Goal: Feedback & Contribution: Leave review/rating

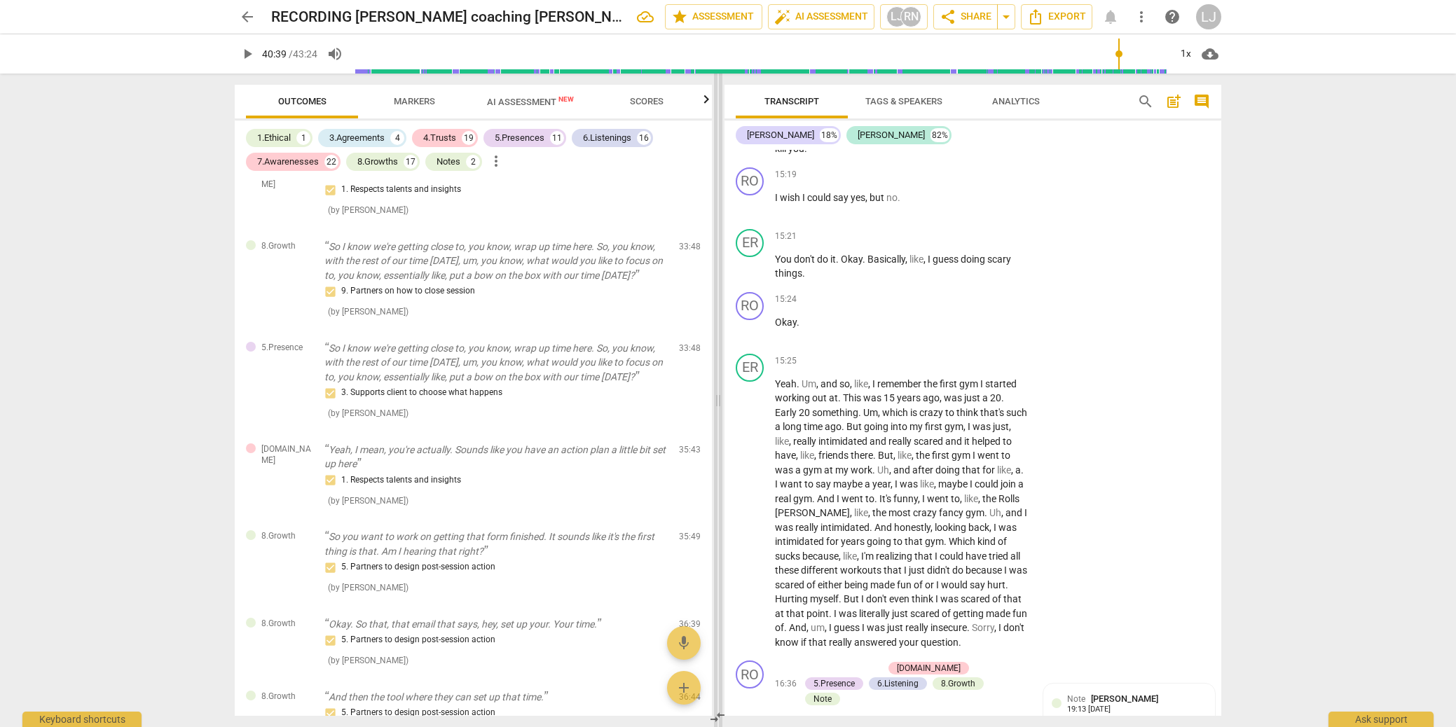
scroll to position [4818, 0]
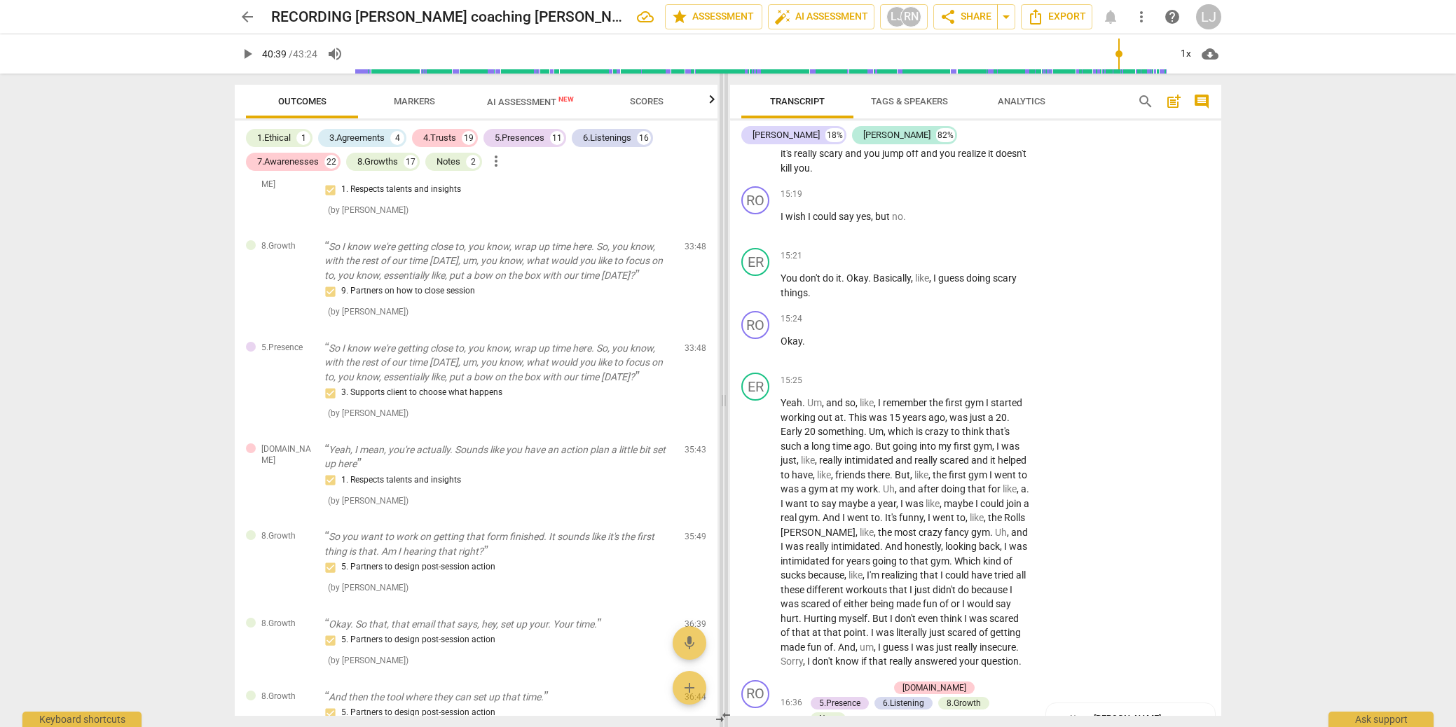
drag, startPoint x: 610, startPoint y: 402, endPoint x: 724, endPoint y: 395, distance: 113.7
click at [724, 395] on span at bounding box center [724, 401] width 8 height 654
click at [538, 102] on span "AI Assessment New" at bounding box center [530, 102] width 87 height 11
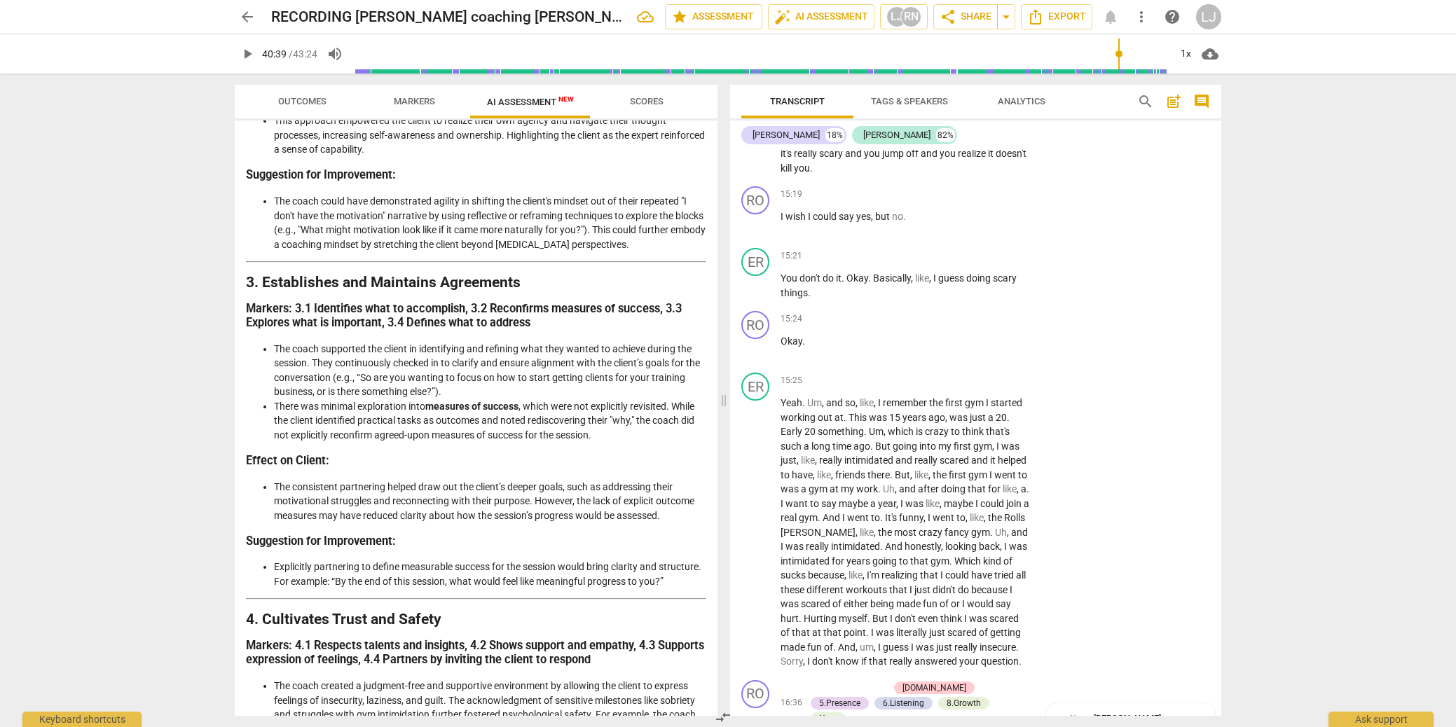
scroll to position [645, 0]
click at [645, 103] on span "Scores" at bounding box center [647, 101] width 34 height 11
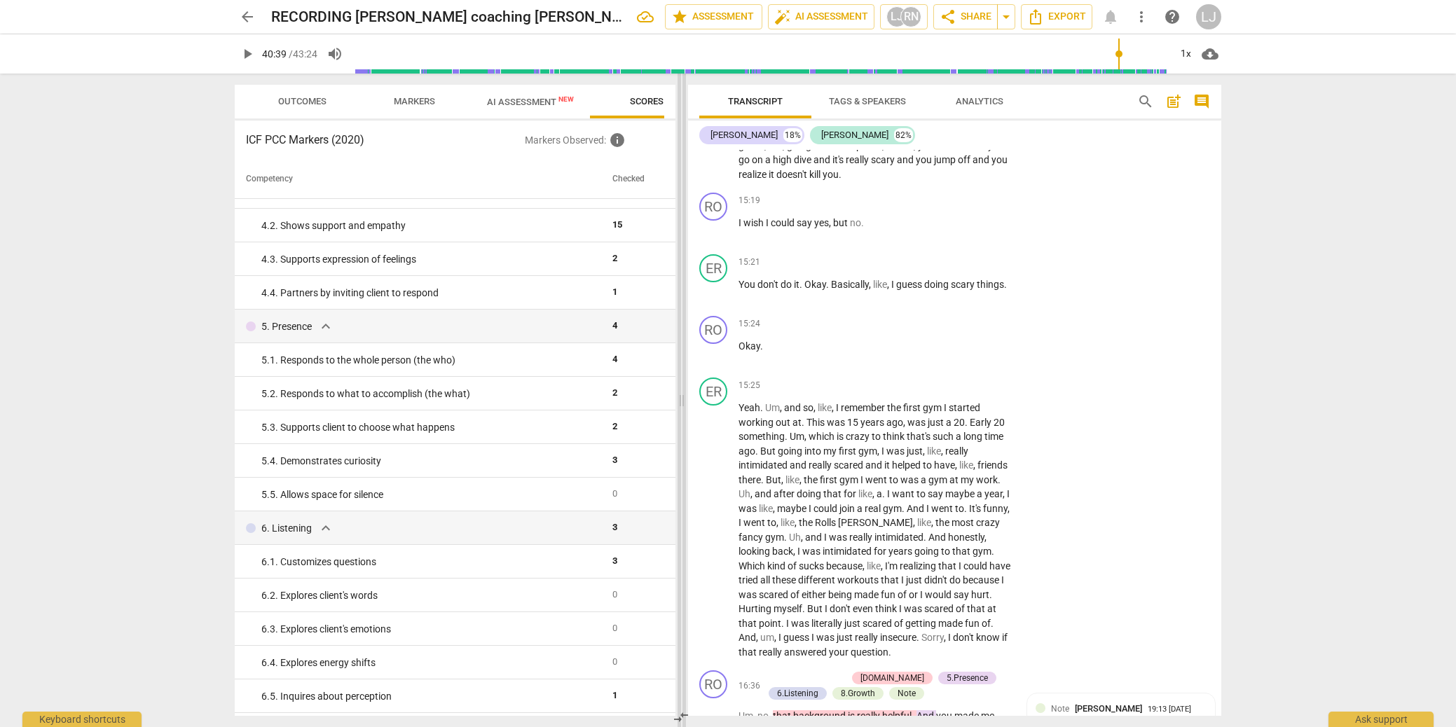
scroll to position [4505, 0]
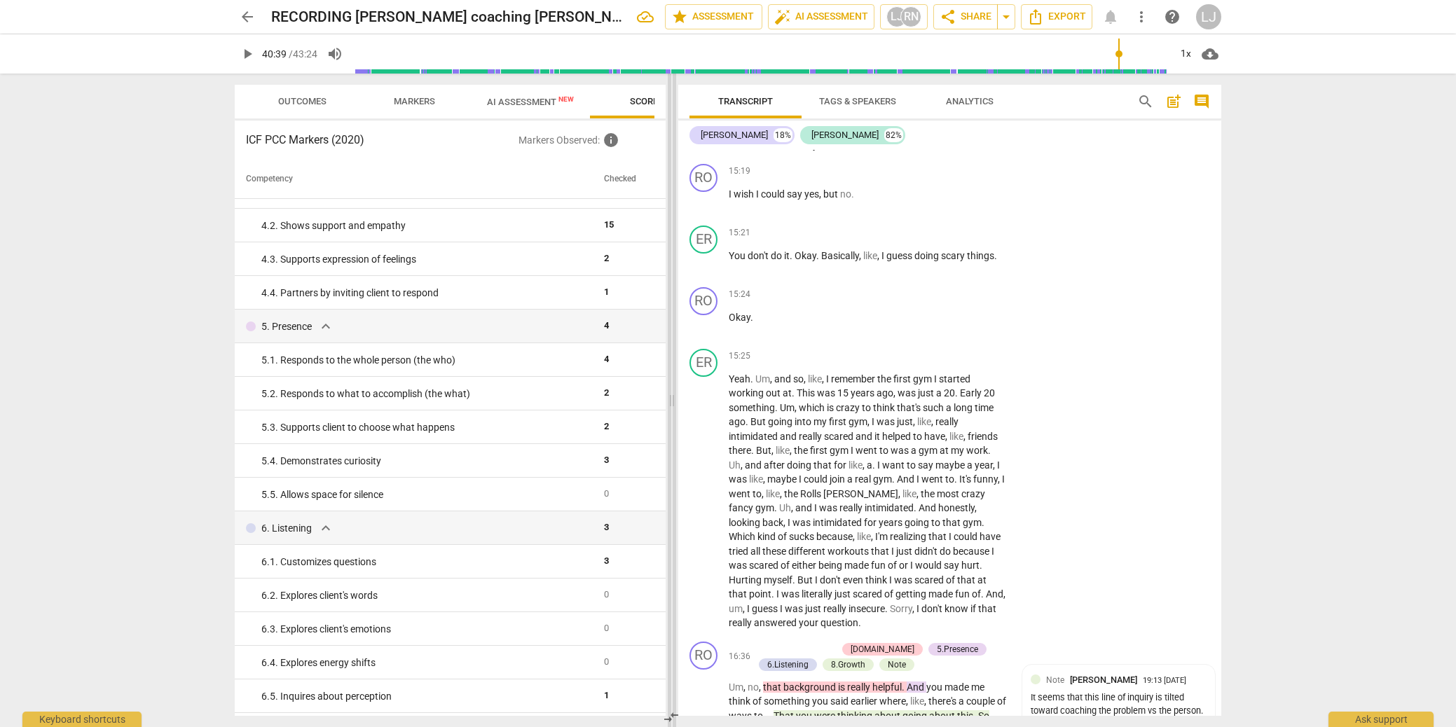
drag, startPoint x: 724, startPoint y: 395, endPoint x: 672, endPoint y: 397, distance: 51.9
click at [672, 397] on span at bounding box center [672, 401] width 8 height 654
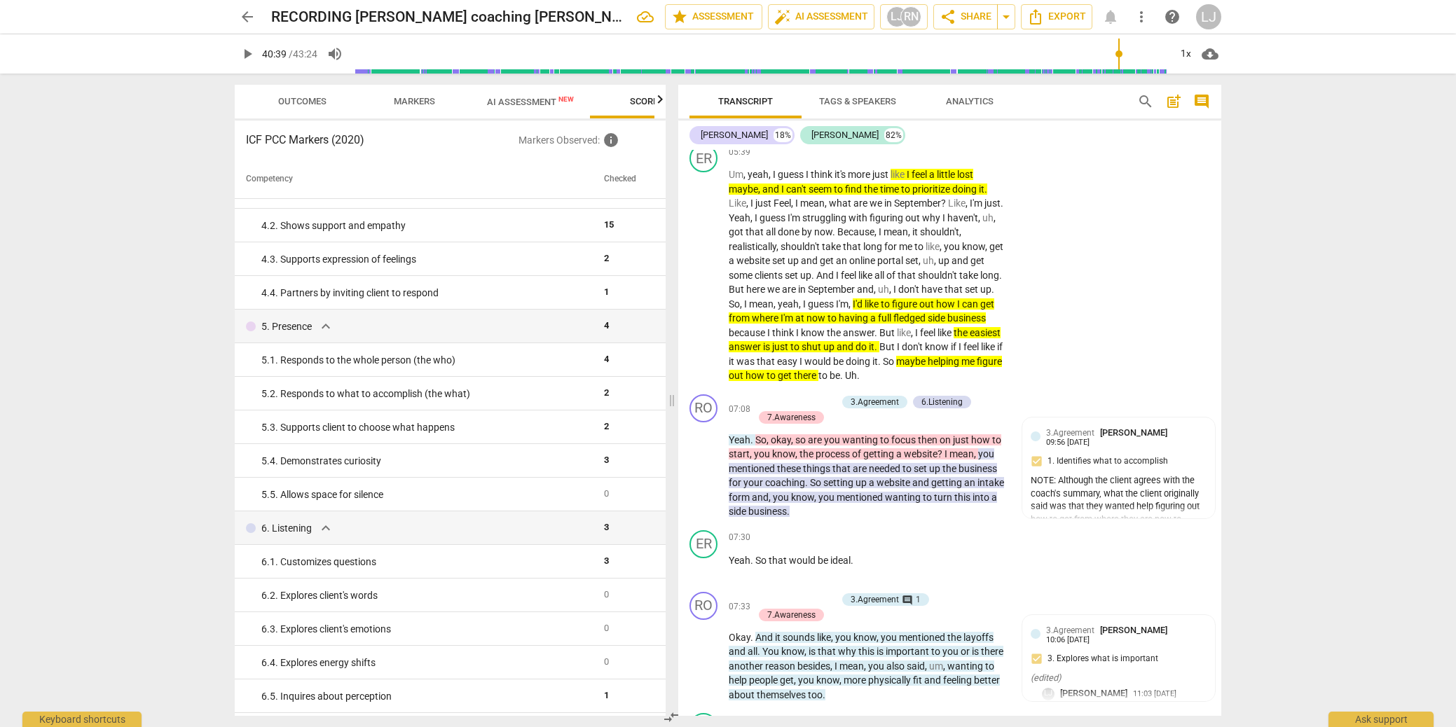
scroll to position [1540, 0]
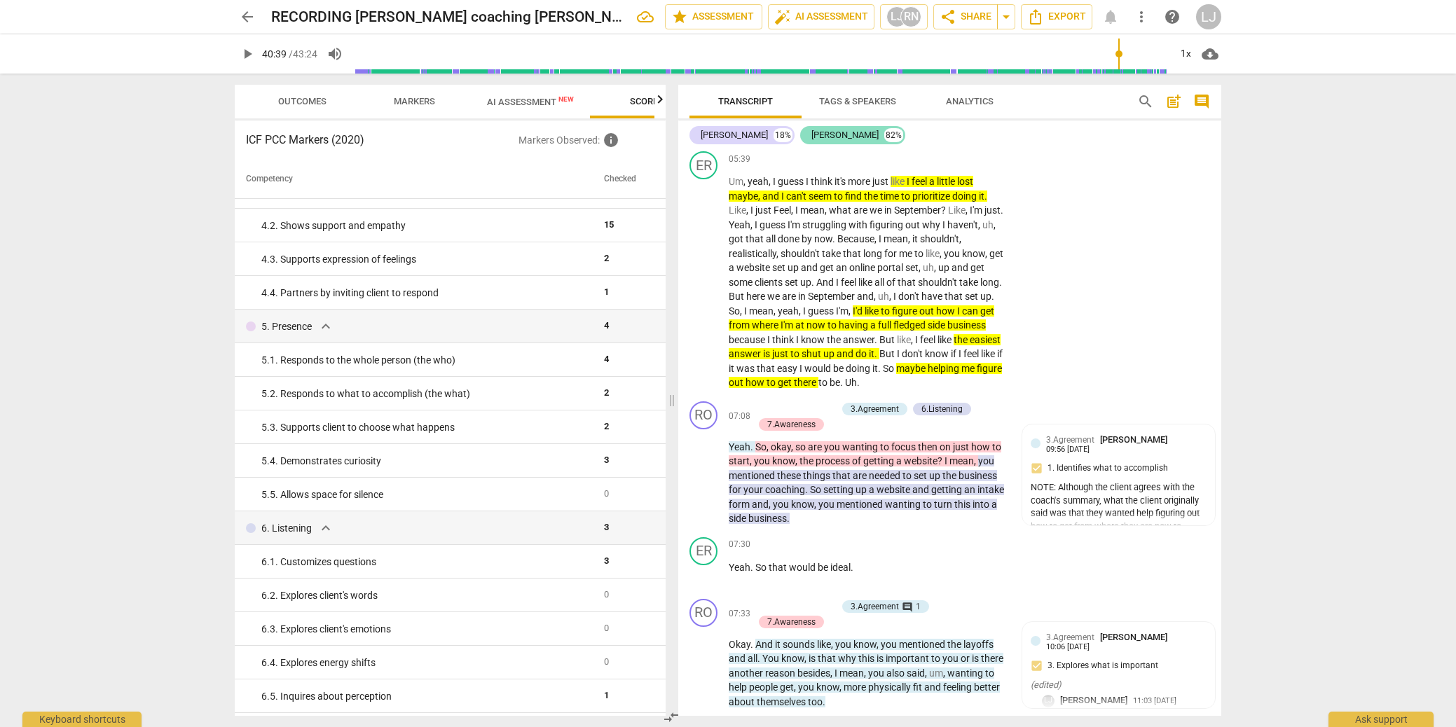
click at [812, 138] on div "[PERSON_NAME]" at bounding box center [845, 135] width 67 height 14
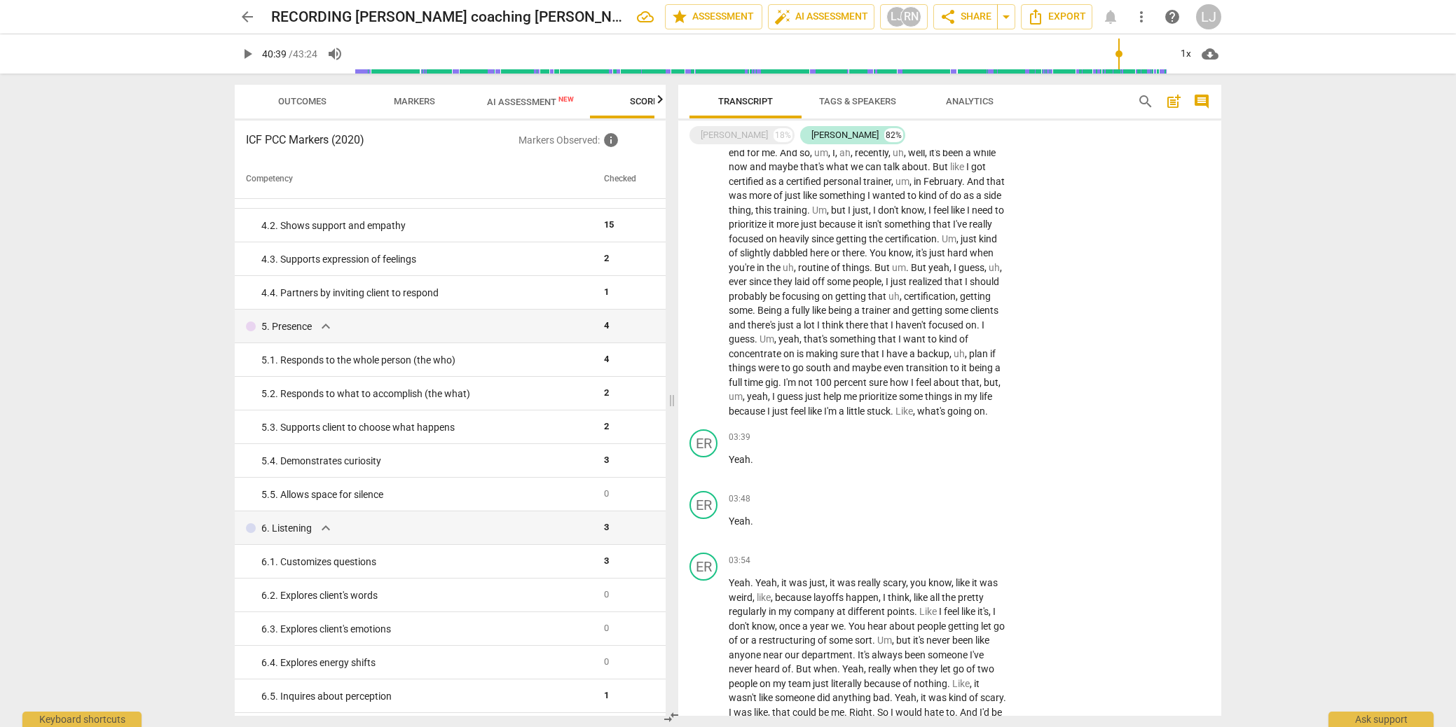
scroll to position [285, 0]
click at [812, 134] on div "[PERSON_NAME]" at bounding box center [845, 135] width 67 height 14
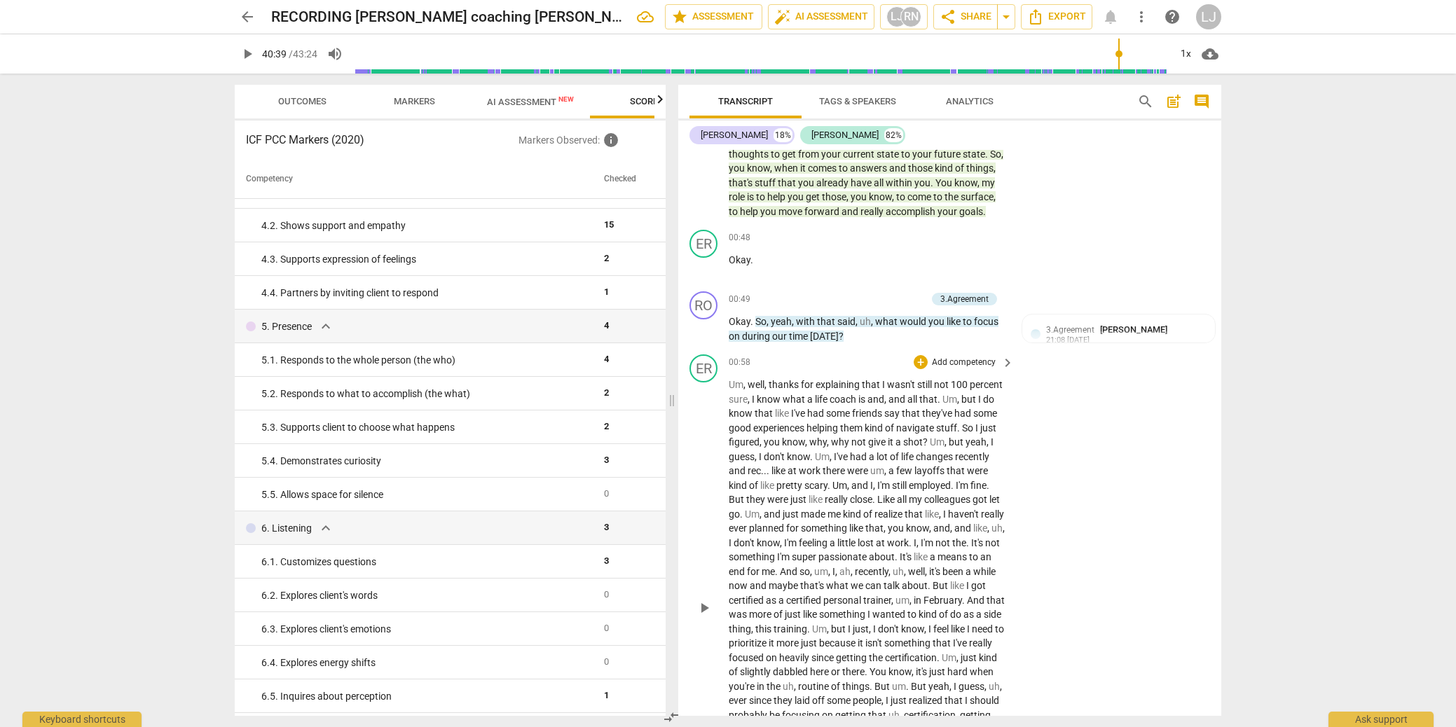
scroll to position [107, 0]
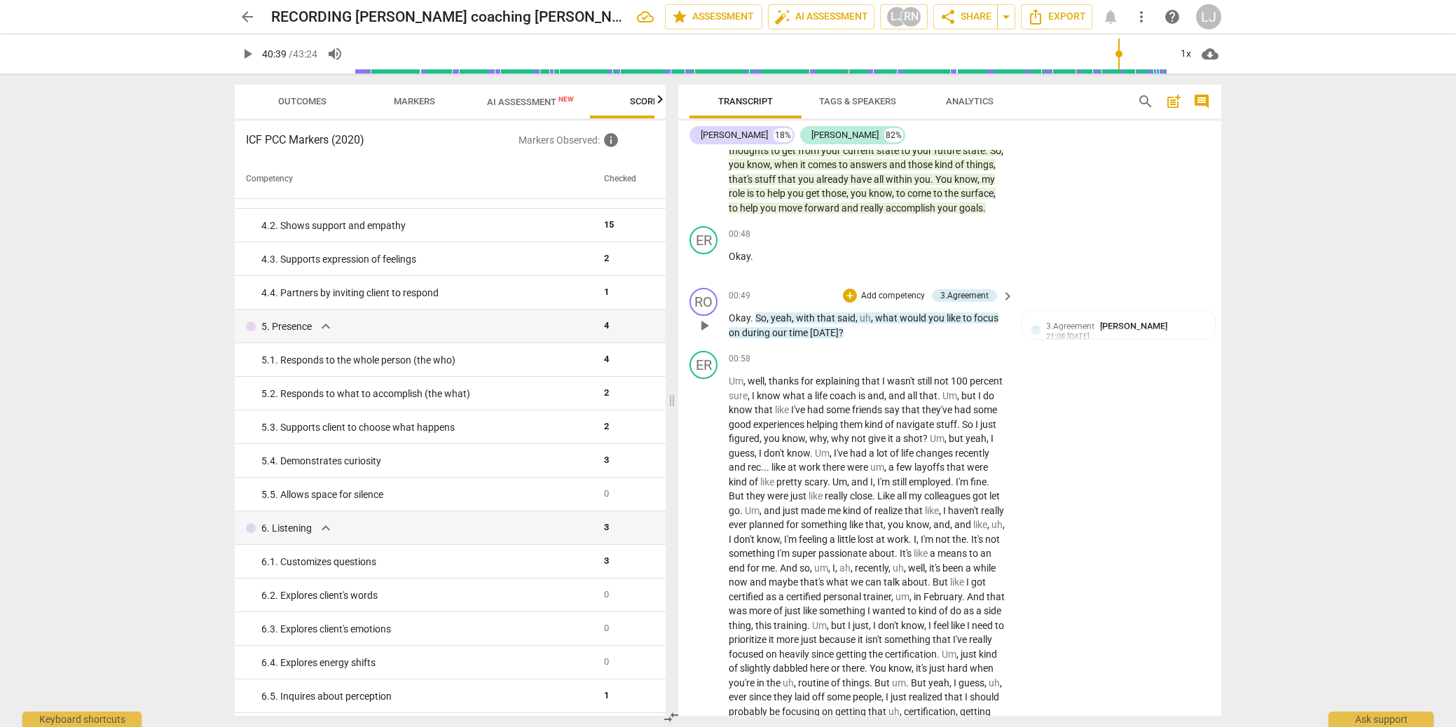
click at [698, 329] on span "play_arrow" at bounding box center [704, 325] width 17 height 17
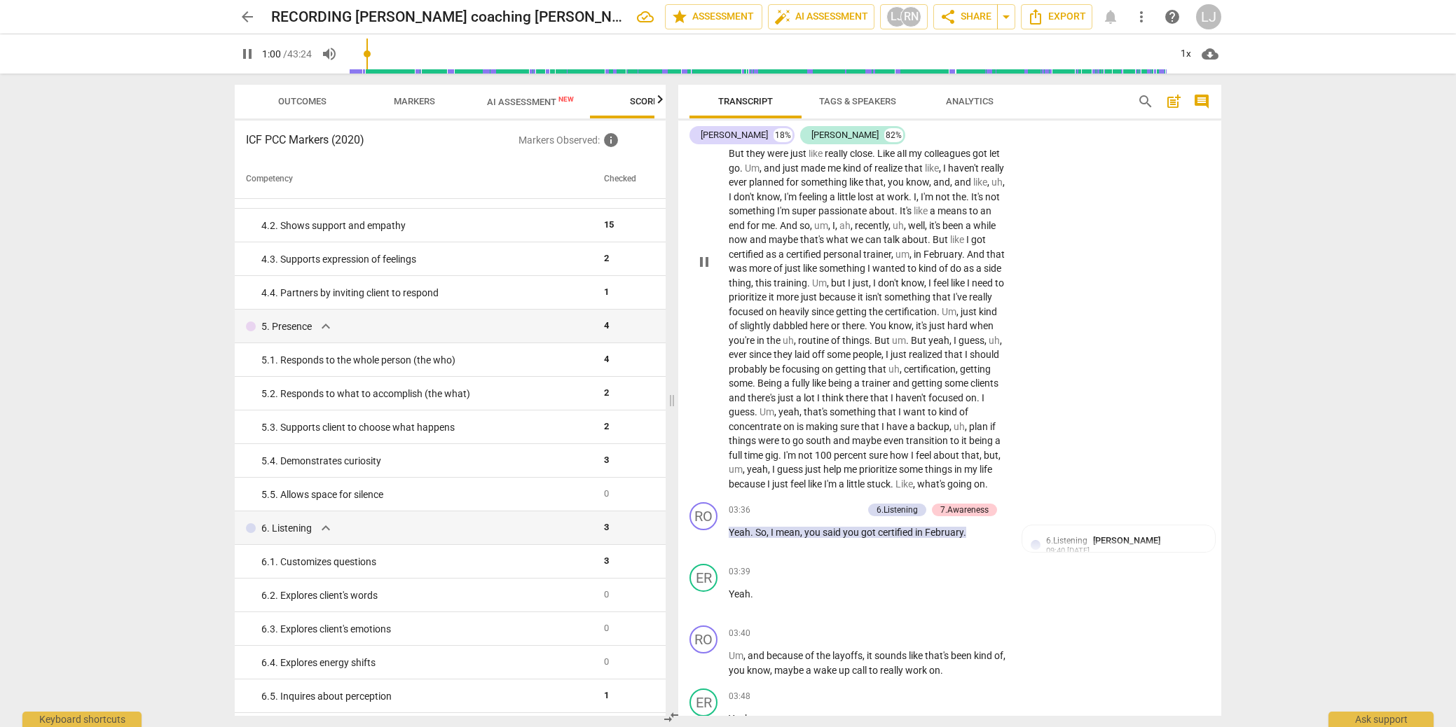
scroll to position [453, 0]
click at [922, 458] on span "feel" at bounding box center [925, 452] width 18 height 11
click at [858, 487] on span "little" at bounding box center [857, 481] width 20 height 11
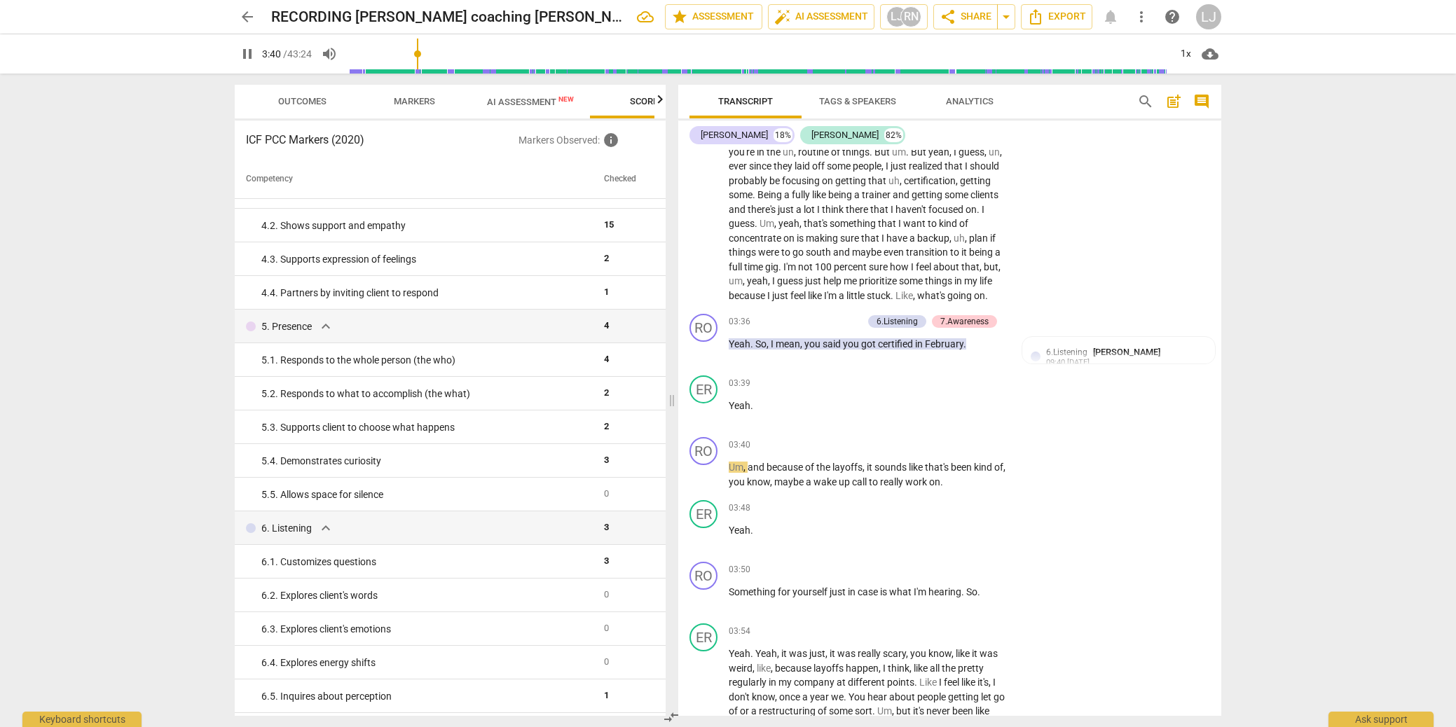
scroll to position [643, 0]
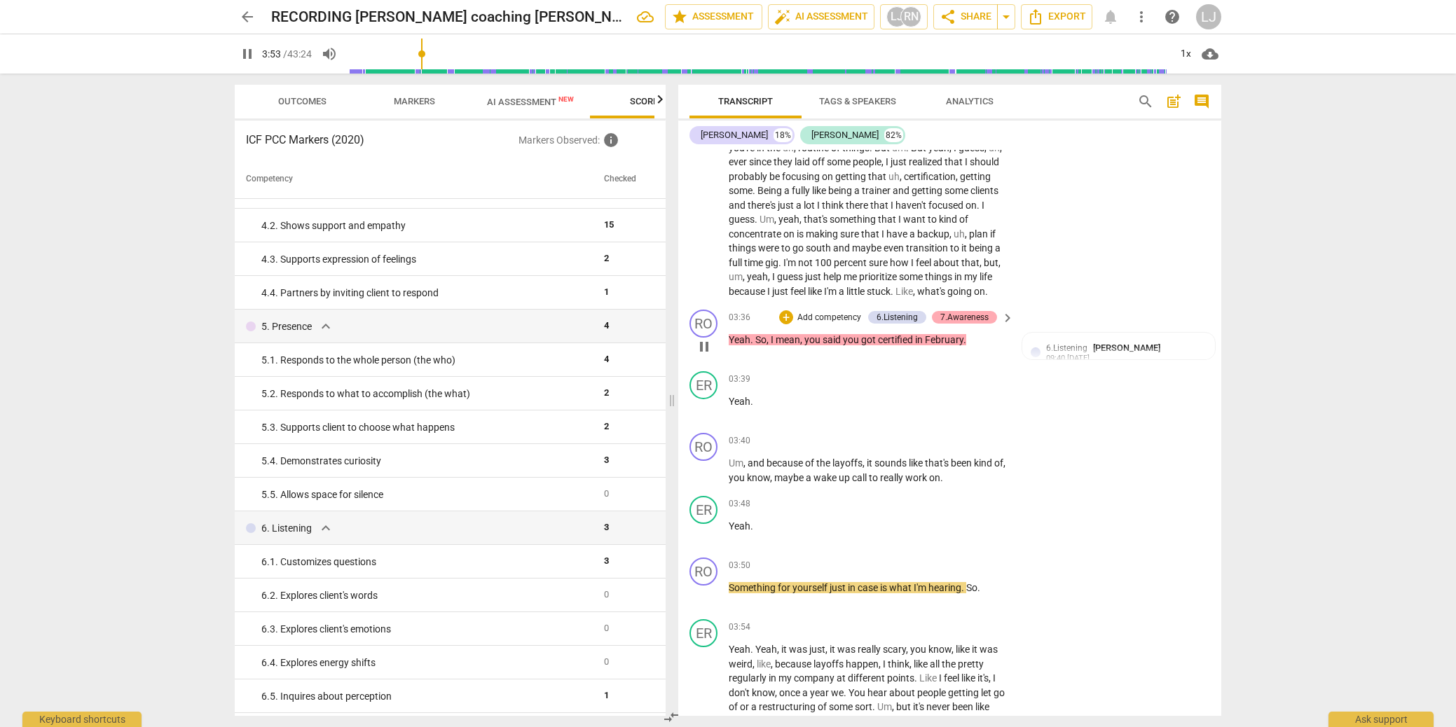
click at [964, 324] on div "7.Awareness" at bounding box center [965, 317] width 48 height 13
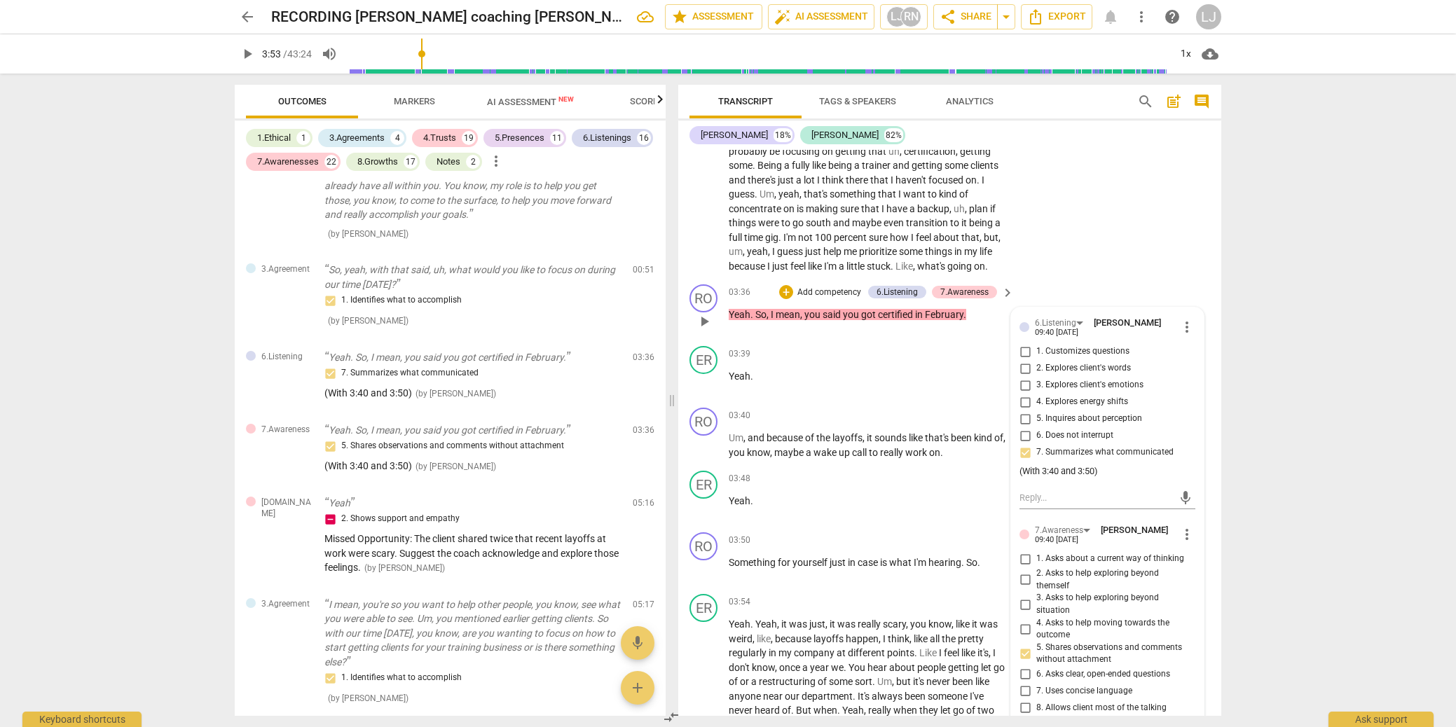
scroll to position [641, 0]
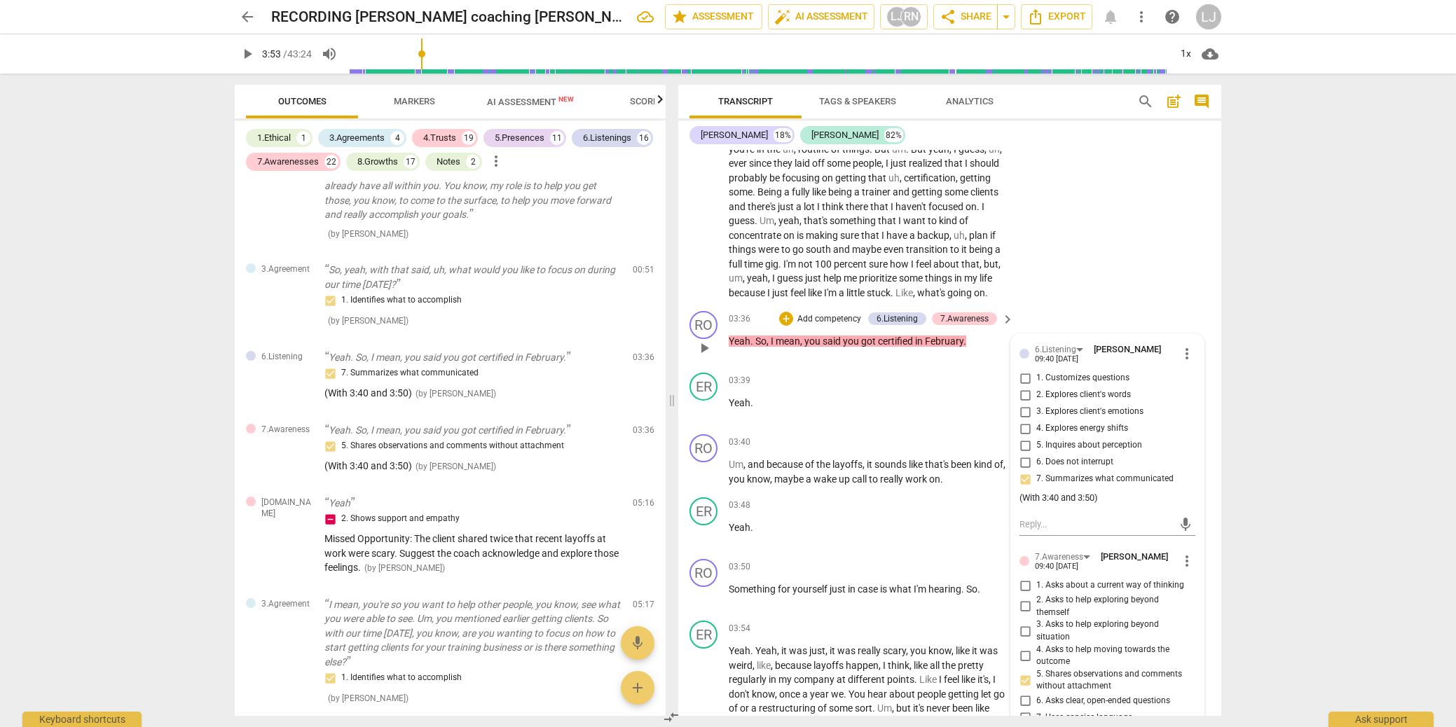
click at [701, 357] on span "play_arrow" at bounding box center [704, 348] width 17 height 17
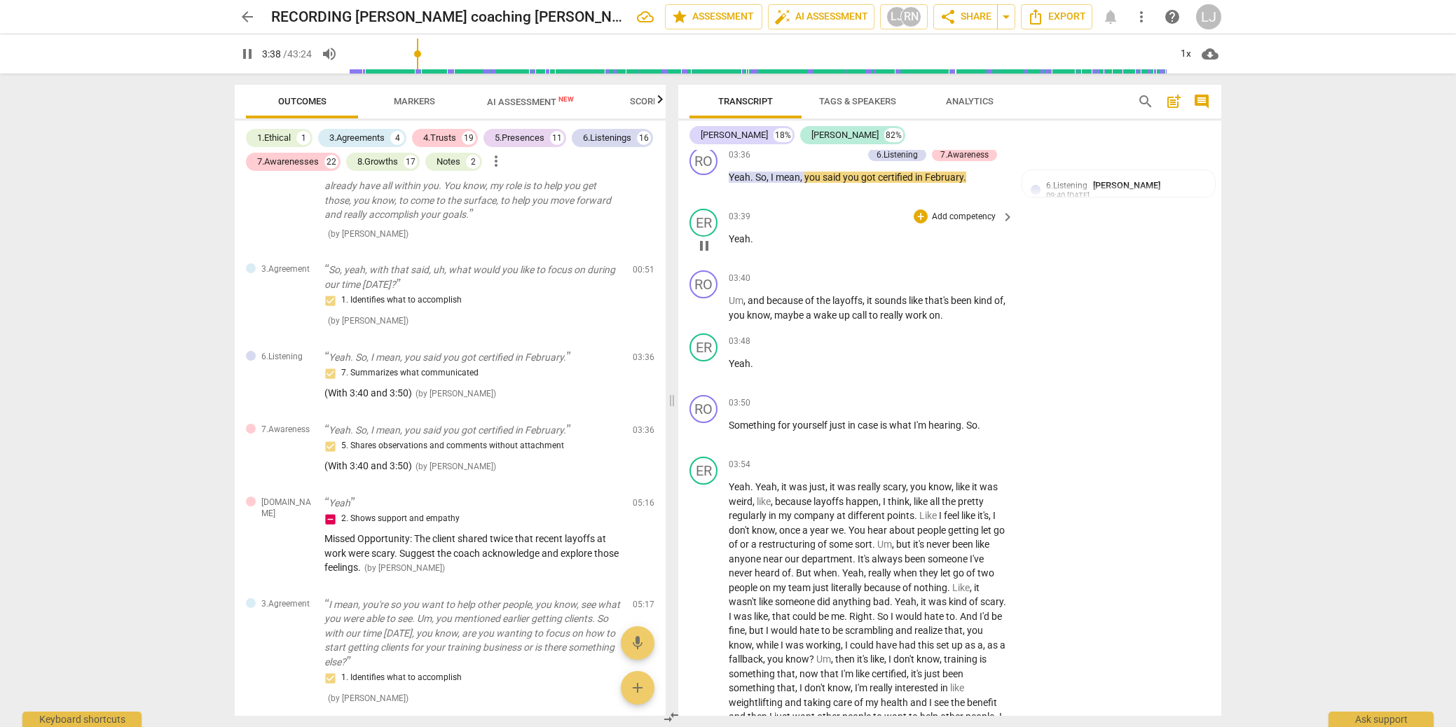
scroll to position [807, 0]
click at [748, 429] on span "Something" at bounding box center [753, 423] width 49 height 11
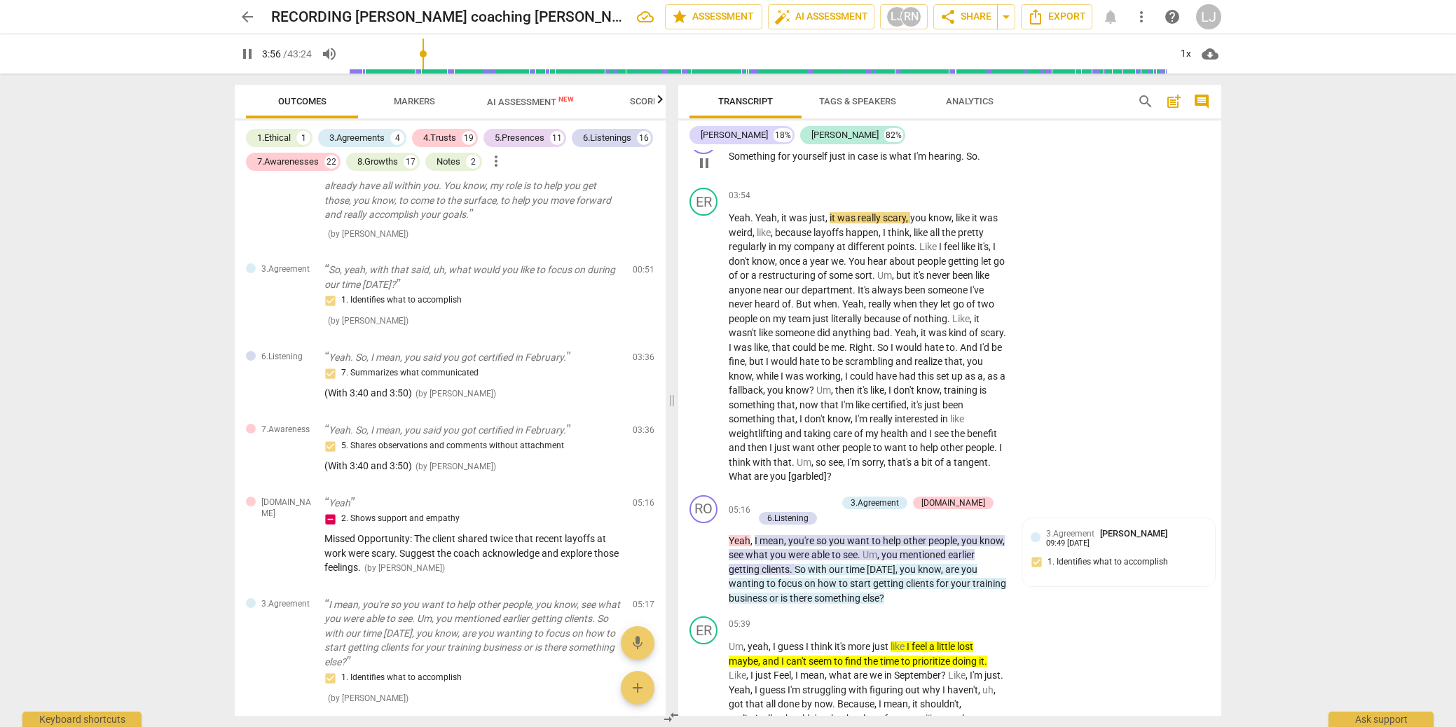
scroll to position [1077, 0]
click at [891, 466] on span "that's" at bounding box center [901, 460] width 26 height 11
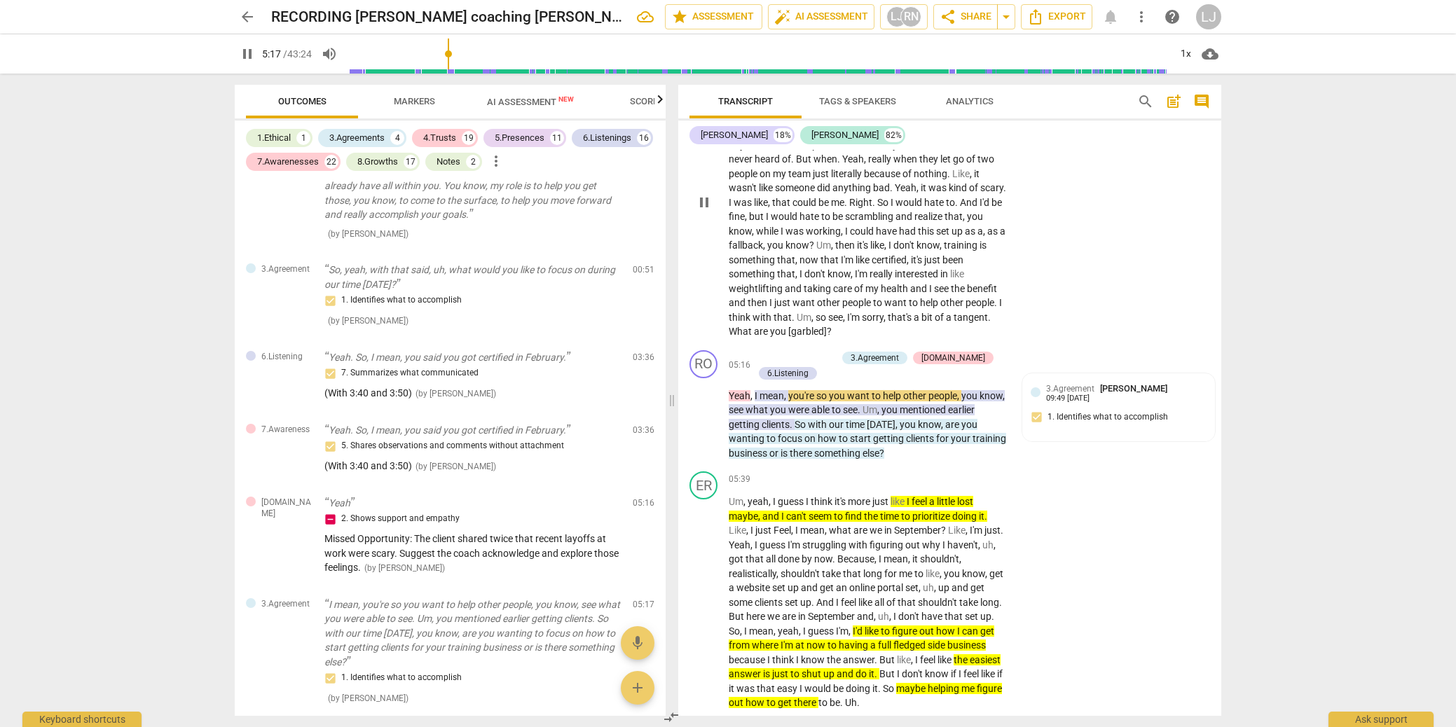
scroll to position [1266, 0]
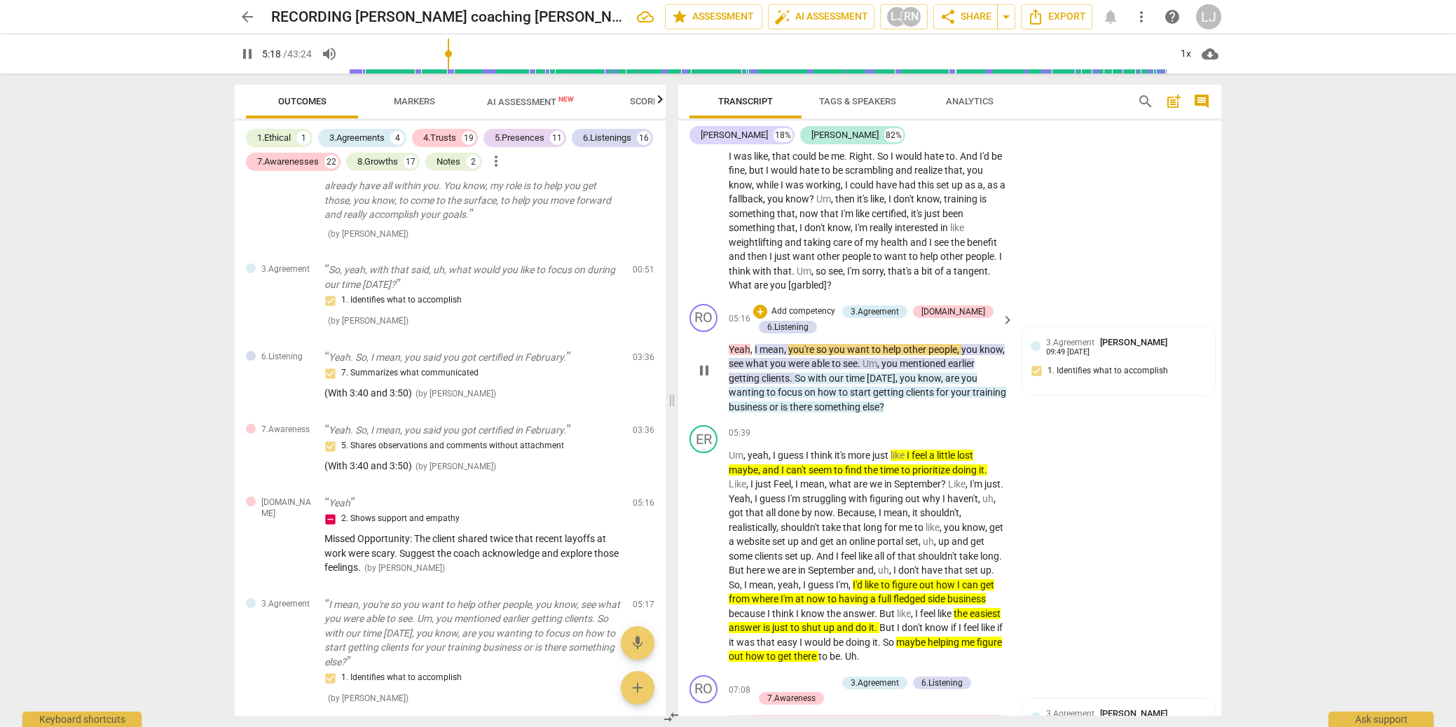
click at [863, 413] on span "something" at bounding box center [838, 407] width 48 height 11
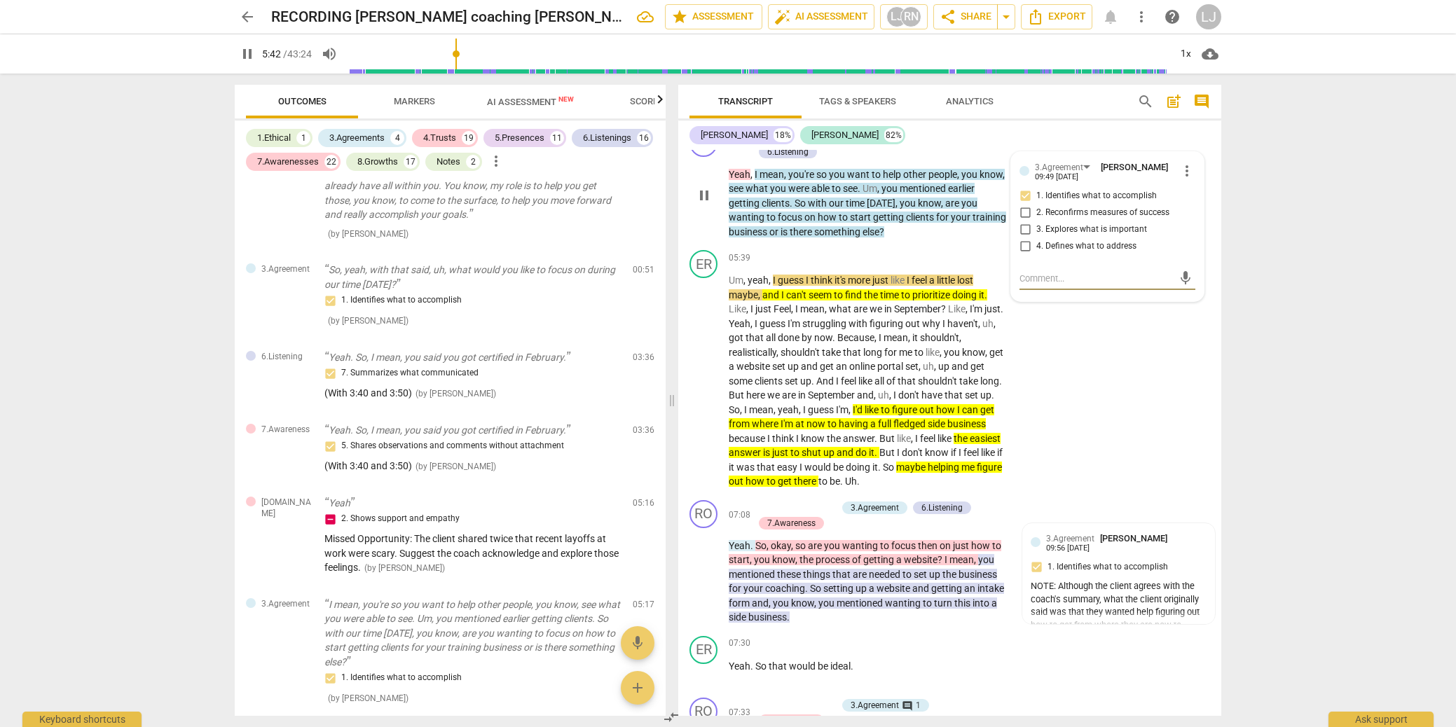
scroll to position [1447, 0]
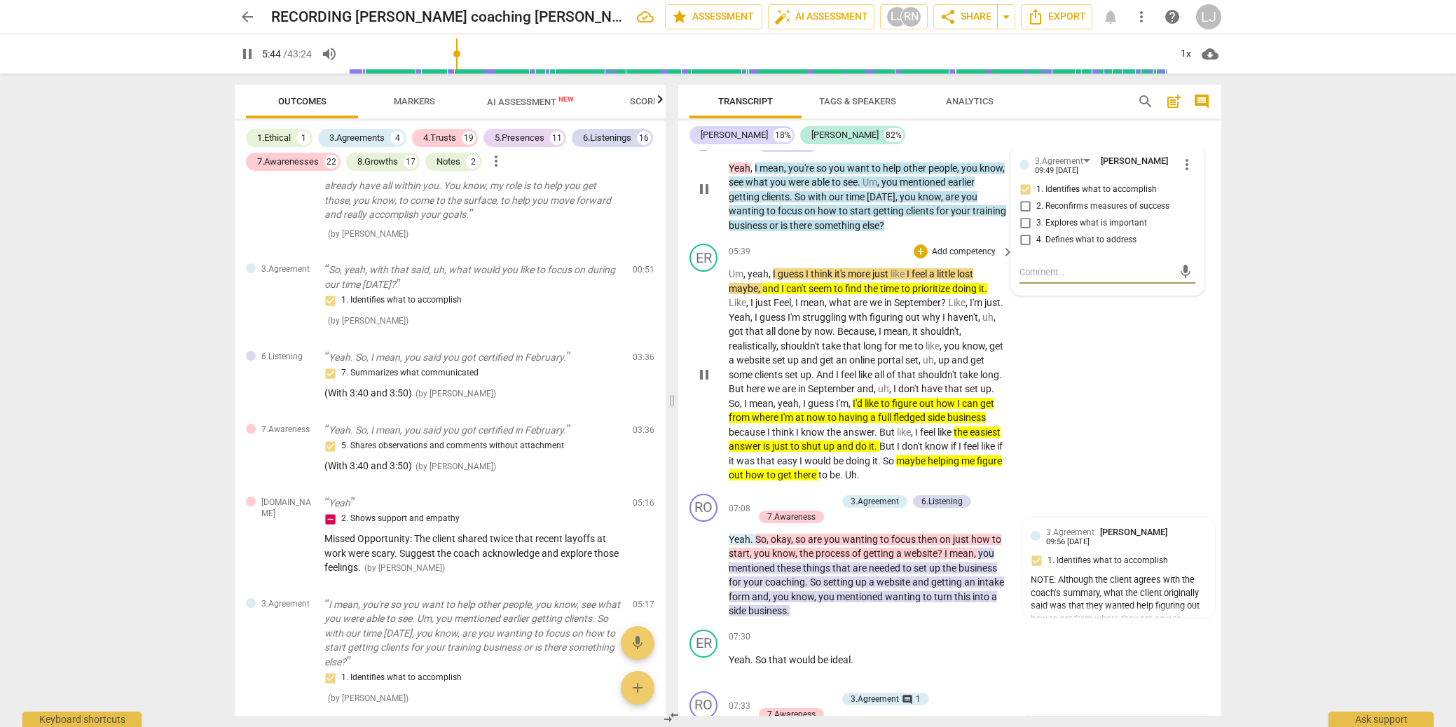
click at [746, 481] on span "out" at bounding box center [737, 475] width 17 height 11
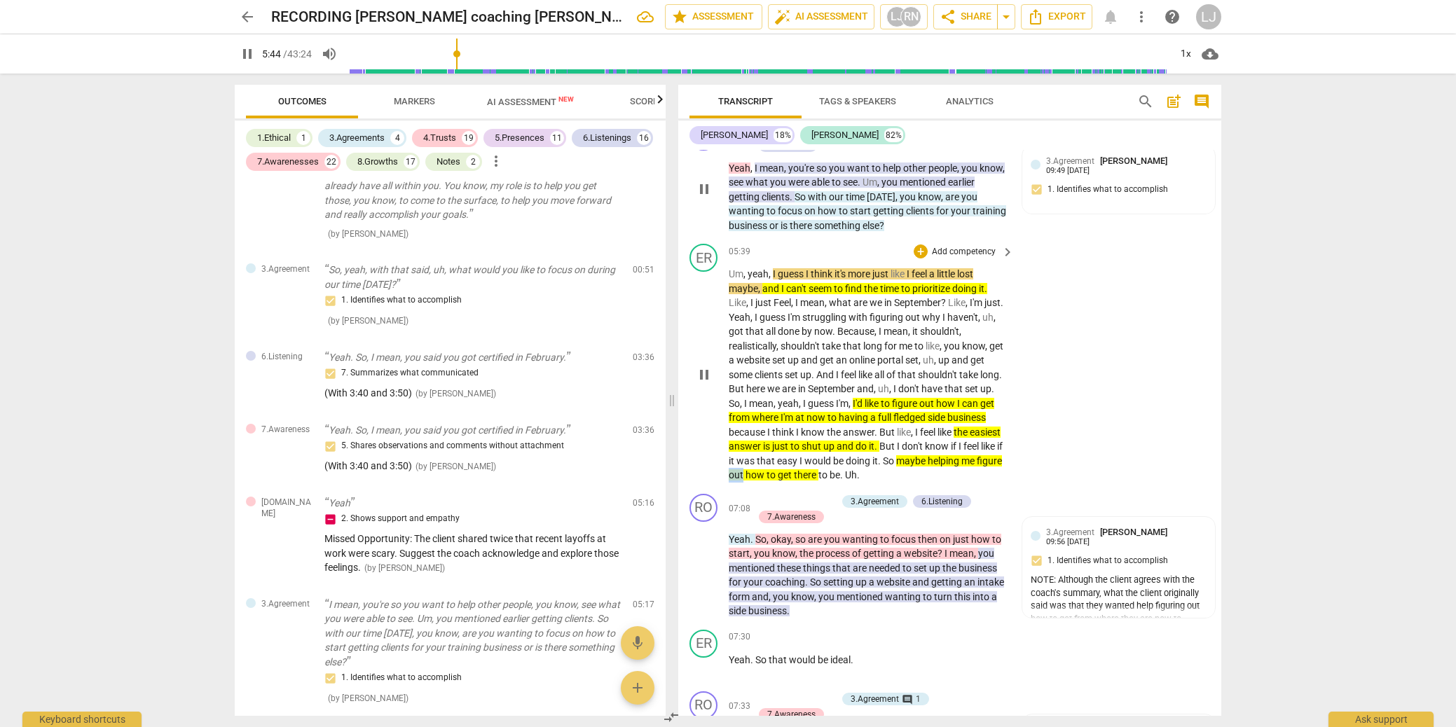
click at [746, 481] on span "out" at bounding box center [737, 475] width 17 height 11
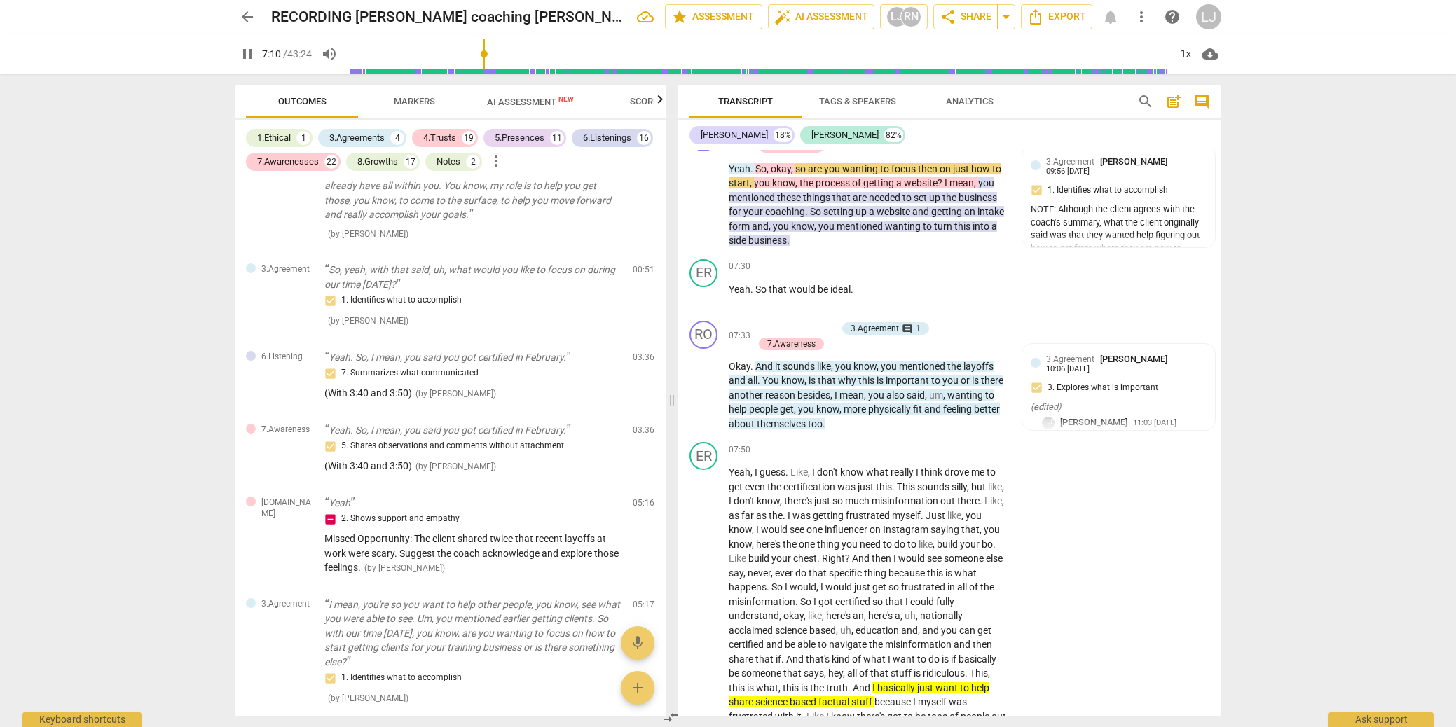
scroll to position [1820, 0]
click at [787, 244] on span "business" at bounding box center [768, 238] width 39 height 11
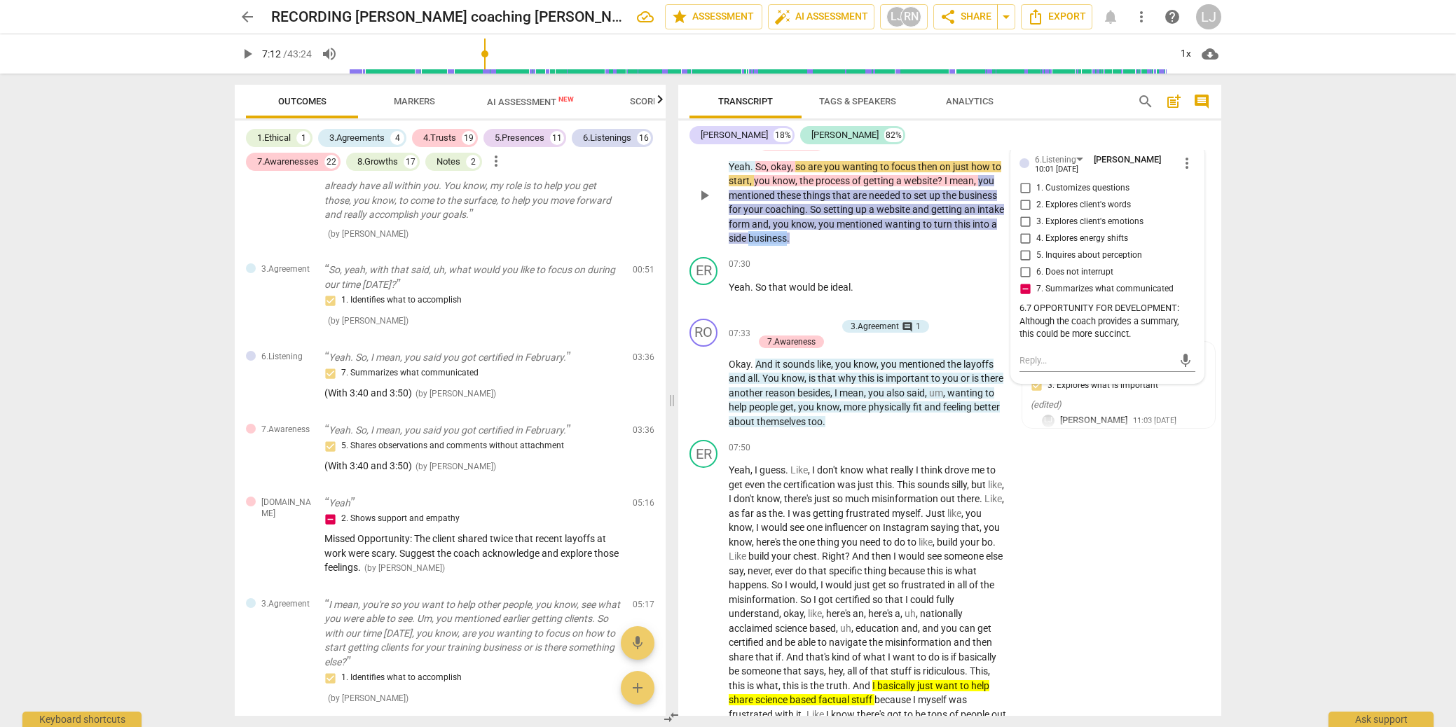
click at [787, 244] on span "business" at bounding box center [768, 238] width 39 height 11
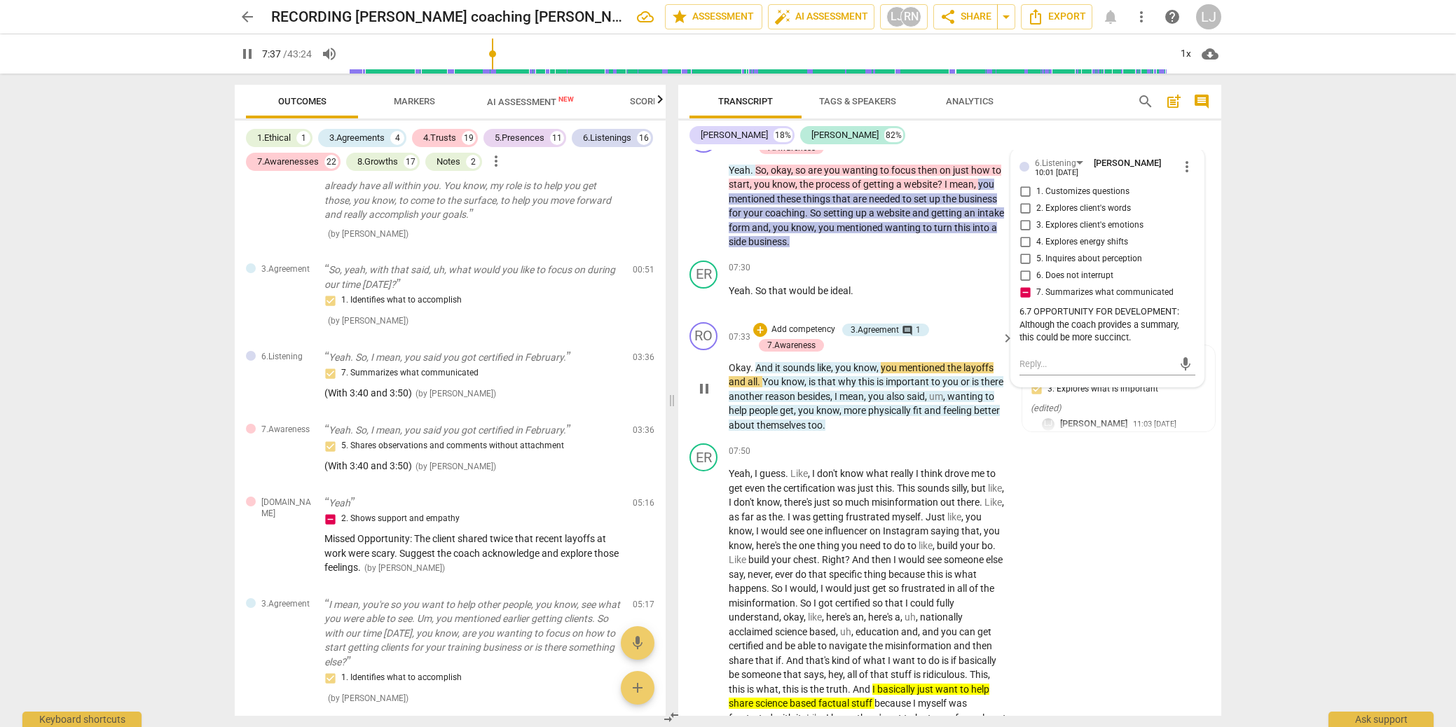
click at [808, 431] on span "themselves" at bounding box center [782, 425] width 51 height 11
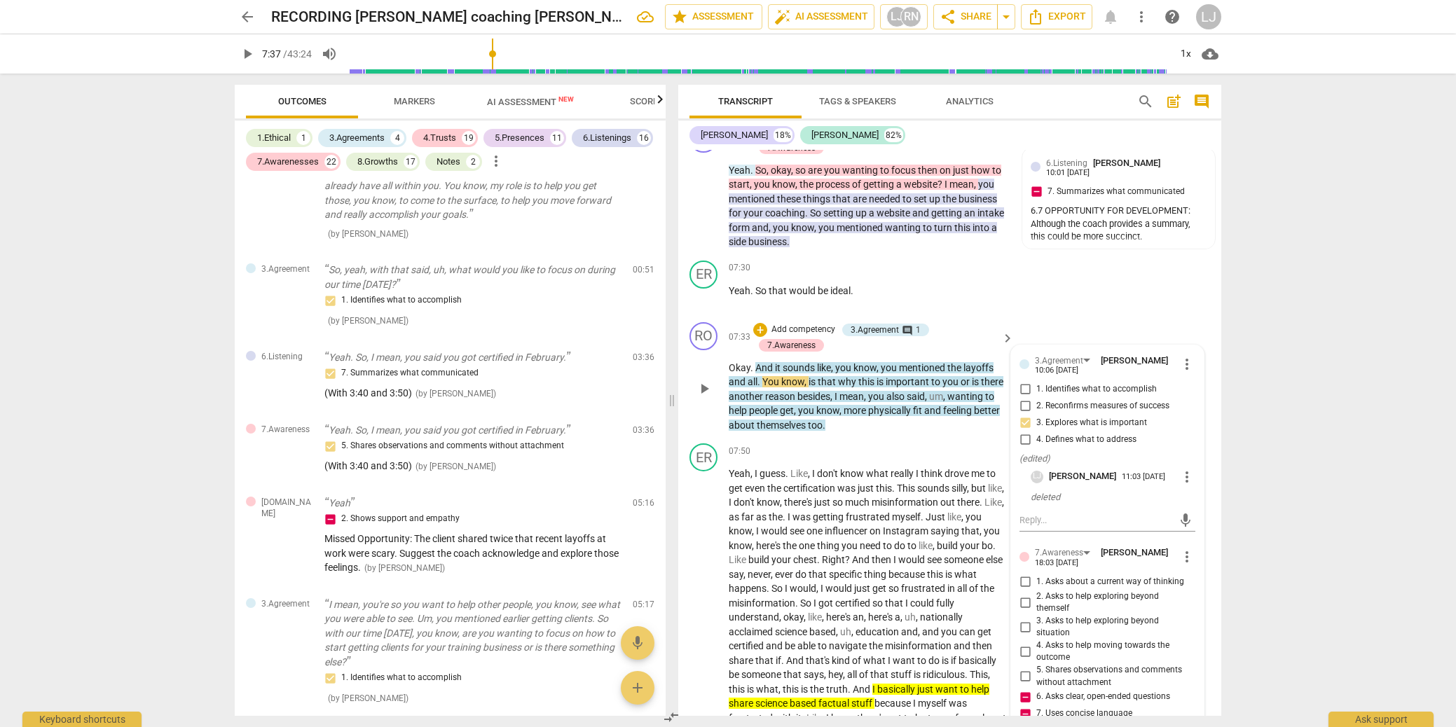
click at [808, 431] on span "themselves" at bounding box center [782, 425] width 51 height 11
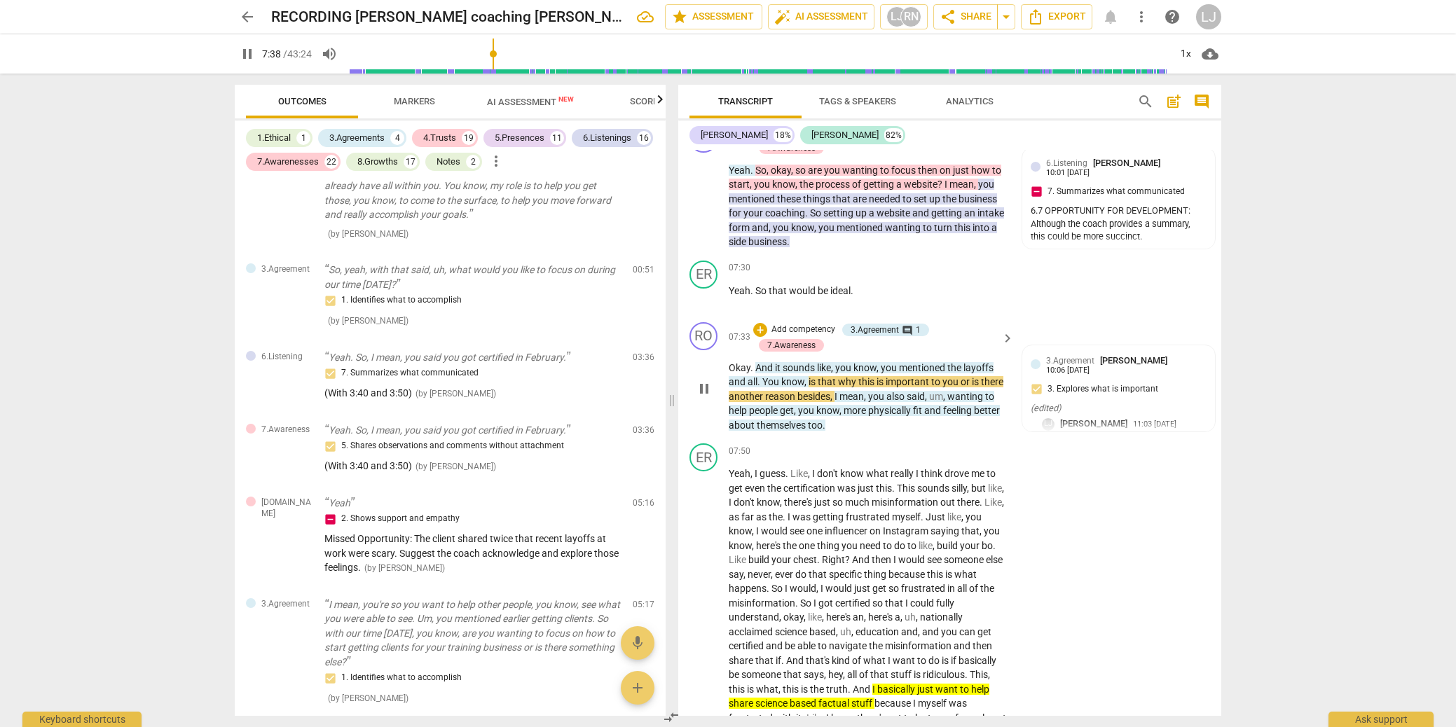
click at [808, 431] on span "themselves" at bounding box center [782, 425] width 51 height 11
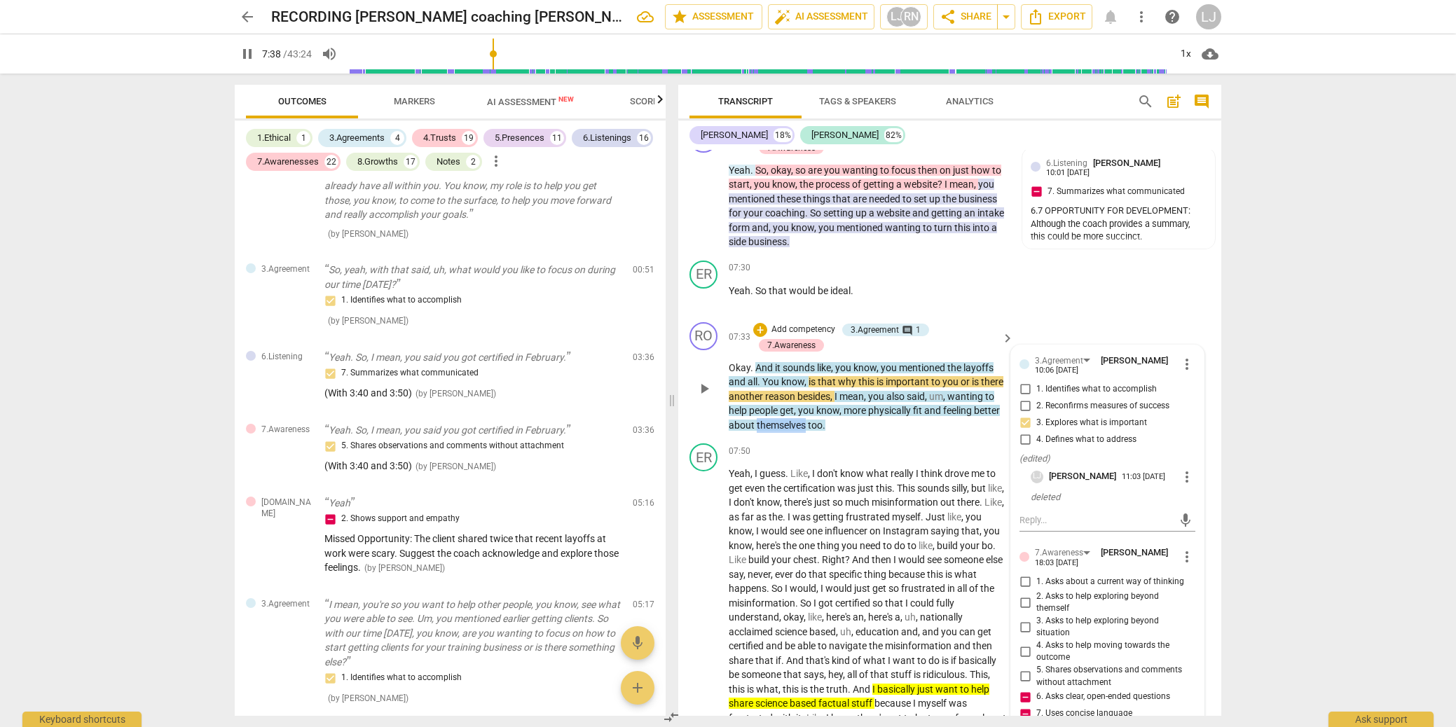
click at [808, 431] on span "themselves" at bounding box center [782, 425] width 51 height 11
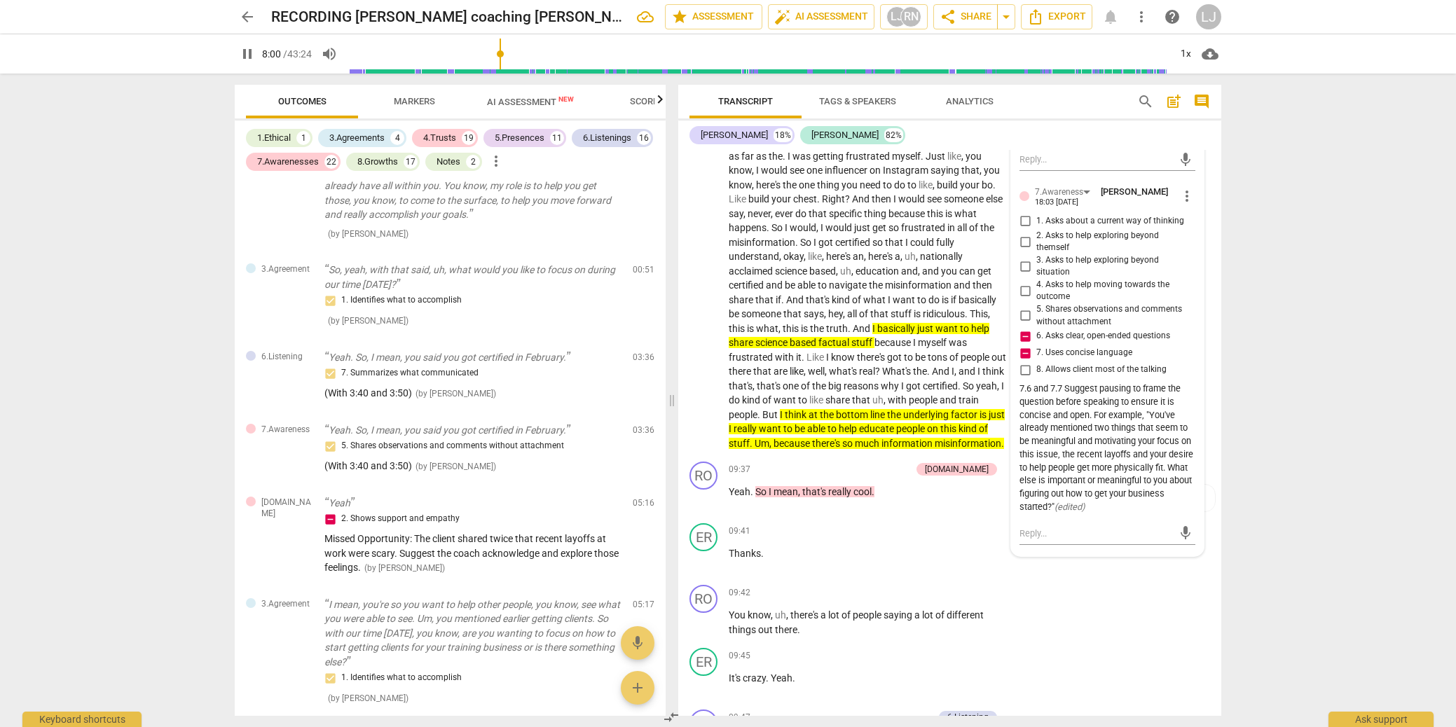
scroll to position [2185, 0]
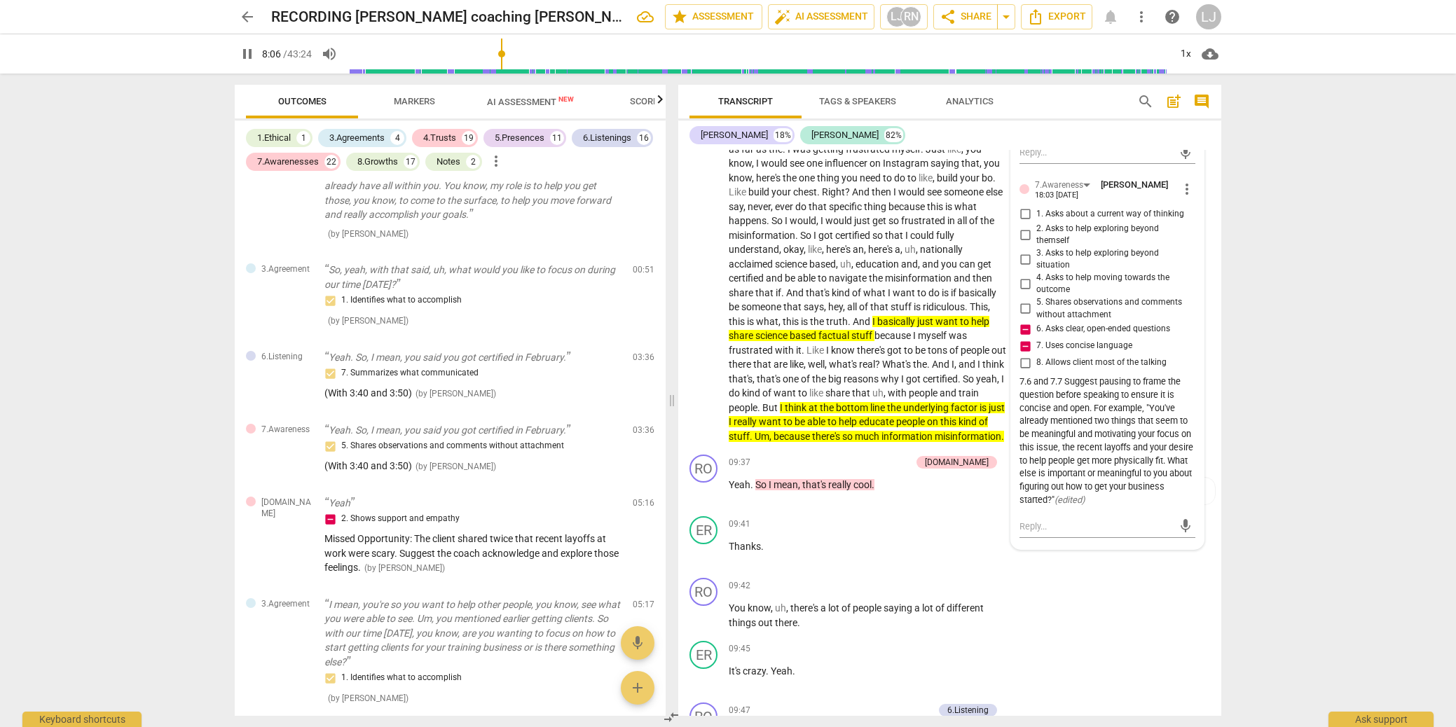
click at [418, 102] on span "Markers" at bounding box center [414, 101] width 41 height 11
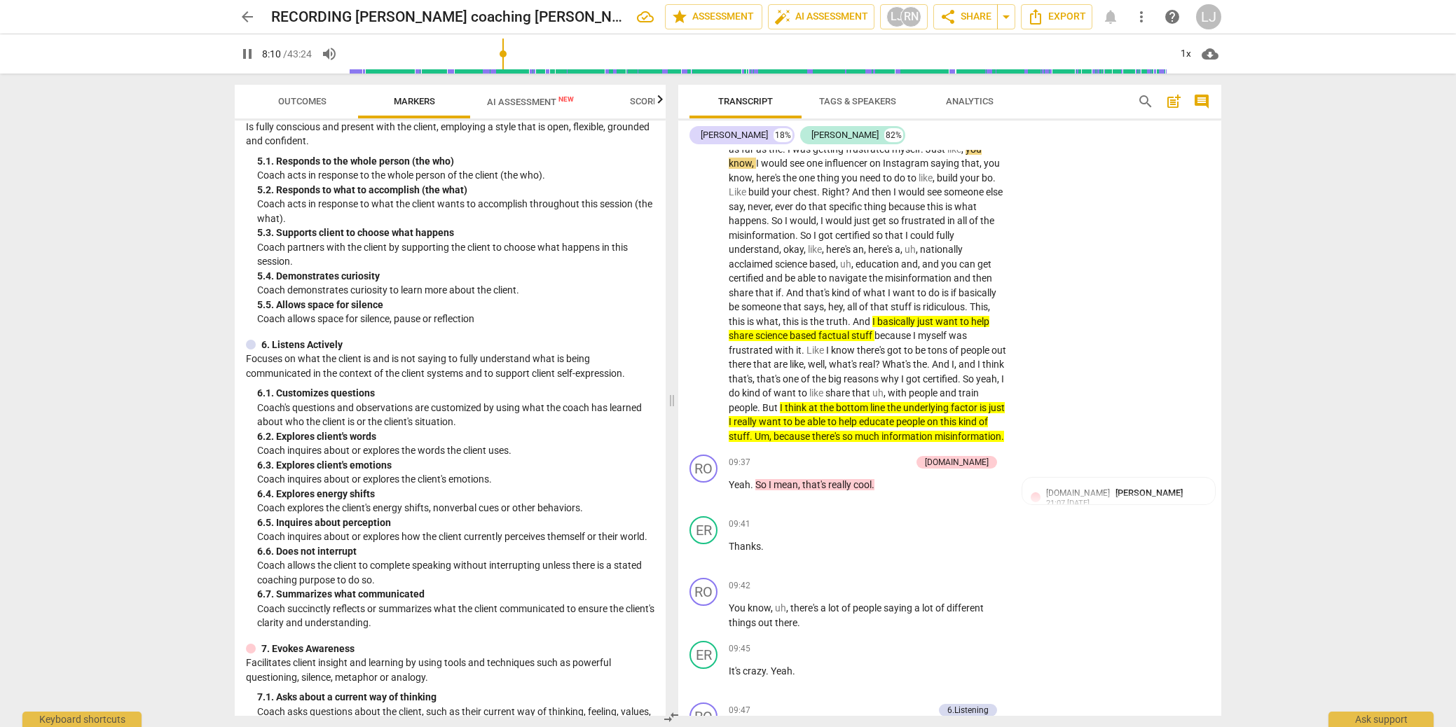
scroll to position [577, 0]
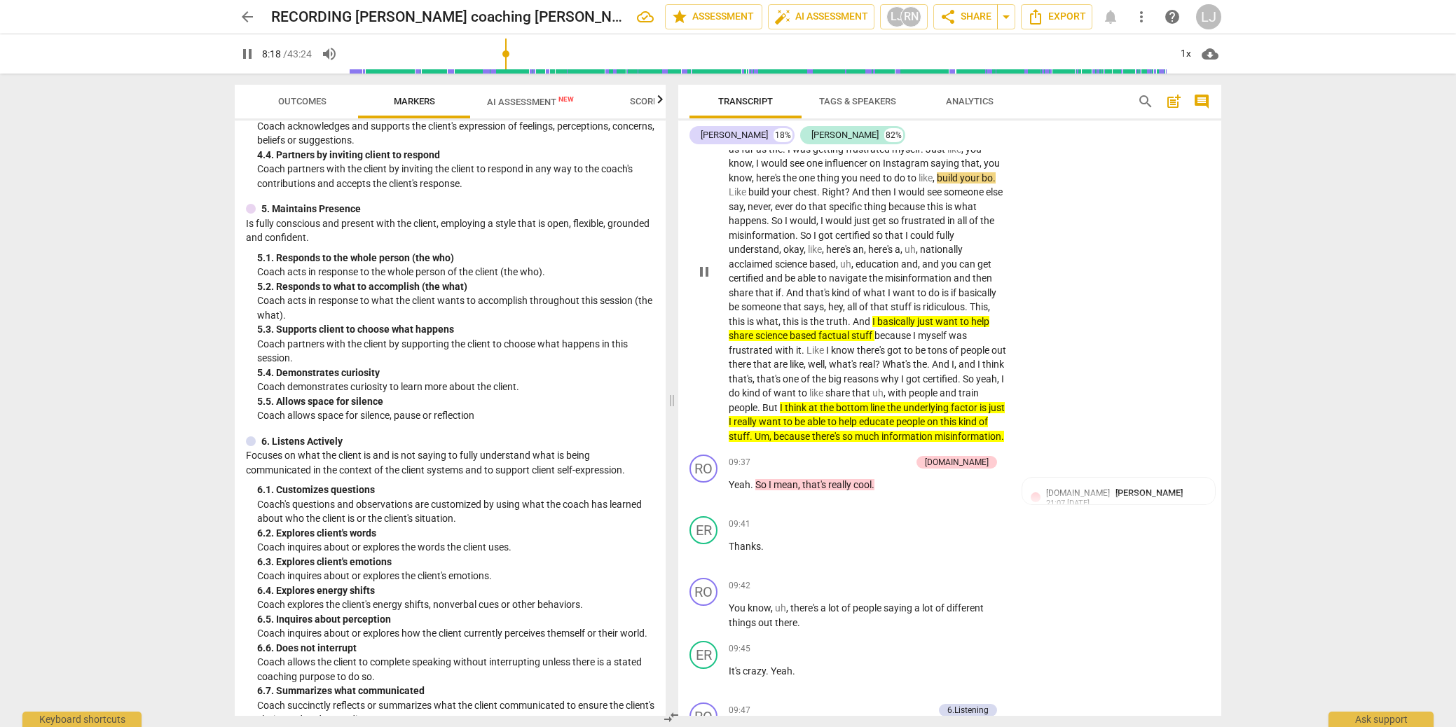
click at [935, 442] on span "information" at bounding box center [908, 436] width 53 height 11
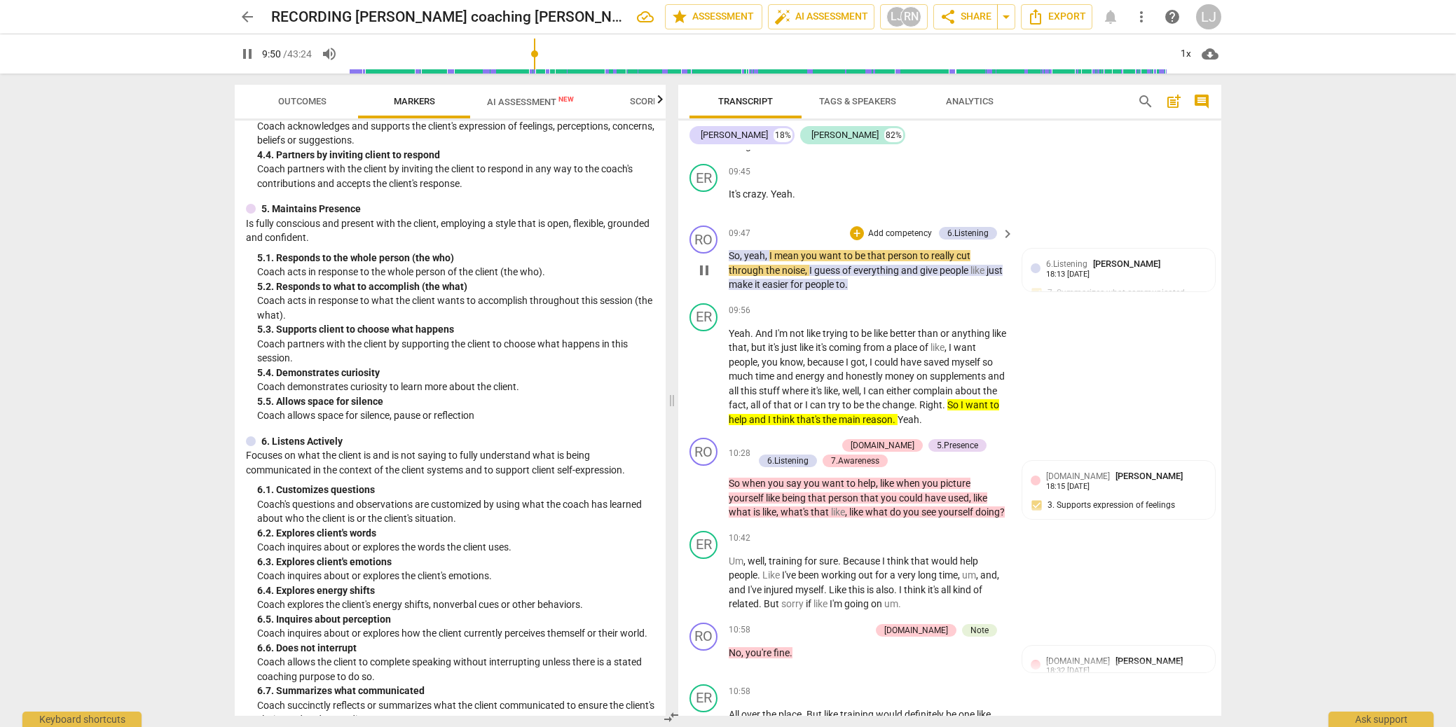
scroll to position [2686, 0]
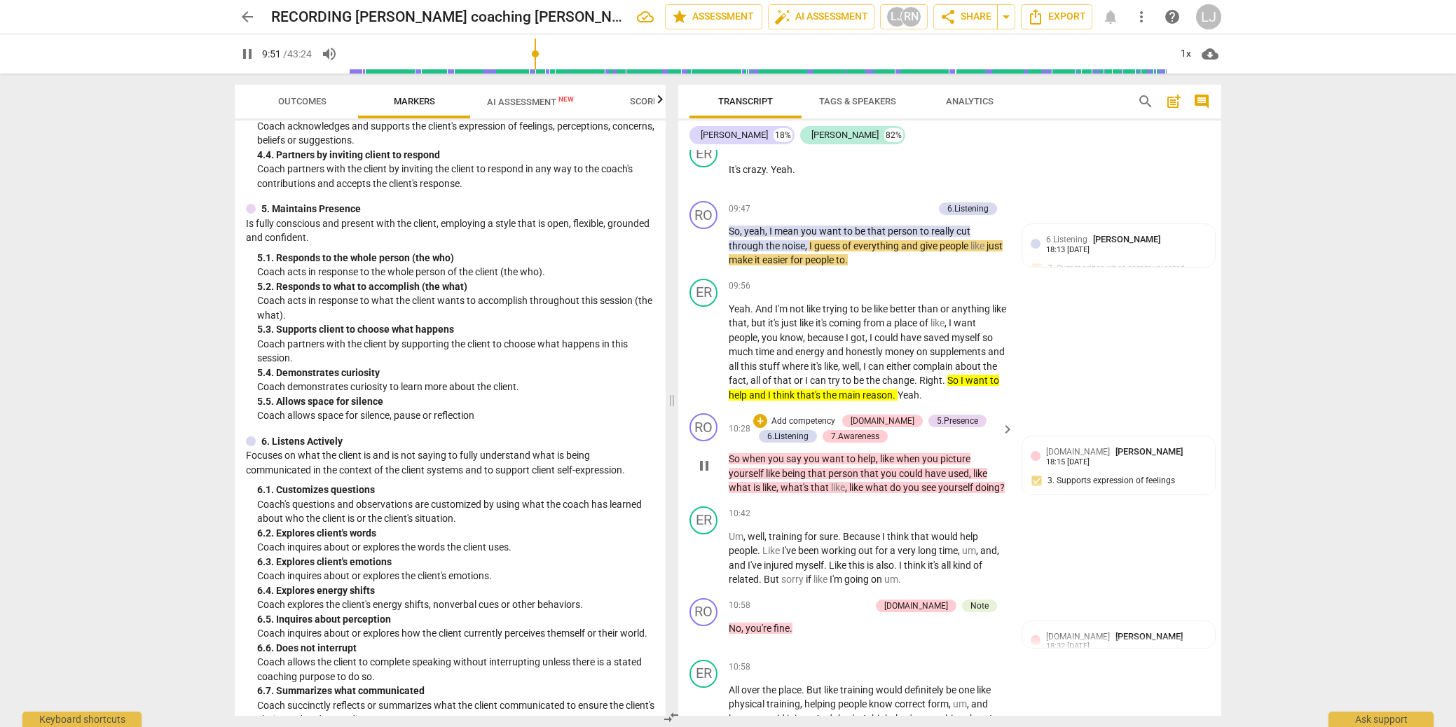
click at [888, 493] on span "what" at bounding box center [878, 487] width 25 height 11
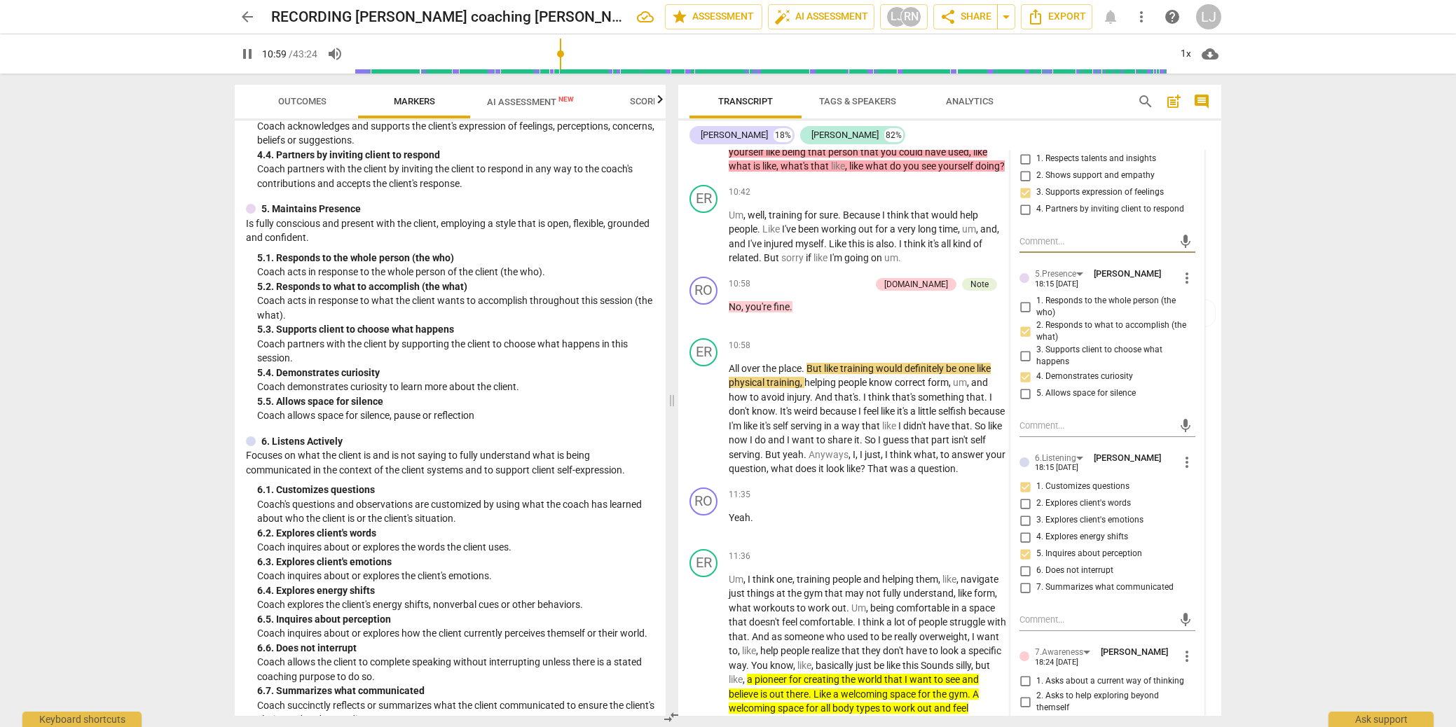
scroll to position [3044, 0]
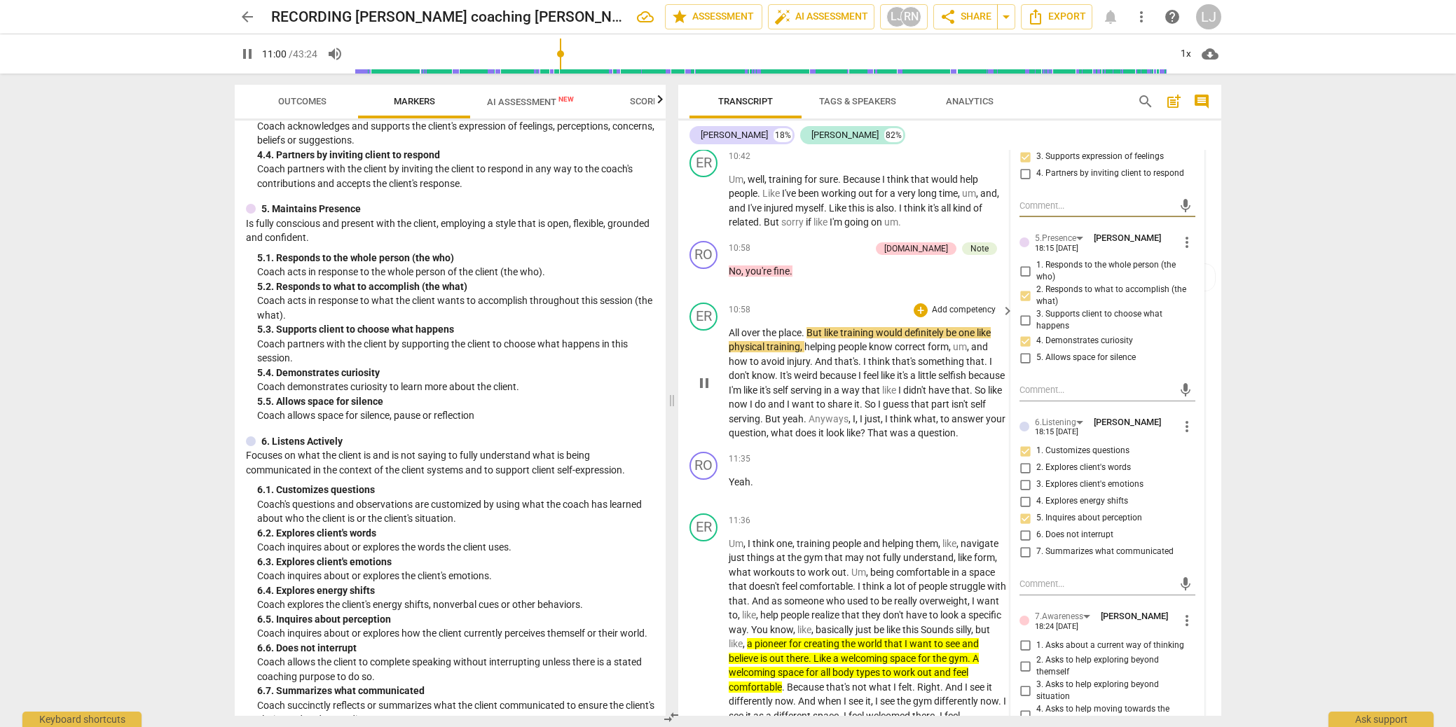
click at [847, 439] on span "look" at bounding box center [836, 433] width 20 height 11
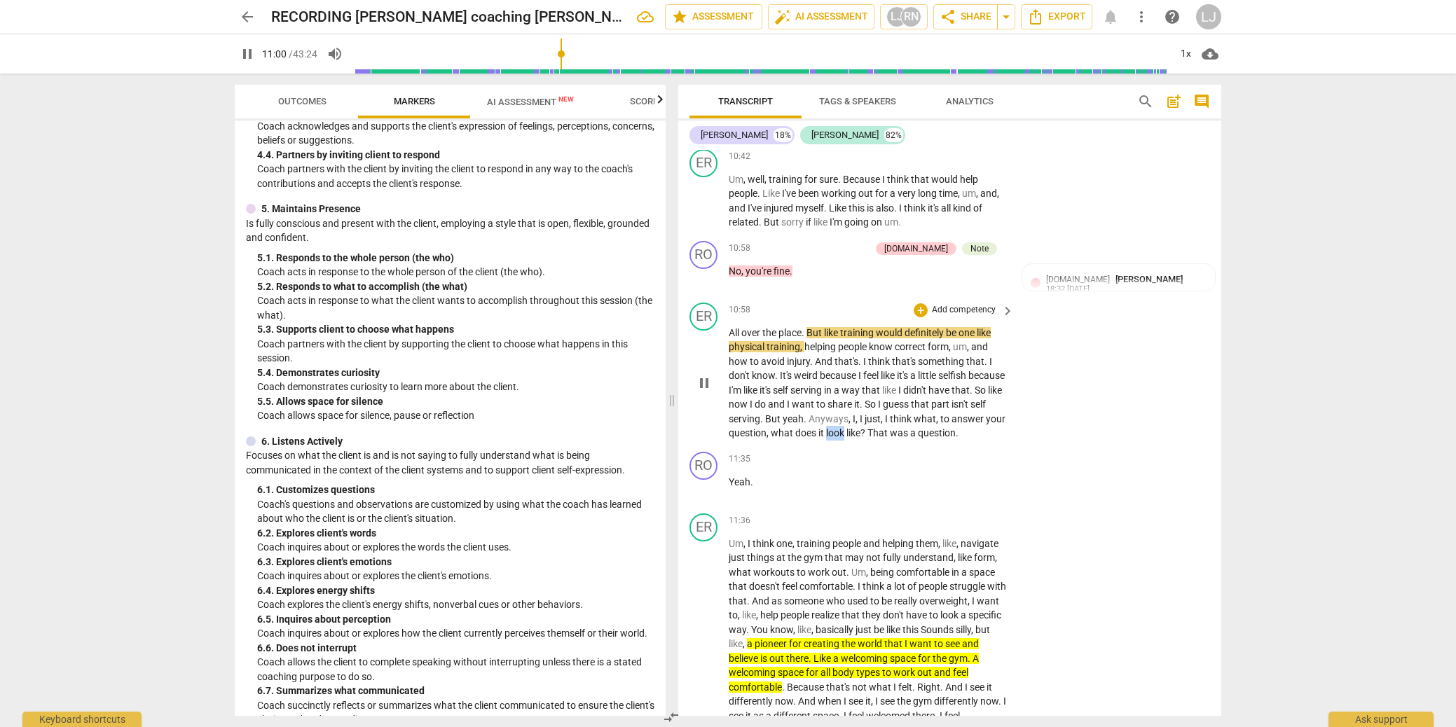
click at [847, 439] on span "look" at bounding box center [836, 433] width 20 height 11
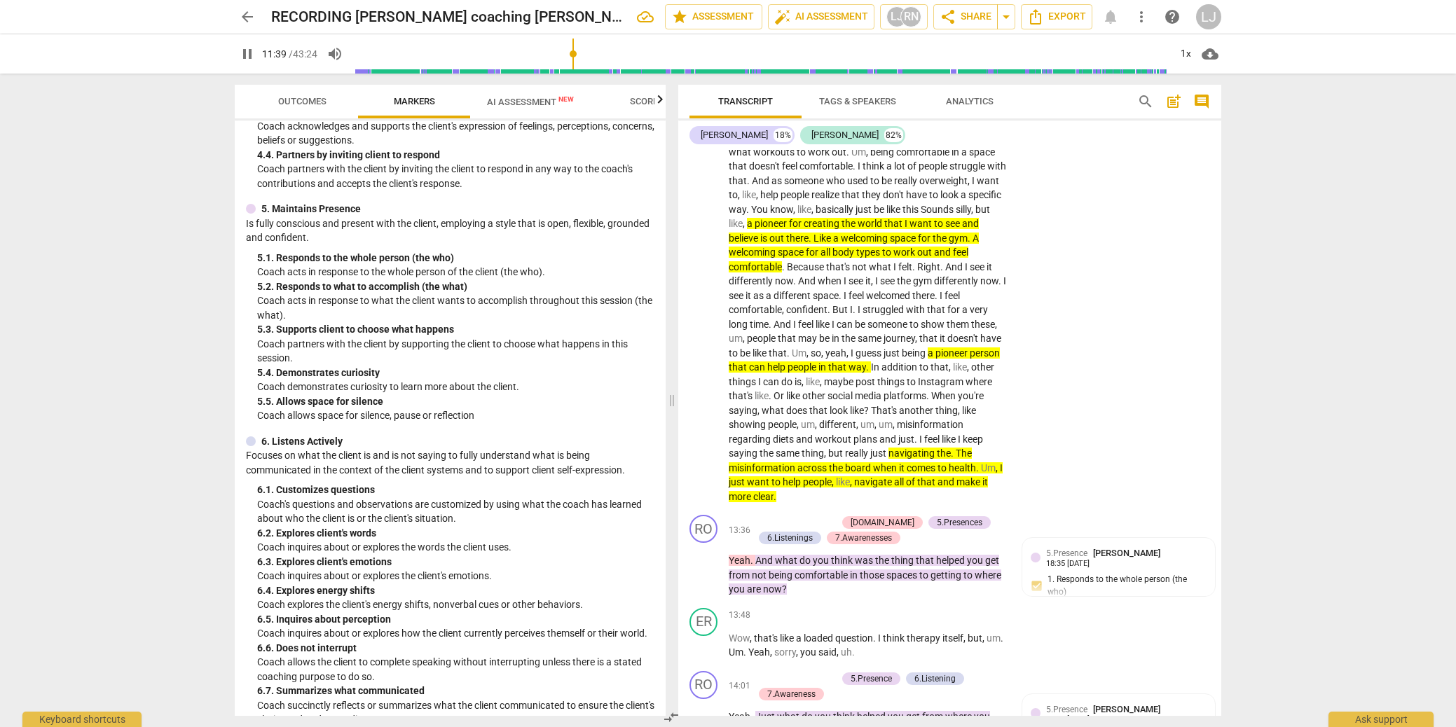
scroll to position [3508, 0]
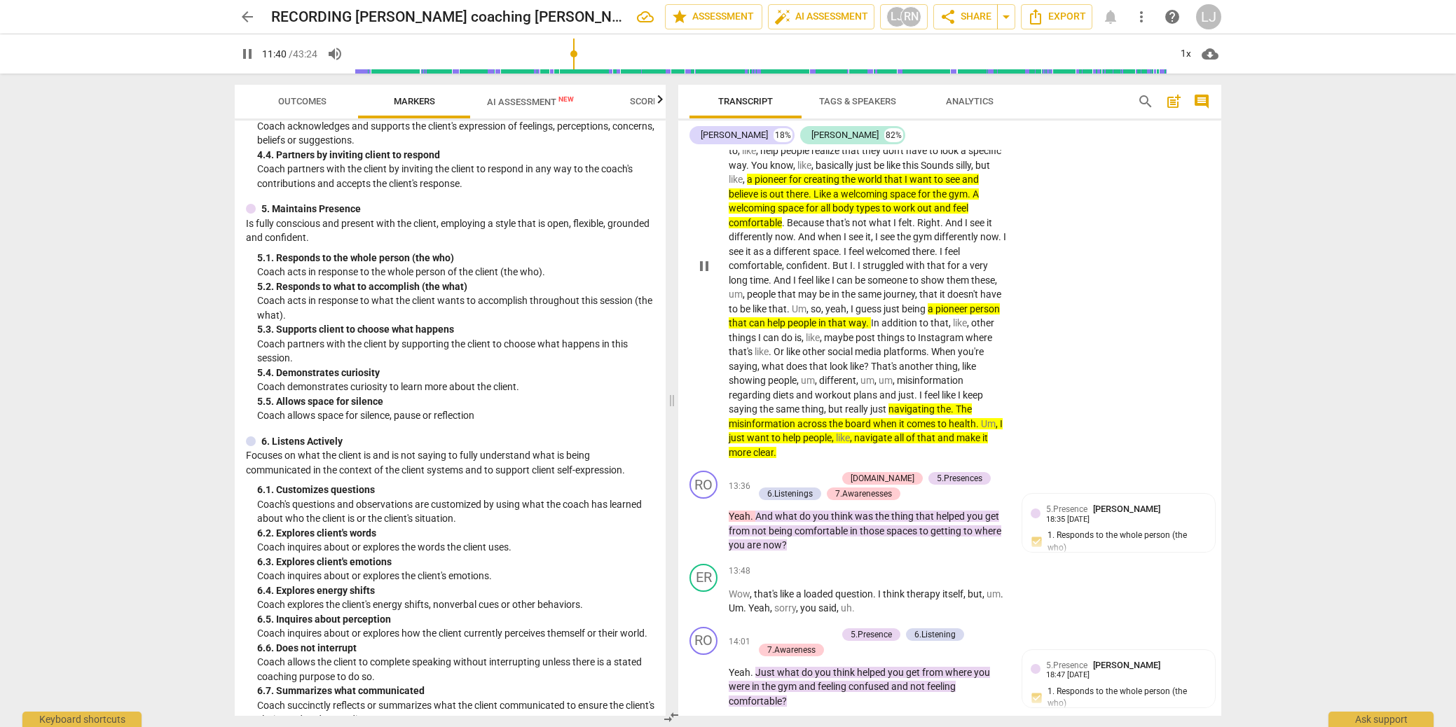
click at [883, 444] on span "navigate" at bounding box center [874, 437] width 40 height 11
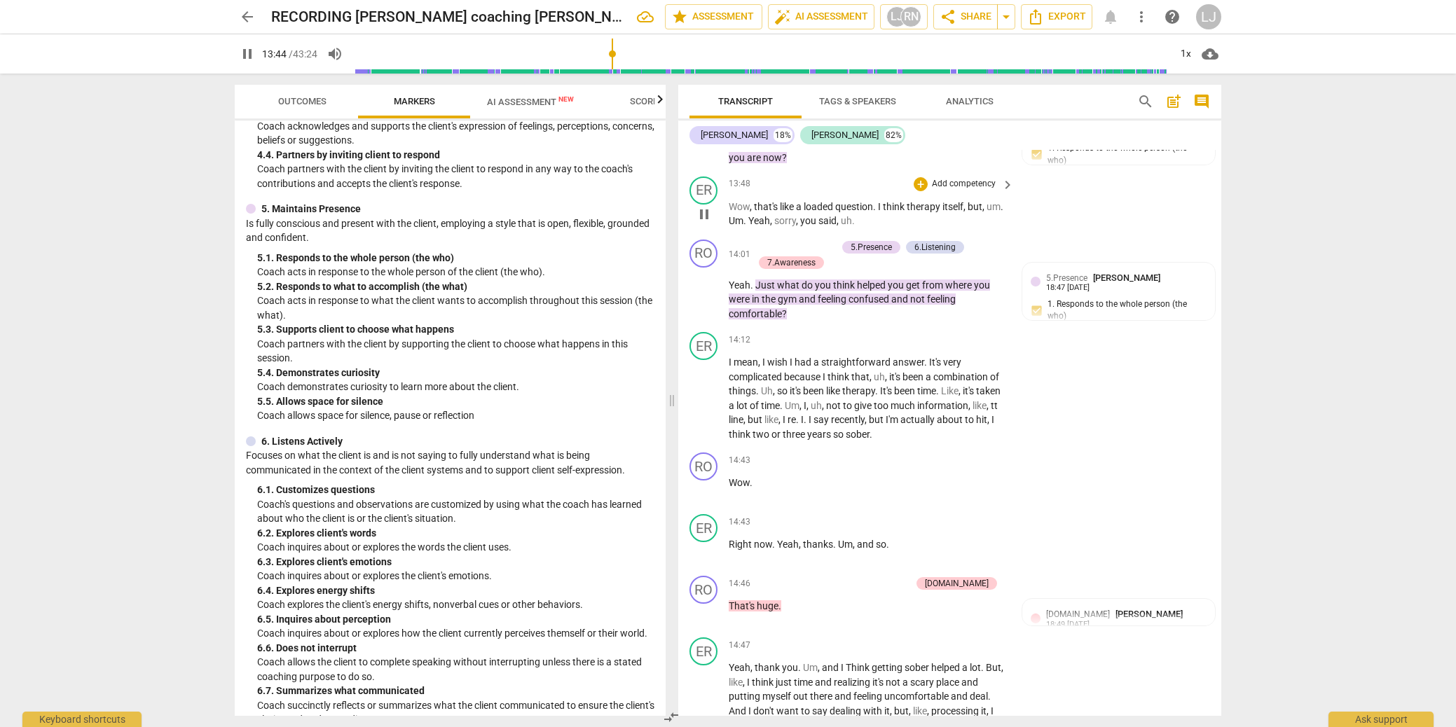
scroll to position [3907, 0]
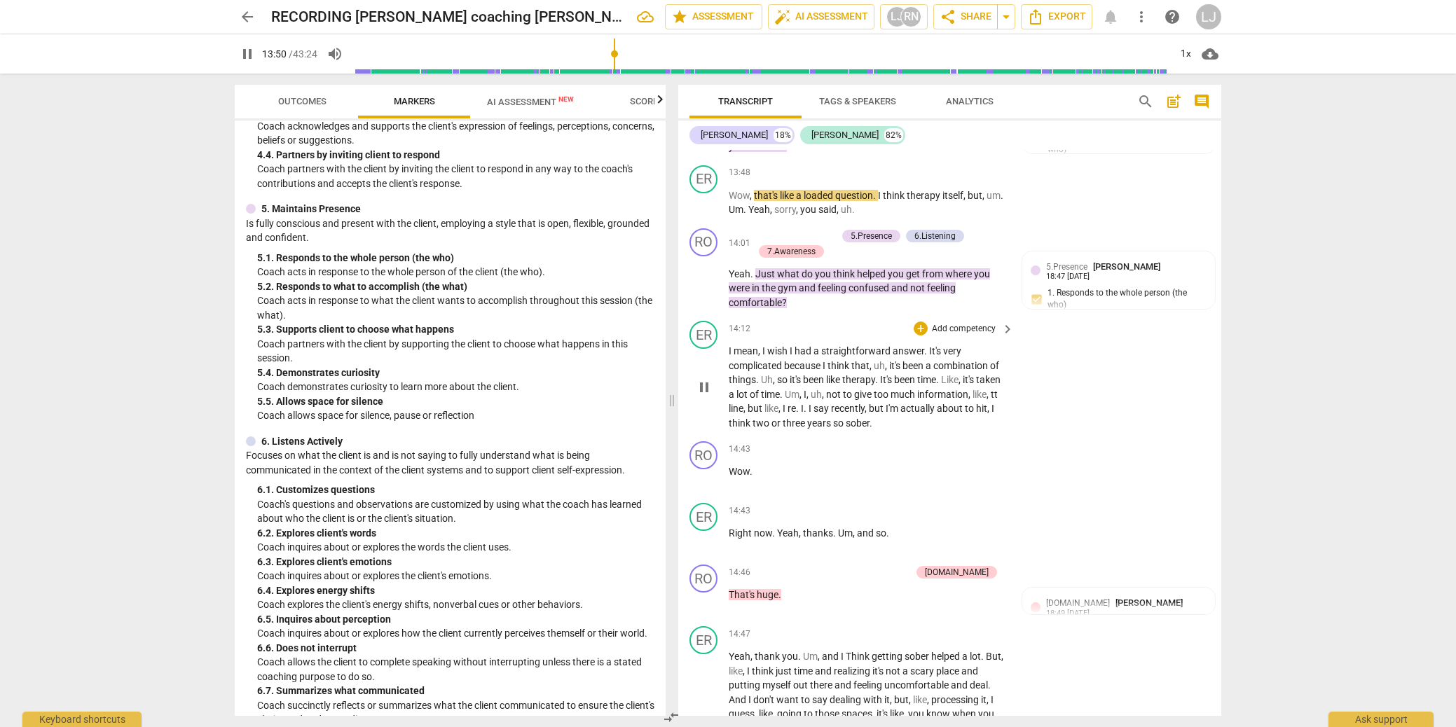
click at [870, 429] on span "sober" at bounding box center [858, 423] width 24 height 11
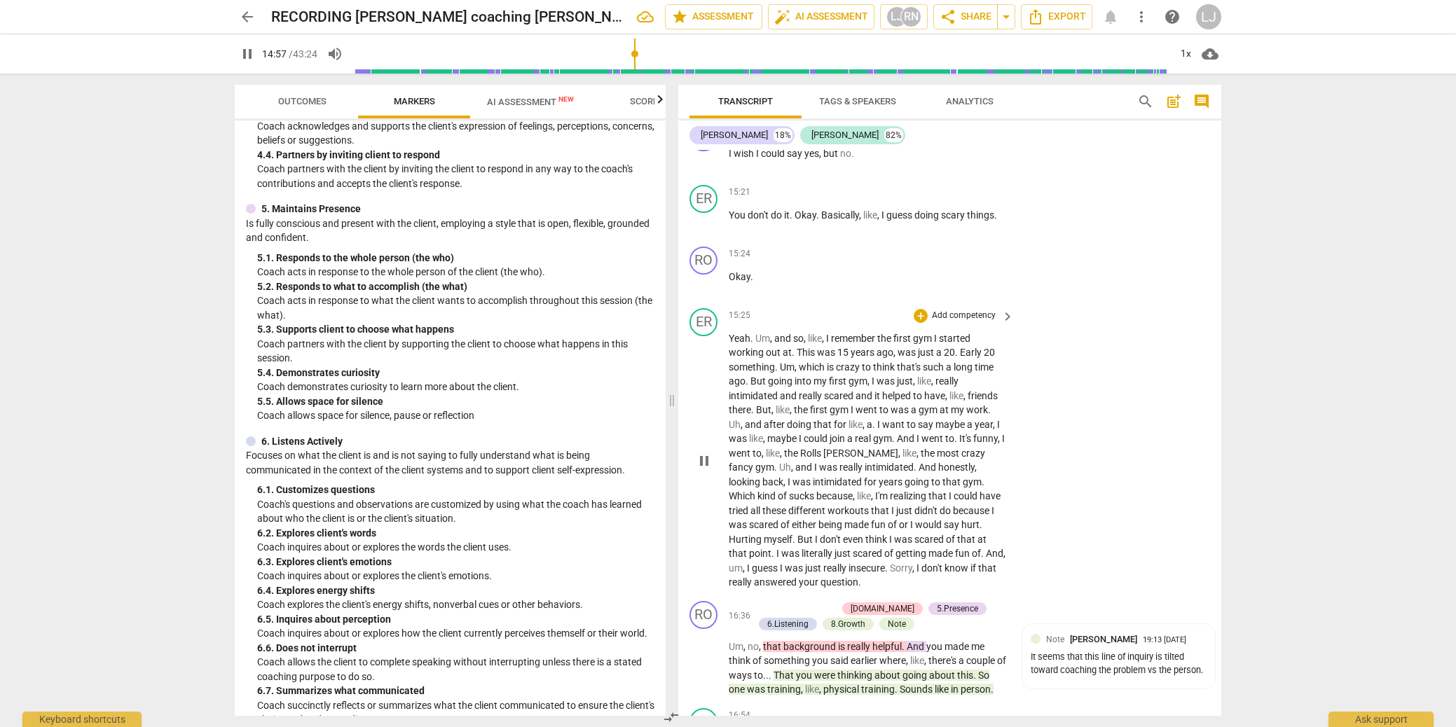
scroll to position [4567, 0]
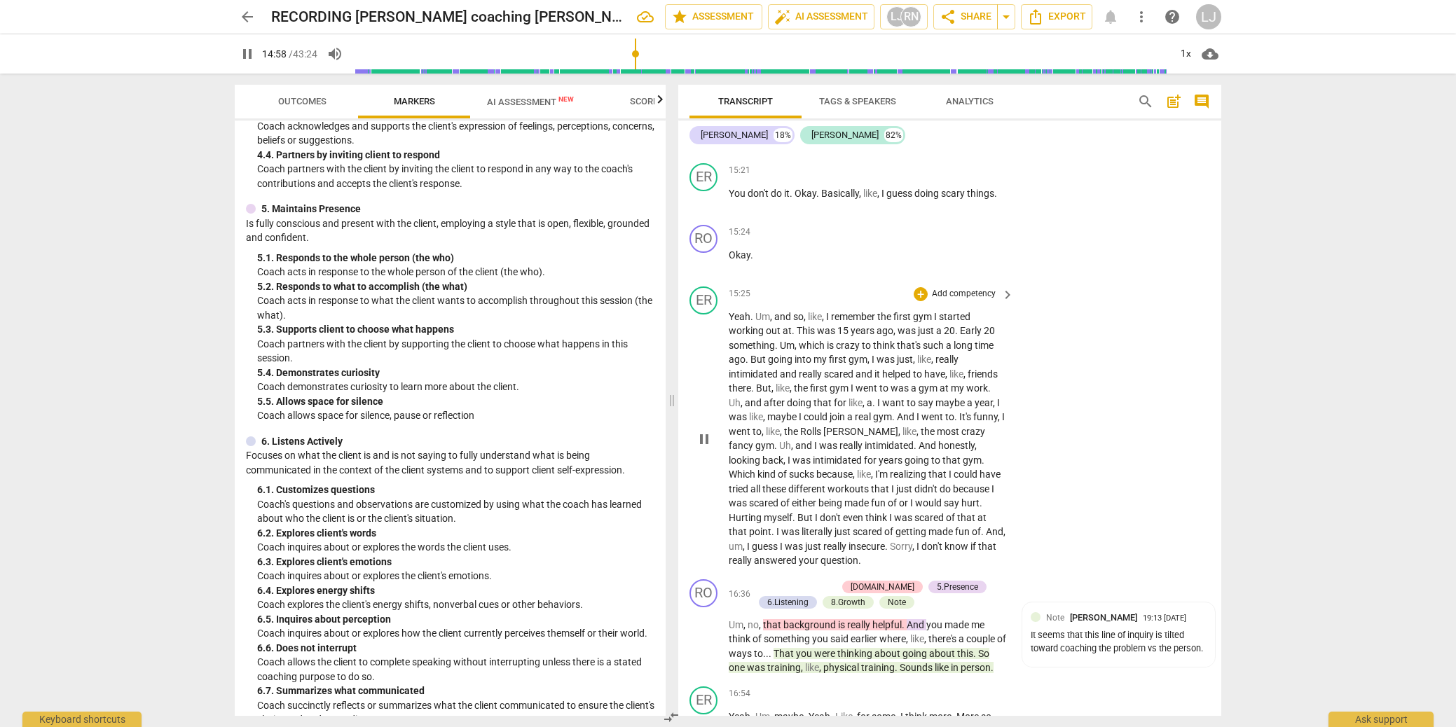
click at [754, 566] on span "answered" at bounding box center [776, 560] width 45 height 11
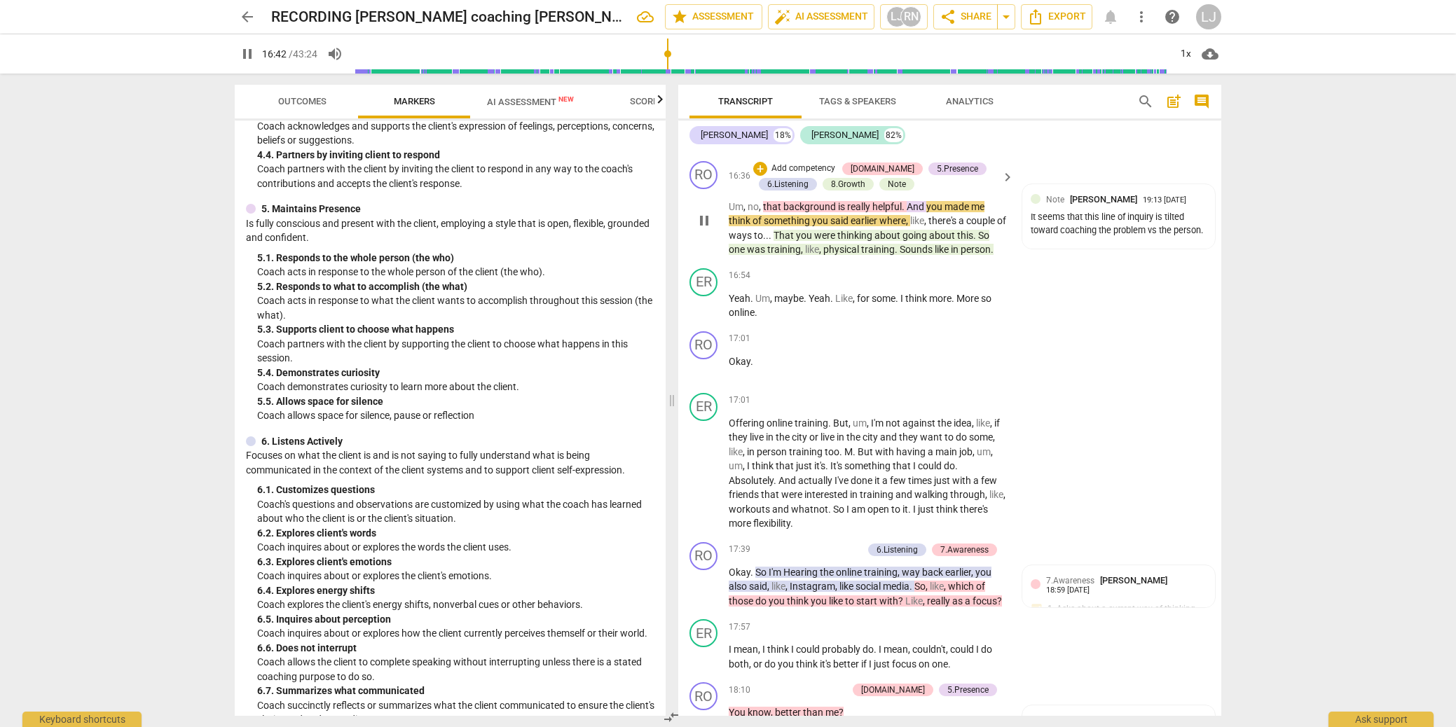
scroll to position [4987, 0]
click at [962, 303] on span "More" at bounding box center [969, 297] width 25 height 11
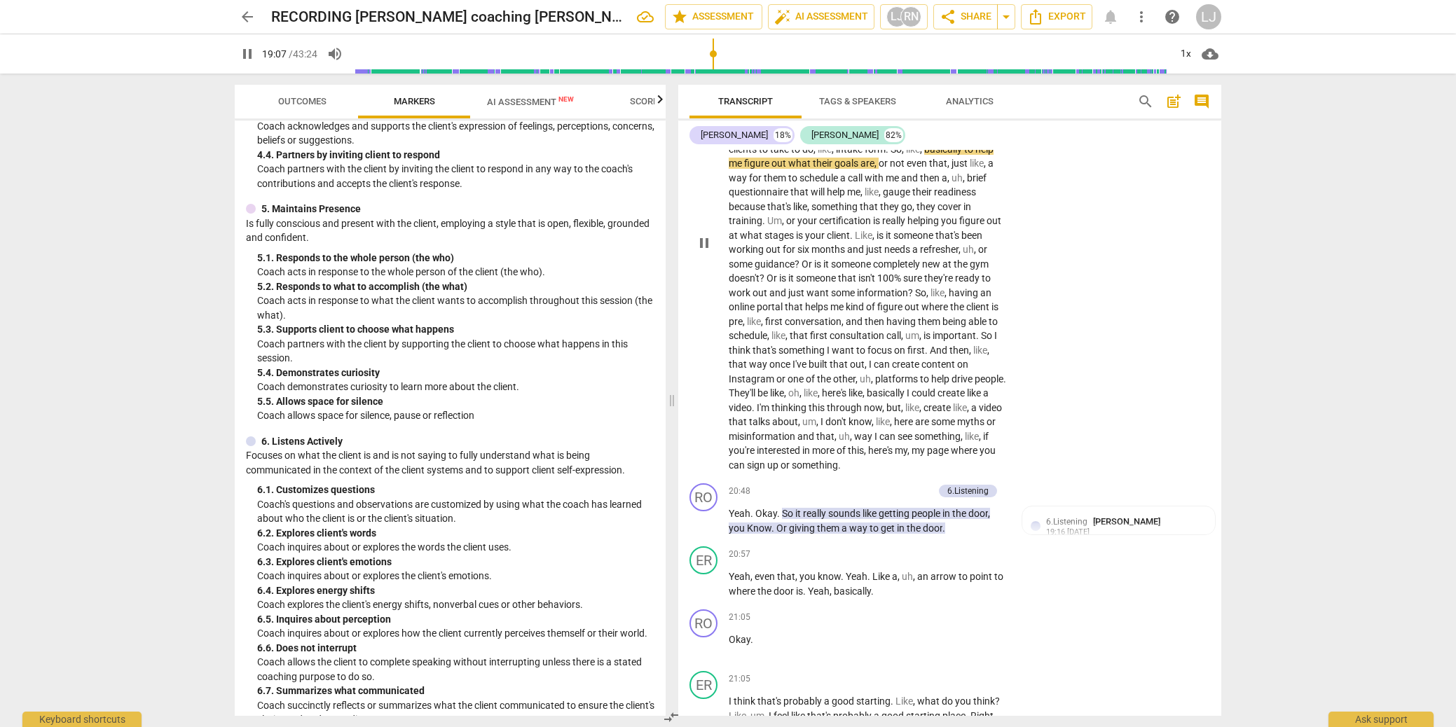
scroll to position [5761, 0]
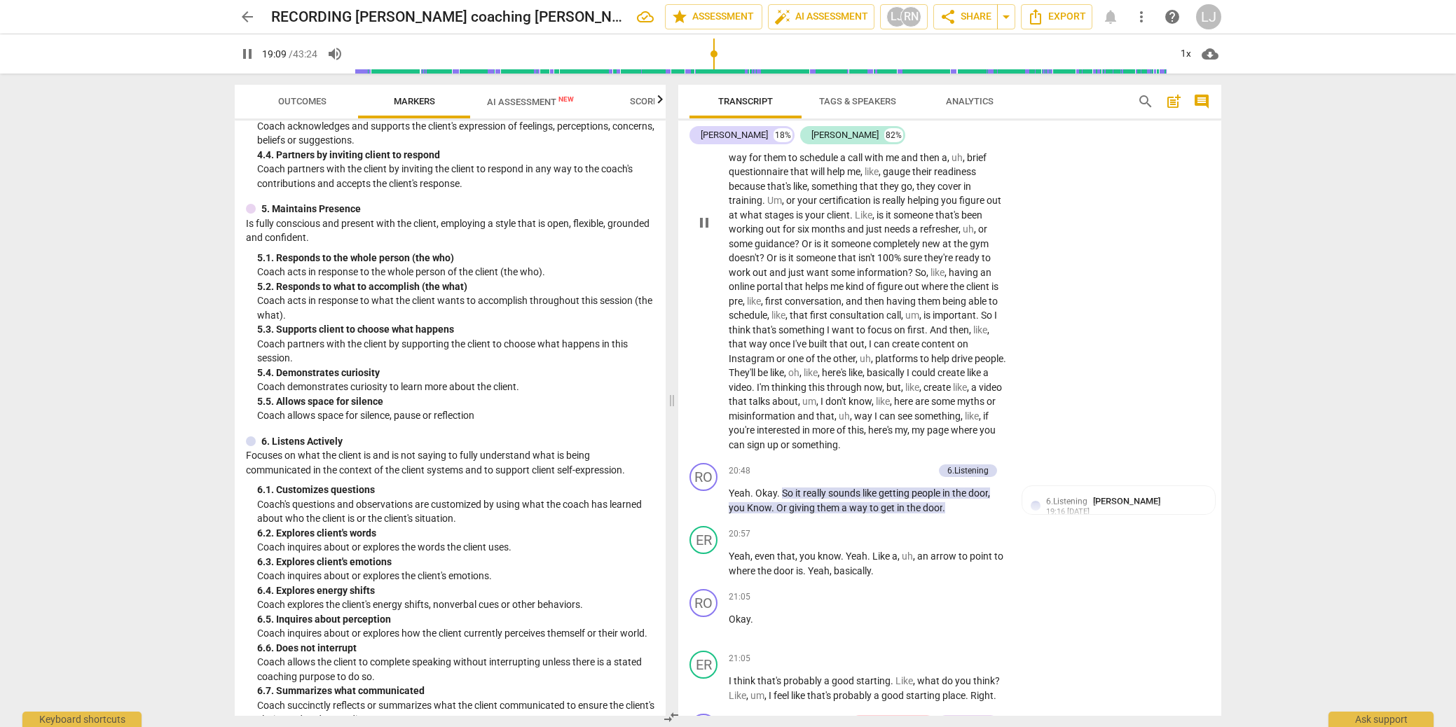
click at [951, 436] on span "where" at bounding box center [965, 430] width 29 height 11
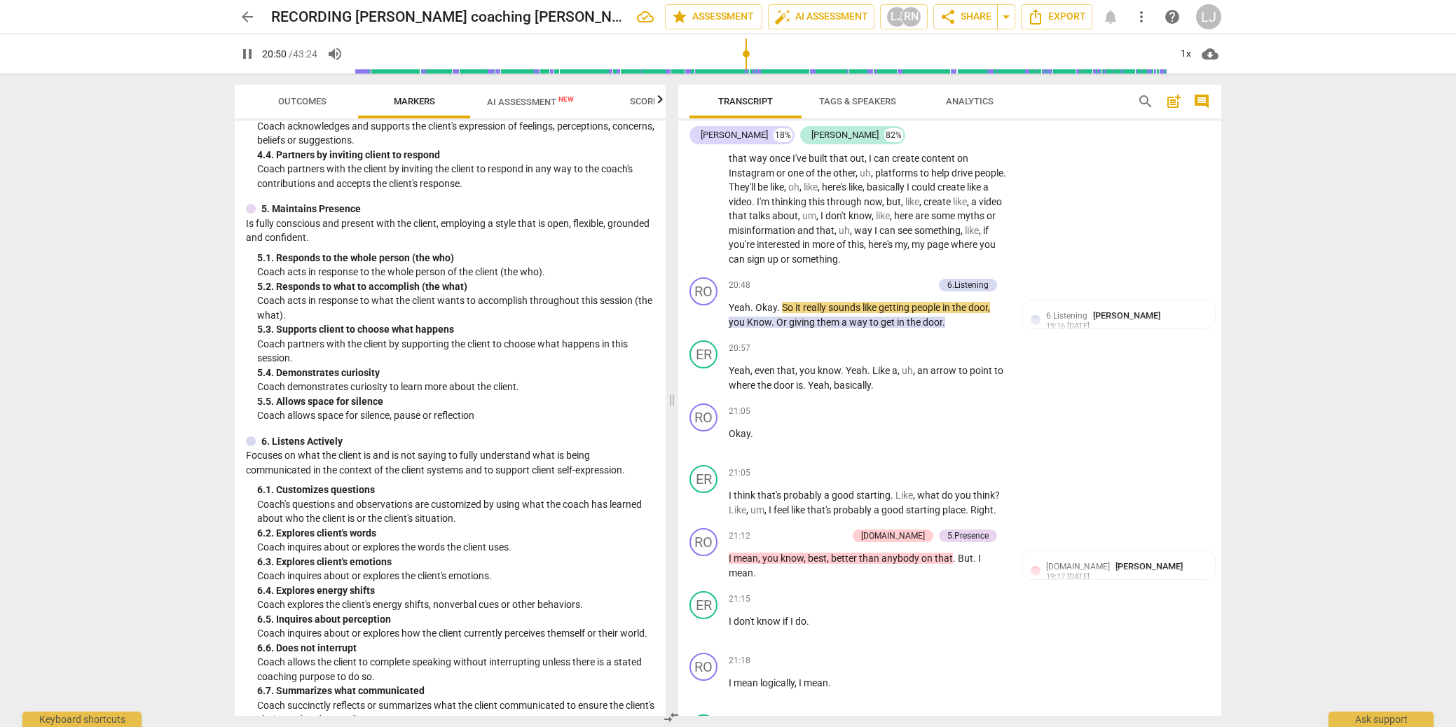
scroll to position [5952, 0]
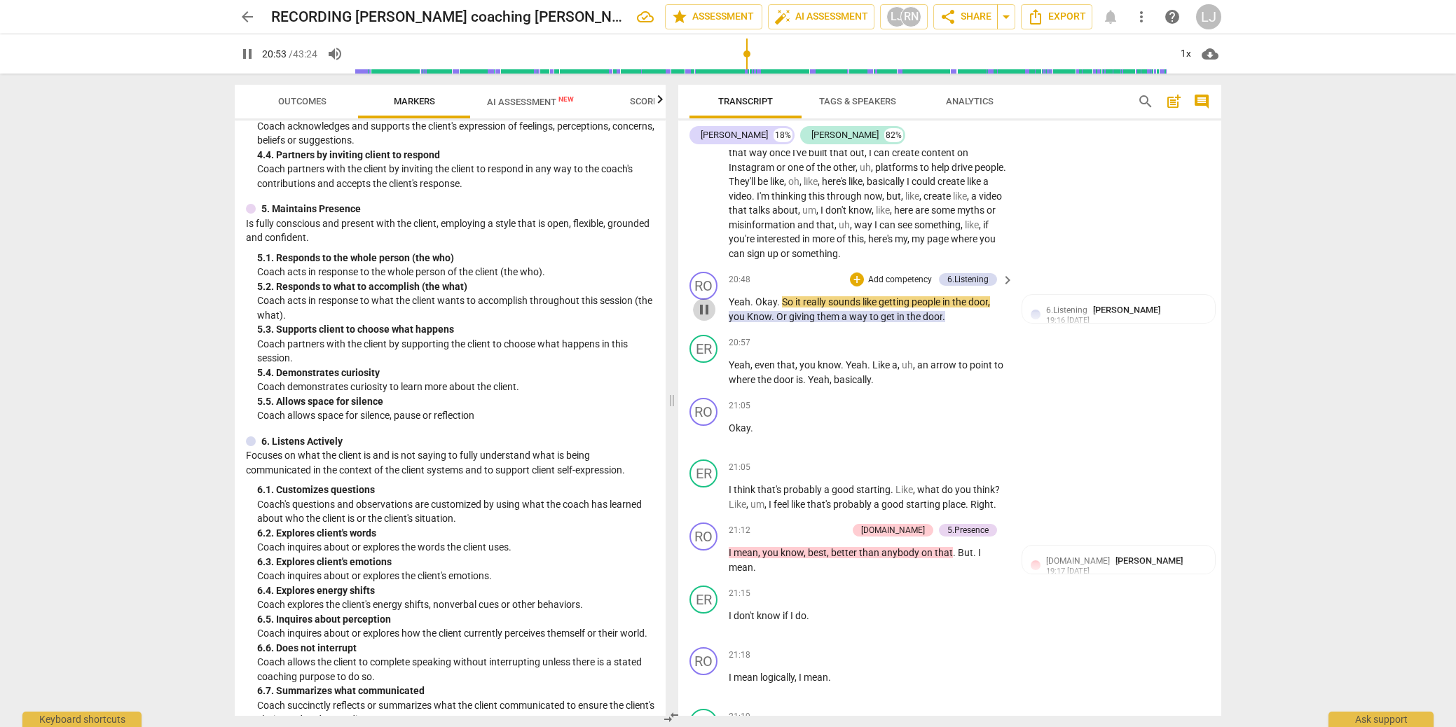
click at [706, 318] on span "pause" at bounding box center [704, 309] width 17 height 17
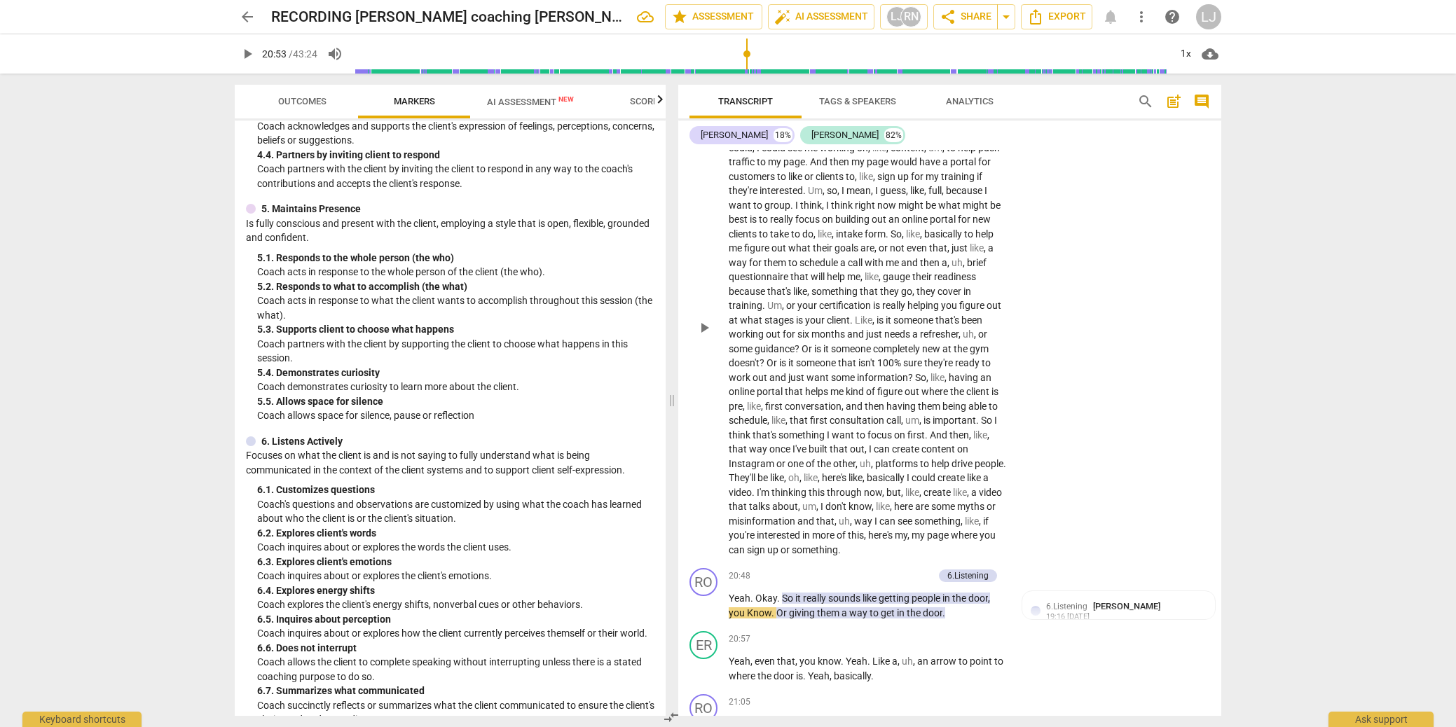
scroll to position [5471, 0]
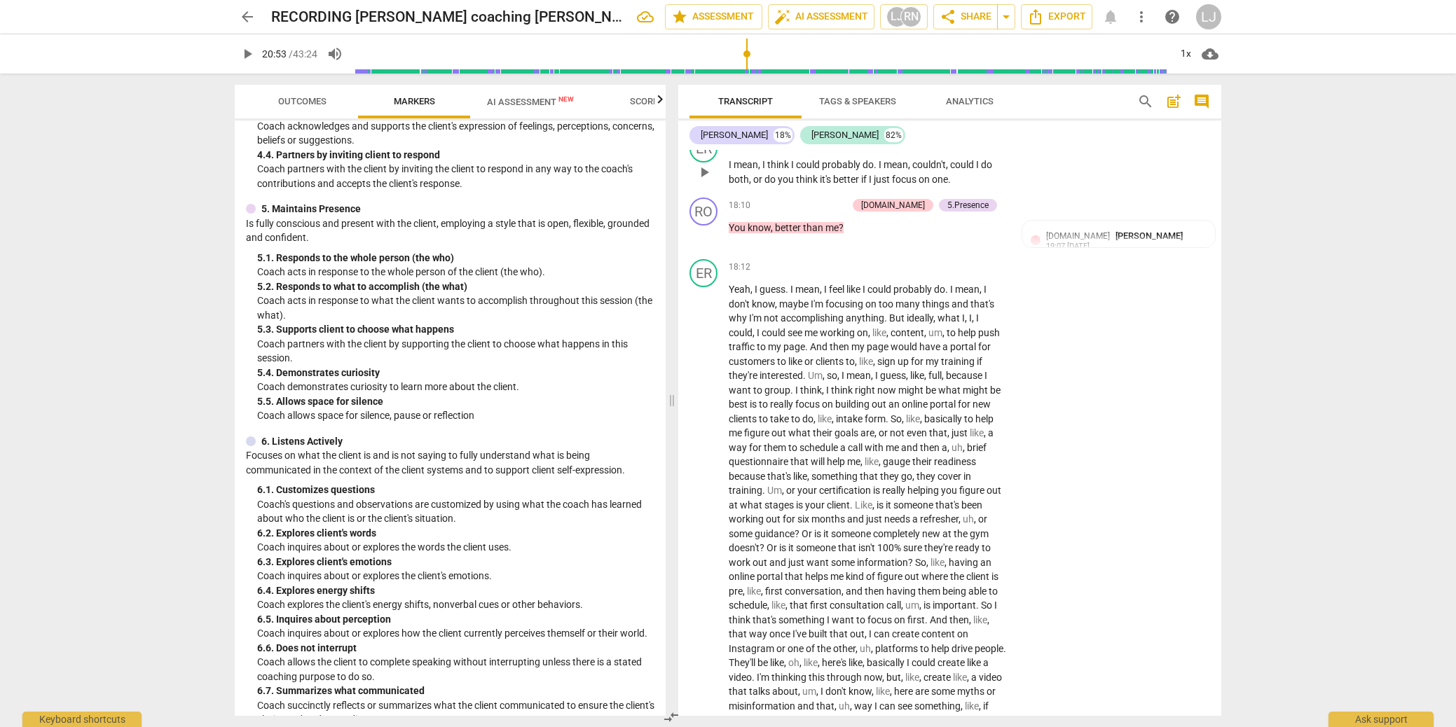
type input "1254"
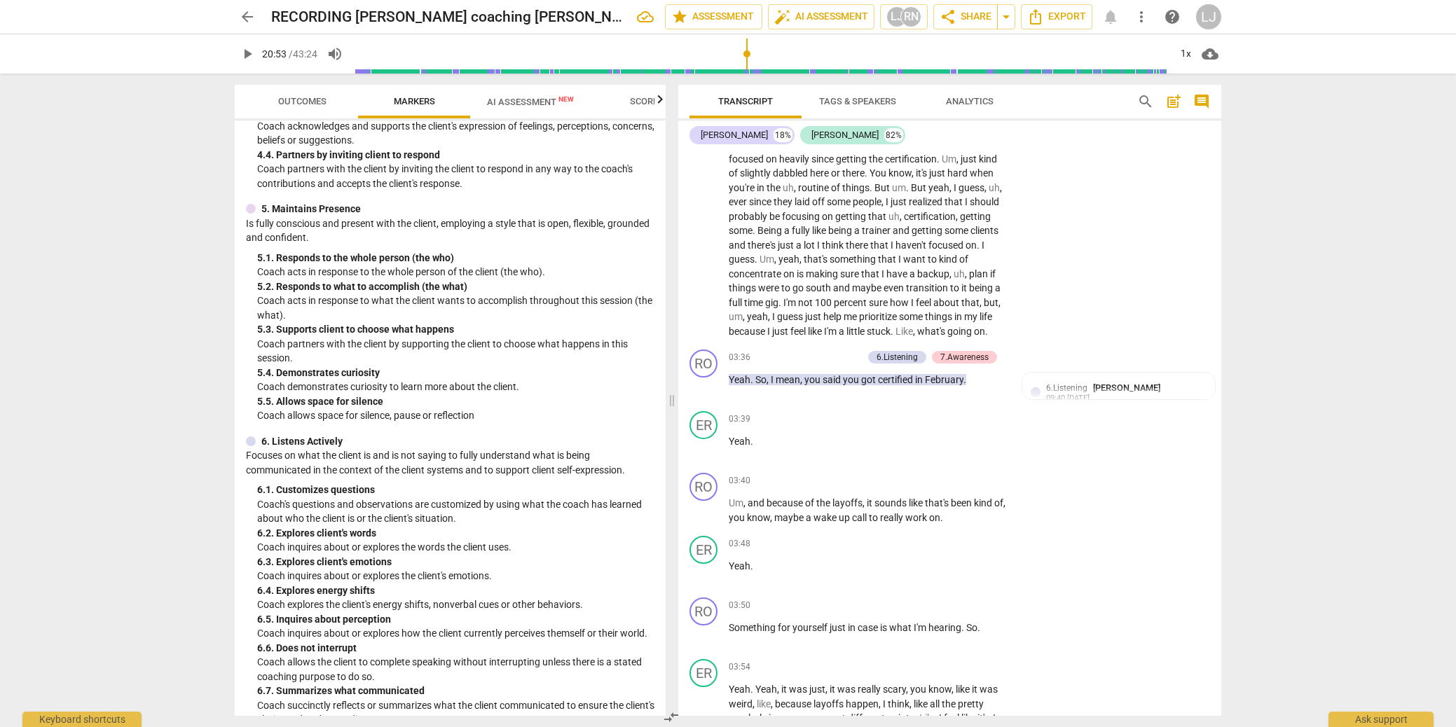
scroll to position [652, 0]
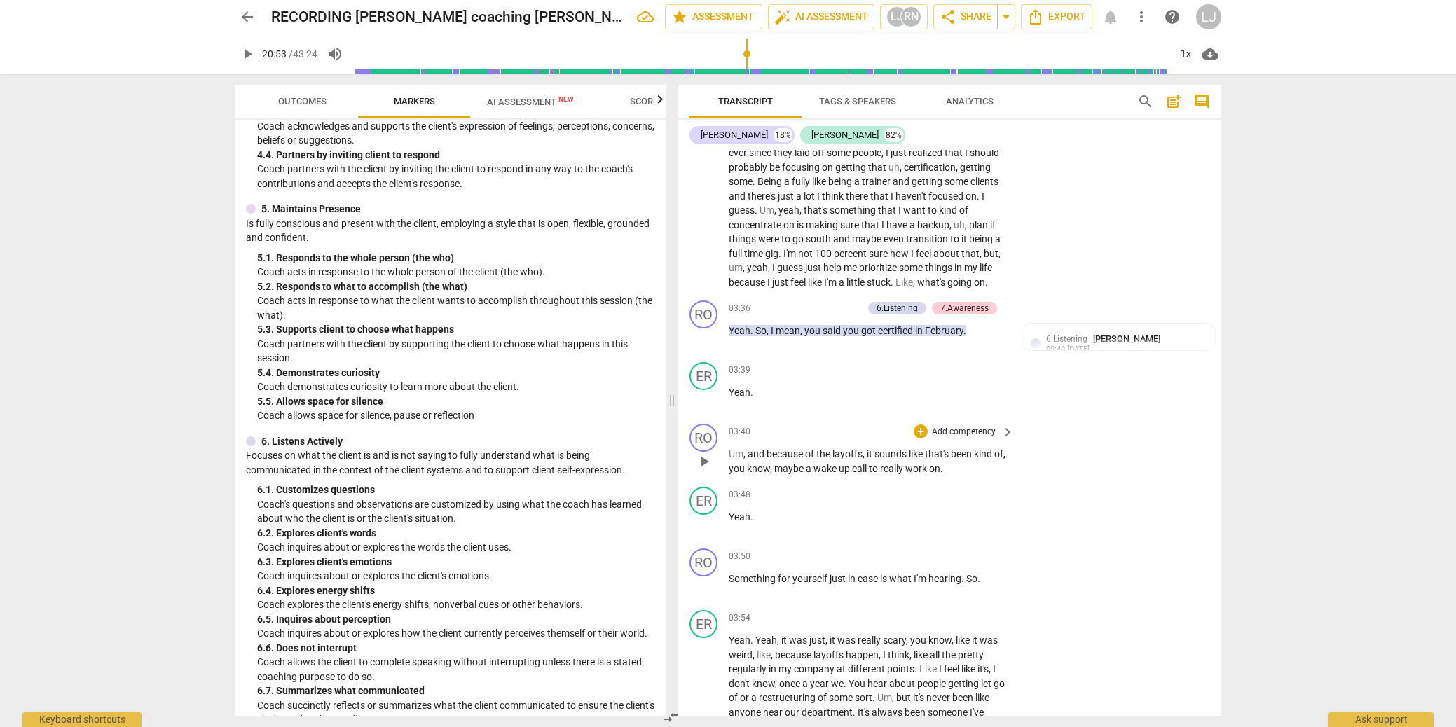
drag, startPoint x: 727, startPoint y: 467, endPoint x: 854, endPoint y: 470, distance: 126.9
click at [854, 470] on div "RO play_arrow pause 03:40 + Add competency keyboard_arrow_right Um , and becaus…" at bounding box center [949, 449] width 543 height 63
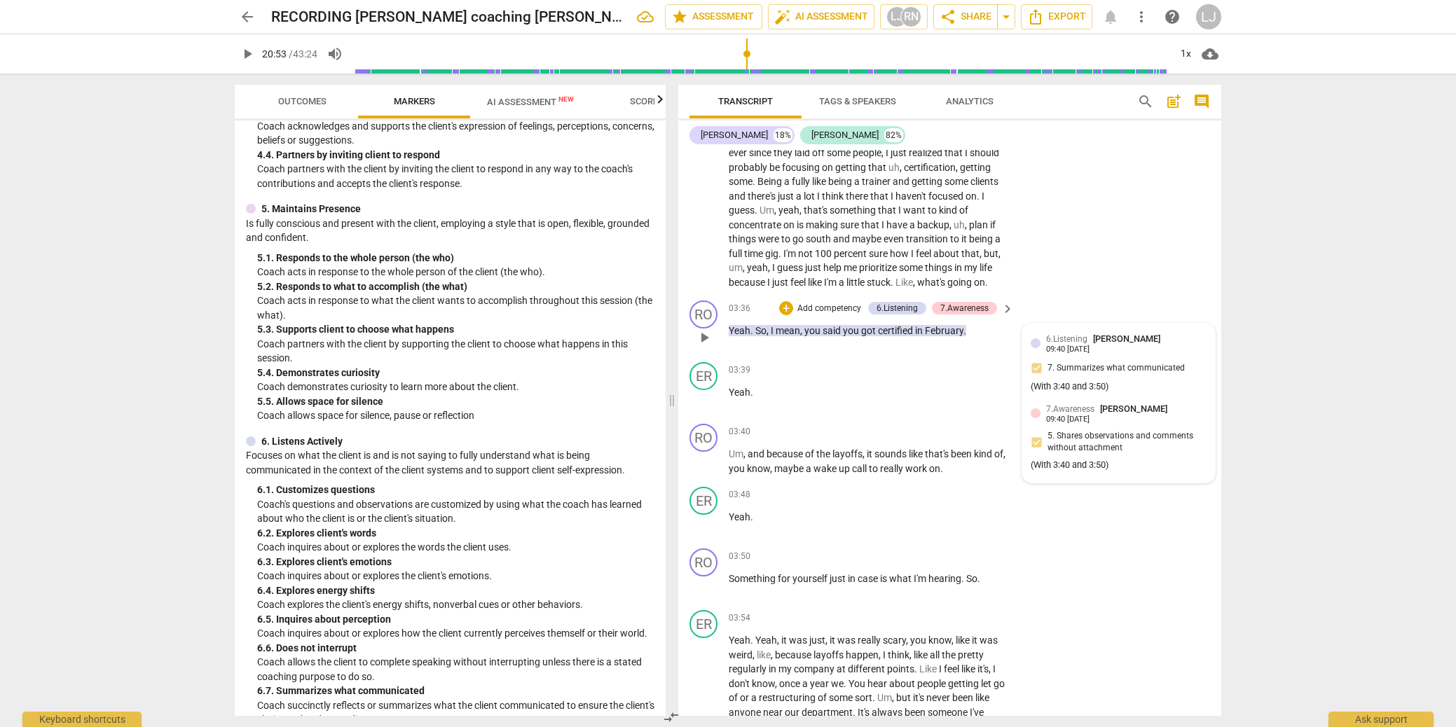
click at [1111, 394] on div "(With 3:40 and 3:50)" at bounding box center [1119, 387] width 176 height 13
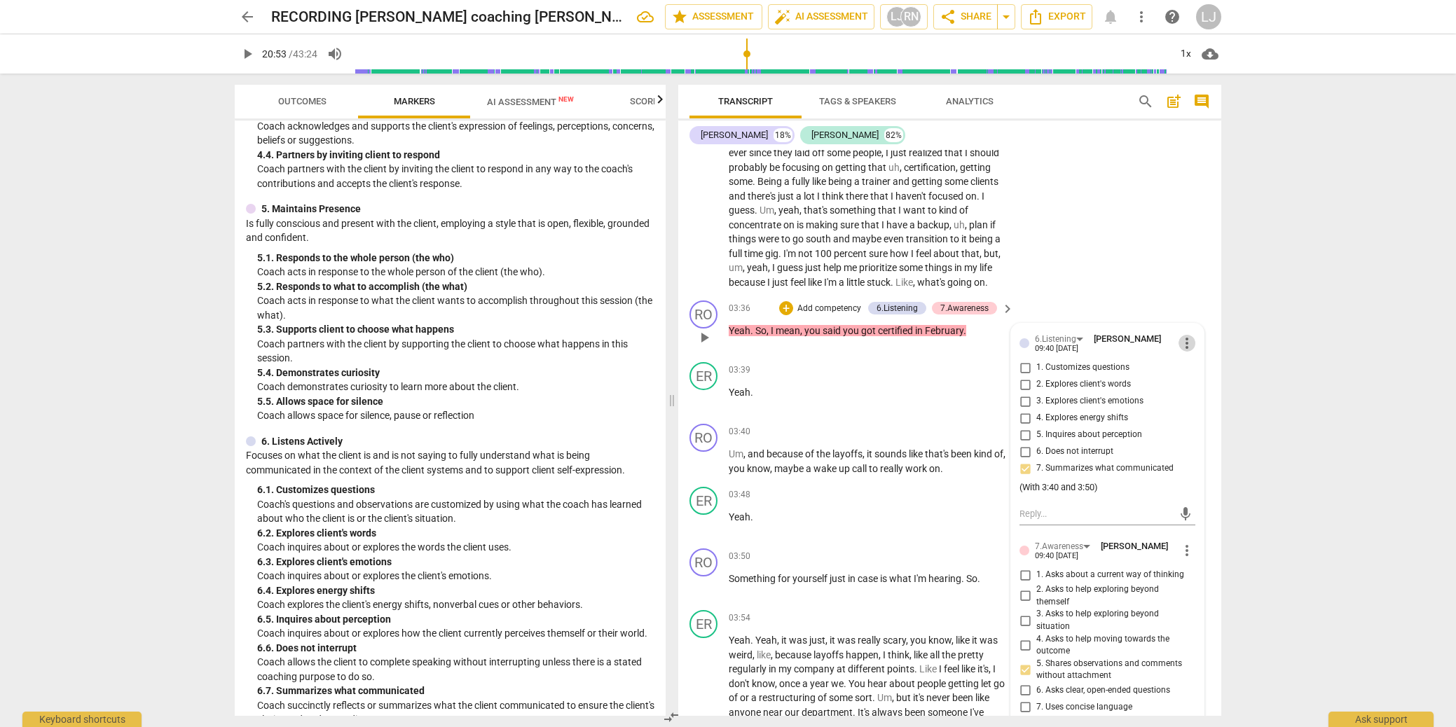
click at [1184, 352] on span "more_vert" at bounding box center [1187, 343] width 17 height 17
click at [1190, 360] on li "Edit" at bounding box center [1198, 357] width 48 height 27
click at [1051, 503] on textarea "(With 3:40 and 3:50)" at bounding box center [1108, 495] width 176 height 13
type textarea "(With 3:4 and 3:50)"
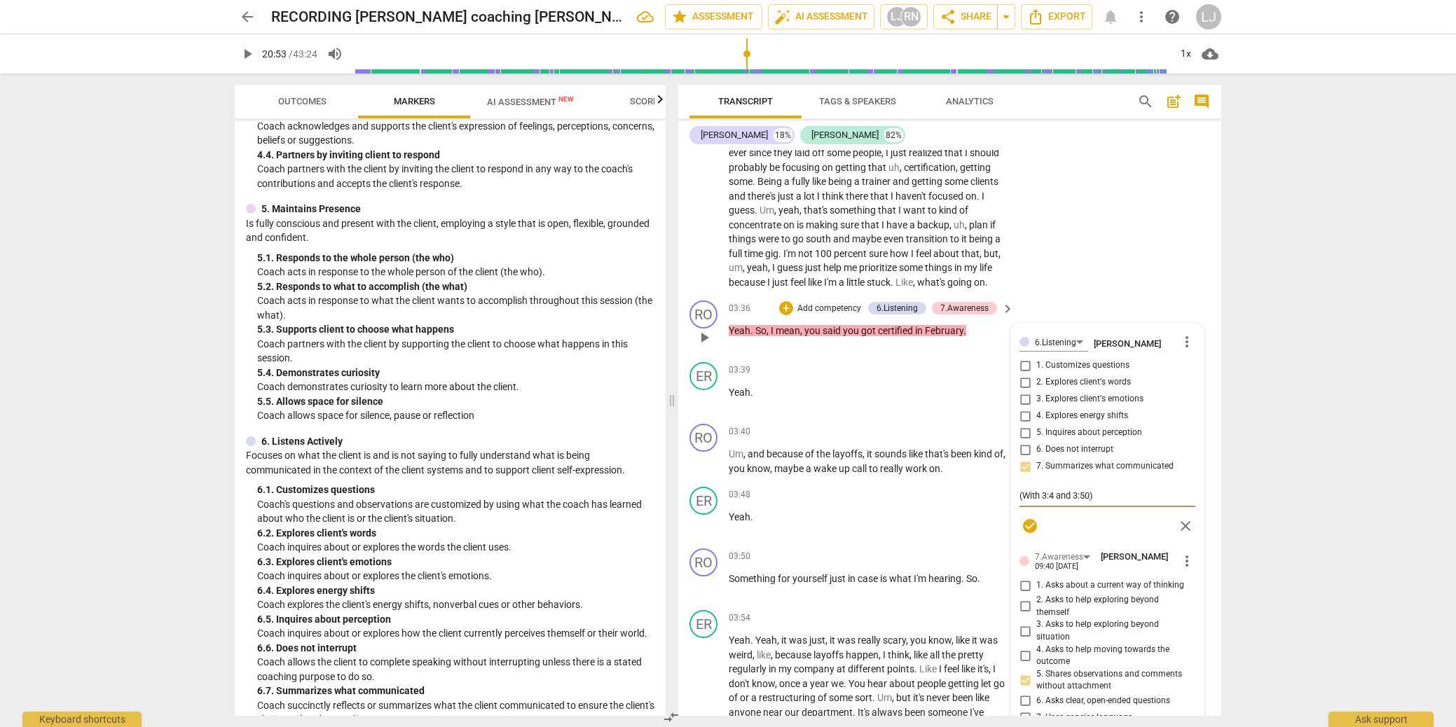
type textarea "(With 3: and 3:50)"
type textarea "(With 3:3 and 3:50)"
type textarea "(With 3:36 and 3:50)"
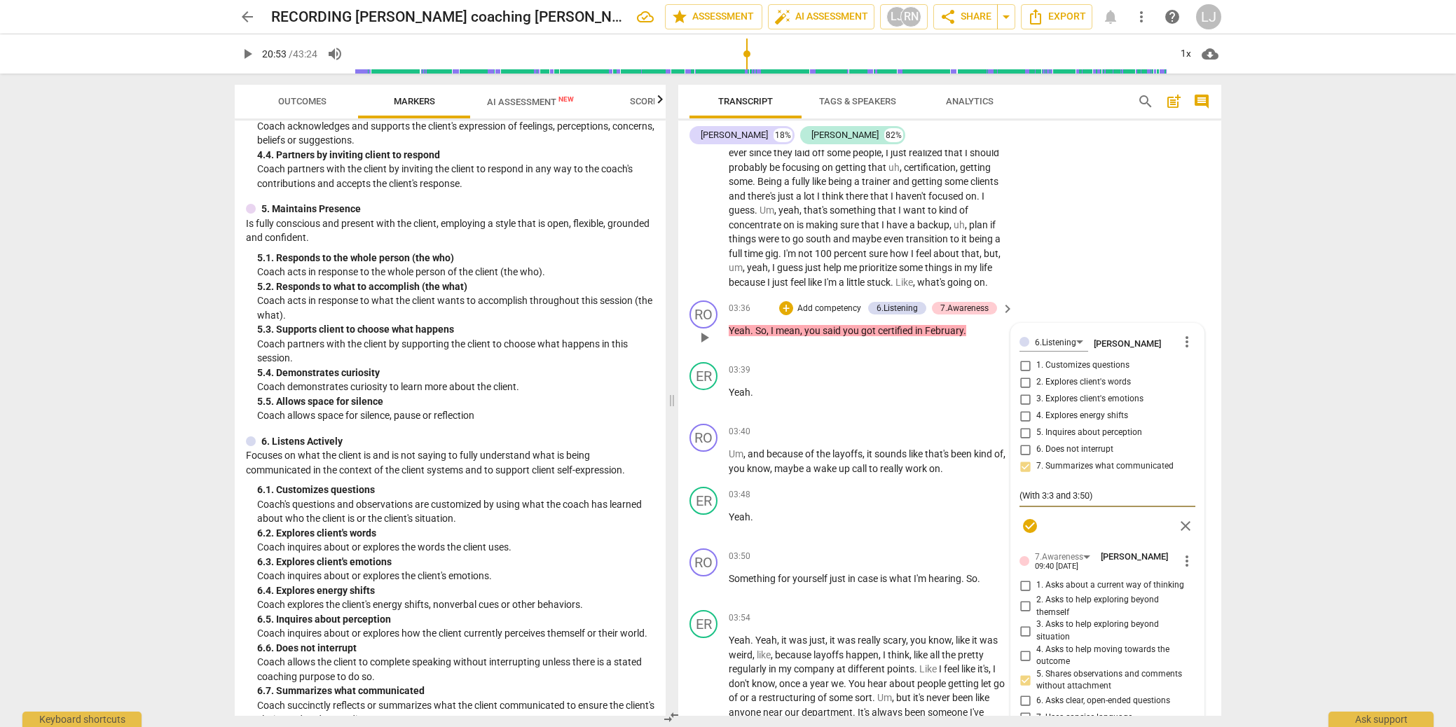
type textarea "(With 3:36 and 3:50)"
type textarea "(With 3:36 t and 3:50)"
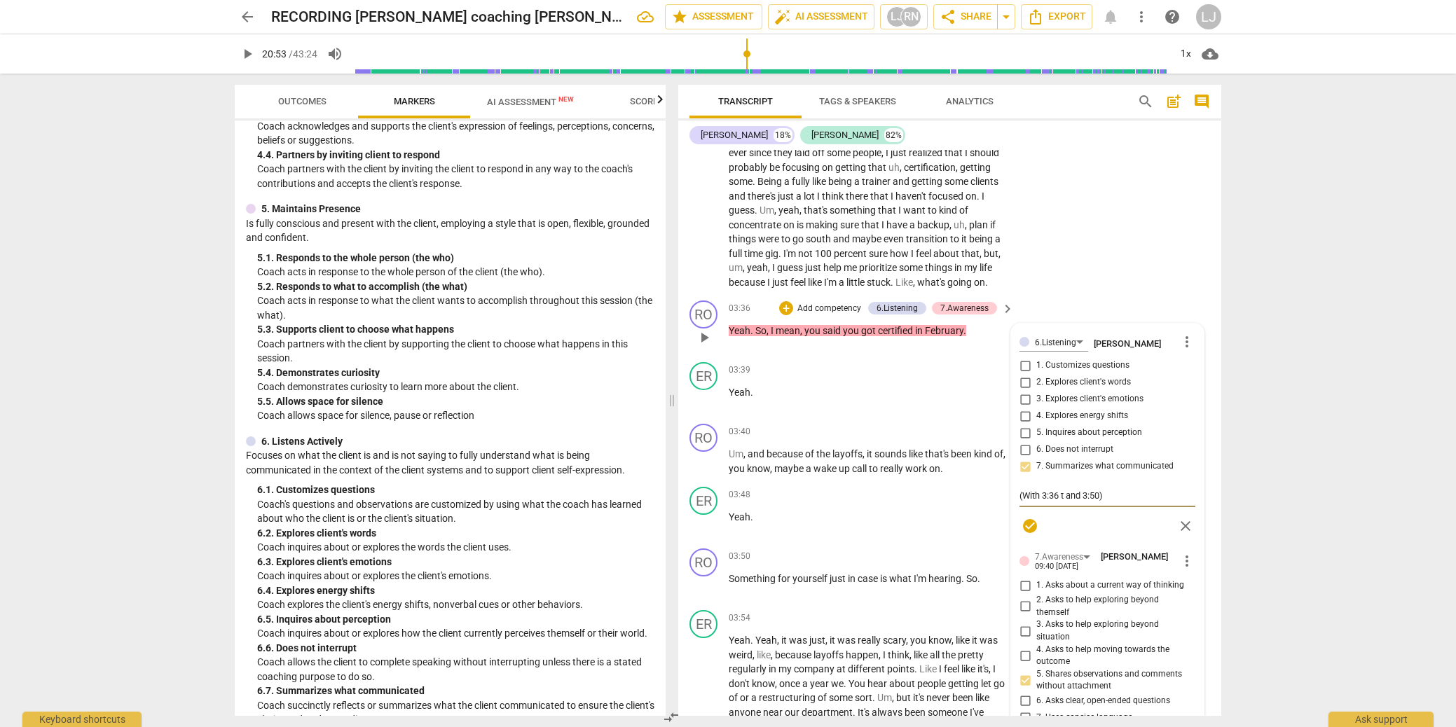
type textarea "(With 3:36 th and 3:50)"
type textarea "(With 3:36 thr and 3:50)"
type textarea "(With 3:36 thro and 3:50)"
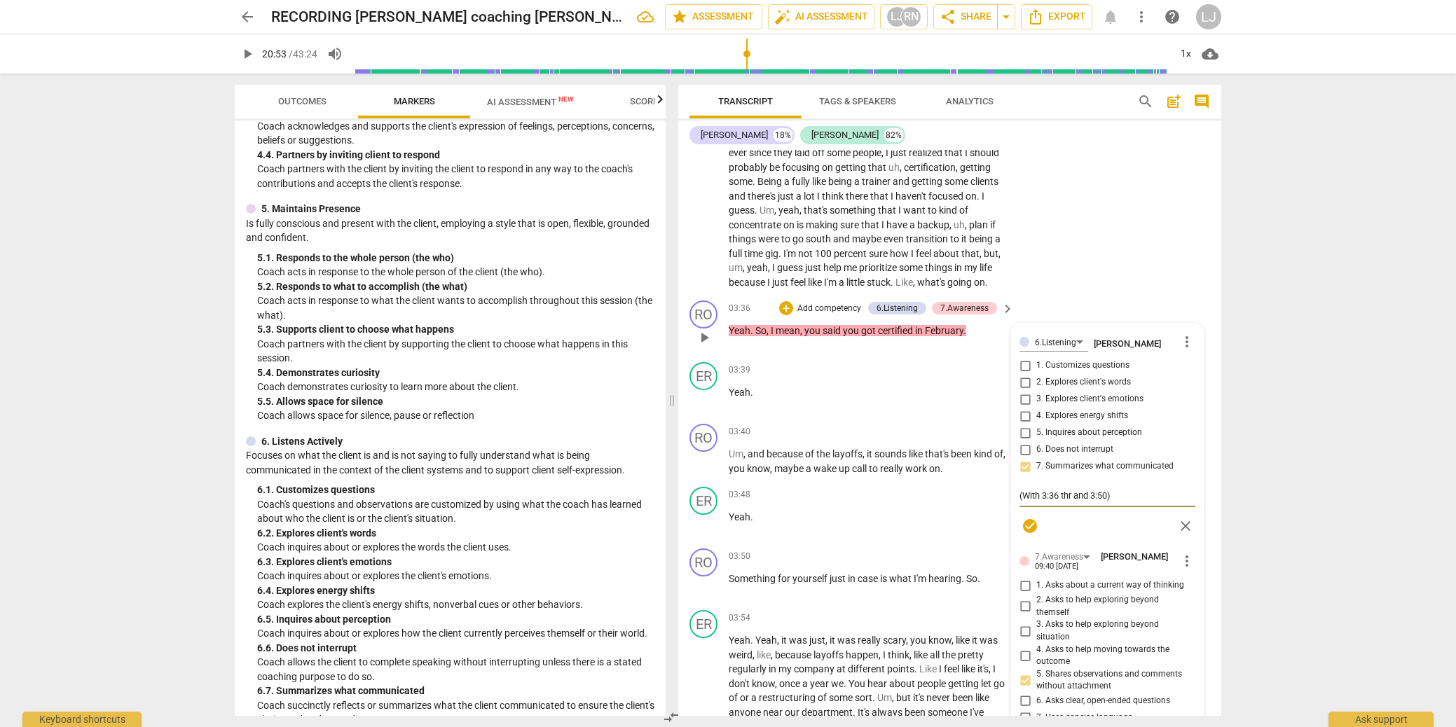
type textarea "(With 3:36 thro and 3:50)"
type textarea "(With 3:36 throu and 3:50)"
type textarea "(With 3:36 throug and 3:50)"
type textarea "(With 3:36 through and 3:50)"
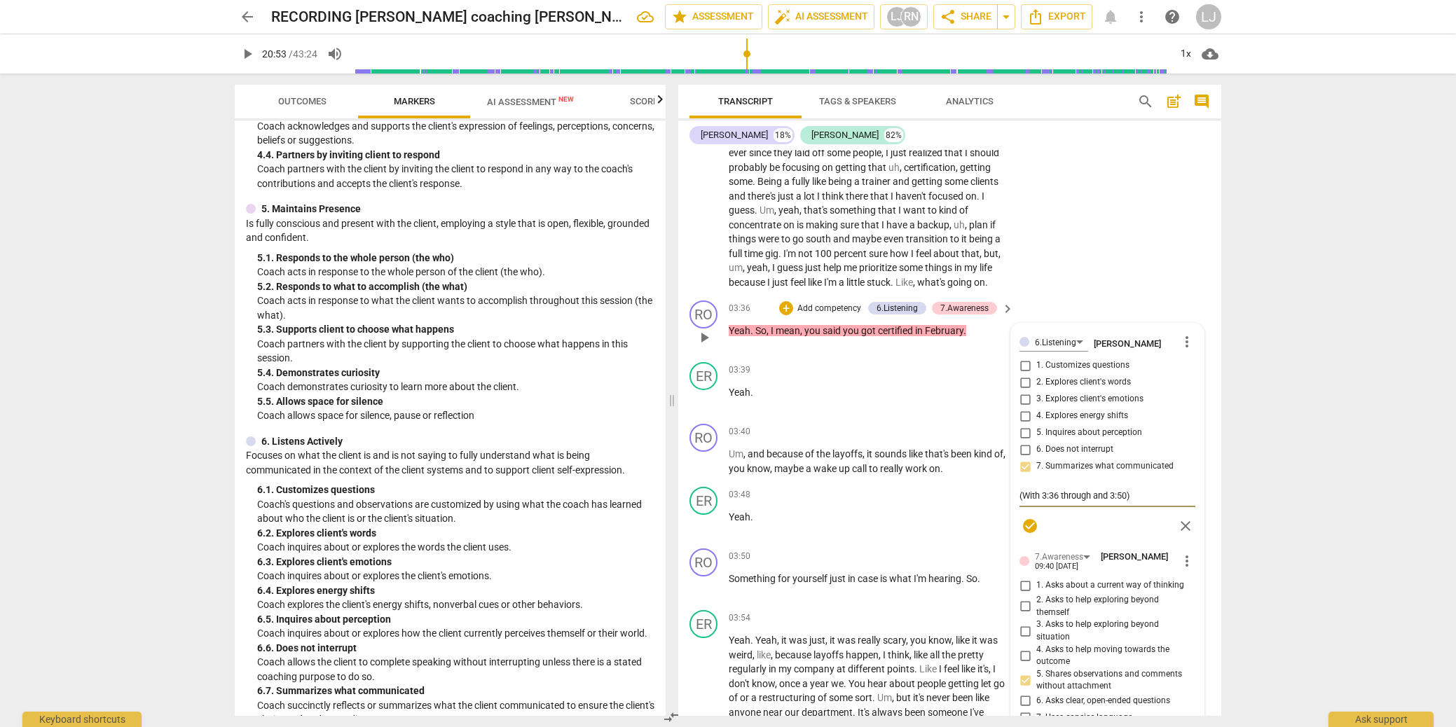
type textarea "(With 3:36 throughand 3:50)"
type textarea "(With 3:36 throughnd 3:50)"
type textarea "(With 3:36 throughd 3:50)"
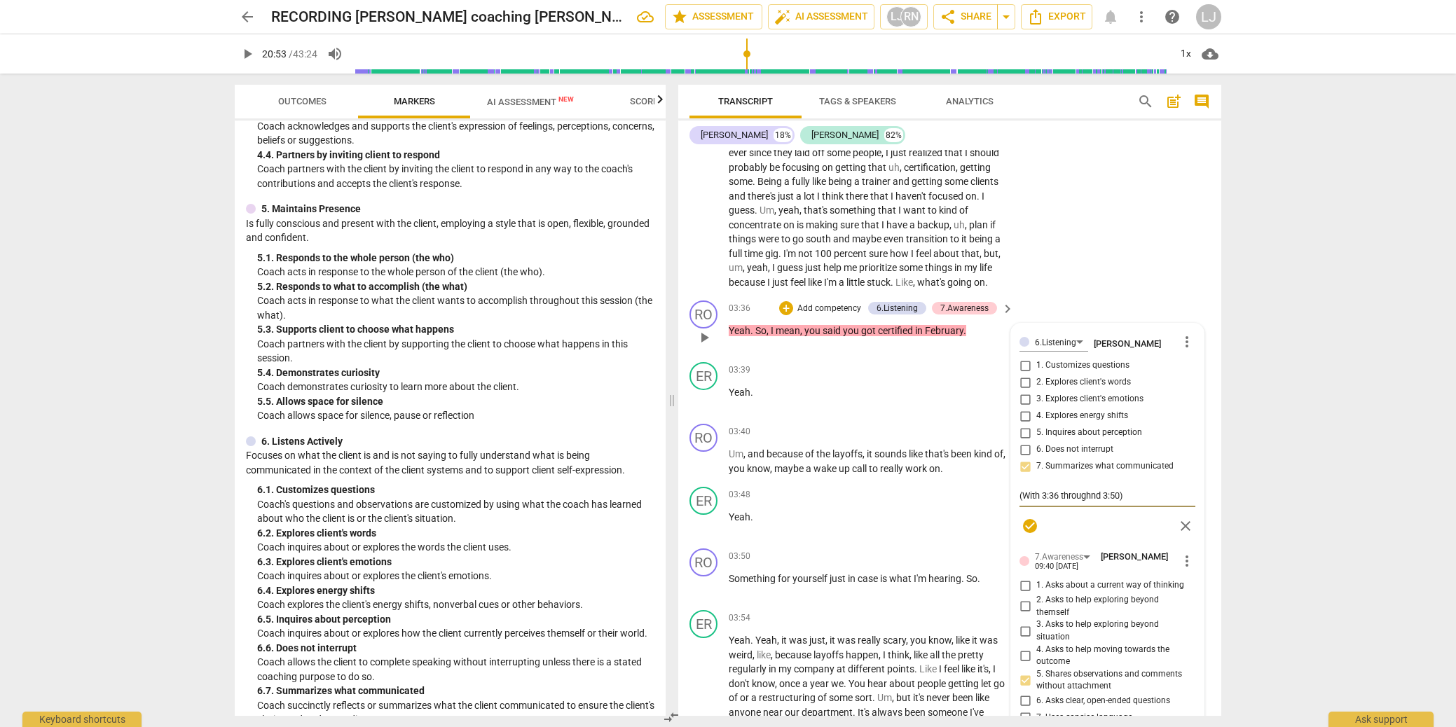
type textarea "(With 3:36 throughd 3:50)"
type textarea "(With 3:36 through 3:50)"
click at [1025, 535] on span "check_circle" at bounding box center [1030, 526] width 17 height 17
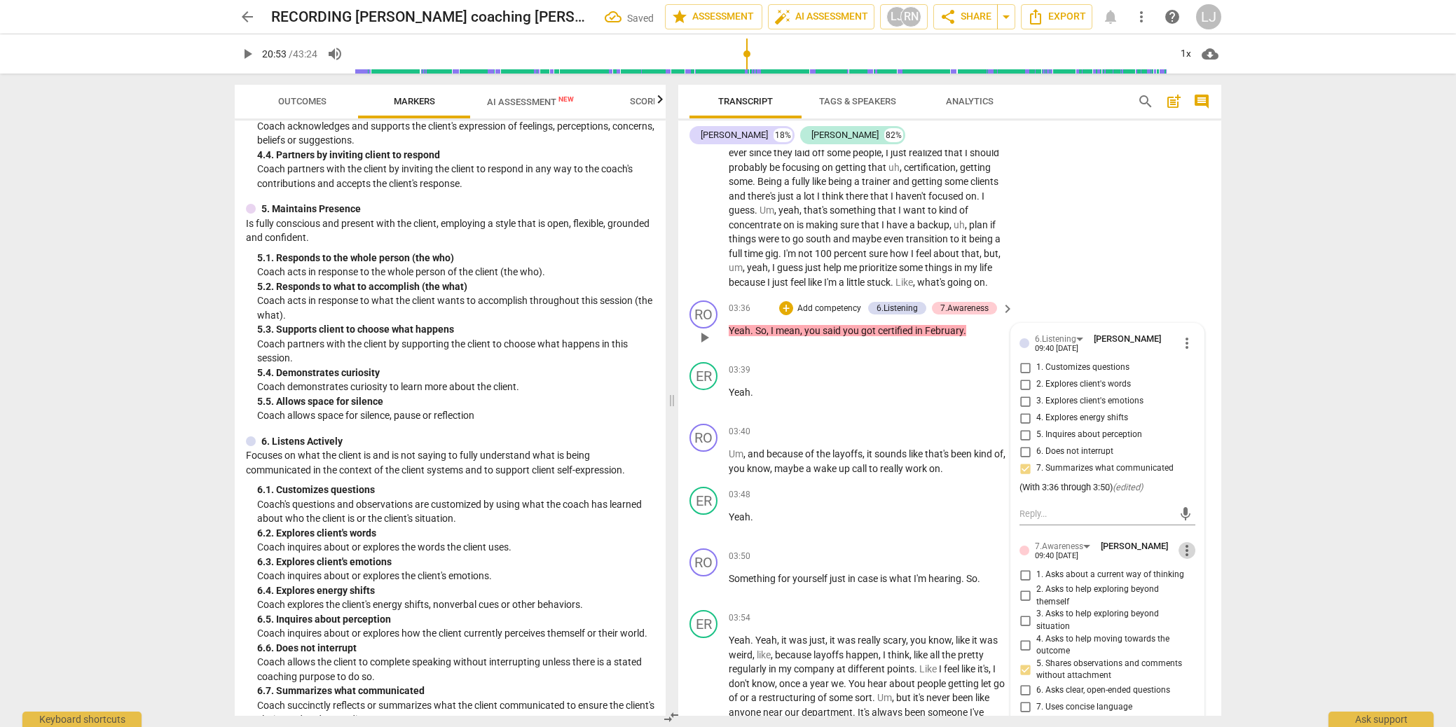
click at [1186, 559] on span "more_vert" at bounding box center [1187, 550] width 17 height 17
click at [1186, 568] on li "Edit" at bounding box center [1198, 565] width 48 height 27
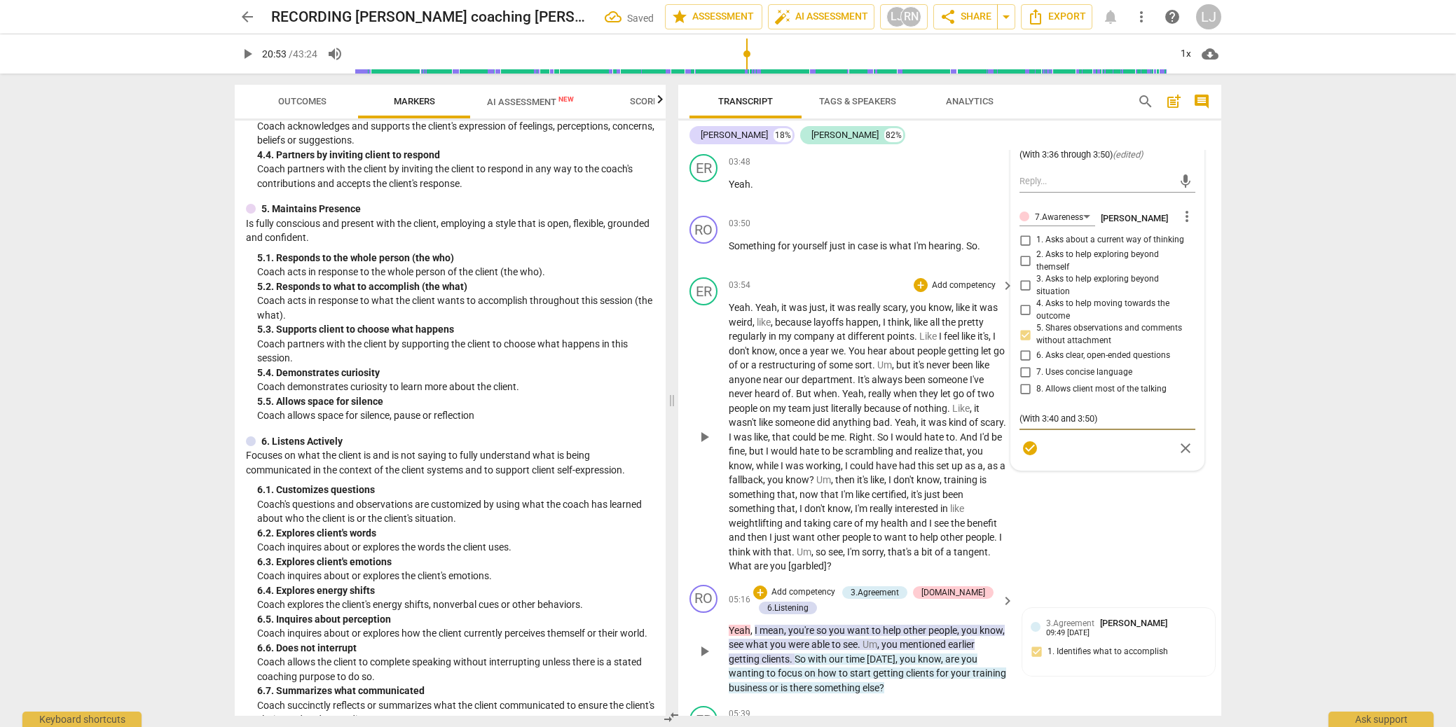
drag, startPoint x: 1110, startPoint y: 431, endPoint x: 993, endPoint y: 437, distance: 117.2
click at [993, 437] on div "RO play_arrow pause 00:06 + Add competency 1.Ethical keyboard_arrow_right Hi [P…" at bounding box center [949, 433] width 543 height 566
type textarea "(With 3:36 through 3:50)"
click at [1025, 457] on span "check_circle" at bounding box center [1030, 448] width 17 height 17
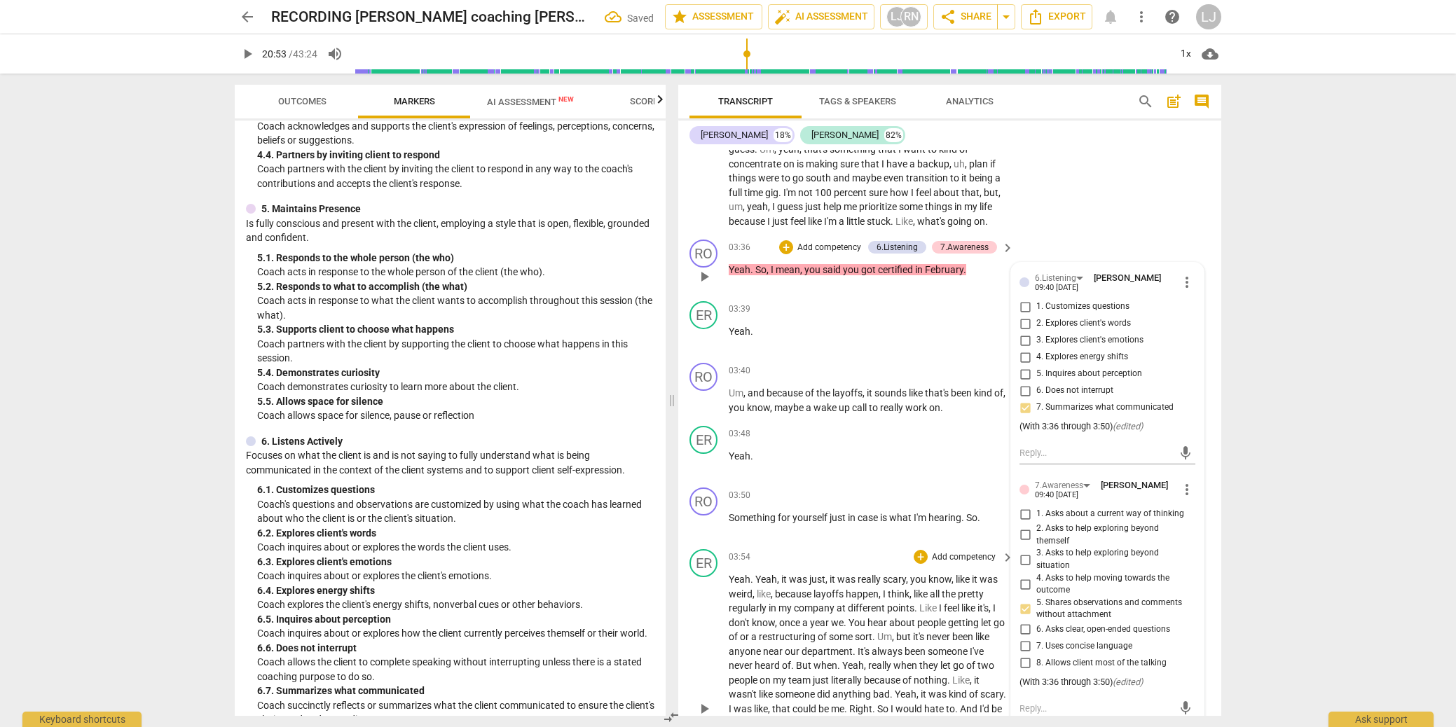
scroll to position [583, 0]
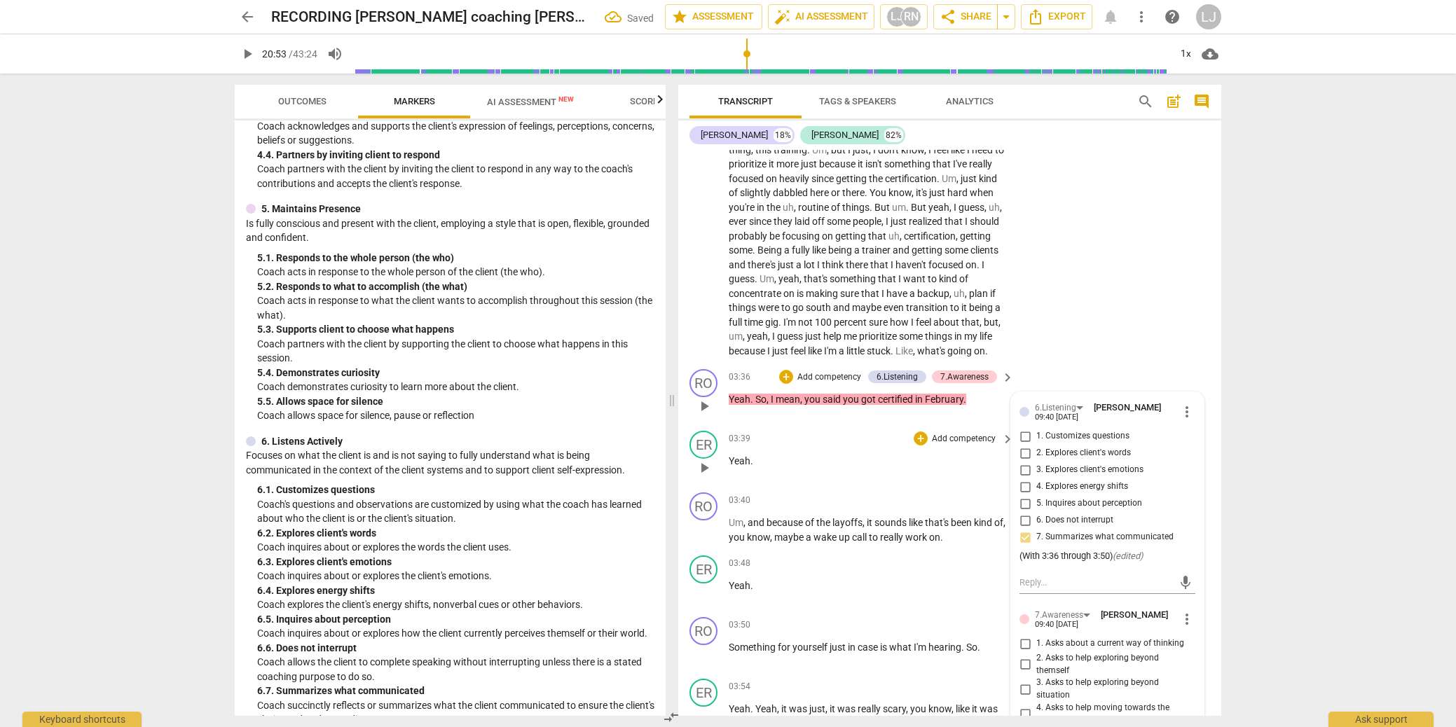
click at [805, 481] on div "03:39 + Add competency keyboard_arrow_right Yeah ." at bounding box center [872, 456] width 287 height 50
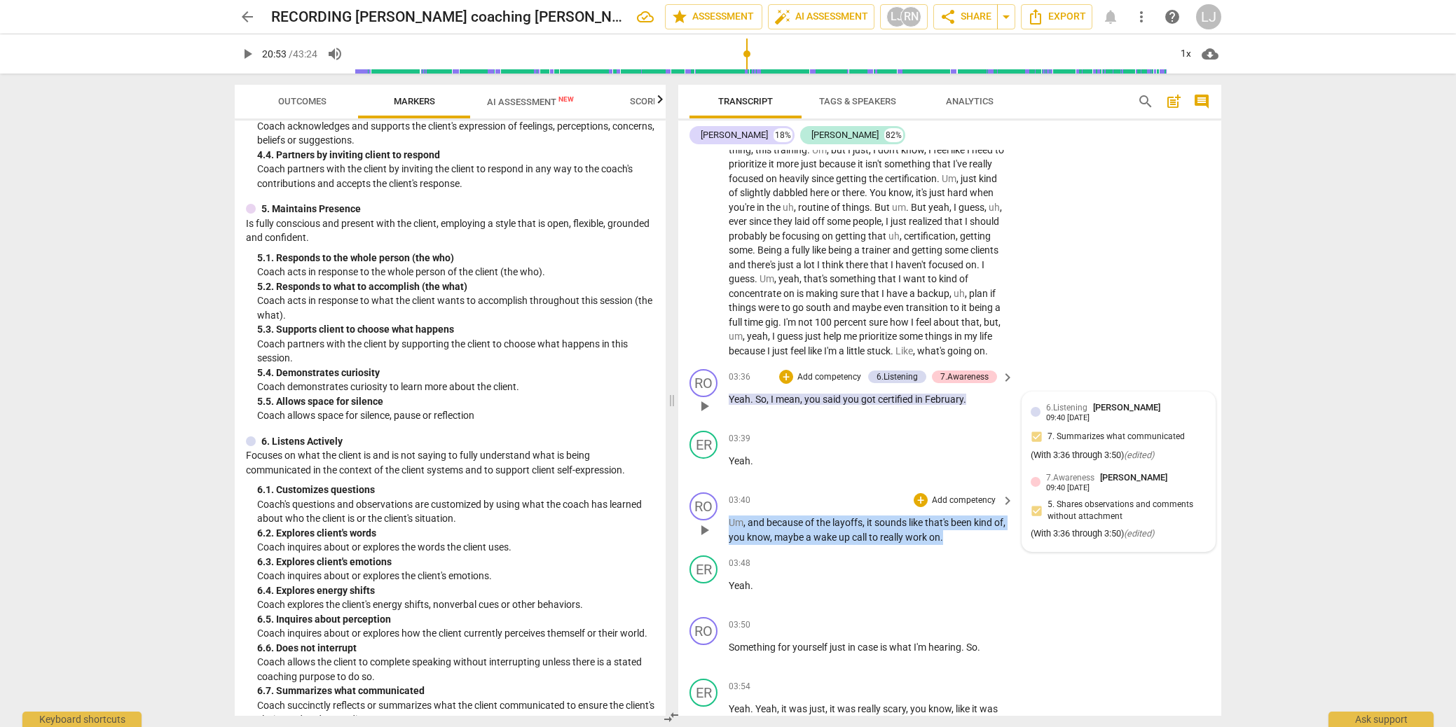
drag, startPoint x: 893, startPoint y: 549, endPoint x: 781, endPoint y: 535, distance: 113.1
click at [726, 541] on div "RO play_arrow pause 03:40 + Add competency keyboard_arrow_right Um , and becaus…" at bounding box center [949, 518] width 543 height 63
click at [966, 533] on div "+" at bounding box center [970, 534] width 14 height 14
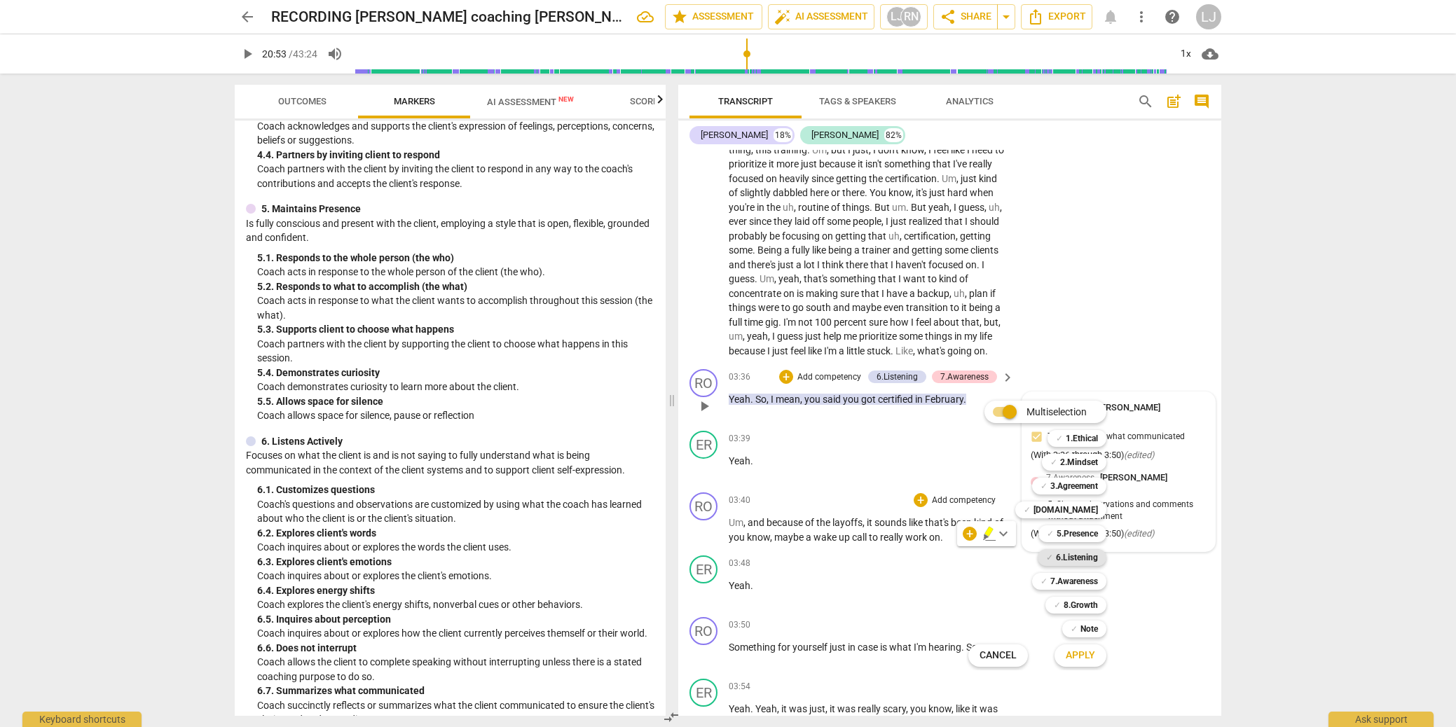
click at [1084, 558] on b "6.Listening" at bounding box center [1077, 557] width 42 height 17
click at [1081, 582] on b "7.Awareness" at bounding box center [1075, 581] width 48 height 17
click at [1087, 658] on span "Apply" at bounding box center [1080, 656] width 29 height 14
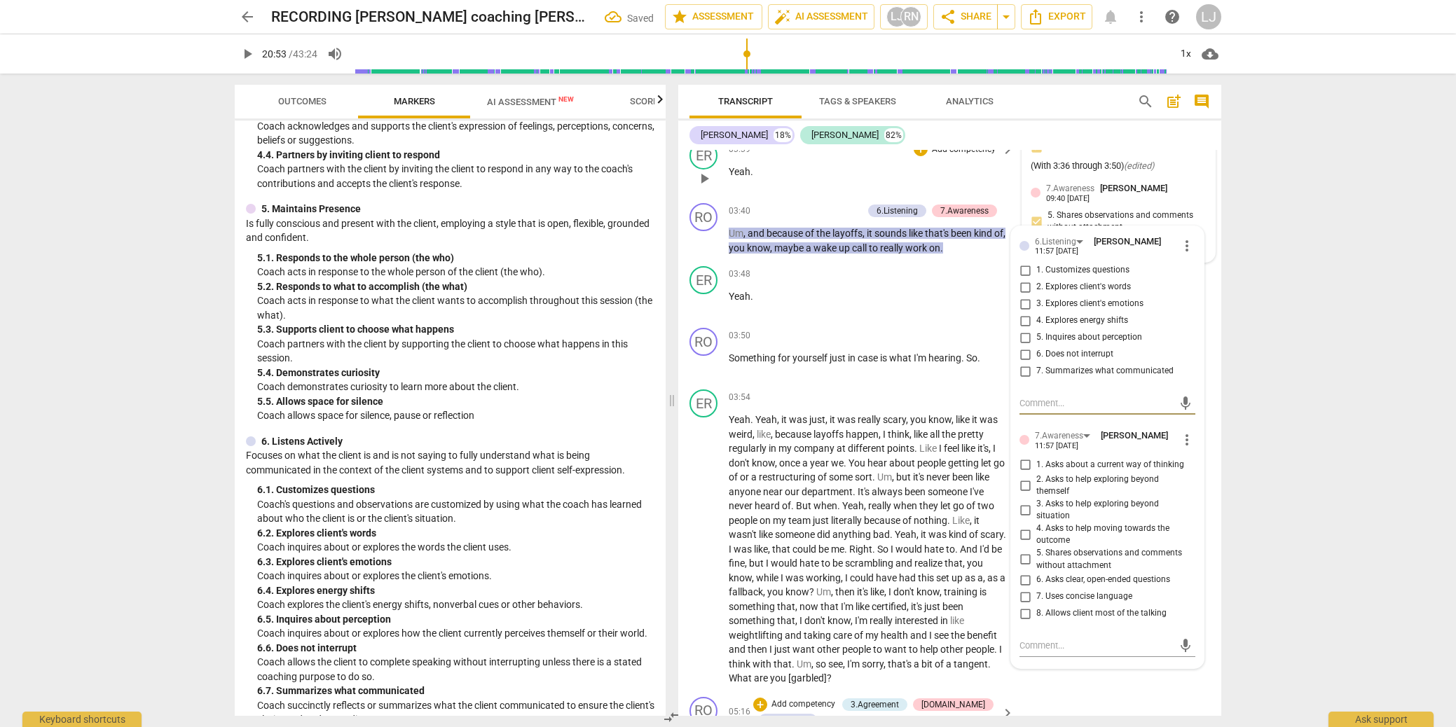
scroll to position [876, 0]
click at [1027, 376] on input "7. Summarizes what communicated" at bounding box center [1025, 368] width 22 height 17
checkbox input "true"
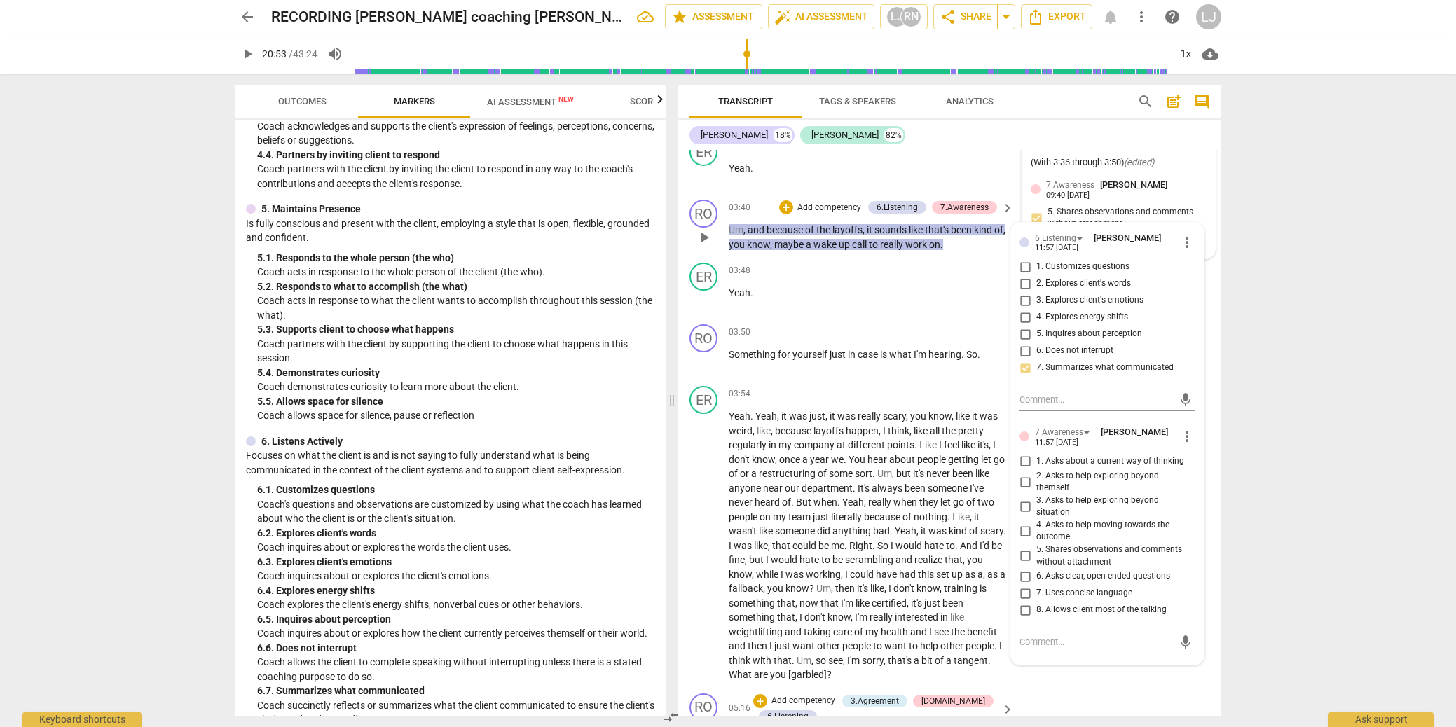
scroll to position [871, 0]
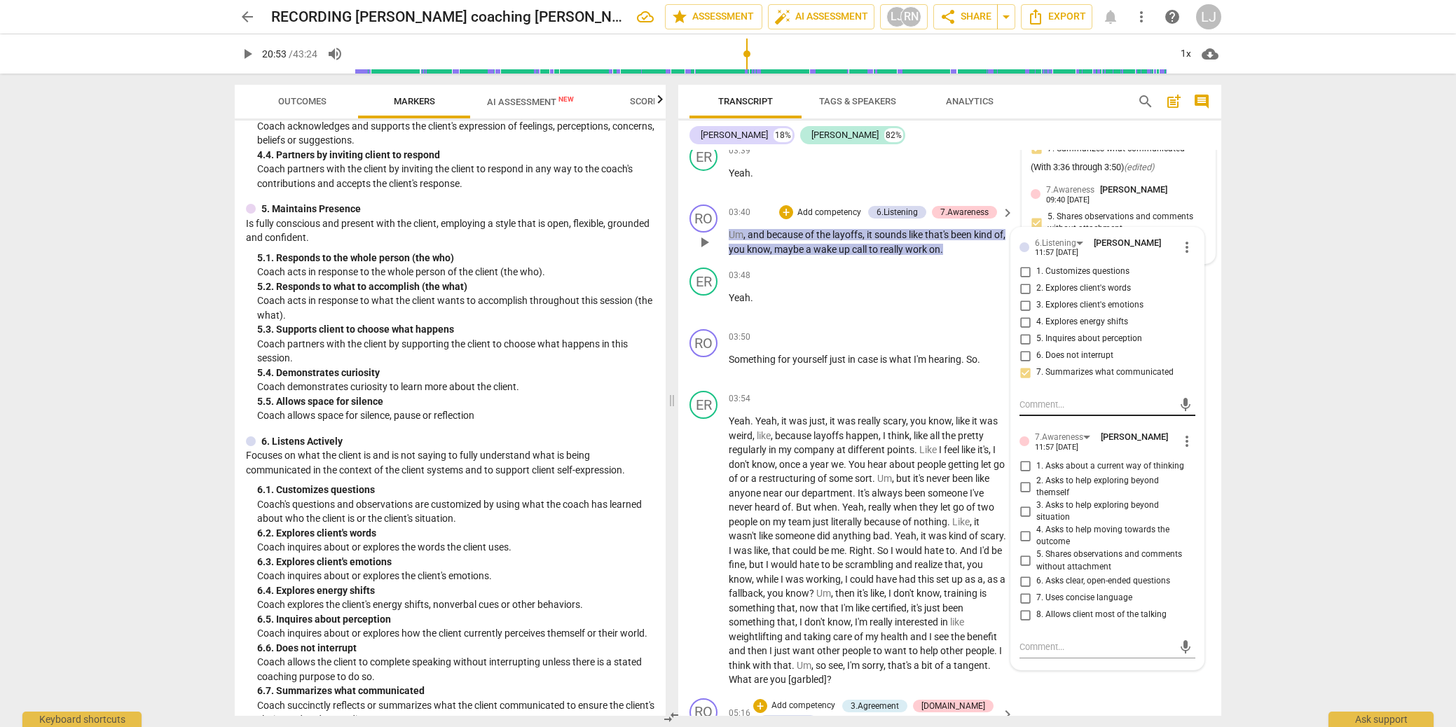
click at [1050, 411] on textarea at bounding box center [1096, 404] width 153 height 13
paste textarea "(With 3:36 through 3:50)"
type textarea "(With 3:36 through 3:50)"
click at [1025, 607] on input "7. Uses concise language" at bounding box center [1025, 598] width 22 height 17
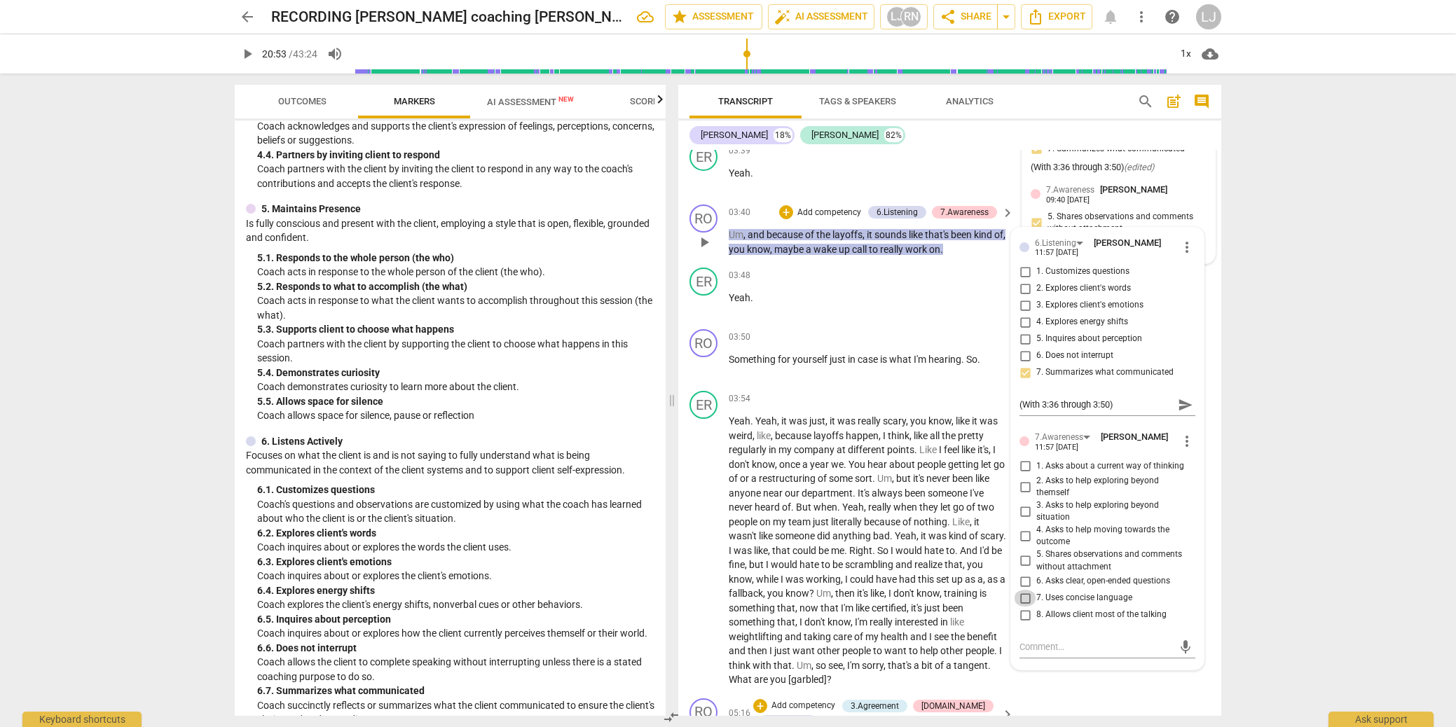
checkbox input "true"
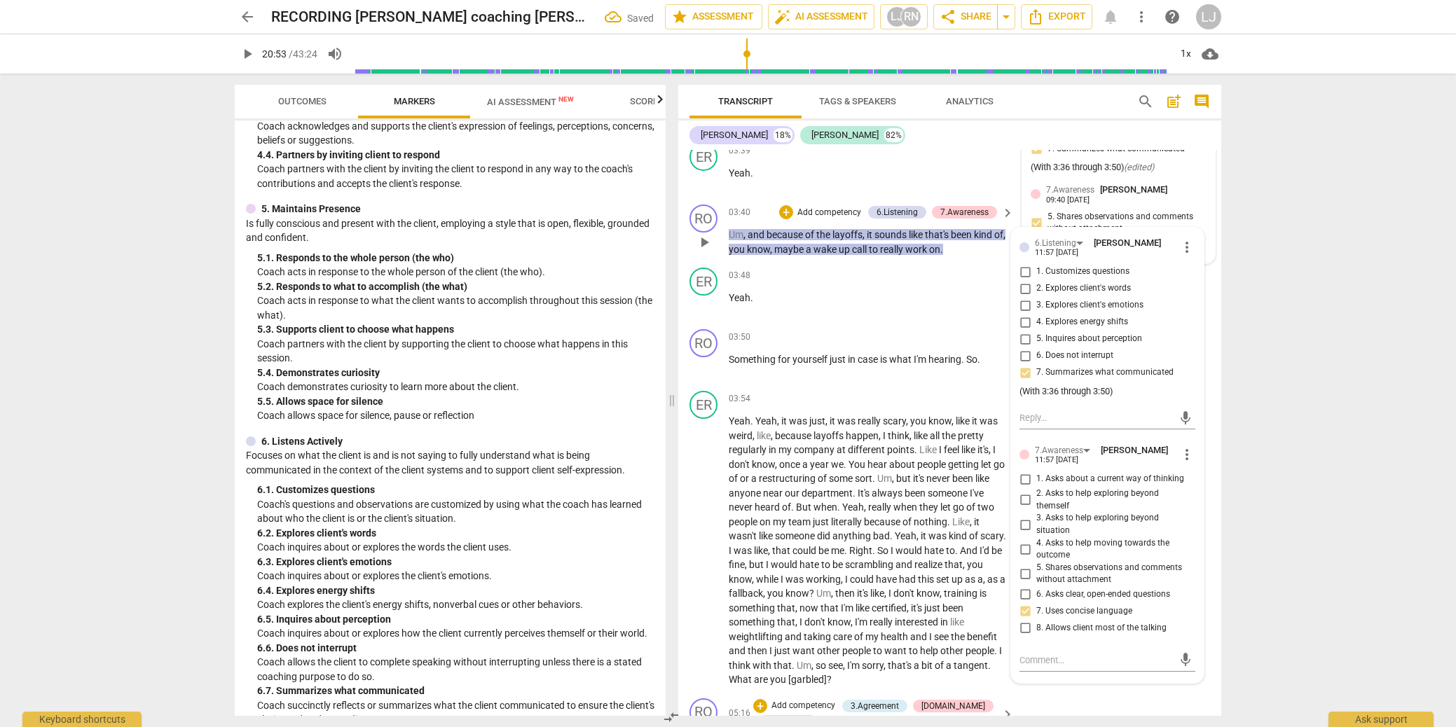
click at [1036, 662] on div "mic" at bounding box center [1108, 659] width 176 height 31
click at [1032, 667] on textarea at bounding box center [1096, 660] width 153 height 13
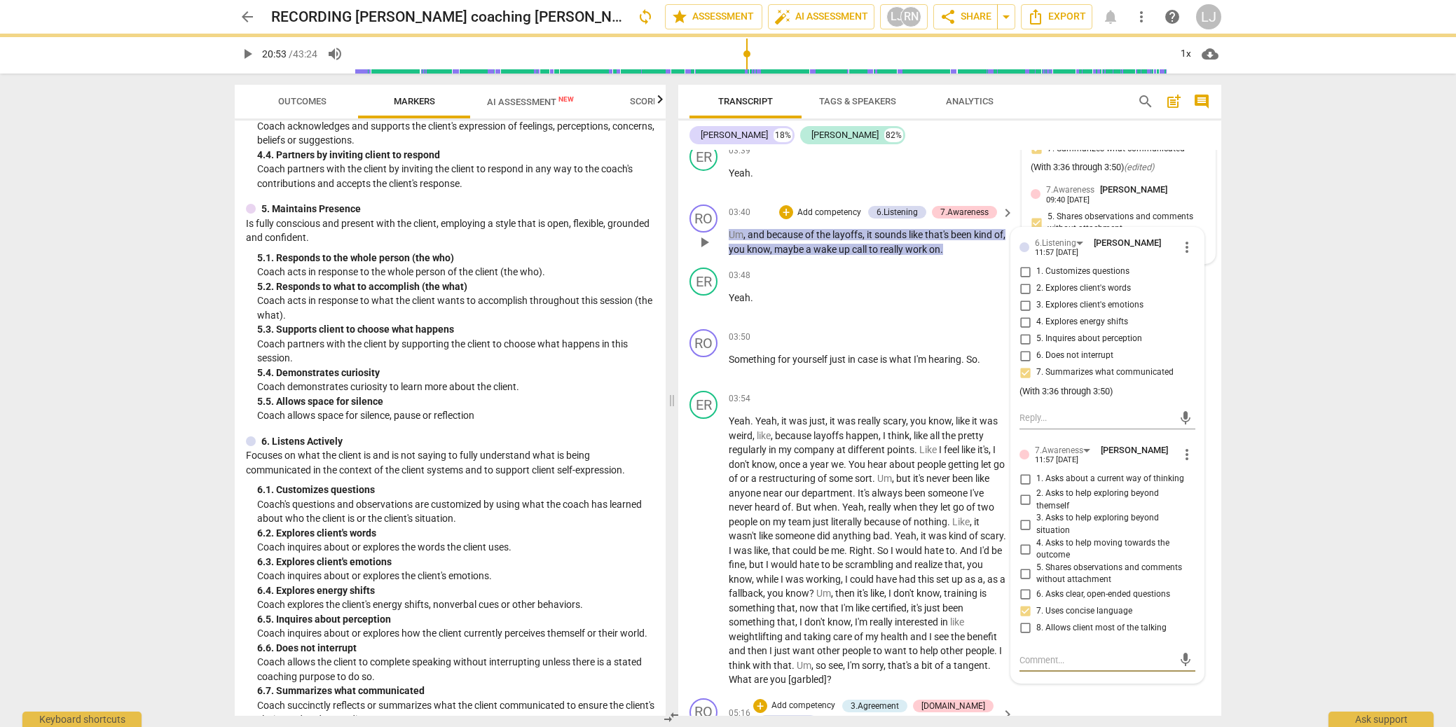
paste textarea "(With 3:36 through 3:50)"
type textarea "(With 3:36 through 3:50)"
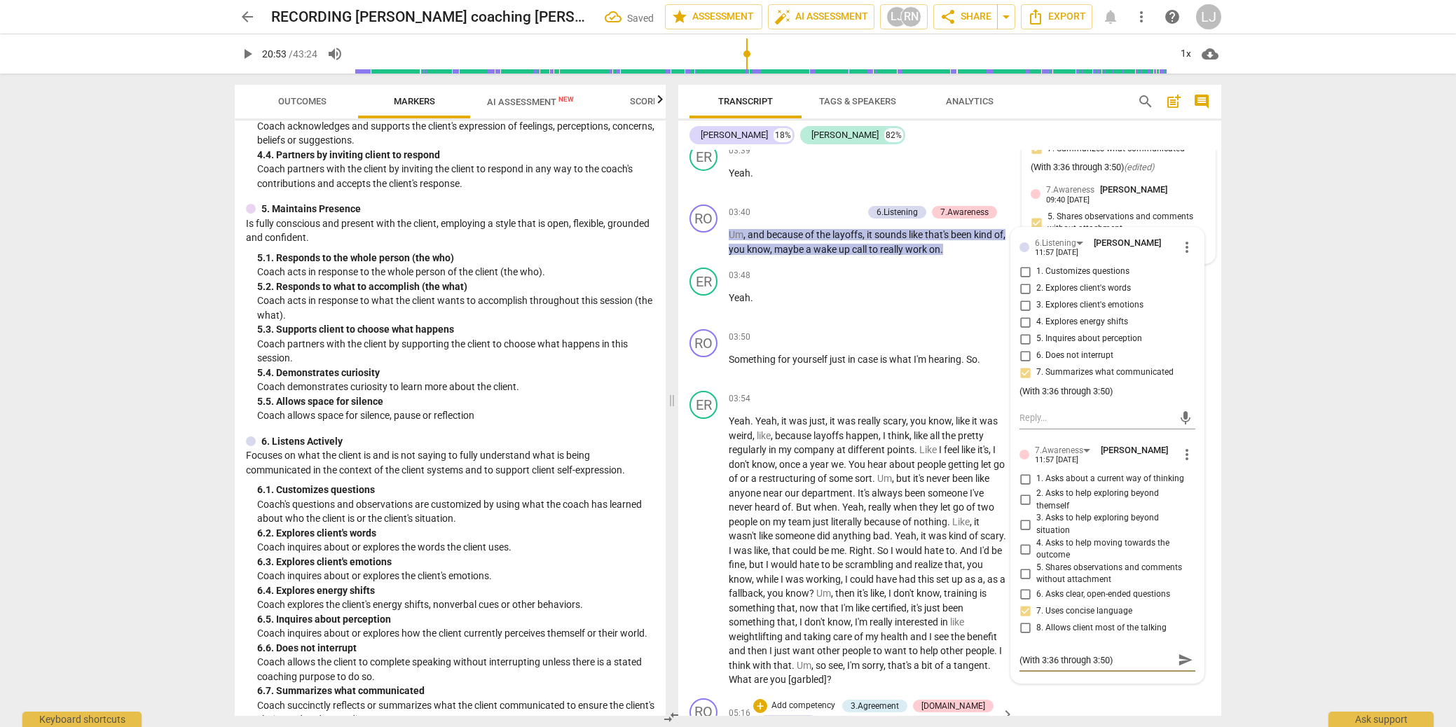
type textarea "(With 3:36 through 3:50)"
click at [1273, 629] on div "arrow_back RECORDING [PERSON_NAME] coaching [PERSON_NAME] [DATE] Saved edit sta…" at bounding box center [728, 363] width 1456 height 727
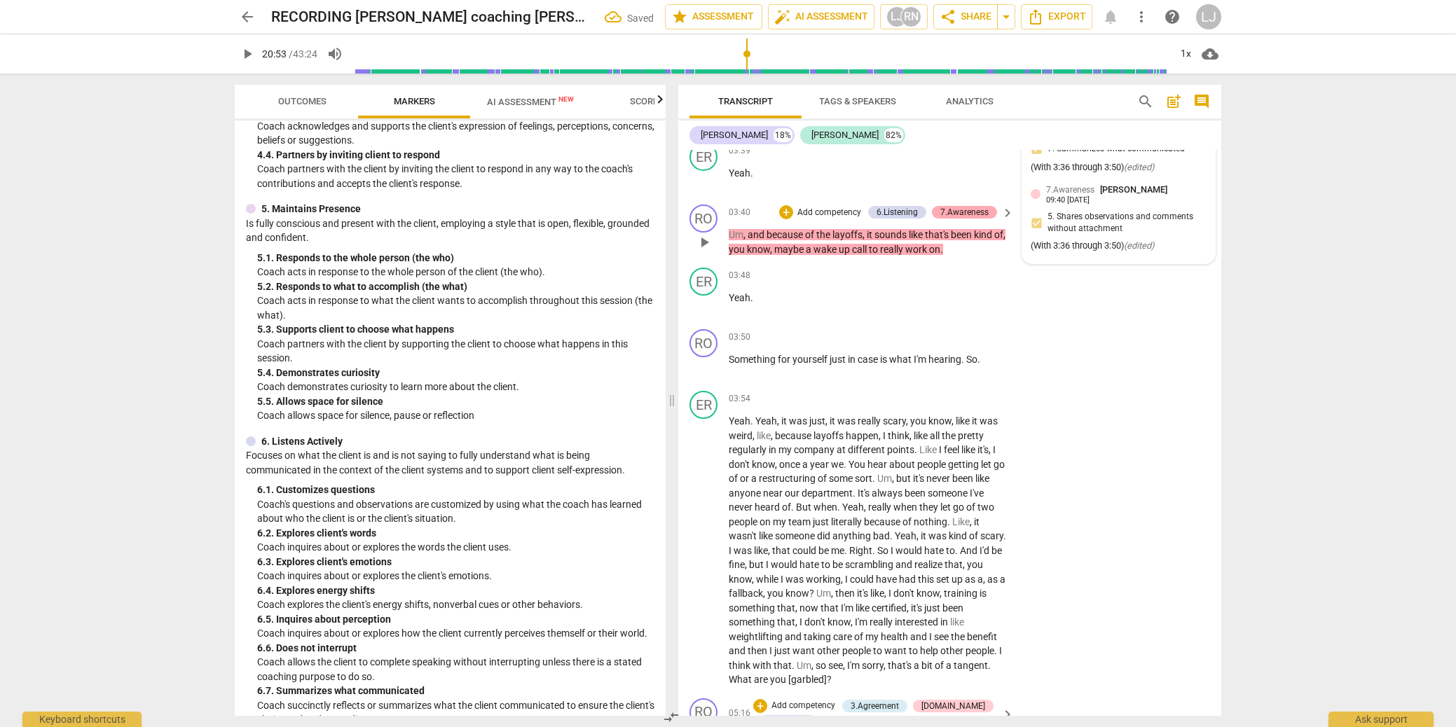
click at [949, 219] on div "7.Awareness" at bounding box center [965, 212] width 48 height 13
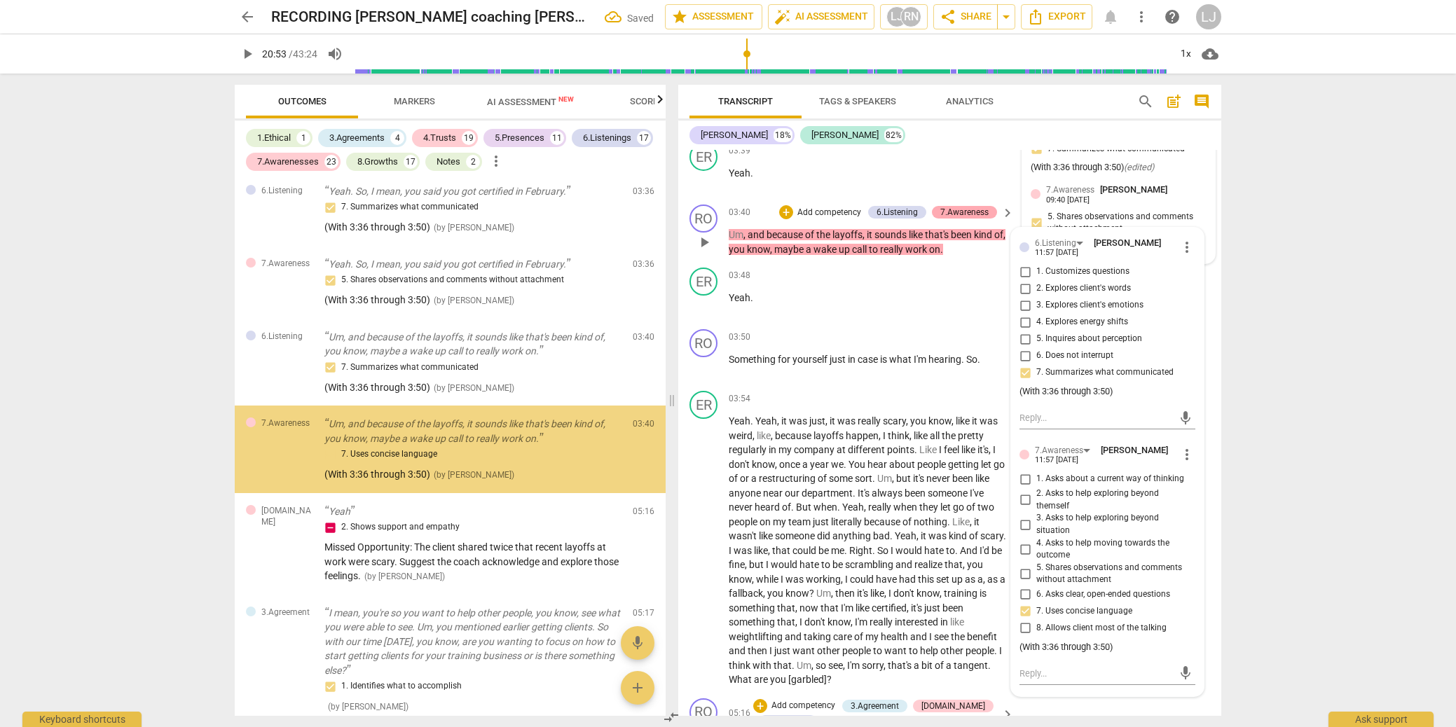
scroll to position [266, 0]
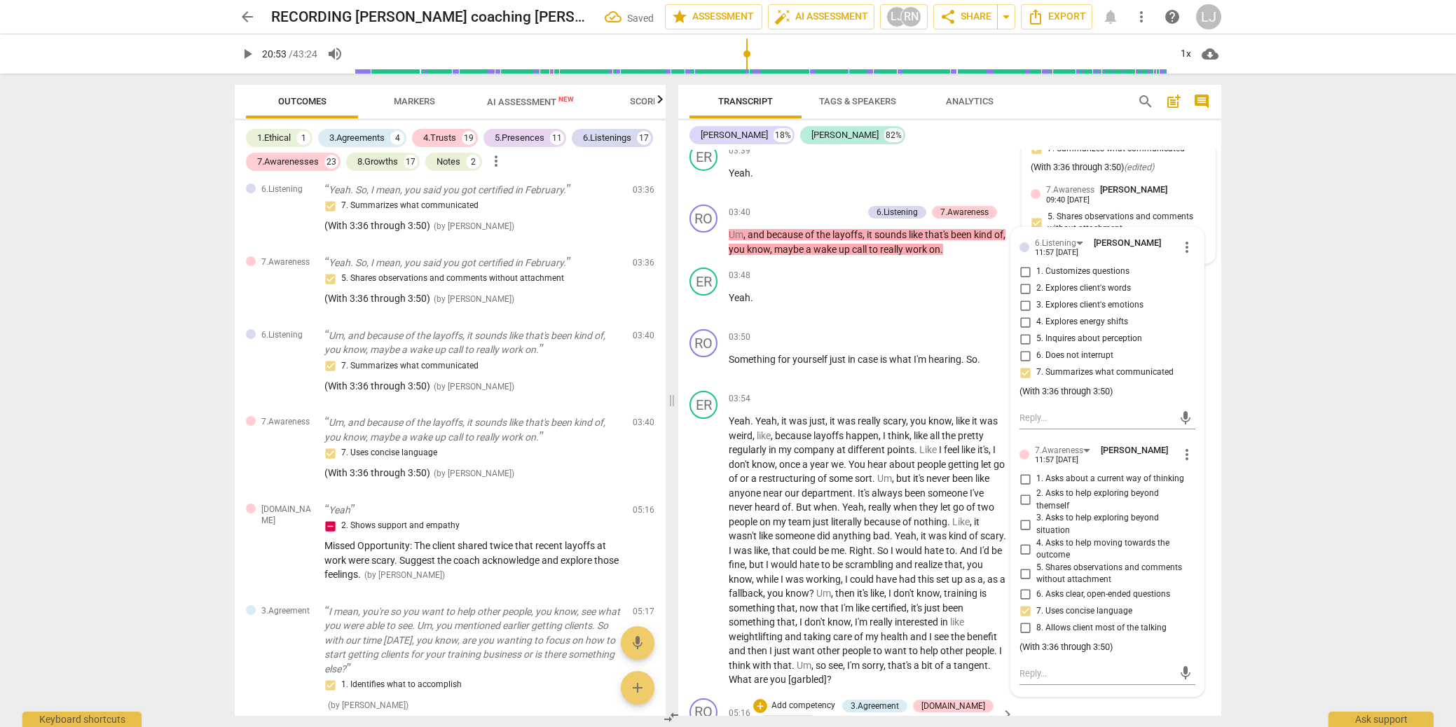
click at [1285, 322] on div "arrow_back RECORDING [PERSON_NAME] coaching [PERSON_NAME] [DATE] Saved edit sta…" at bounding box center [728, 363] width 1456 height 727
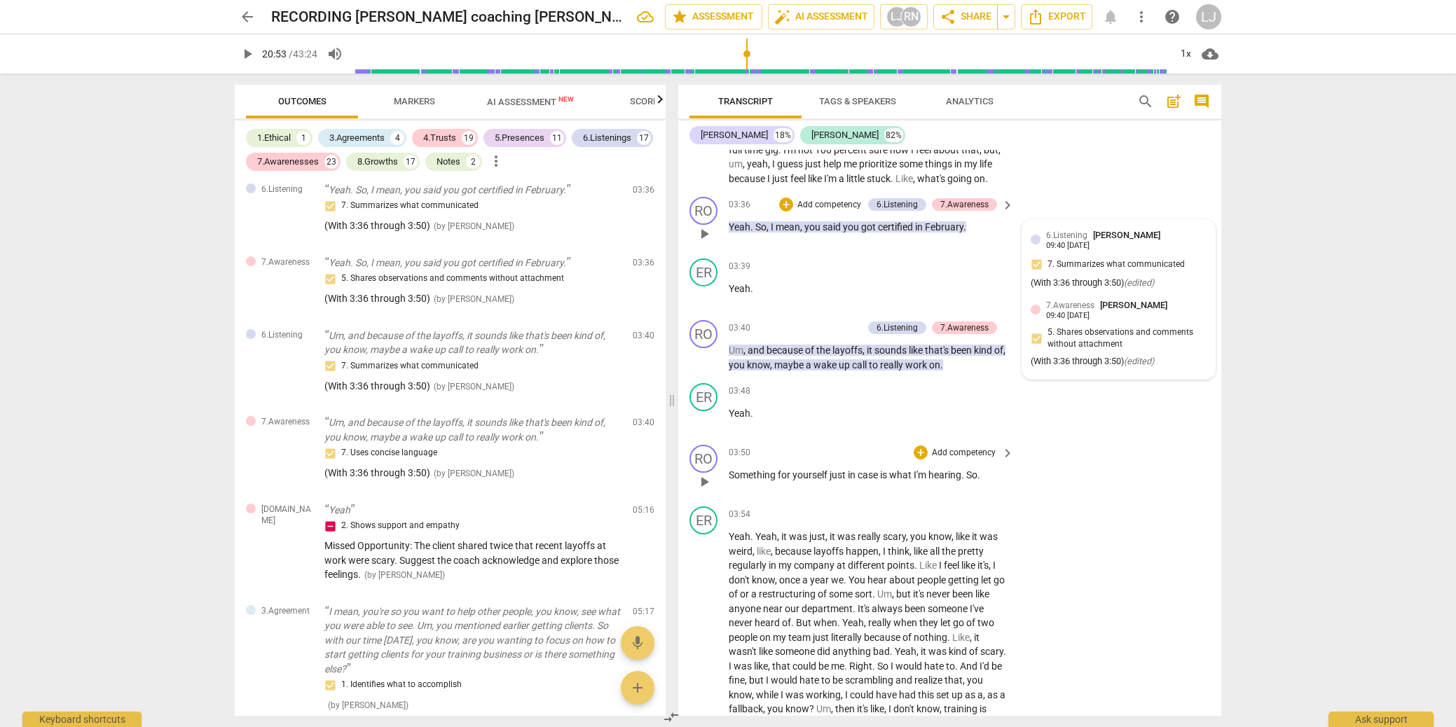
scroll to position [741, 0]
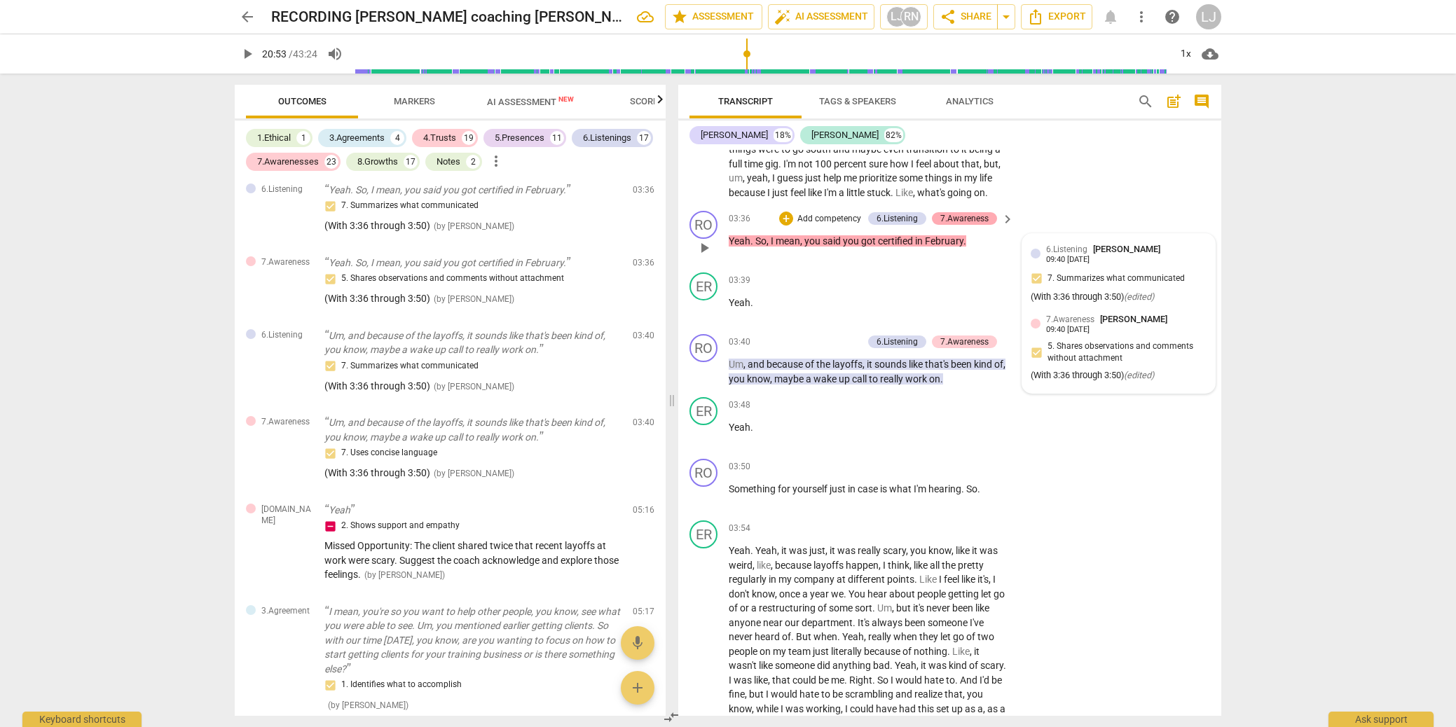
click at [971, 225] on div "7.Awareness" at bounding box center [965, 218] width 48 height 13
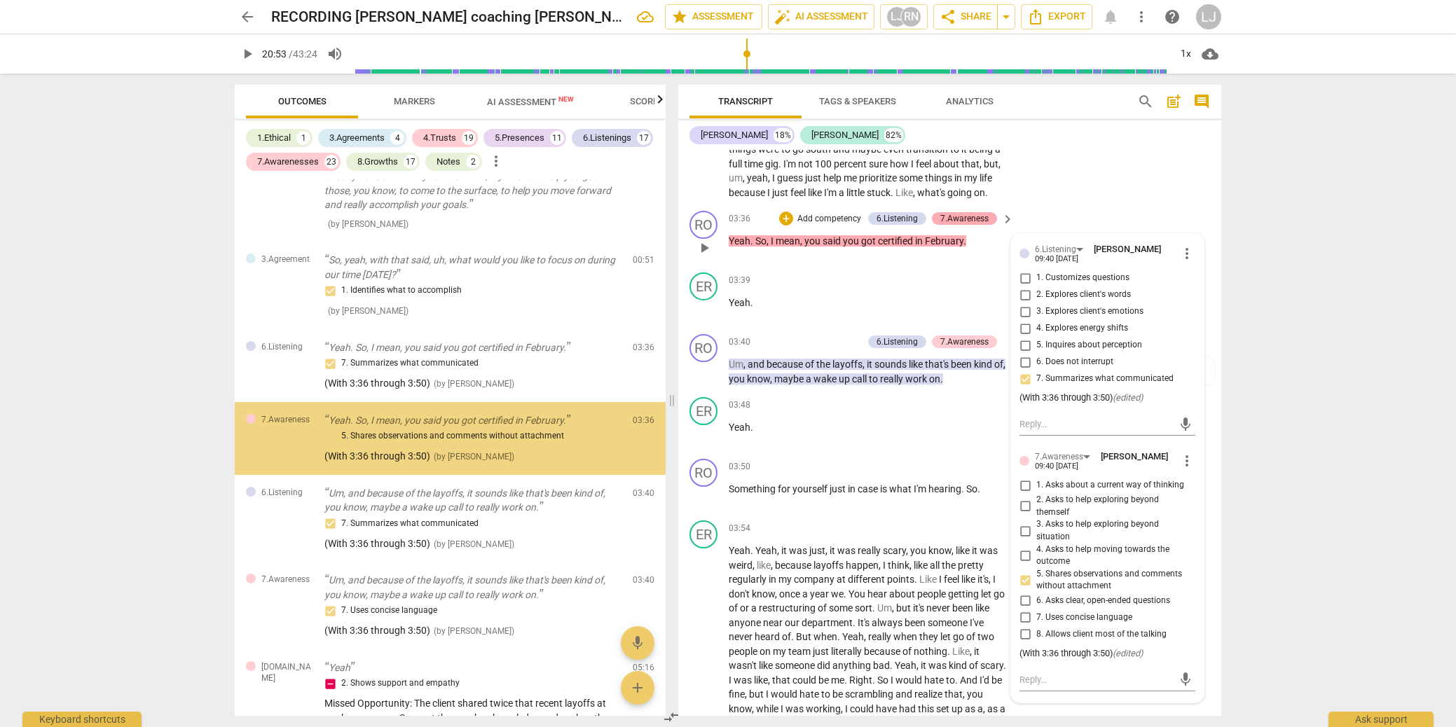
scroll to position [98, 0]
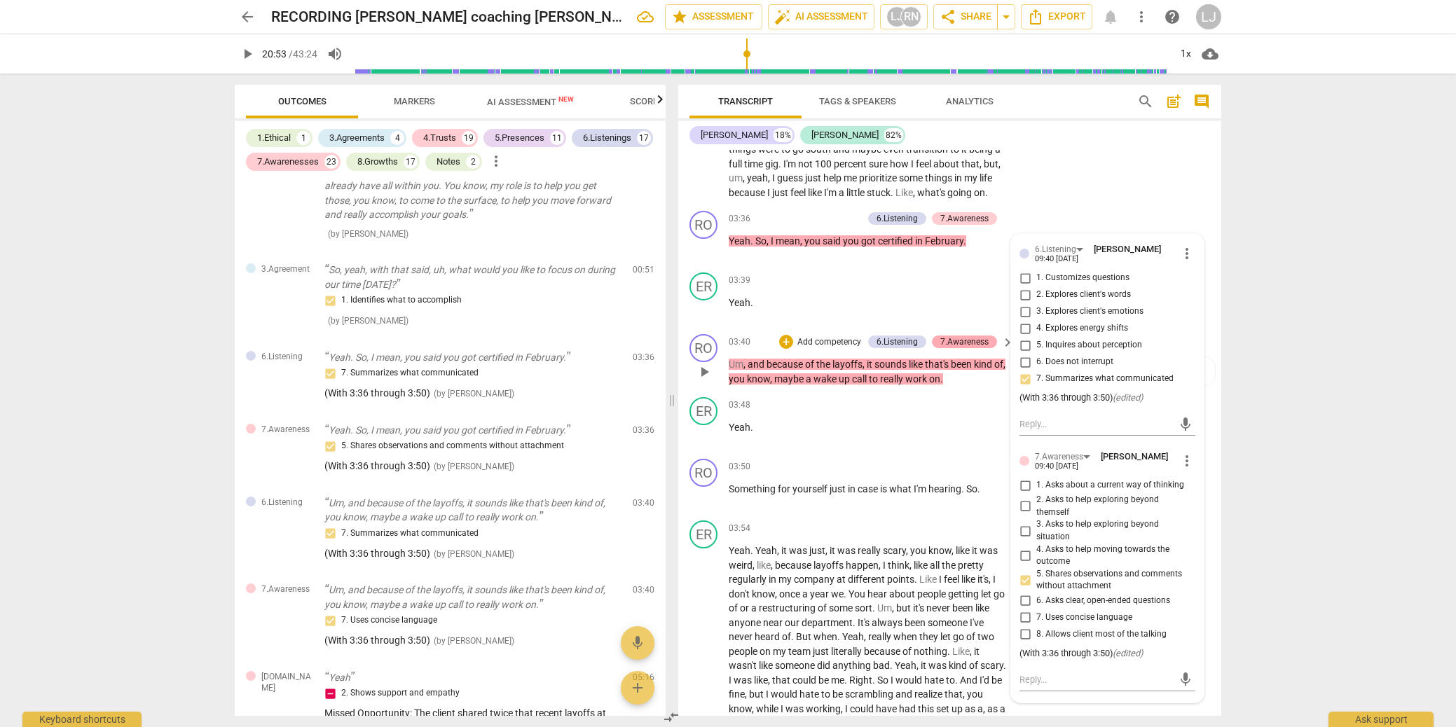
click at [969, 348] on div "7.Awareness" at bounding box center [965, 342] width 48 height 13
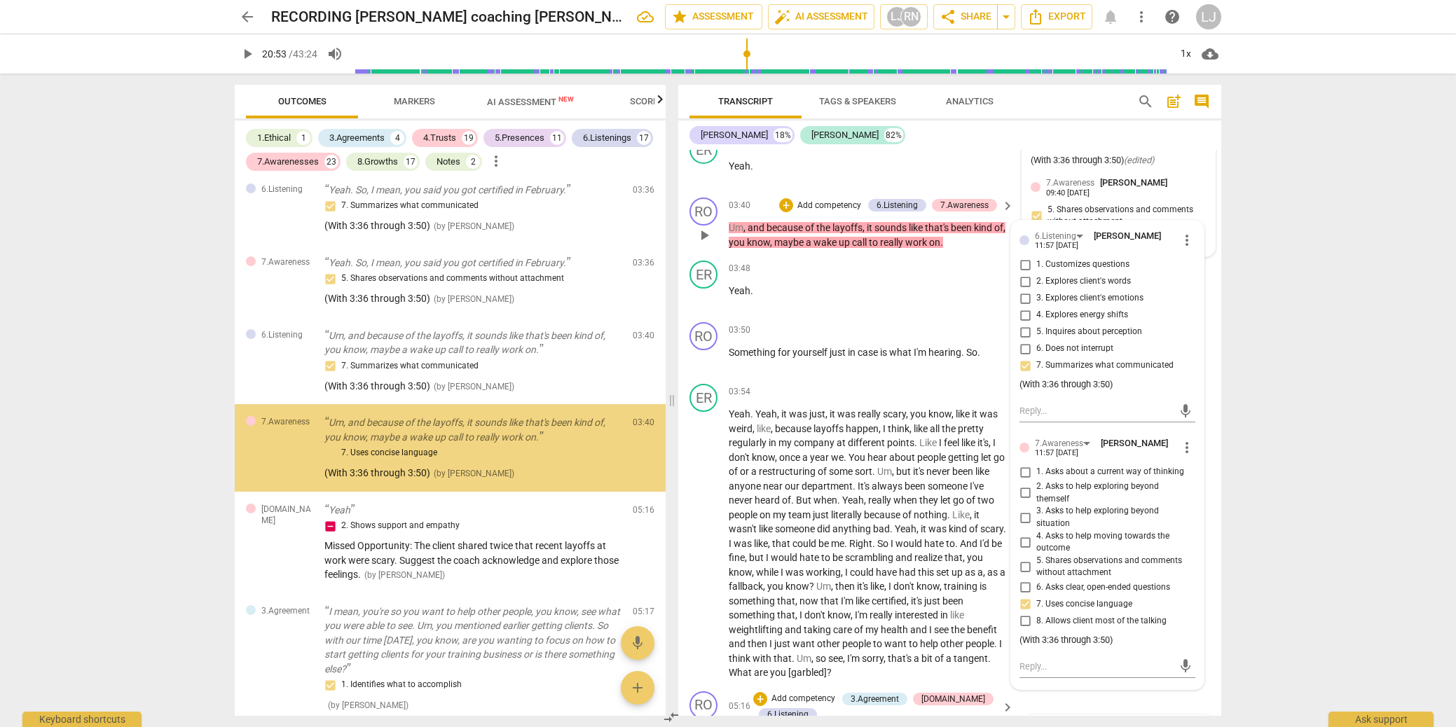
scroll to position [1001, 0]
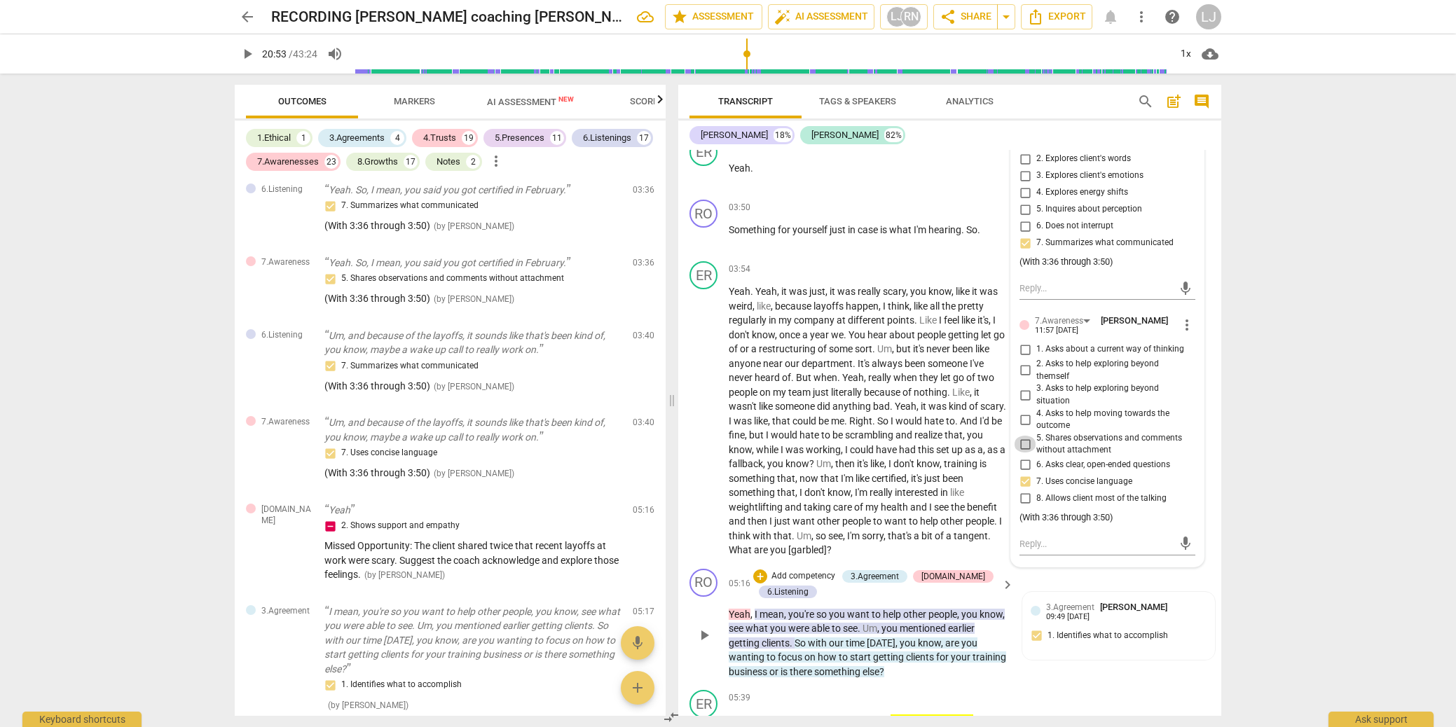
click at [1022, 453] on input "5. Shares observations and comments without attachment" at bounding box center [1025, 444] width 22 height 17
checkbox input "true"
click at [1023, 491] on input "7. Uses concise language" at bounding box center [1025, 482] width 22 height 17
click at [1025, 491] on input "7. Uses concise language" at bounding box center [1025, 482] width 22 height 17
checkbox input "false"
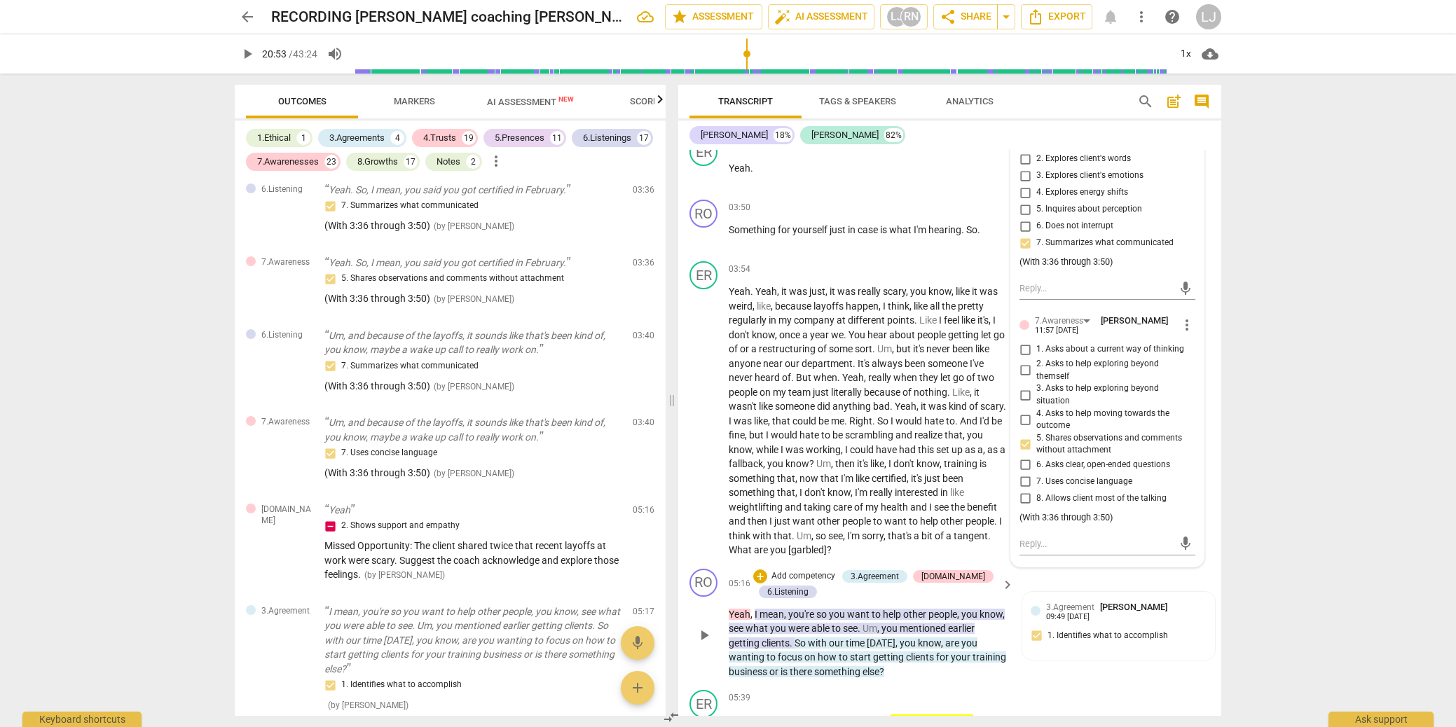
click at [1293, 449] on div "arrow_back RECORDING [PERSON_NAME] coaching [PERSON_NAME] [DATE] edit star Asse…" at bounding box center [728, 363] width 1456 height 727
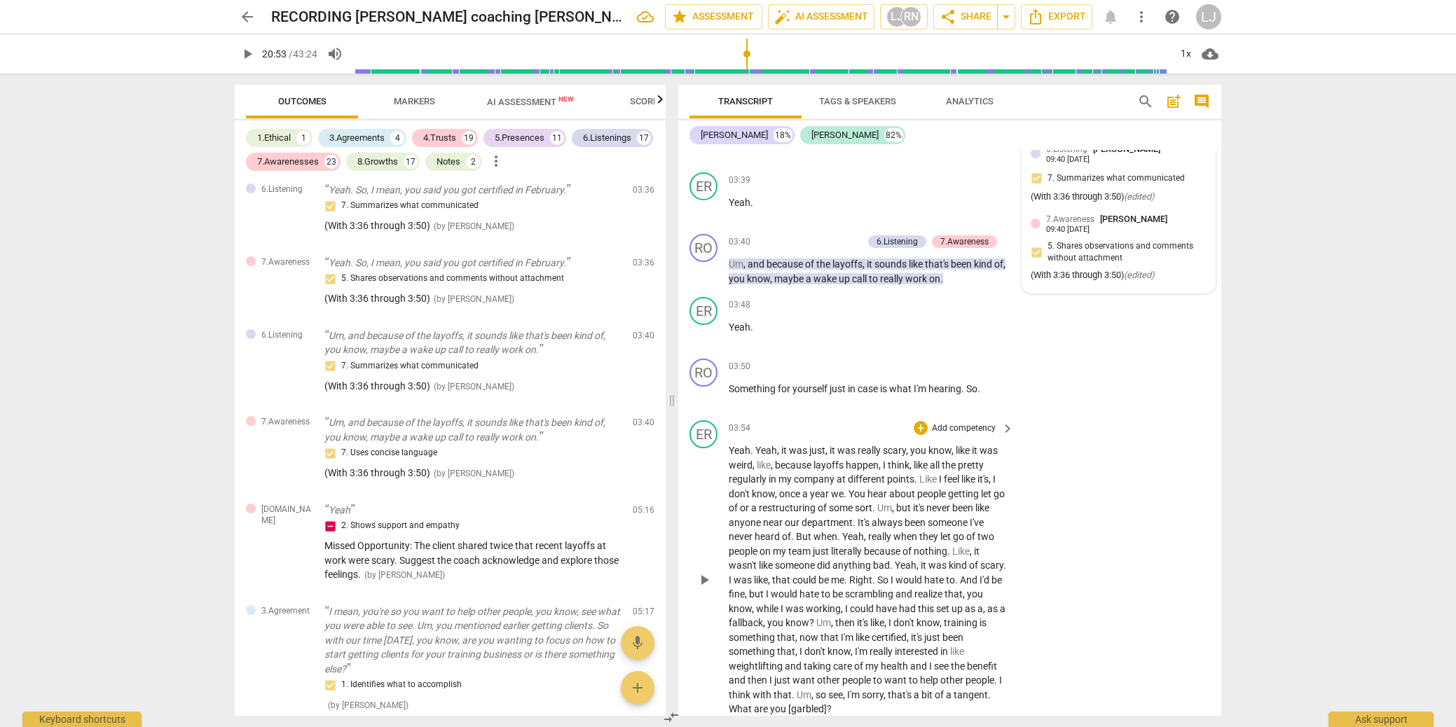
scroll to position [829, 0]
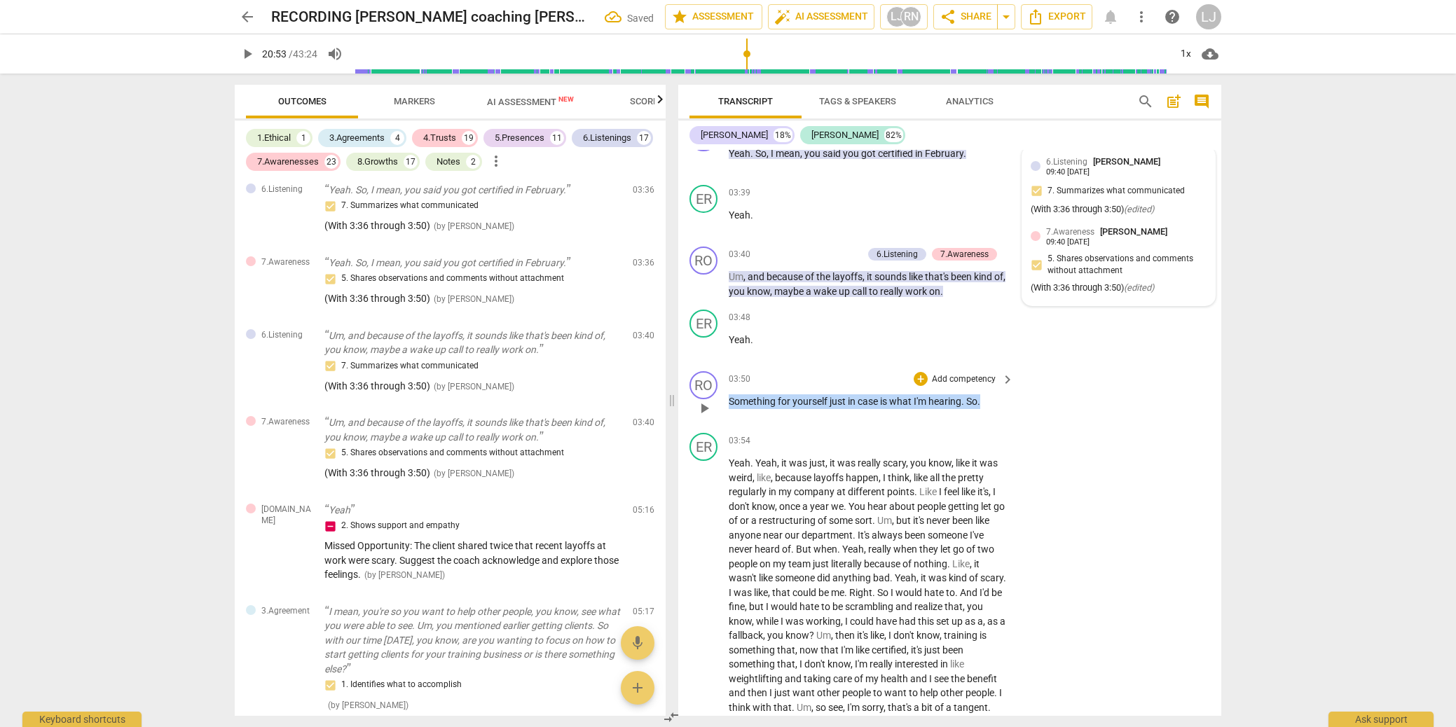
drag, startPoint x: 988, startPoint y: 418, endPoint x: 723, endPoint y: 414, distance: 265.7
click at [723, 414] on div "RO play_arrow pause 03:50 + Add competency keyboard_arrow_right Something for y…" at bounding box center [949, 397] width 543 height 62
click at [997, 399] on div "+" at bounding box center [996, 398] width 14 height 14
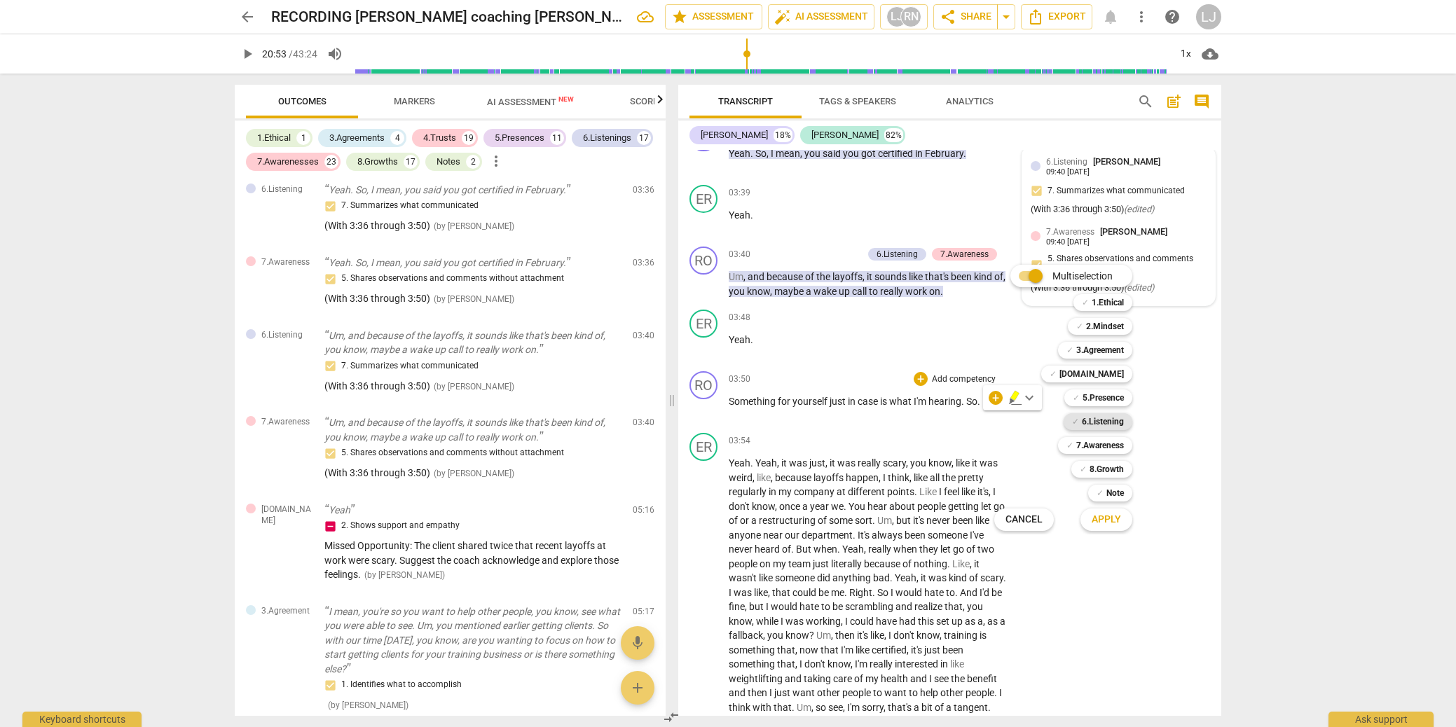
click at [1109, 425] on b "6.Listening" at bounding box center [1103, 422] width 42 height 17
click at [1106, 444] on b "7.Awareness" at bounding box center [1101, 445] width 48 height 17
click at [1112, 528] on button "Apply" at bounding box center [1107, 519] width 52 height 25
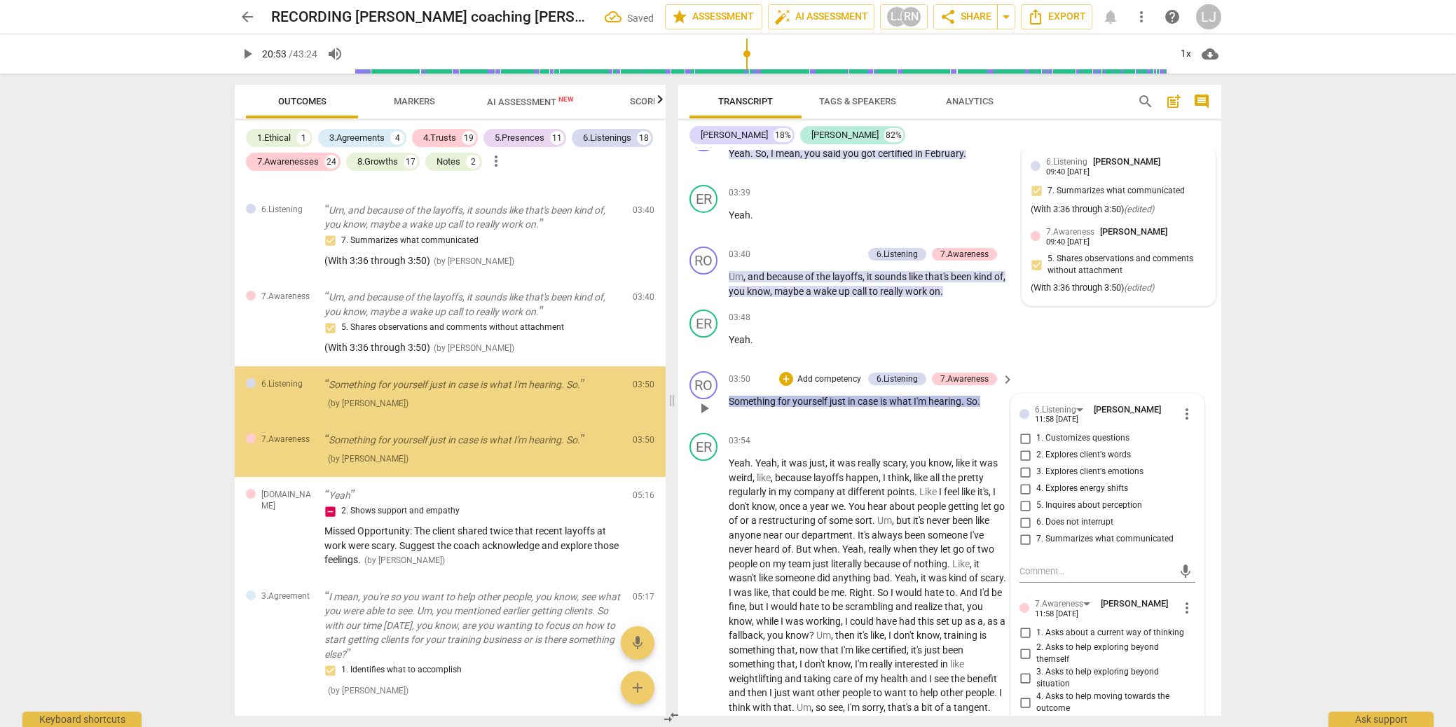
scroll to position [392, 0]
click at [1024, 548] on input "7. Summarizes what communicated" at bounding box center [1025, 539] width 22 height 17
checkbox input "true"
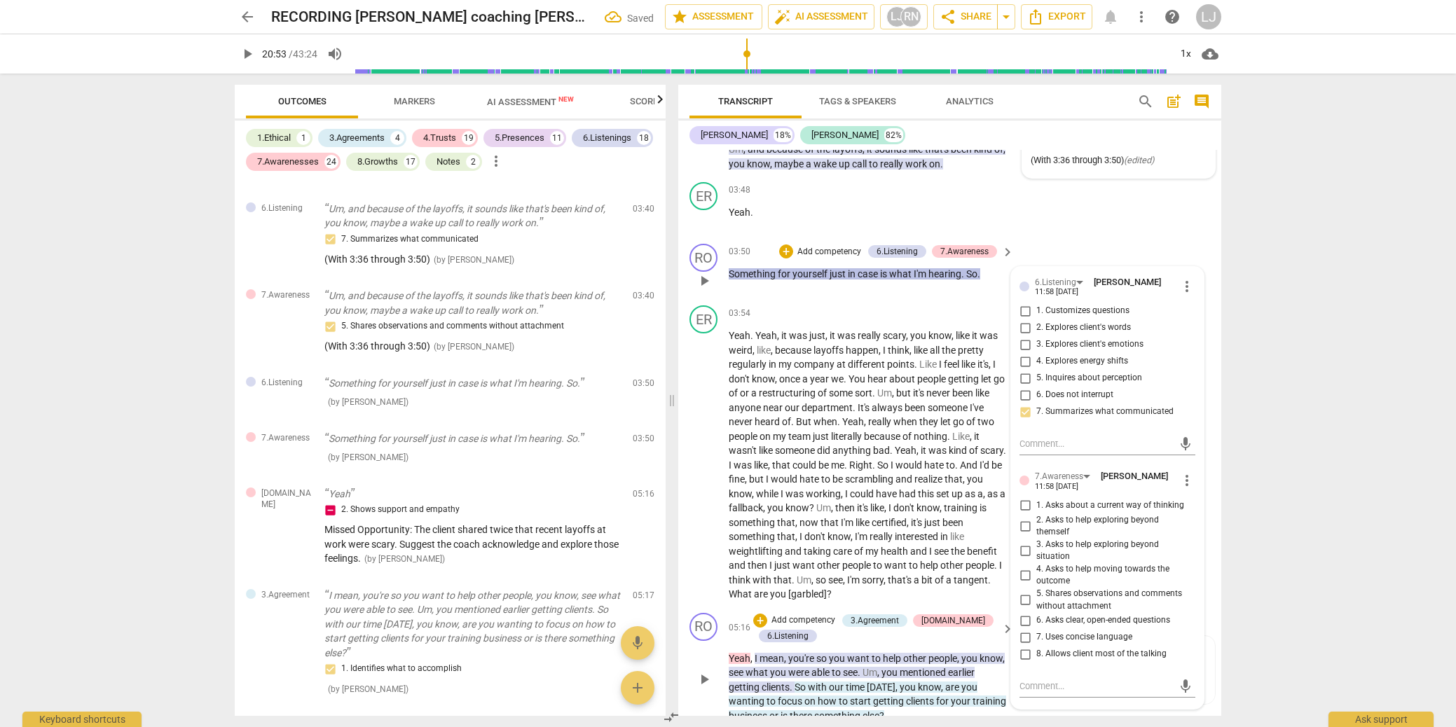
scroll to position [961, 0]
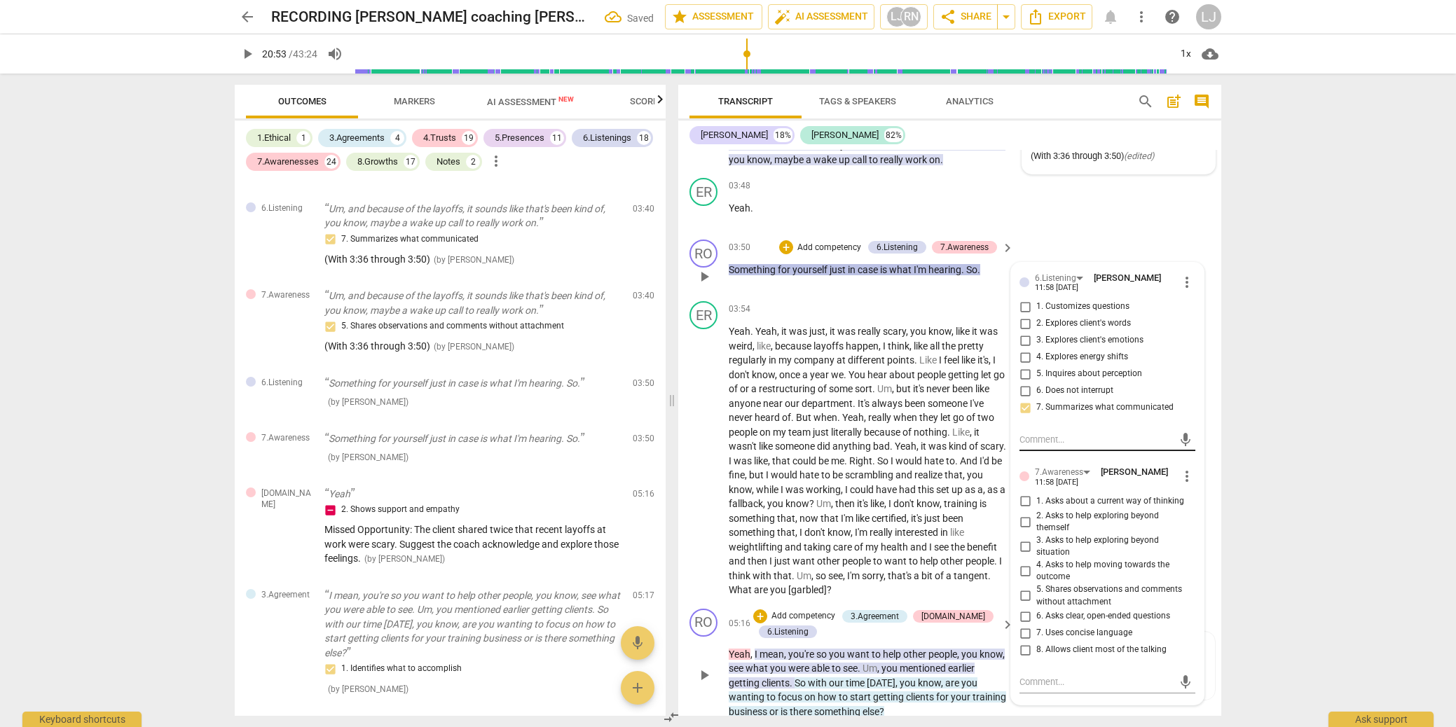
click at [1041, 446] on textarea at bounding box center [1096, 439] width 153 height 13
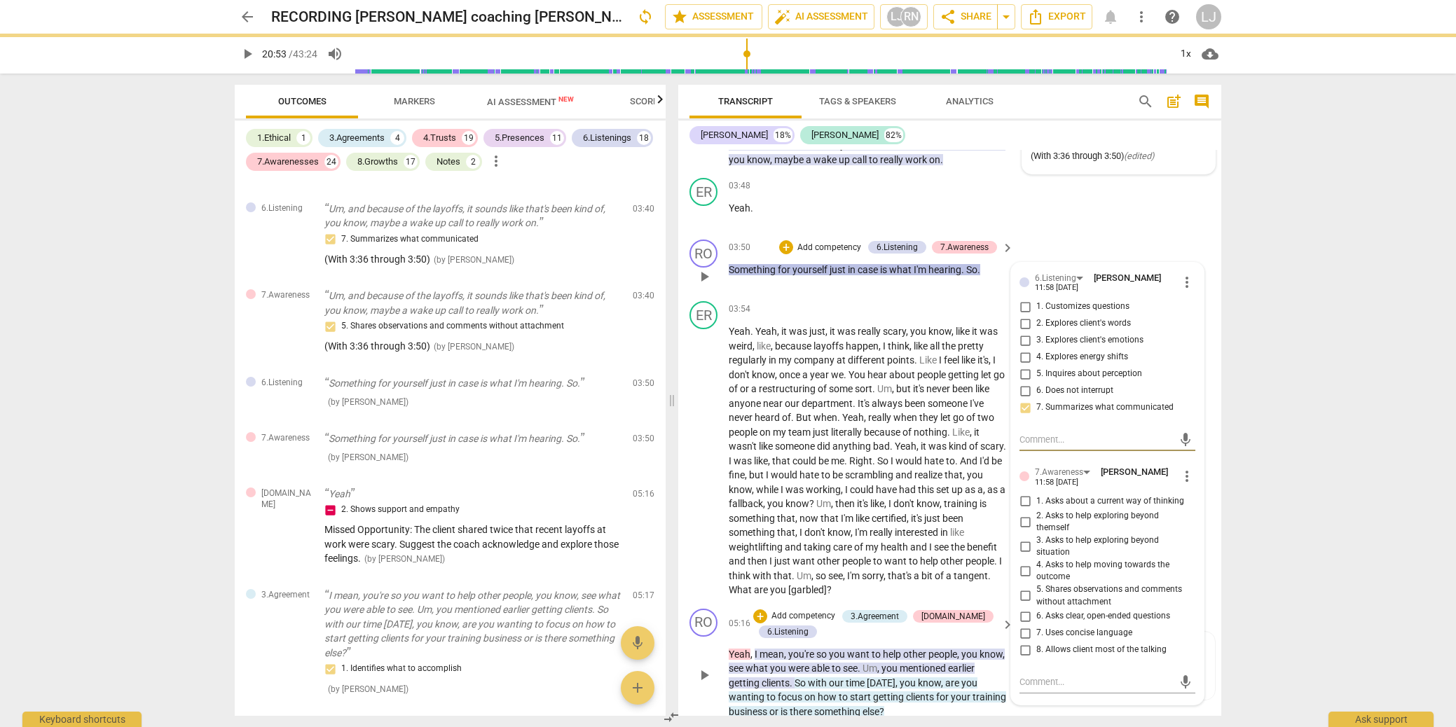
paste textarea "(With 3:36 through 3:50)"
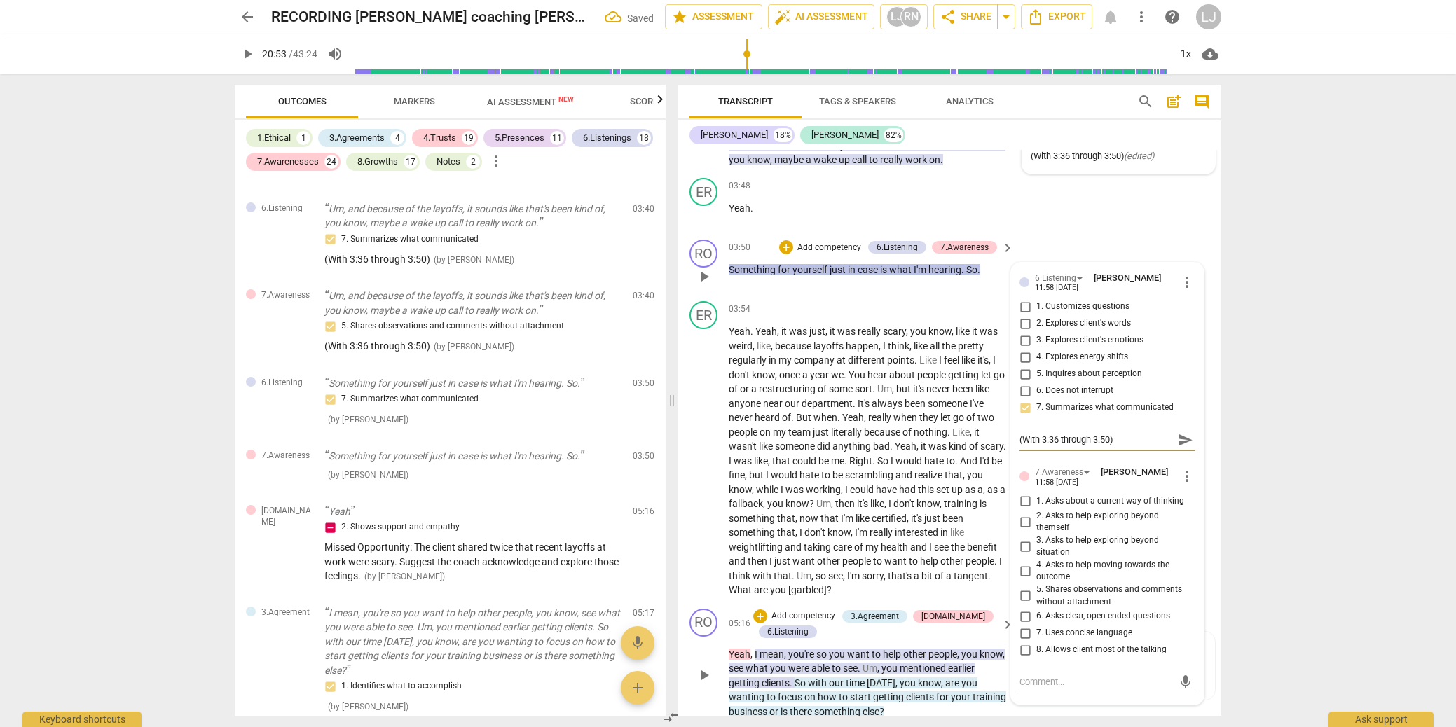
type textarea "(With 3:36 through 3:50)"
drag, startPoint x: 1025, startPoint y: 610, endPoint x: 1031, endPoint y: 691, distance: 81.5
click at [1025, 605] on input "5. Shares observations and comments without attachment" at bounding box center [1025, 596] width 22 height 17
checkbox input "true"
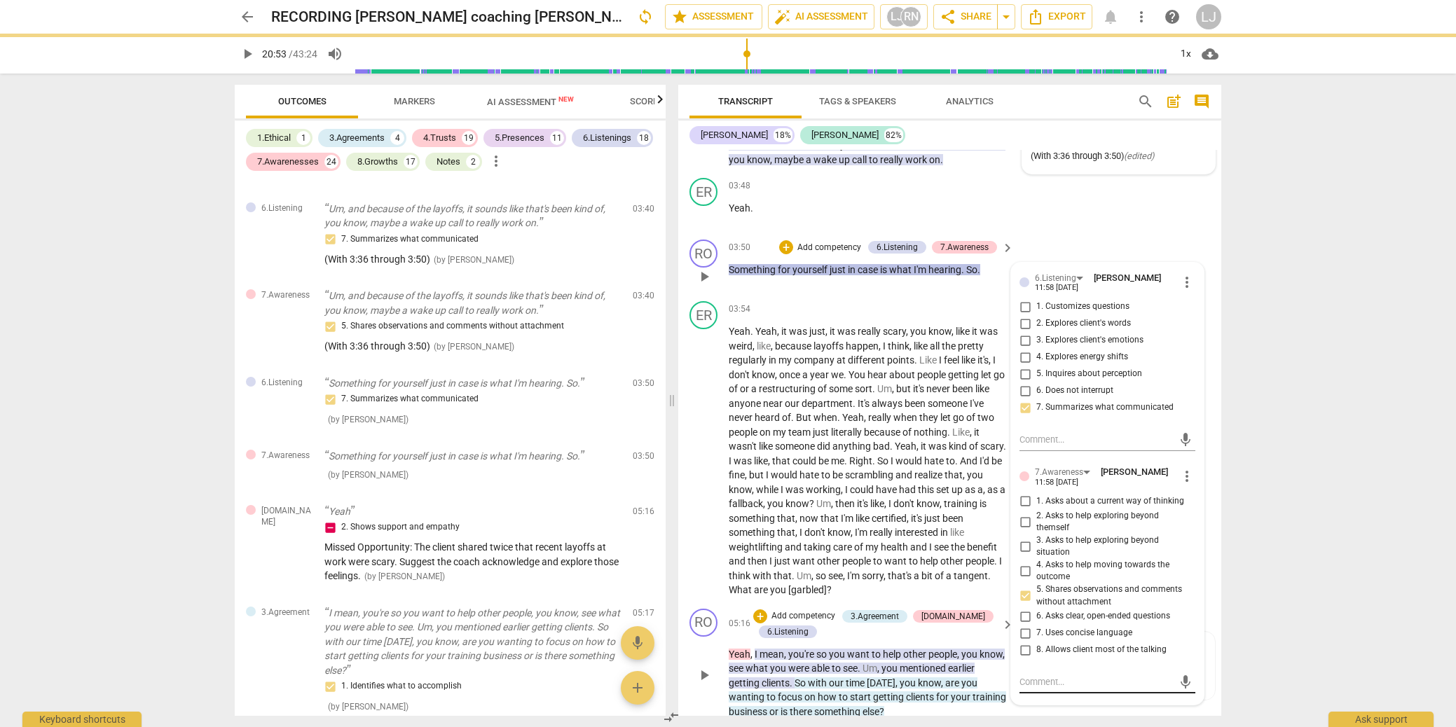
click at [1032, 694] on div "mic" at bounding box center [1108, 682] width 176 height 22
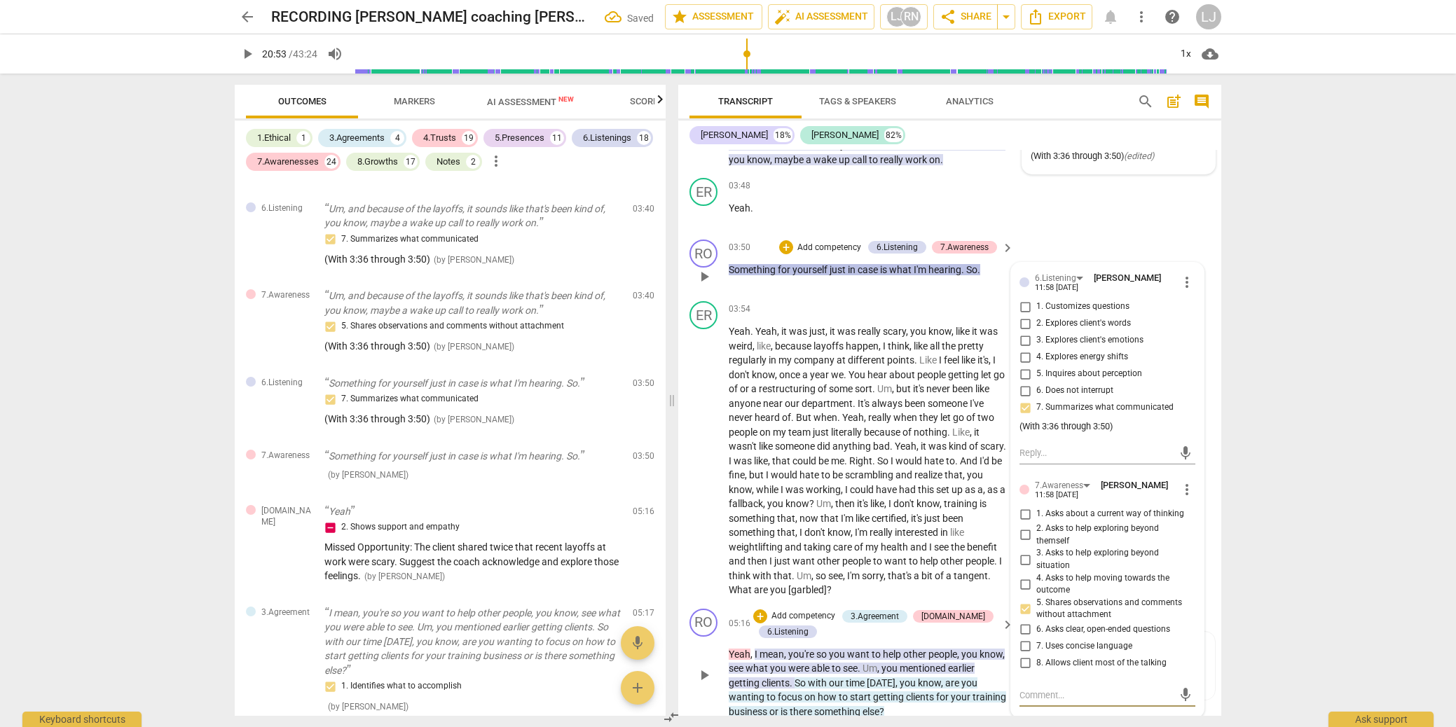
paste textarea "(With 3:36 through 3:50)"
type textarea "(With 3:36 through 3:50)"
click at [1245, 610] on div "arrow_back RECORDING [PERSON_NAME] coaching [PERSON_NAME] [DATE] Saved edit sta…" at bounding box center [728, 363] width 1456 height 727
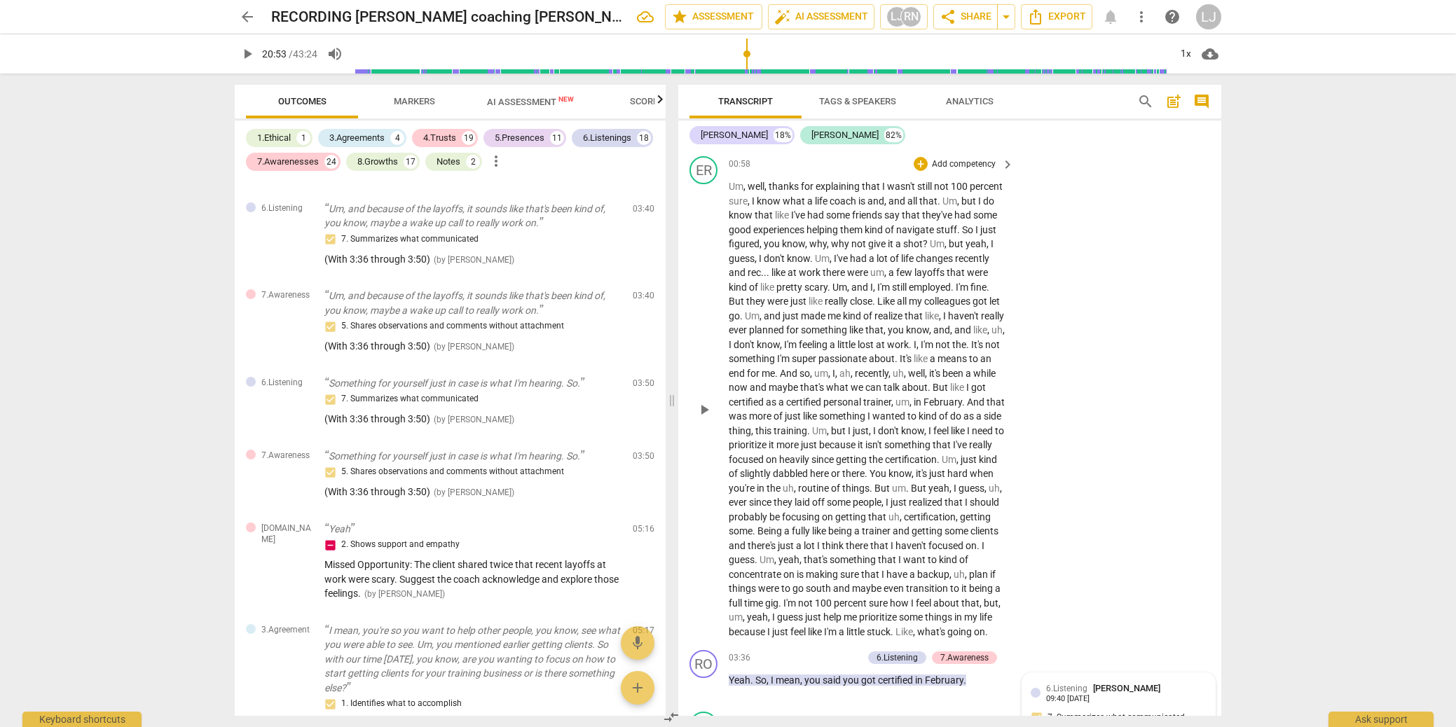
scroll to position [301, 0]
drag, startPoint x: 853, startPoint y: 289, endPoint x: 880, endPoint y: 289, distance: 26.6
click at [880, 289] on p "Um , well , thanks for explaining that I wasn't still not 100 percent sure , I …" at bounding box center [868, 411] width 278 height 460
drag, startPoint x: 731, startPoint y: 289, endPoint x: 913, endPoint y: 278, distance: 181.9
click at [908, 285] on p "Um , well , thanks for explaining that I wasn't still not 100 percent sure , I …" at bounding box center [868, 411] width 278 height 460
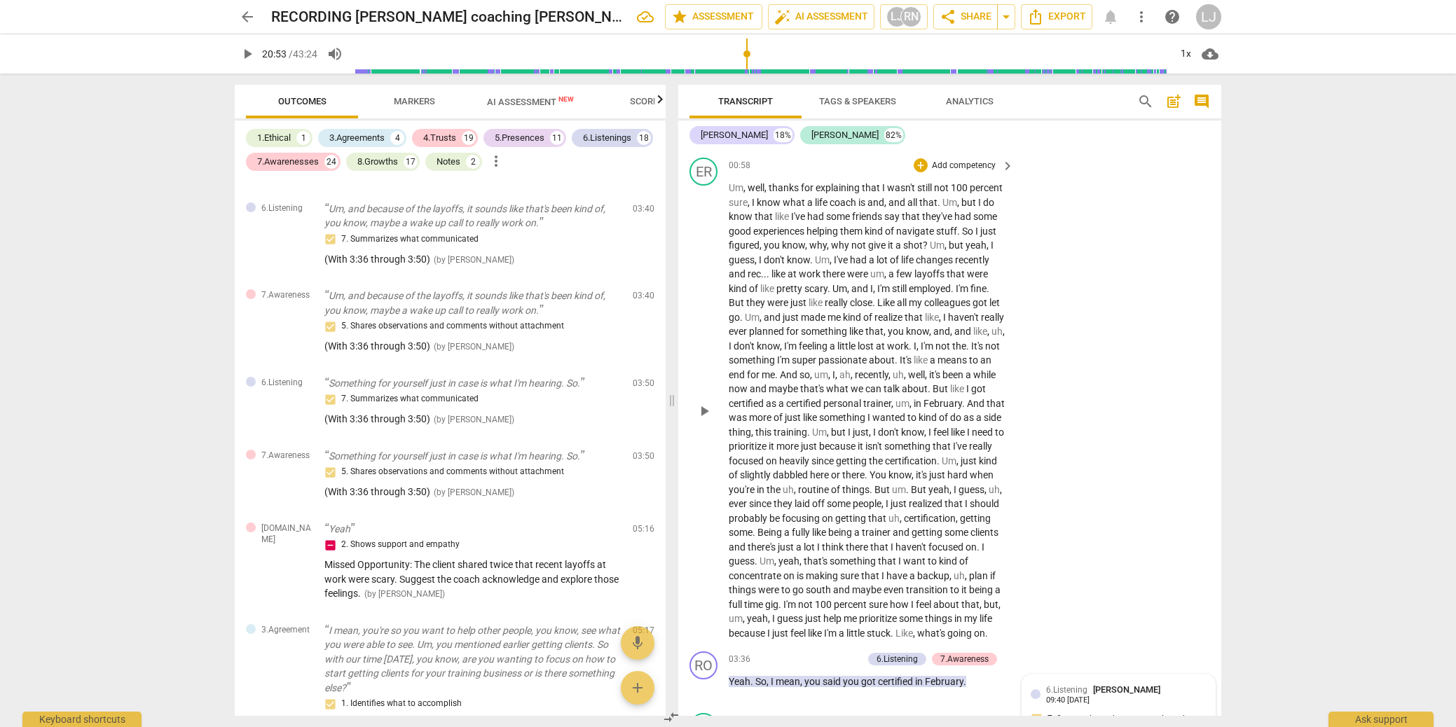
click at [727, 287] on div "play_arrow pause" at bounding box center [711, 411] width 36 height 451
drag, startPoint x: 727, startPoint y: 287, endPoint x: 889, endPoint y: 289, distance: 161.9
click at [890, 288] on div "ER play_arrow pause 00:58 + Add competency keyboard_arrow_right Um , well , tha…" at bounding box center [949, 399] width 543 height 494
drag, startPoint x: 728, startPoint y: 288, endPoint x: 899, endPoint y: 290, distance: 171.0
click at [895, 290] on p "Um , well , thanks for explaining that I wasn't still not 100 percent sure , I …" at bounding box center [868, 411] width 278 height 460
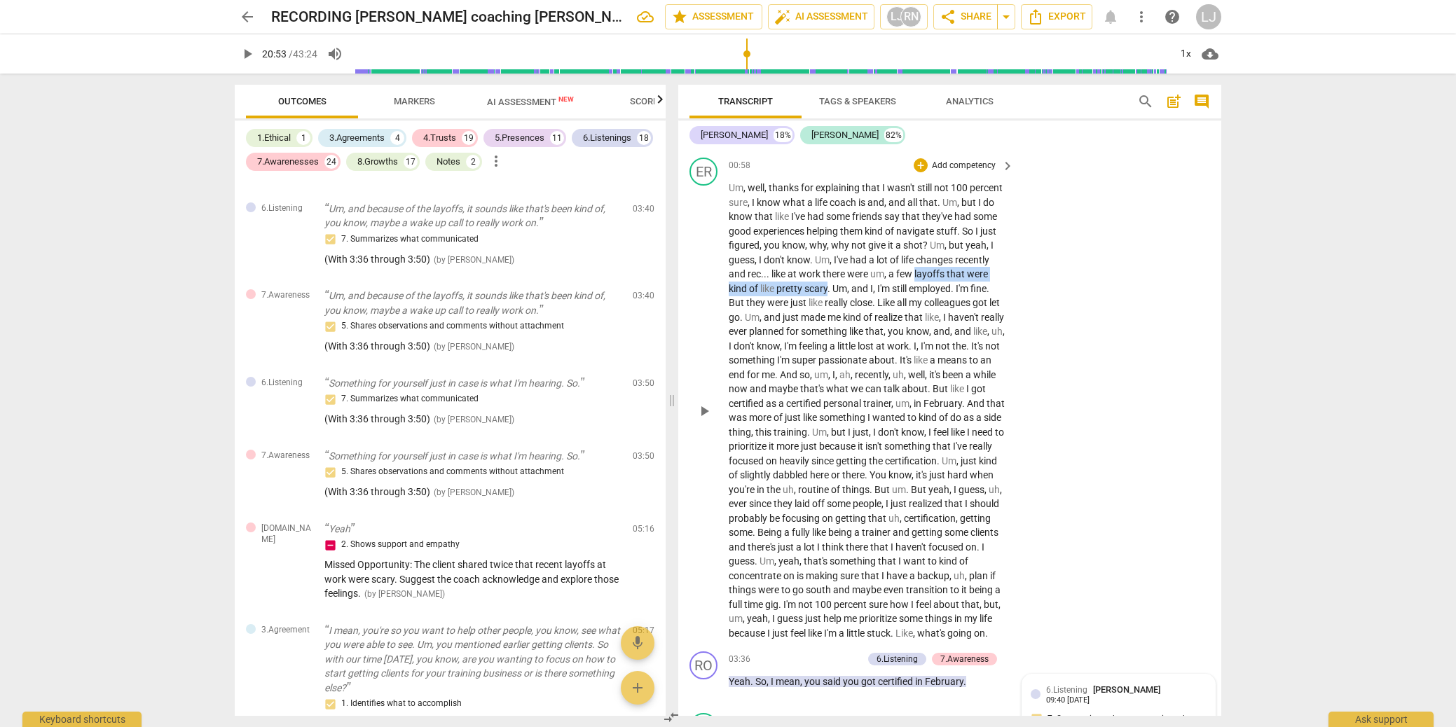
drag, startPoint x: 904, startPoint y: 290, endPoint x: 829, endPoint y: 285, distance: 75.2
click at [720, 290] on div "ER play_arrow pause 00:58 + Add competency keyboard_arrow_right Um , well , tha…" at bounding box center [949, 399] width 543 height 494
click at [934, 275] on icon "button" at bounding box center [936, 270] width 14 height 17
drag, startPoint x: 919, startPoint y: 347, endPoint x: 763, endPoint y: 359, distance: 156.7
click at [763, 359] on p "Um , well , thanks for explaining that I wasn't still not 100 percent sure , I …" at bounding box center [868, 411] width 278 height 460
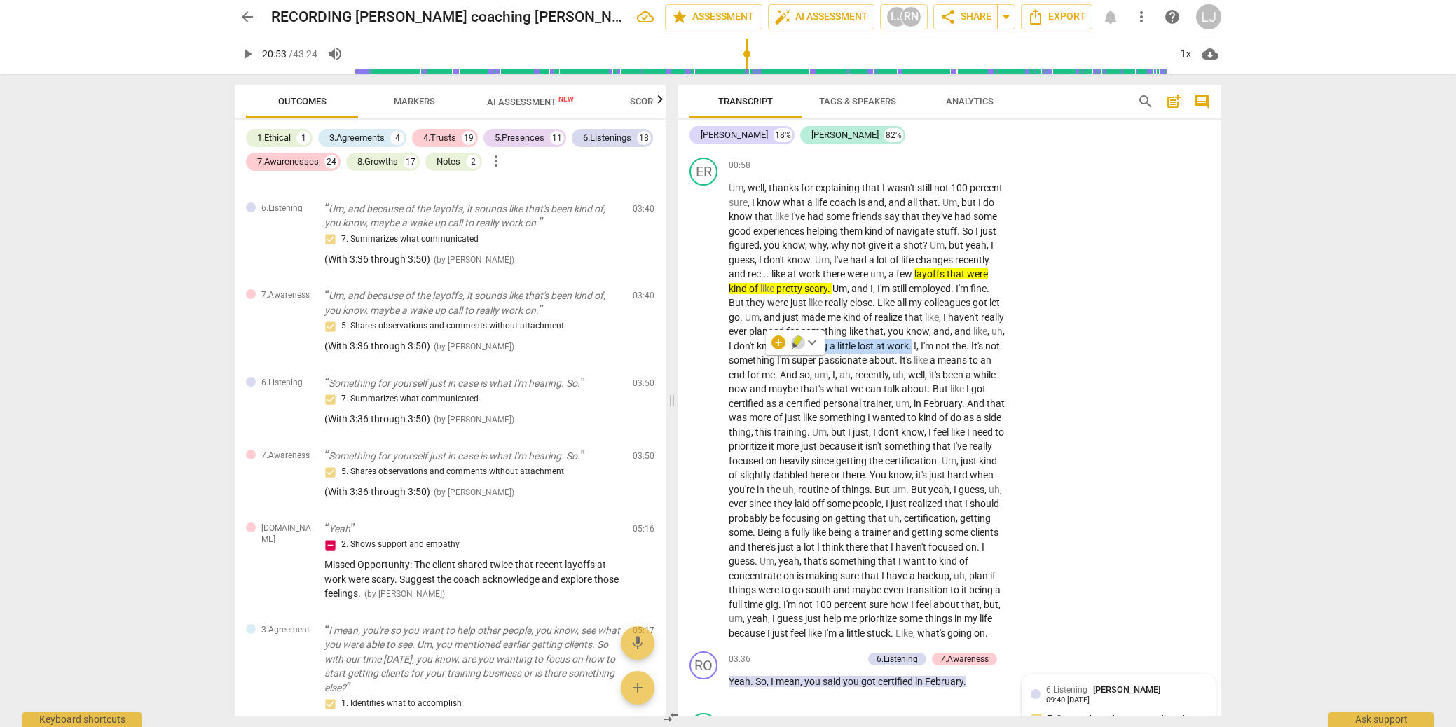
click at [796, 342] on icon "button" at bounding box center [797, 341] width 8 height 10
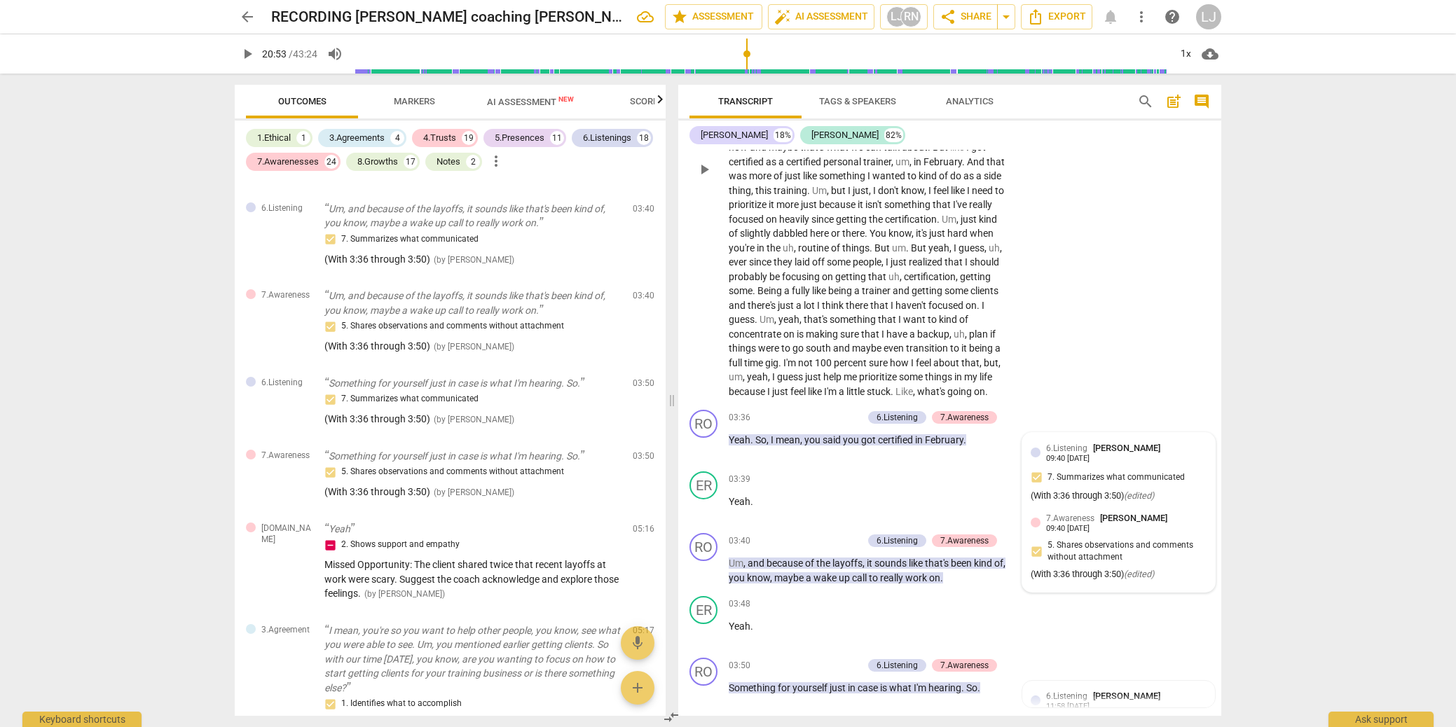
scroll to position [549, 0]
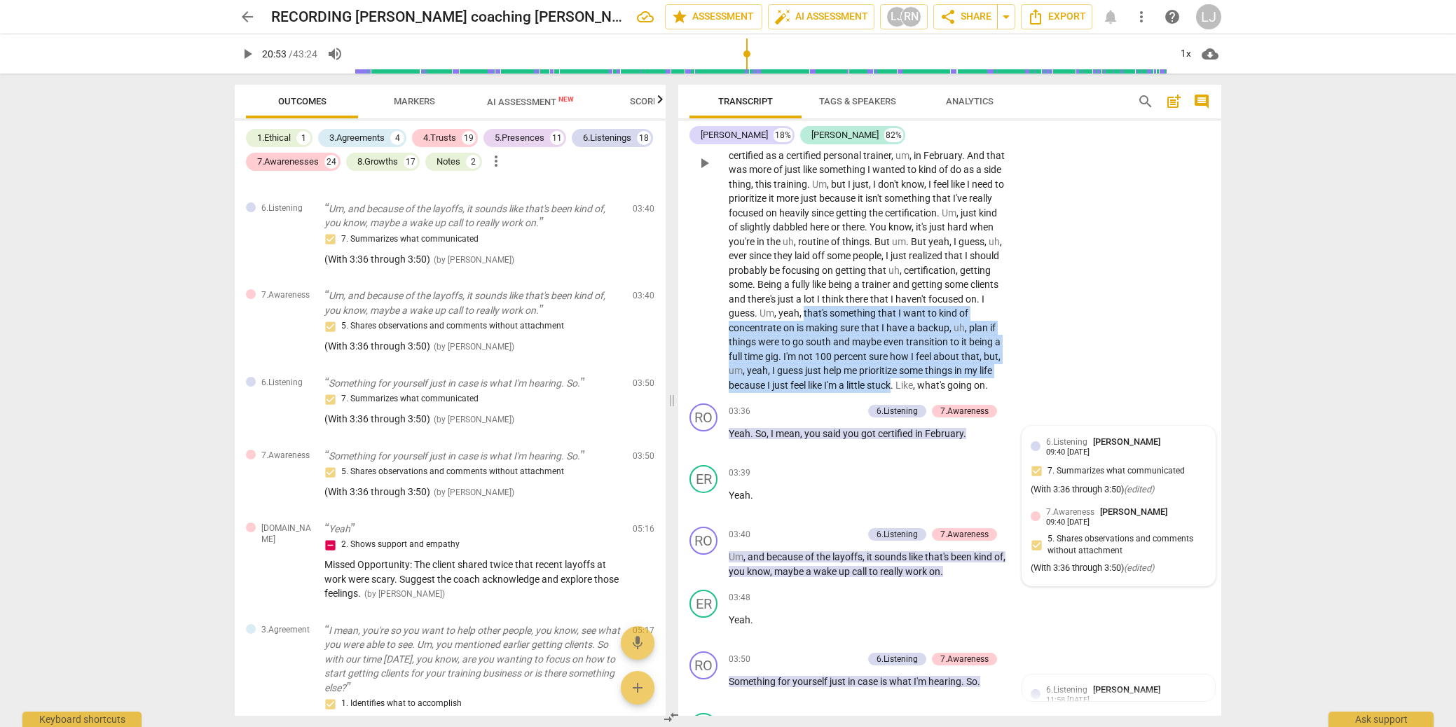
drag, startPoint x: 805, startPoint y: 329, endPoint x: 896, endPoint y: 395, distance: 113.4
click at [896, 392] on p "Um , well , thanks for explaining that I wasn't still not 100 percent sure , I …" at bounding box center [868, 163] width 278 height 460
click at [927, 383] on icon "button" at bounding box center [927, 380] width 8 height 10
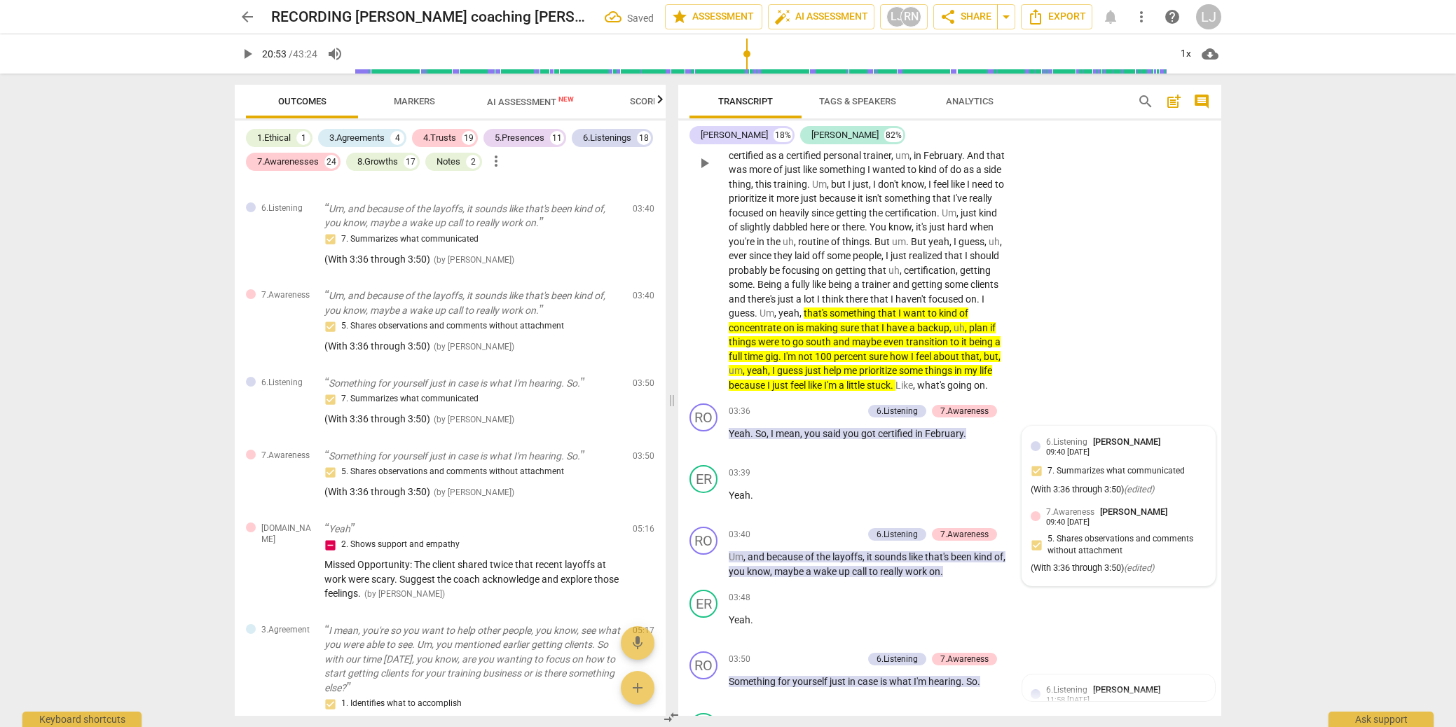
click at [1089, 303] on div "ER play_arrow pause 00:58 + Add competency keyboard_arrow_right Um , well , tha…" at bounding box center [949, 151] width 543 height 494
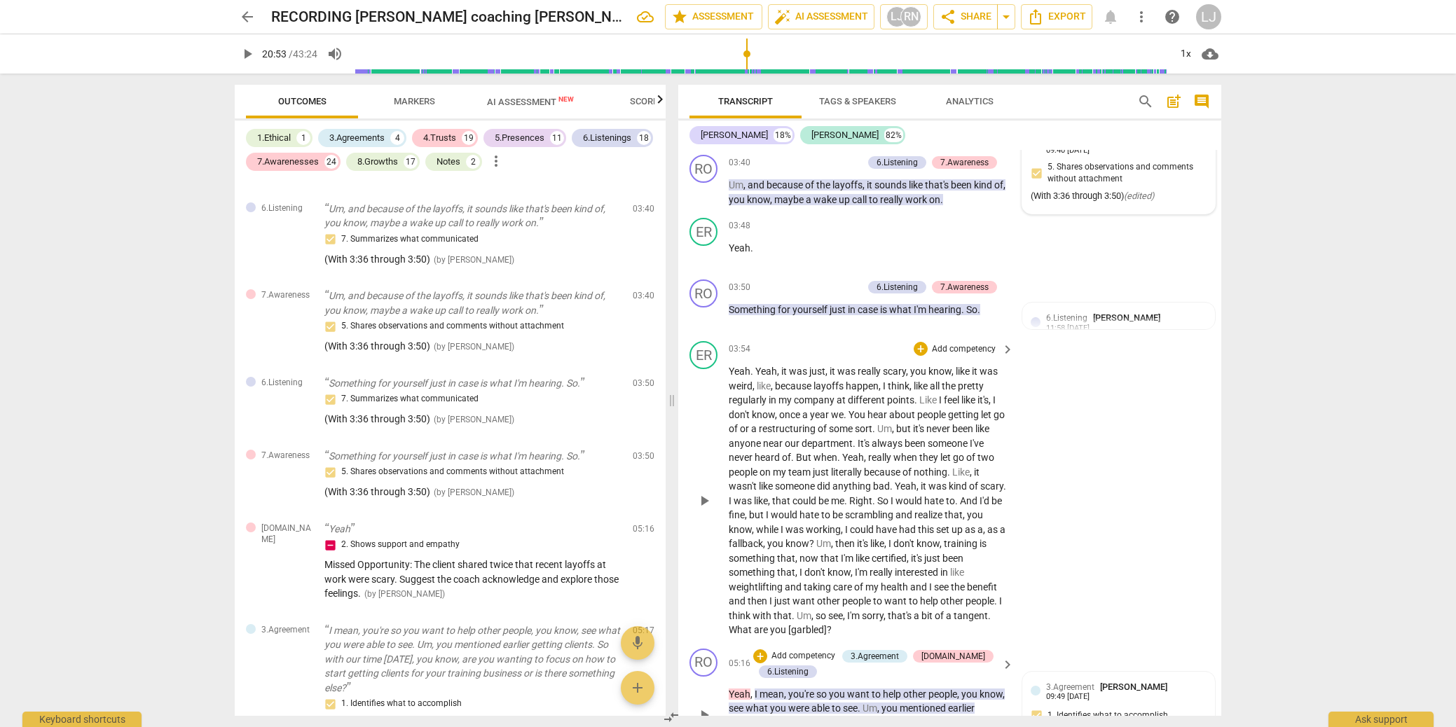
scroll to position [920, 0]
drag, startPoint x: 831, startPoint y: 387, endPoint x: 918, endPoint y: 388, distance: 86.9
click at [922, 387] on p "Yeah . Yeah , it was just , it was really scary , you know , like it was weird …" at bounding box center [868, 502] width 278 height 273
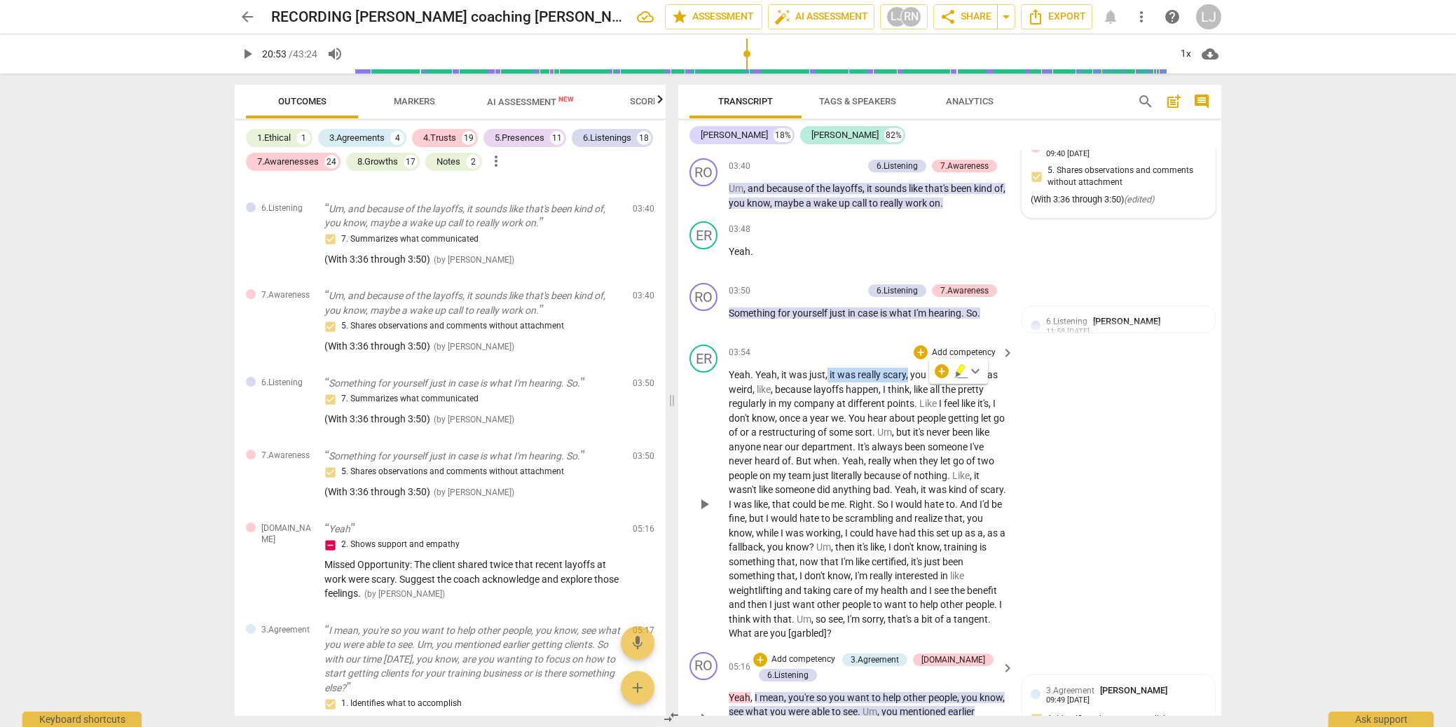
drag, startPoint x: 828, startPoint y: 388, endPoint x: 917, endPoint y: 388, distance: 89.0
click at [909, 390] on p "Yeah . Yeah , it was just , it was really scary , you know , like it was weird …" at bounding box center [868, 504] width 278 height 273
click at [917, 358] on div "+" at bounding box center [921, 351] width 14 height 14
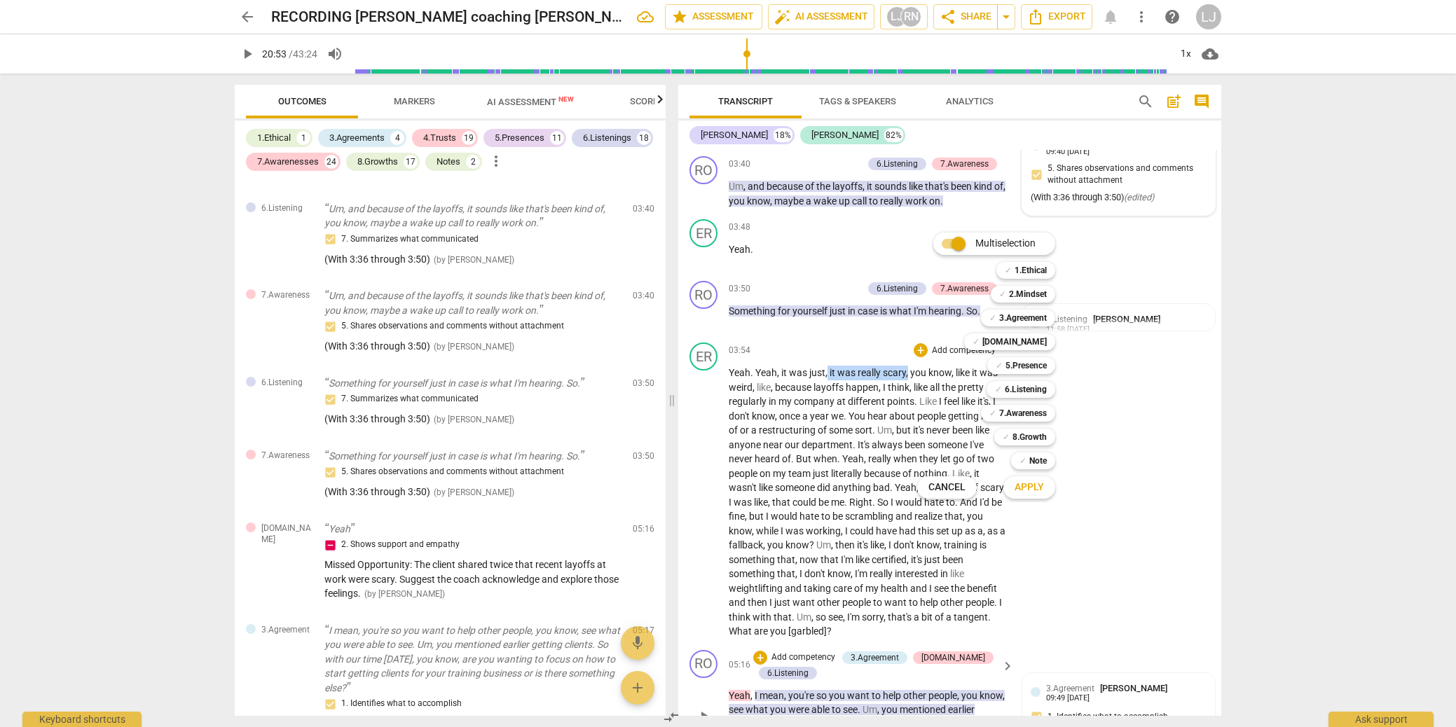
click at [941, 489] on span "Cancel" at bounding box center [947, 488] width 37 height 14
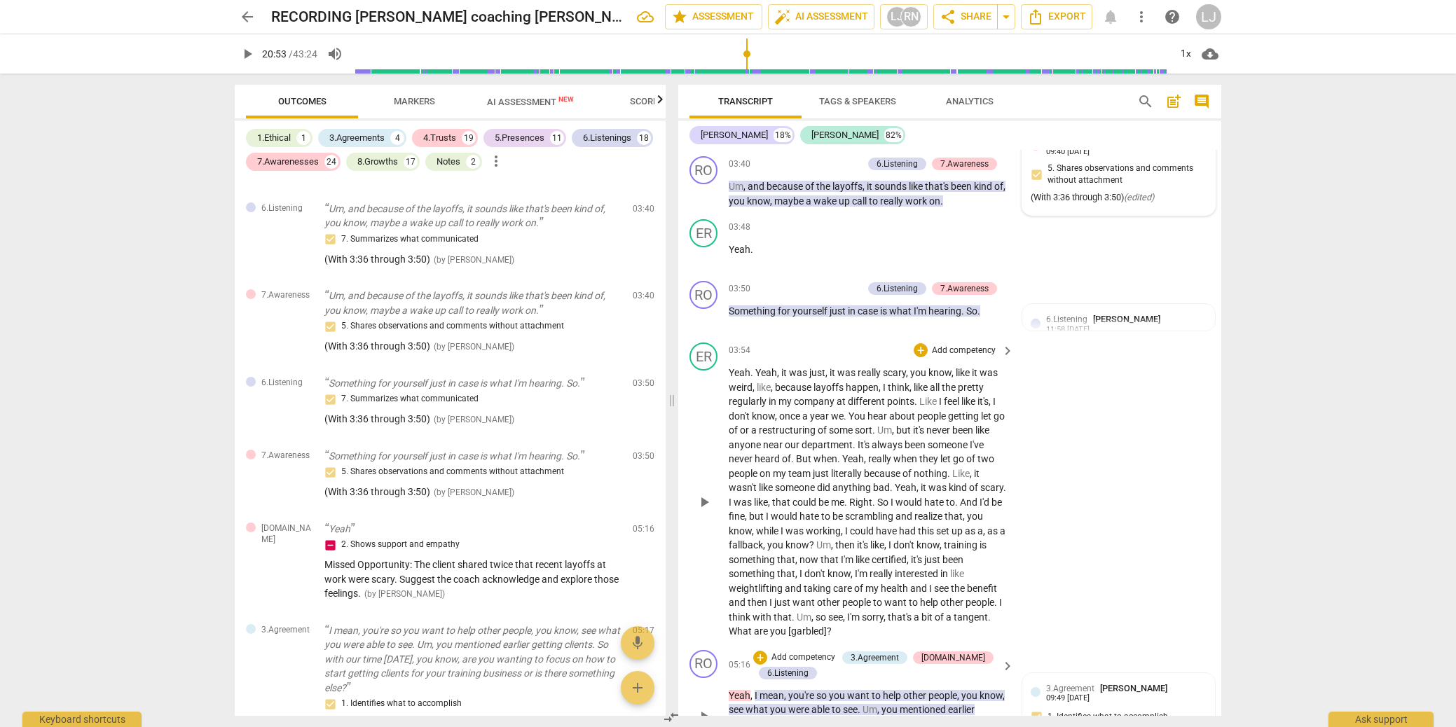
scroll to position [919, 0]
drag, startPoint x: 831, startPoint y: 388, endPoint x: 906, endPoint y: 389, distance: 75.7
click at [906, 389] on p "Yeah . Yeah , it was just , it was really scary , you know , like it was weird …" at bounding box center [868, 503] width 278 height 273
click at [940, 370] on icon "button" at bounding box center [939, 370] width 14 height 17
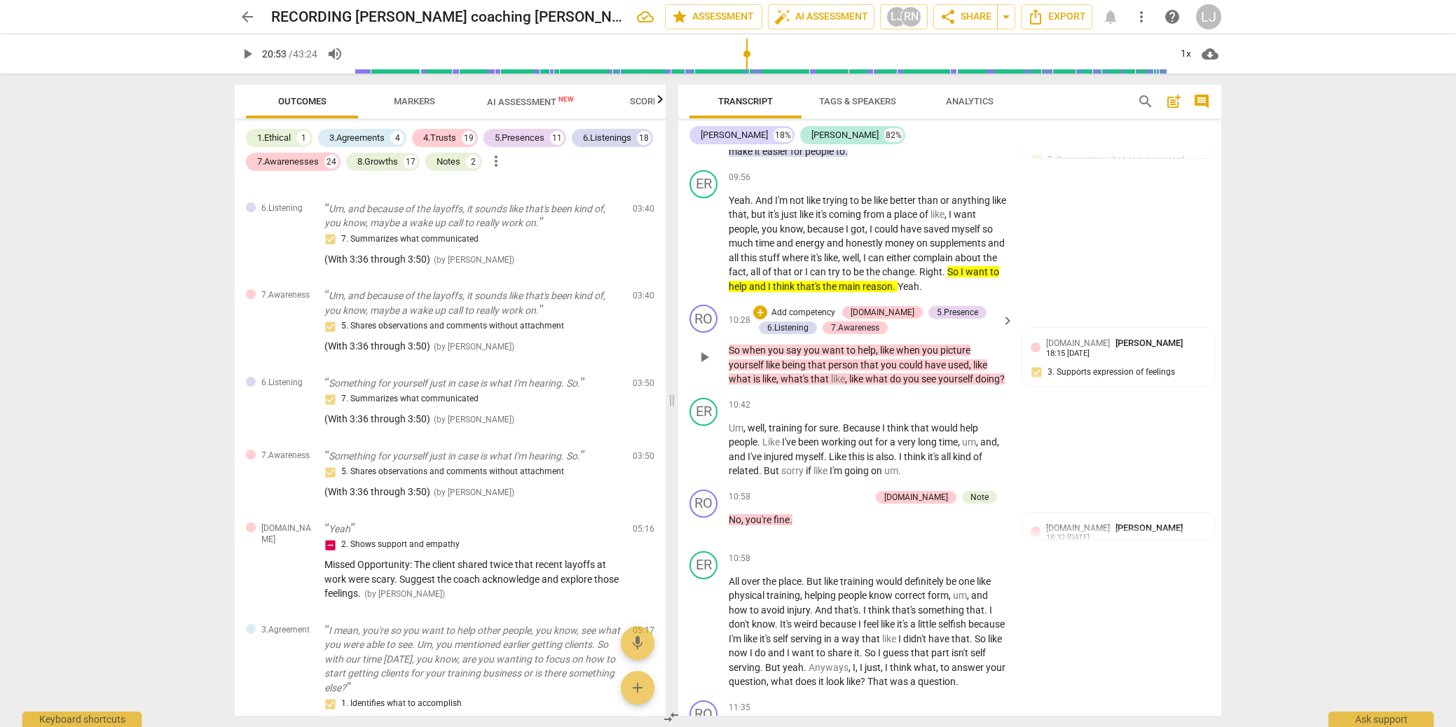
scroll to position [2796, 0]
click at [649, 104] on span "Scores" at bounding box center [647, 101] width 34 height 11
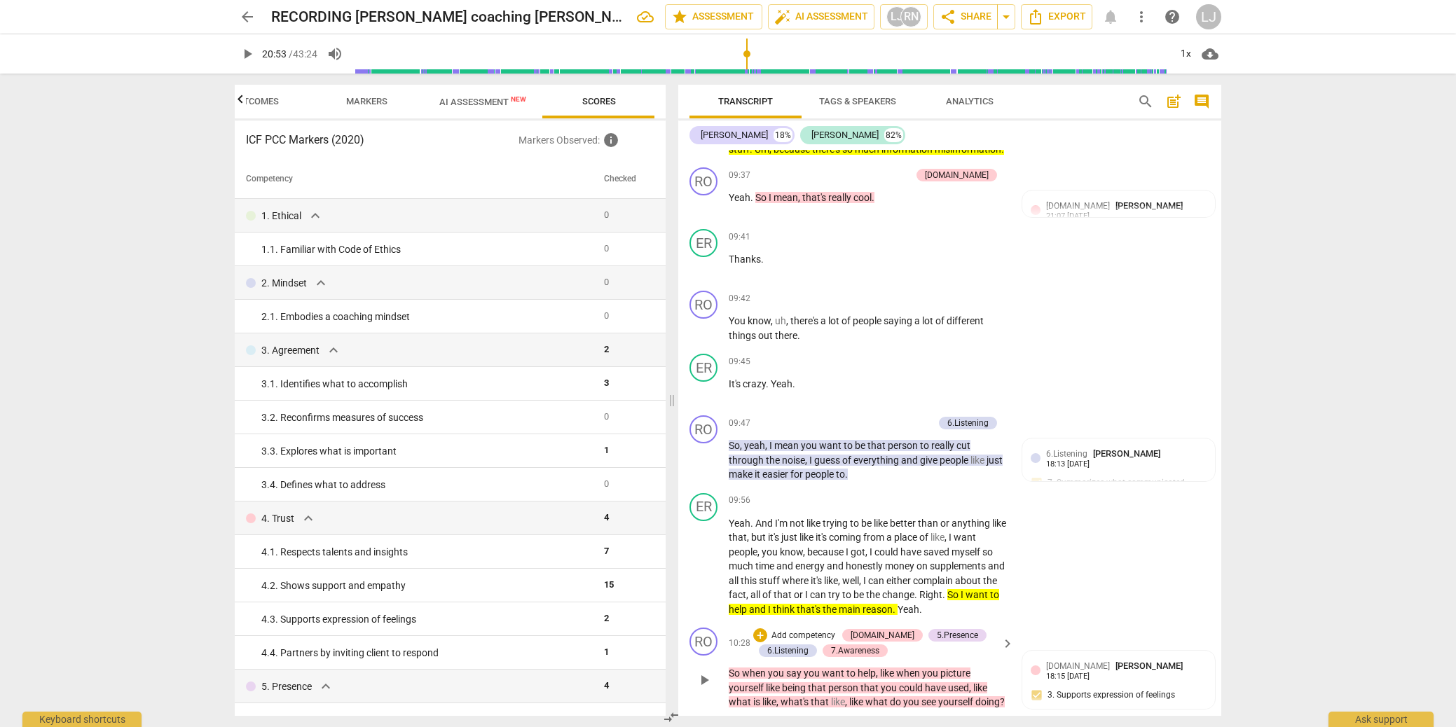
scroll to position [2367, 0]
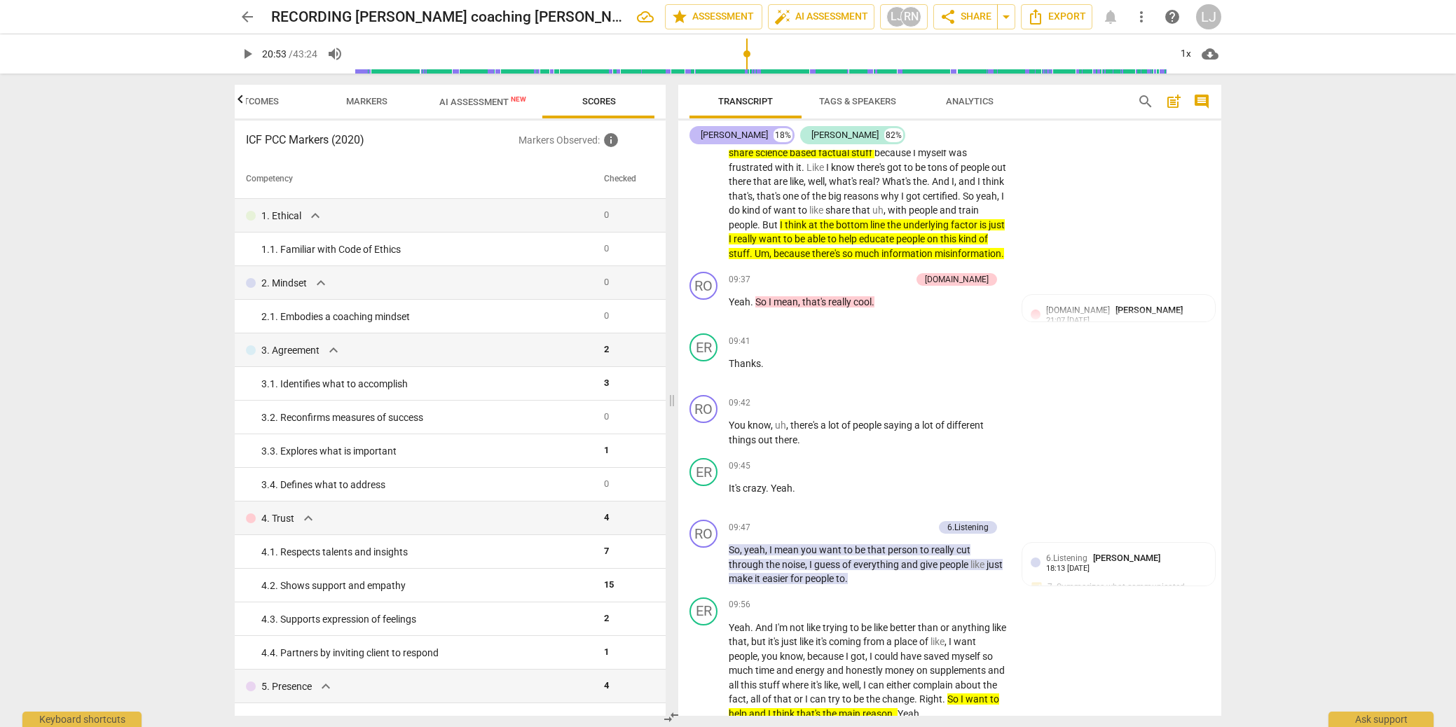
click at [714, 135] on div "[PERSON_NAME]" at bounding box center [734, 135] width 67 height 14
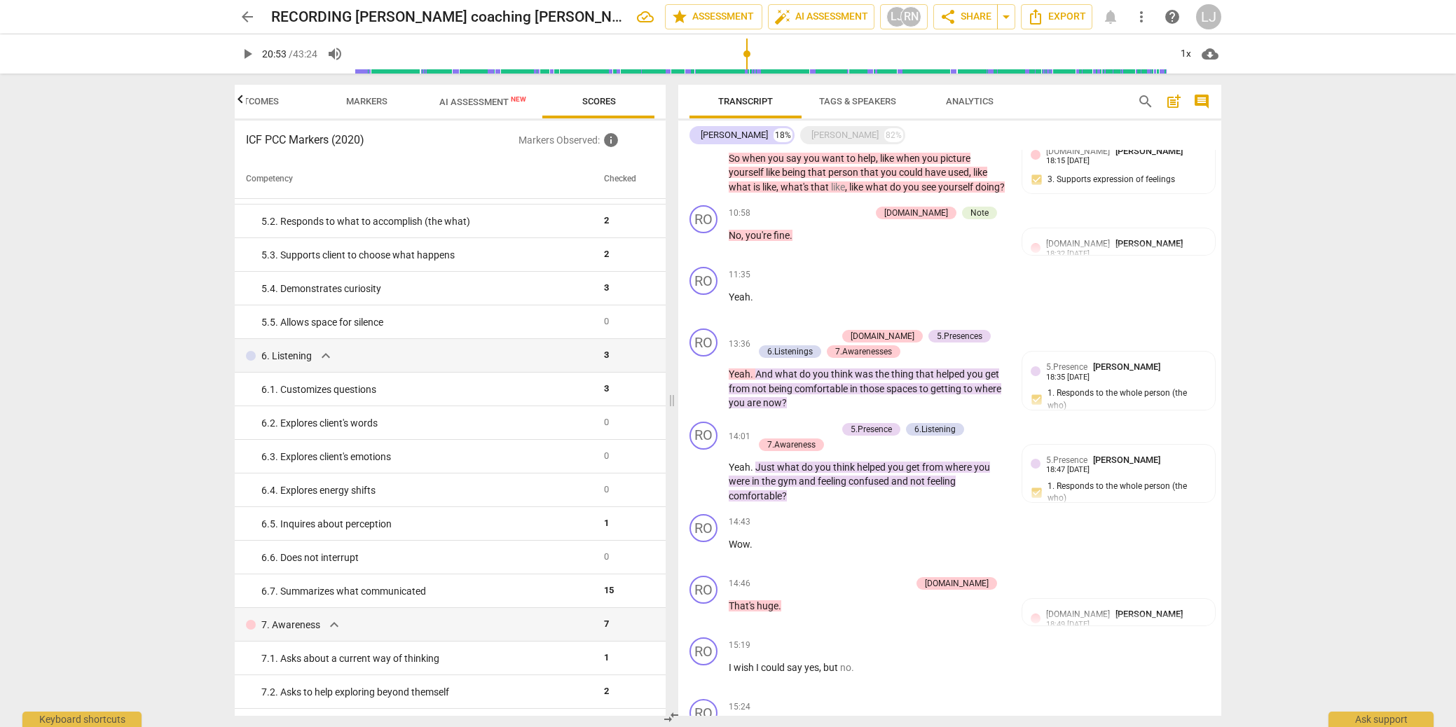
scroll to position [1054, 0]
click at [812, 136] on div "[PERSON_NAME]" at bounding box center [845, 135] width 67 height 14
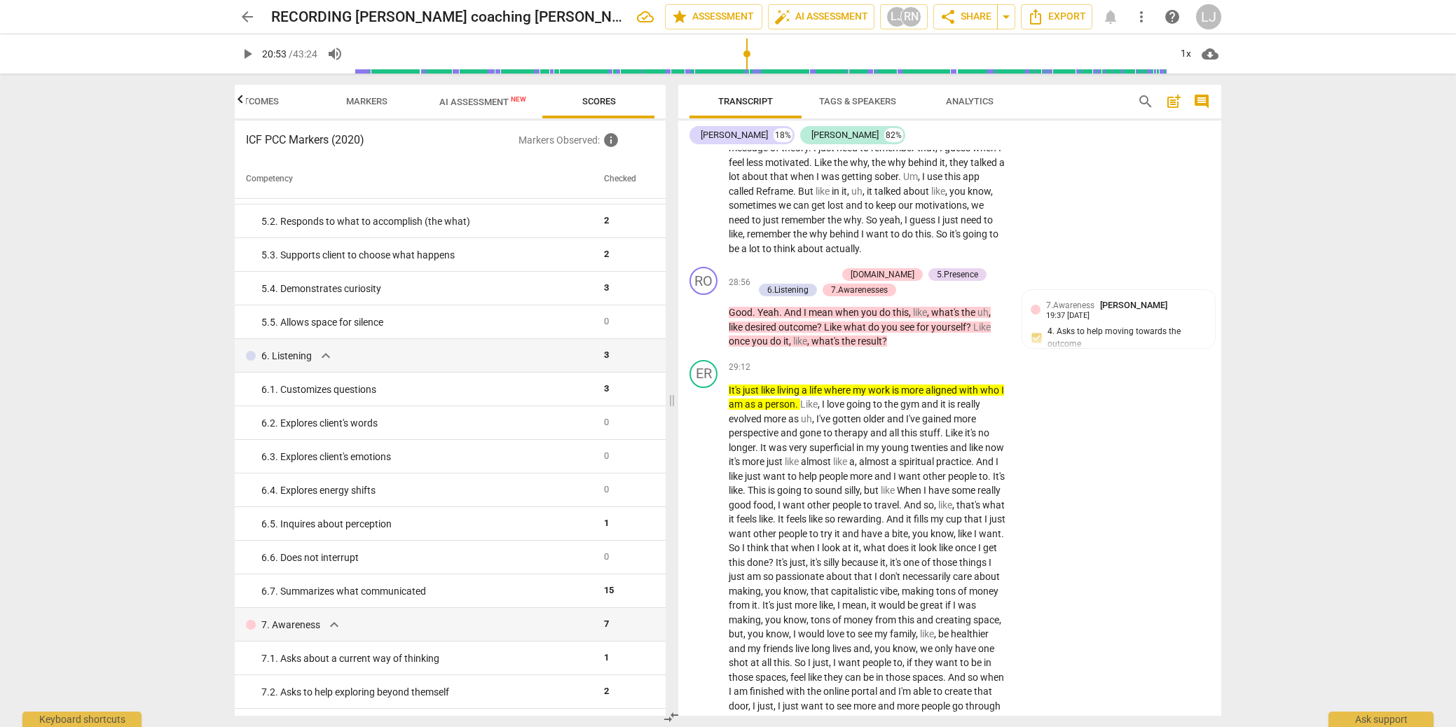
scroll to position [8305, 0]
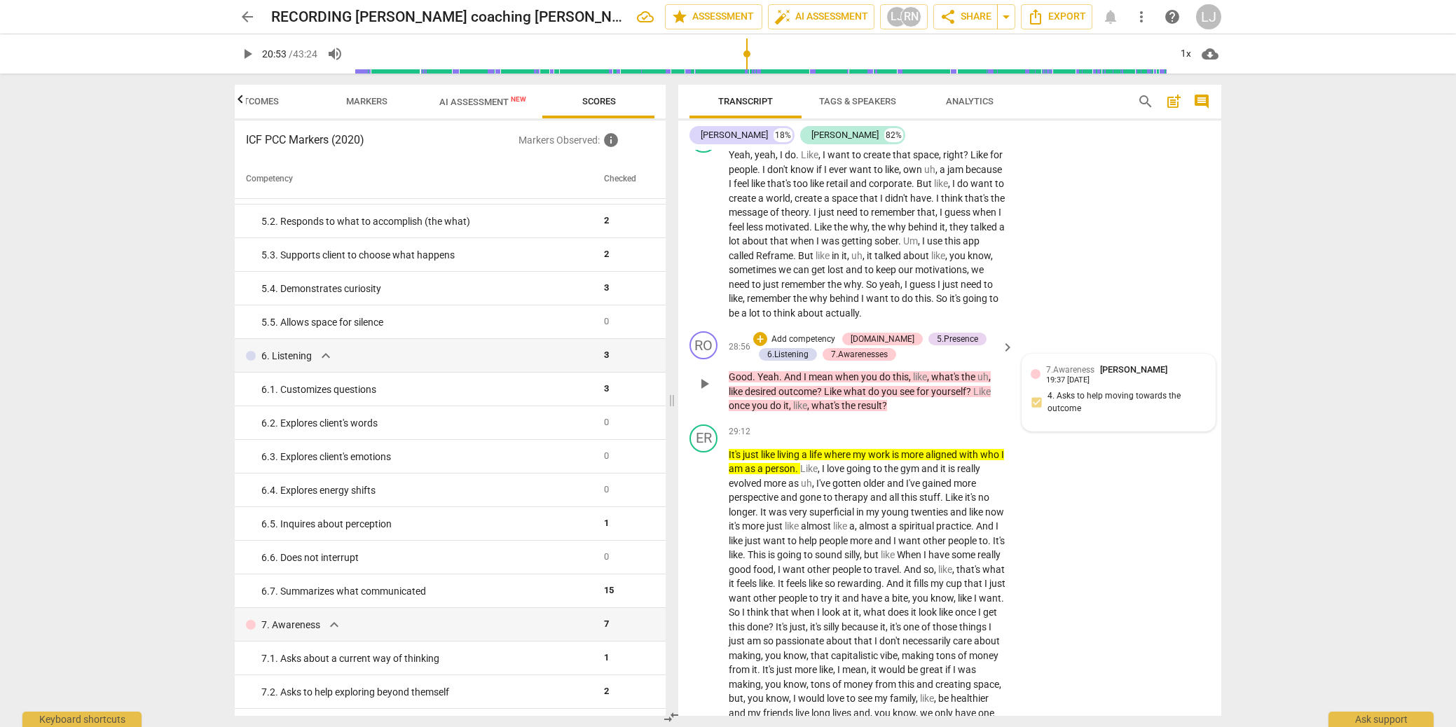
click at [1137, 375] on span "[PERSON_NAME]" at bounding box center [1133, 369] width 67 height 11
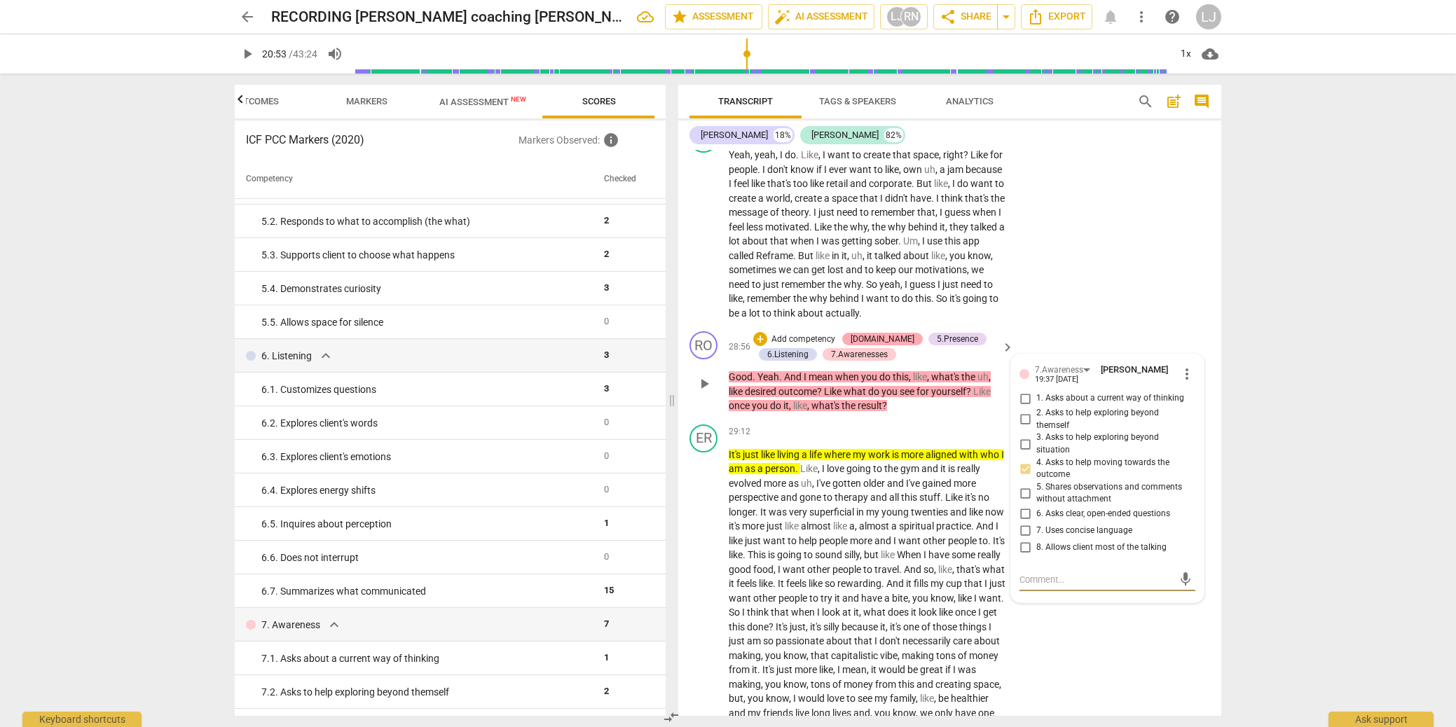
click at [876, 346] on div "[DOMAIN_NAME]" at bounding box center [882, 339] width 81 height 13
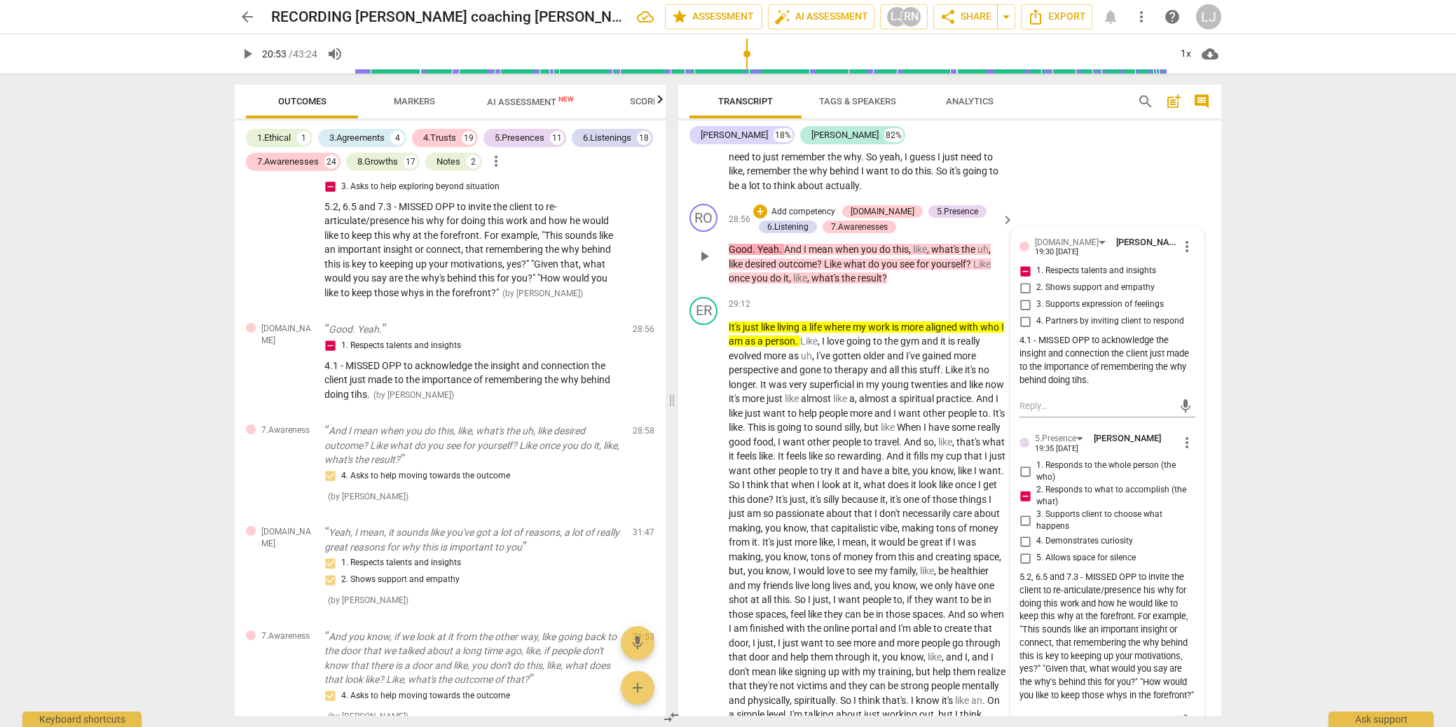
scroll to position [8424, 0]
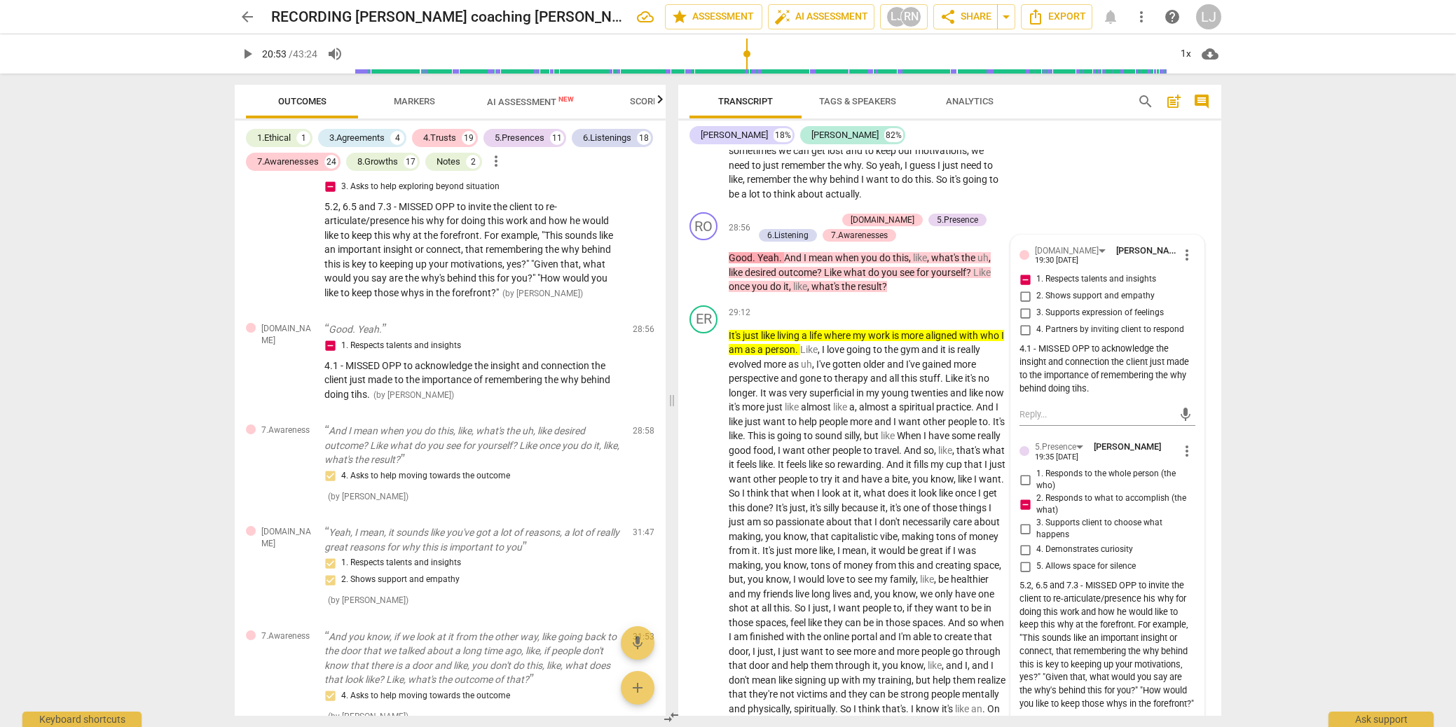
click at [1273, 299] on div "arrow_back RECORDING [PERSON_NAME] coaching [PERSON_NAME] [DATE] edit star Asse…" at bounding box center [728, 363] width 1456 height 727
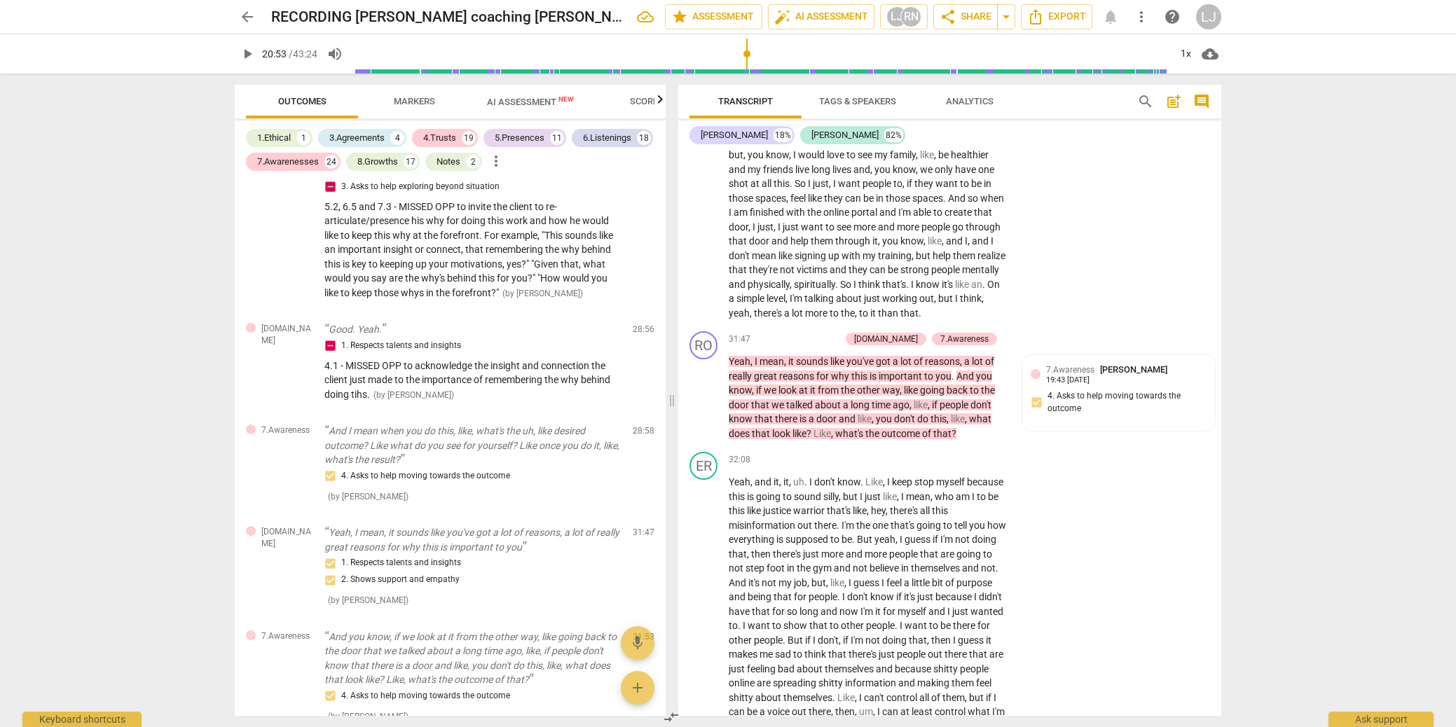
scroll to position [8850, 0]
click at [640, 100] on span "Scores" at bounding box center [647, 101] width 34 height 11
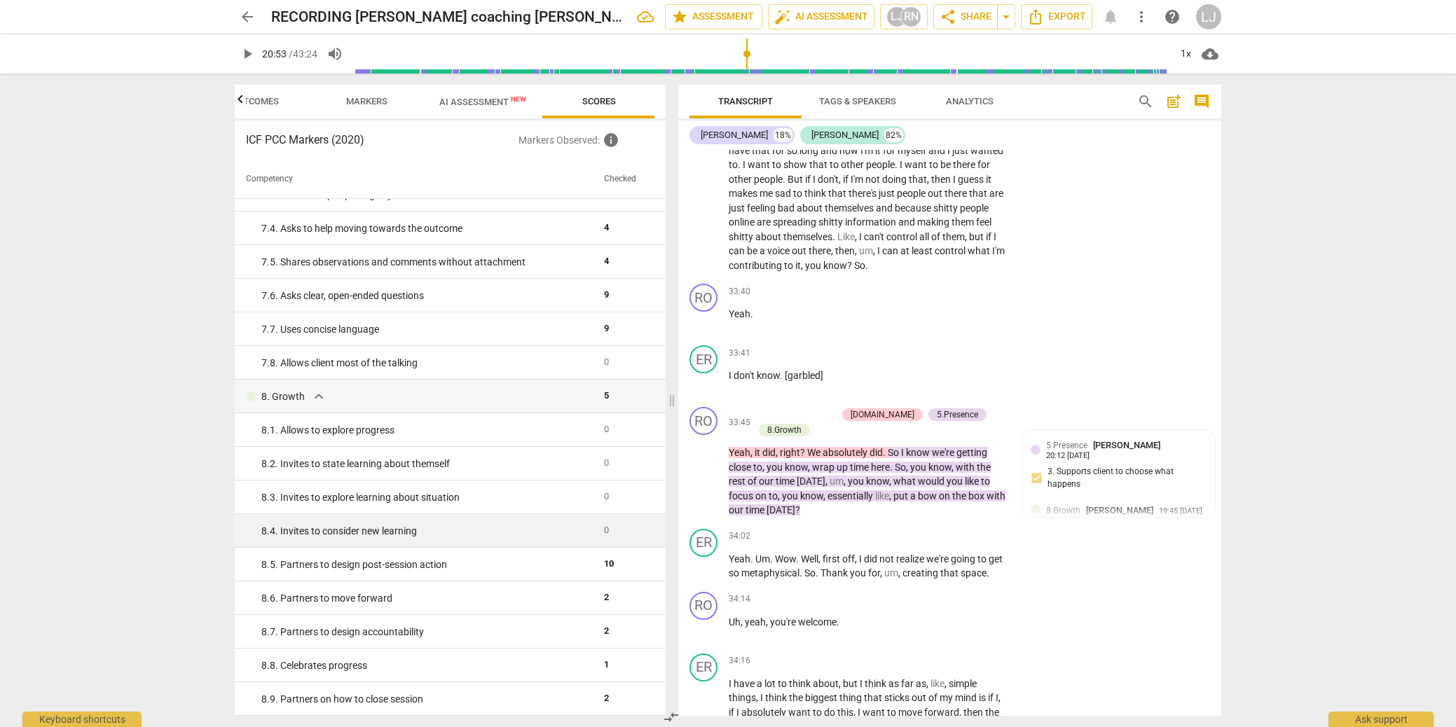
scroll to position [0, 0]
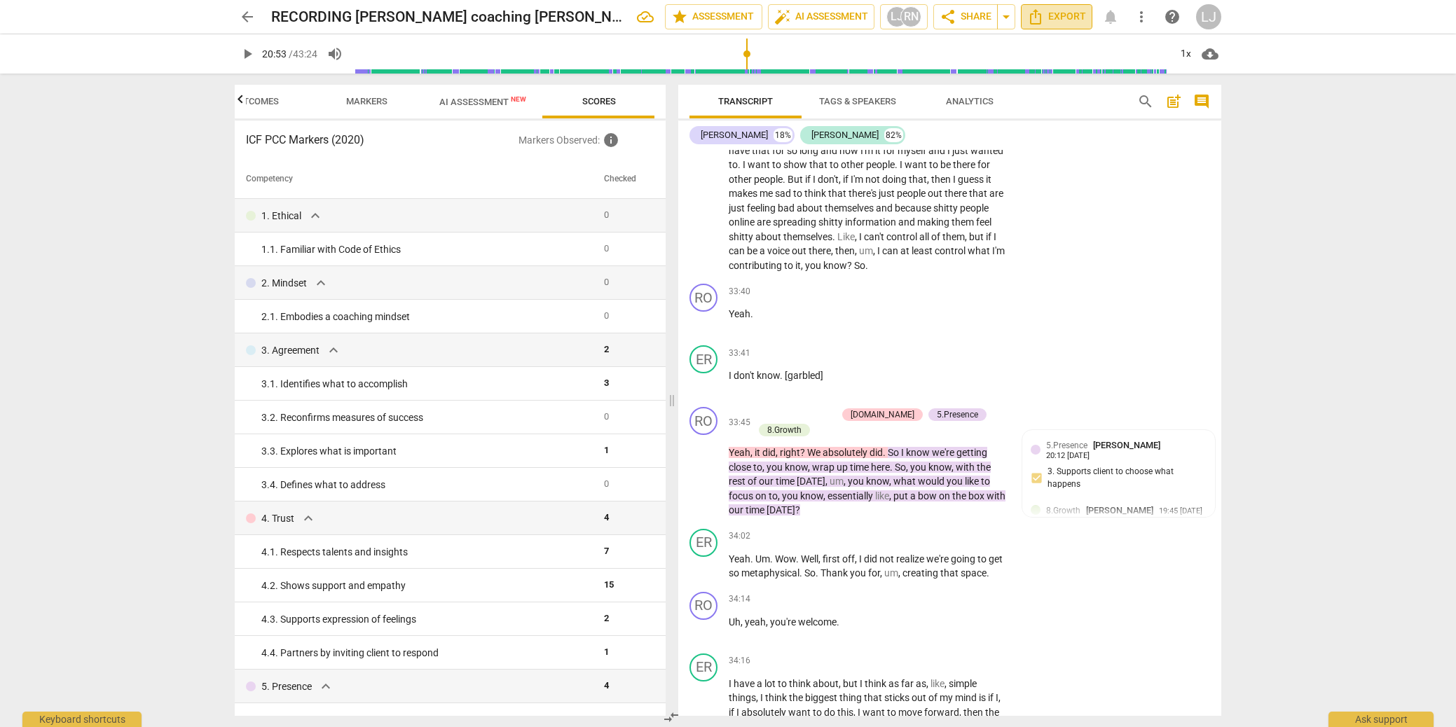
click at [1041, 20] on icon "Export" at bounding box center [1035, 16] width 17 height 17
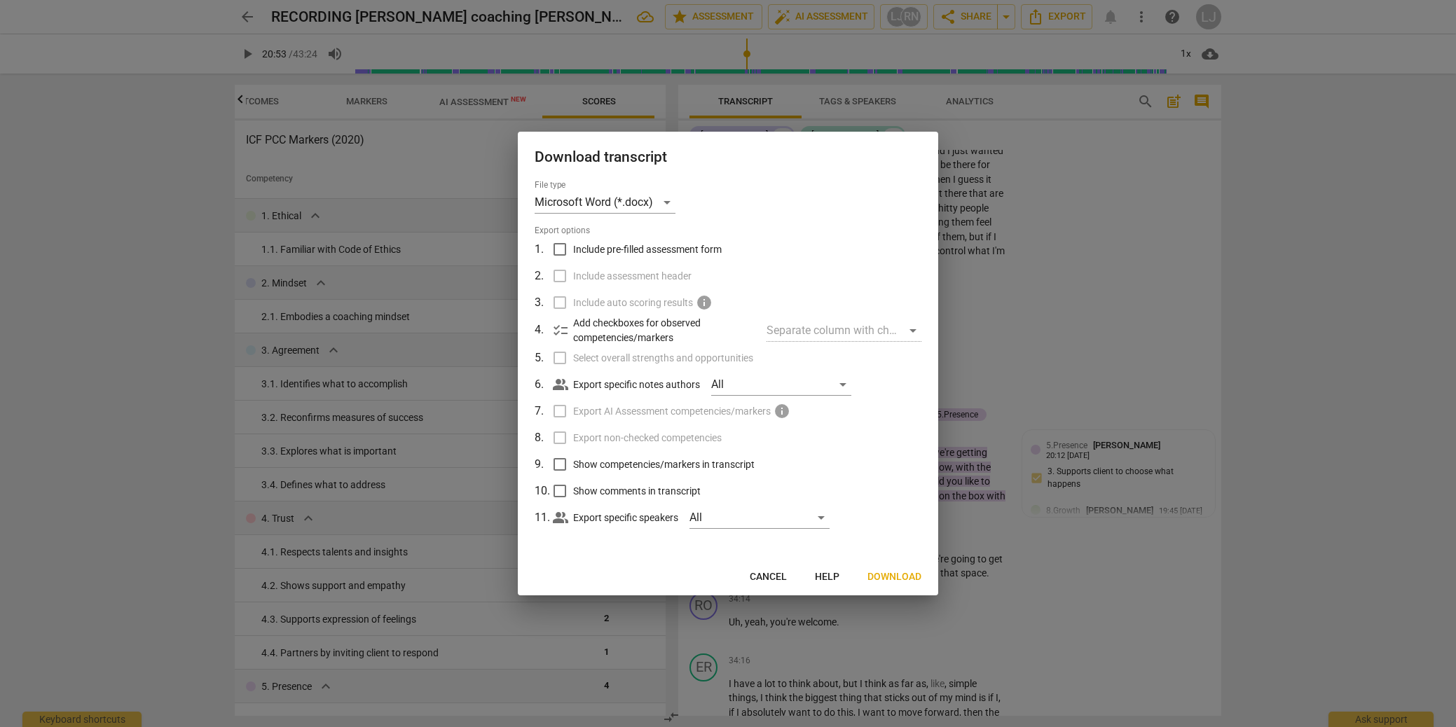
click at [561, 246] on input "Include pre-filled assessment form" at bounding box center [560, 249] width 27 height 27
checkbox input "true"
click at [556, 433] on input "Export non-checked competencies" at bounding box center [560, 438] width 27 height 27
checkbox input "true"
click at [554, 460] on input "Show competencies/markers in transcript" at bounding box center [560, 464] width 27 height 27
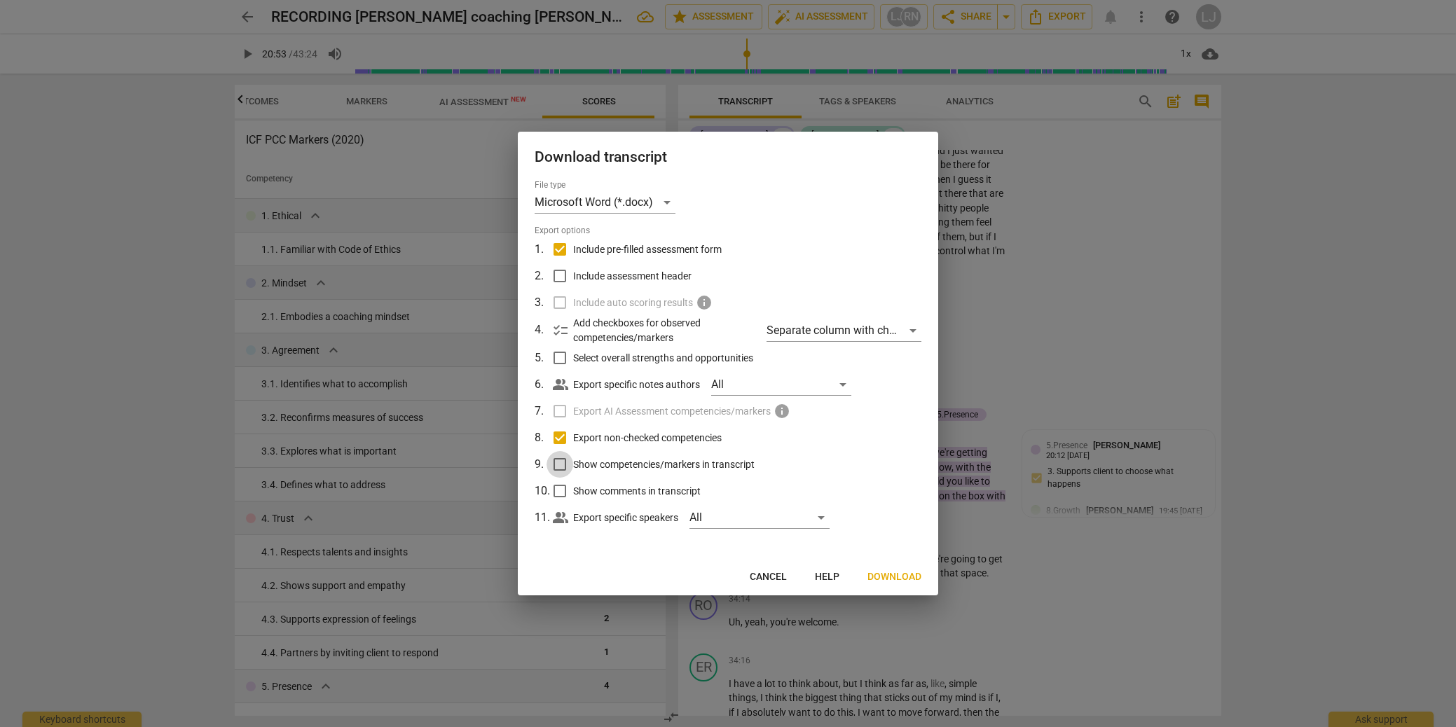
checkbox input "true"
click at [559, 489] on input "Show comments in transcript" at bounding box center [560, 491] width 27 height 27
checkbox input "true"
click at [903, 573] on span "Download" at bounding box center [895, 577] width 54 height 14
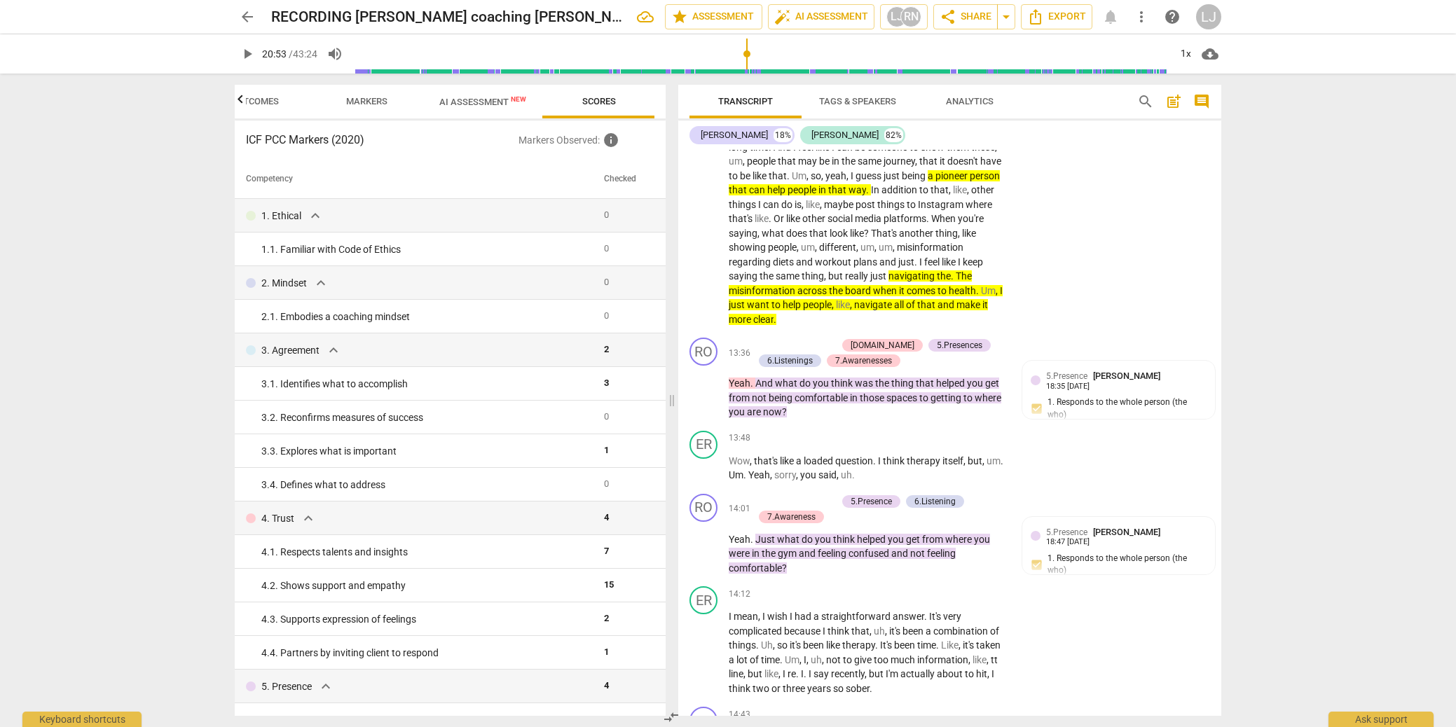
scroll to position [3636, 0]
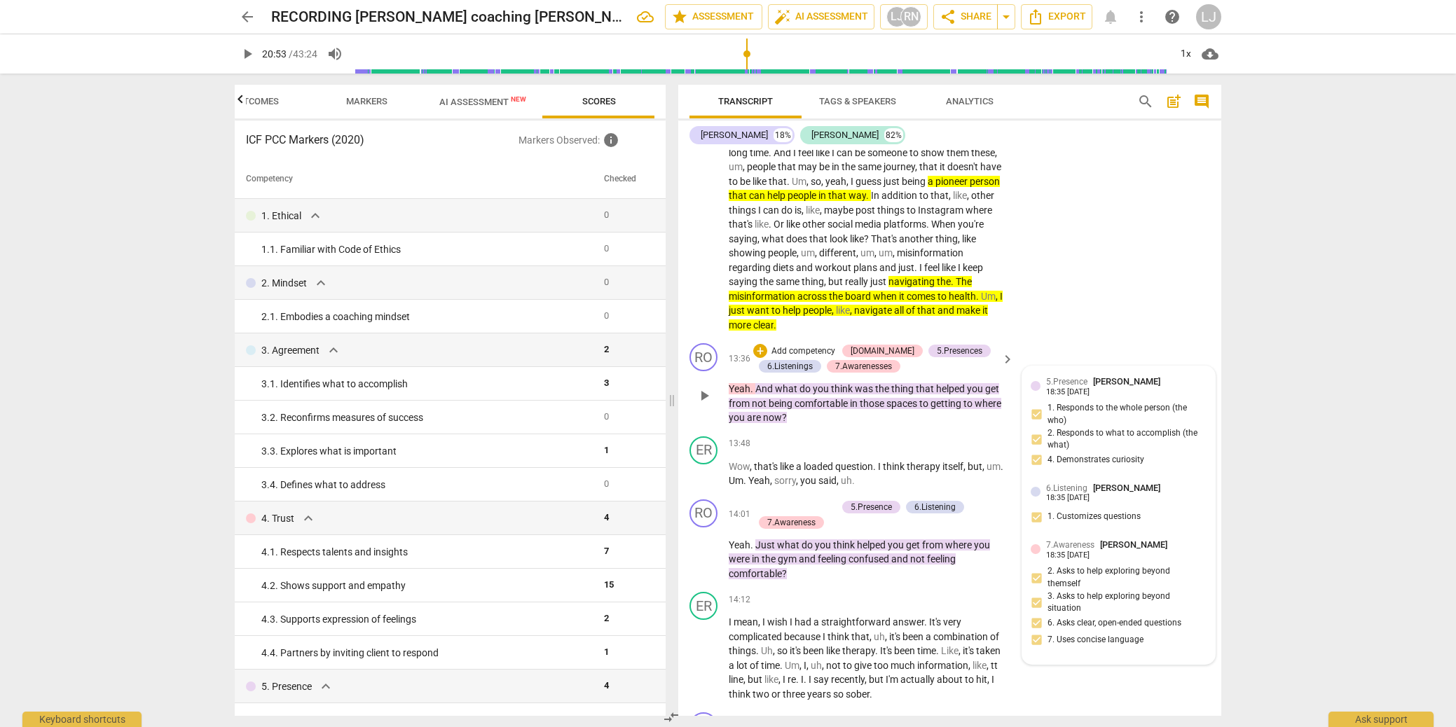
click at [1111, 455] on div "5.Presence [PERSON_NAME] 18:35 [DATE] 1. Responds to the whole person (the who)…" at bounding box center [1119, 425] width 176 height 101
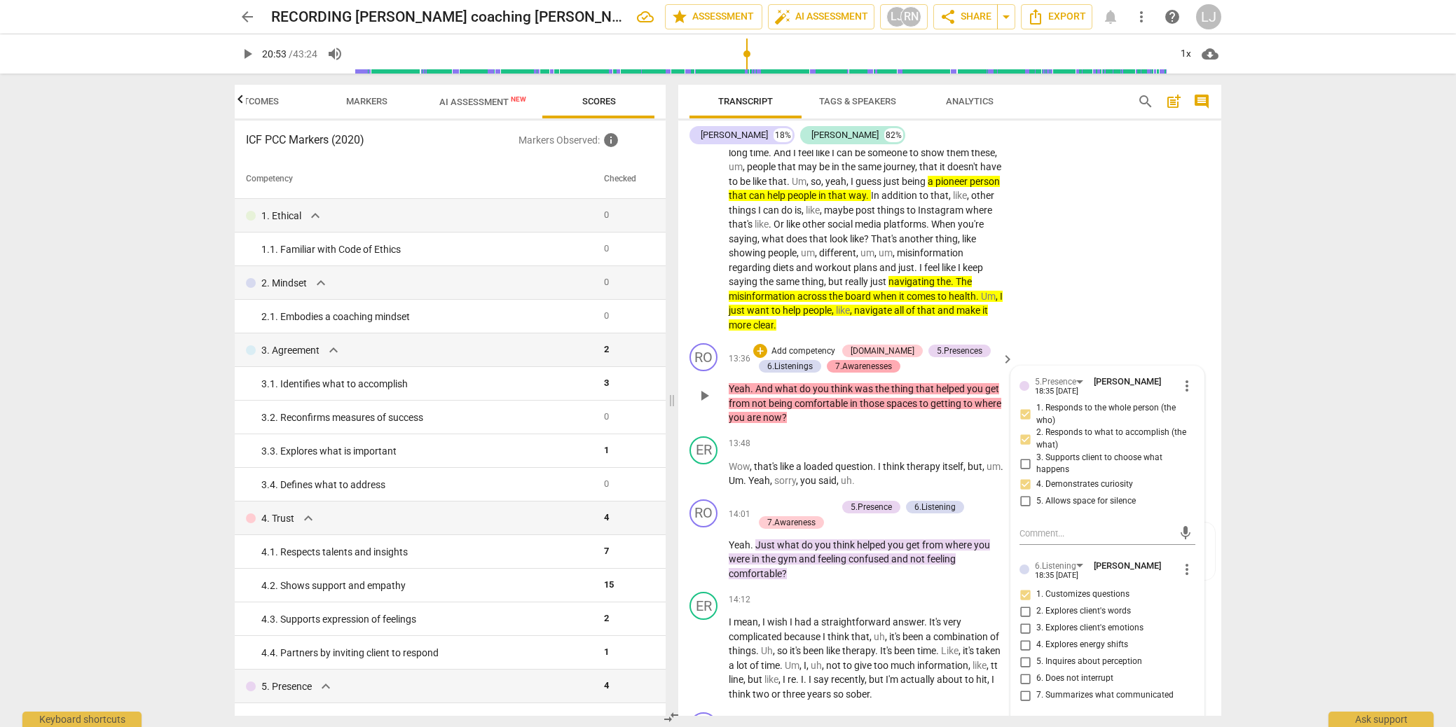
click at [854, 373] on div "7.Awarenesses" at bounding box center [863, 366] width 57 height 13
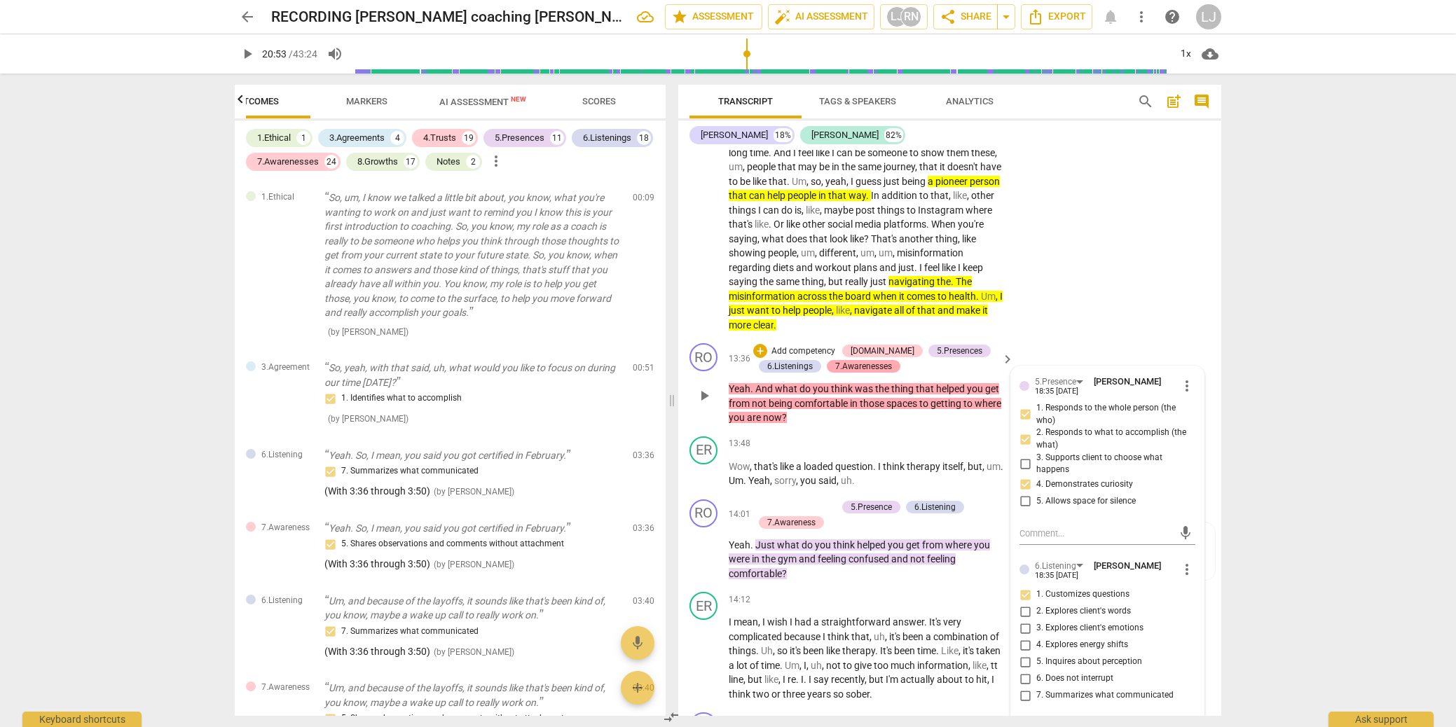
scroll to position [0, 0]
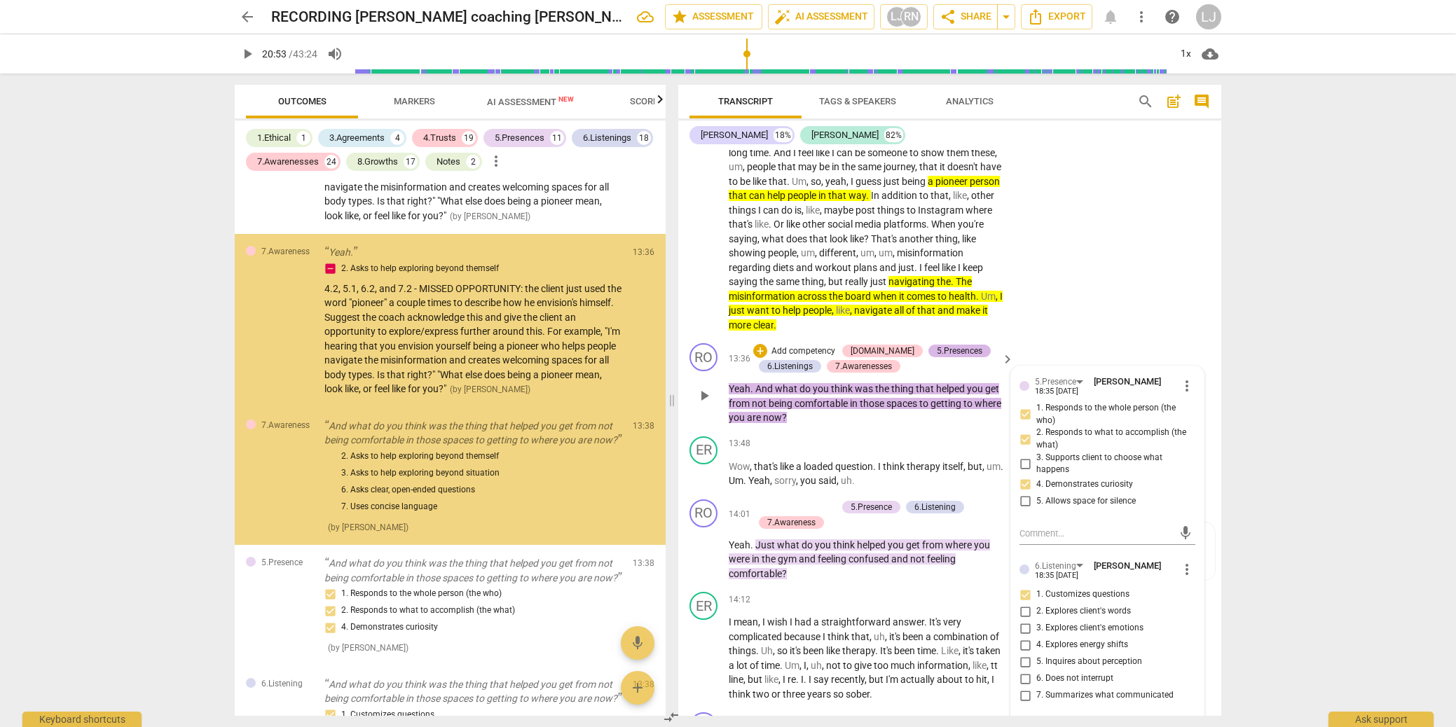
click at [937, 357] on div "5.Presences" at bounding box center [960, 351] width 46 height 13
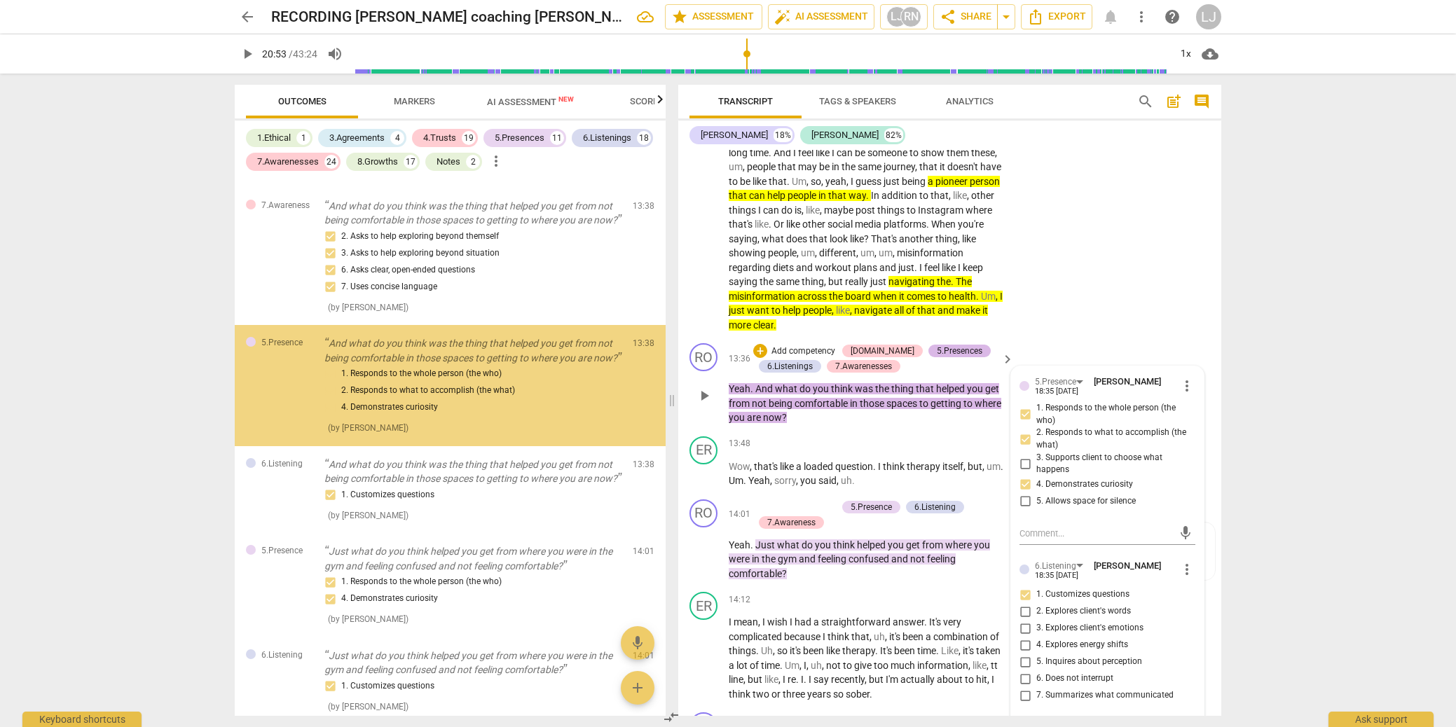
scroll to position [3376, 0]
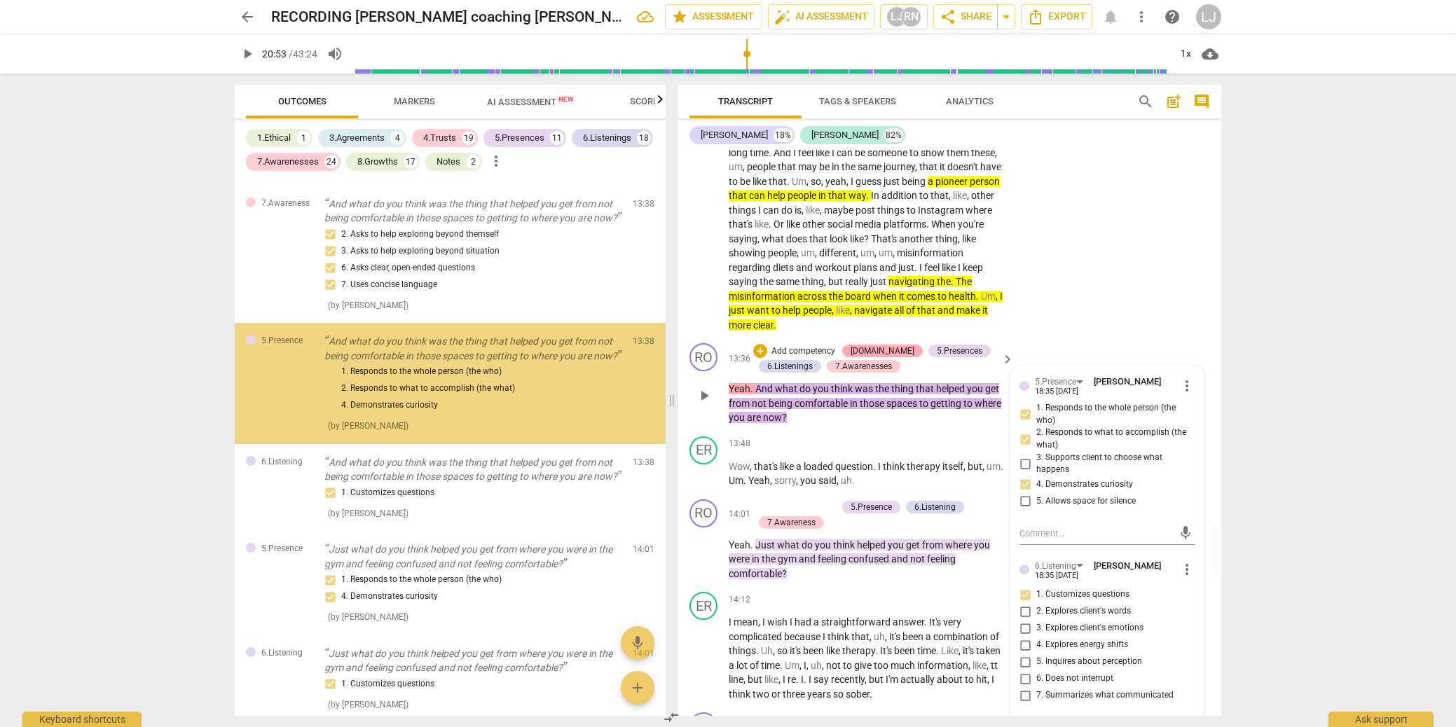
click at [860, 357] on div "[DOMAIN_NAME]" at bounding box center [883, 351] width 64 height 13
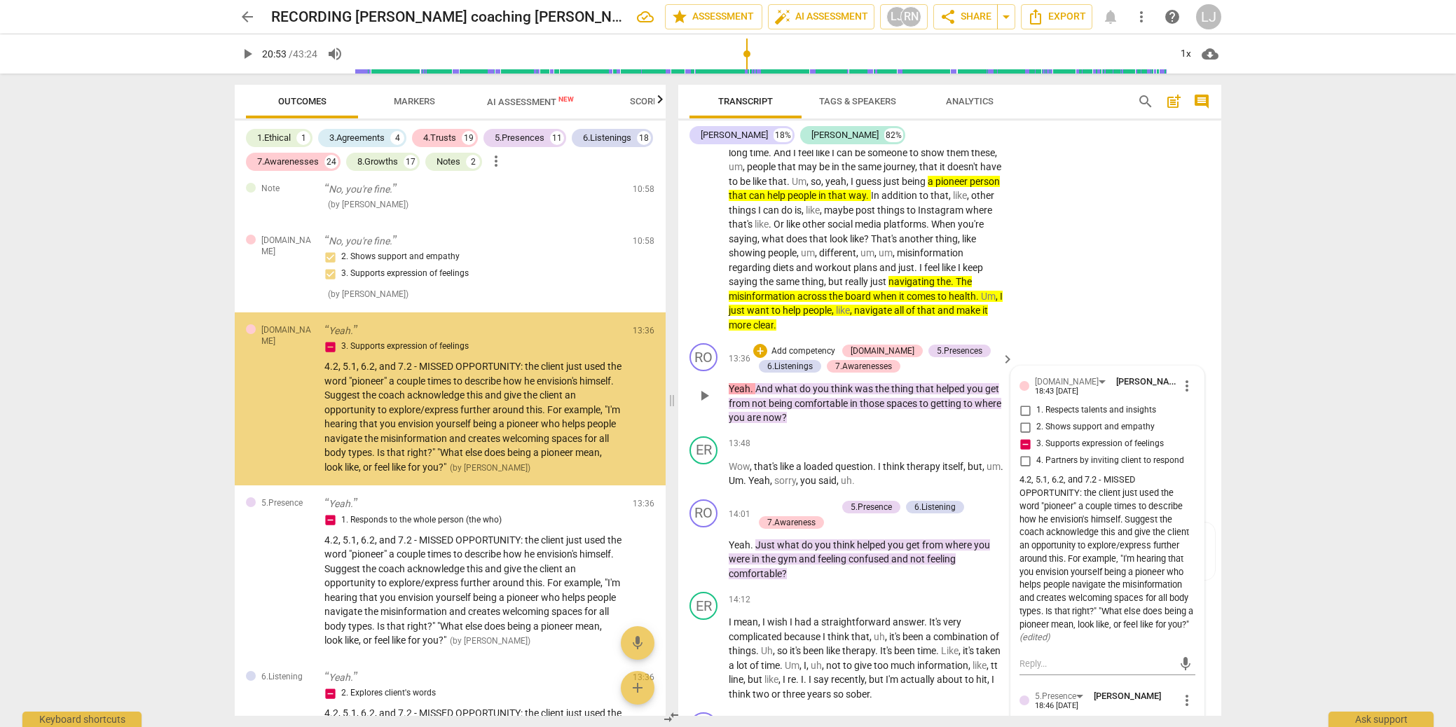
scroll to position [2550, 0]
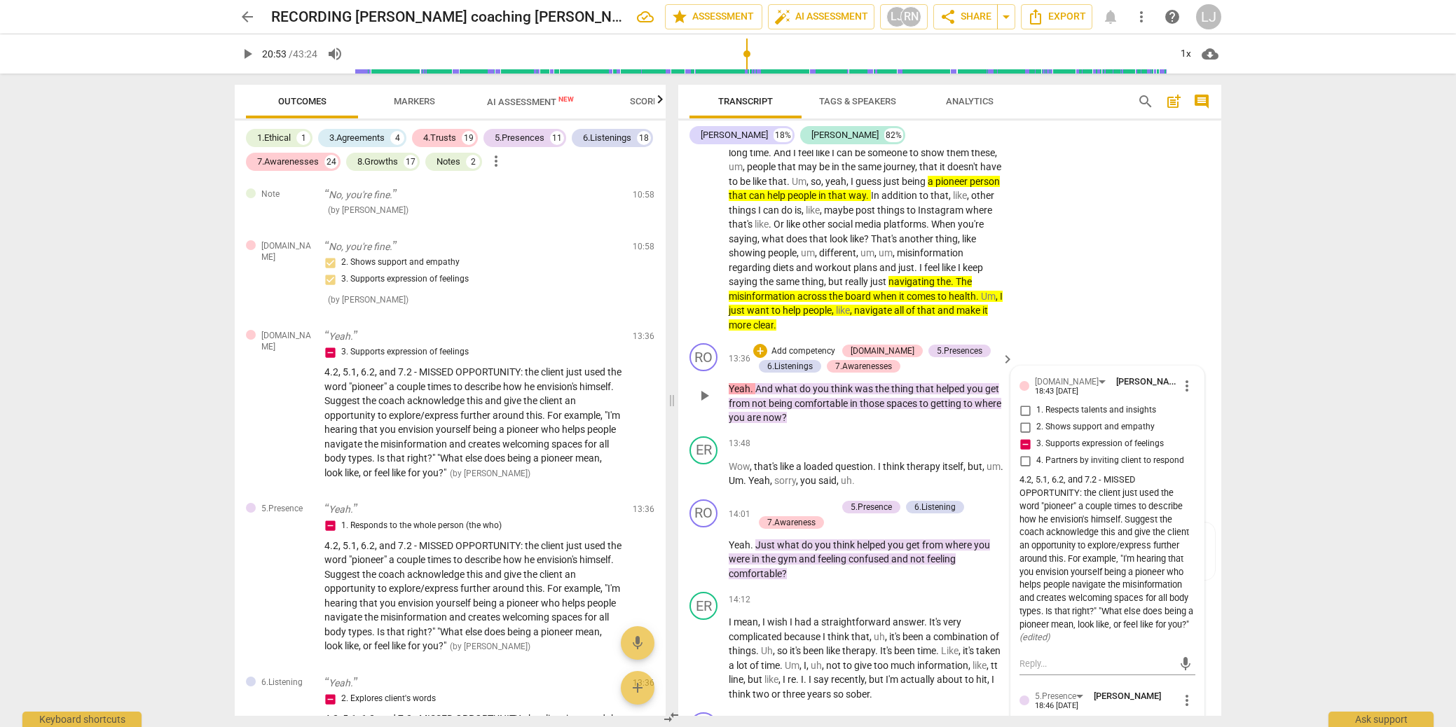
click at [1184, 395] on span "more_vert" at bounding box center [1187, 386] width 17 height 17
click at [1192, 448] on li "Edit" at bounding box center [1198, 443] width 48 height 27
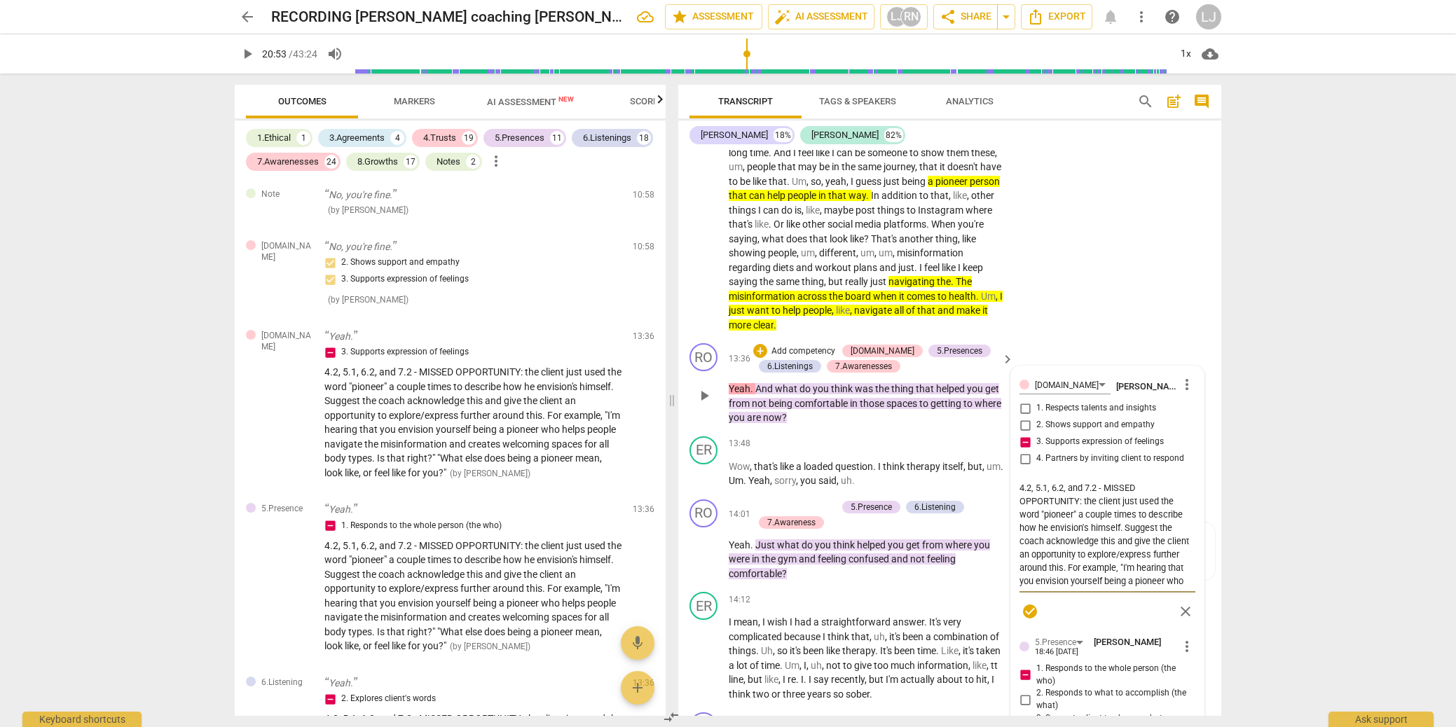
click at [1026, 547] on textarea "4.2, 5.1, 6.2, and 7.2 - MISSED OPPORTUNITY: the client just used the word "pio…" at bounding box center [1108, 534] width 176 height 107
type textarea "4.3, 5.1, 6.2, and 7.2 - MISSED OPPORTUNITY: the client just used the word "pio…"
click at [1028, 620] on span "check_circle" at bounding box center [1030, 611] width 17 height 17
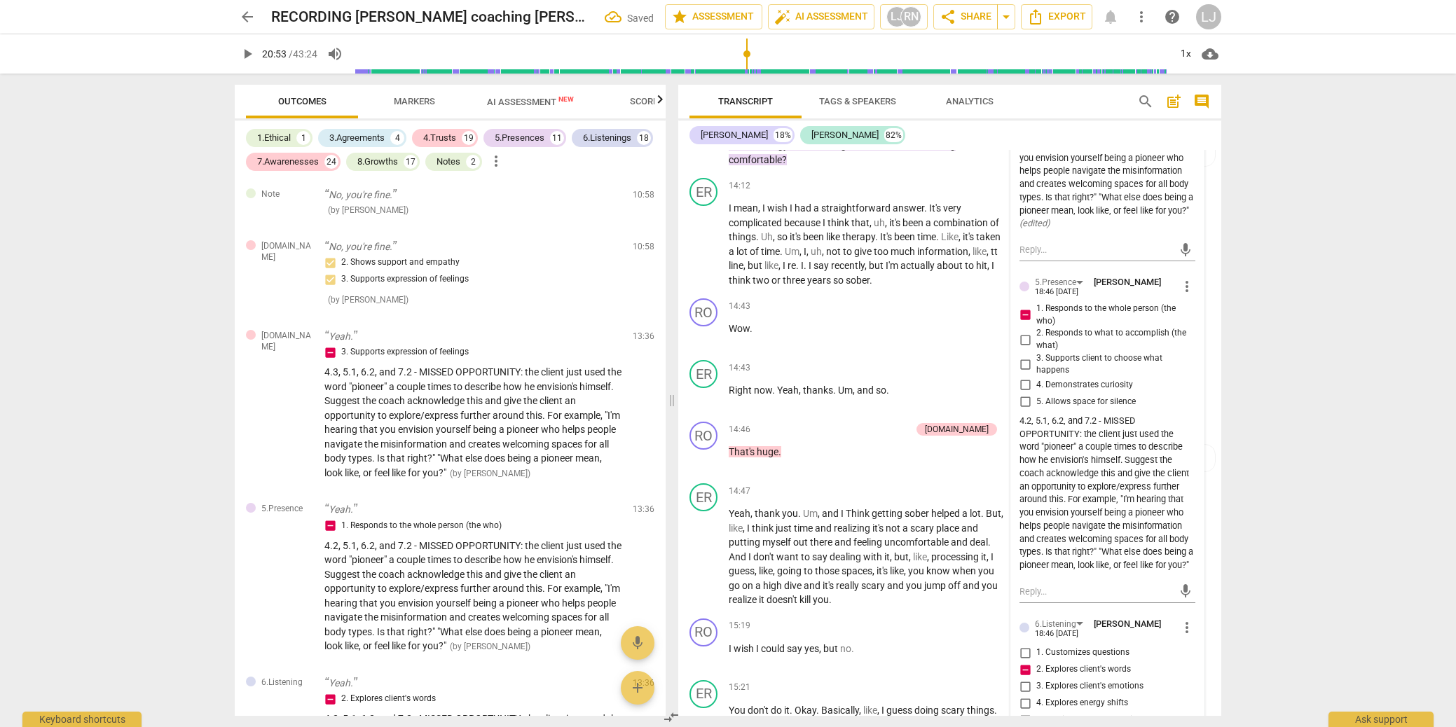
scroll to position [4071, 0]
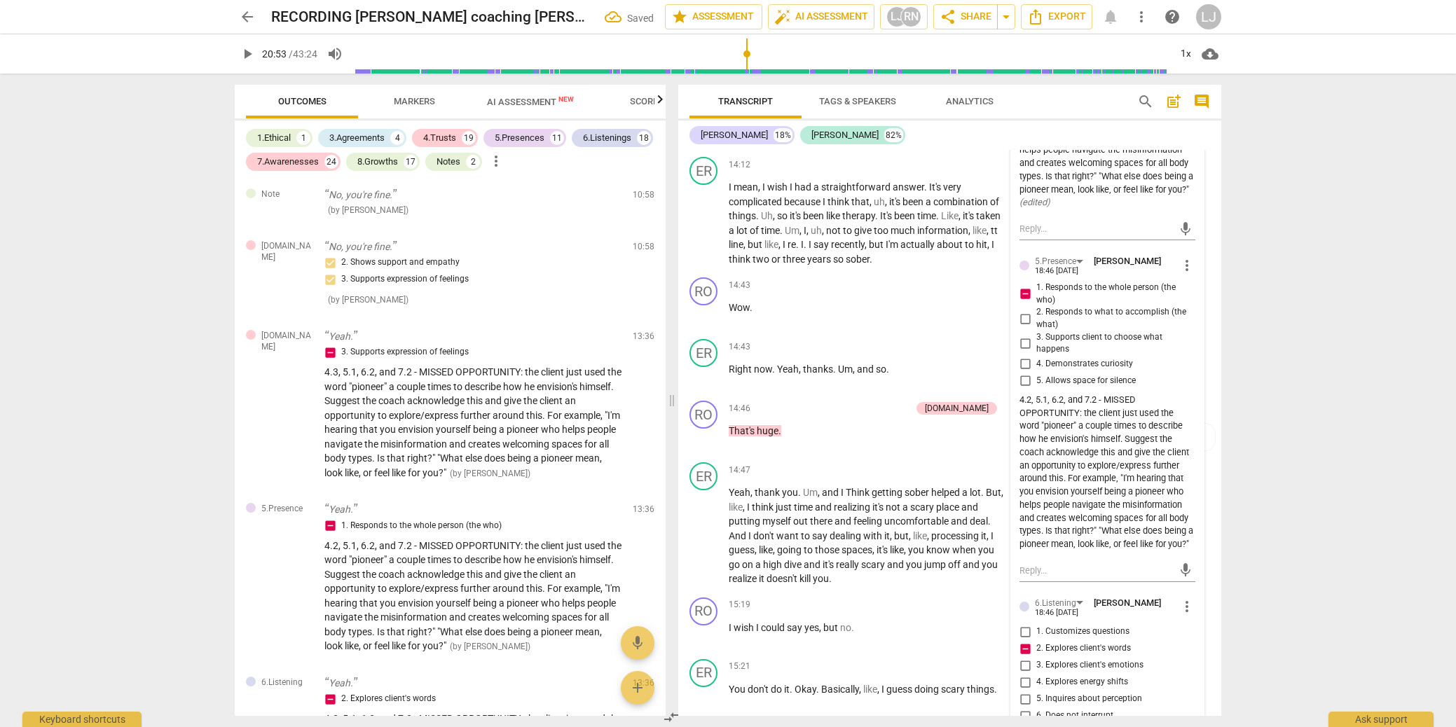
click at [1182, 274] on span "more_vert" at bounding box center [1187, 265] width 17 height 17
click at [1196, 324] on li "Edit" at bounding box center [1198, 322] width 48 height 27
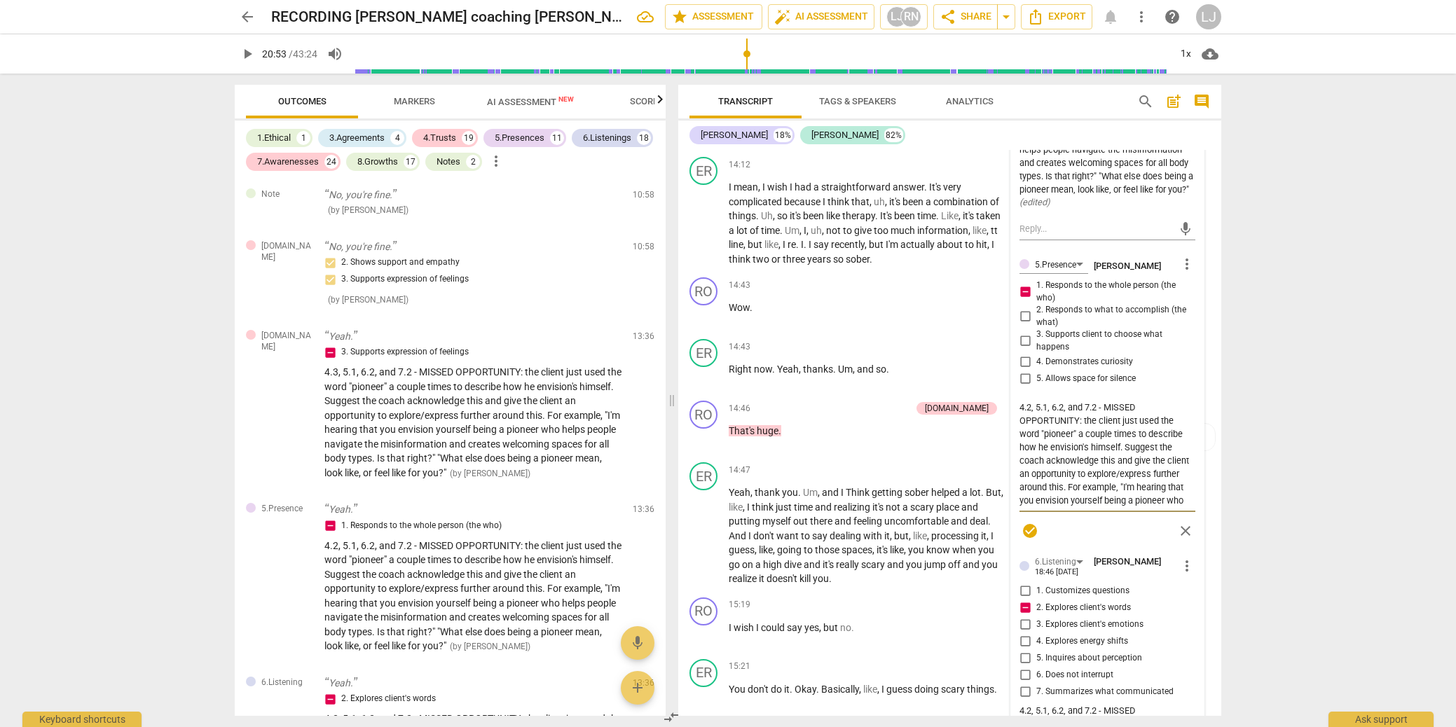
click at [1029, 464] on textarea "4.2, 5.1, 6.2, and 7.2 - MISSED OPPORTUNITY: the client just used the word "pio…" at bounding box center [1108, 454] width 176 height 107
type textarea "4.3, 5.1, 6.2, and 7.2 - MISSED OPPORTUNITY: the client just used the word "pio…"
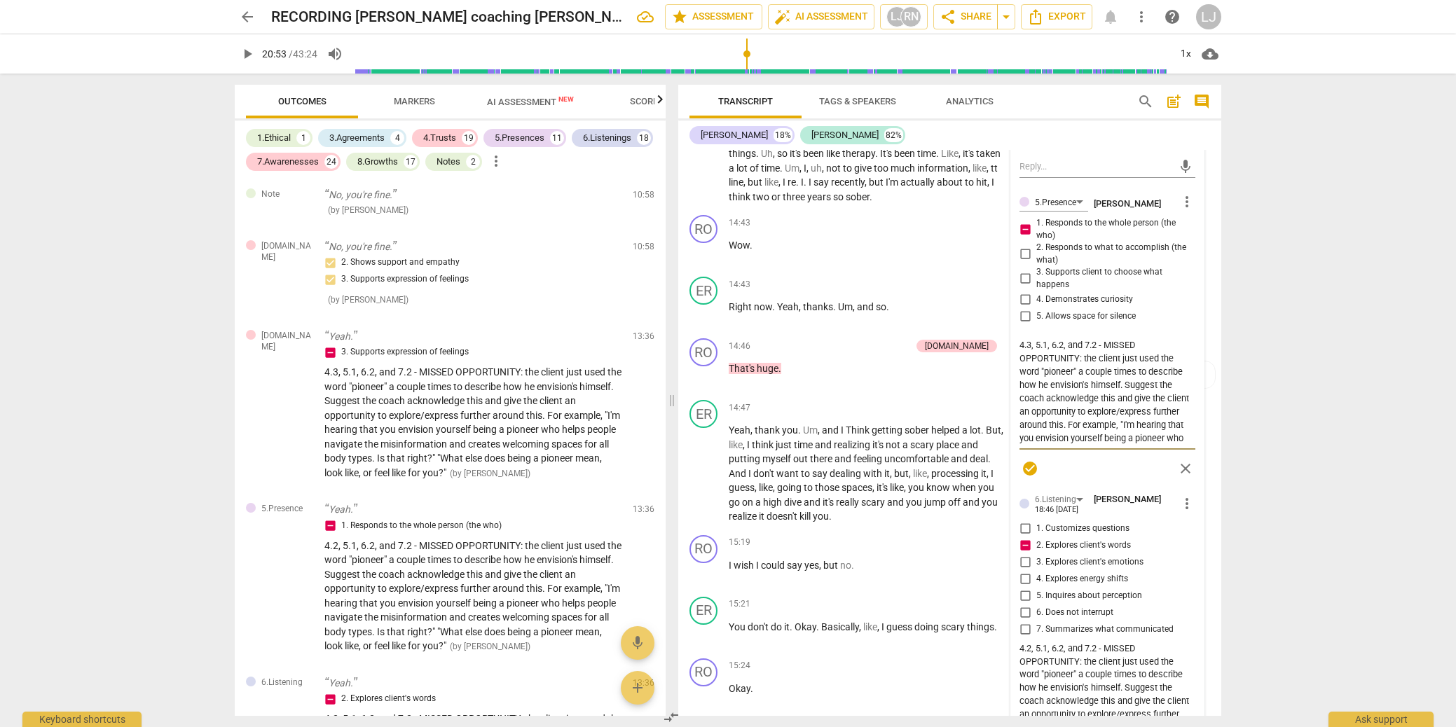
scroll to position [4137, 0]
type textarea "4.3, 5.1, 6.2, and 7.2 - MISSED OPPORTUNITY: the client just used the word "pio…"
click at [1026, 474] on span "check_circle" at bounding box center [1030, 465] width 17 height 17
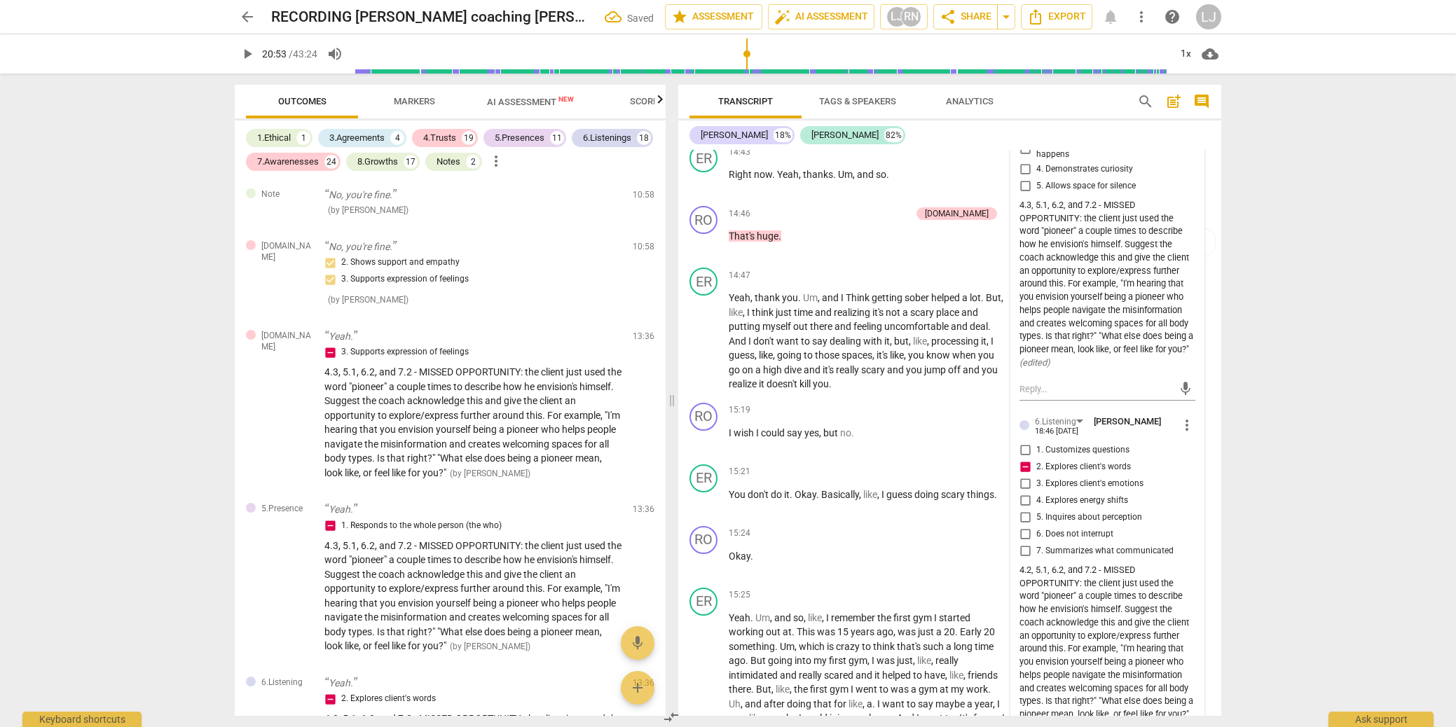
scroll to position [4297, 0]
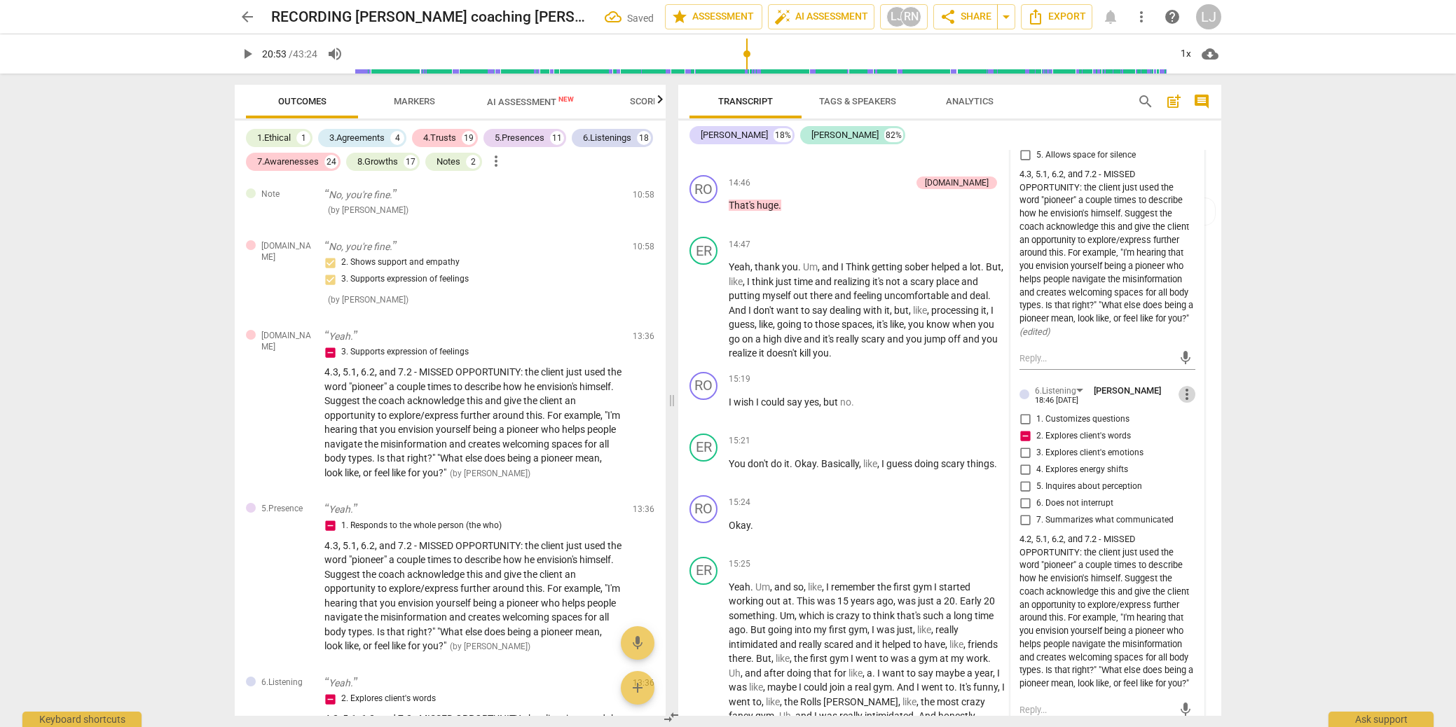
click at [1180, 403] on span "more_vert" at bounding box center [1187, 394] width 17 height 17
click at [1191, 449] on li "Edit" at bounding box center [1198, 451] width 48 height 27
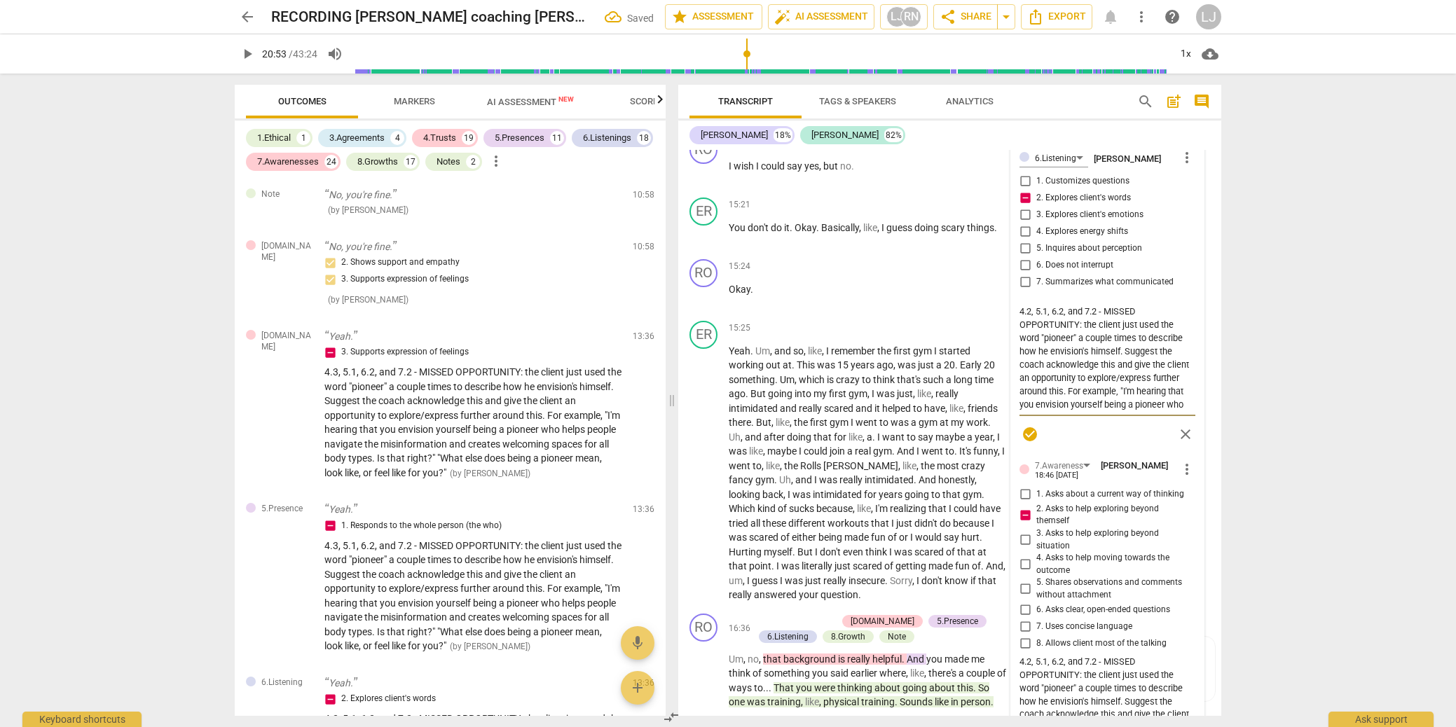
scroll to position [4579, 0]
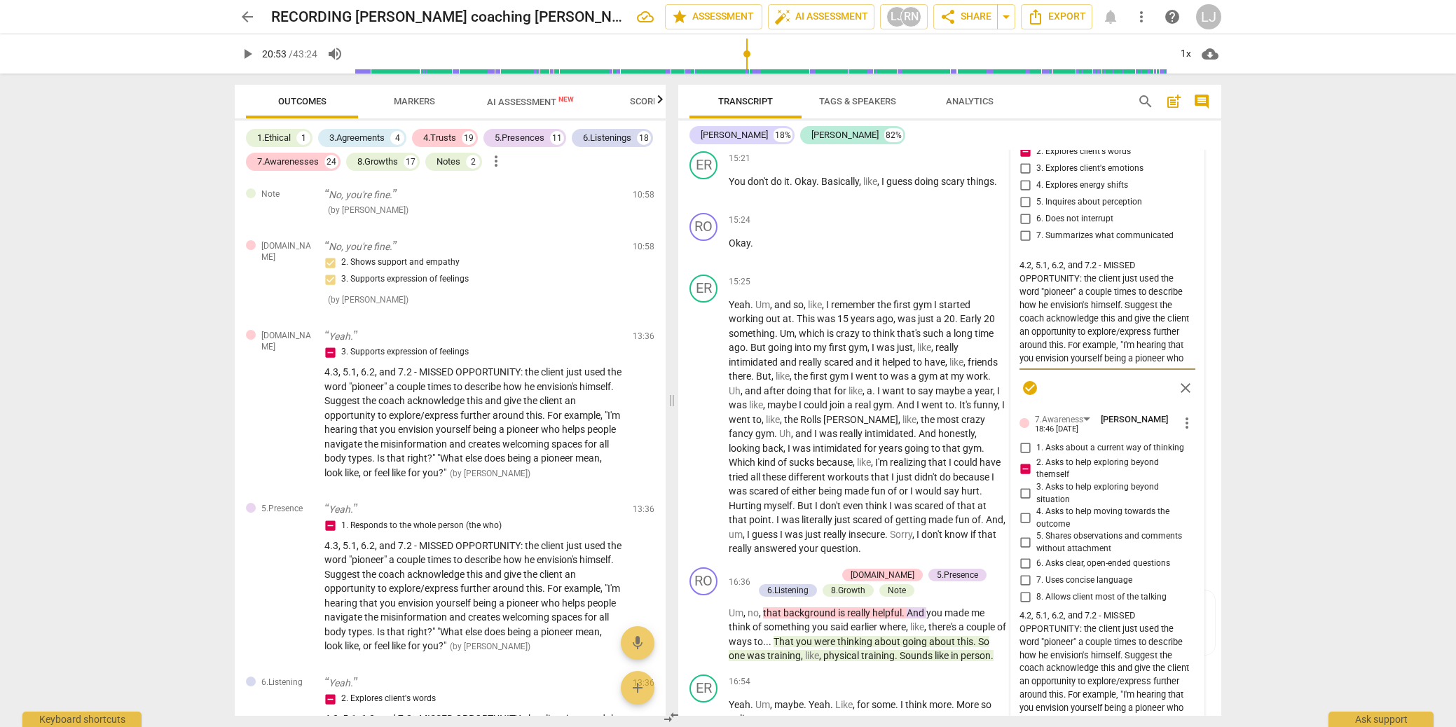
click at [1025, 322] on textarea "4.2, 5.1, 6.2, and 7.2 - MISSED OPPORTUNITY: the client just used the word "pio…" at bounding box center [1108, 312] width 176 height 107
type textarea "4.3, 5.1, 6.2, and 7.2 - MISSED OPPORTUNITY: the client just used the word "pio…"
click at [1025, 397] on span "check_circle" at bounding box center [1030, 388] width 17 height 17
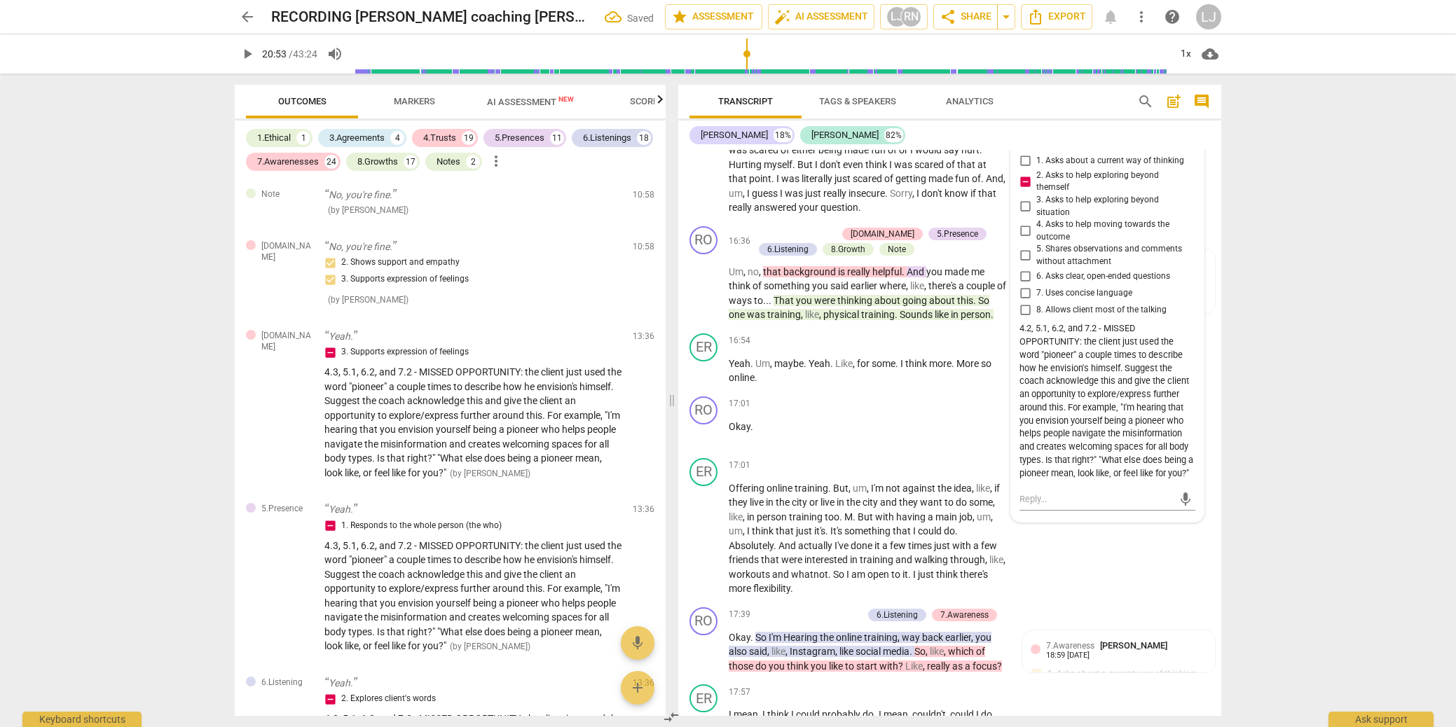
scroll to position [4926, 0]
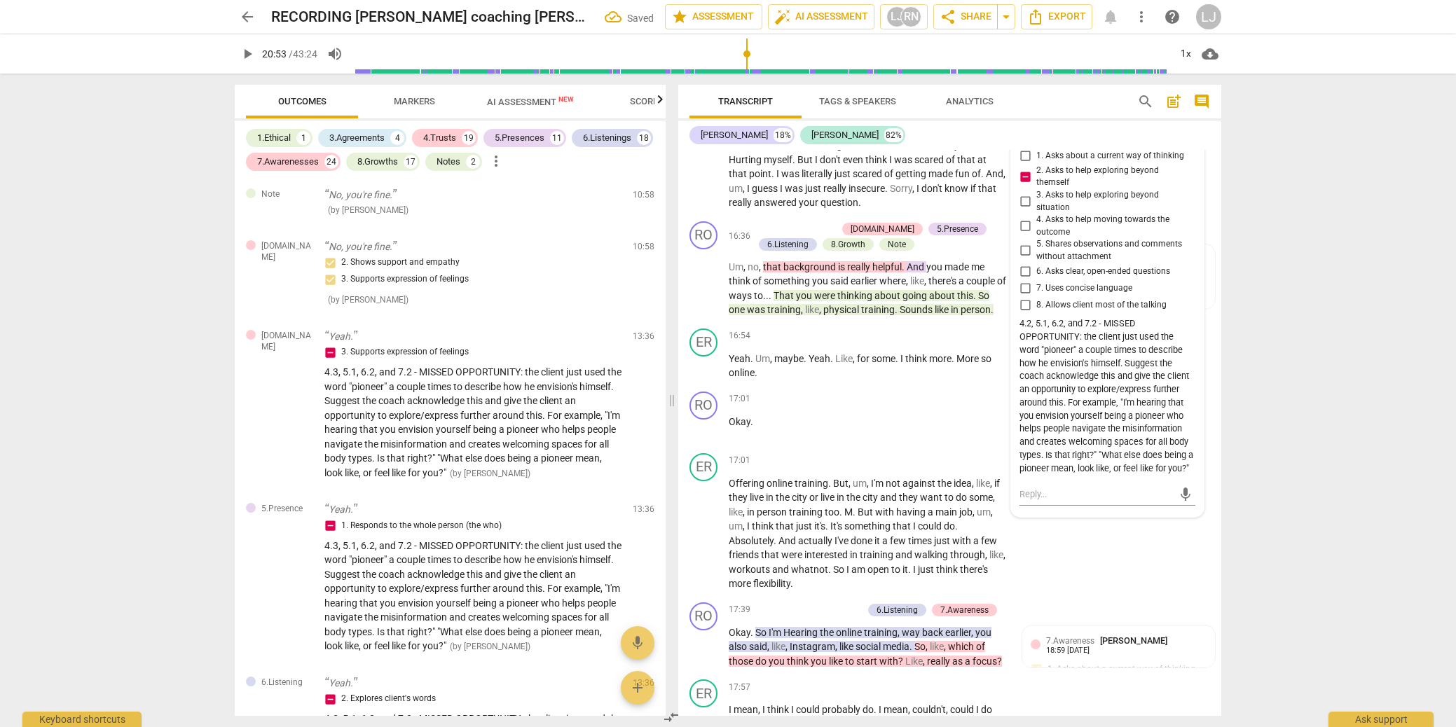
click at [1183, 139] on span "more_vert" at bounding box center [1187, 131] width 17 height 17
click at [1187, 191] on li "Edit" at bounding box center [1198, 188] width 48 height 27
click at [1023, 393] on textarea "4.2, 5.1, 6.2, and 7.2 - MISSED OPPORTUNITY: the client just used the word "pio…" at bounding box center [1108, 378] width 176 height 107
type textarea "43, 5.1, 6.2, and 7.2 - MISSED OPPORTUNITY: the client just used the word "pion…"
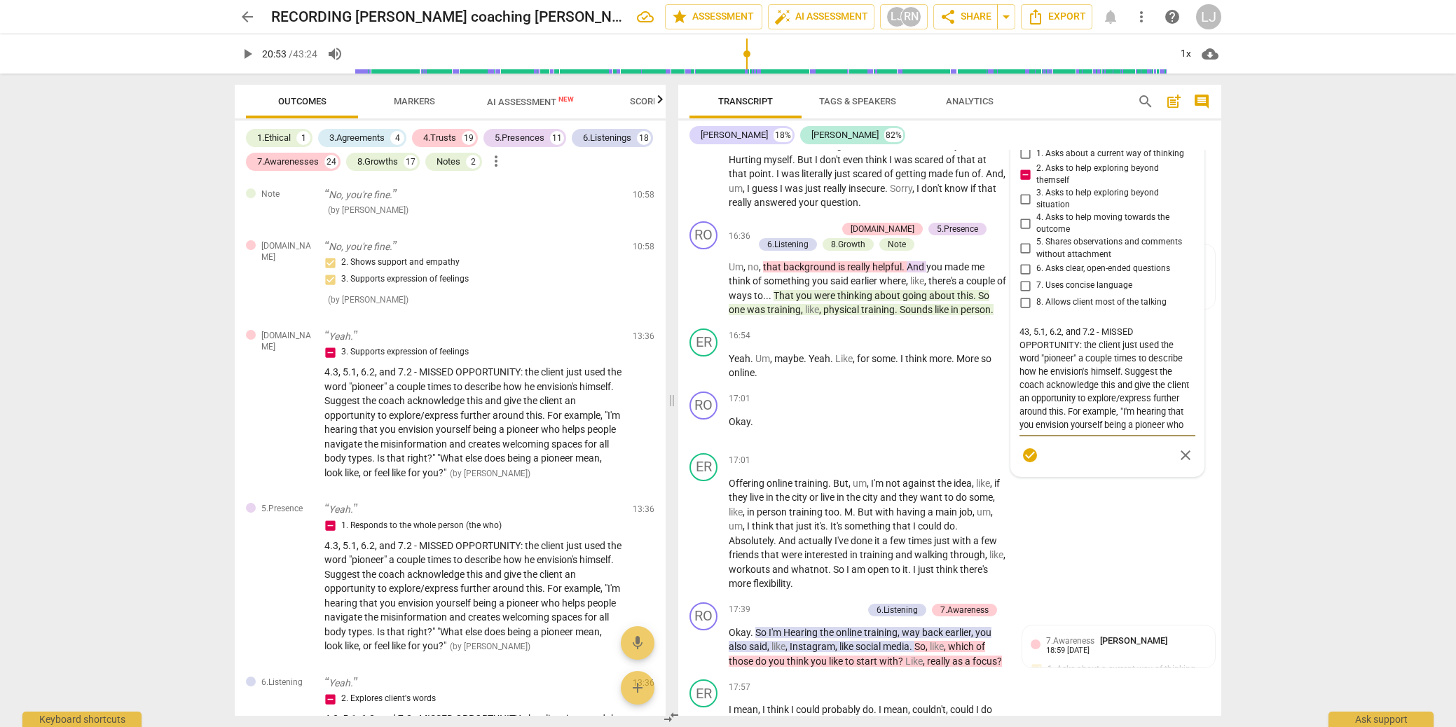
type textarea "4, 5.1, 6.2, and 7.2 - MISSED OPPORTUNITY: the client just used the word "pione…"
type textarea "4., 5.1, 6.2, and 7.2 - MISSED OPPORTUNITY: the client just used the word "pion…"
type textarea "4.3, 5.1, 6.2, and 7.2 - MISSED OPPORTUNITY: the client just used the word "pio…"
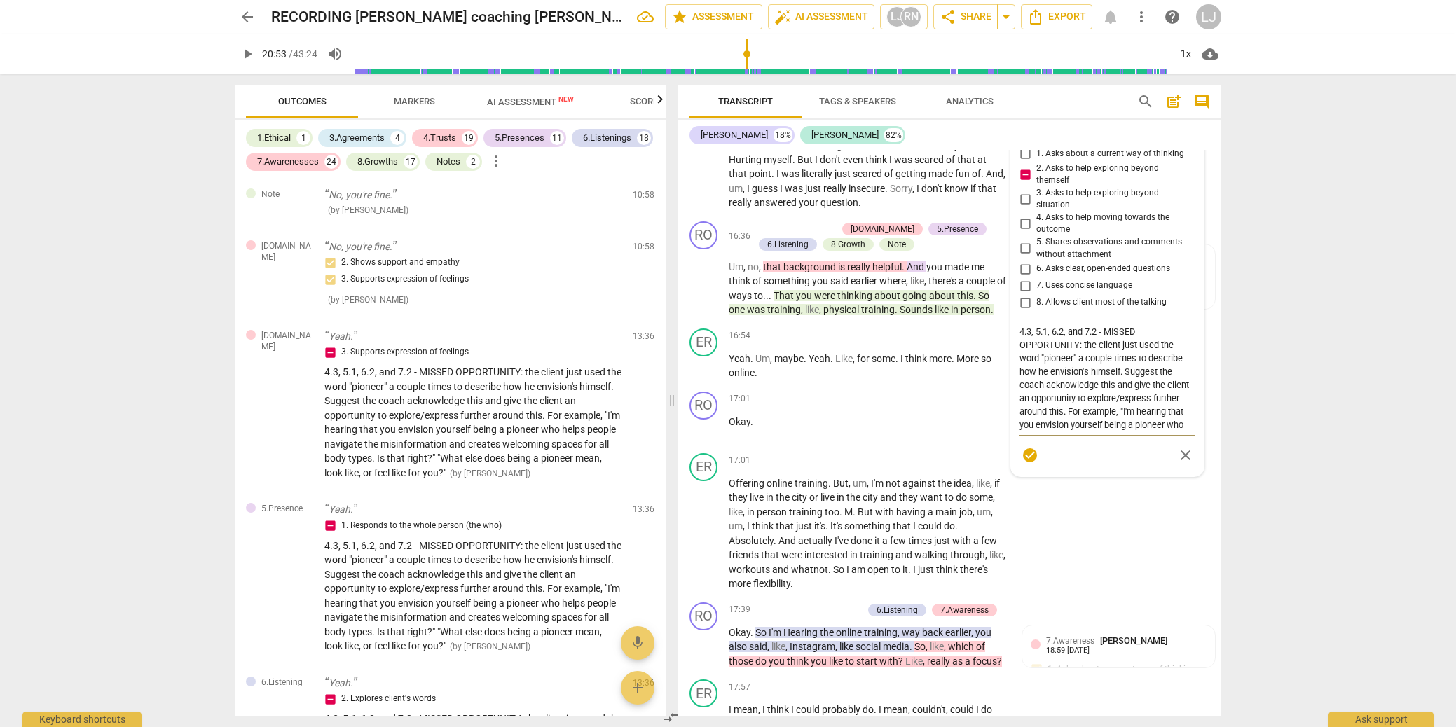
type textarea "4.3, 5.1, 6.2, and 7.2 - MISSED OPPORTUNITY: the client just used the word "pio…"
click at [1030, 464] on span "check_circle" at bounding box center [1030, 455] width 17 height 17
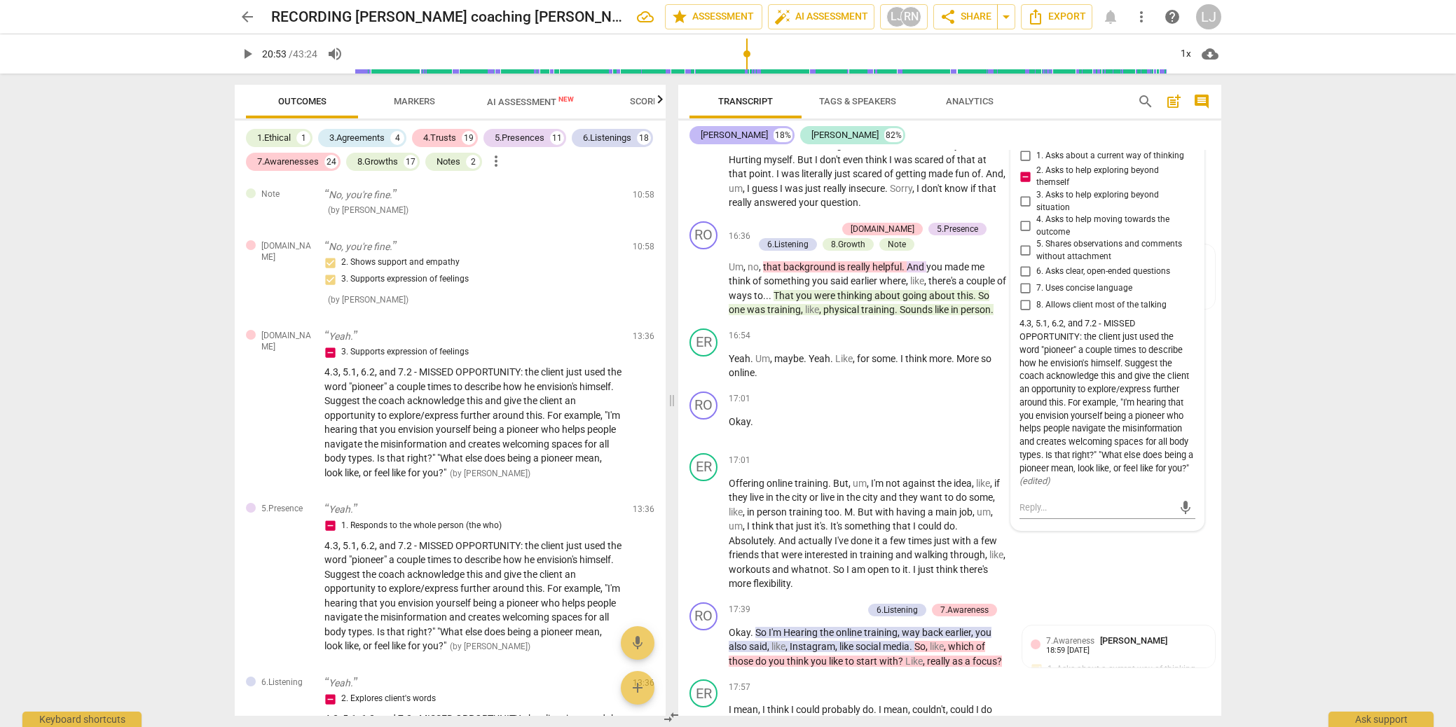
click at [718, 139] on div "[PERSON_NAME]" at bounding box center [734, 135] width 67 height 14
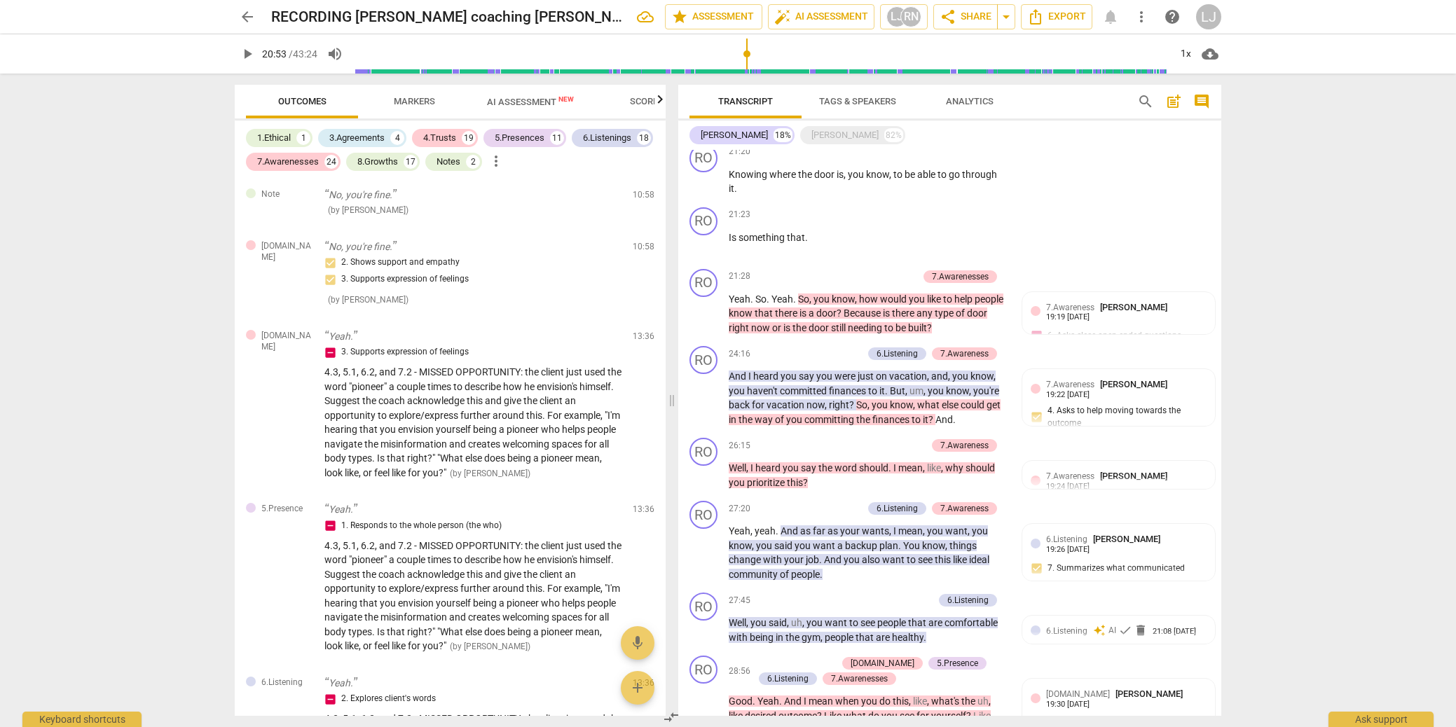
scroll to position [2231, 0]
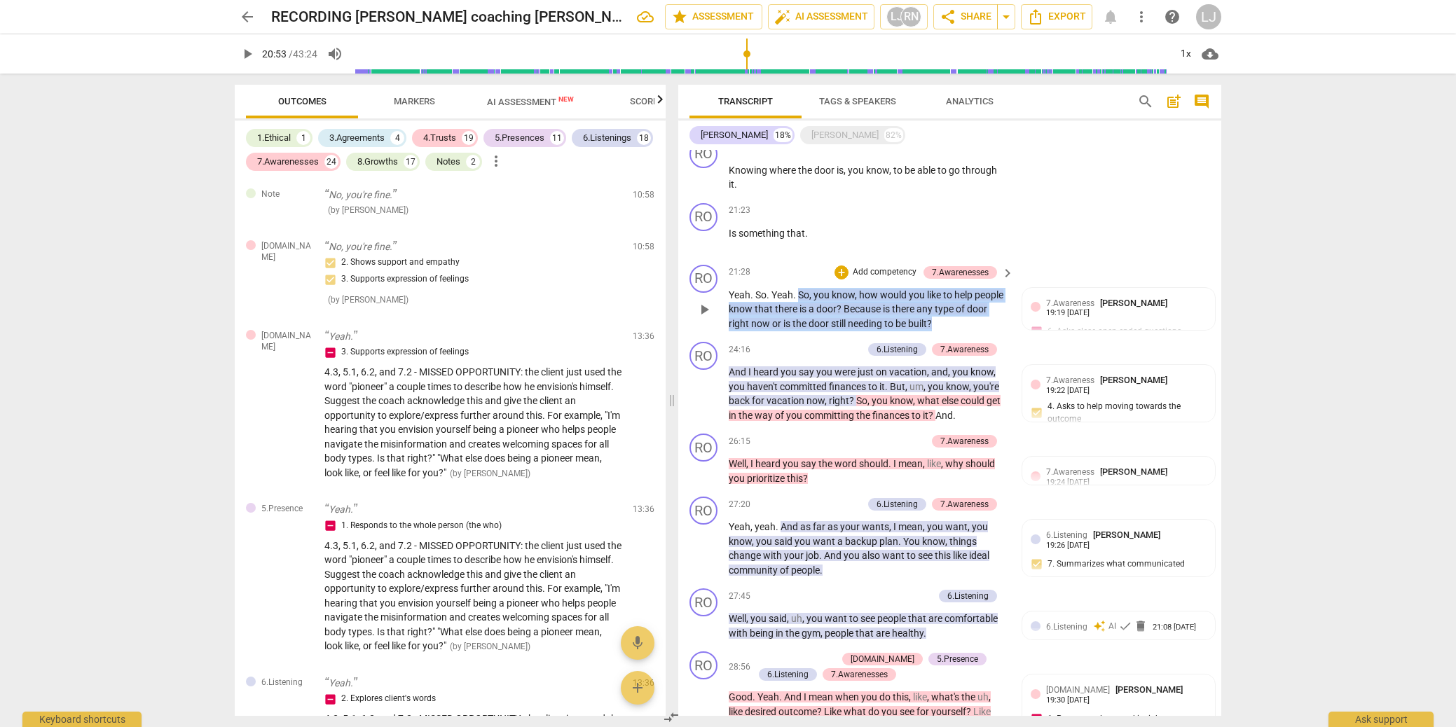
drag, startPoint x: 964, startPoint y: 339, endPoint x: 800, endPoint y: 309, distance: 166.6
click at [800, 309] on p "Yeah . So . Yeah . So , you know , how would you like to help people know that …" at bounding box center [868, 309] width 278 height 43
click at [839, 280] on div "+" at bounding box center [842, 273] width 14 height 14
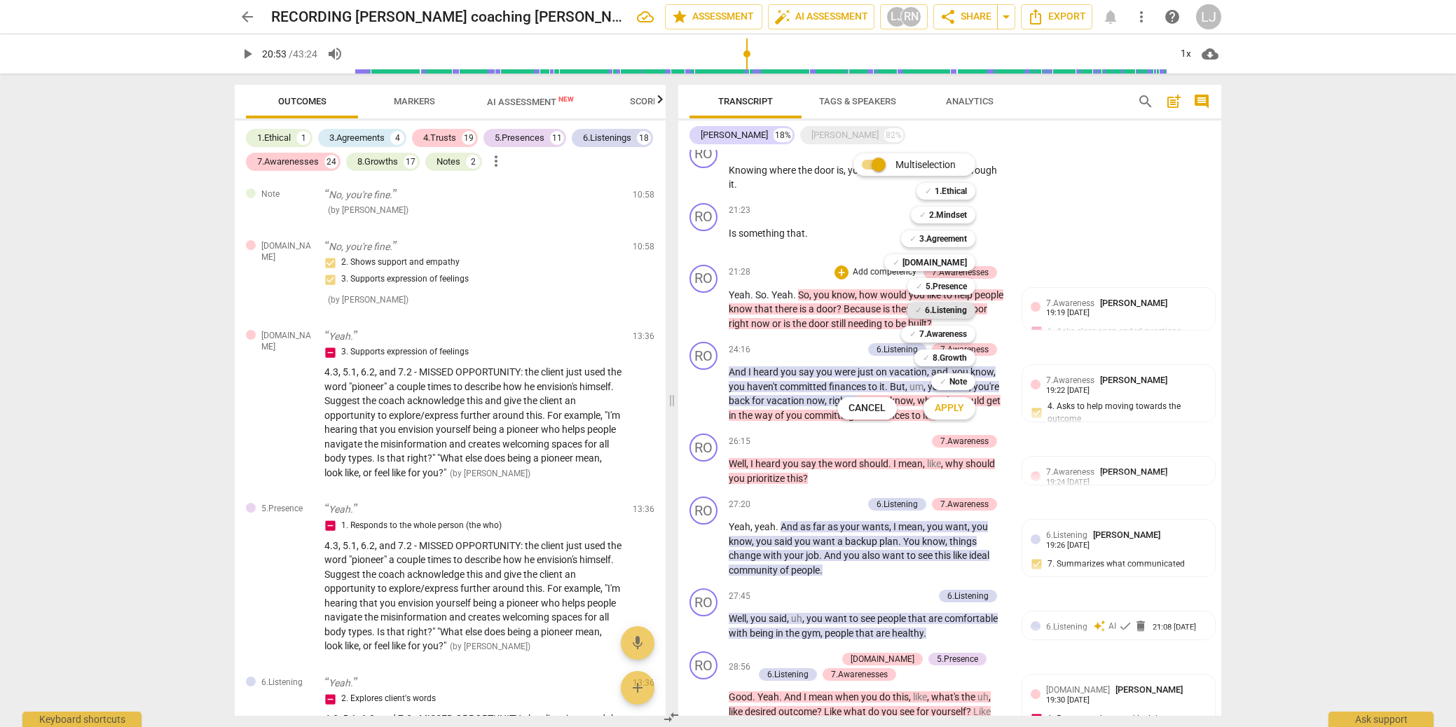
click at [941, 312] on b "6.Listening" at bounding box center [946, 310] width 42 height 17
click at [947, 410] on span "Apply" at bounding box center [949, 409] width 29 height 14
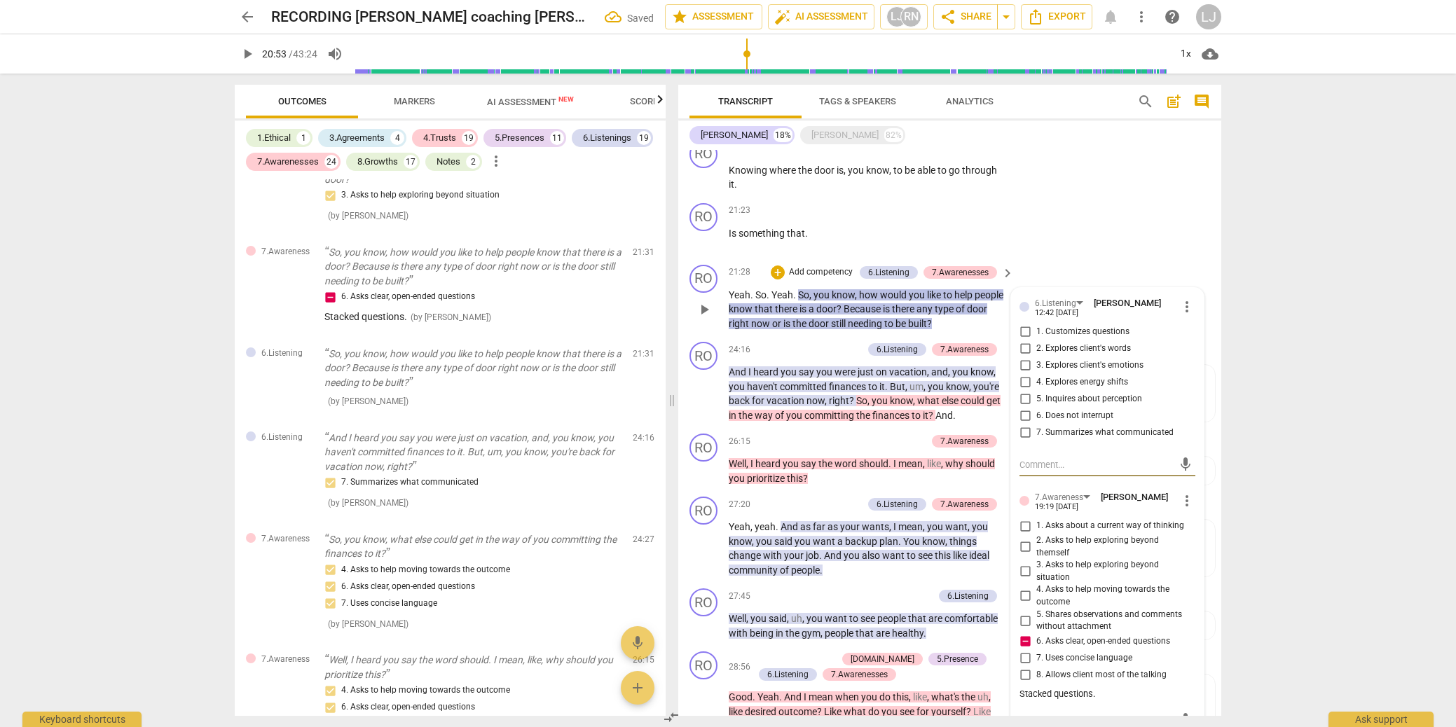
scroll to position [5413, 0]
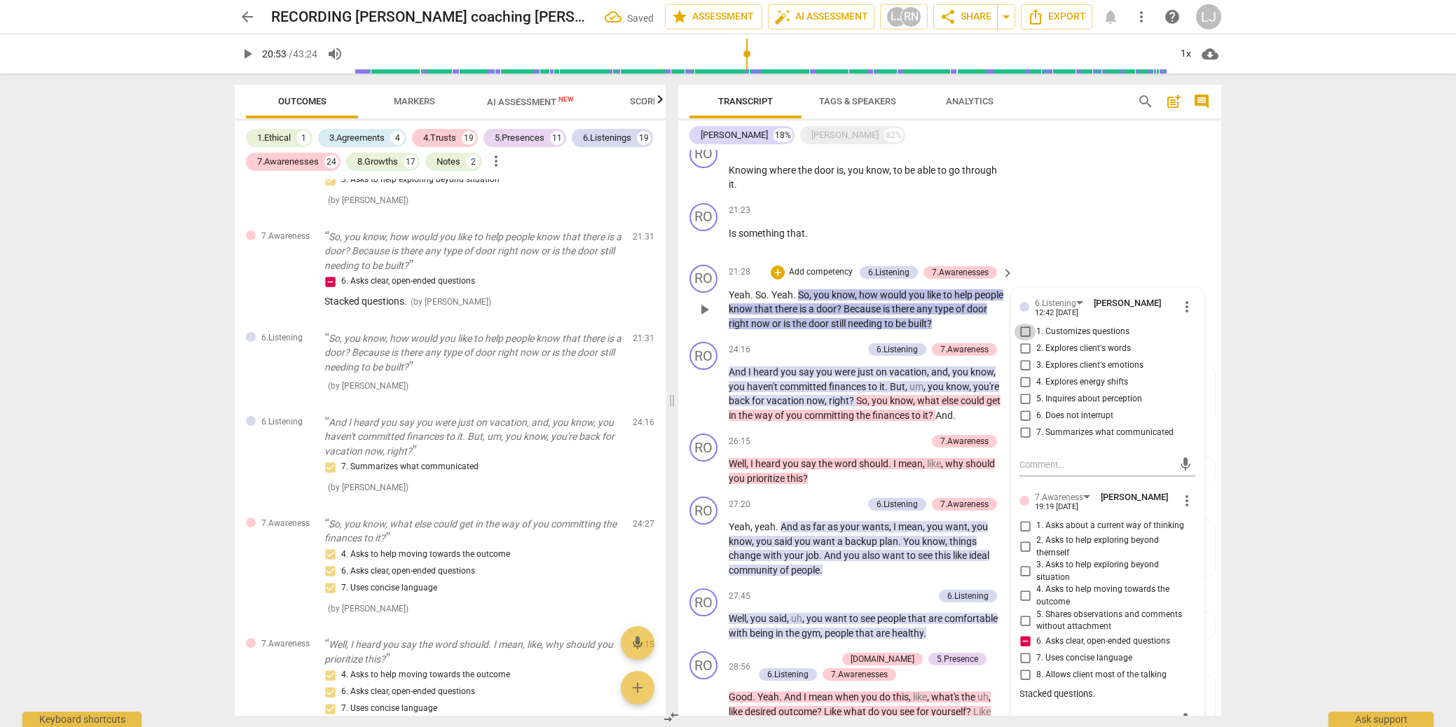
click at [1025, 341] on input "1. Customizes questions" at bounding box center [1025, 332] width 22 height 17
checkbox input "true"
click at [1350, 320] on div "arrow_back RECORDING [PERSON_NAME] coaching [PERSON_NAME] [DATE] Saved edit sta…" at bounding box center [728, 363] width 1456 height 727
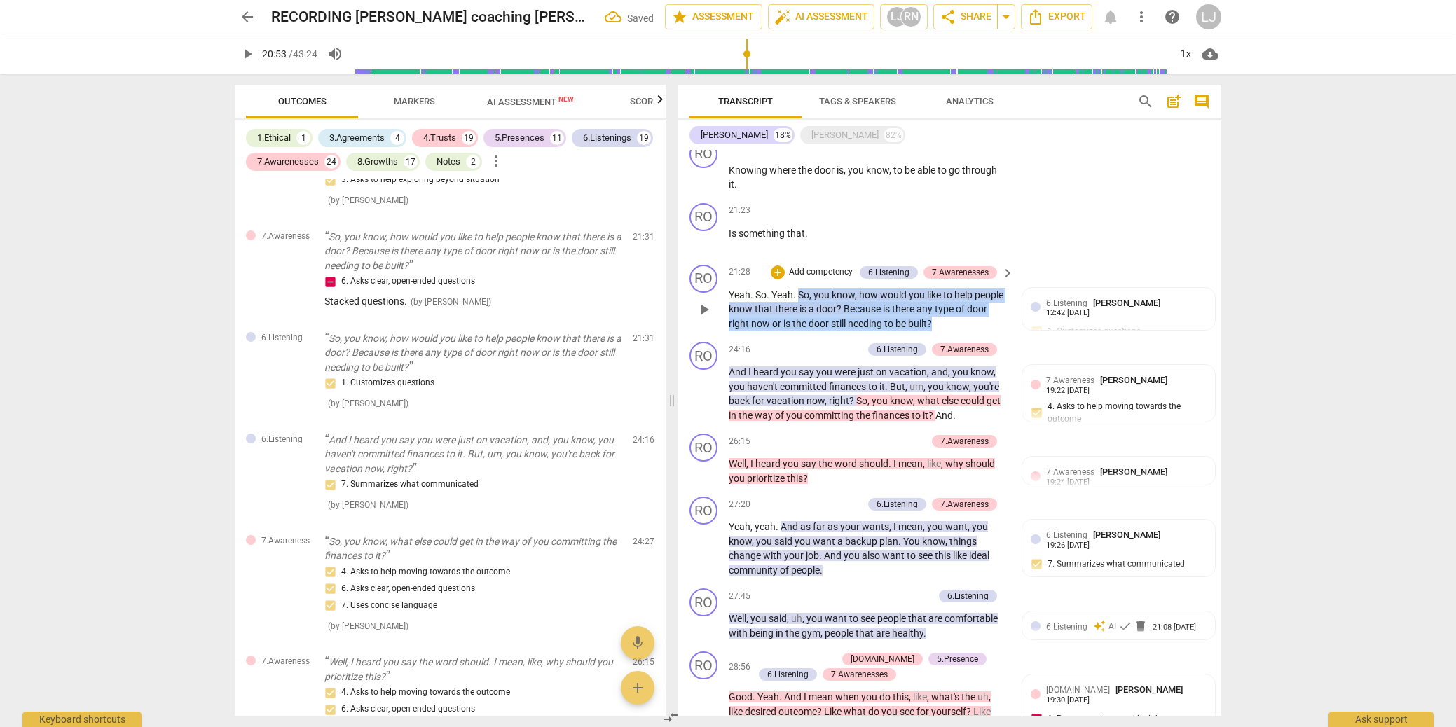
drag, startPoint x: 959, startPoint y: 336, endPoint x: 799, endPoint y: 311, distance: 162.4
click at [800, 311] on p "Yeah . So . Yeah . So , you know , how would you like to help people know that …" at bounding box center [868, 309] width 278 height 43
copy p "So , you know , how would you like to help people know that there is a door ? B…"
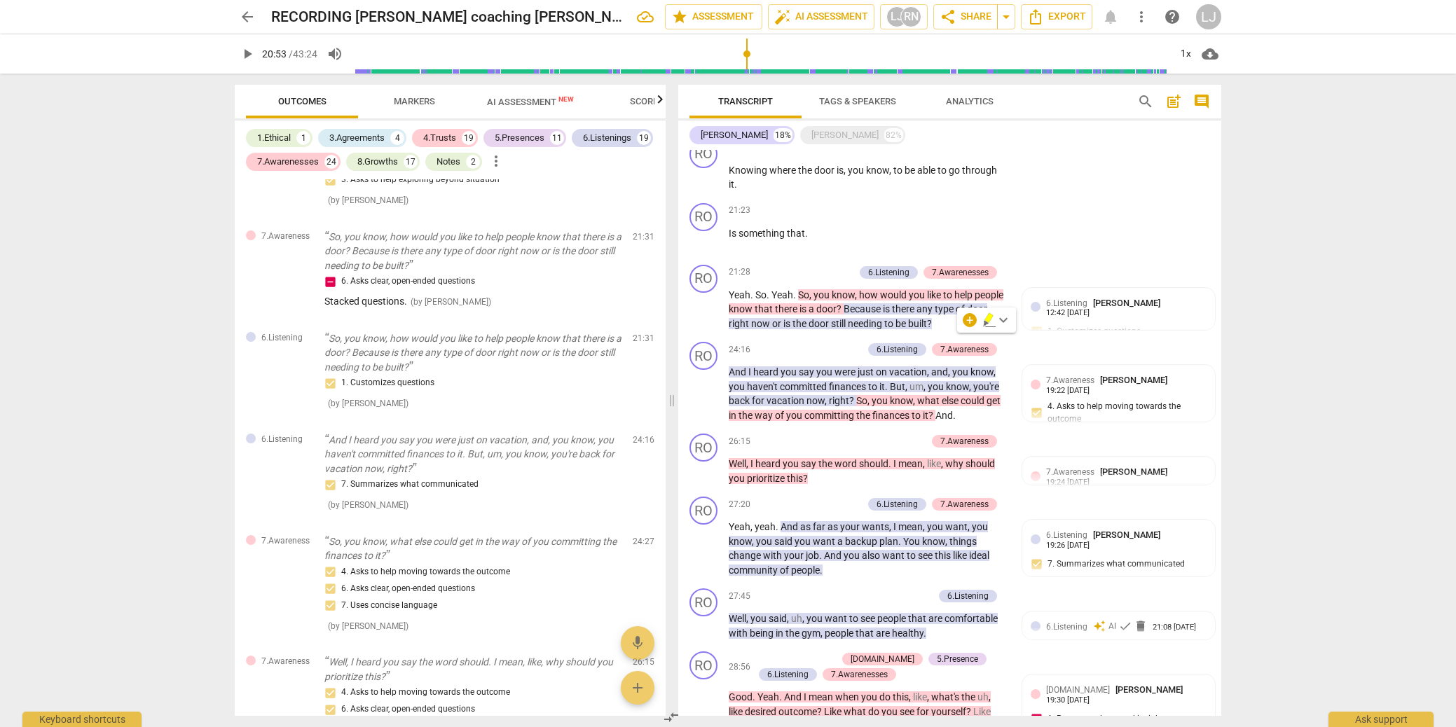
click at [1284, 310] on div "arrow_back RECORDING [PERSON_NAME] coaching [PERSON_NAME] [DATE] edit star Asse…" at bounding box center [728, 363] width 1456 height 727
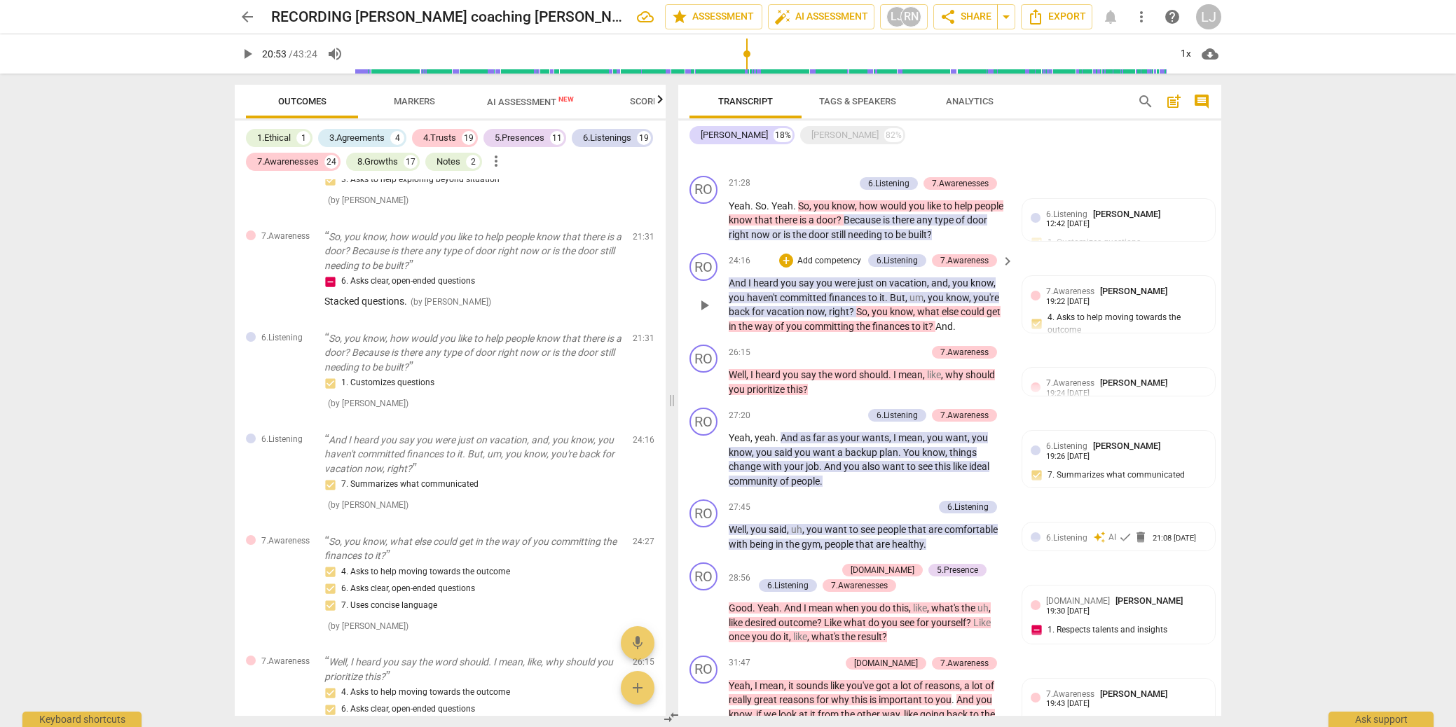
scroll to position [2335, 0]
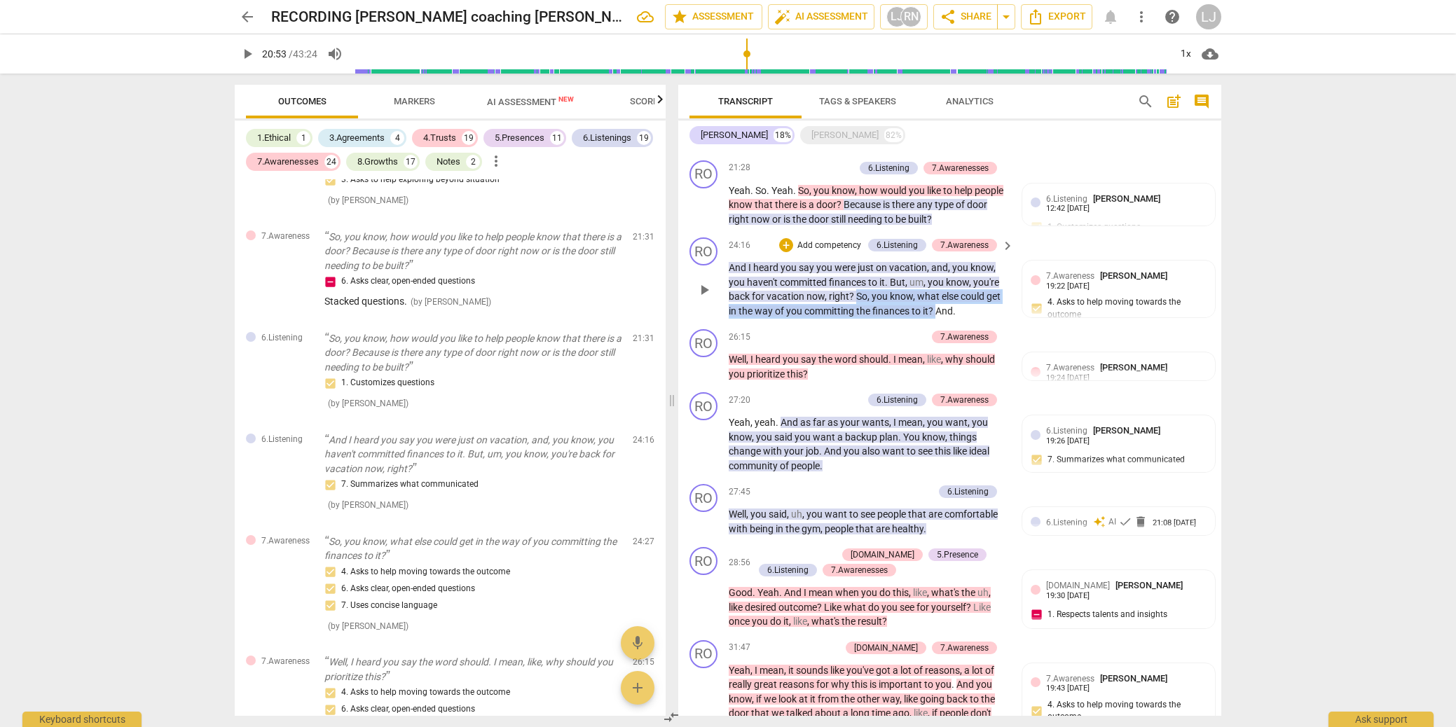
drag, startPoint x: 930, startPoint y: 327, endPoint x: 854, endPoint y: 315, distance: 76.6
click at [856, 314] on p "And I heard you say you were just on vacation , and , you know , you haven't co…" at bounding box center [868, 289] width 278 height 57
click at [950, 306] on div "+" at bounding box center [949, 308] width 14 height 14
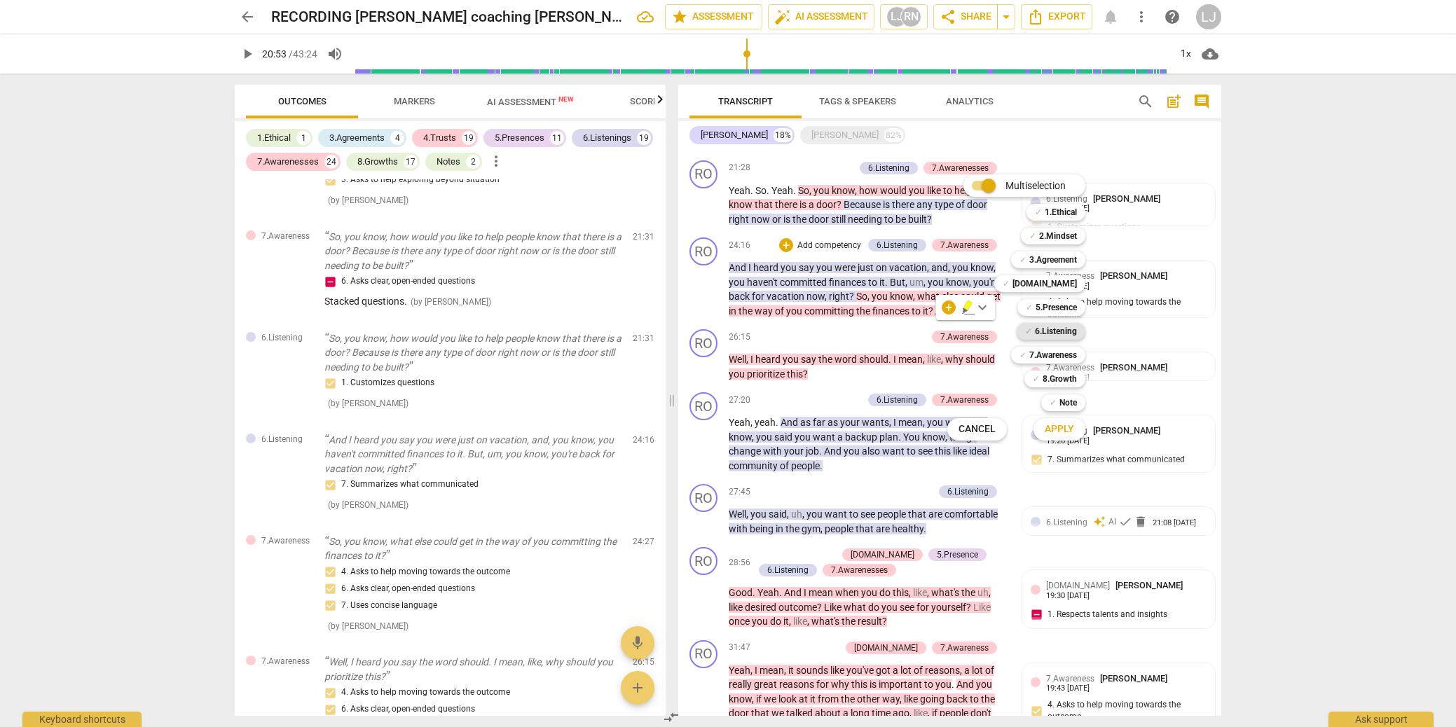
click at [1070, 327] on b "6.Listening" at bounding box center [1056, 331] width 42 height 17
click at [1062, 430] on span "Apply" at bounding box center [1059, 430] width 29 height 14
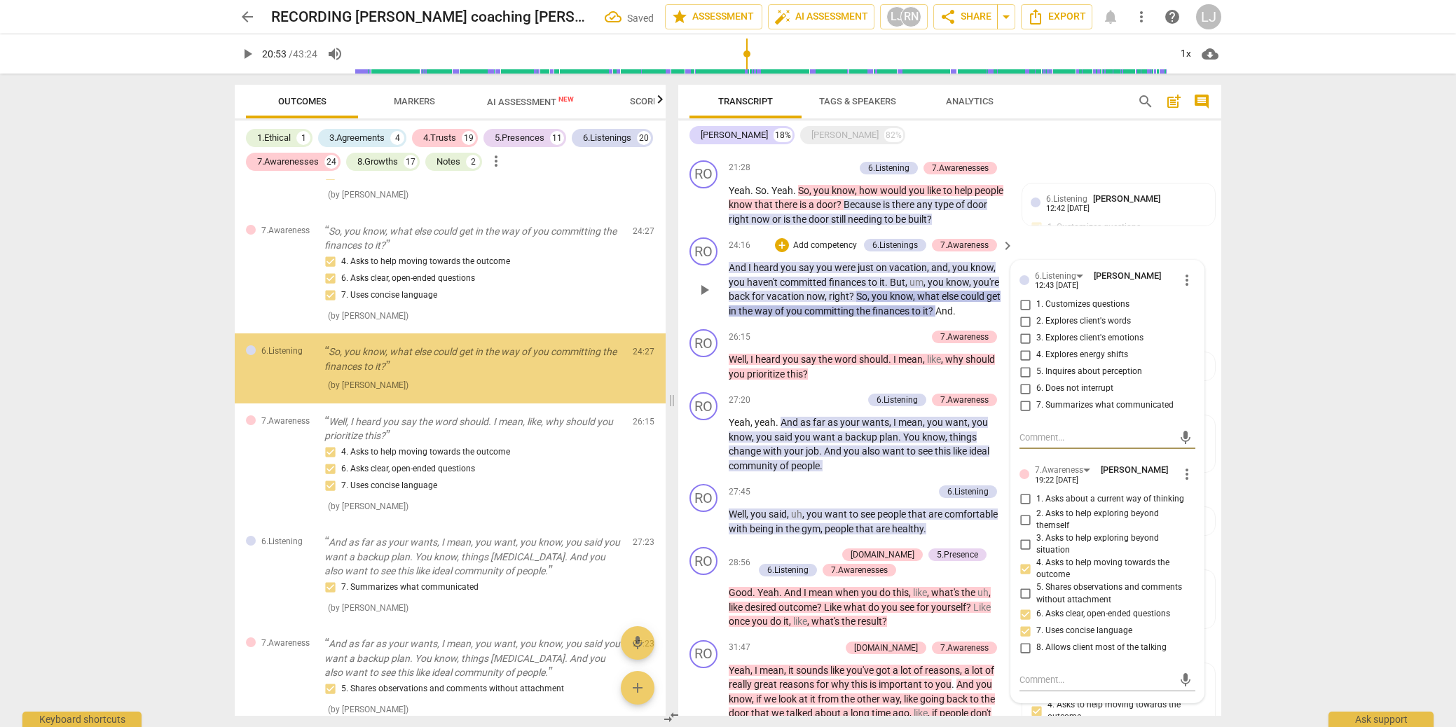
scroll to position [5730, 0]
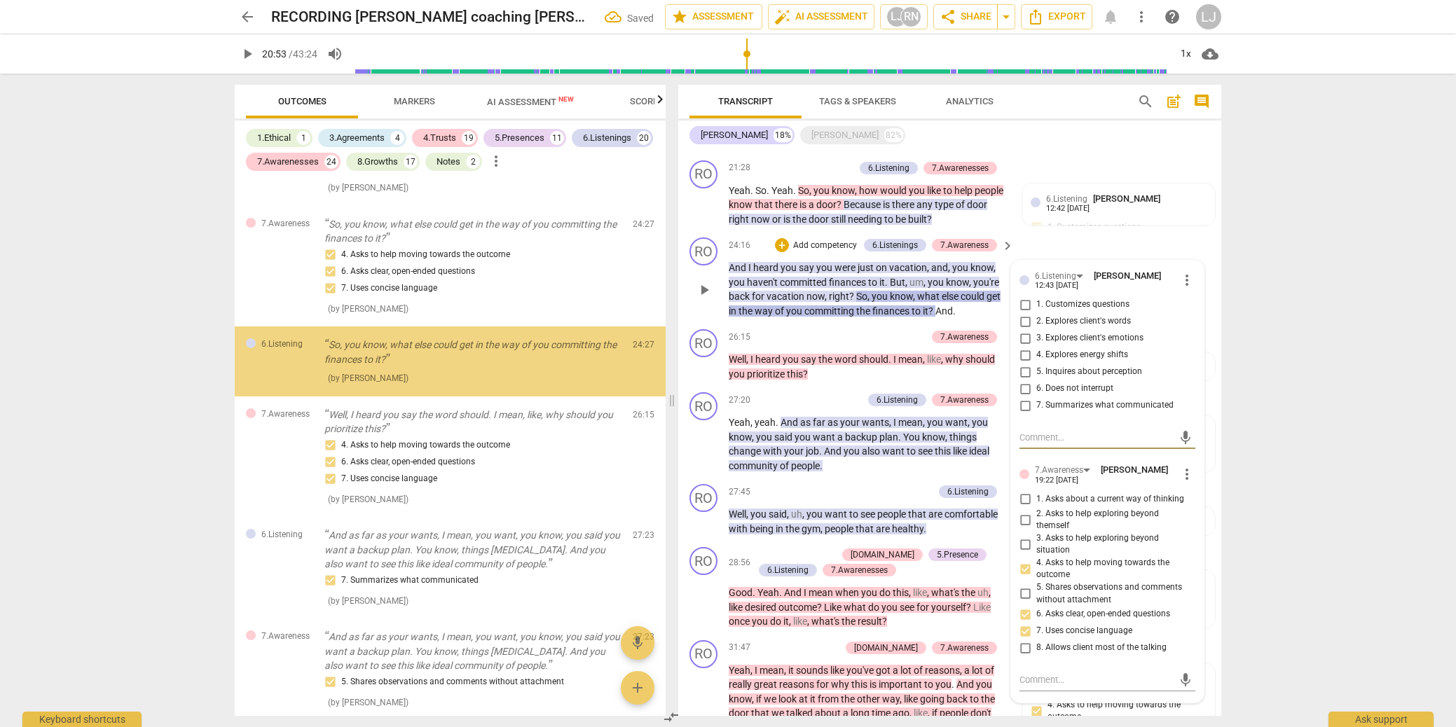
click at [1024, 313] on input "1. Customizes questions" at bounding box center [1025, 304] width 22 height 17
checkbox input "true"
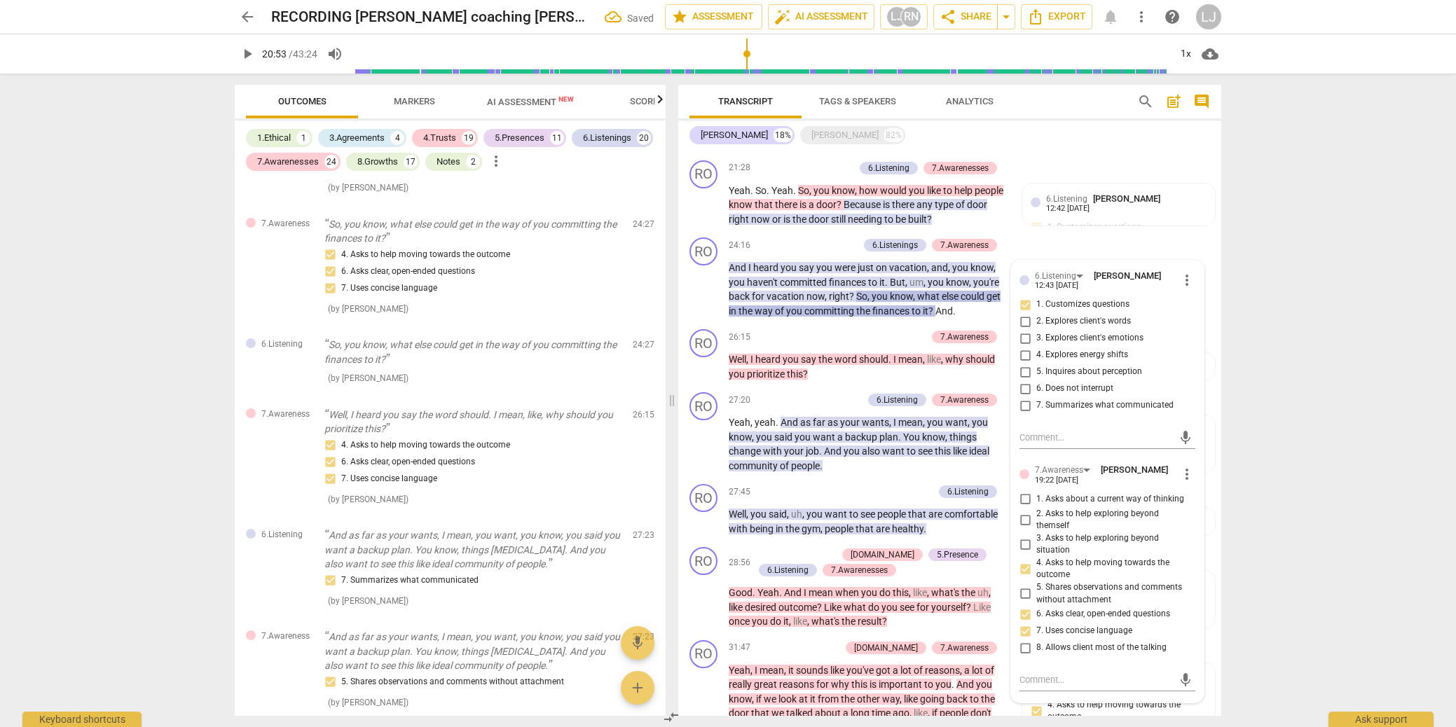
click at [1252, 313] on div "arrow_back RECORDING [PERSON_NAME] coaching [PERSON_NAME] [DATE] Saved edit sta…" at bounding box center [728, 363] width 1456 height 727
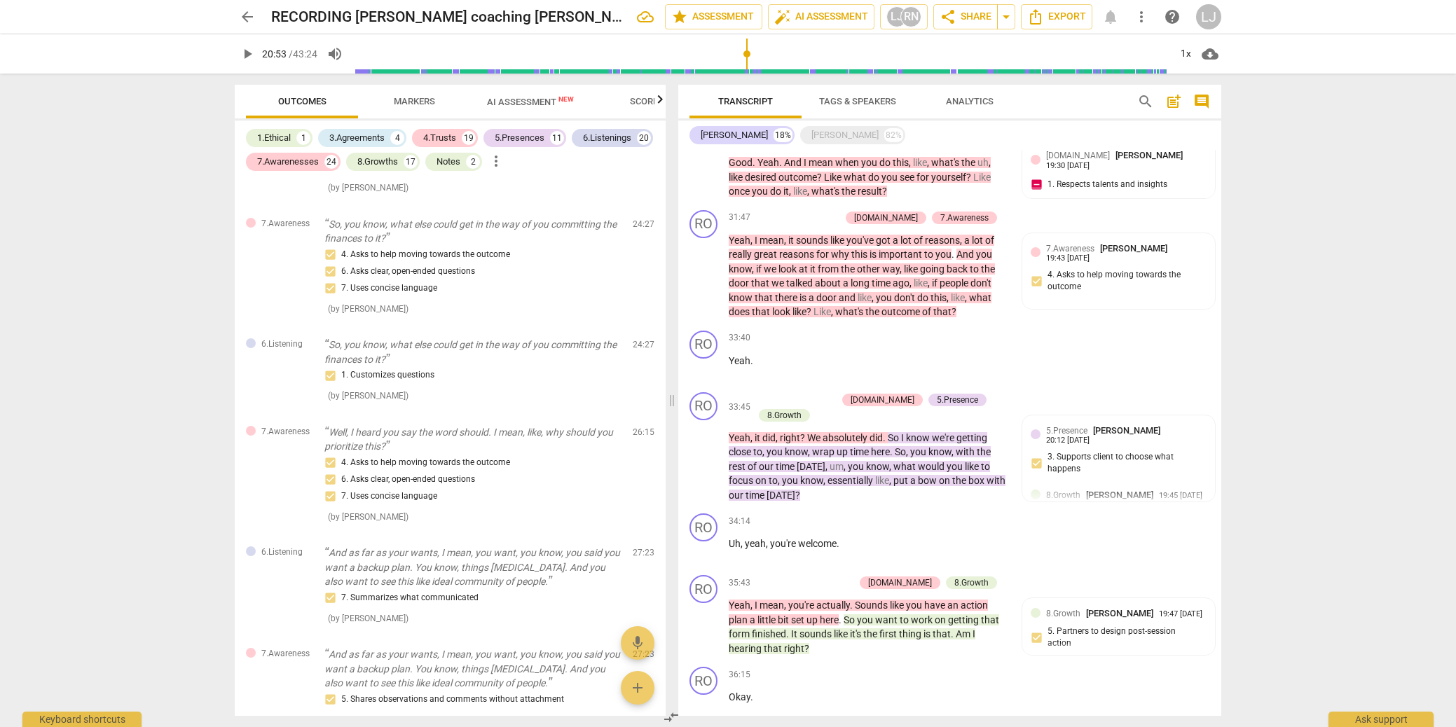
scroll to position [2766, 0]
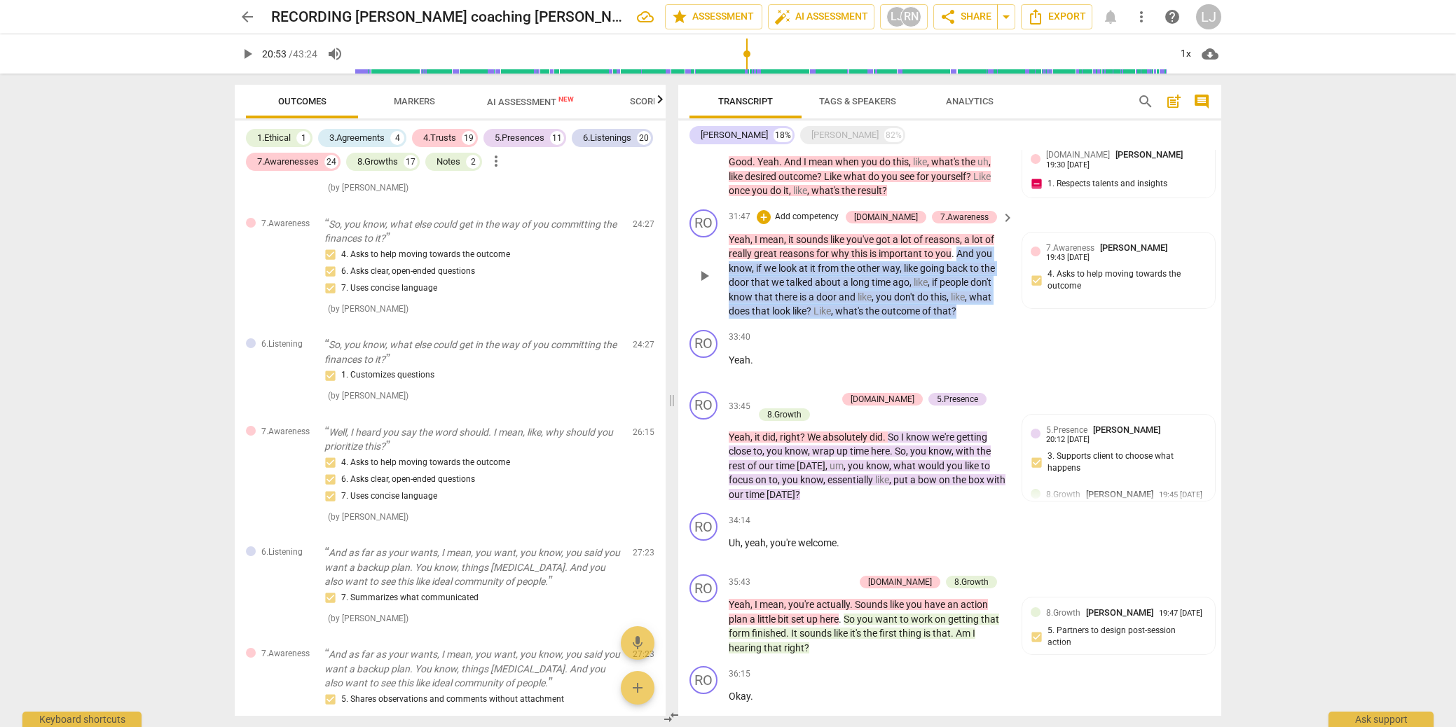
drag, startPoint x: 959, startPoint y: 326, endPoint x: 959, endPoint y: 269, distance: 56.8
click at [959, 269] on p "Yeah , I mean , it sounds like you've got a lot of reasons , a lot of really gr…" at bounding box center [868, 276] width 278 height 86
click at [973, 304] on div "+" at bounding box center [971, 308] width 14 height 14
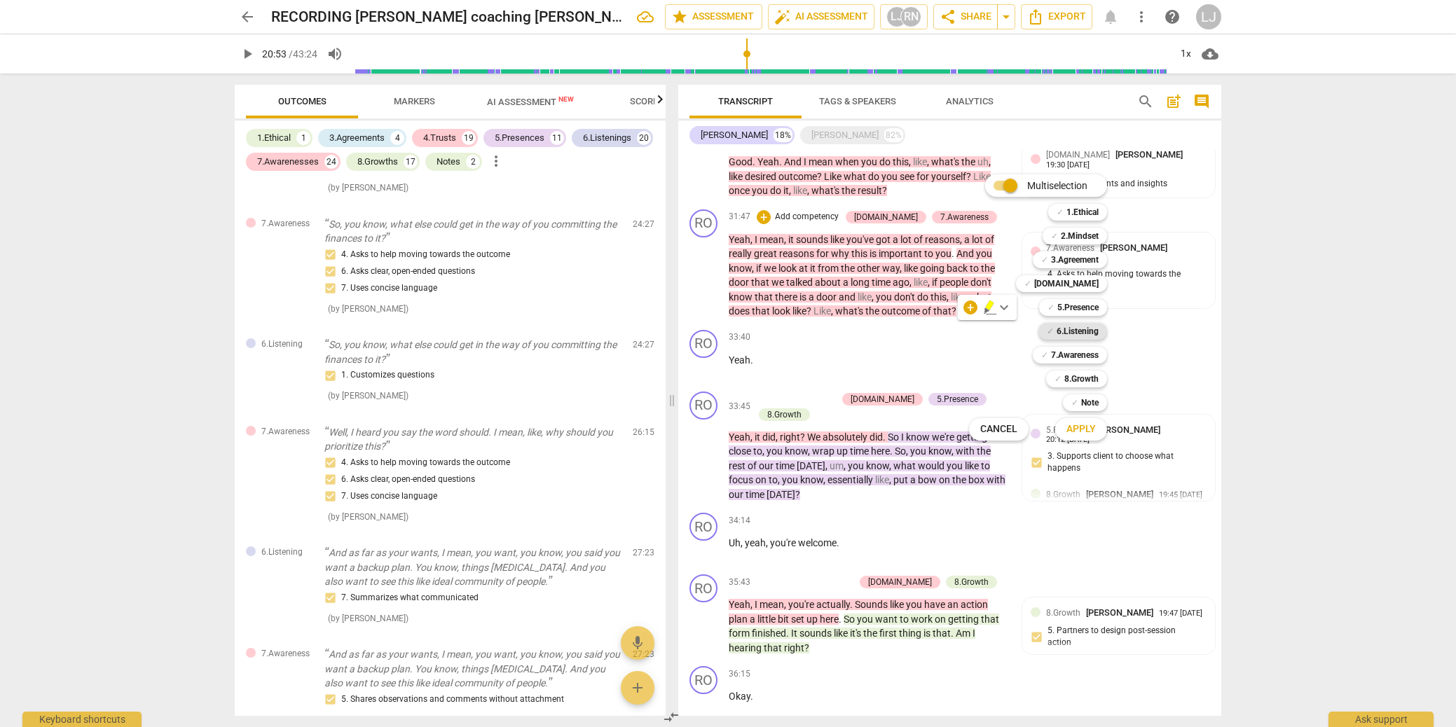
click at [1074, 332] on b "6.Listening" at bounding box center [1078, 331] width 42 height 17
click at [1085, 429] on span "Apply" at bounding box center [1081, 430] width 29 height 14
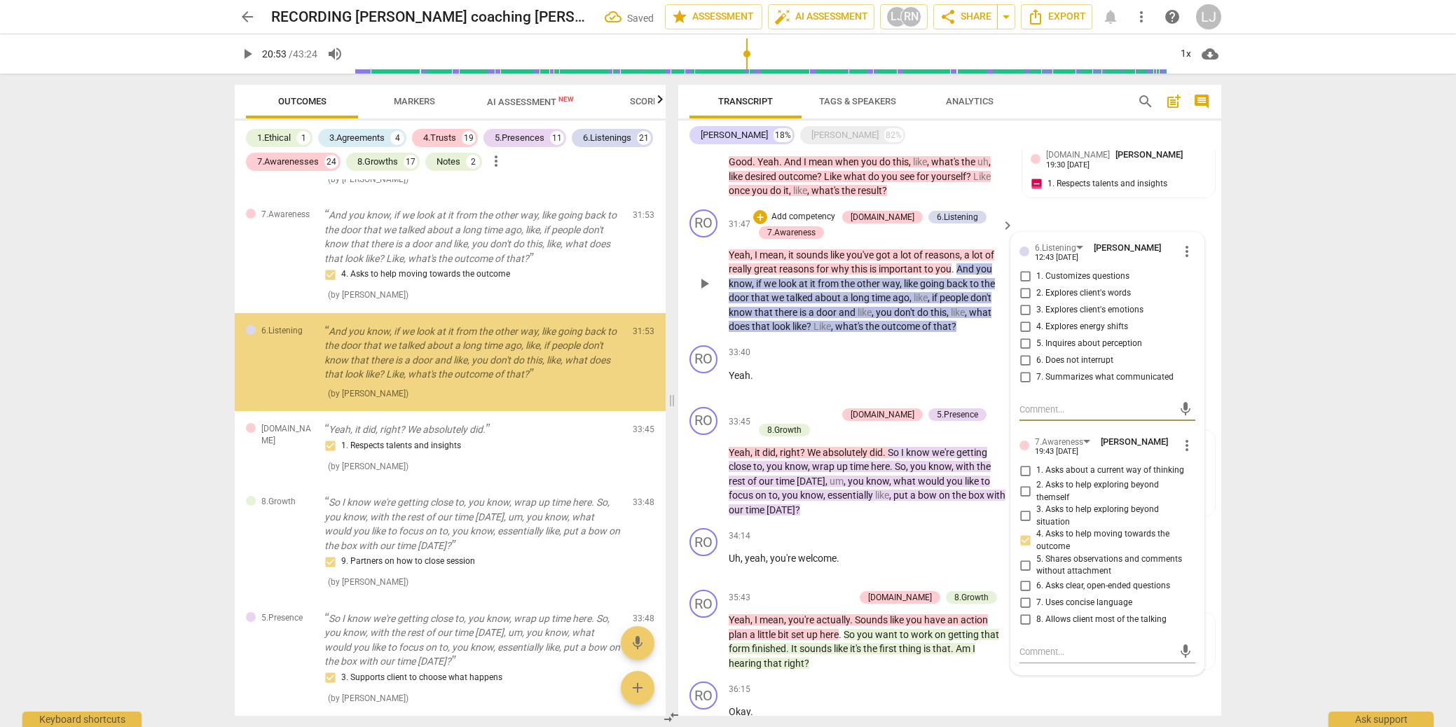
scroll to position [7144, 0]
click at [1024, 285] on input "1. Customizes questions" at bounding box center [1025, 276] width 22 height 17
checkbox input "true"
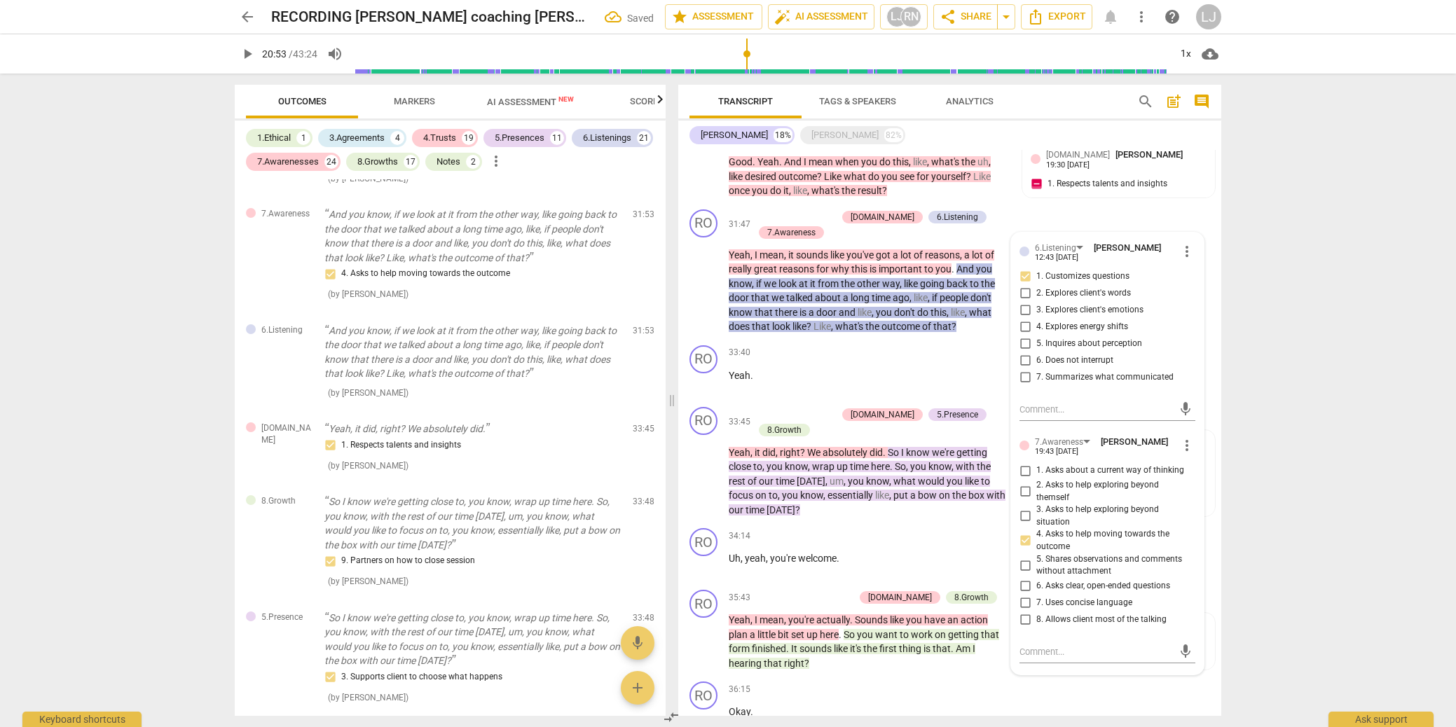
click at [1259, 306] on div "arrow_back RECORDING [PERSON_NAME] coaching [PERSON_NAME] [DATE] Saved edit sta…" at bounding box center [728, 363] width 1456 height 727
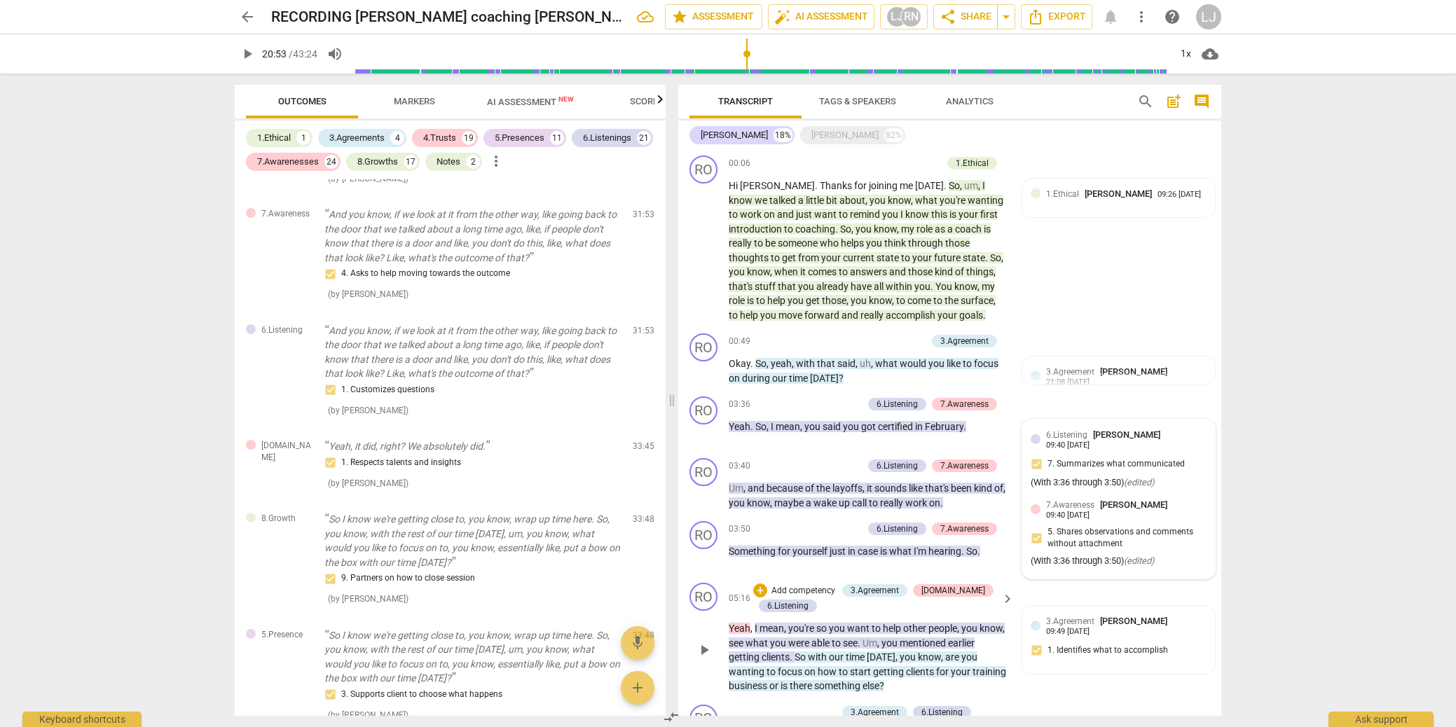
scroll to position [0, 0]
click at [812, 136] on div "[PERSON_NAME]" at bounding box center [845, 135] width 67 height 14
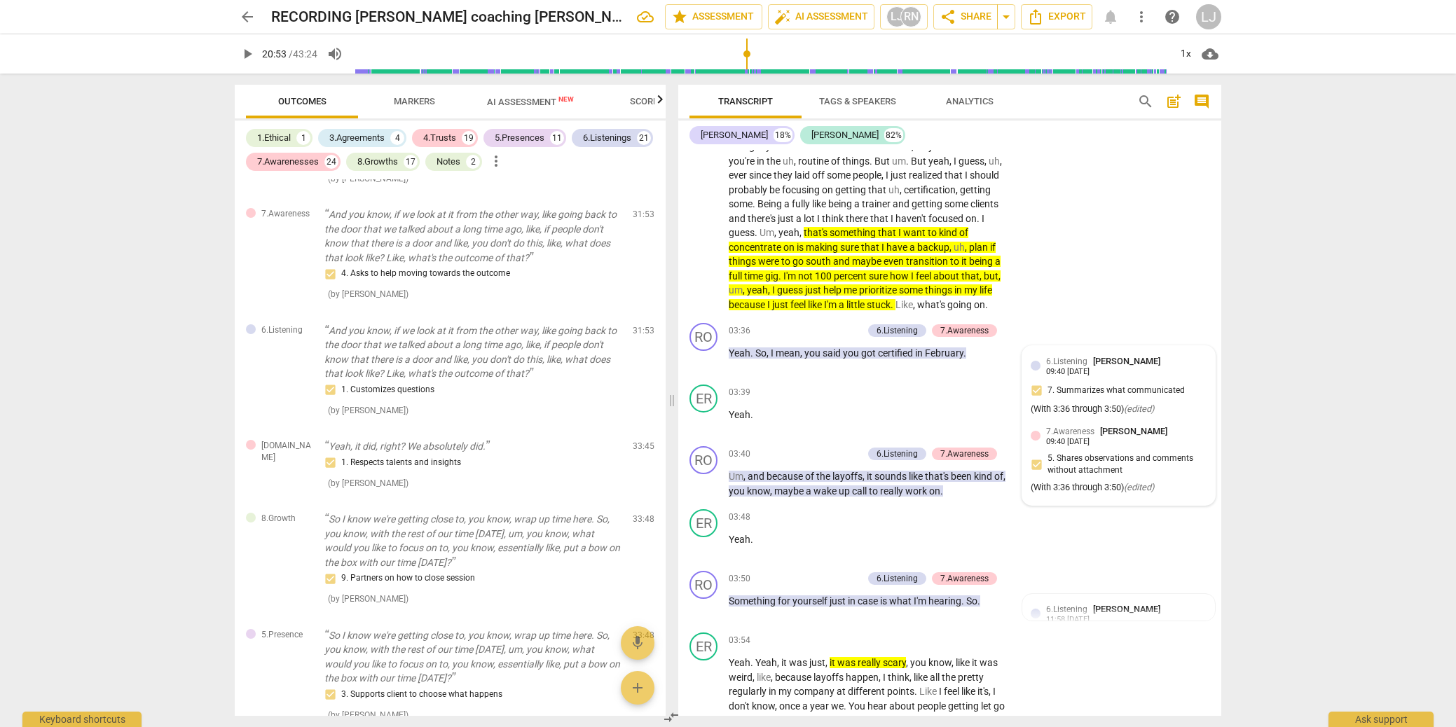
scroll to position [654, 0]
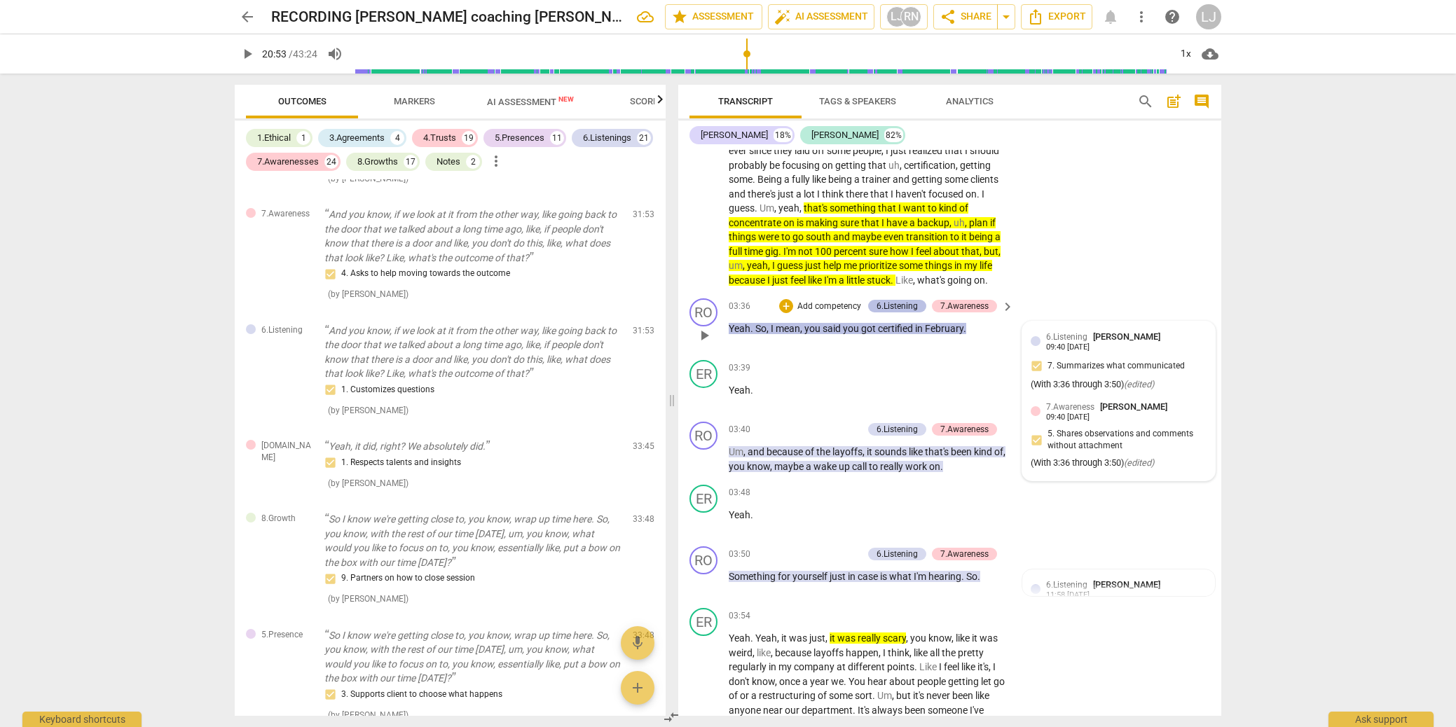
click at [896, 313] on div "6.Listening" at bounding box center [897, 306] width 41 height 13
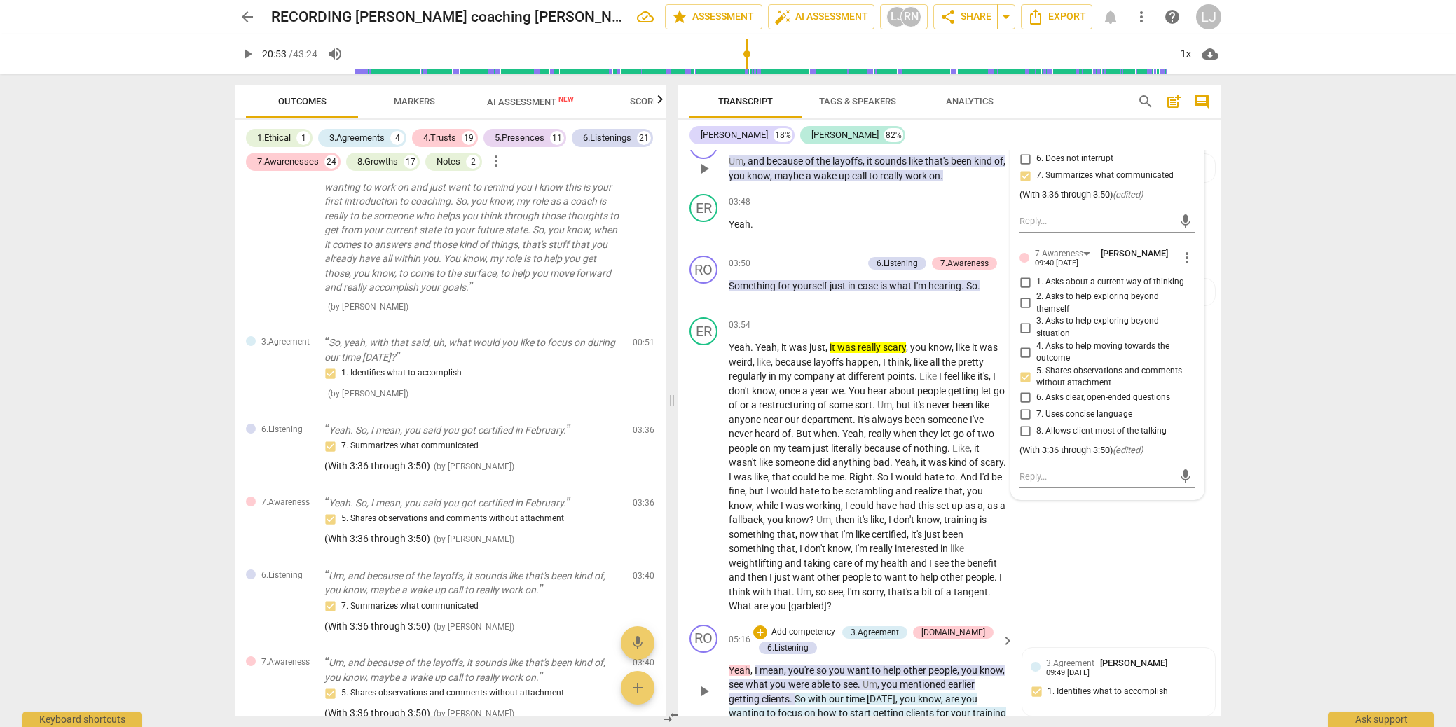
scroll to position [1075, 0]
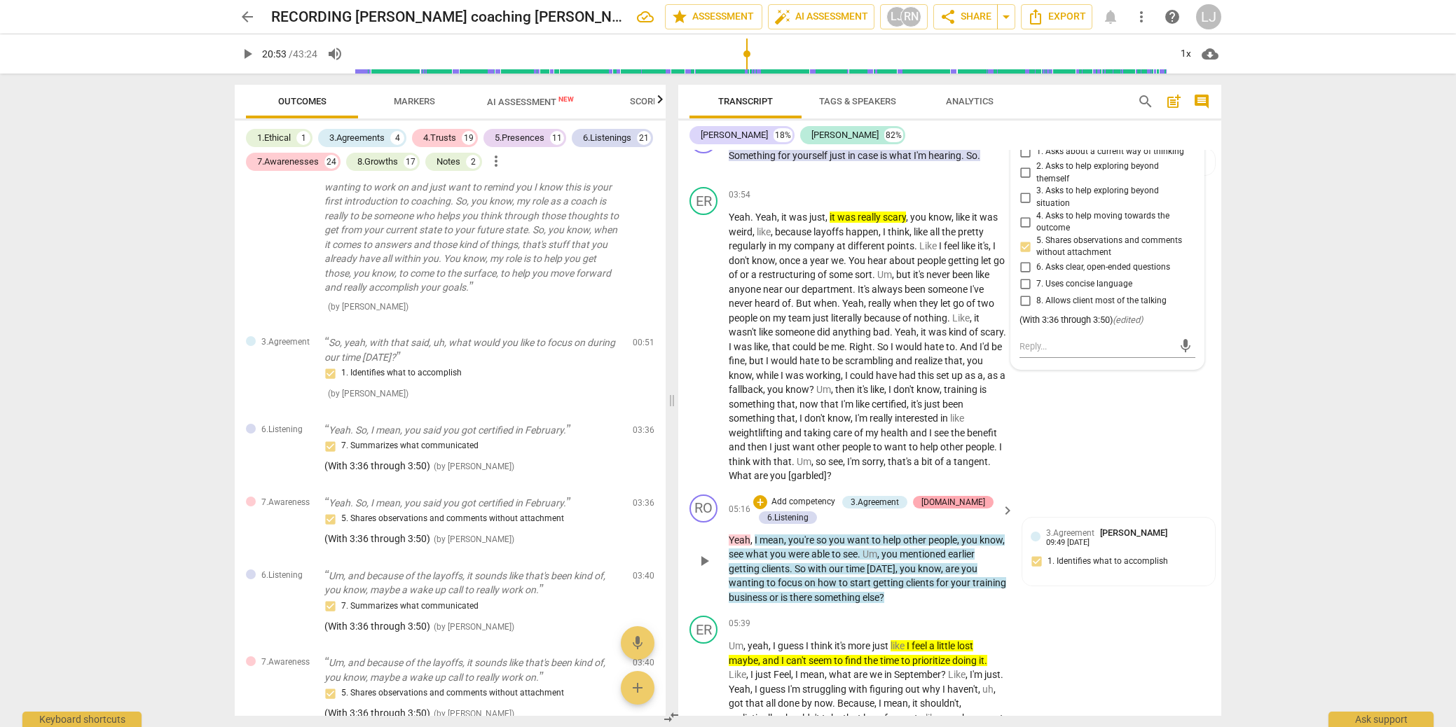
drag, startPoint x: 884, startPoint y: 514, endPoint x: 929, endPoint y: 515, distance: 44.2
click at [884, 509] on div "3.Agreement" at bounding box center [875, 502] width 48 height 13
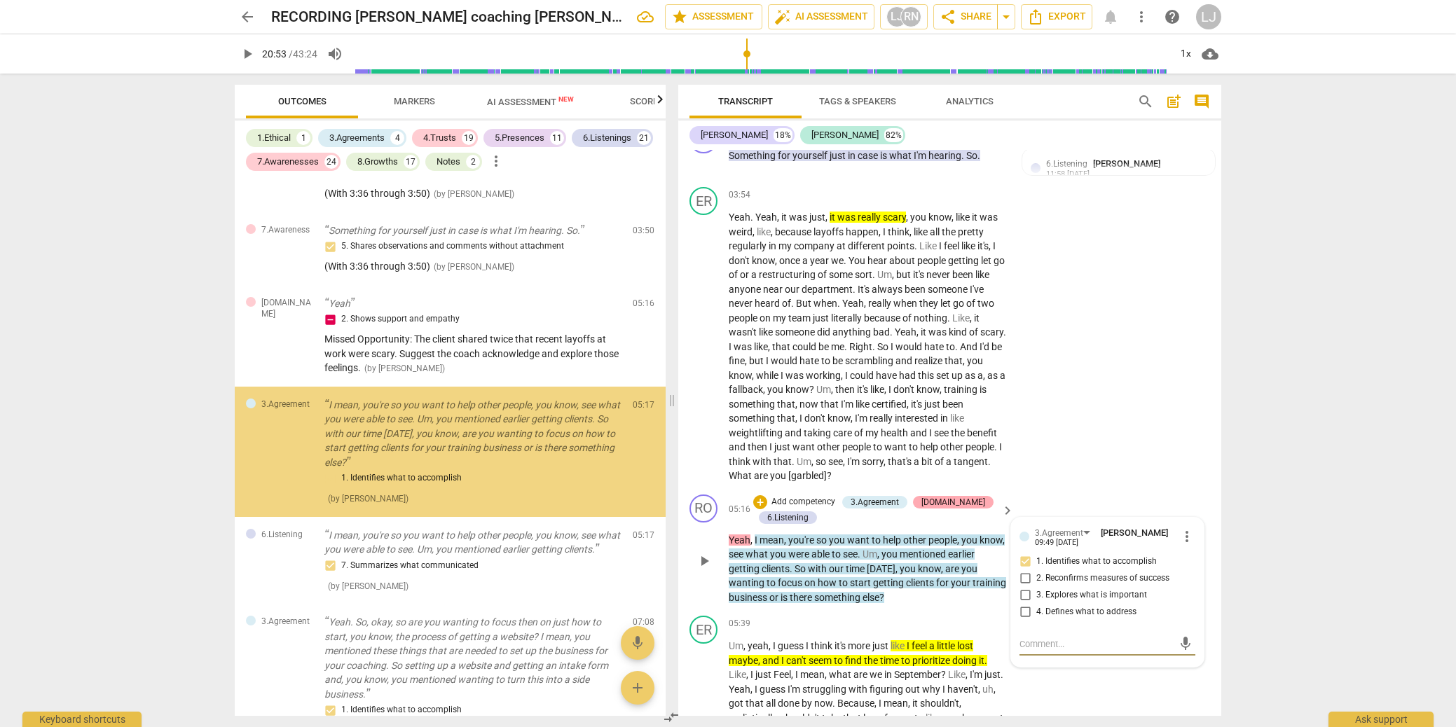
scroll to position [622, 0]
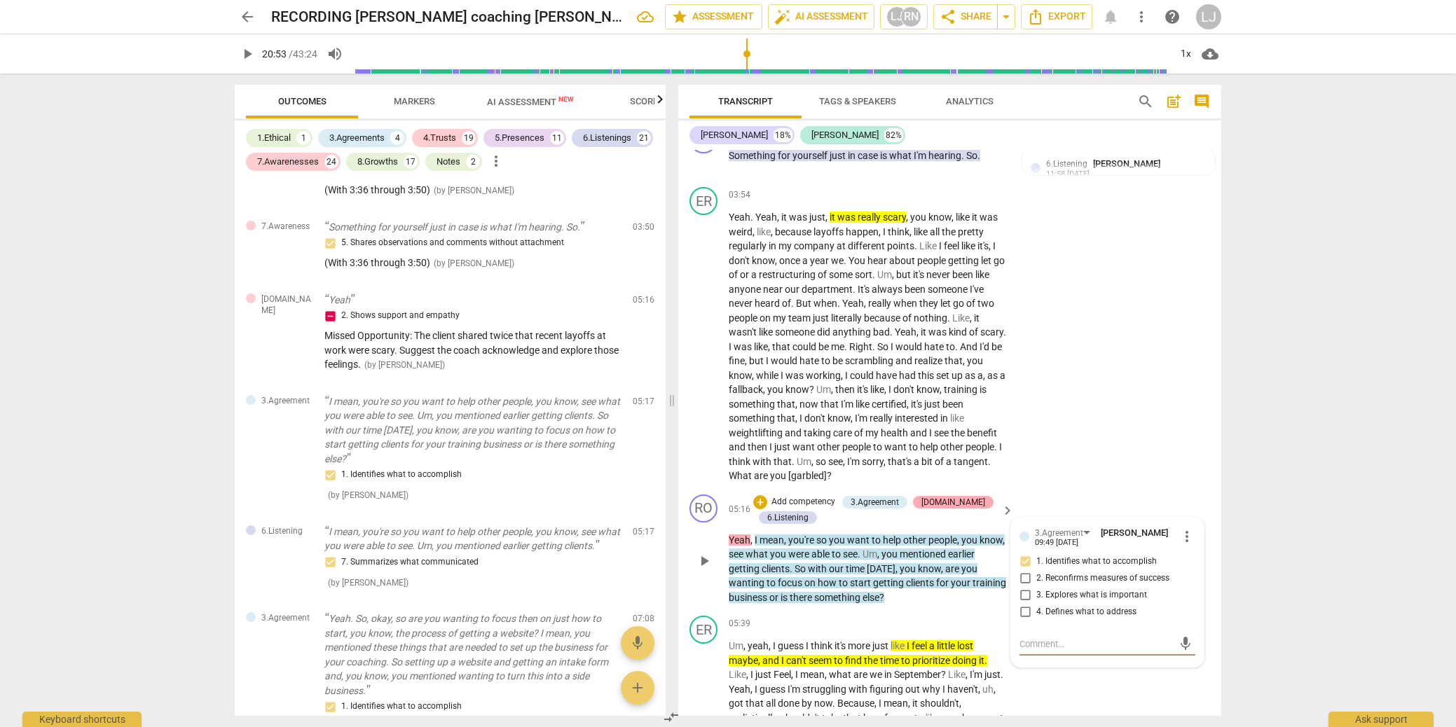
click at [934, 509] on div "[DOMAIN_NAME]" at bounding box center [954, 502] width 64 height 13
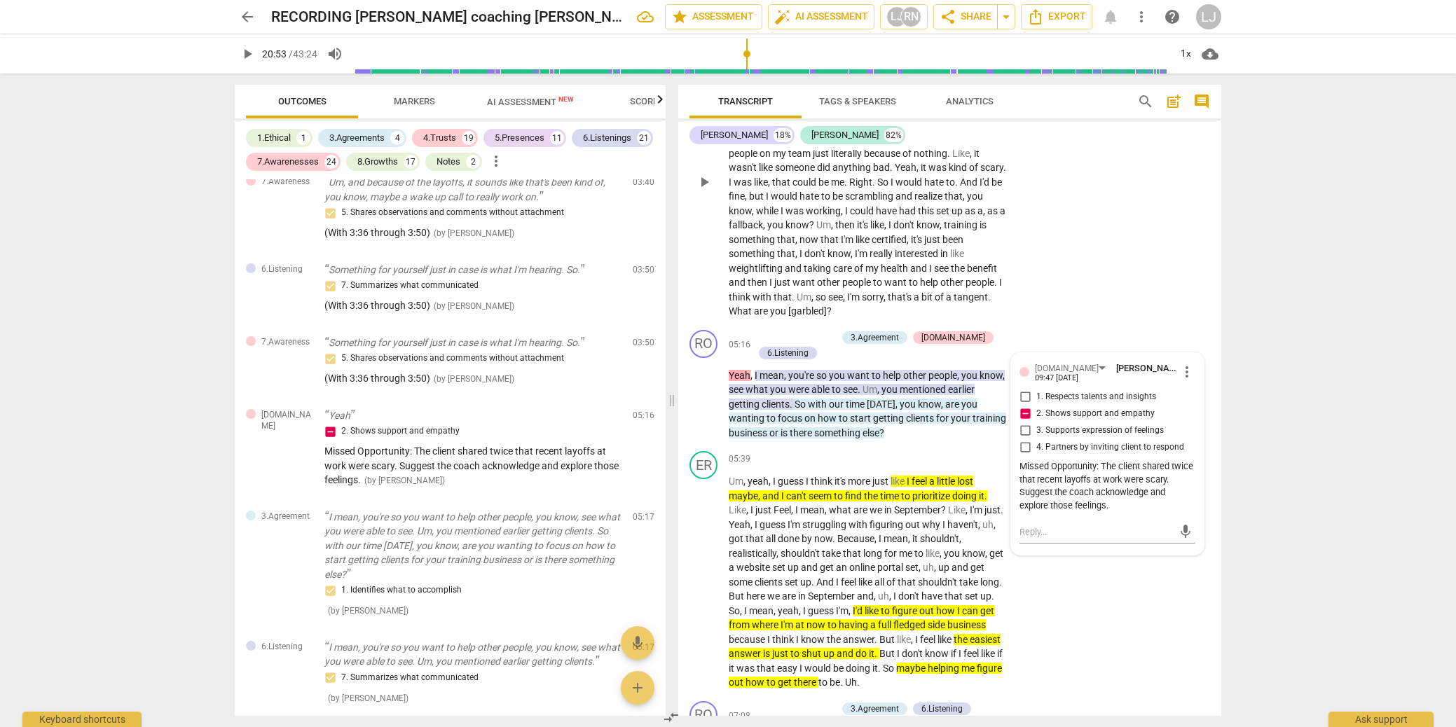
scroll to position [1243, 0]
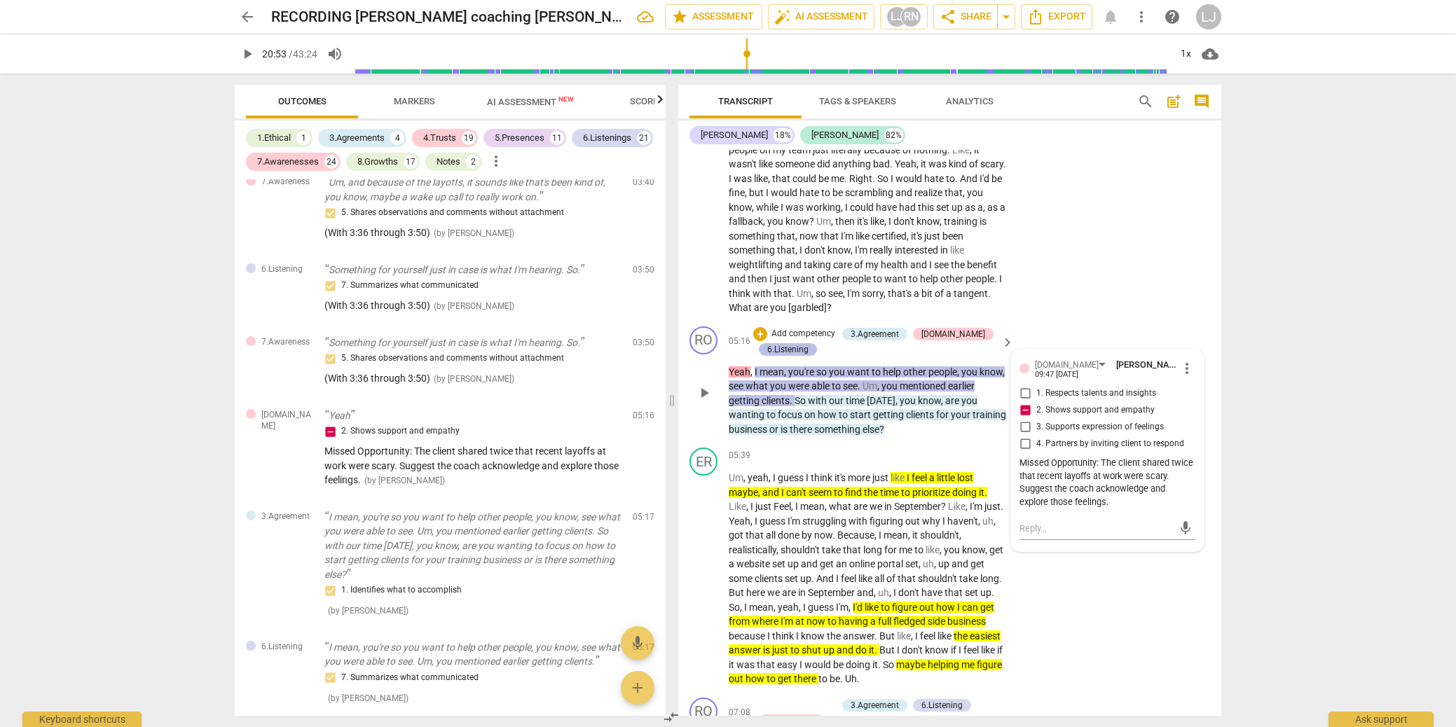
click at [780, 356] on div "6.Listening" at bounding box center [787, 349] width 41 height 13
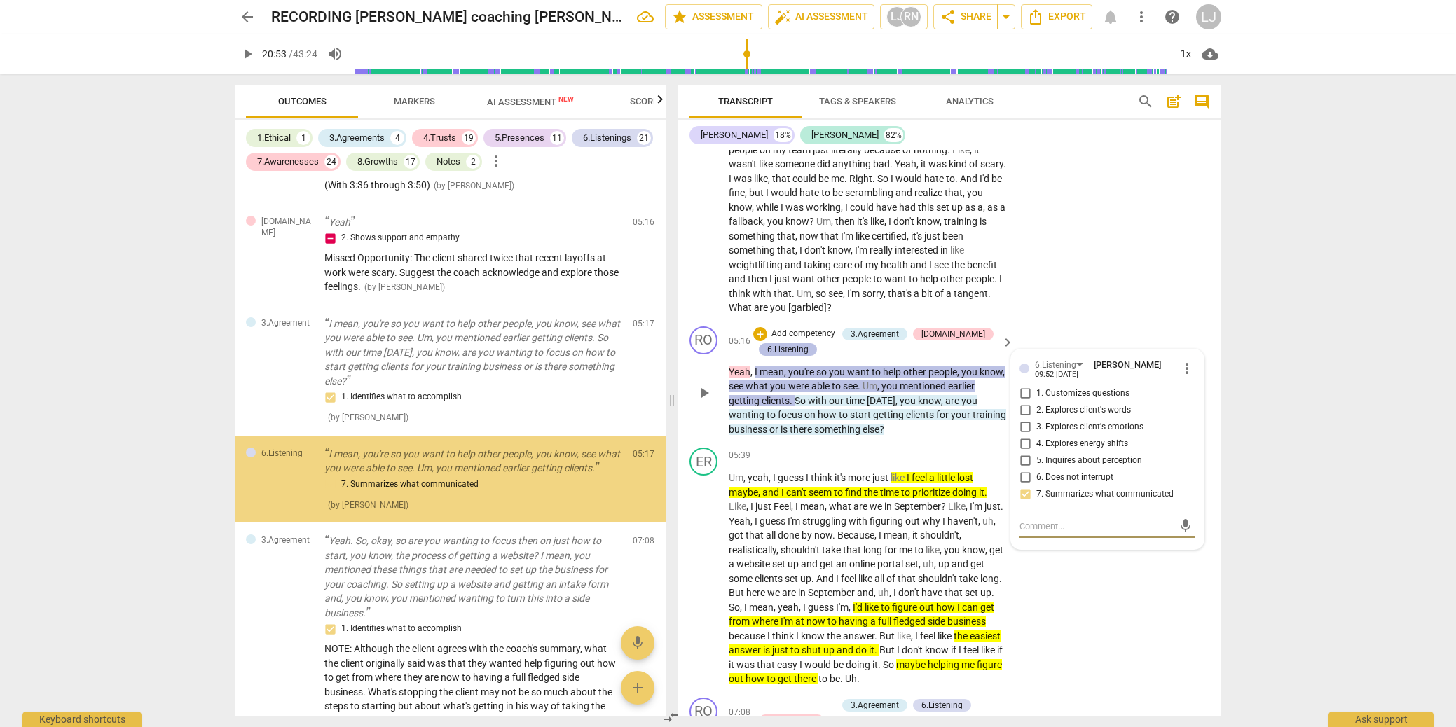
scroll to position [738, 0]
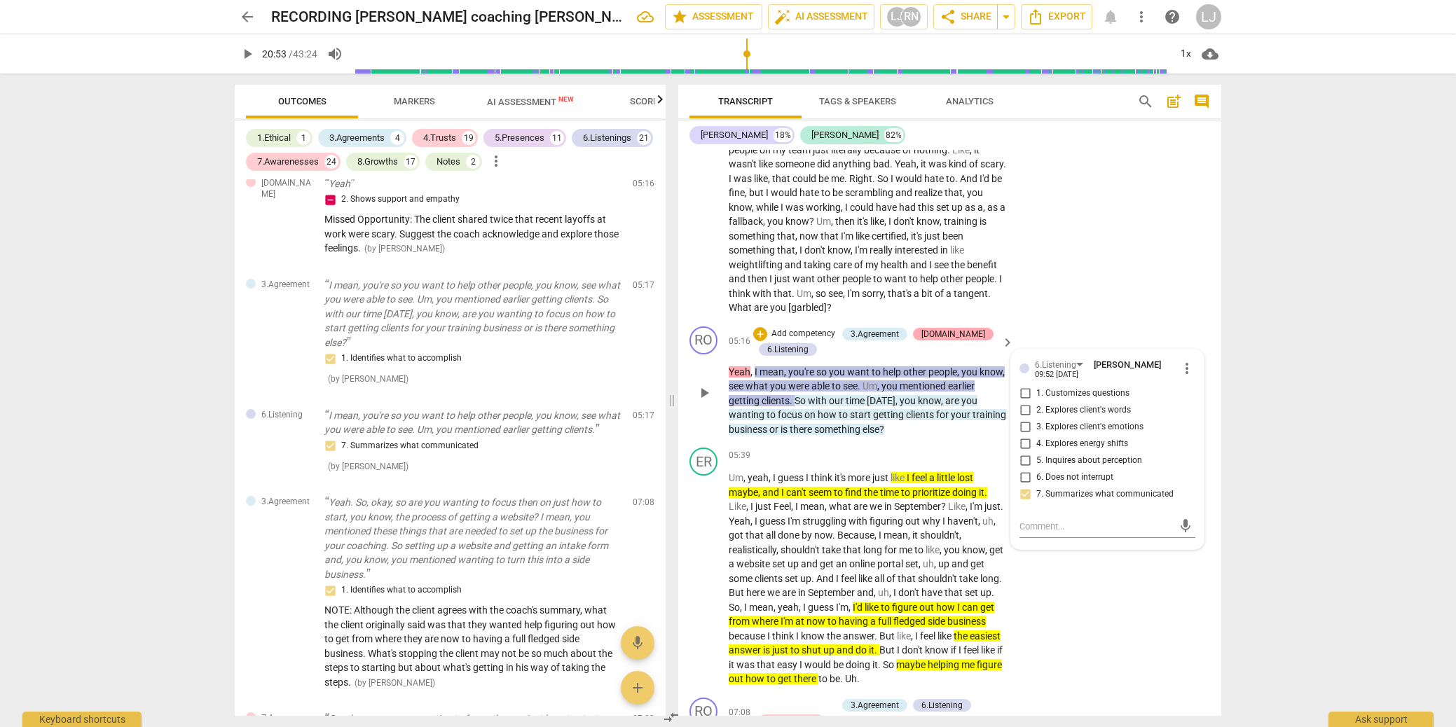
click at [945, 341] on div "[DOMAIN_NAME]" at bounding box center [954, 334] width 64 height 13
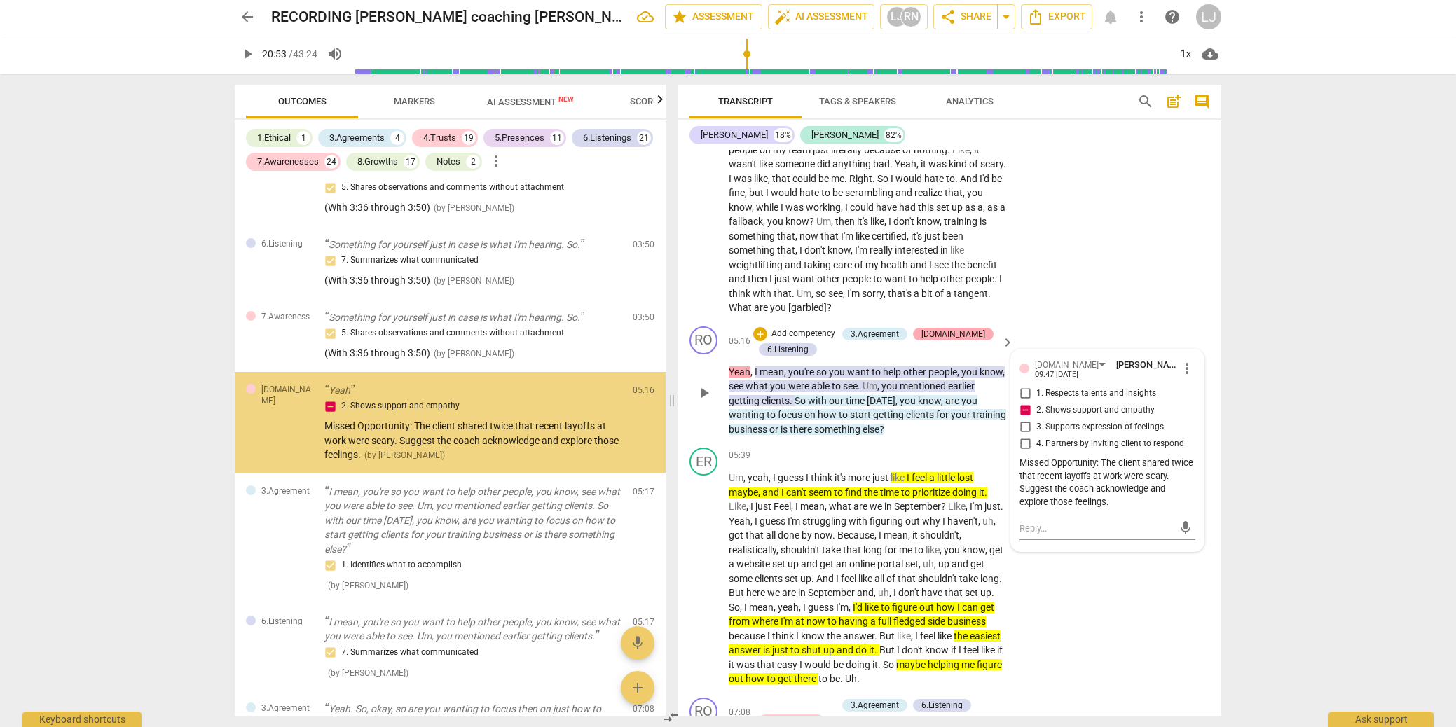
scroll to position [506, 0]
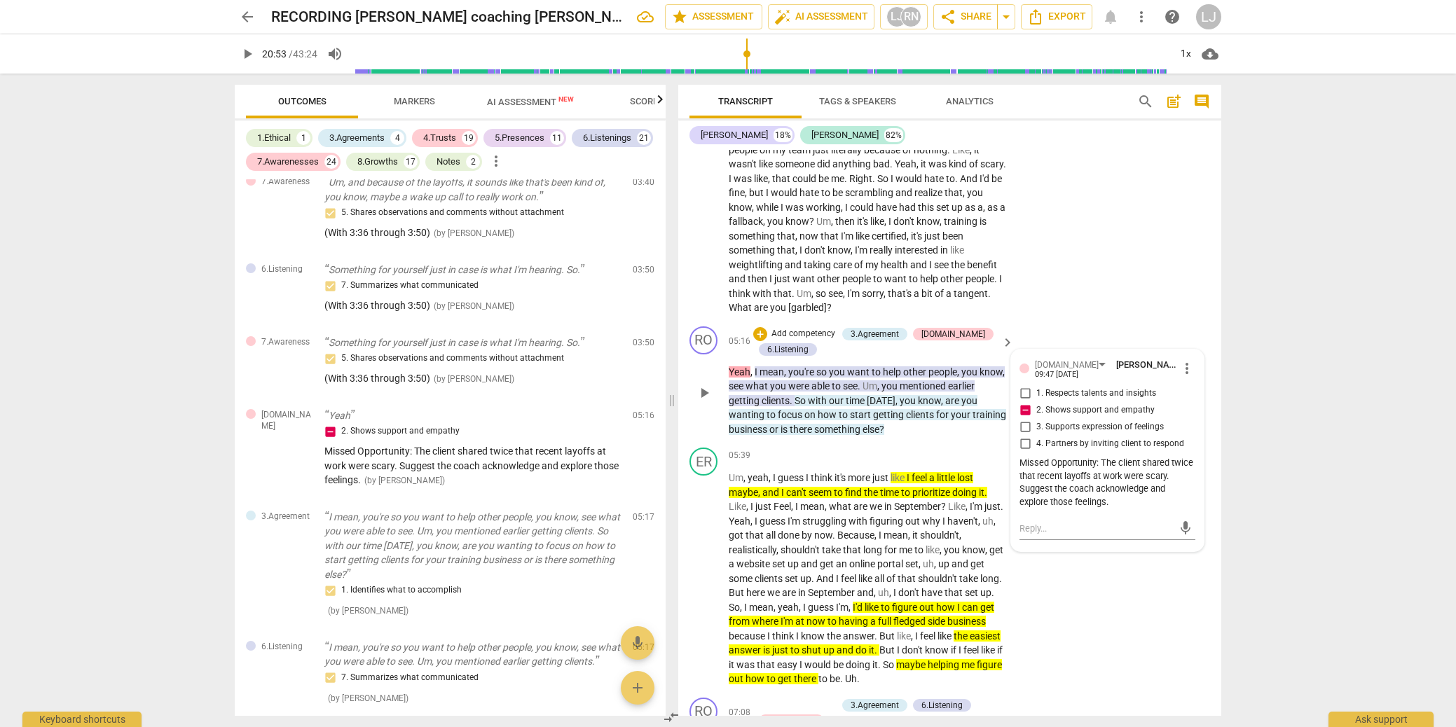
click at [1186, 377] on span "more_vert" at bounding box center [1187, 368] width 17 height 17
click at [1186, 381] on li "Edit" at bounding box center [1198, 383] width 48 height 27
click at [1035, 485] on textarea "Missed Opportunity: The client shared twice that recent layoffs at work were sc…" at bounding box center [1108, 491] width 176 height 53
drag, startPoint x: 1035, startPoint y: 485, endPoint x: 1049, endPoint y: 484, distance: 14.0
click at [1049, 484] on textarea "Missed Opportunity: The client shared twice that recent layoffs at work were sc…" at bounding box center [1108, 491] width 176 height 53
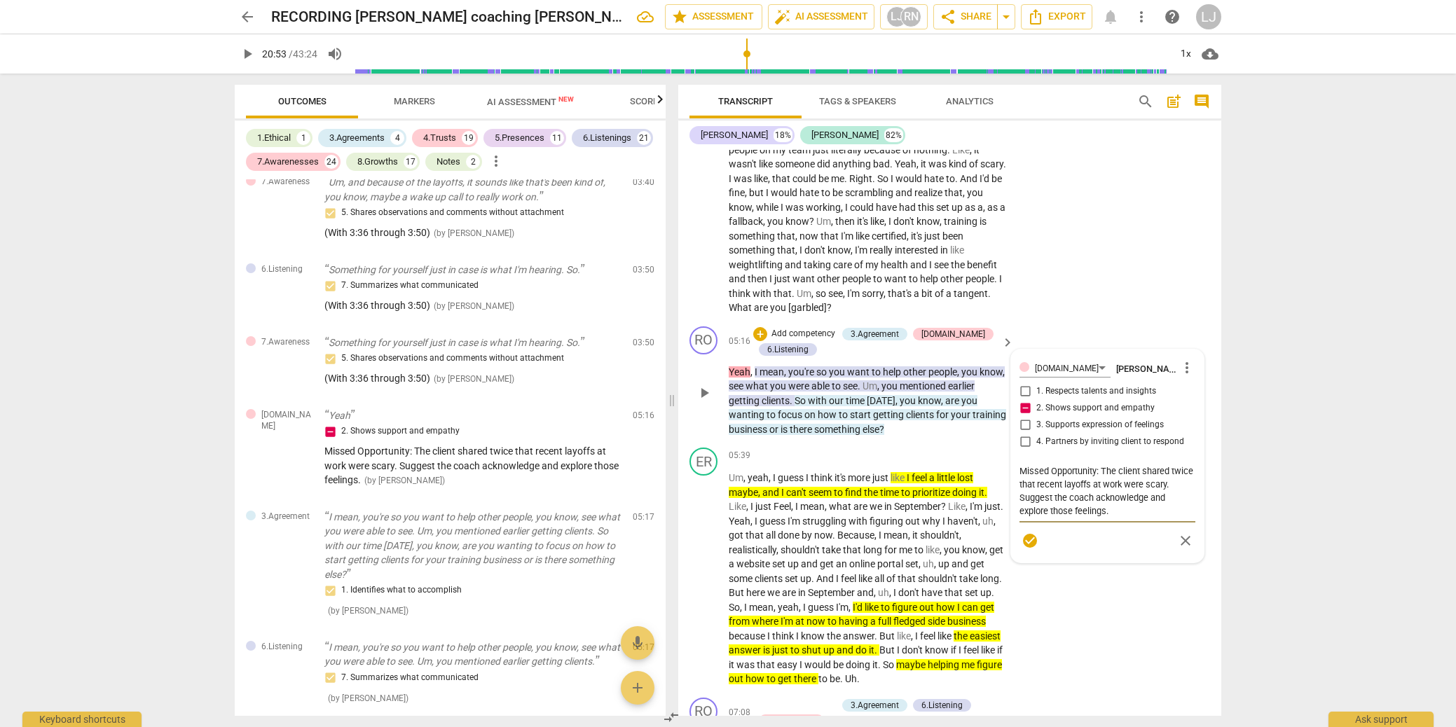
type textarea "4: The client shared twice that recent layoffs at work were scary. Suggest the …"
type textarea "4.: The client shared twice that recent layoffs at work were scary. Suggest the…"
type textarea "4.1: The client shared twice that recent layoffs at work were scary. Suggest th…"
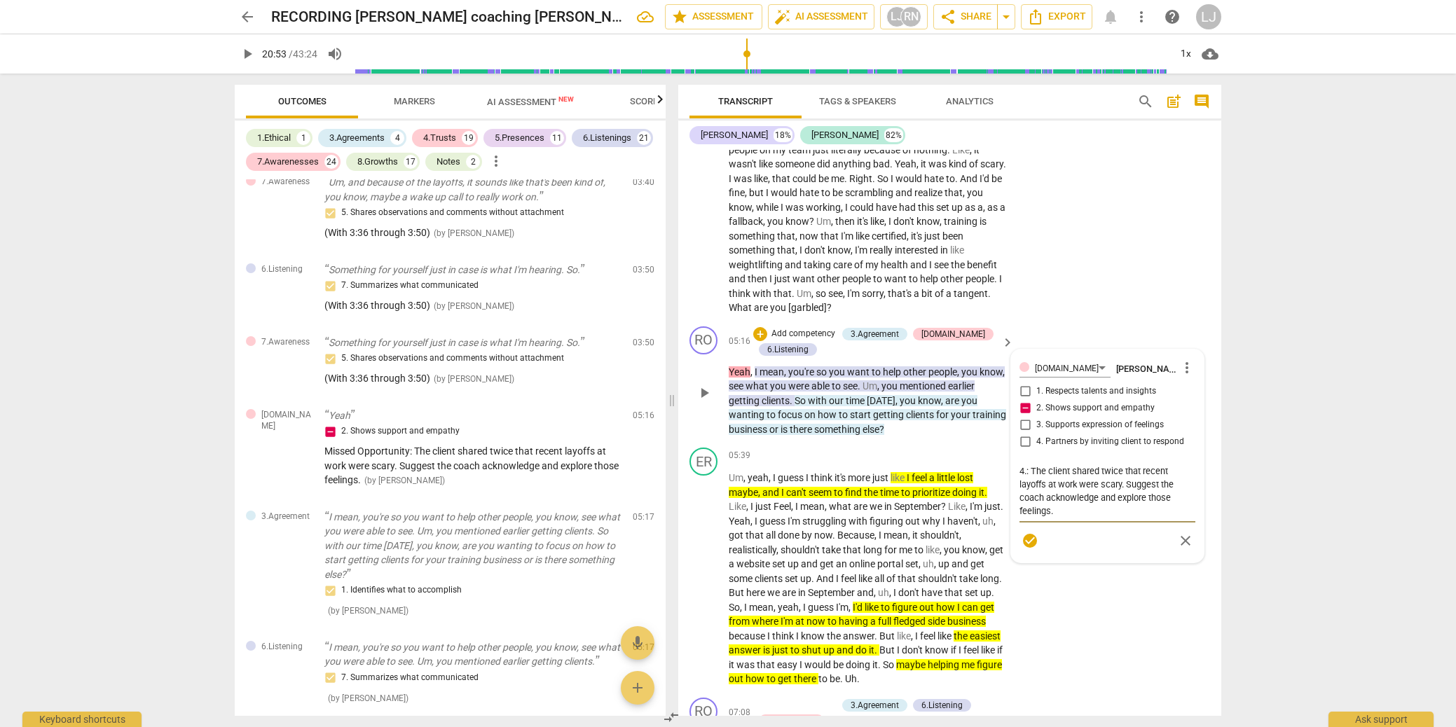
type textarea "4.1: The client shared twice that recent layoffs at work were scary. Suggest th…"
type textarea "4.1 : The client shared twice that recent layoffs at work were scary. Suggest t…"
type textarea "4.1 a: The client shared twice that recent layoffs at work were scary. Suggest …"
type textarea "4.1 an: The client shared twice that recent layoffs at work were scary. Suggest…"
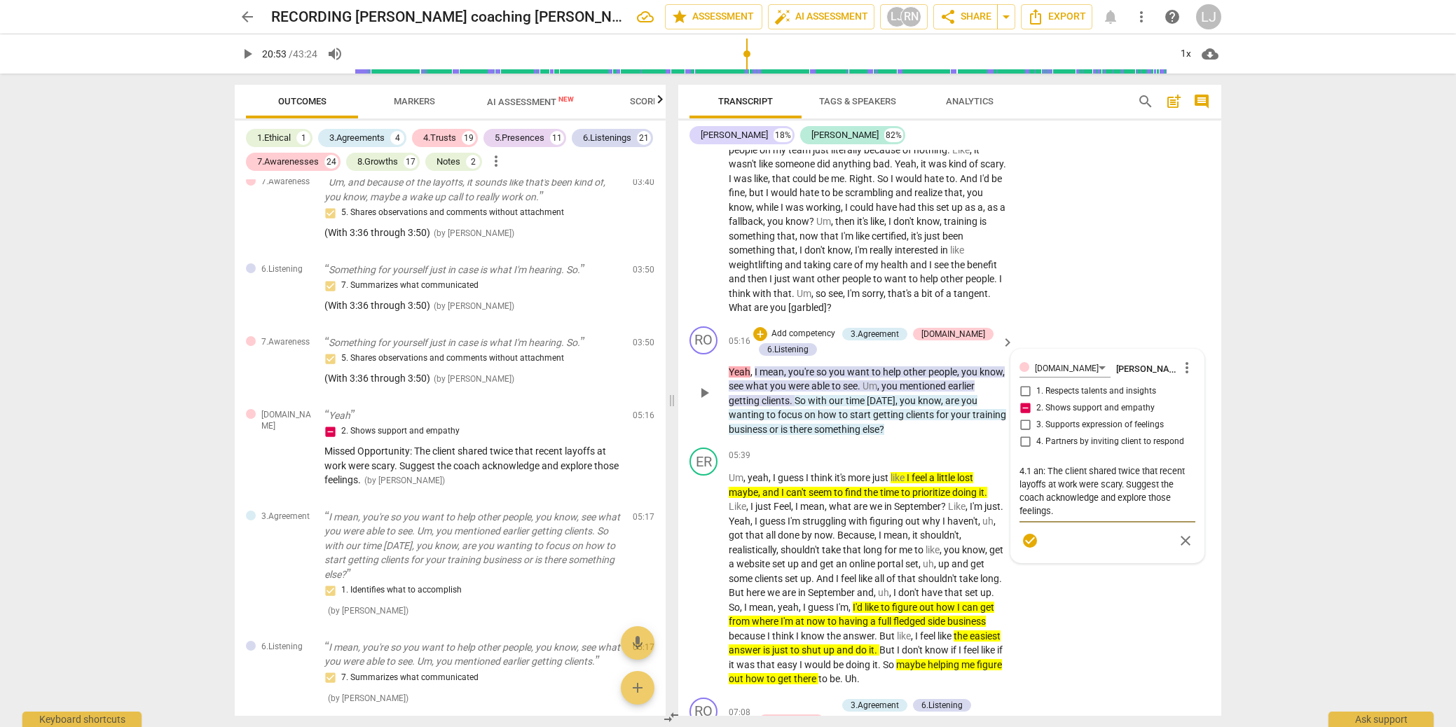
type textarea "4.1 and: The client shared twice that recent layoffs at work were scary. Sugges…"
type textarea "4.1 and : The client shared twice that recent layoffs at work were scary. Sugge…"
type textarea "4.1 and 6: The client shared twice that recent layoffs at work were scary. Sugg…"
type textarea "4.1 and 6.: The client shared twice that recent layoffs at work were scary. Sug…"
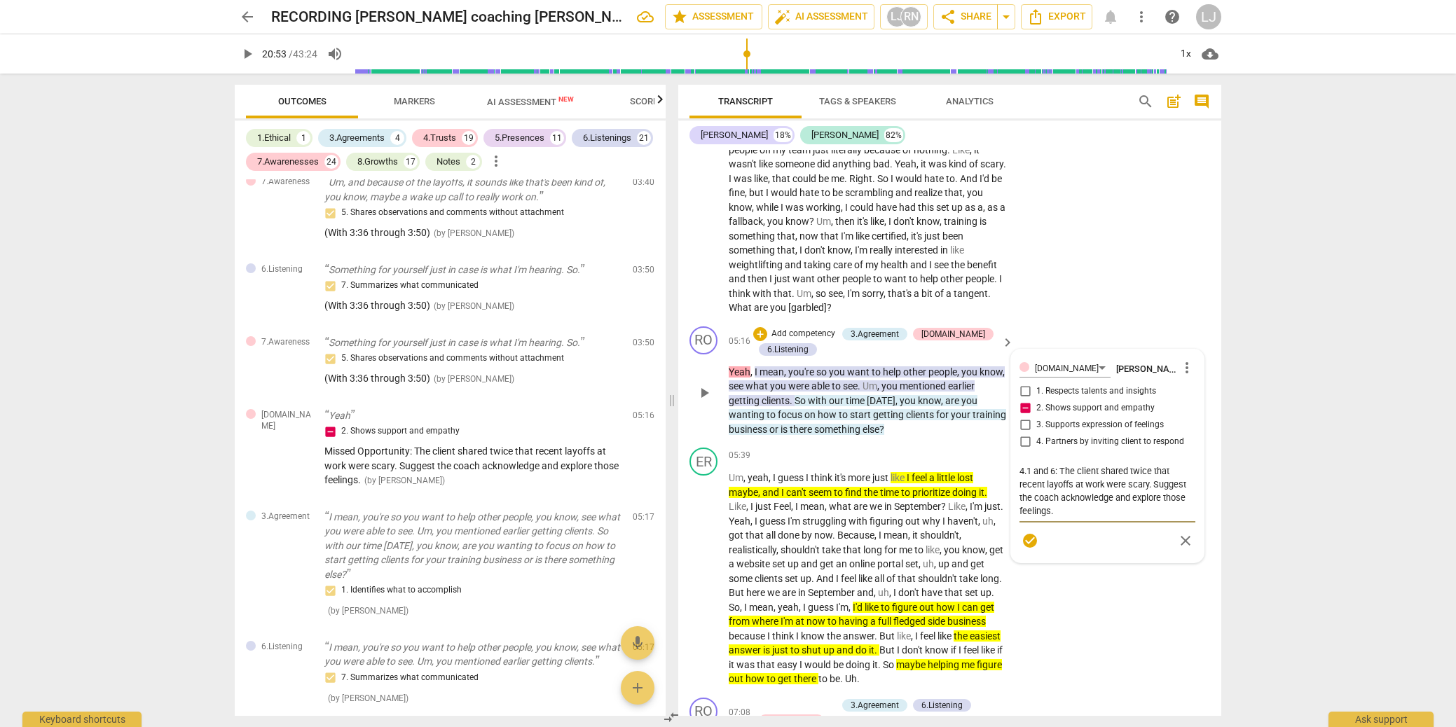
type textarea "4.1 and 6.: The client shared twice that recent layoffs at work were scary. Sug…"
type textarea "4.1 and 6.3: The client shared twice that recent layoffs at work were scary. Su…"
type textarea "4.1 and 6.3 : The client shared twice that recent layoffs at work were scary. S…"
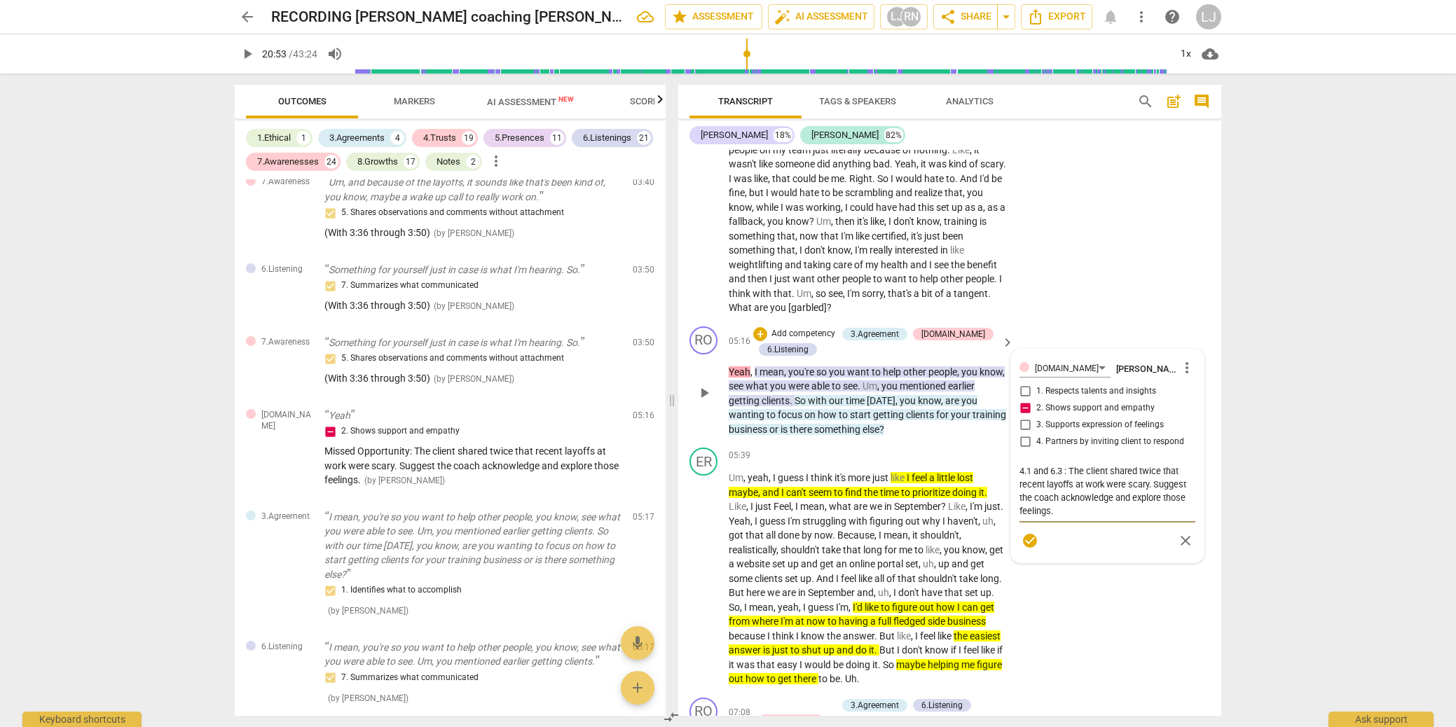
type textarea "4.1 and 6.3 M: The client shared twice that recent layoffs at work were scary. …"
type textarea "4.1 and 6.3 MI: The client shared twice that recent layoffs at work were scary.…"
type textarea "4.1 and 6.3 MIS: The client shared twice that recent layoffs at work were scary…"
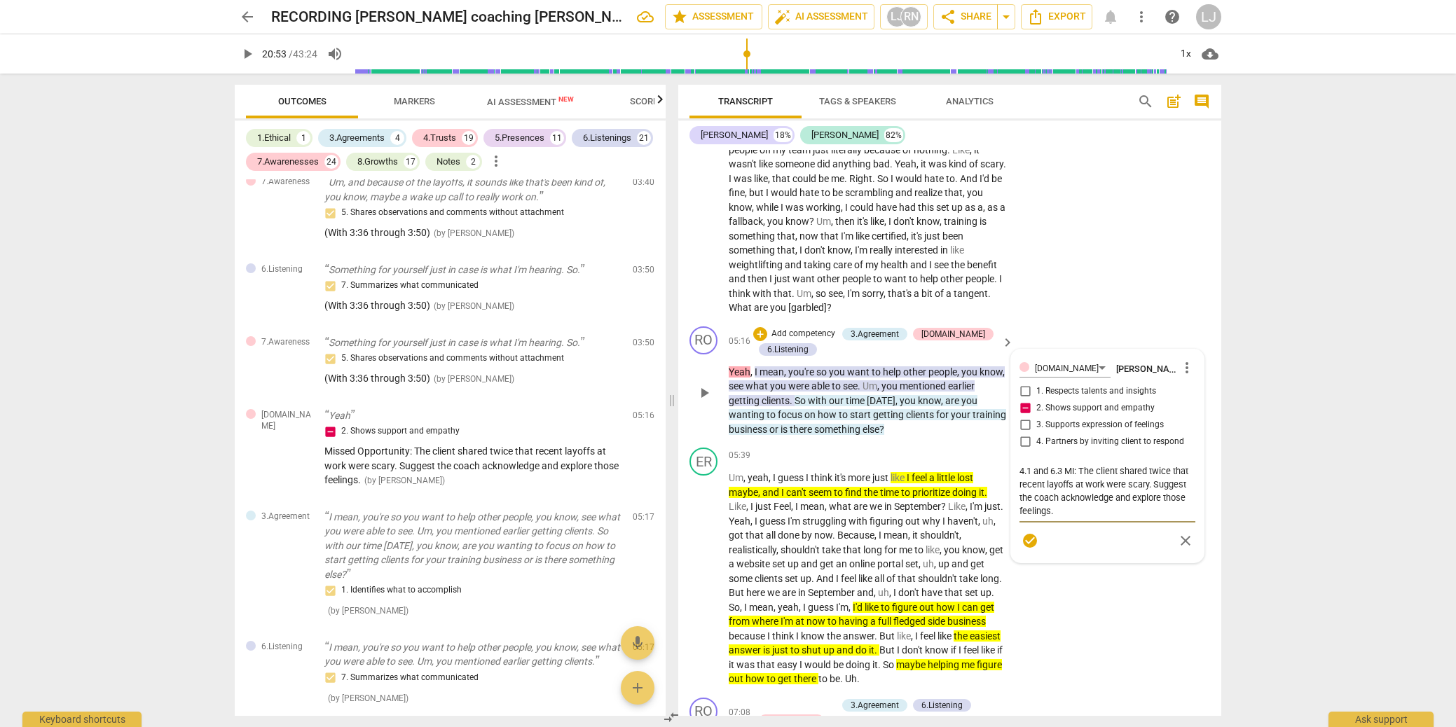
type textarea "4.1 and 6.3 MIS: The client shared twice that recent layoffs at work were scary…"
type textarea "4.1 and 6.3 MISS: The client shared twice that recent layoffs at work were scar…"
type textarea "4.1 and 6.3 MISSE: The client shared twice that recent layoffs at work were sca…"
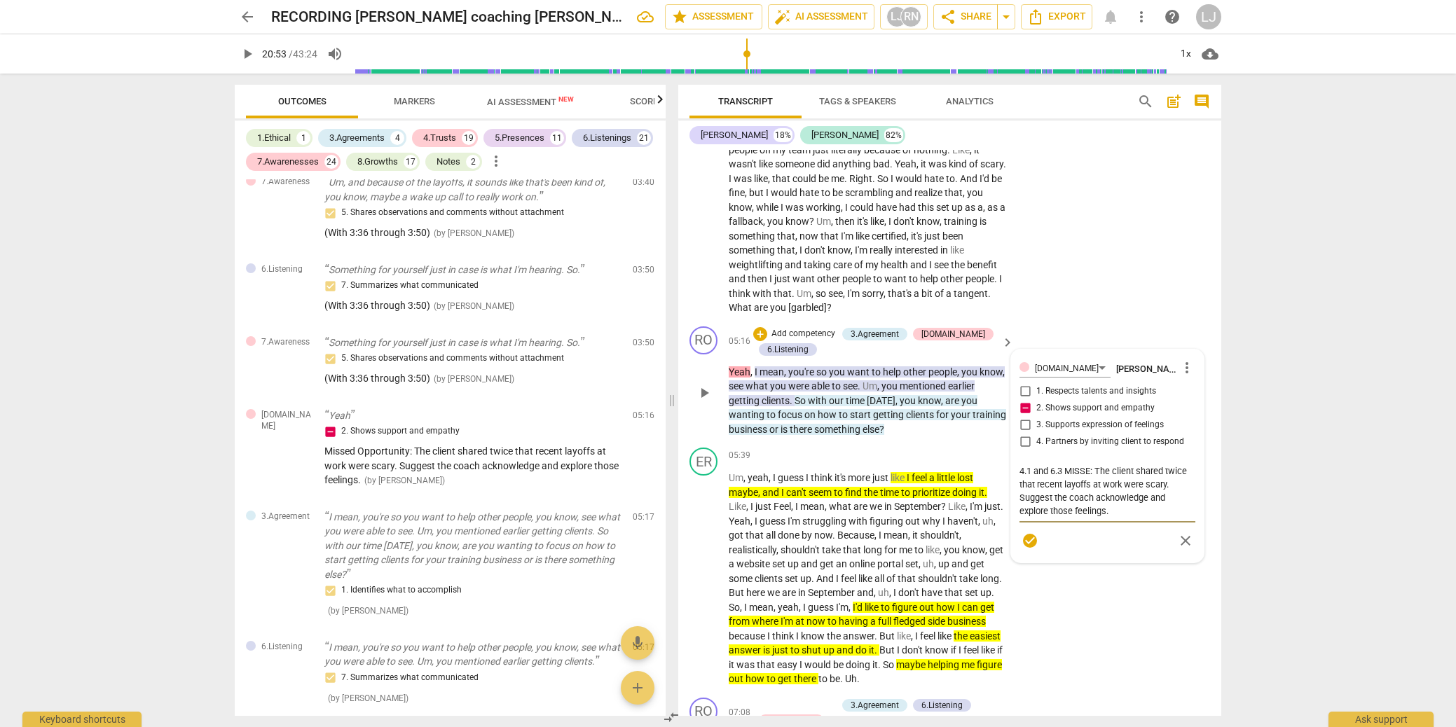
type textarea "4.1 and 6.3 MISSED: The client shared twice that recent layoffs at work were sc…"
type textarea "4.1 and 6.3 MISSED : The client shared twice that recent layoffs at work were s…"
type textarea "4.1 and 6.3 MISSED O: The client shared twice that recent layoffs at work were …"
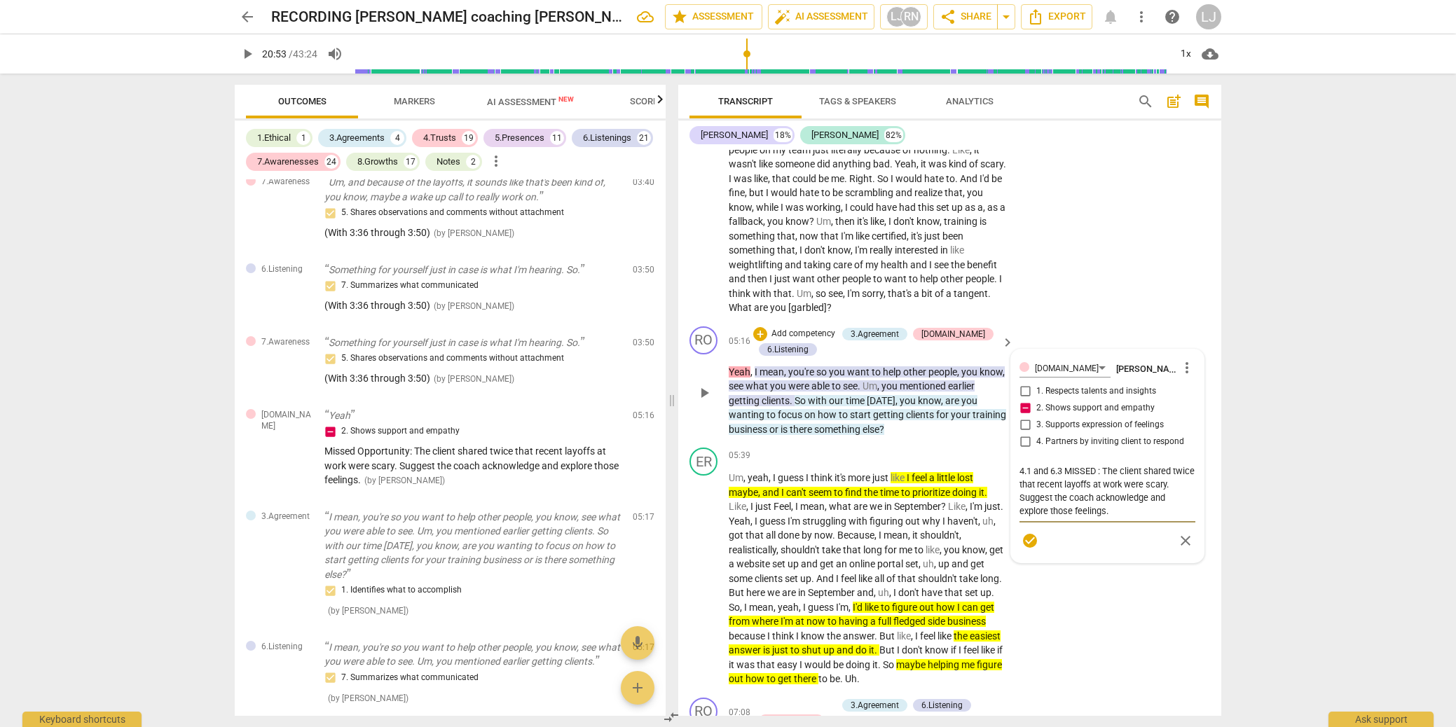
type textarea "4.1 and 6.3 MISSED O: The client shared twice that recent layoffs at work were …"
type textarea "4.1 and 6.3 MISSED OP: The client shared twice that recent layoffs at work were…"
type textarea "4.1 and 6.3 MISSED OPP: The client shared twice that recent layoffs at work wer…"
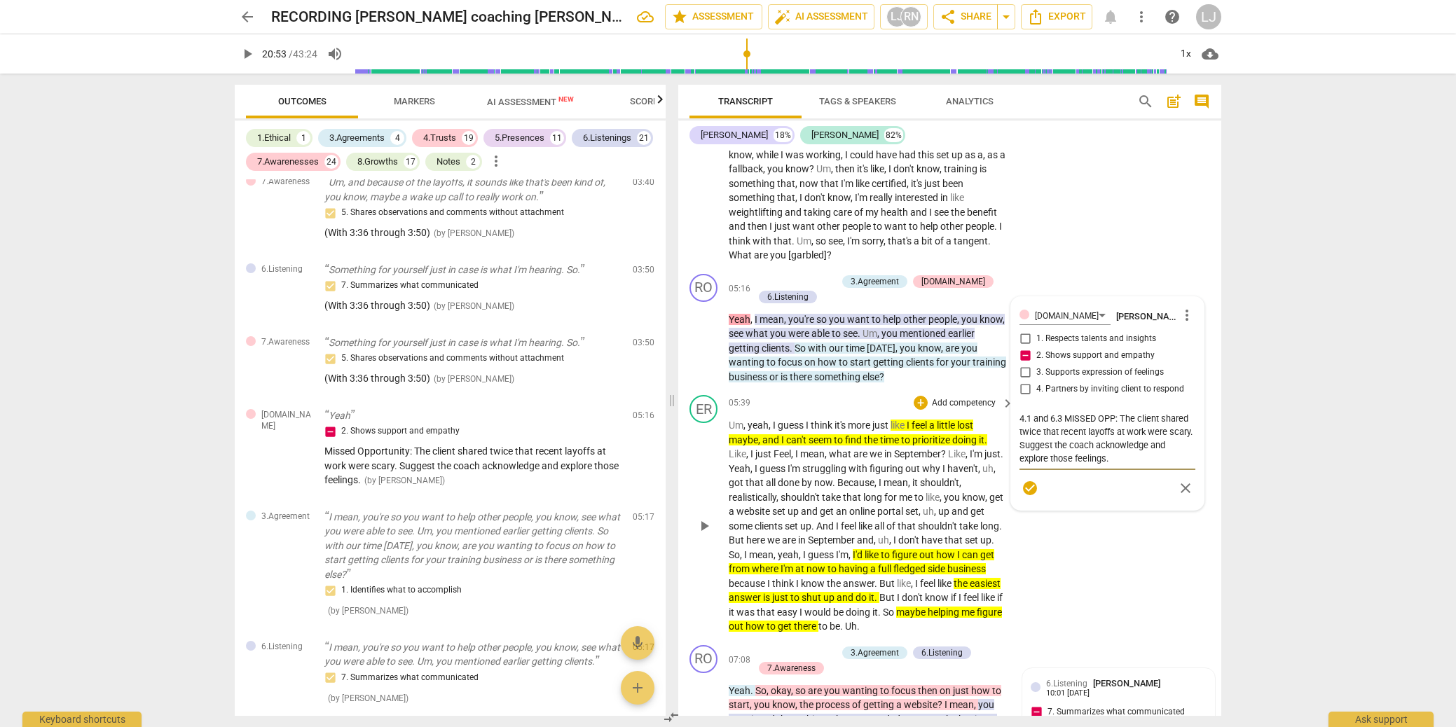
scroll to position [1334, 0]
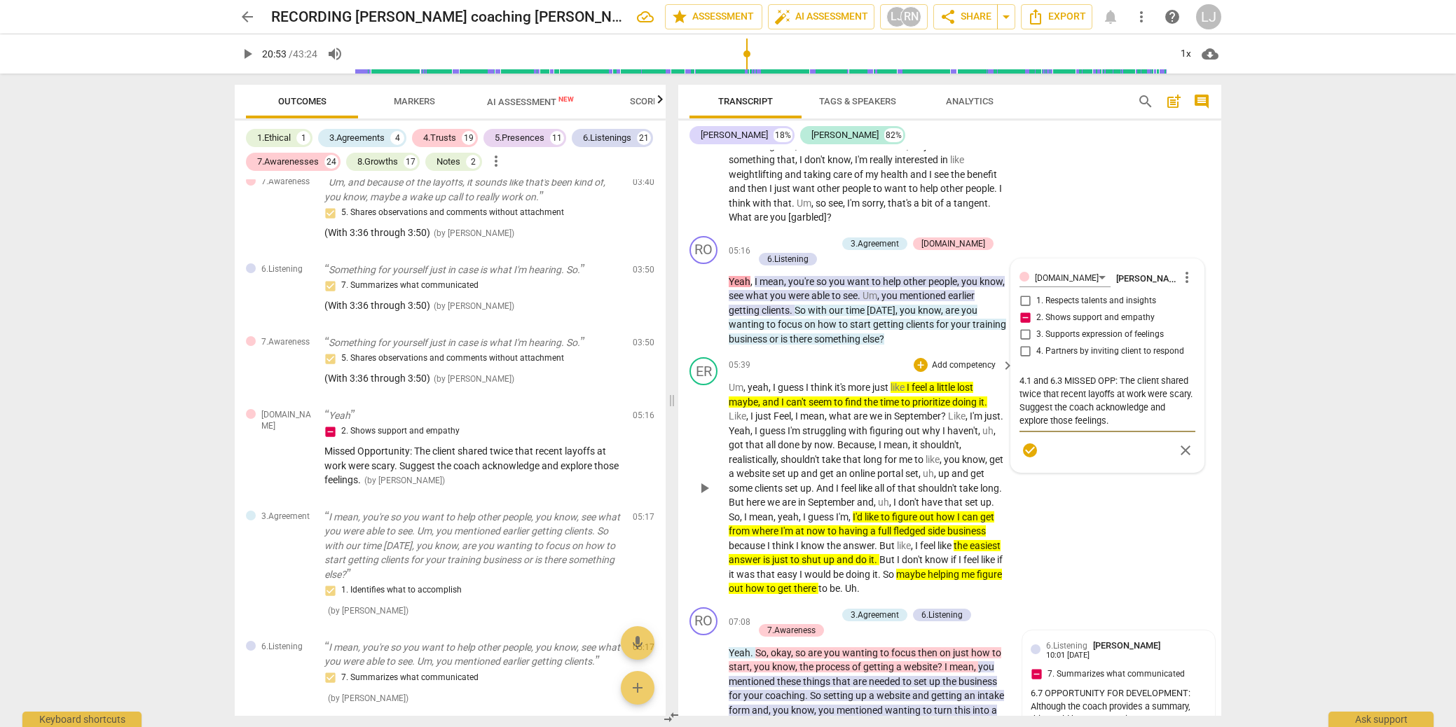
drag, startPoint x: 1121, startPoint y: 435, endPoint x: 1002, endPoint y: 393, distance: 126.3
click at [1002, 393] on div "RO play_arrow pause 00:06 + Add competency 1.Ethical keyboard_arrow_right Hi [P…" at bounding box center [949, 433] width 543 height 566
type textarea "4.1 and 6.3 MISSED OPP: The client shared twice that recent layoffs at work wer…"
click at [1027, 459] on span "check_circle" at bounding box center [1030, 450] width 17 height 17
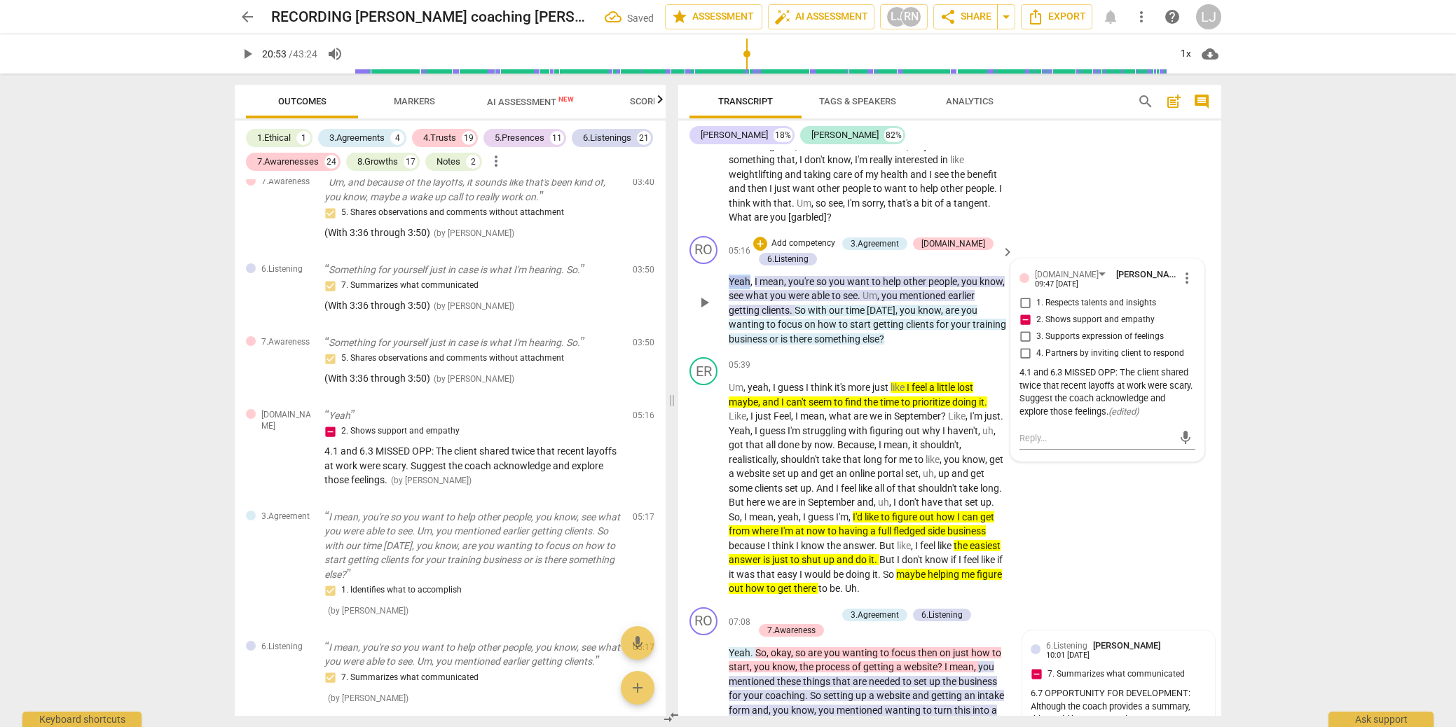
drag, startPoint x: 750, startPoint y: 293, endPoint x: 737, endPoint y: 292, distance: 12.6
click at [730, 296] on p "Yeah , I mean , you're so you want to help other people , you know , see what y…" at bounding box center [868, 311] width 278 height 72
click at [760, 275] on div "+" at bounding box center [763, 278] width 14 height 14
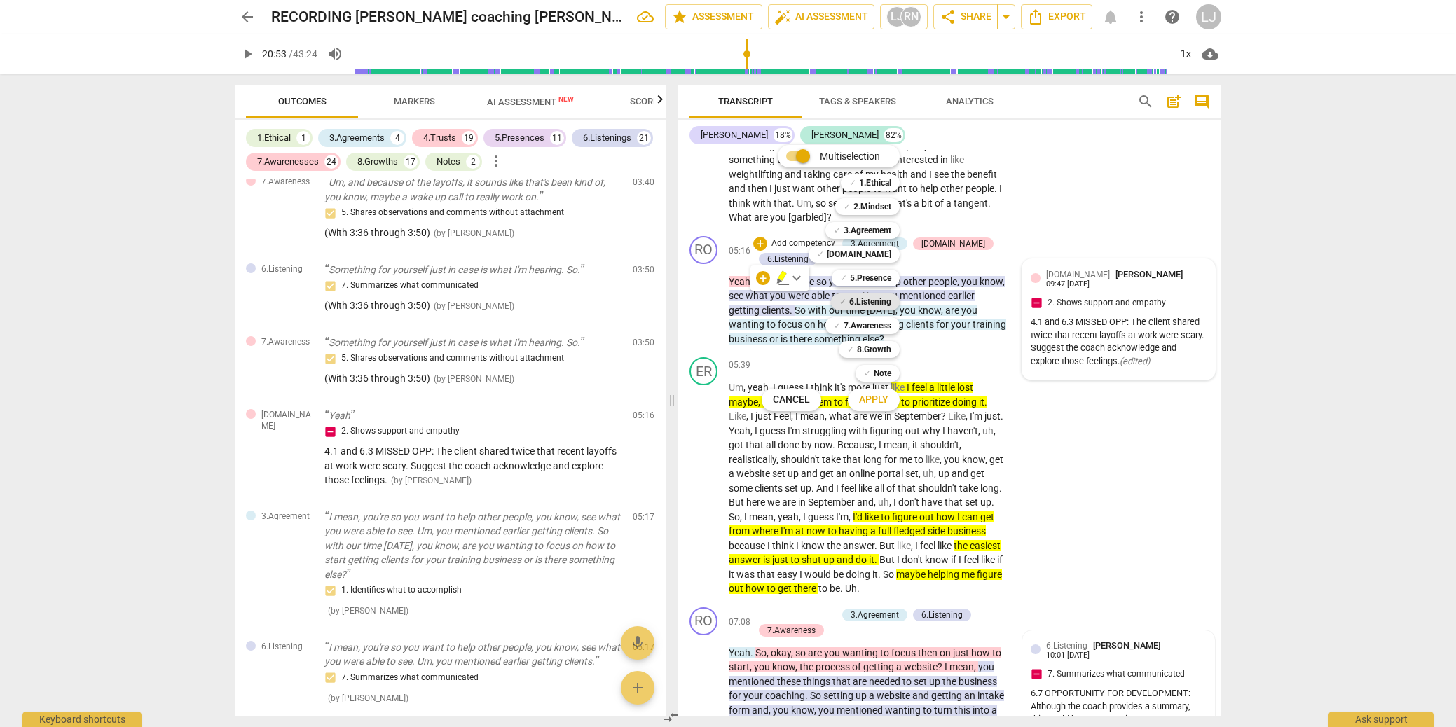
click at [857, 301] on b "6.Listening" at bounding box center [870, 302] width 42 height 17
click at [873, 399] on span "Apply" at bounding box center [873, 400] width 29 height 14
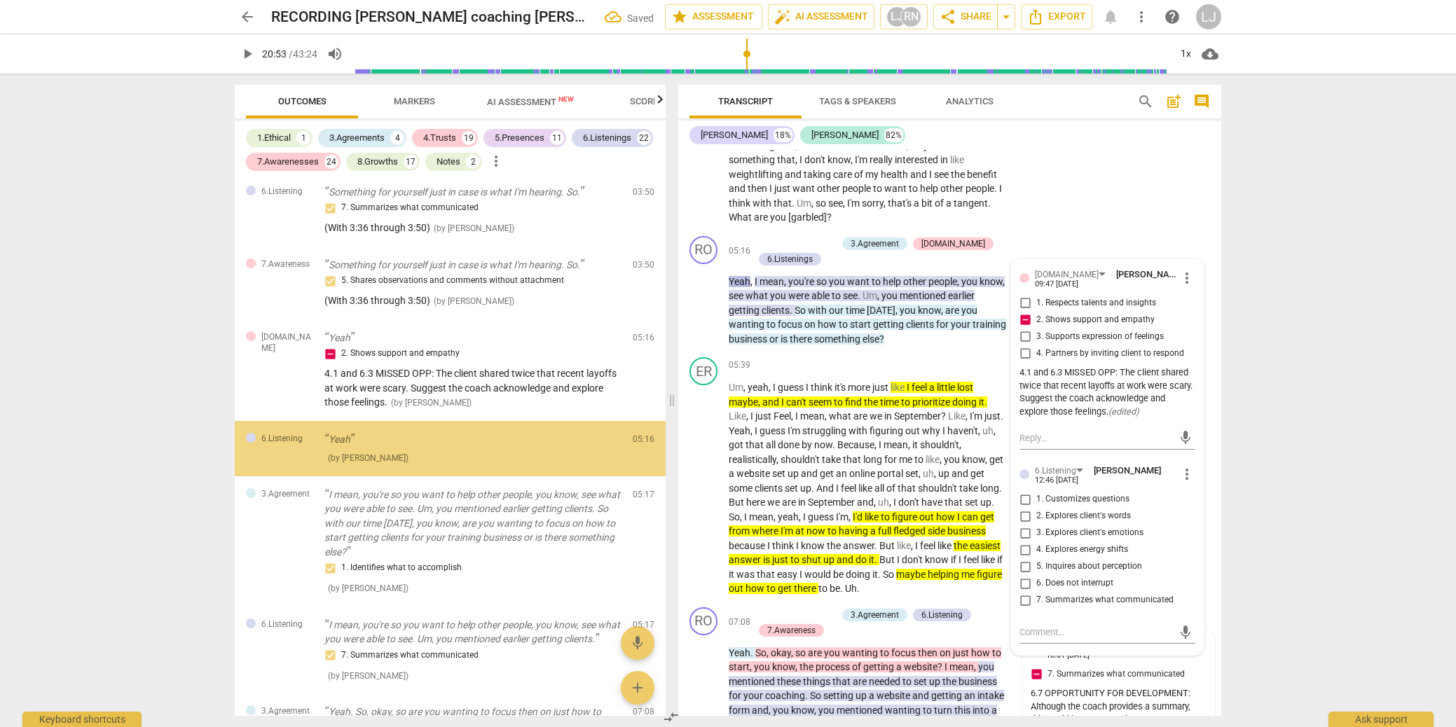
scroll to position [585, 0]
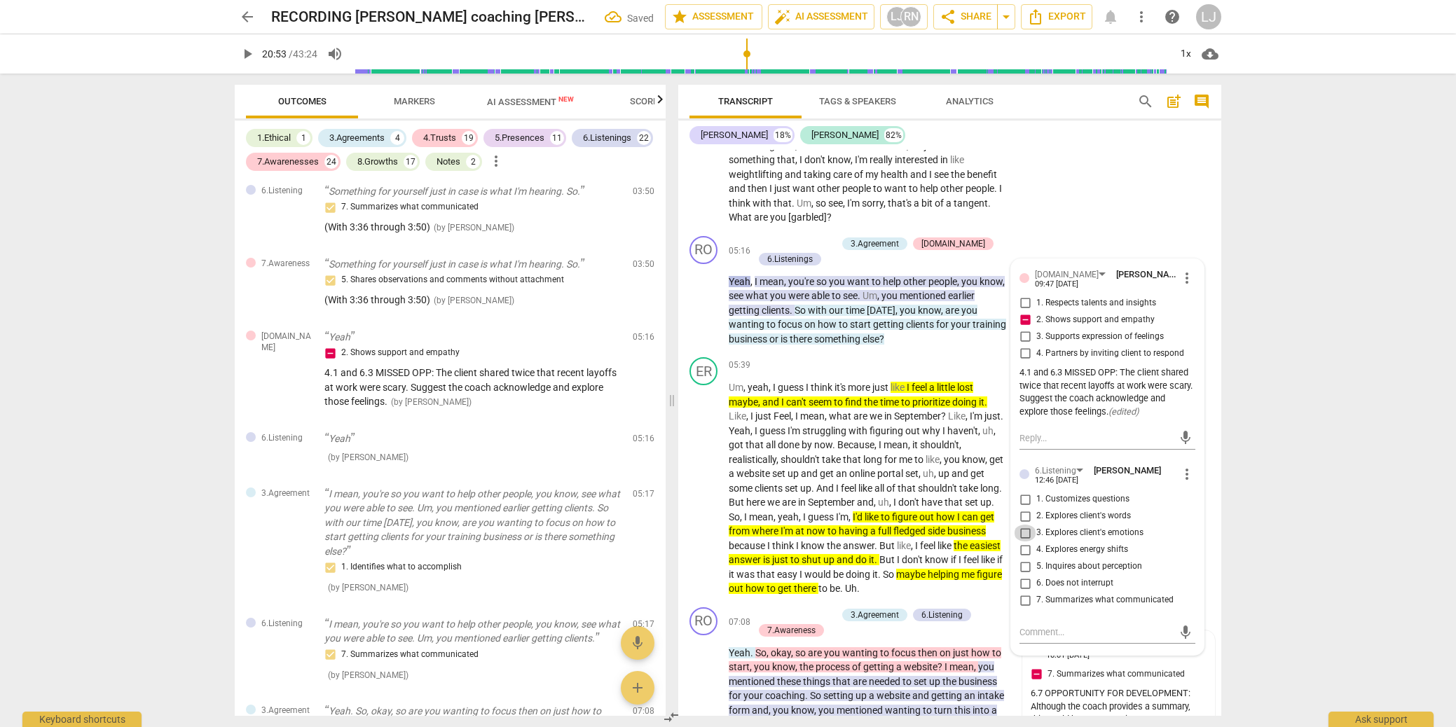
click at [1023, 542] on input "3. Explores client's emotions" at bounding box center [1025, 533] width 22 height 17
checkbox input "true"
click at [1030, 639] on textarea at bounding box center [1096, 632] width 153 height 13
paste textarea "4.1 and 6.3 MISSED OPP: The client shared twice that recent layoffs at work wer…"
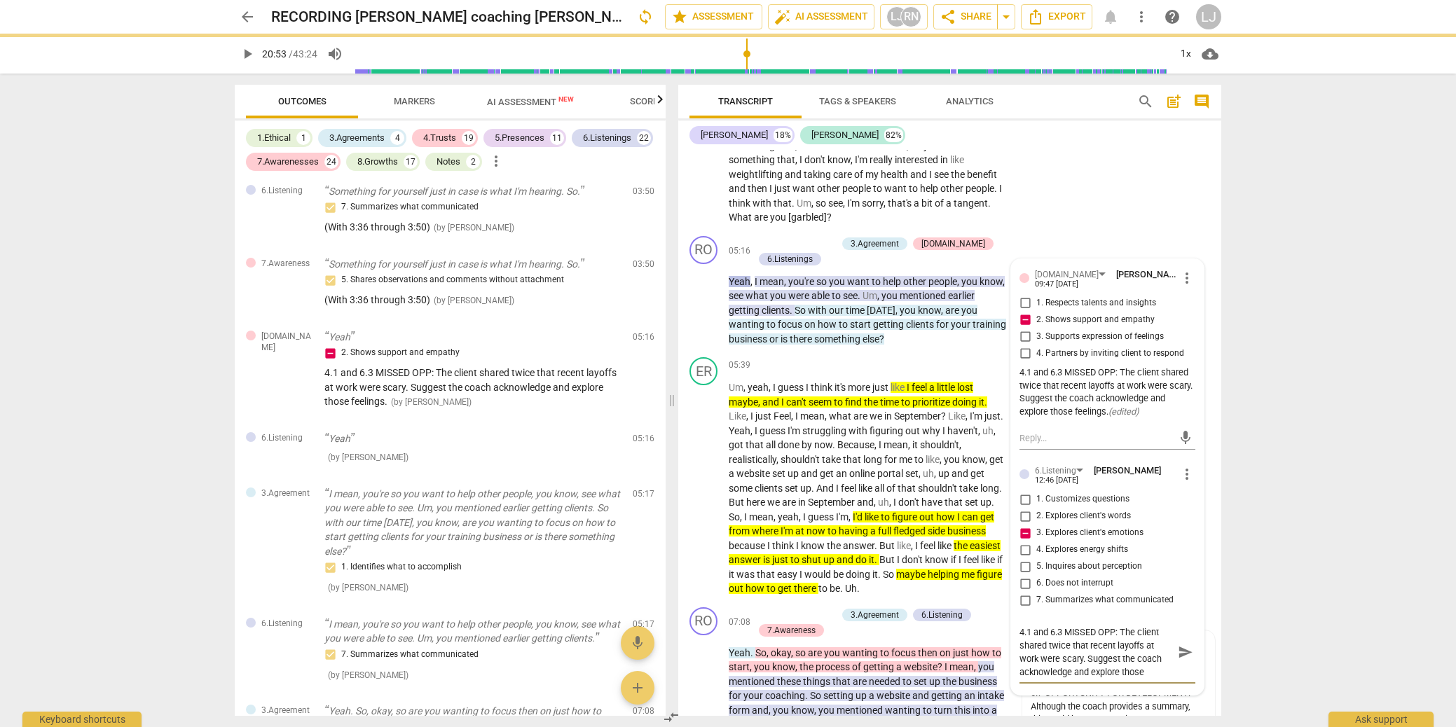
type textarea "4.1 and 6.3 MISSED OPP: The client shared twice that recent layoffs at work wer…"
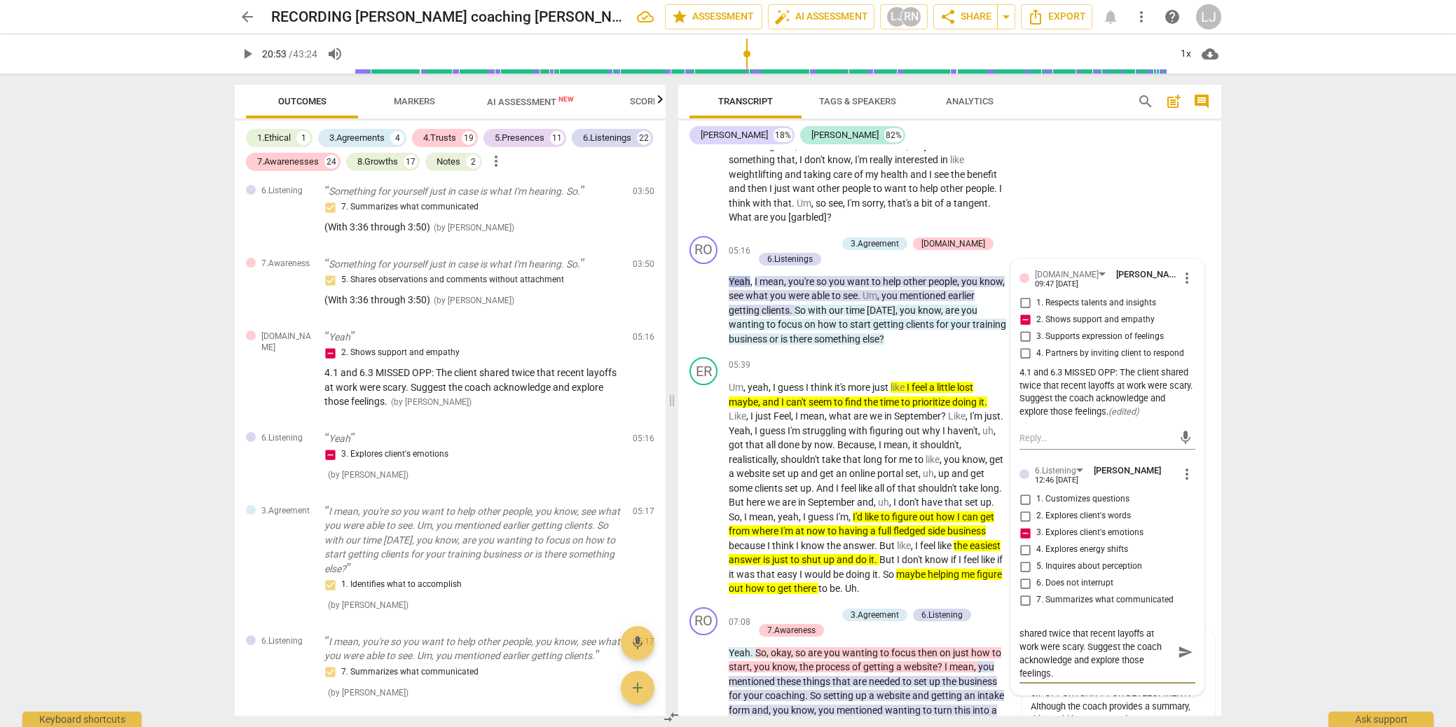
type textarea "4.1 and 6.3 MISSED OPP: The client shared twice that recent layoffs at work wer…"
click at [1186, 660] on span "send" at bounding box center [1185, 652] width 15 height 15
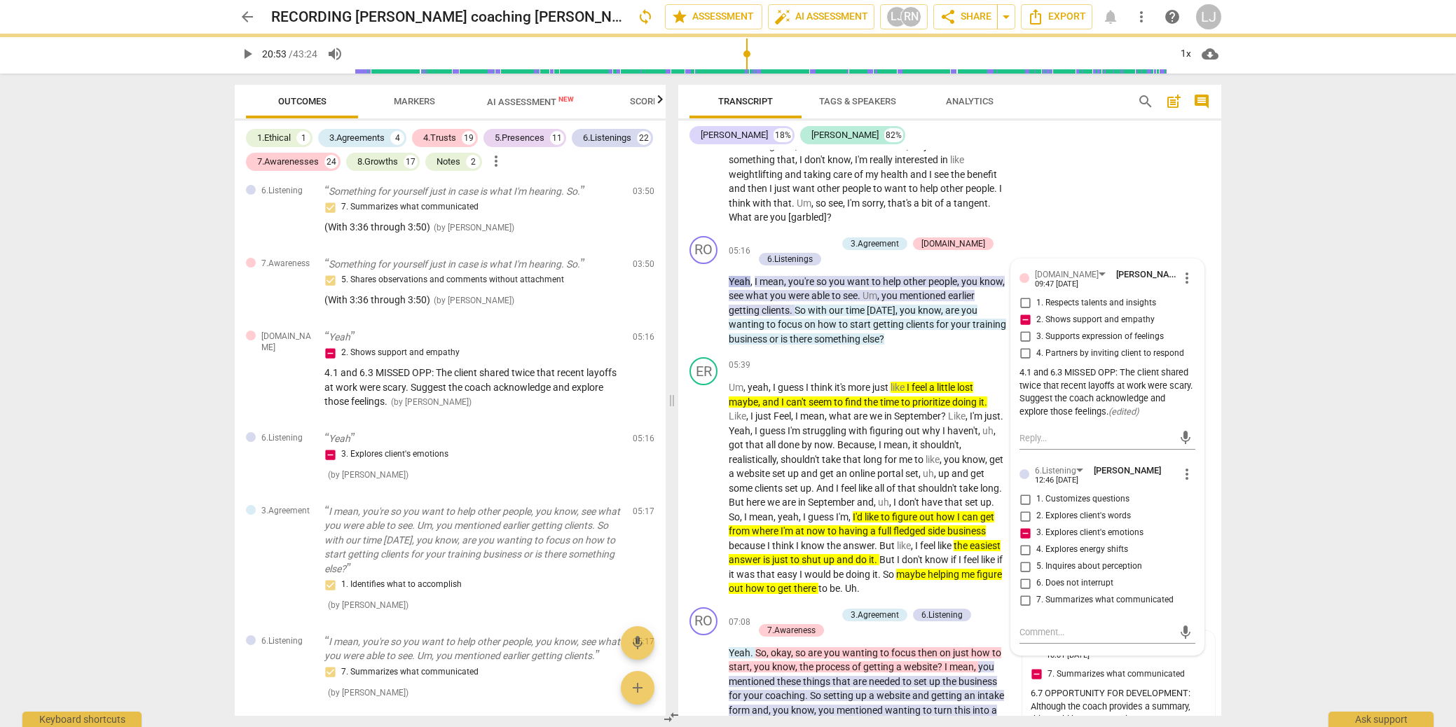
scroll to position [0, 0]
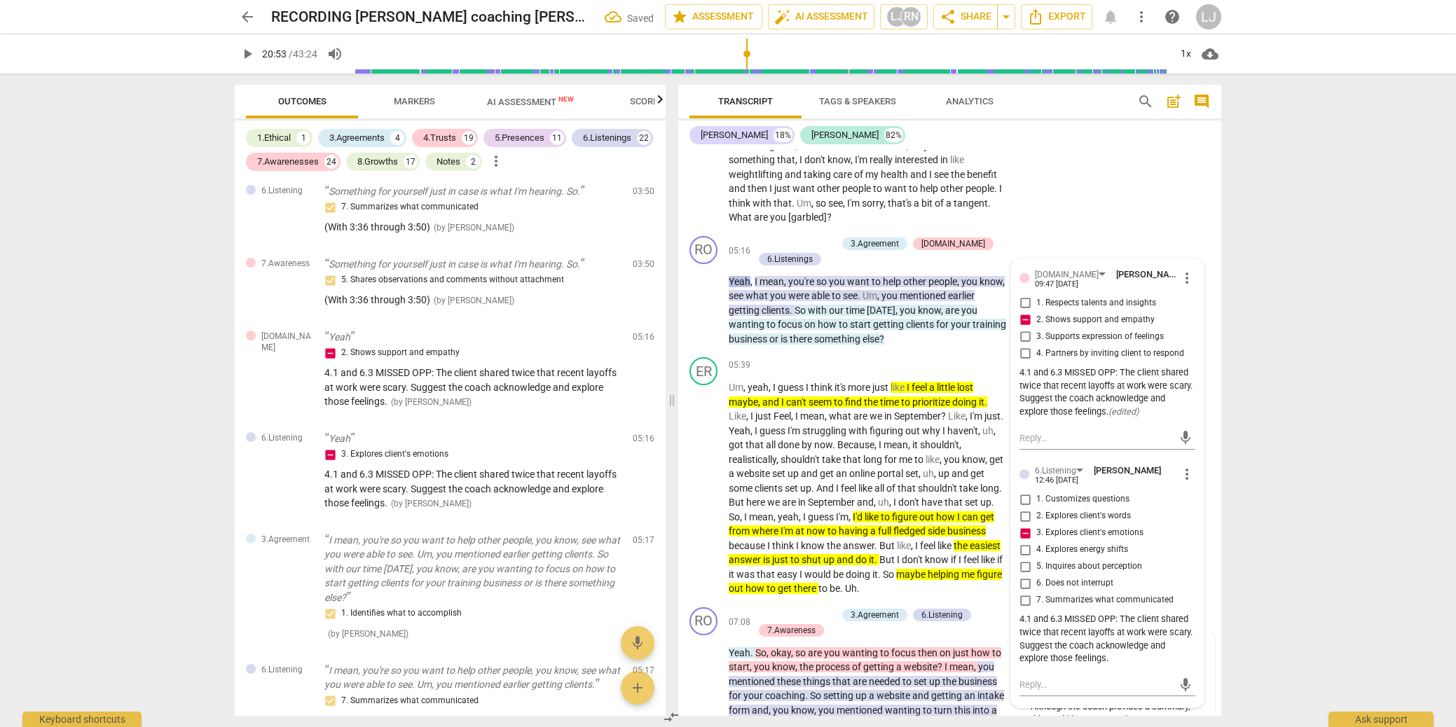
click at [1262, 565] on div "arrow_back RECORDING [PERSON_NAME] coaching [PERSON_NAME] [DATE] Saved edit sta…" at bounding box center [728, 363] width 1456 height 727
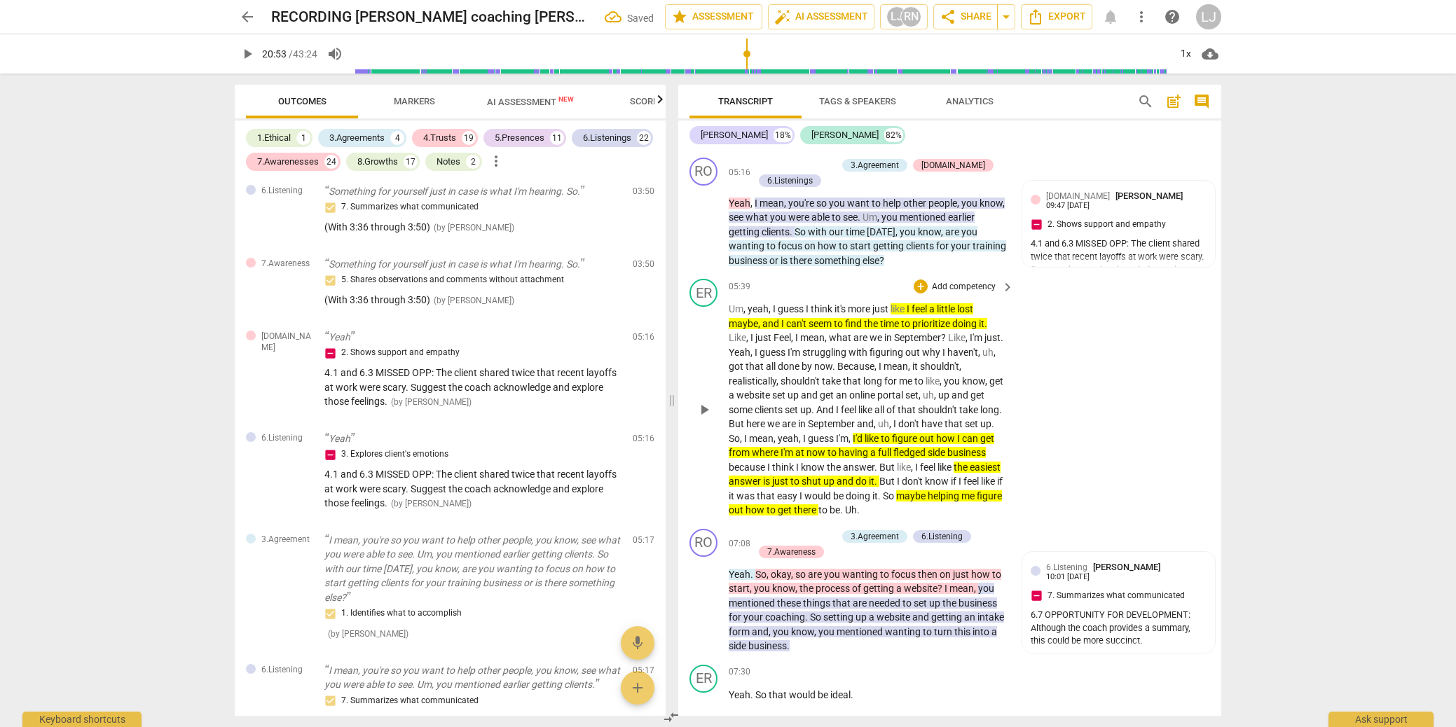
scroll to position [1508, 0]
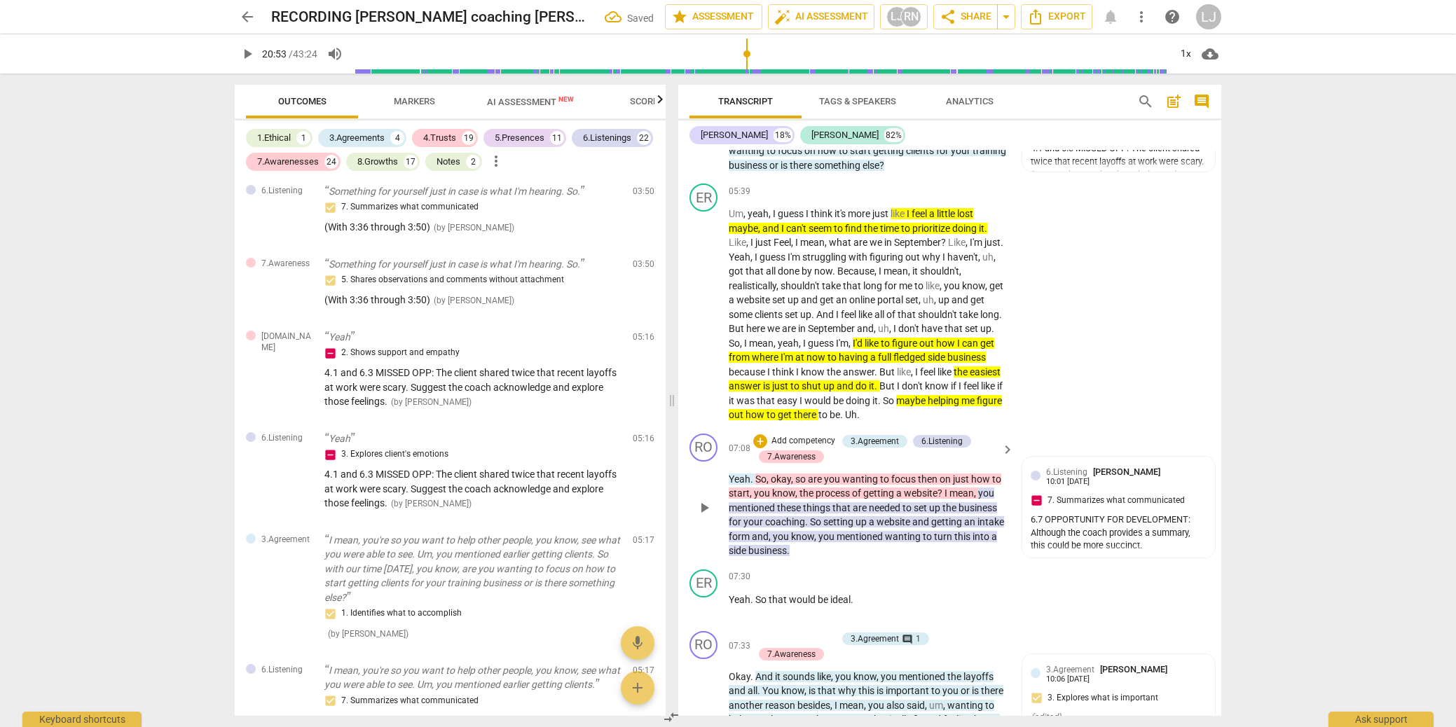
click at [739, 485] on span "Yeah" at bounding box center [740, 479] width 22 height 11
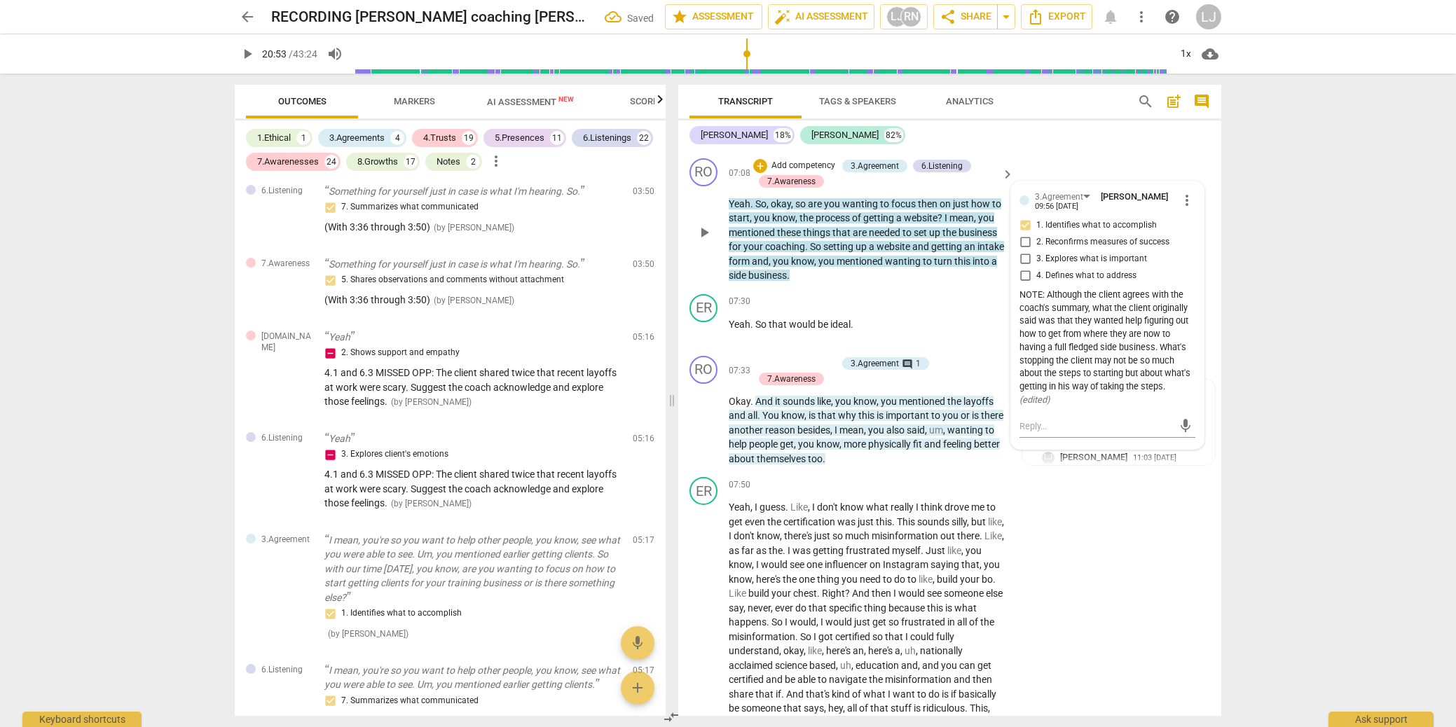
scroll to position [1773, 0]
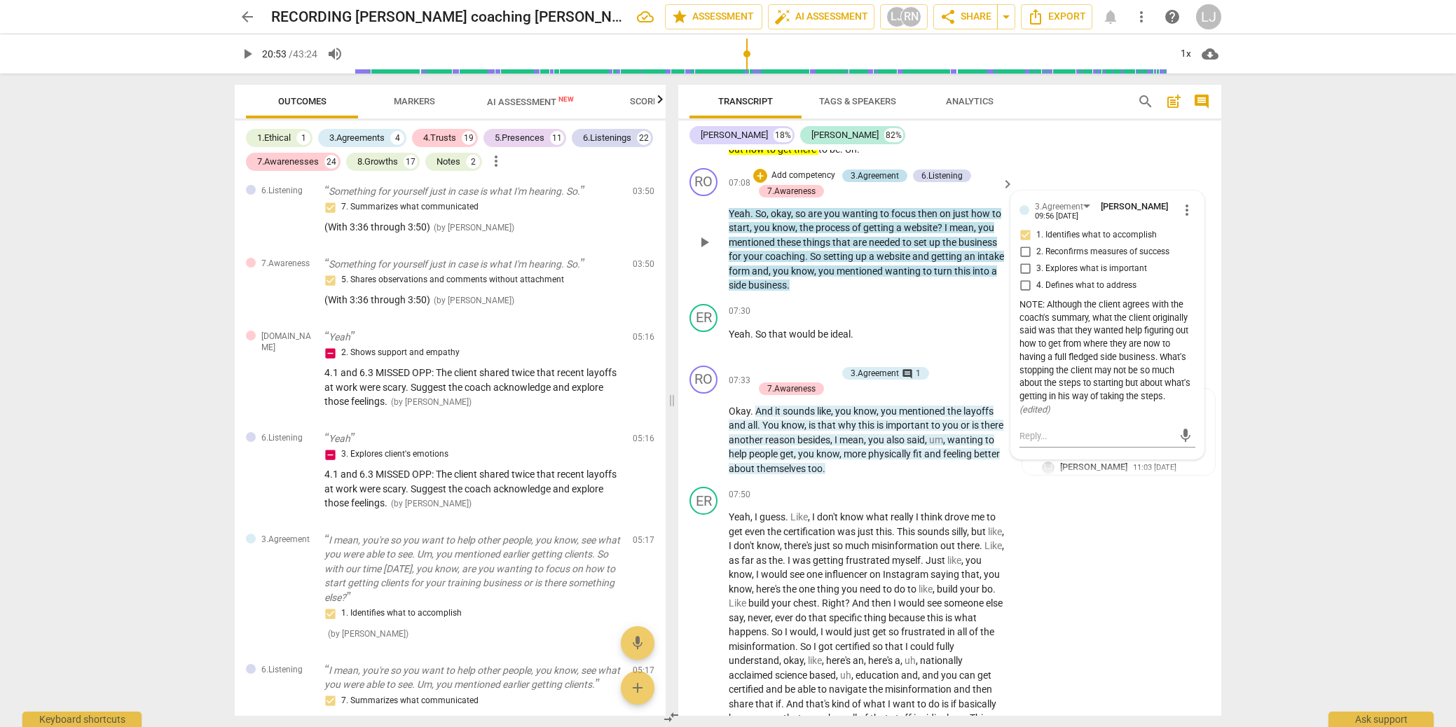
click at [873, 182] on div "3.Agreement" at bounding box center [875, 176] width 48 height 13
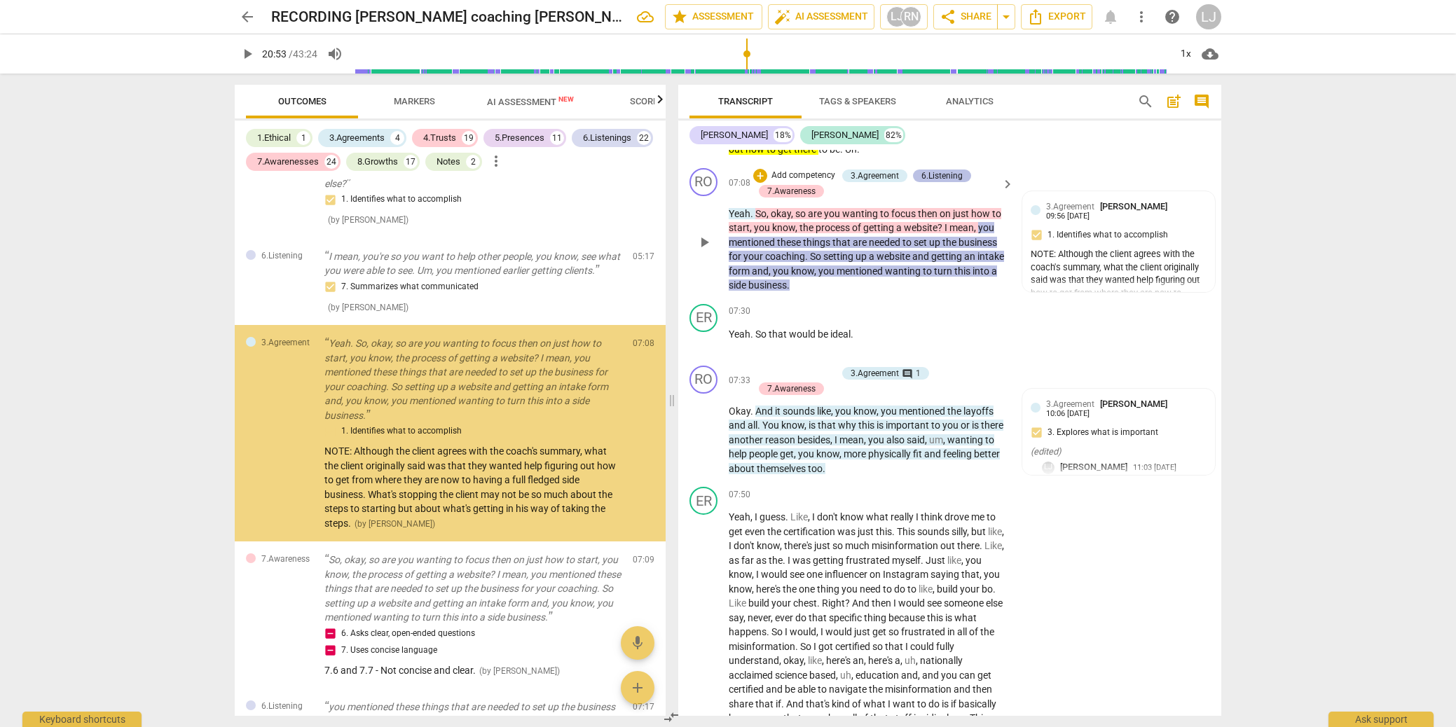
click at [929, 182] on div "6.Listening" at bounding box center [942, 176] width 41 height 13
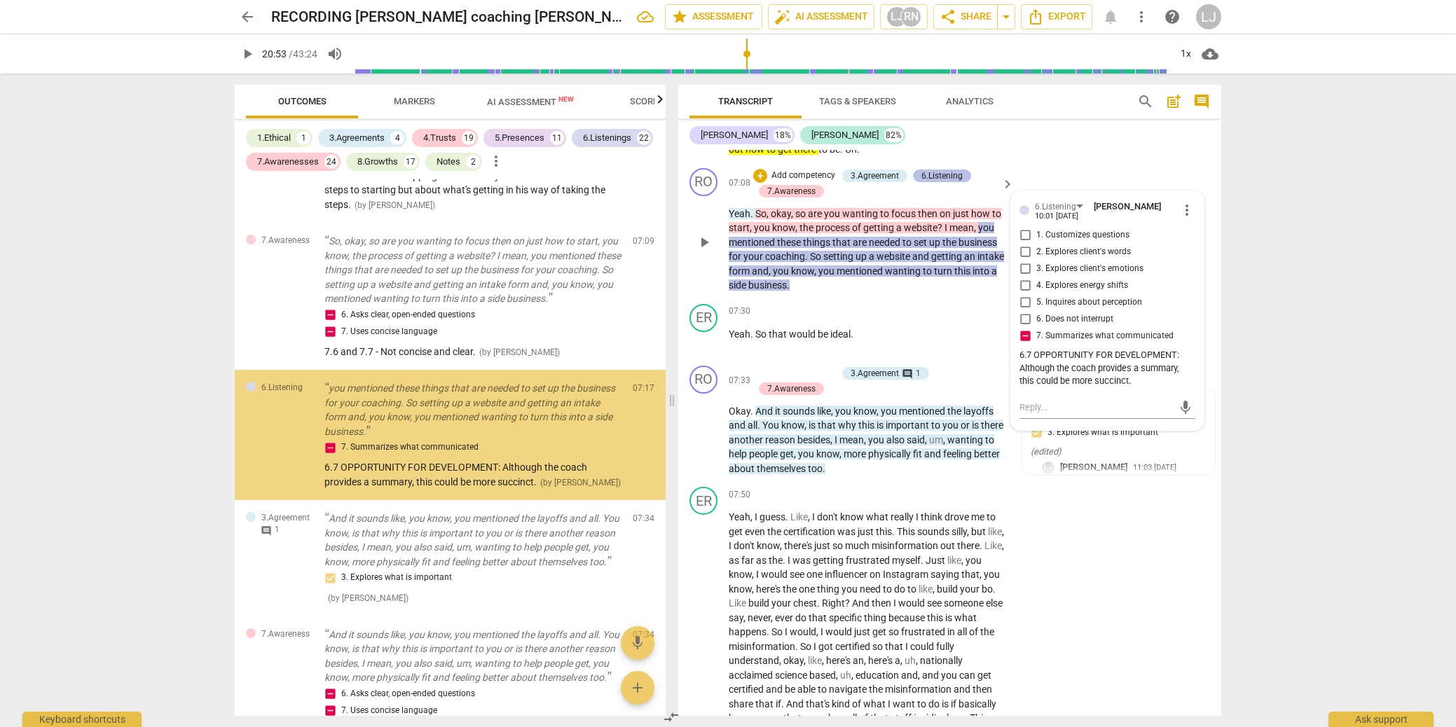
scroll to position [1319, 0]
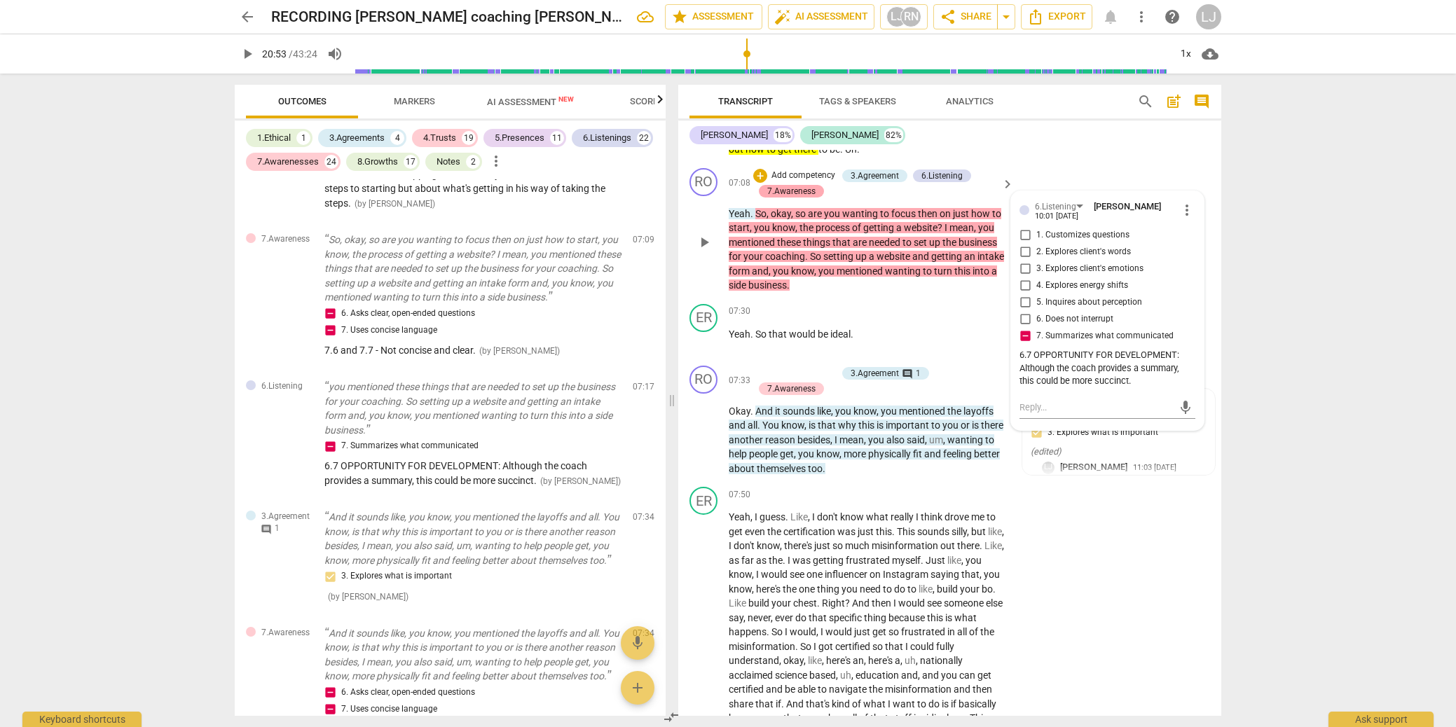
click at [789, 198] on div "7.Awareness" at bounding box center [791, 191] width 48 height 13
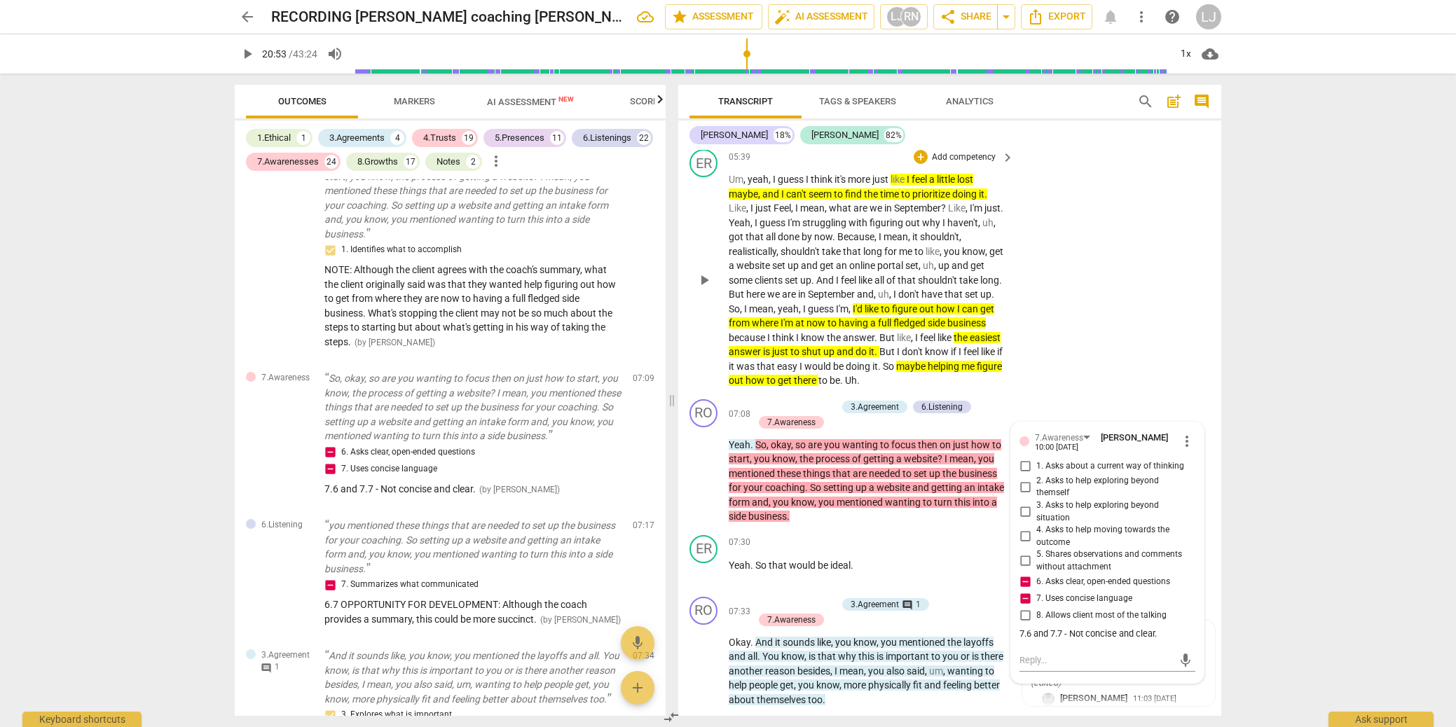
scroll to position [1563, 0]
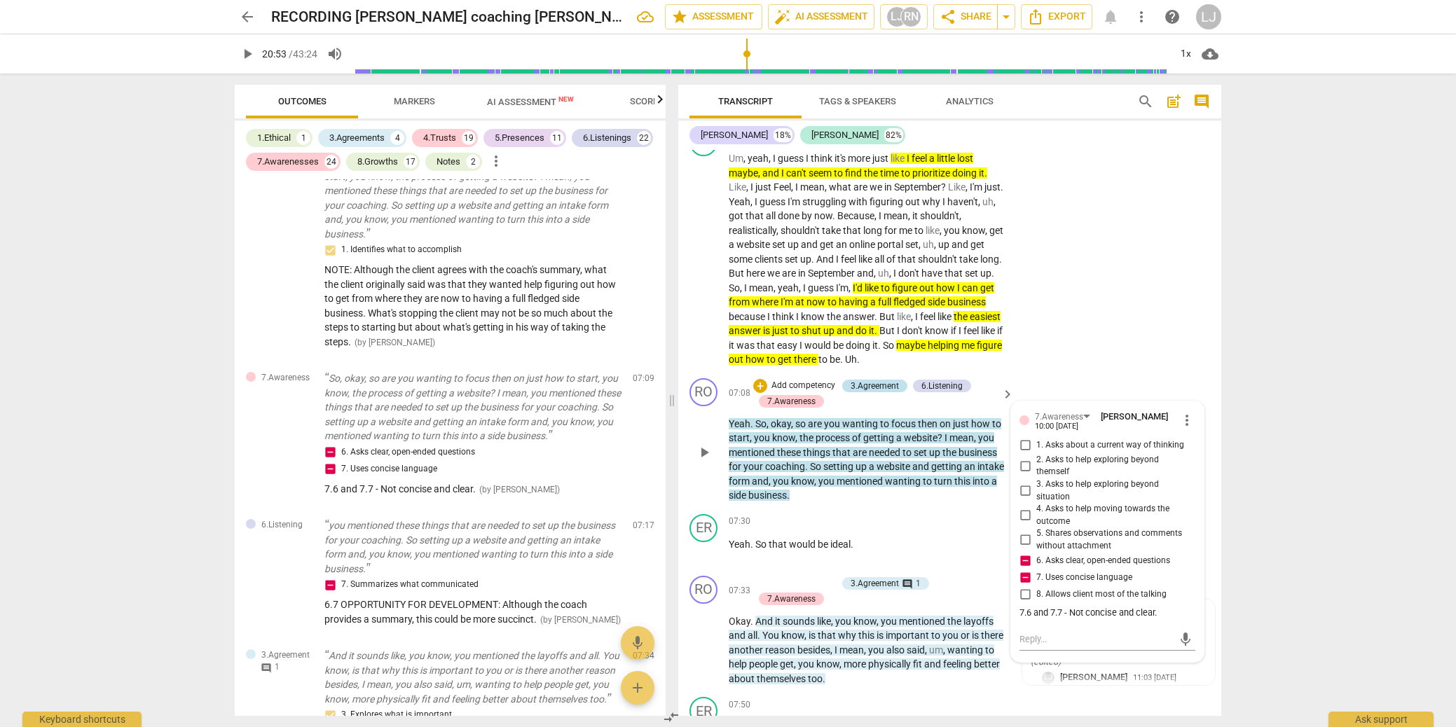
click at [884, 392] on div "3.Agreement" at bounding box center [875, 386] width 48 height 13
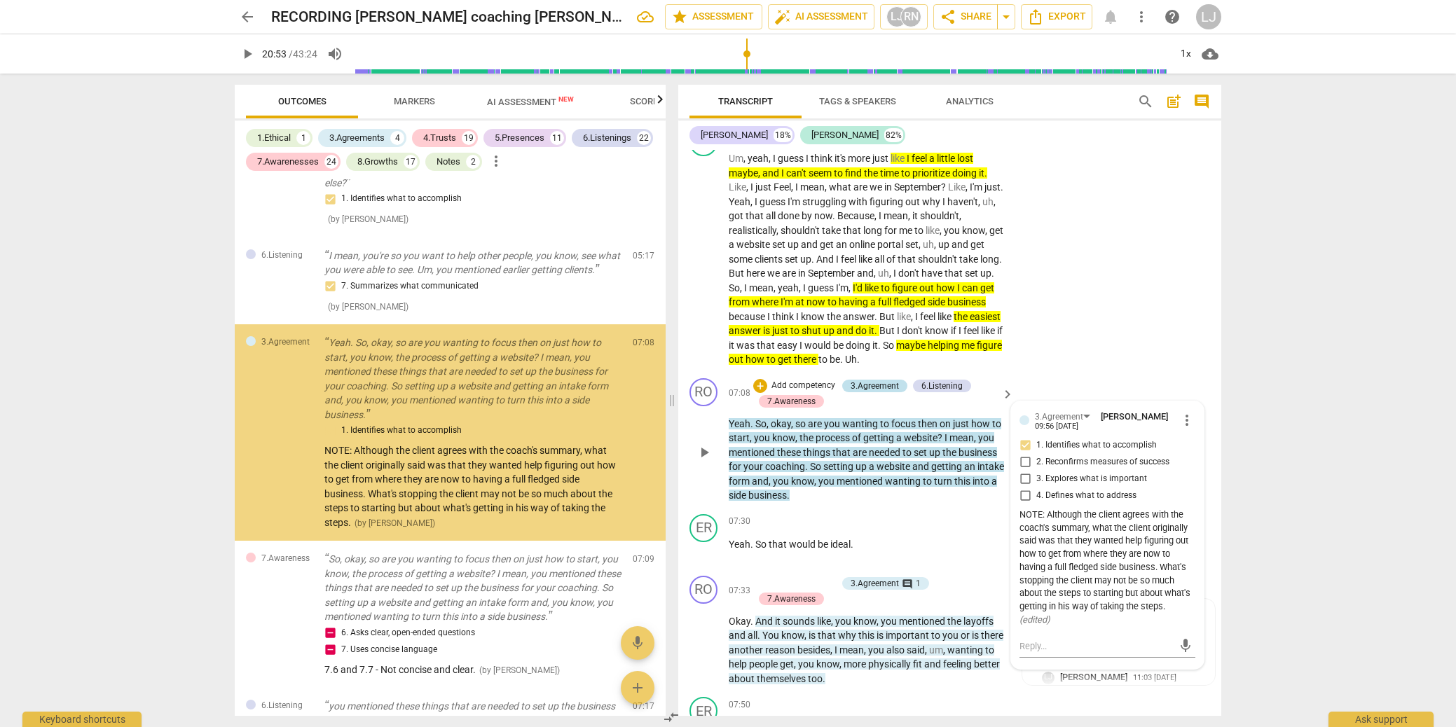
scroll to position [999, 0]
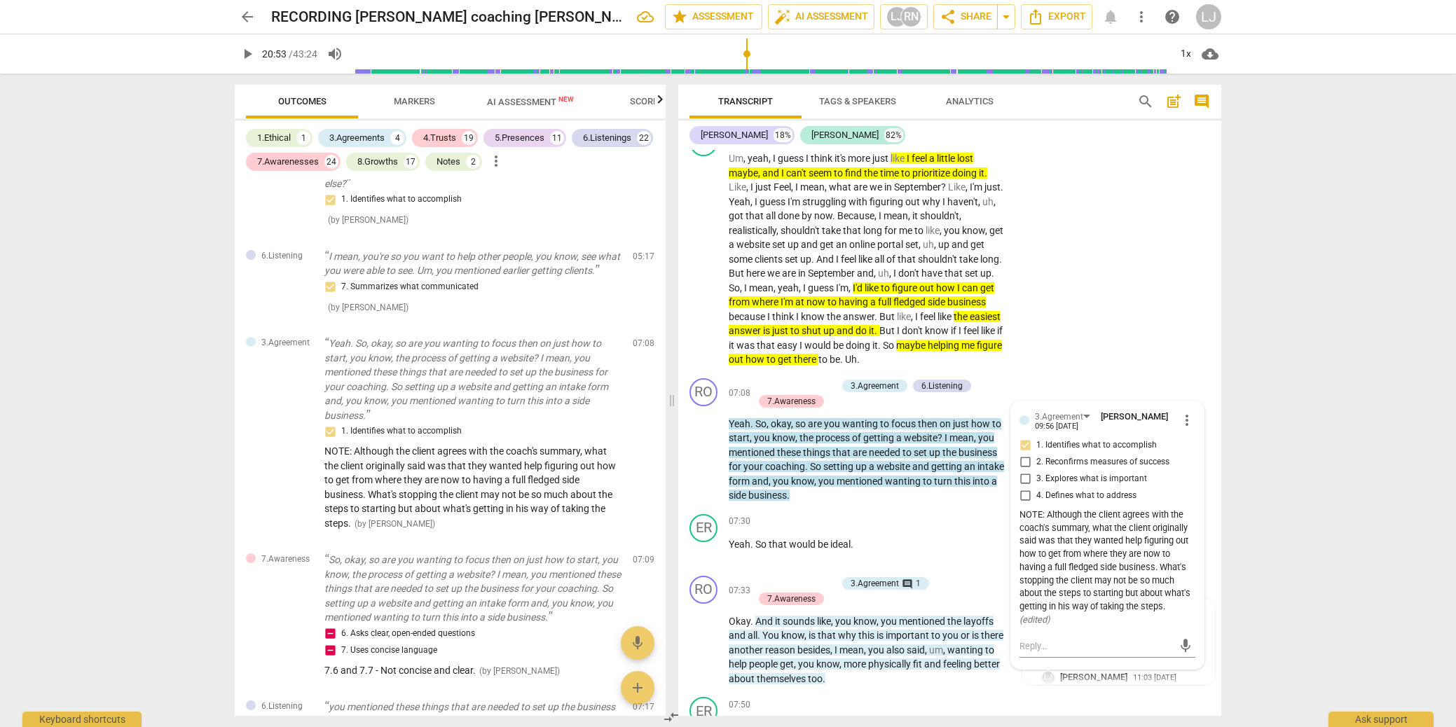
click at [1285, 355] on div "arrow_back RECORDING [PERSON_NAME] coaching [PERSON_NAME] [DATE] edit star Asse…" at bounding box center [728, 363] width 1456 height 727
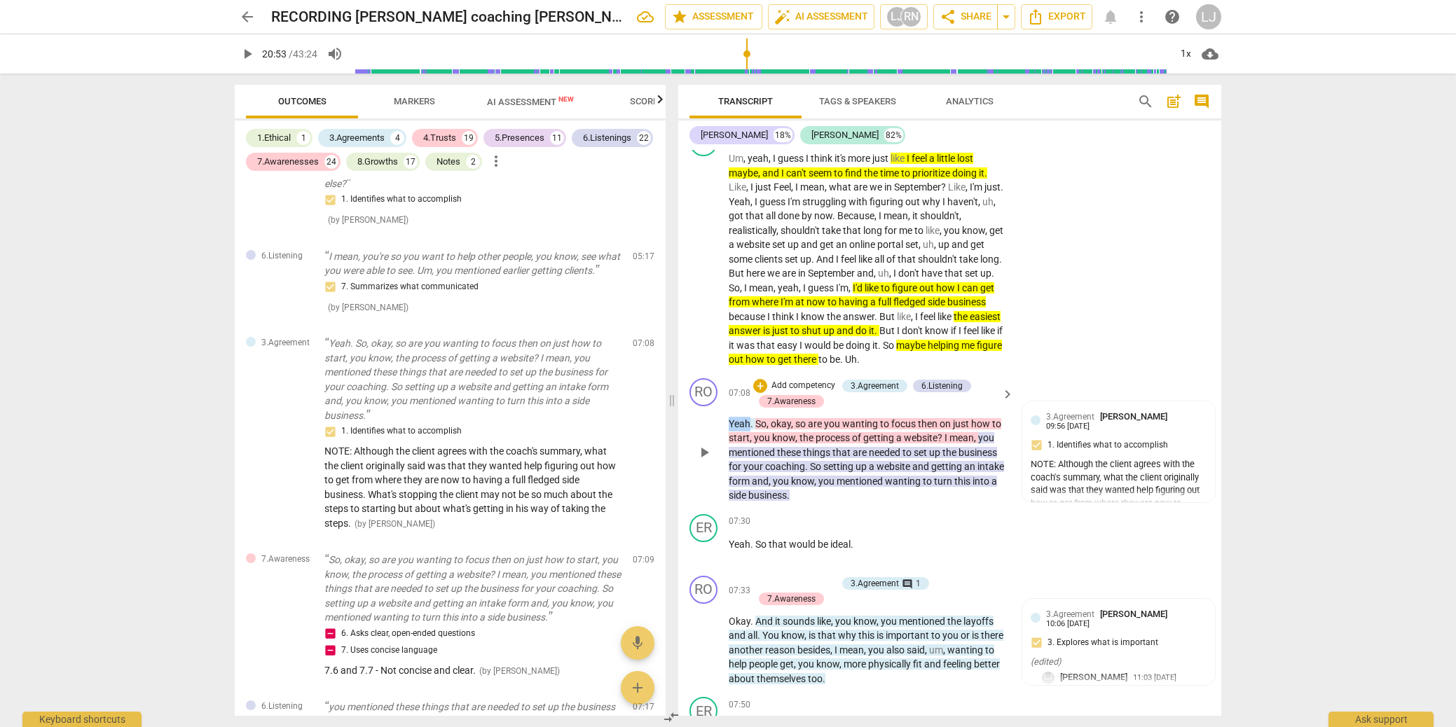
drag, startPoint x: 749, startPoint y: 438, endPoint x: 724, endPoint y: 440, distance: 25.3
click at [724, 440] on div "RO play_arrow pause 07:08 + Add competency 3.Agreement 6.Listening 7.Awareness …" at bounding box center [949, 441] width 543 height 136
click at [763, 420] on div "+" at bounding box center [763, 421] width 14 height 14
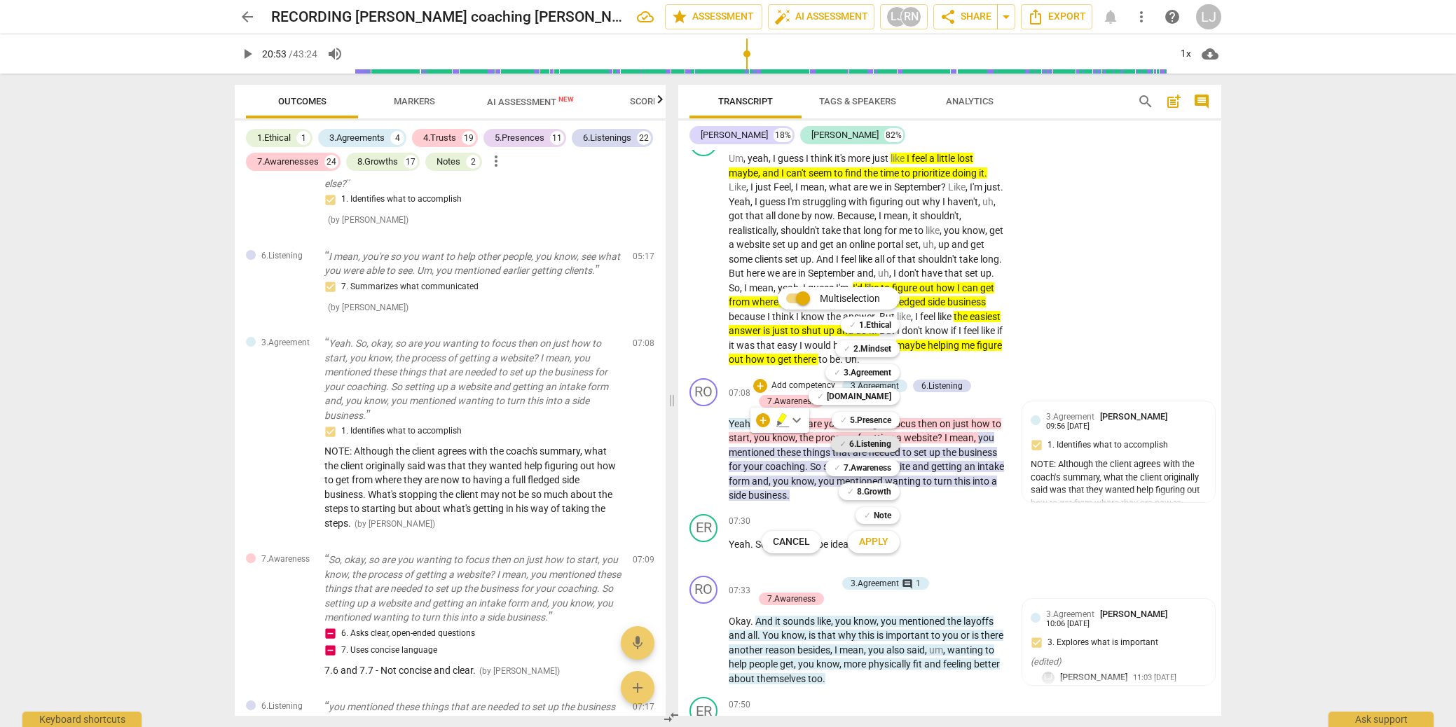
click at [876, 444] on b "6.Listening" at bounding box center [870, 444] width 42 height 17
click at [882, 540] on span "Apply" at bounding box center [873, 542] width 29 height 14
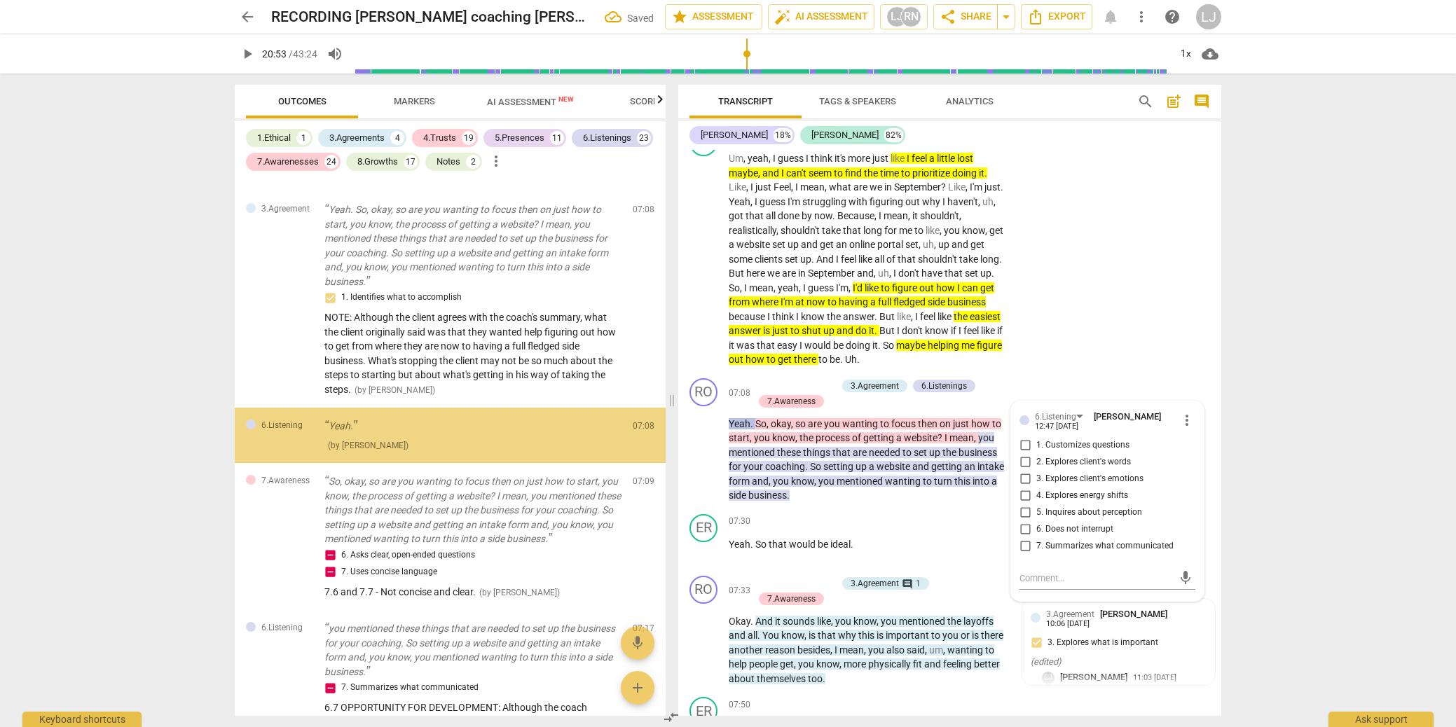
scroll to position [1135, 0]
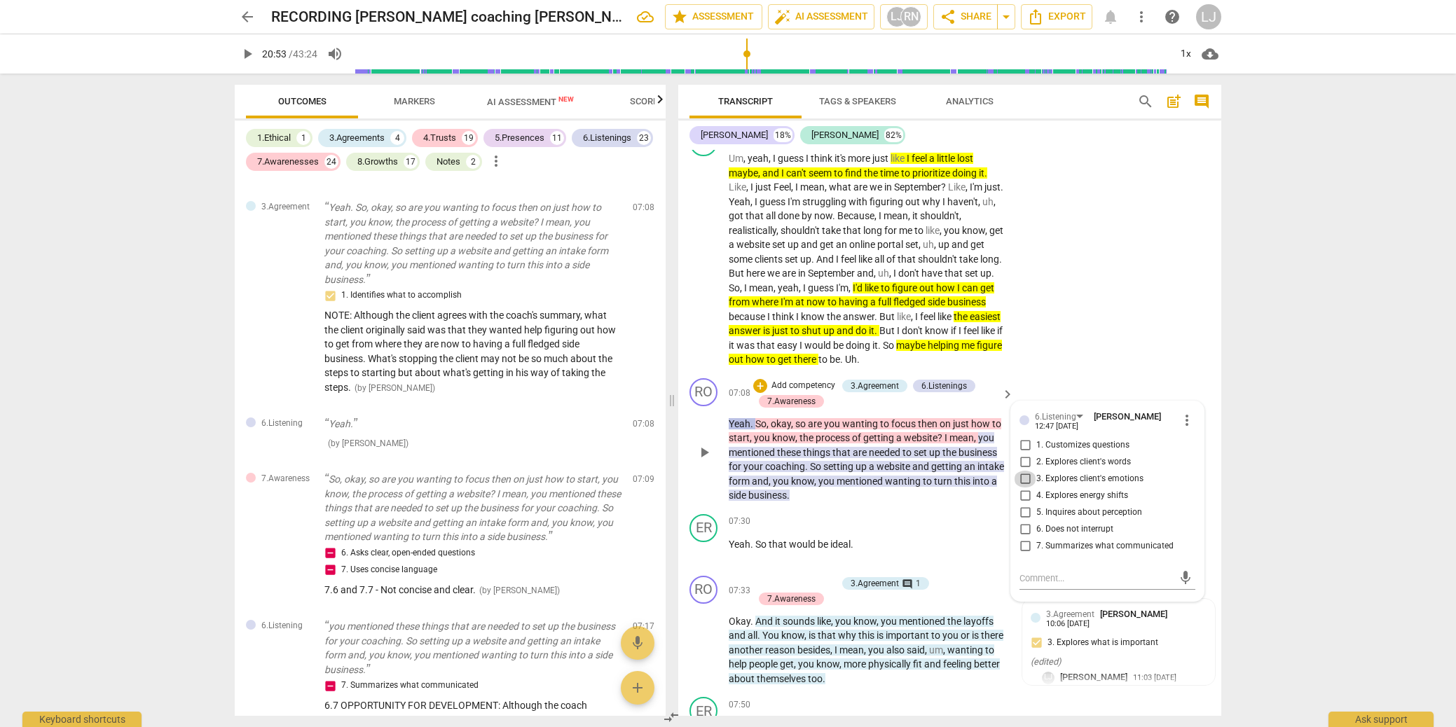
click at [1022, 488] on input "3. Explores client's emotions" at bounding box center [1025, 479] width 22 height 17
checkbox input "true"
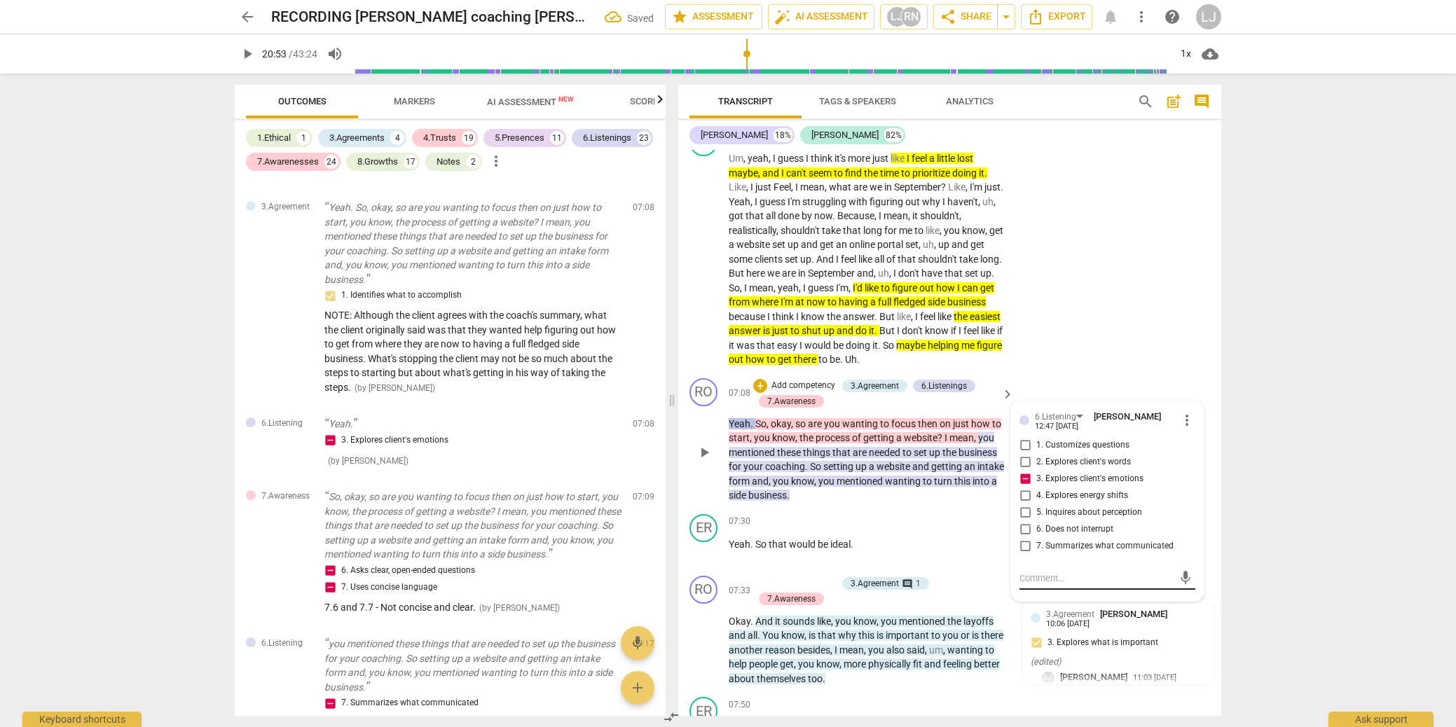
click at [1032, 585] on textarea at bounding box center [1096, 578] width 153 height 13
paste textarea "4.1 and 6.3 MISSED OPP: The client shared twice that recent layoffs at work wer…"
type textarea "4.1 and 6.3 MISSED OPP: The client shared twice that recent layoffs at work wer…"
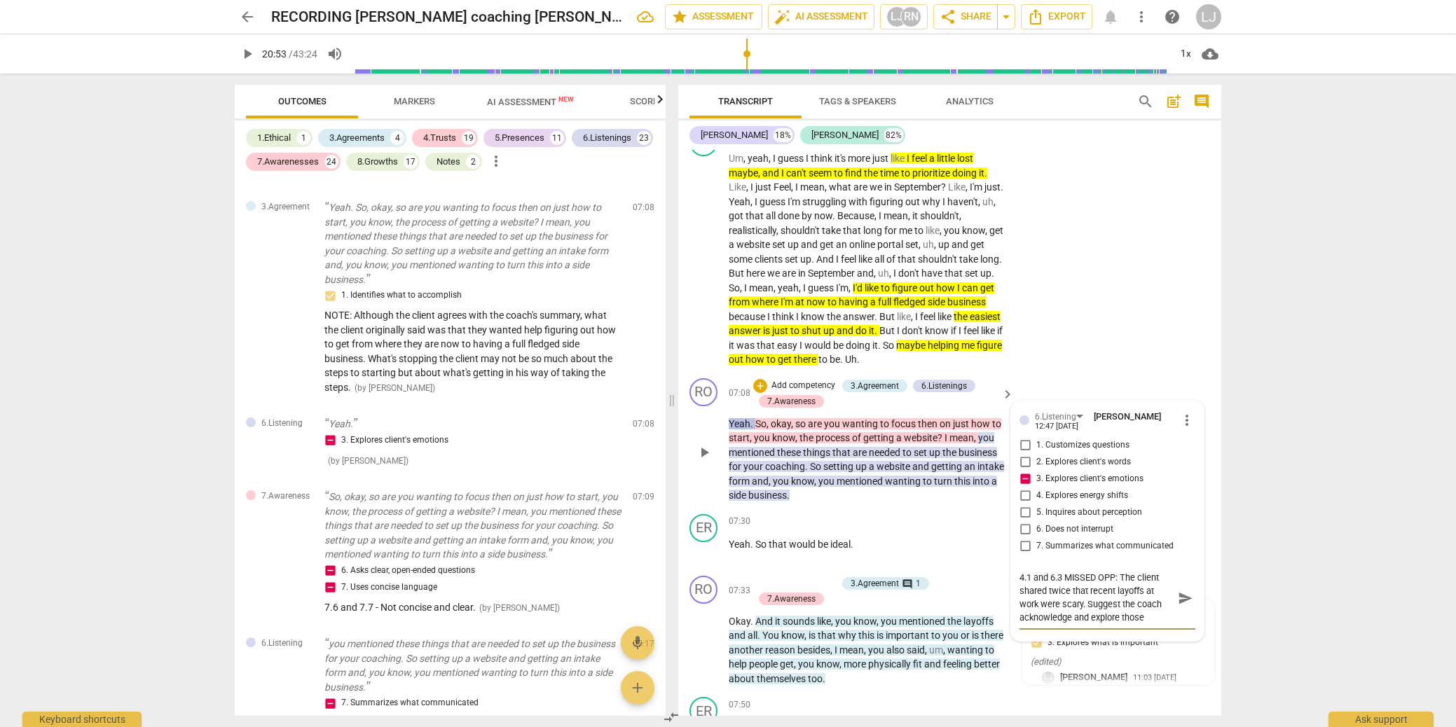
click at [1093, 606] on textarea "4.1 and 6.3 MISSED OPP: The client shared twice that recent layoffs at work wer…" at bounding box center [1096, 598] width 153 height 53
drag, startPoint x: 1093, startPoint y: 606, endPoint x: 1086, endPoint y: 612, distance: 8.9
click at [1083, 613] on textarea "4.1 and 6.3 MISSED OPP: The client shared twice that recent layoffs at work wer…" at bounding box center [1096, 598] width 153 height 53
type textarea "4.1 and 6.3 MISSED OPP: The client shared twice that hSuggest the coach acknowl…"
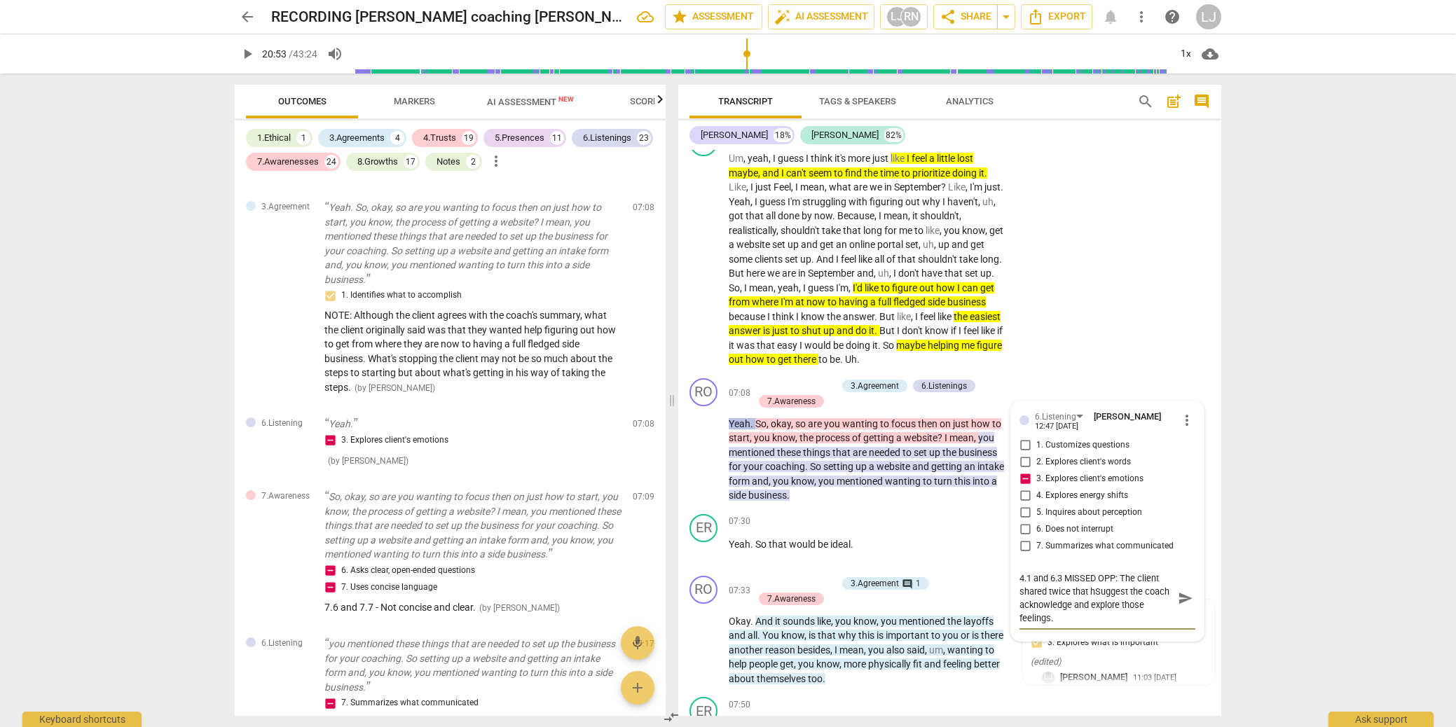
type textarea "4.1 and 6.3 MISSED OPP: The client shared twice that heSuggest the coach acknow…"
type textarea "4.1 and 6.3 MISSED OPP: The client shared twice that he Suggest the coach ackno…"
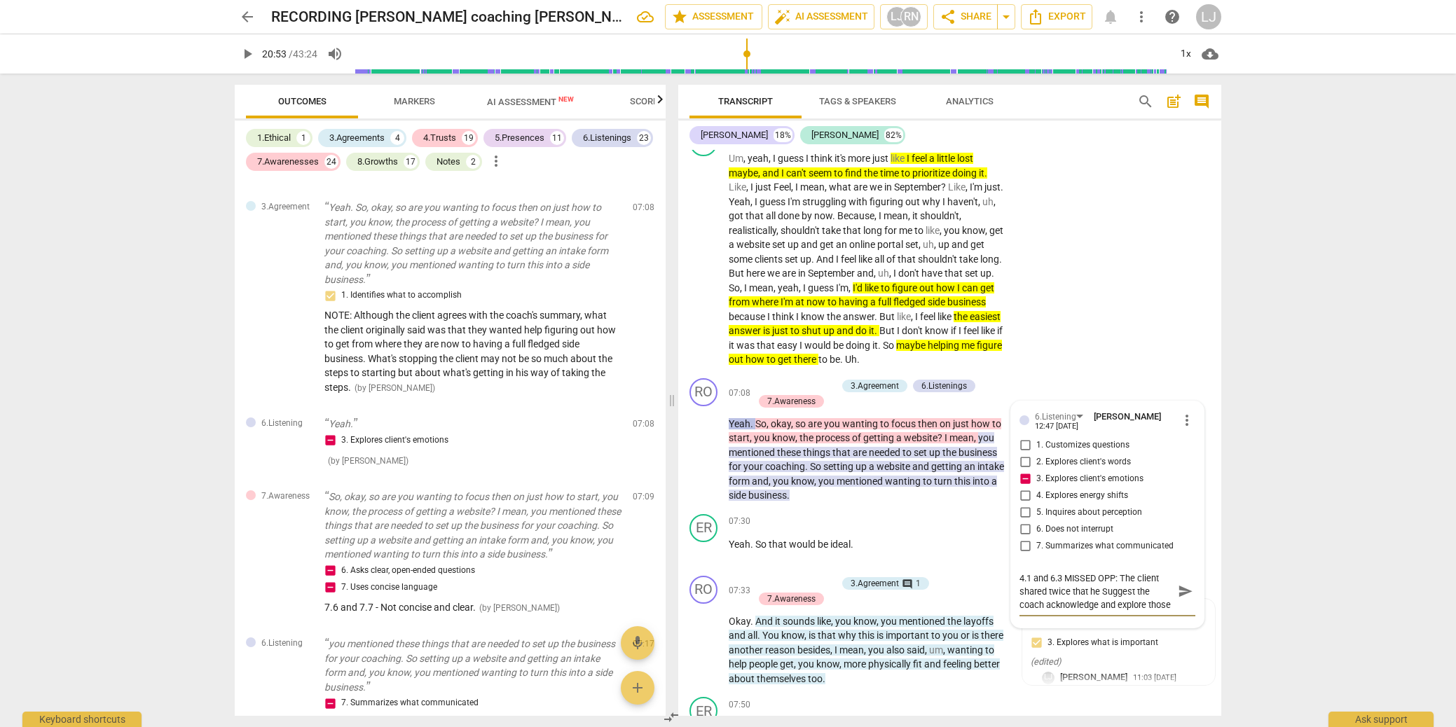
type textarea "4.1 and 6.3 MISSED OPP: The client shared twice that he wSuggest the coach ackn…"
type textarea "4.1 and 6.3 MISSED OPP: The client shared twice that he waSuggest the coach ack…"
type textarea "4.1 and 6.3 MISSED OPP: The client shared twice that he wasSuggest the coach ac…"
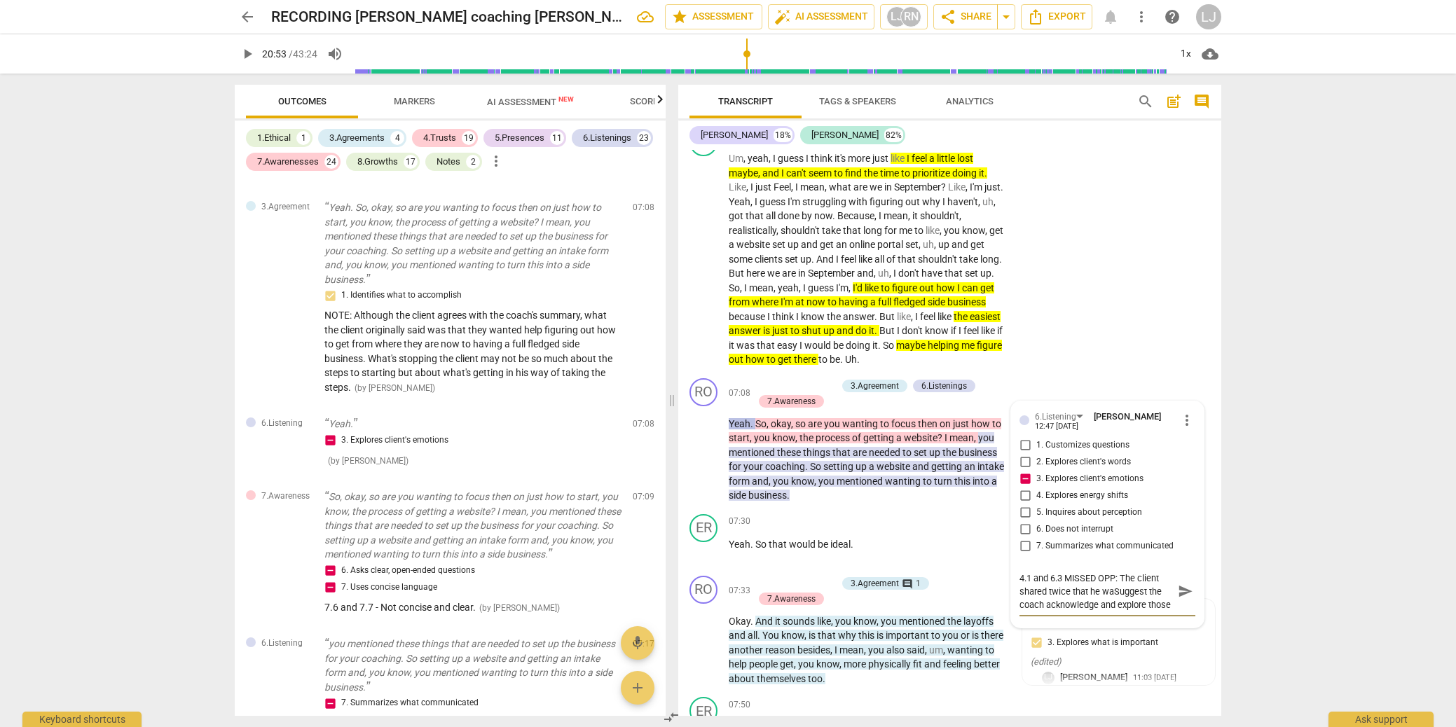
type textarea "4.1 and 6.3 MISSED OPP: The client shared twice that he wasSuggest the coach ac…"
type textarea "4.1 and 6.3 MISSED OPP: The client shared twice that he was Suggest the coach a…"
type textarea "4.1 and 6.3 MISSED OPP: The client shared twice that he was fSuggest the coach …"
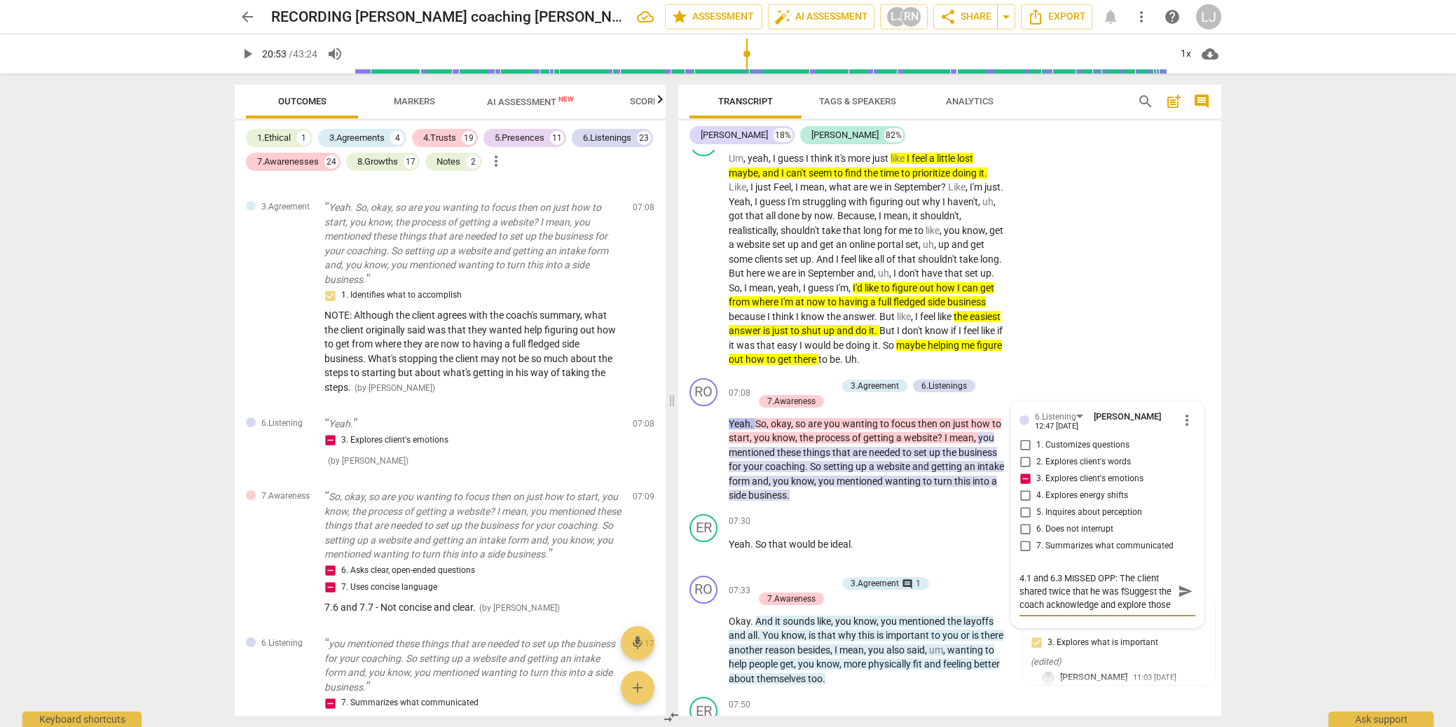
type textarea "4.1 and 6.3 MISSED OPP: The client shared twice that he was feSuggest the coach…"
type textarea "4.1 and 6.3 MISSED OPP: The client shared twice that he was feeSuggest the coac…"
type textarea "4.1 and 6.3 MISSED OPP: The client shared twice that he was feelSuggest the coa…"
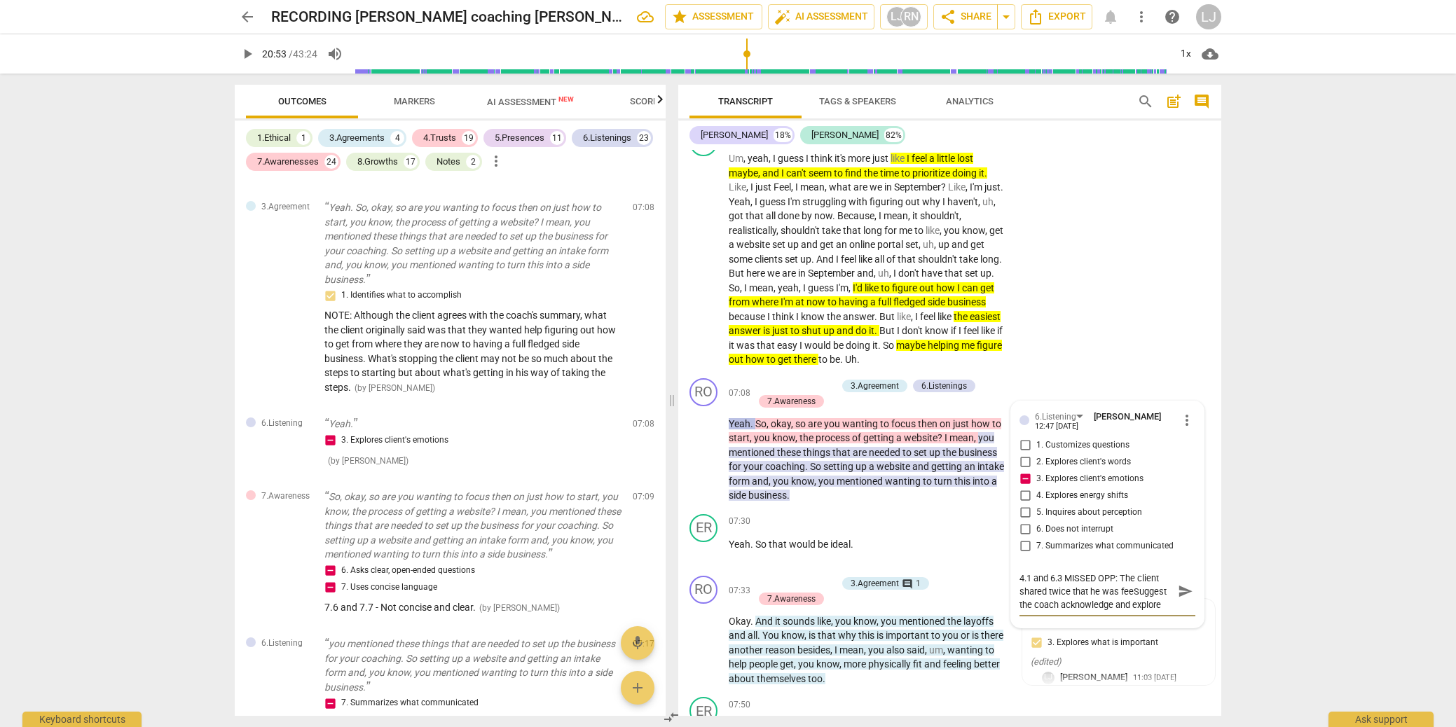
type textarea "4.1 and 6.3 MISSED OPP: The client shared twice that he was feelSuggest the coa…"
type textarea "4.1 and 6.3 MISSED OPP: The client shared twice that he was feeliSuggest the co…"
type textarea "4.1 and 6.3 MISSED OPP: The client shared twice that he was feelinSuggest the c…"
type textarea "4.1 and 6.3 MISSED OPP: The client shared twice that he was feelingSuggest the …"
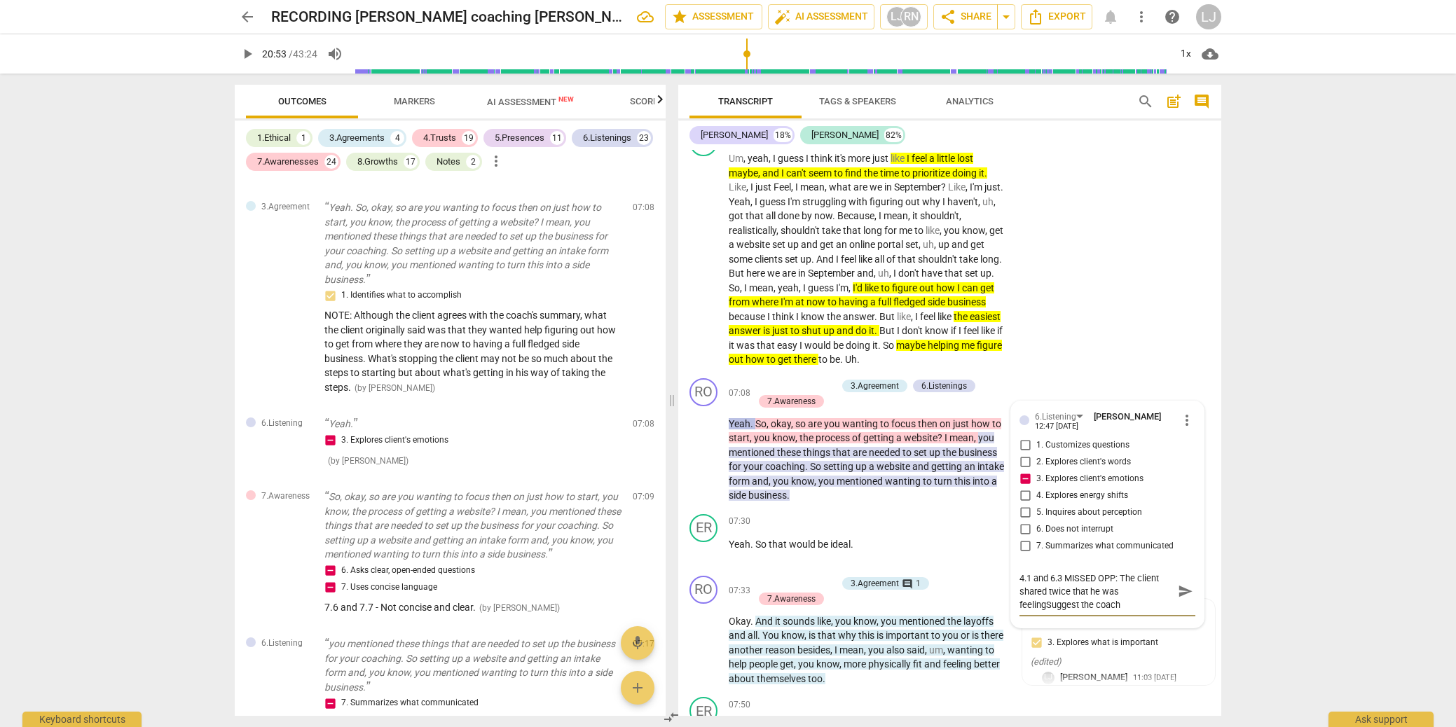
type textarea "4.1 and 6.3 MISSED OPP: The client shared twice that he was feelingSuggest the …"
type textarea "4.1 and 6.3 MISSED OPP: The client shared twice that he was feeling Suggest the…"
type textarea "4.1 and 6.3 MISSED OPP: The client shared twice that he was feeling lSuggest th…"
type textarea "4.1 and 6.3 MISSED OPP: The client shared twice that he was feeling loSuggest t…"
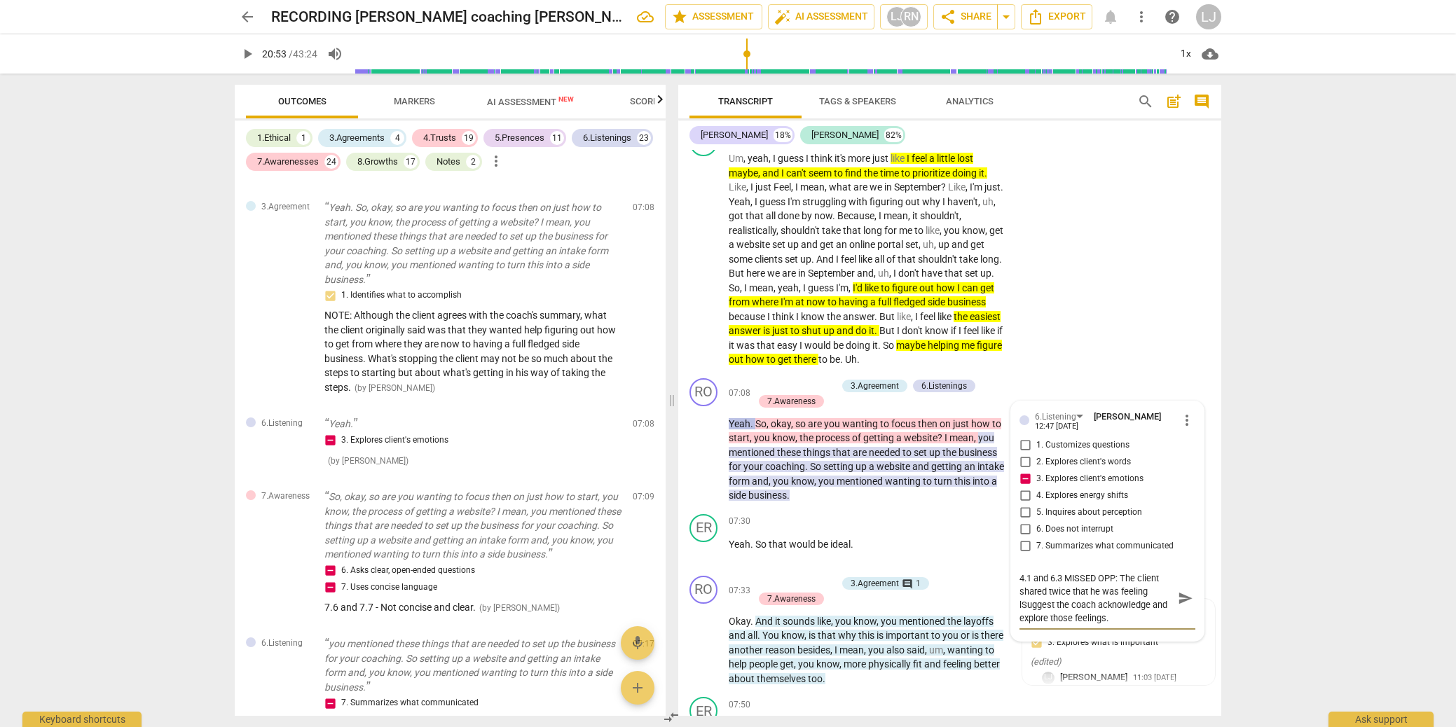
type textarea "4.1 and 6.3 MISSED OPP: The client shared twice that he was feeling loSuggest t…"
type textarea "4.1 and 6.3 MISSED OPP: The client shared twice that he was feeling losSuggest …"
type textarea "4.1 and 6.3 MISSED OPP: The client shared twice that he was feeling lostSuggest…"
type textarea "4.1 and 6.3 MISSED OPP: The client shared twice that he was feeling lost.Sugges…"
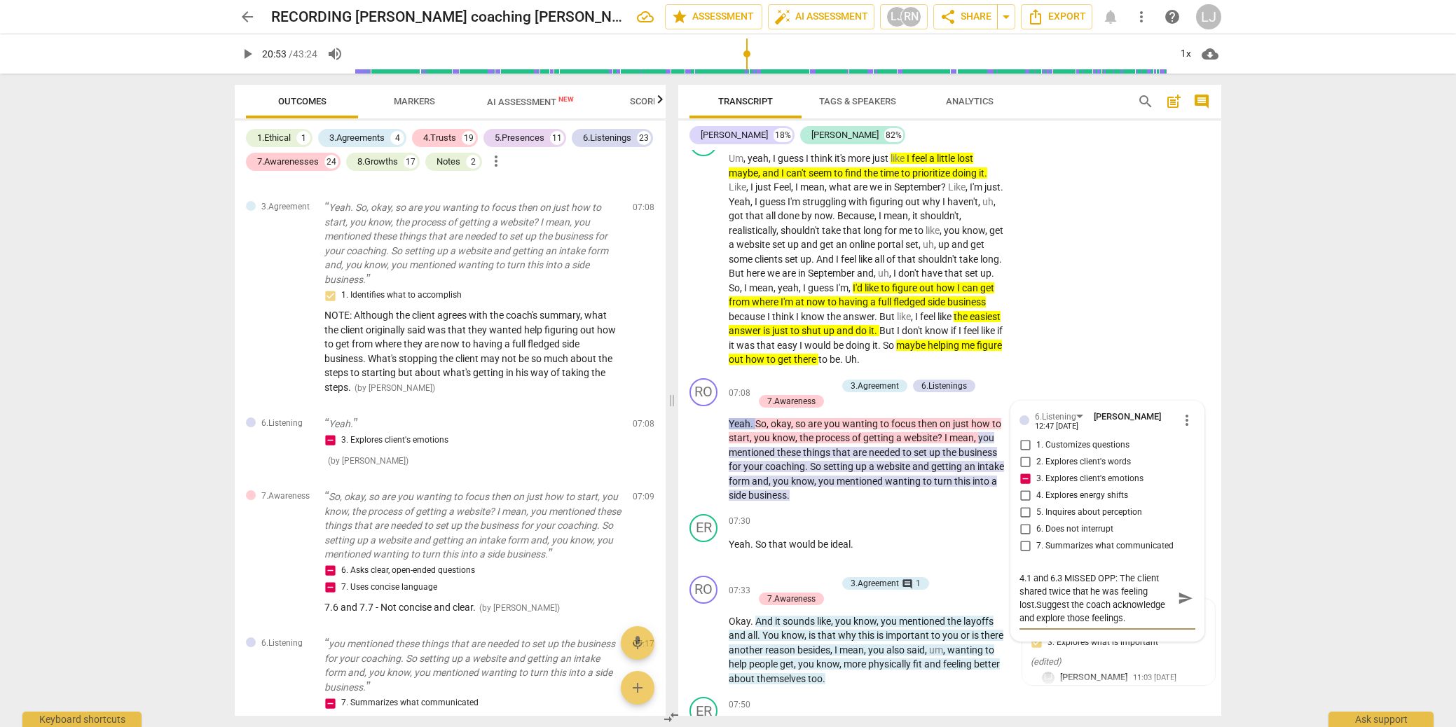
type textarea "4.1 and 6.3 MISSED OPP: The client shared twice that he was feeling lost. Sugge…"
click at [1055, 625] on textarea "4.1 and 6.3 MISSED OPP: The client shared twice that he was feeling lost. Sugge…" at bounding box center [1096, 598] width 153 height 53
drag, startPoint x: 1055, startPoint y: 635, endPoint x: 1112, endPoint y: 634, distance: 57.5
click at [1112, 625] on textarea "4.1 and 6.3 MISSED OPP: The client shared twice that he was feeling lost. Sugge…" at bounding box center [1096, 598] width 153 height 53
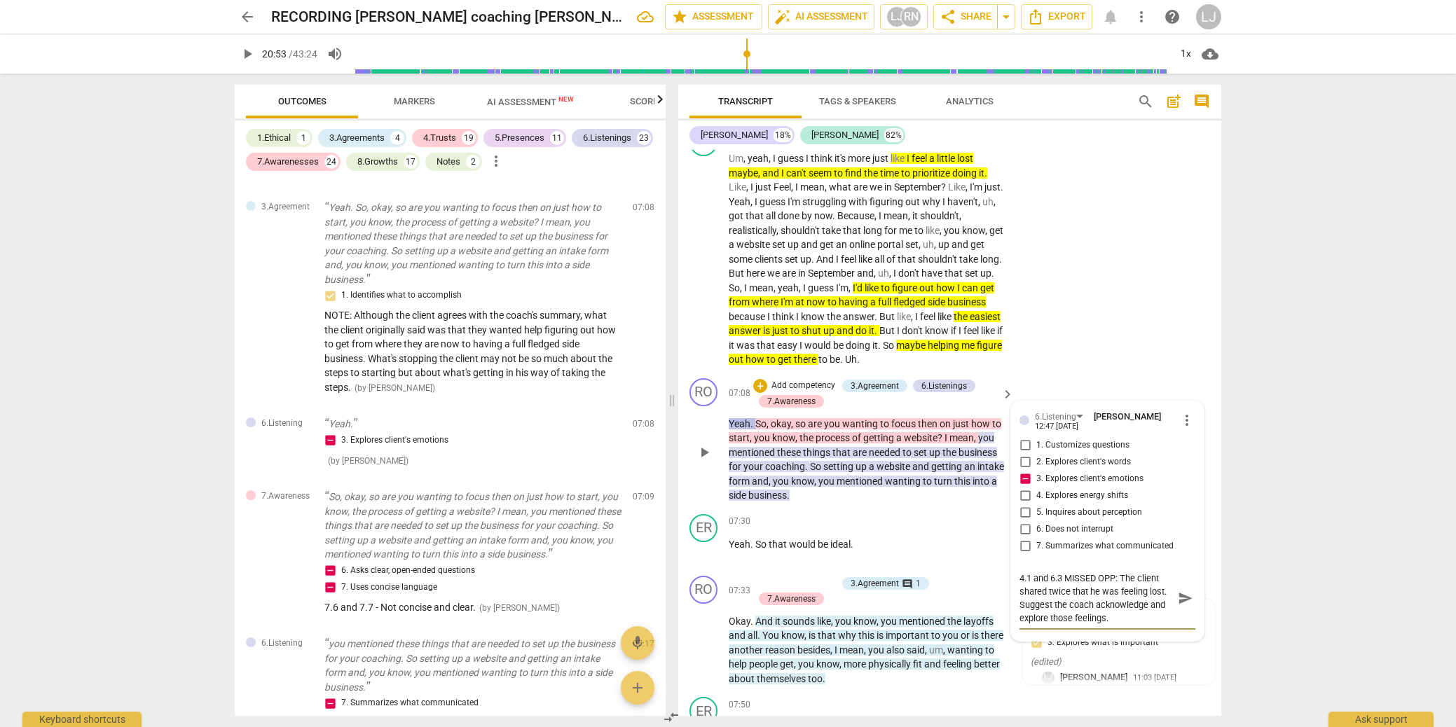
type textarea "4.1 and 6.3 MISSED OPP: The client shared twice that he was feeling lost. Sugge…"
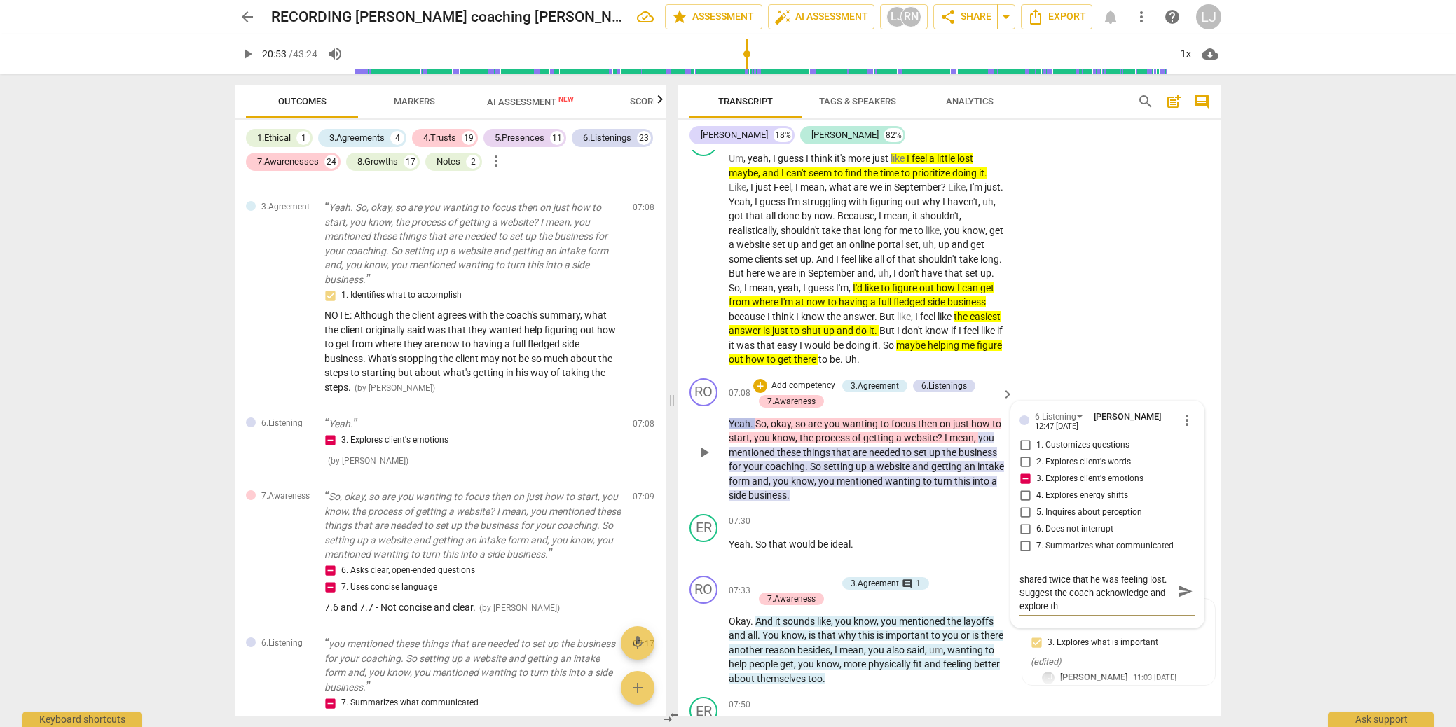
type textarea "4.1 and 6.3 MISSED OPP: The client shared twice that he was feeling lost. Sugge…"
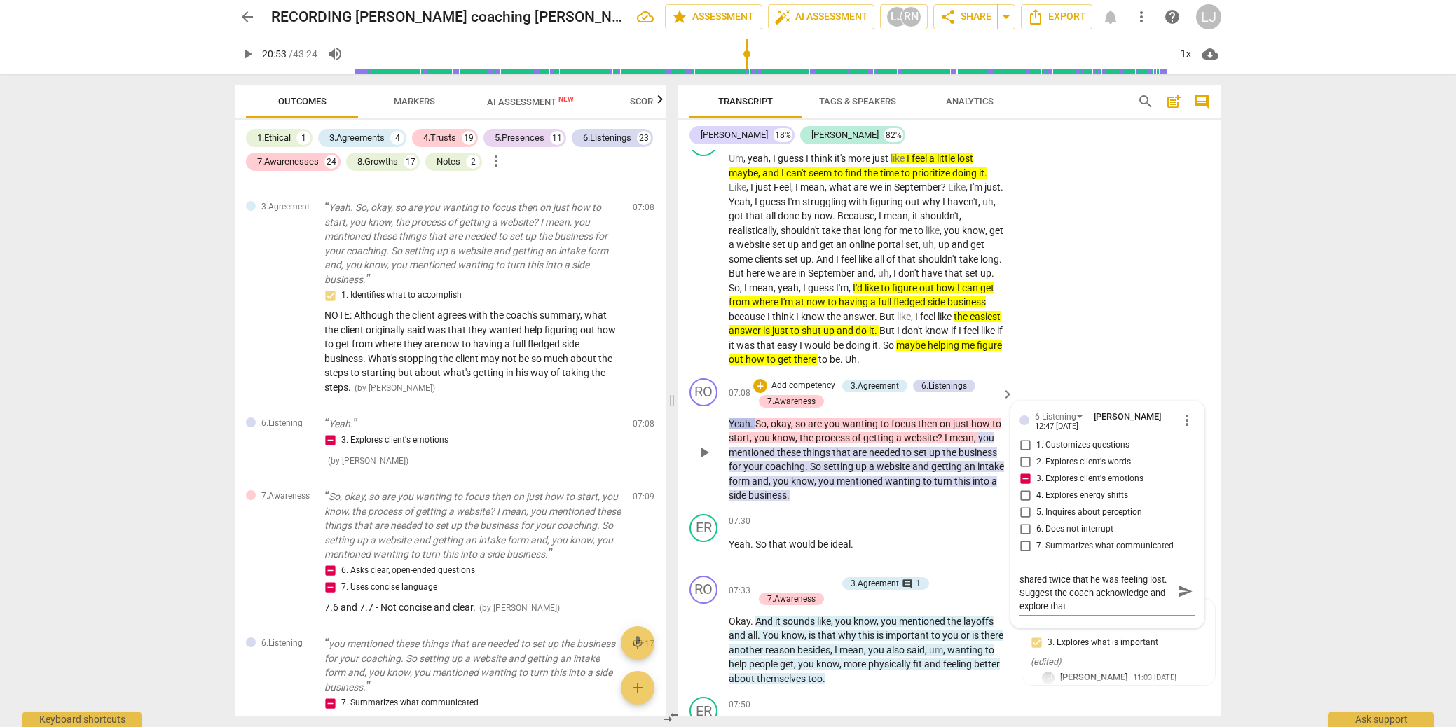
type textarea "4.1 and 6.3 MISSED OPP: The client shared twice that he was feeling lost. Sugge…"
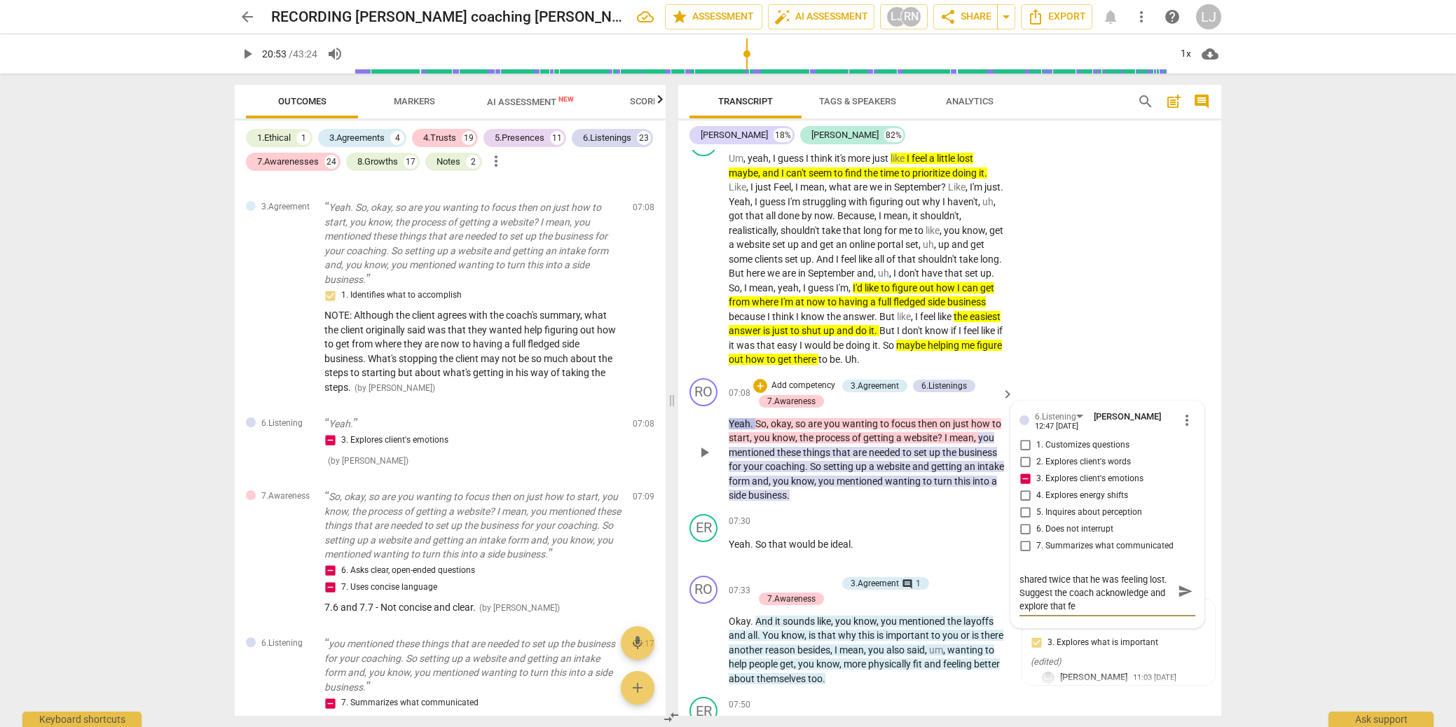
type textarea "4.1 and 6.3 MISSED OPP: The client shared twice that he was feeling lost. Sugge…"
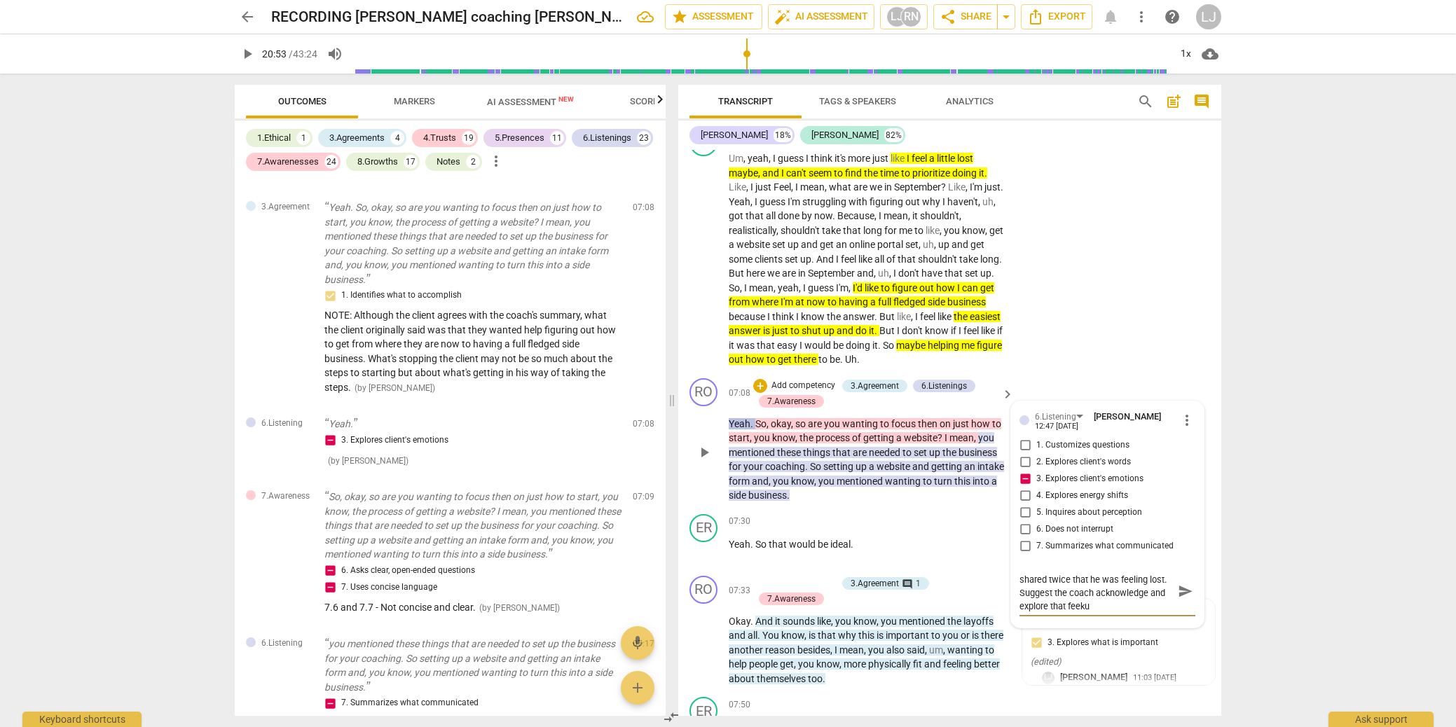
type textarea "4.1 and 6.3 MISSED OPP: The client shared twice that he was feeling lost. Sugge…"
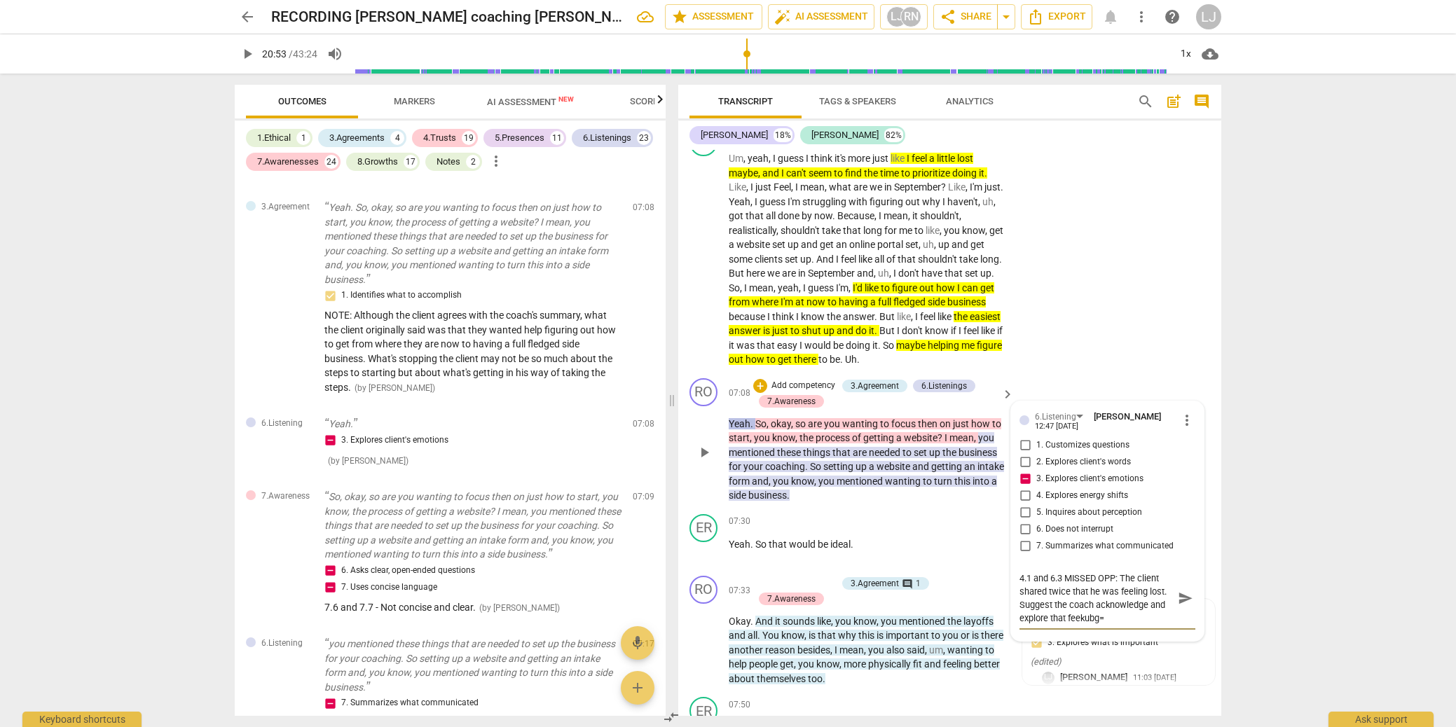
type textarea "4.1 and 6.3 MISSED OPP: The client shared twice that he was feeling lost. Sugge…"
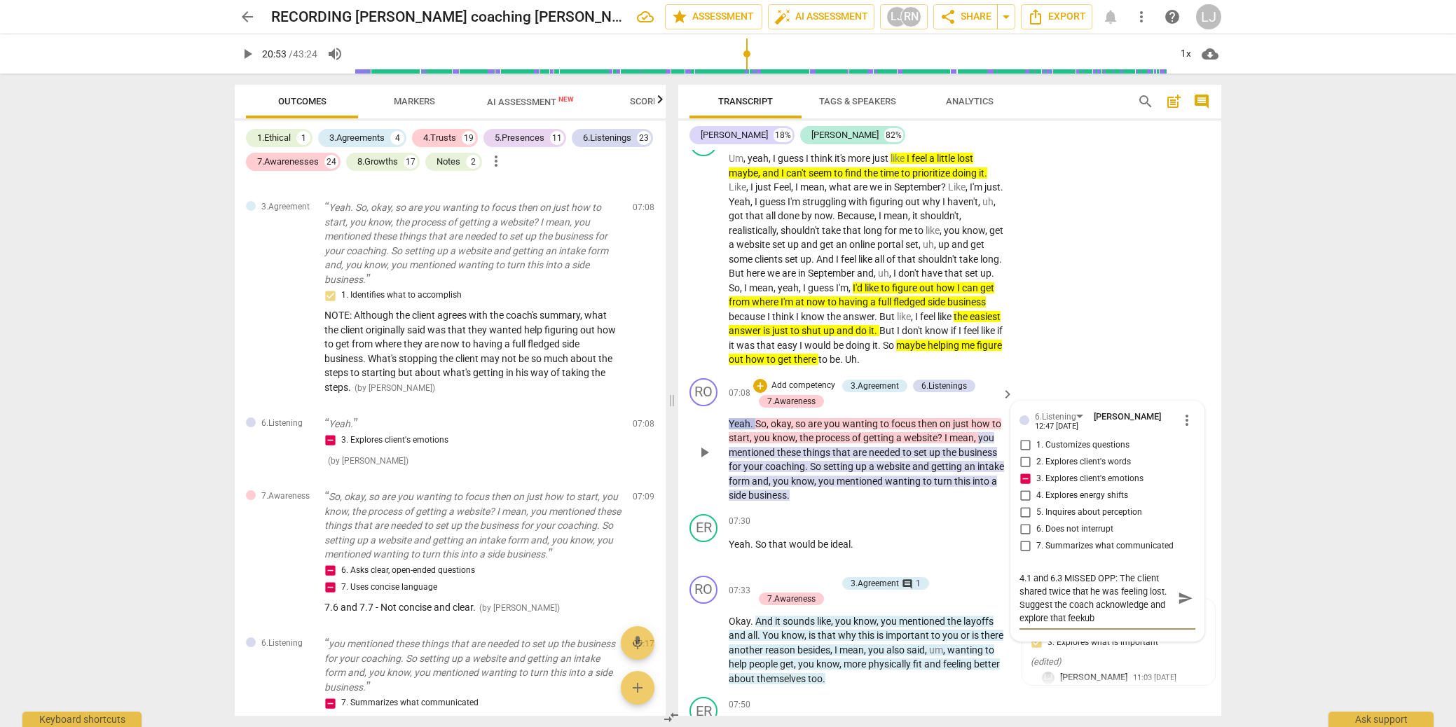
type textarea "4.1 and 6.3 MISSED OPP: The client shared twice that he was feeling lost. Sugge…"
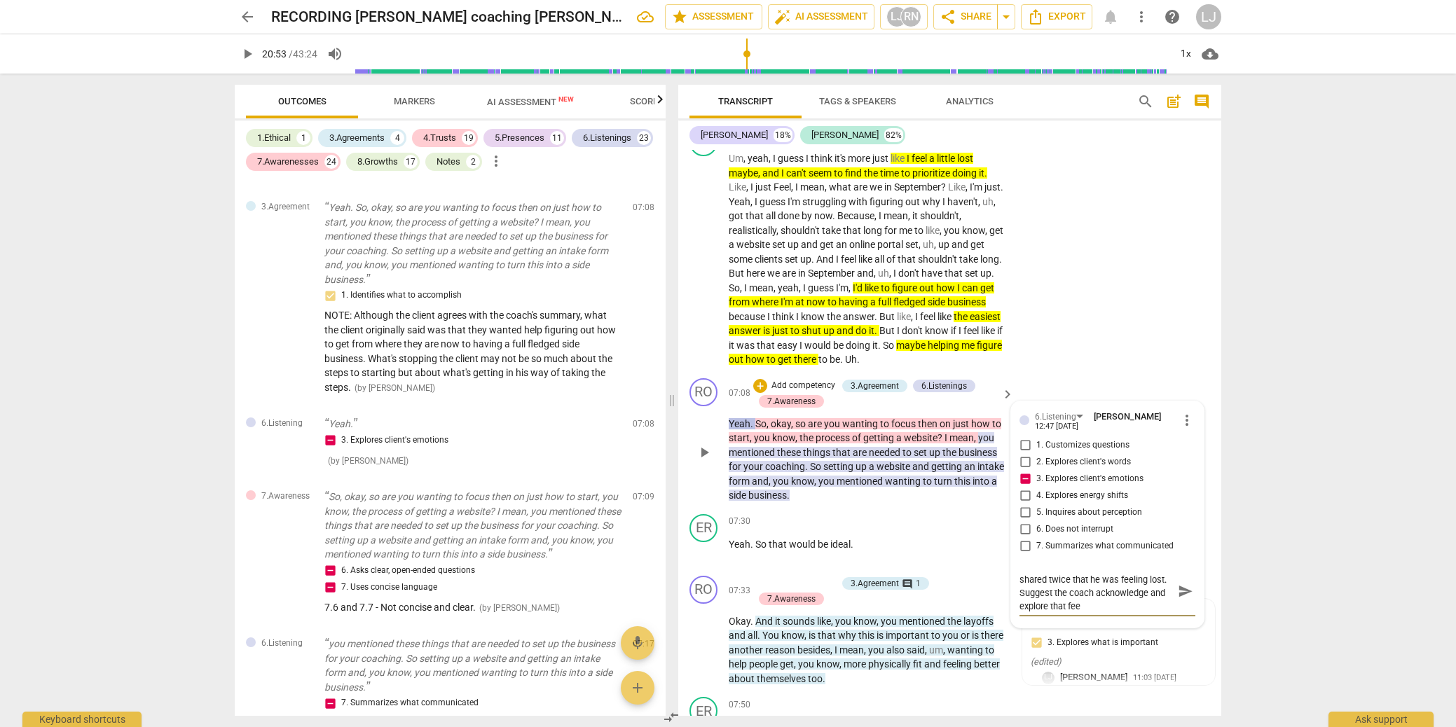
type textarea "4.1 and 6.3 MISSED OPP: The client shared twice that he was feeling lost. Sugge…"
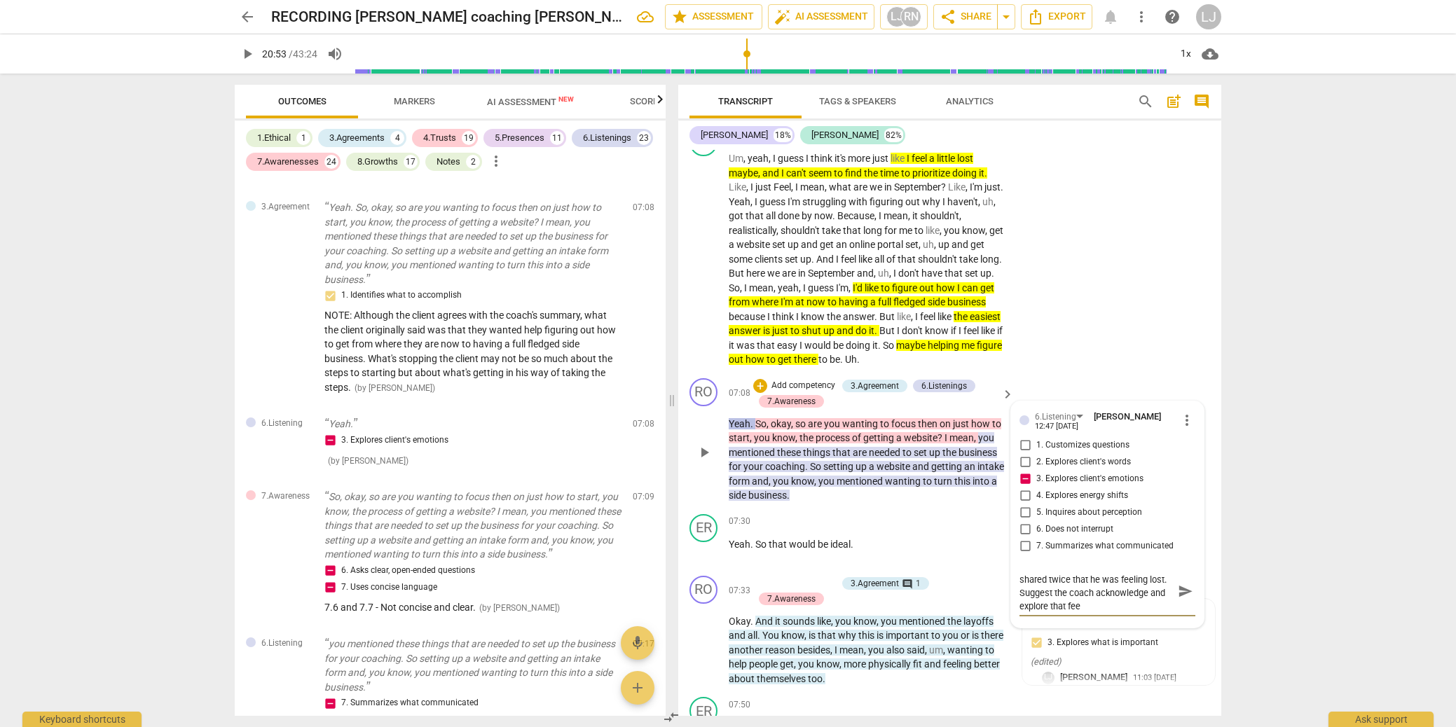
type textarea "4.1 and 6.3 MISSED OPP: The client shared twice that he was feeling lost. Sugge…"
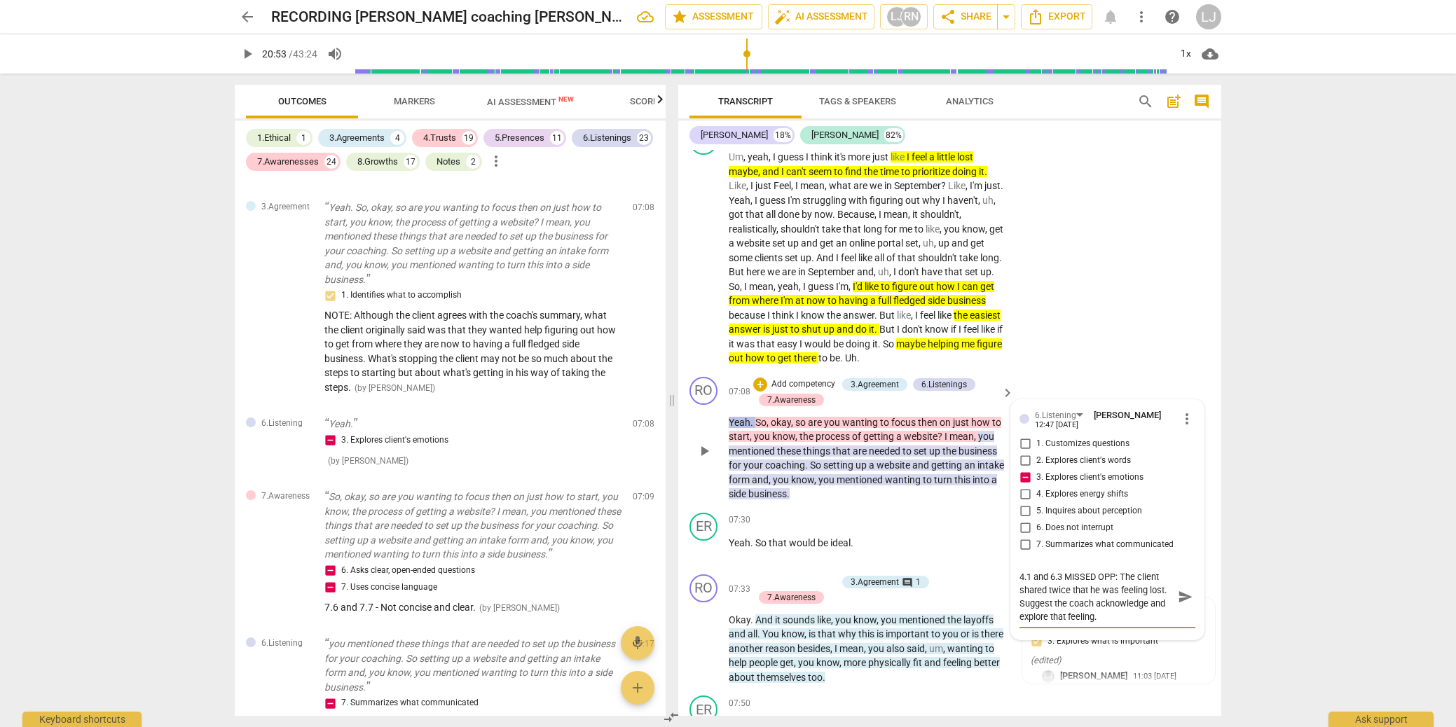
scroll to position [0, 0]
click at [1180, 605] on span "send" at bounding box center [1185, 596] width 15 height 15
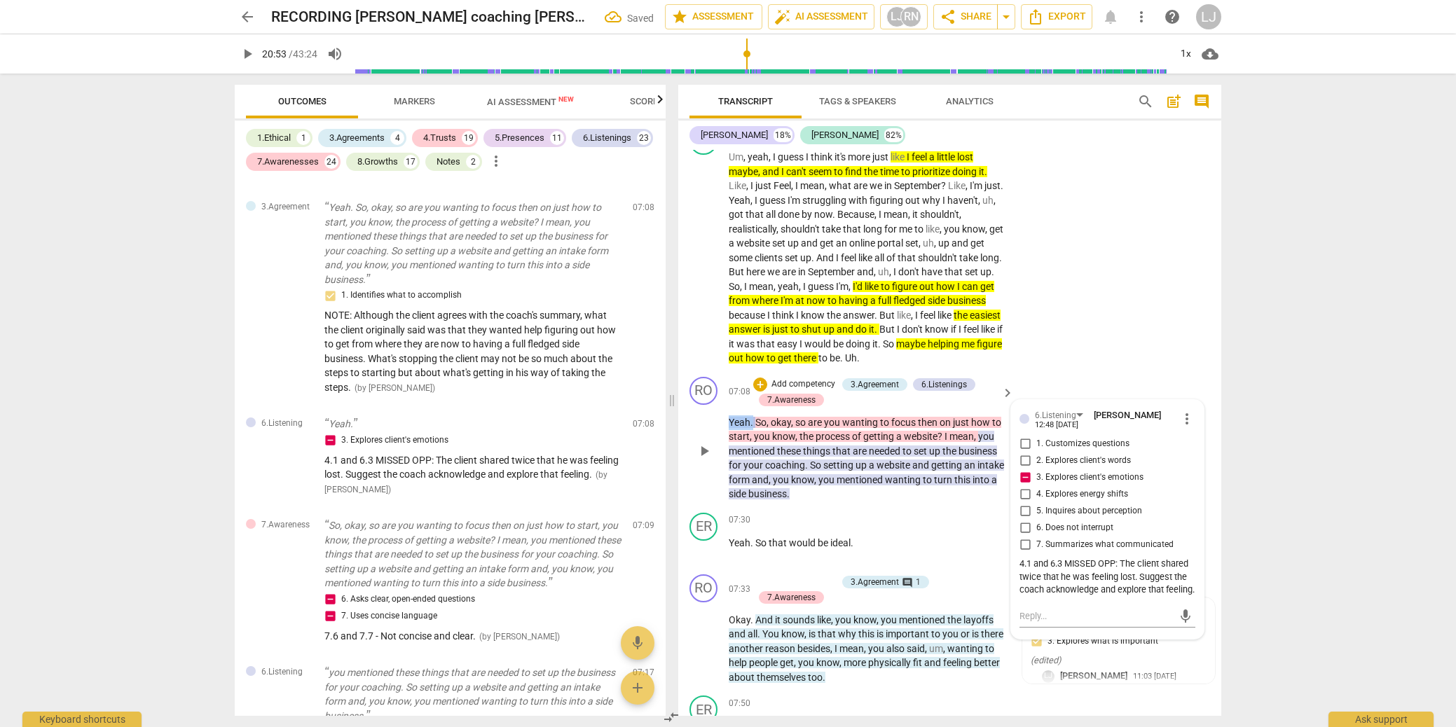
drag, startPoint x: 753, startPoint y: 437, endPoint x: 730, endPoint y: 439, distance: 23.2
click at [730, 439] on p "Yeah . So , okay , so are you wanting to focus then on just how to start , you …" at bounding box center [868, 459] width 278 height 86
click at [767, 418] on div "+" at bounding box center [768, 419] width 14 height 14
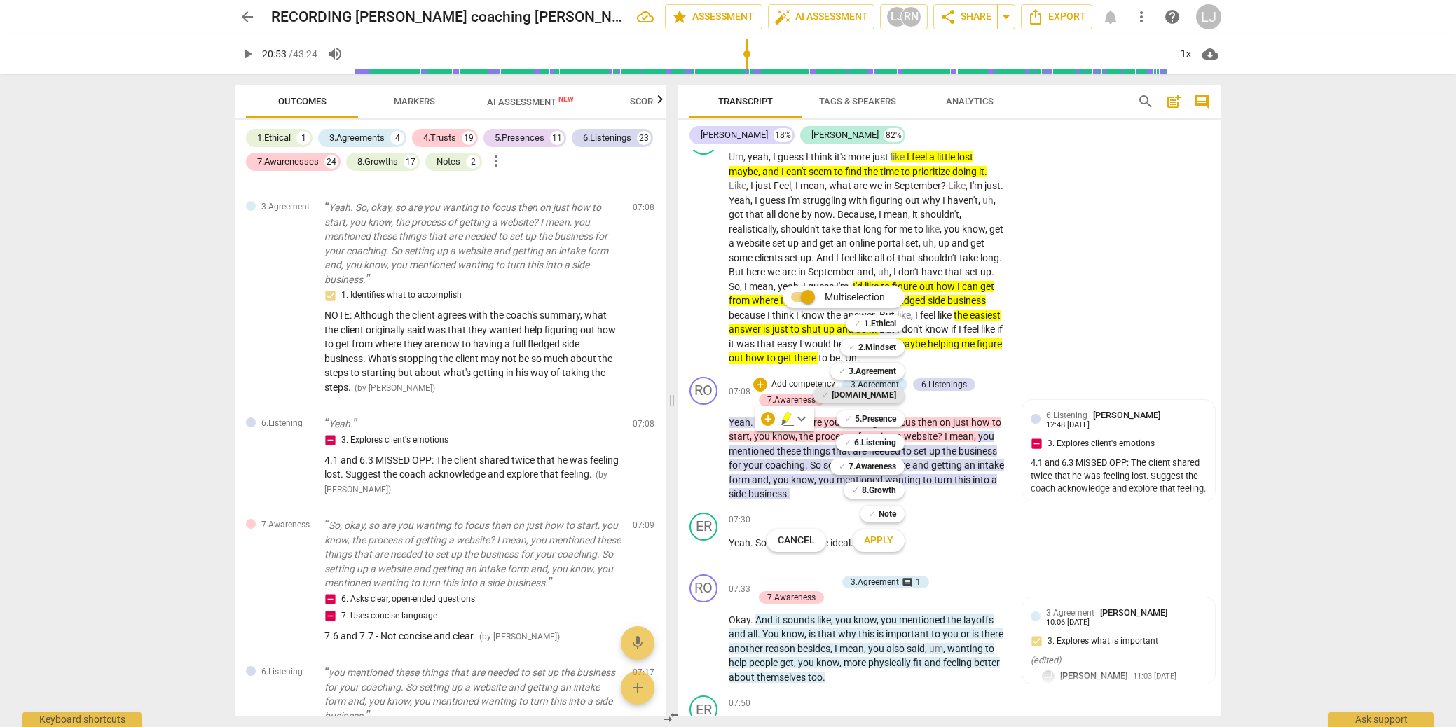
click at [875, 392] on b "[DOMAIN_NAME]" at bounding box center [864, 395] width 64 height 17
click at [885, 541] on span "Apply" at bounding box center [878, 541] width 29 height 14
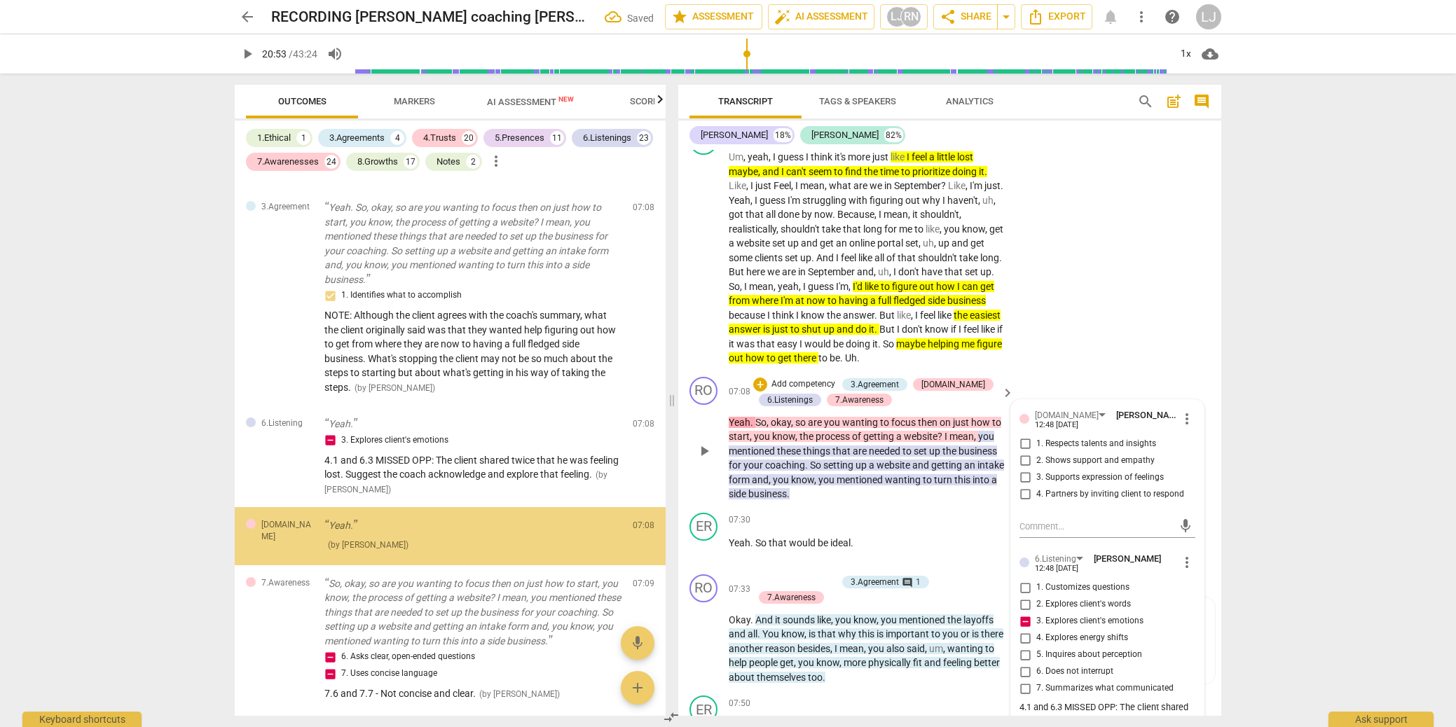
scroll to position [1236, 0]
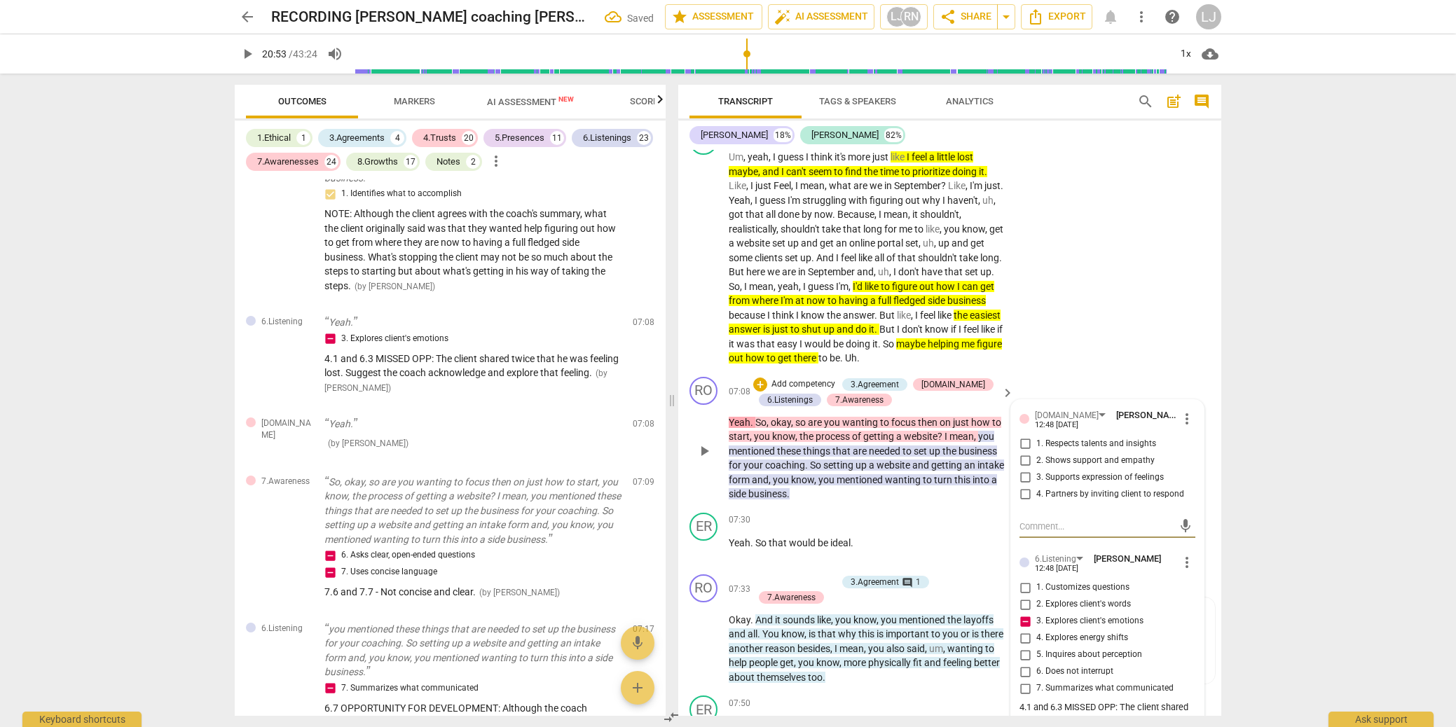
click at [1024, 486] on input "3. Supports expression of feelings" at bounding box center [1025, 478] width 22 height 17
click at [1039, 533] on textarea at bounding box center [1096, 526] width 153 height 13
paste textarea "4.1 and 6.3 MISSED OPP: The client shared twice that recent layoffs at work wer…"
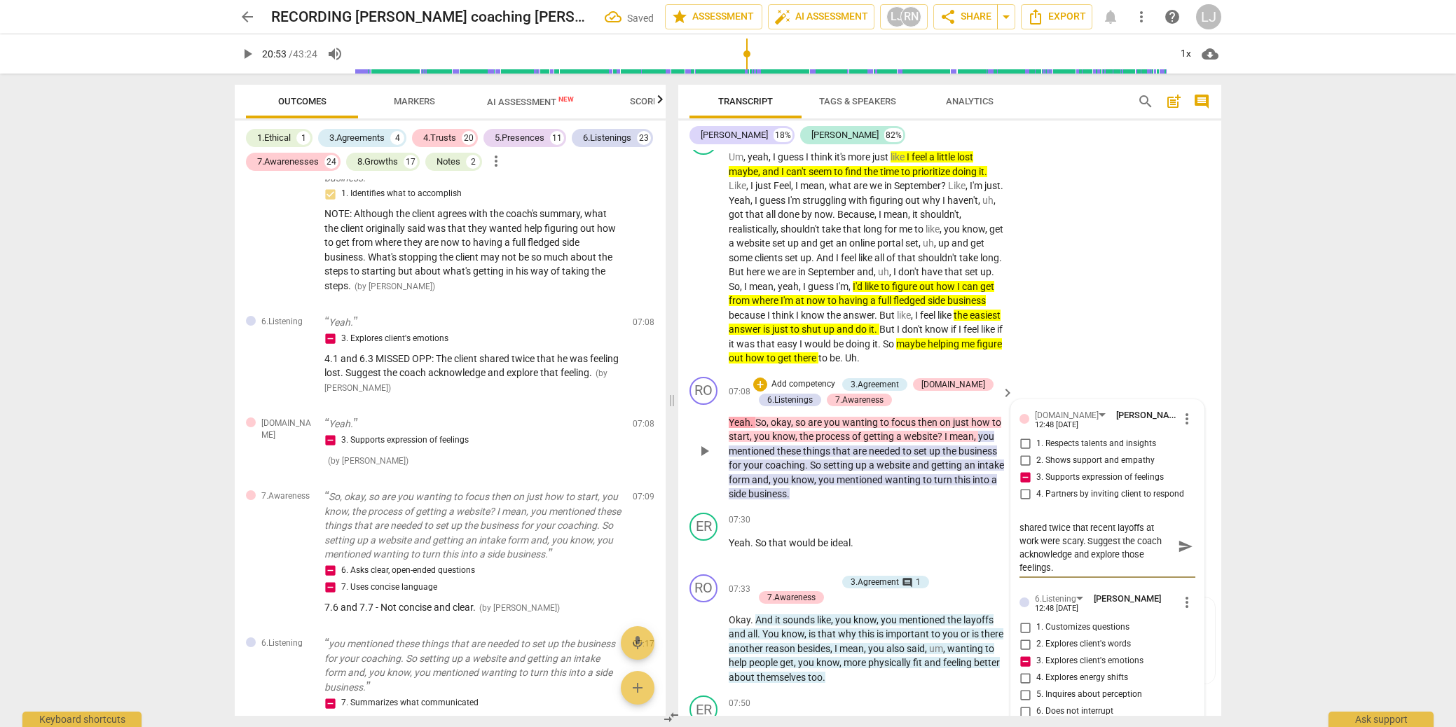
click at [1183, 554] on span "send" at bounding box center [1185, 546] width 15 height 15
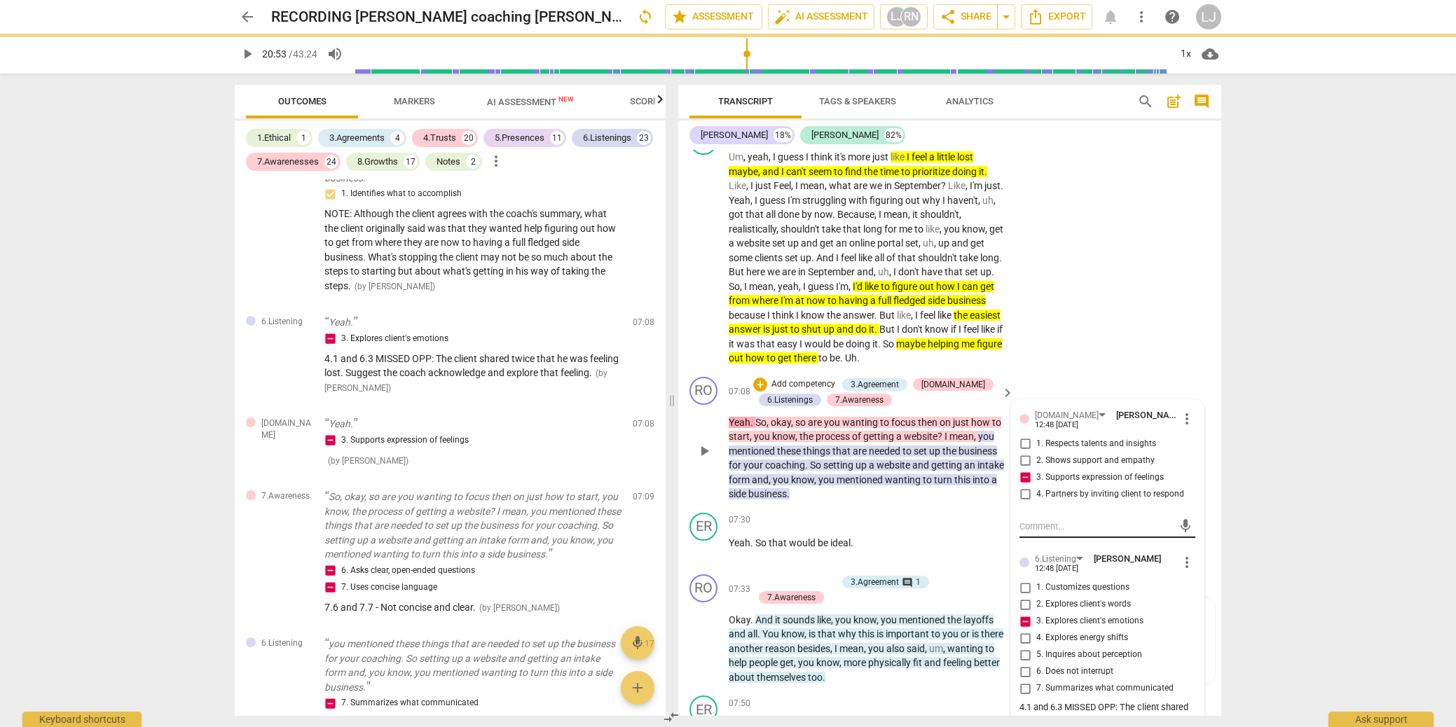
scroll to position [0, 0]
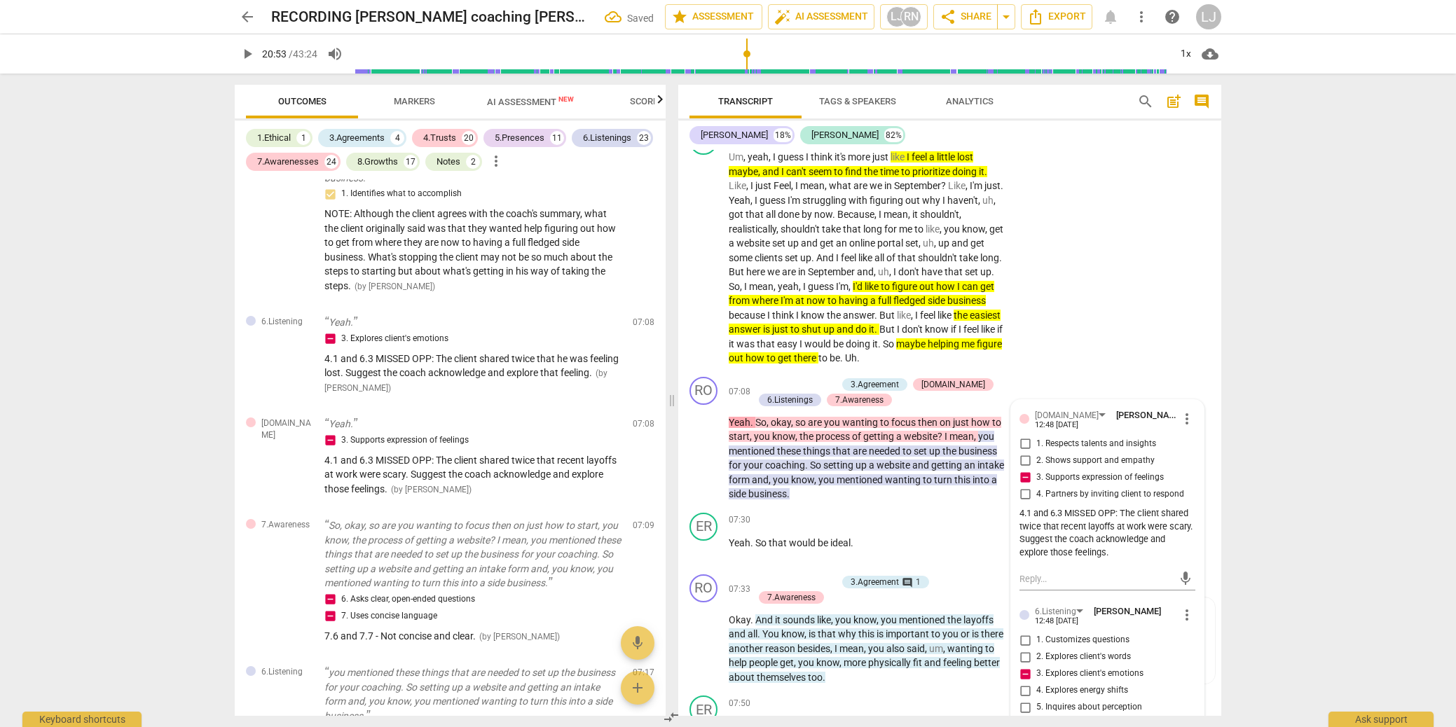
click at [1265, 514] on div "arrow_back RECORDING [PERSON_NAME] coaching [PERSON_NAME] [DATE] Saved edit sta…" at bounding box center [728, 363] width 1456 height 727
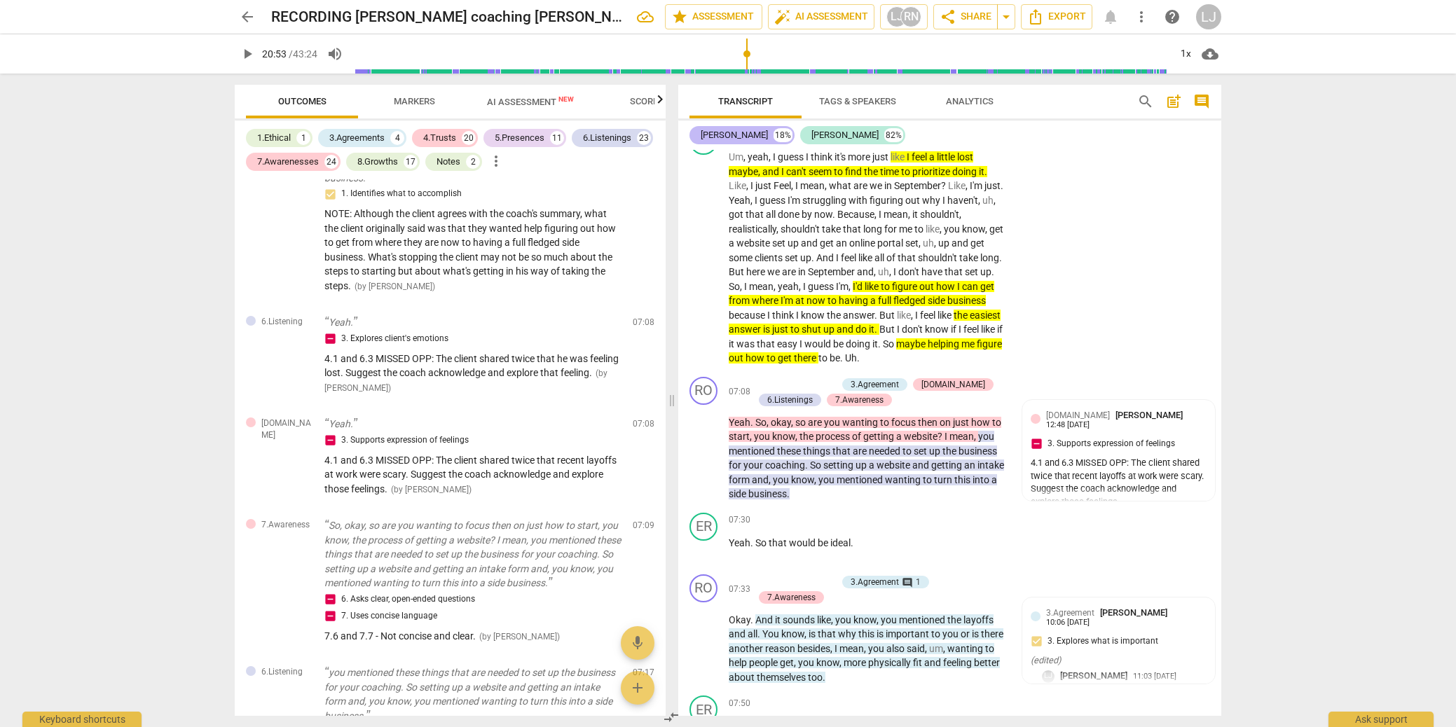
click at [712, 135] on div "[PERSON_NAME]" at bounding box center [734, 135] width 67 height 14
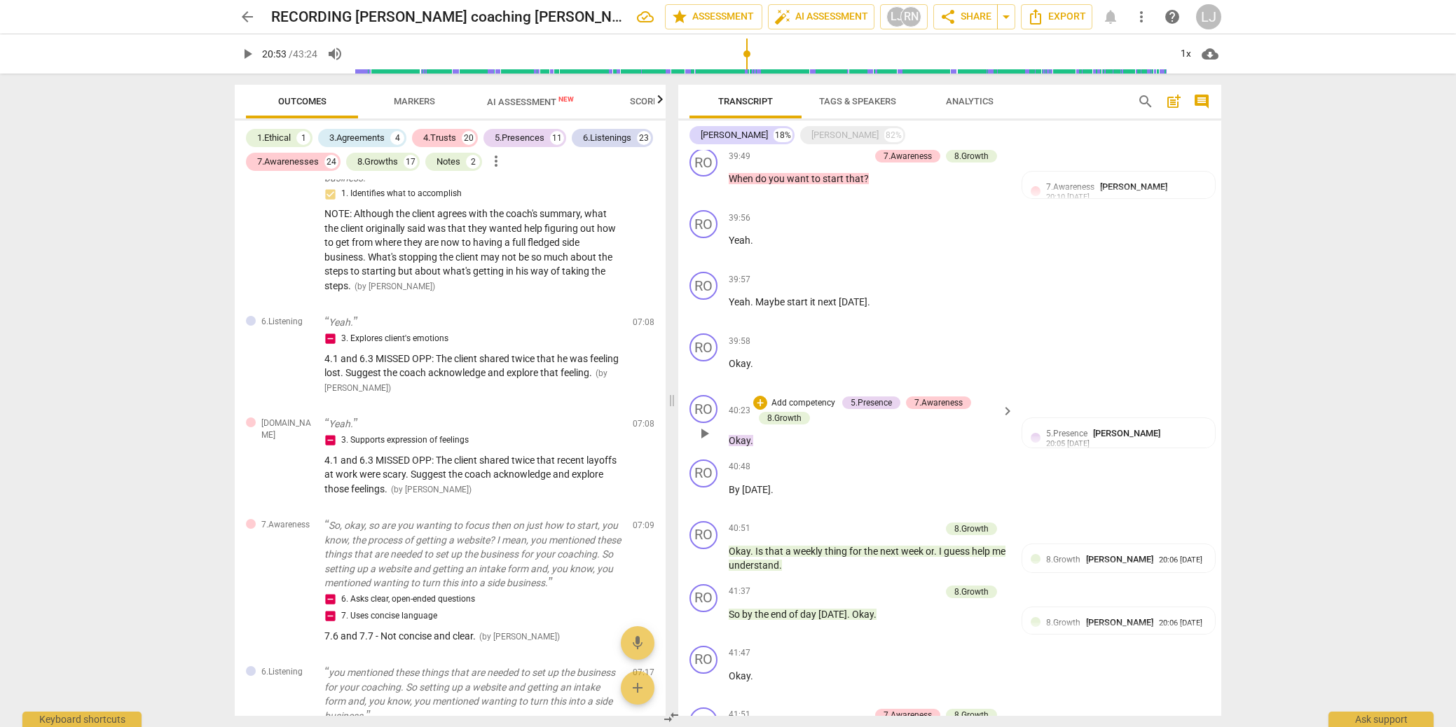
scroll to position [4209, 0]
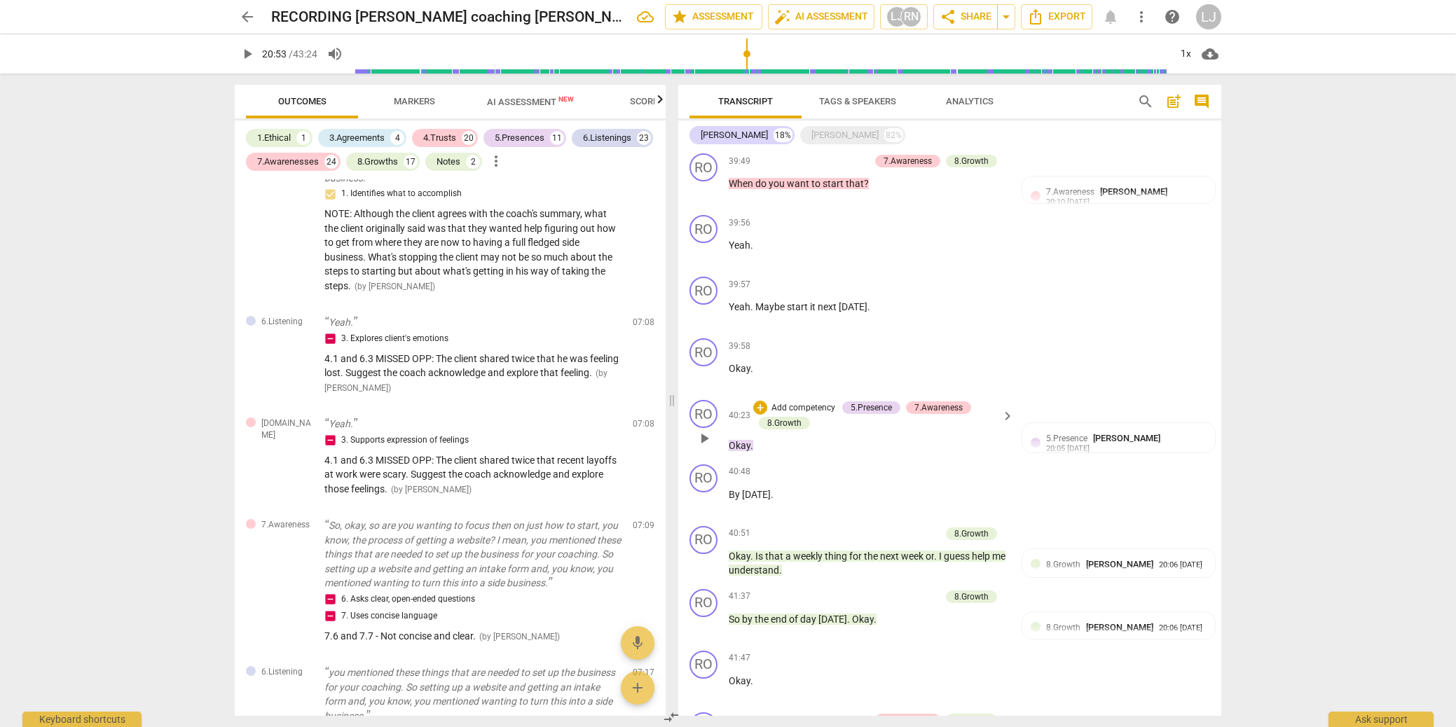
click at [746, 451] on span "Okay" at bounding box center [740, 445] width 22 height 11
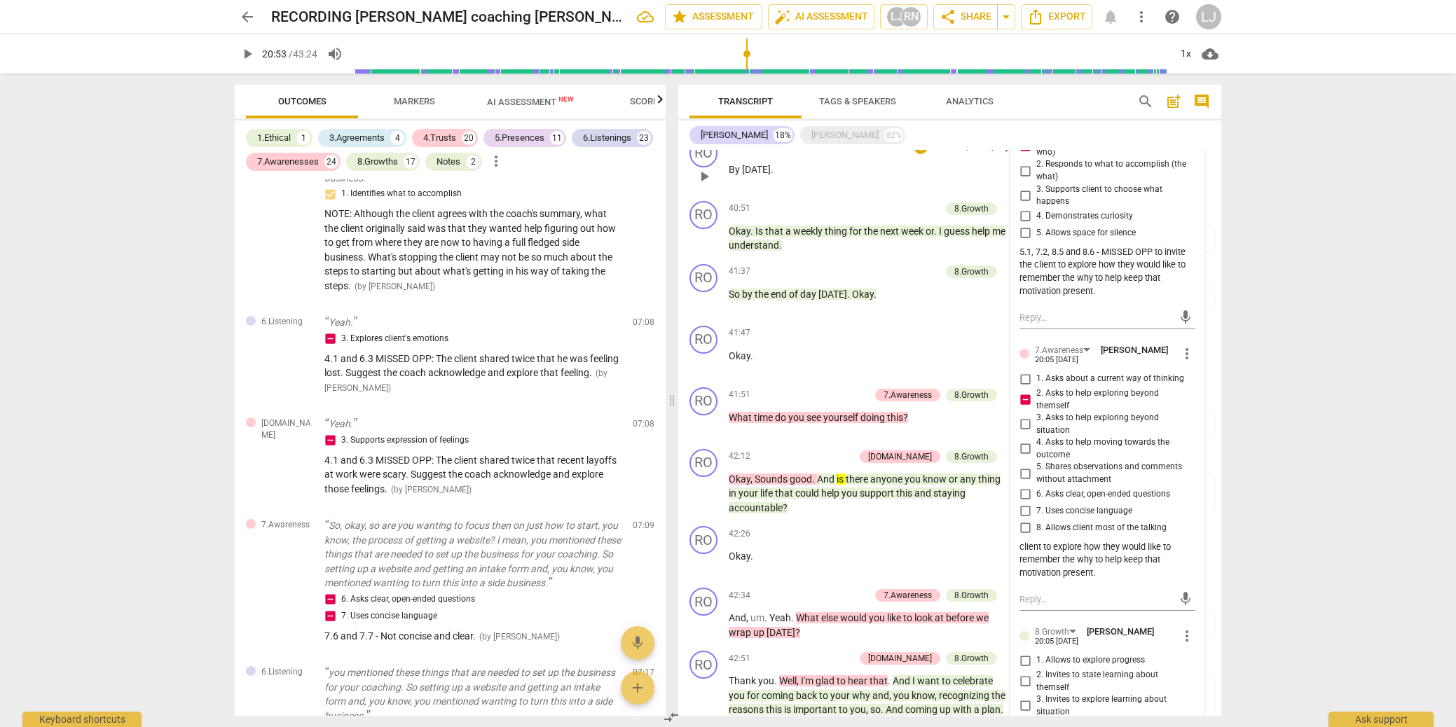
scroll to position [4528, 0]
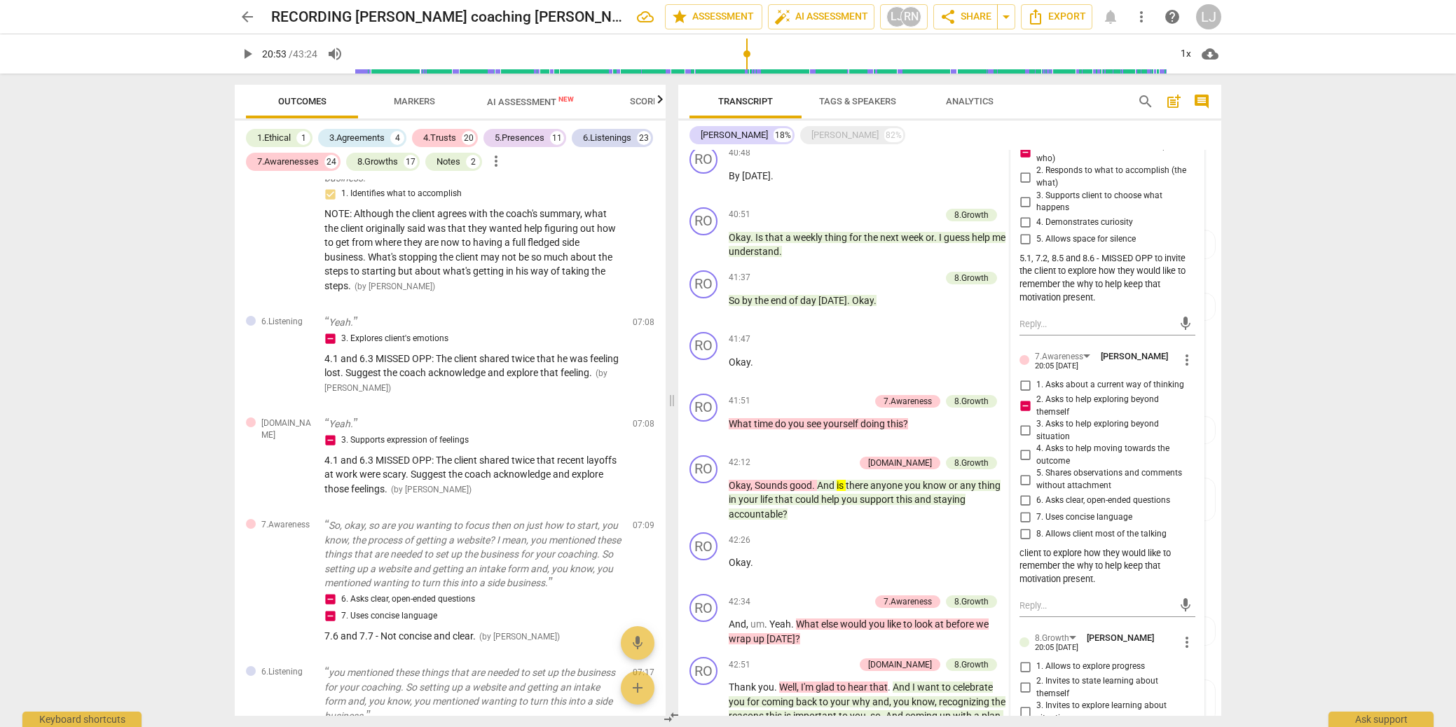
click at [1183, 132] on span "more_vert" at bounding box center [1187, 124] width 17 height 17
click at [1185, 157] on li "Edit" at bounding box center [1198, 152] width 48 height 27
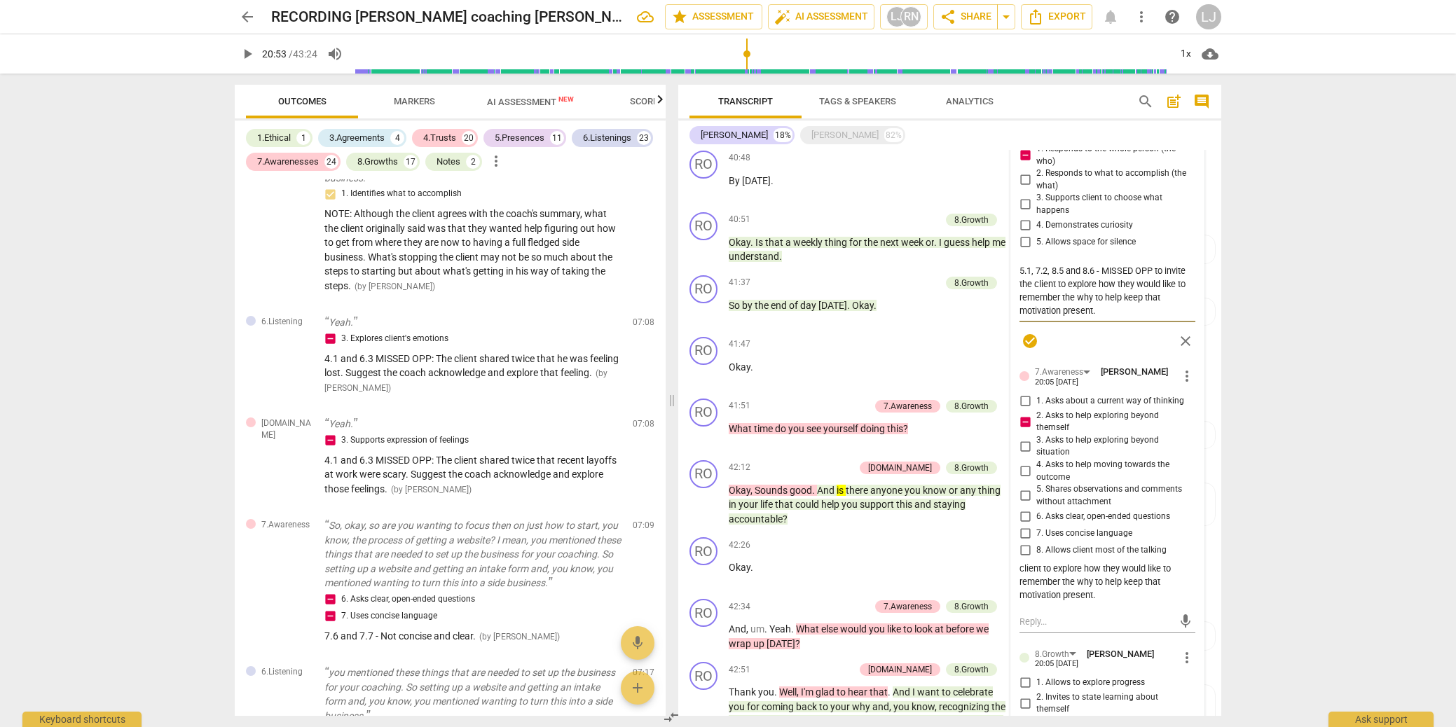
scroll to position [4521, 0]
drag, startPoint x: 1182, startPoint y: 367, endPoint x: 1182, endPoint y: 378, distance: 10.5
click at [1182, 352] on span "close" at bounding box center [1185, 343] width 17 height 17
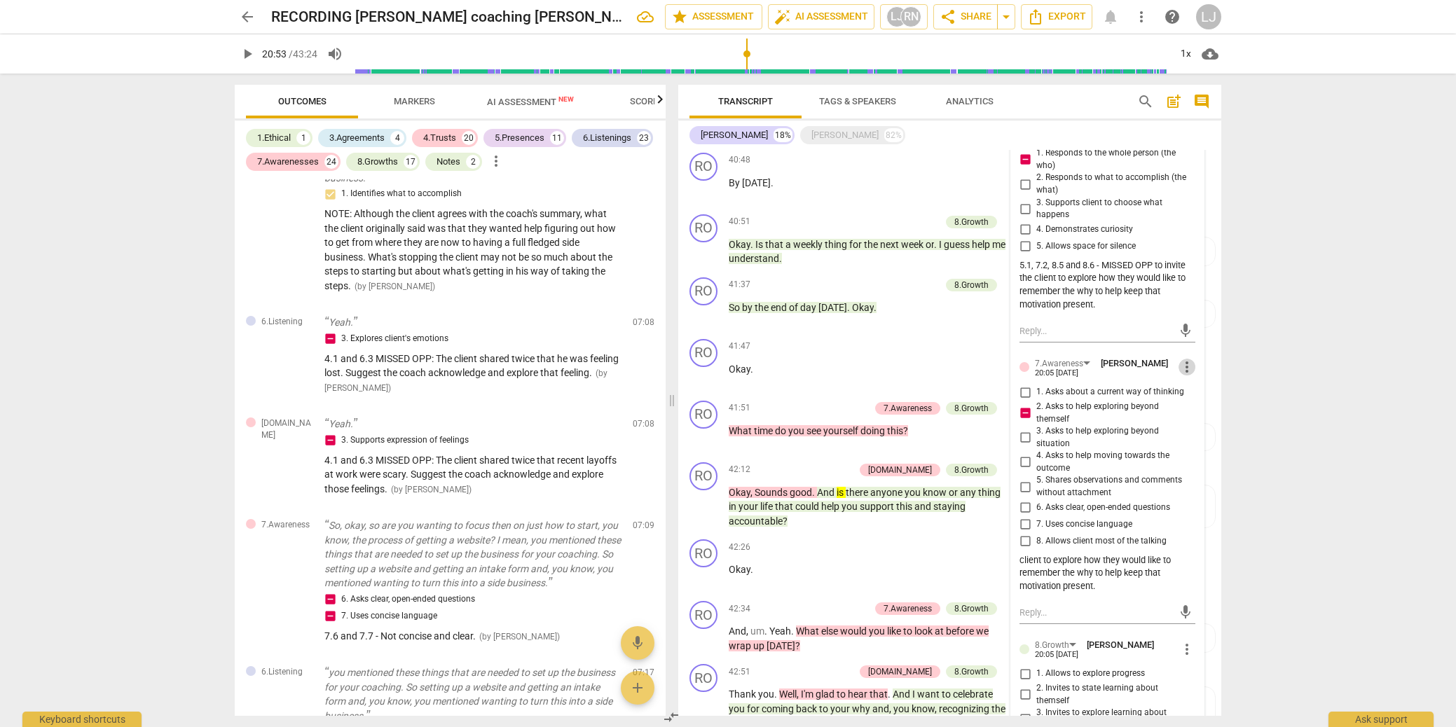
click at [1182, 376] on span "more_vert" at bounding box center [1187, 367] width 17 height 17
click at [1184, 396] on li "Edit" at bounding box center [1198, 396] width 48 height 27
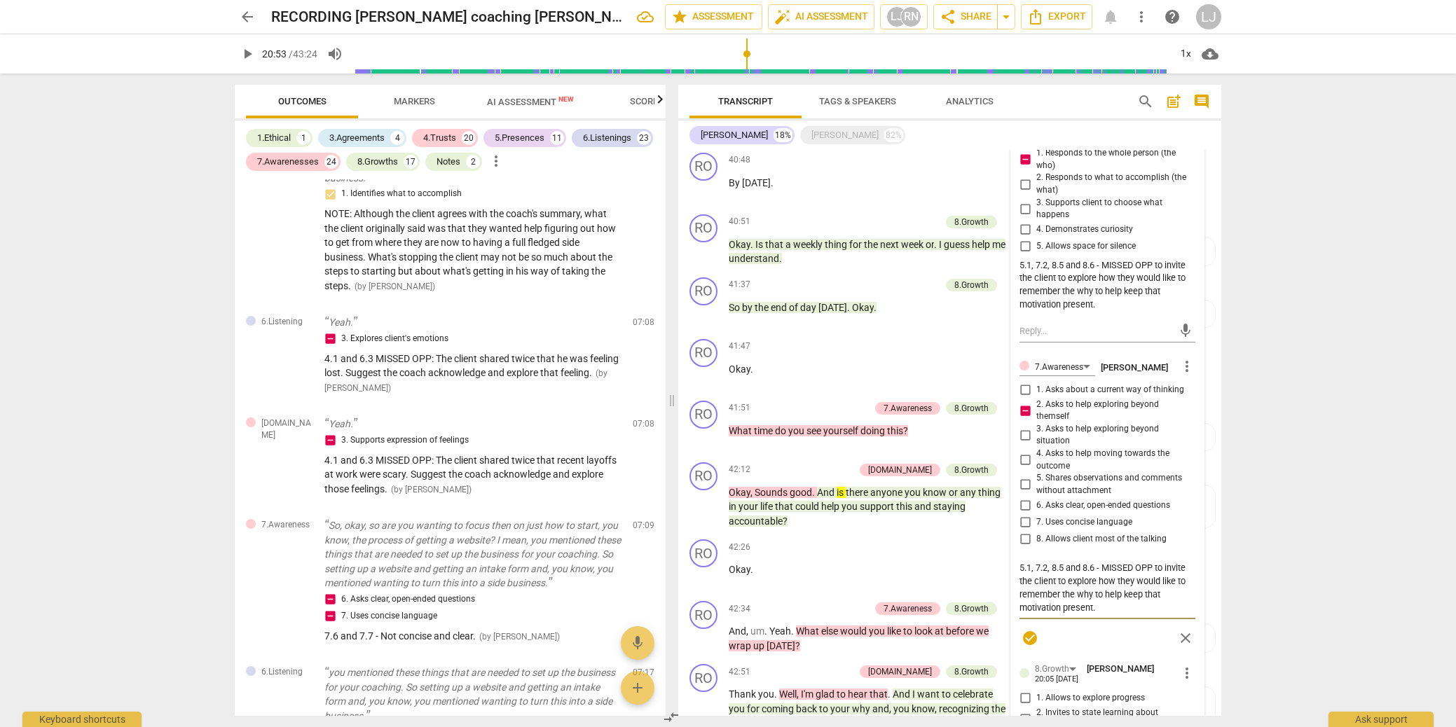
click at [1026, 647] on span "check_circle" at bounding box center [1030, 638] width 17 height 17
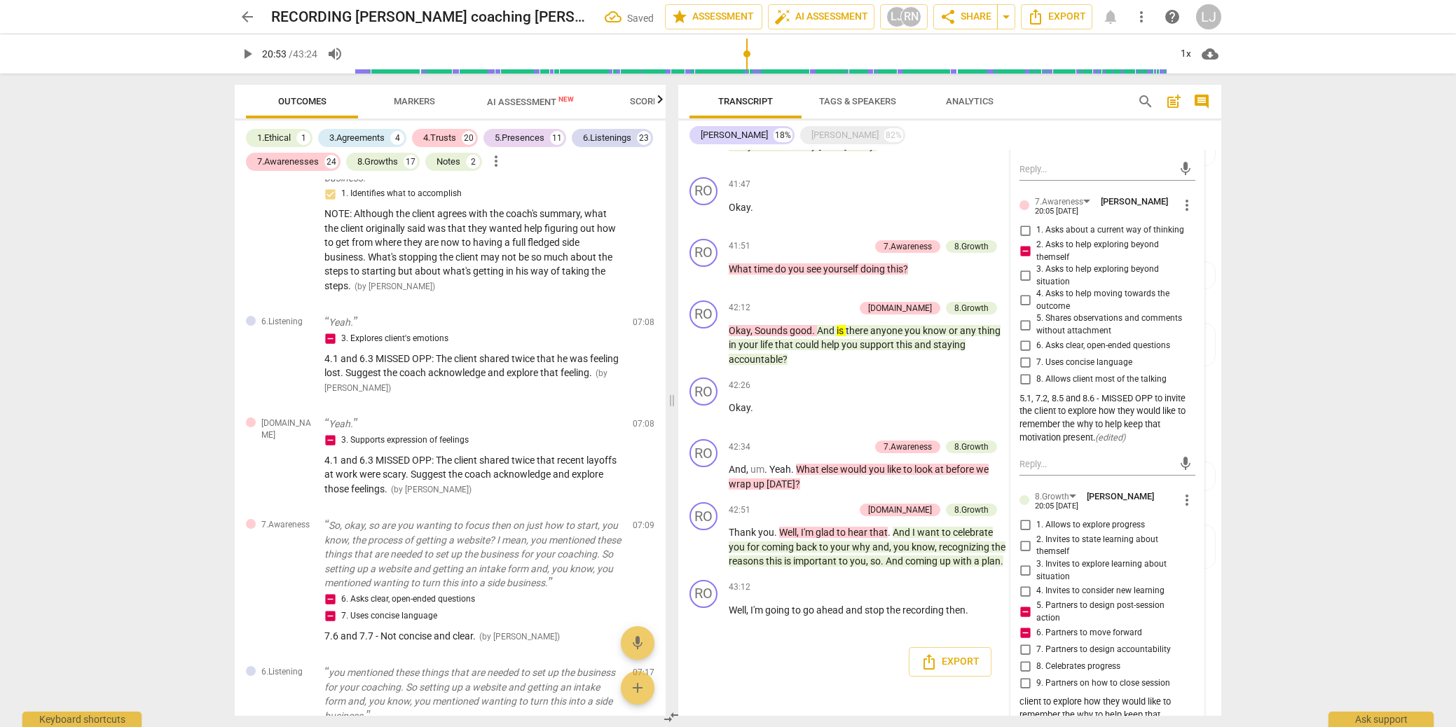
scroll to position [4773, 0]
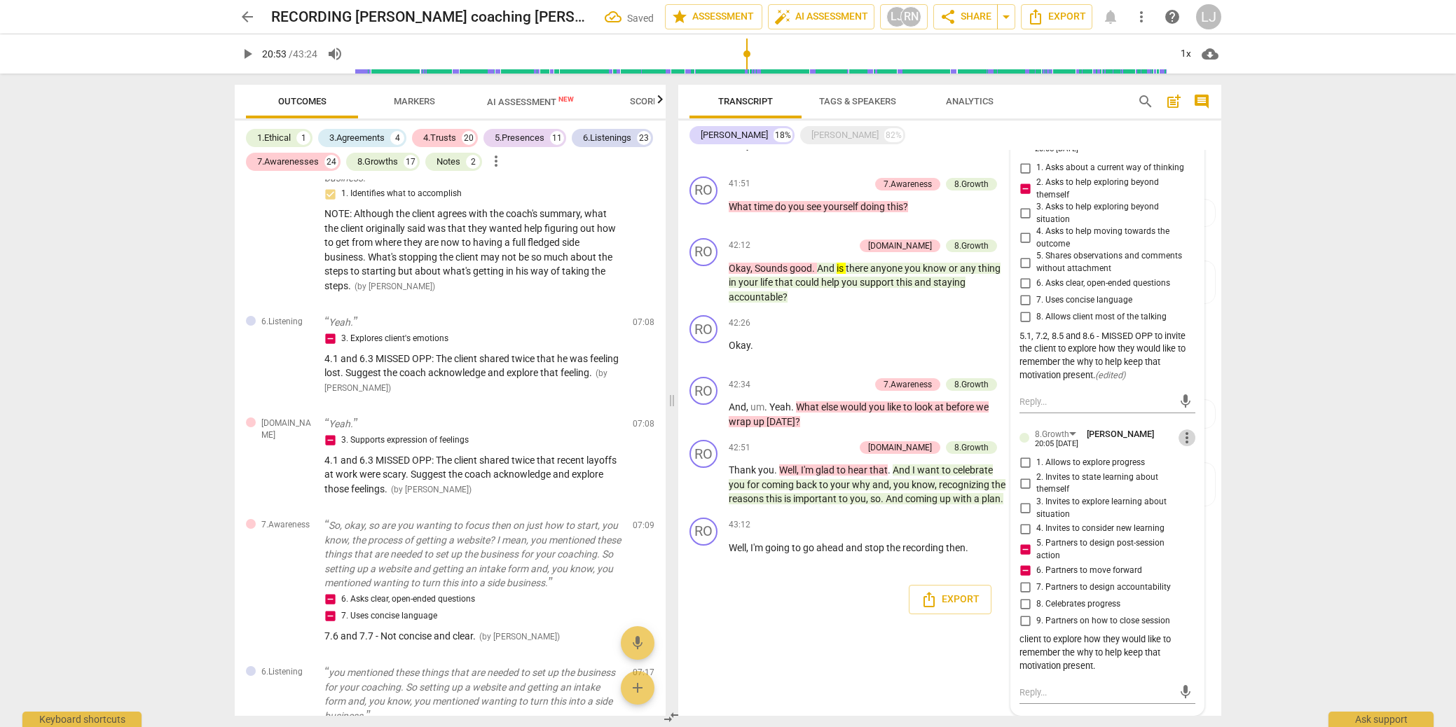
click at [1186, 434] on span "more_vert" at bounding box center [1187, 438] width 17 height 17
click at [1195, 435] on li "Edit" at bounding box center [1198, 438] width 48 height 27
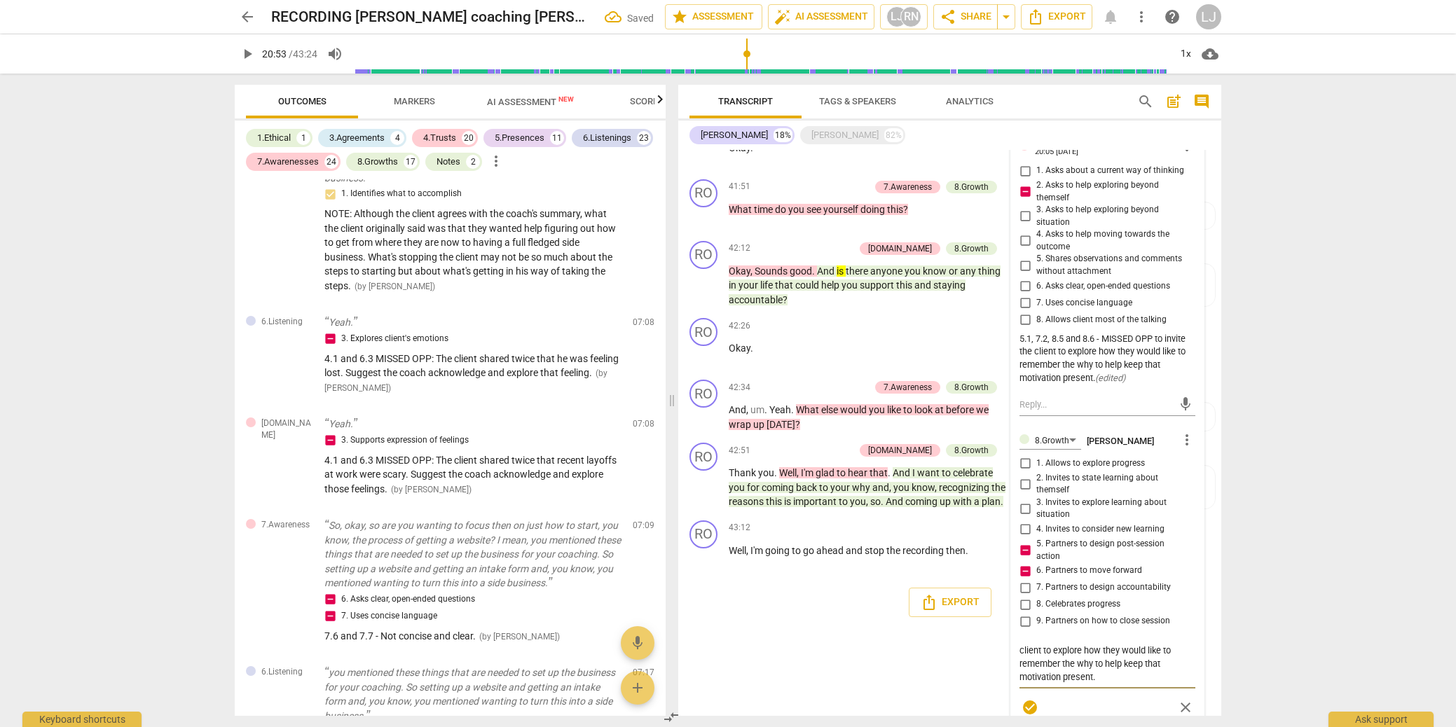
scroll to position [4785, 0]
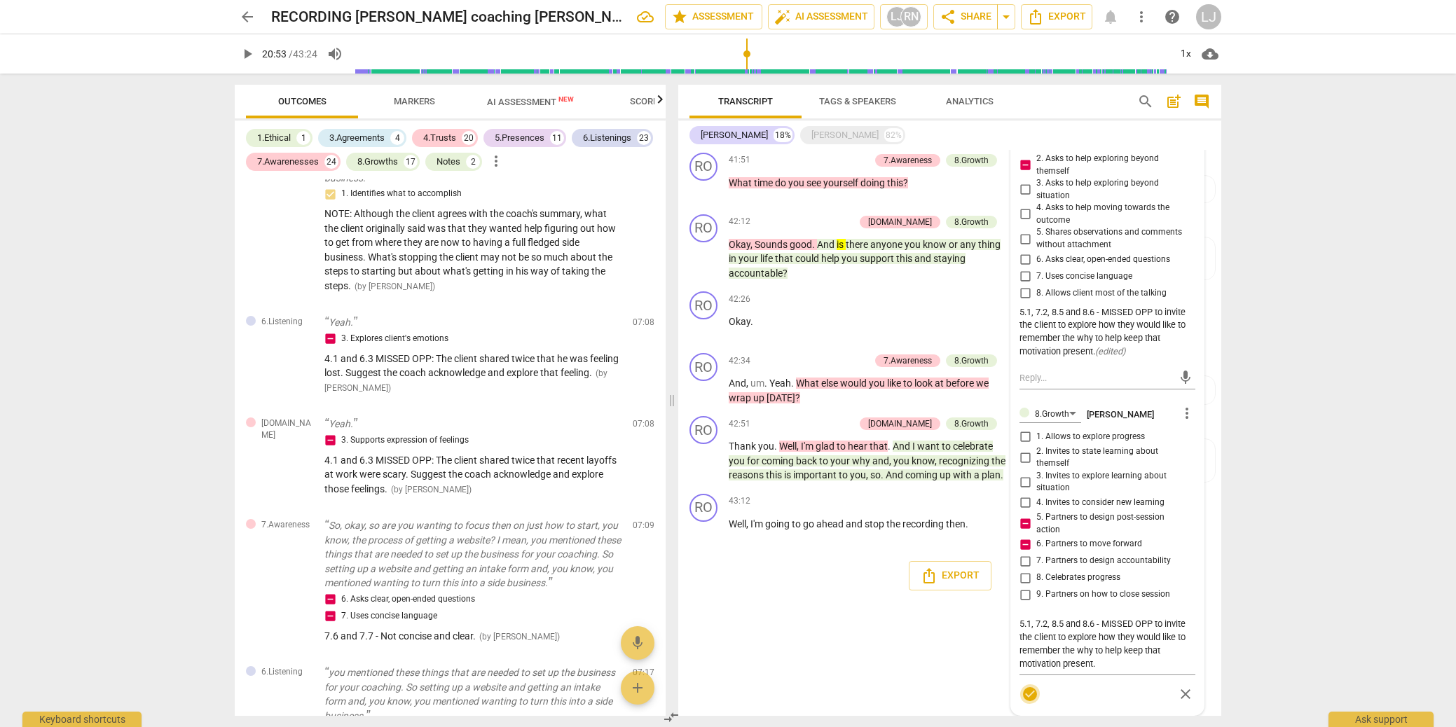
click at [1026, 703] on span "check_circle" at bounding box center [1030, 694] width 17 height 17
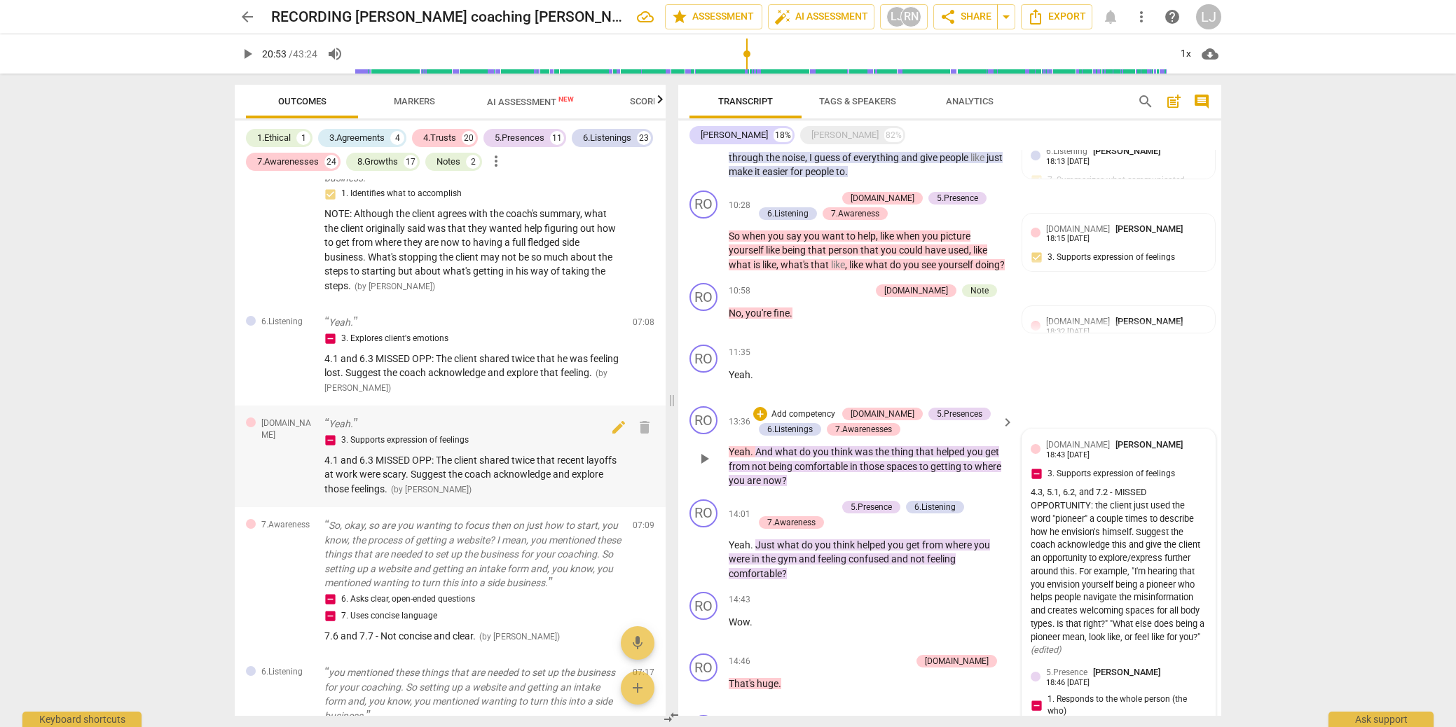
scroll to position [970, 0]
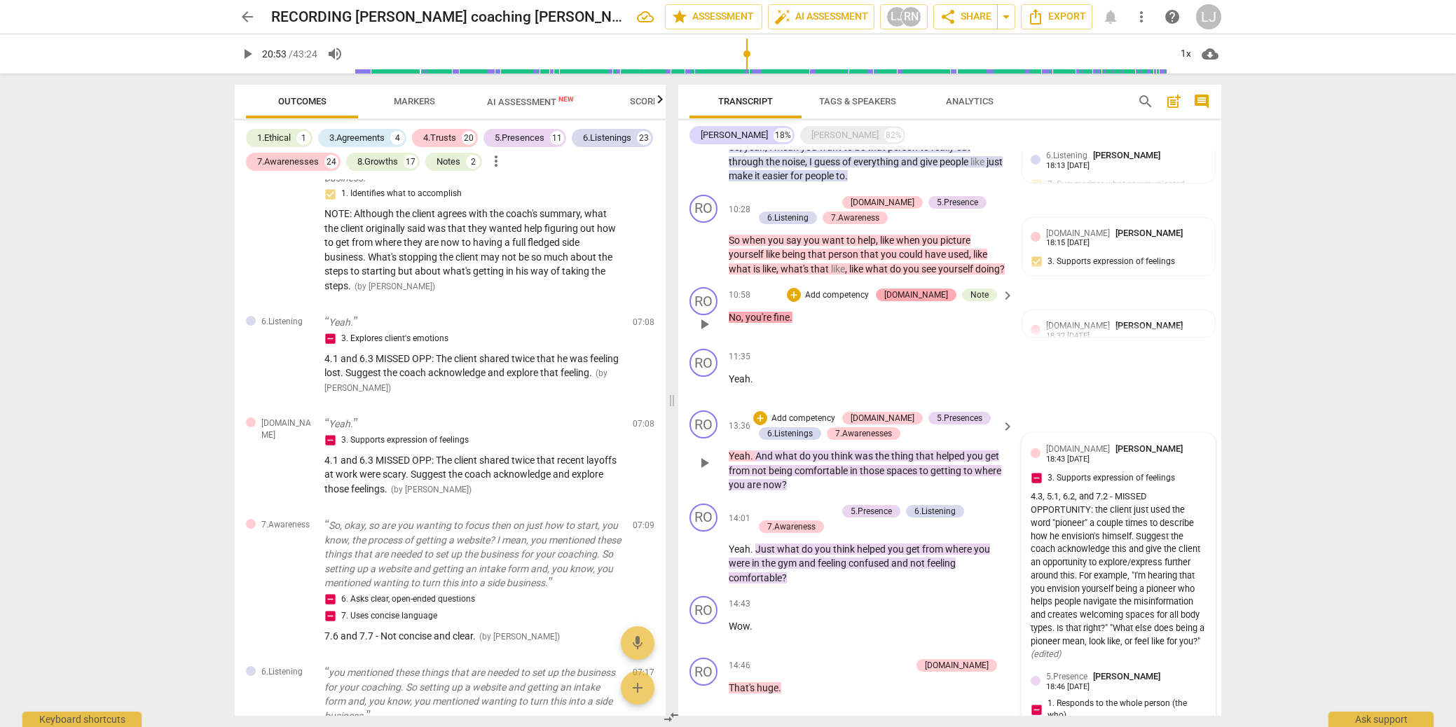
click at [933, 301] on div "[DOMAIN_NAME]" at bounding box center [916, 295] width 64 height 13
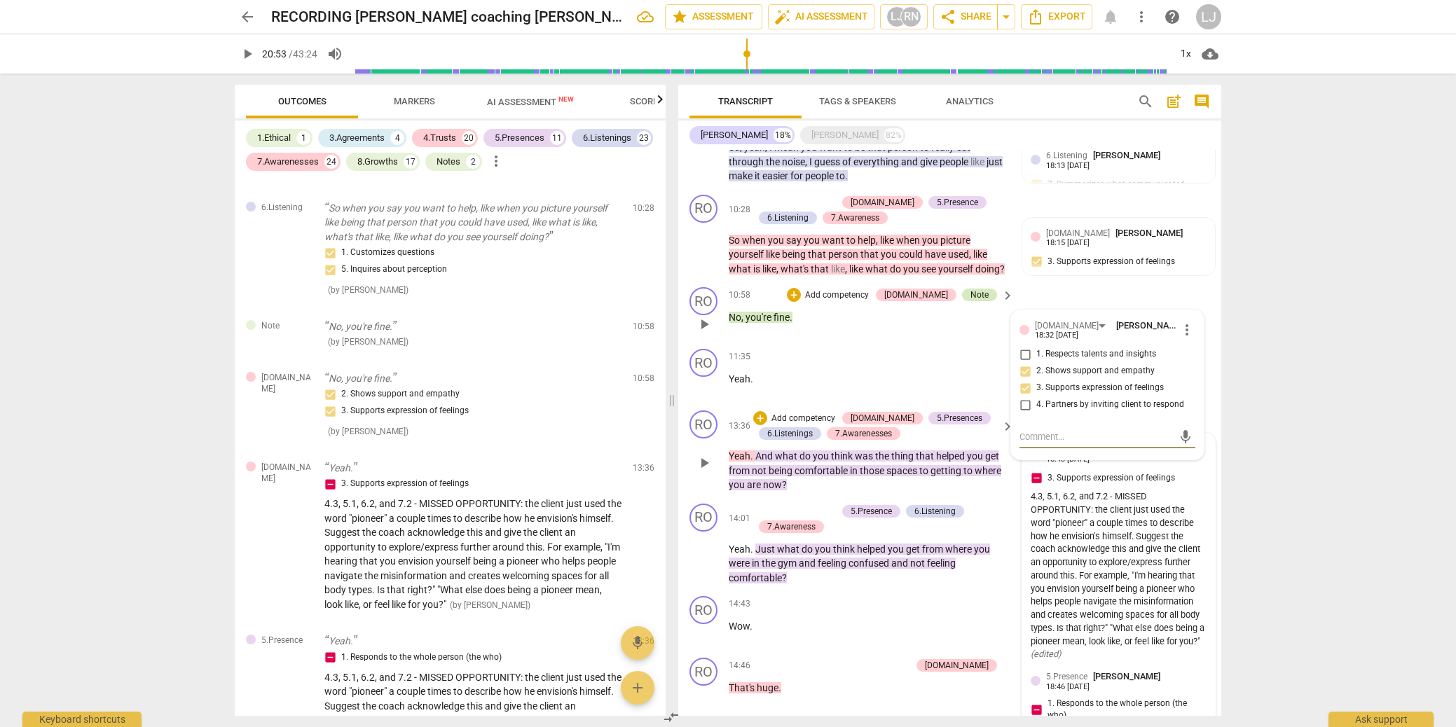
click at [985, 301] on div "Note" at bounding box center [980, 295] width 18 height 13
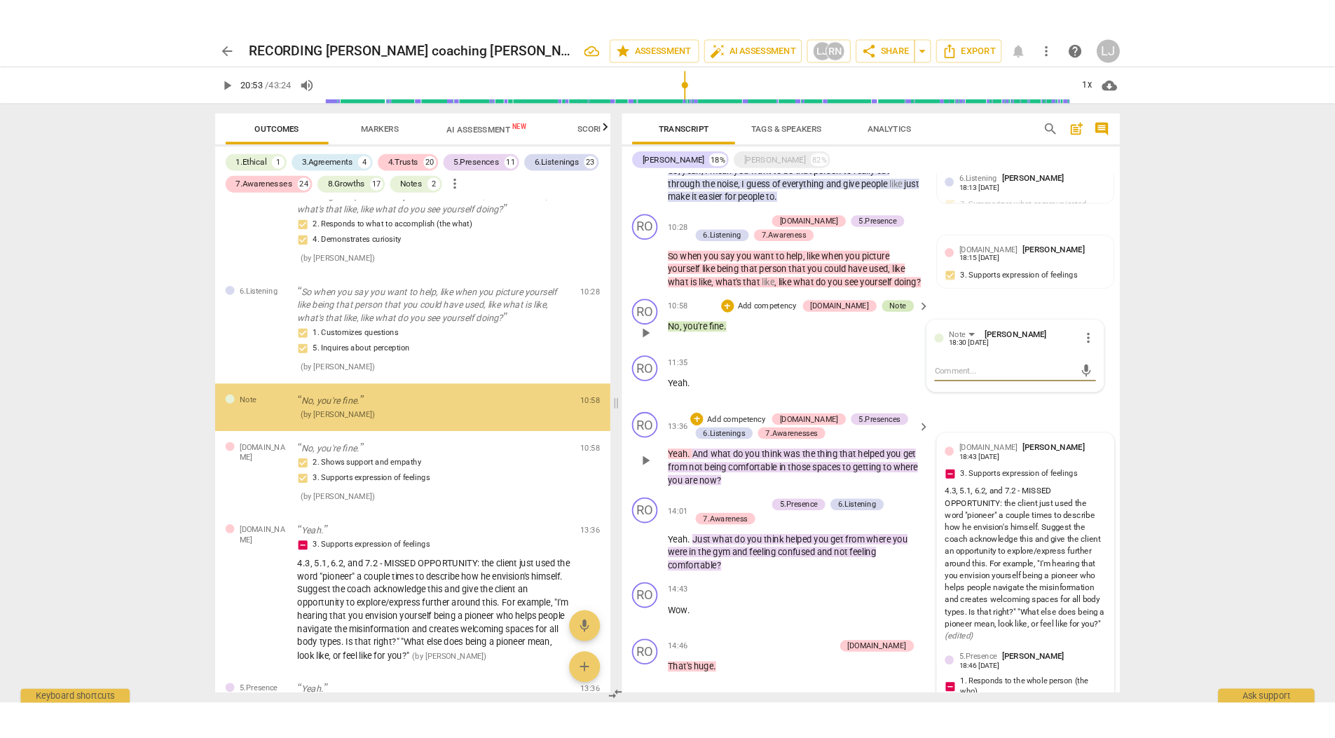
scroll to position [2652, 0]
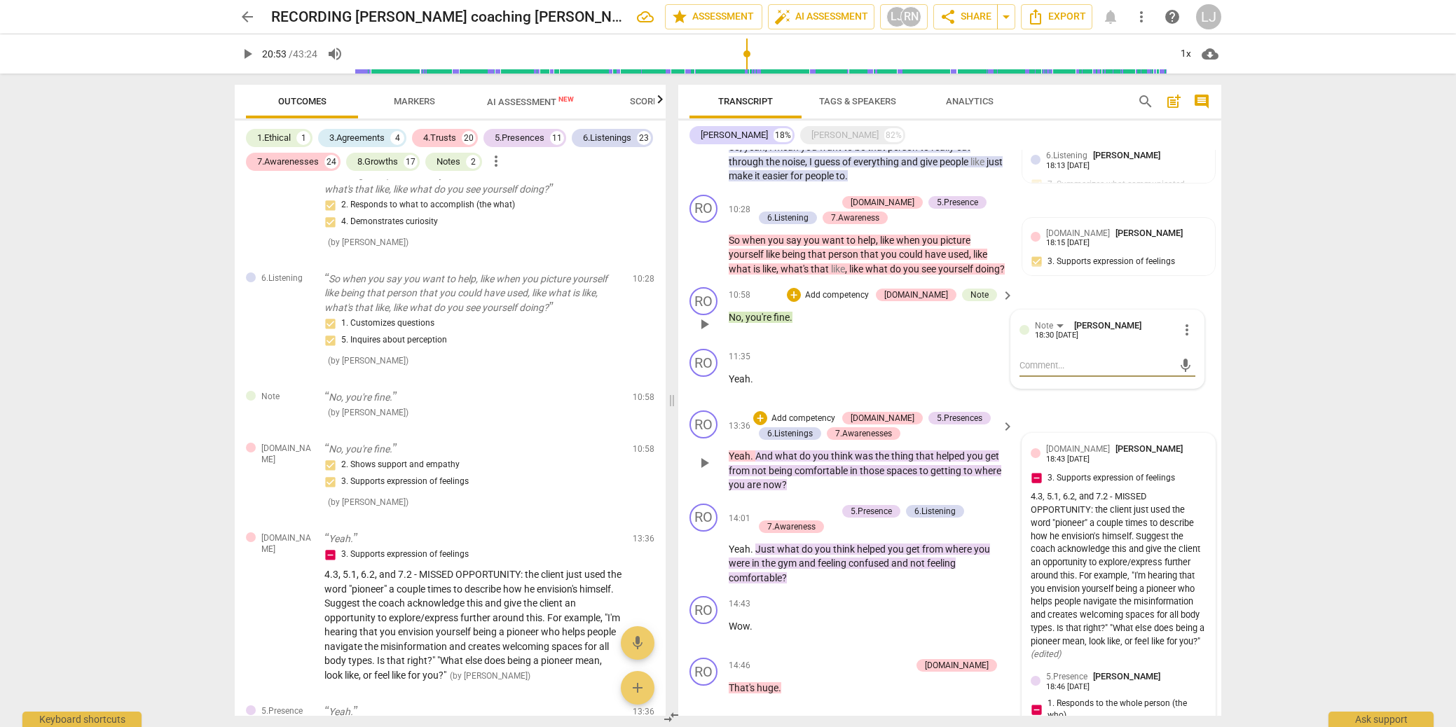
click at [1184, 339] on span "more_vert" at bounding box center [1187, 330] width 17 height 17
click at [1196, 367] on li "Delete" at bounding box center [1198, 370] width 48 height 27
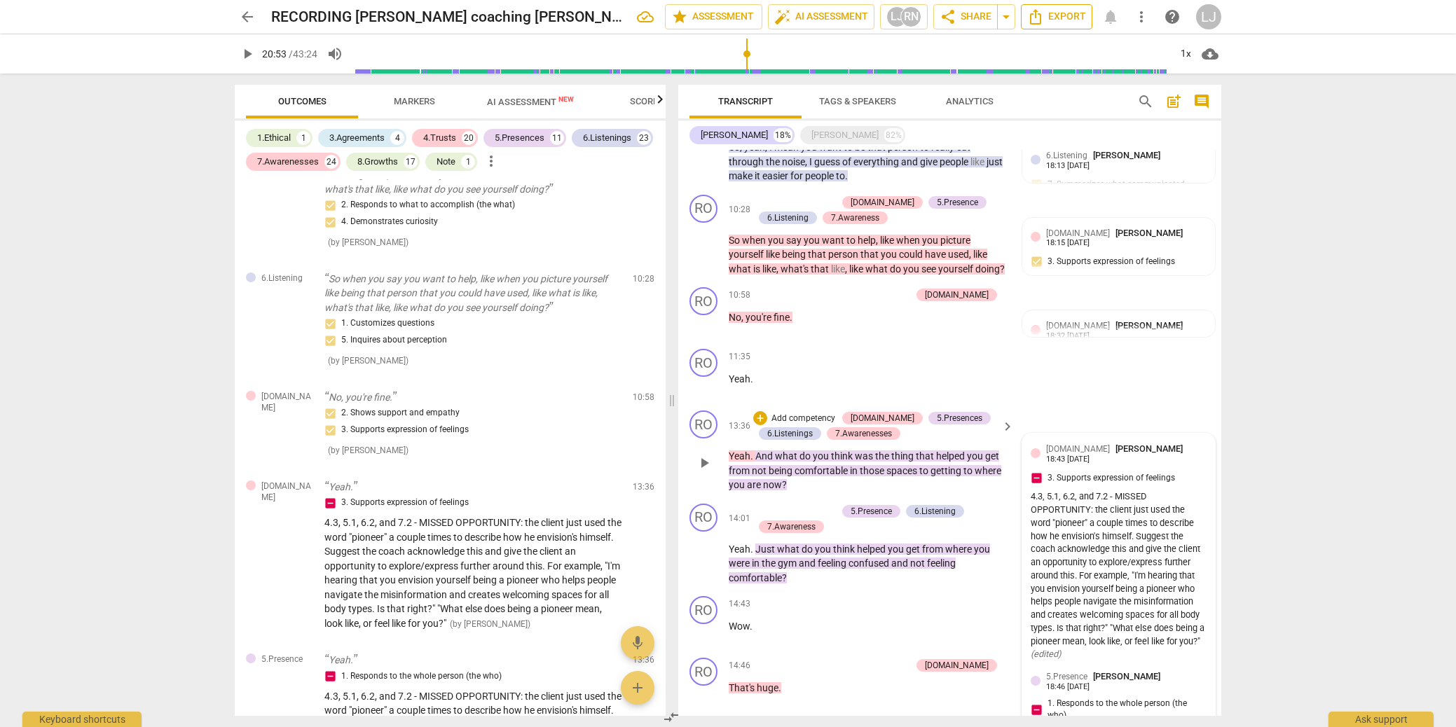
click at [1058, 18] on span "Export" at bounding box center [1056, 16] width 59 height 17
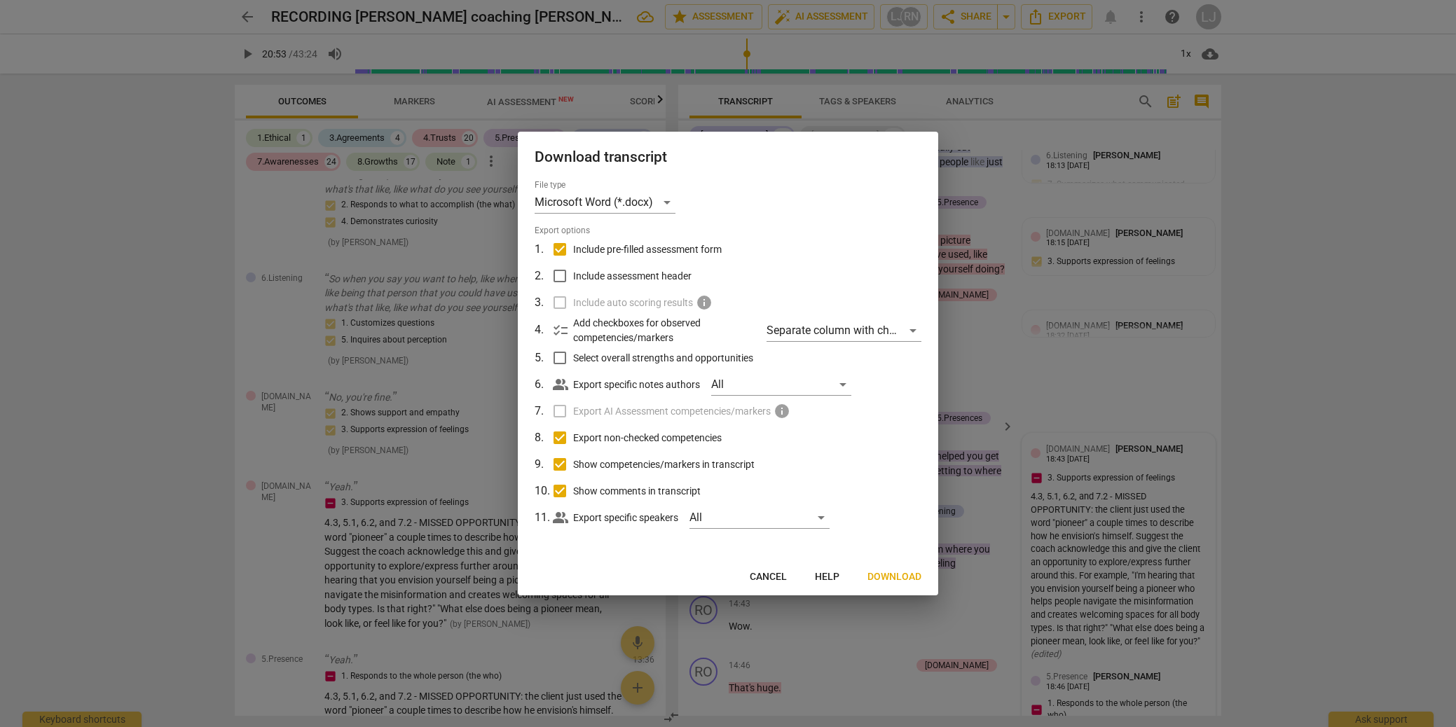
click at [913, 575] on span "Download" at bounding box center [895, 577] width 54 height 14
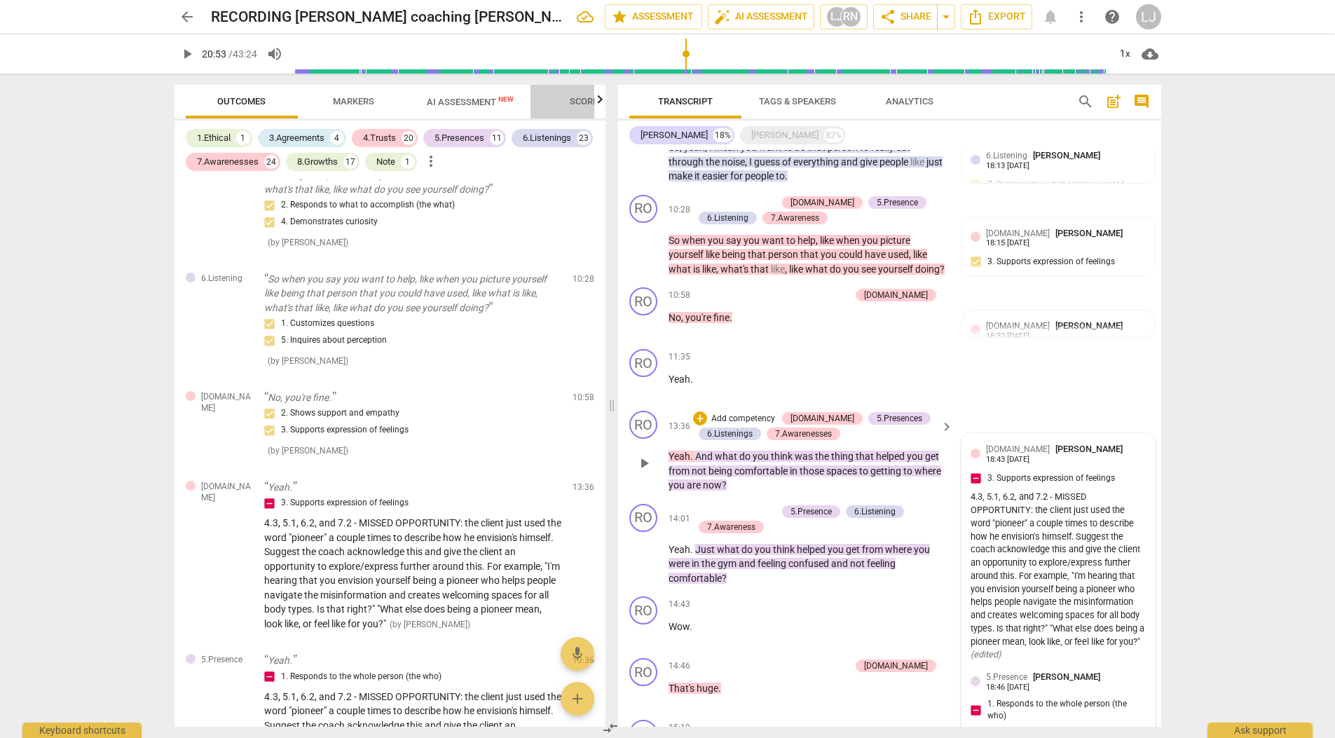
click at [580, 98] on span "Scores" at bounding box center [587, 101] width 34 height 11
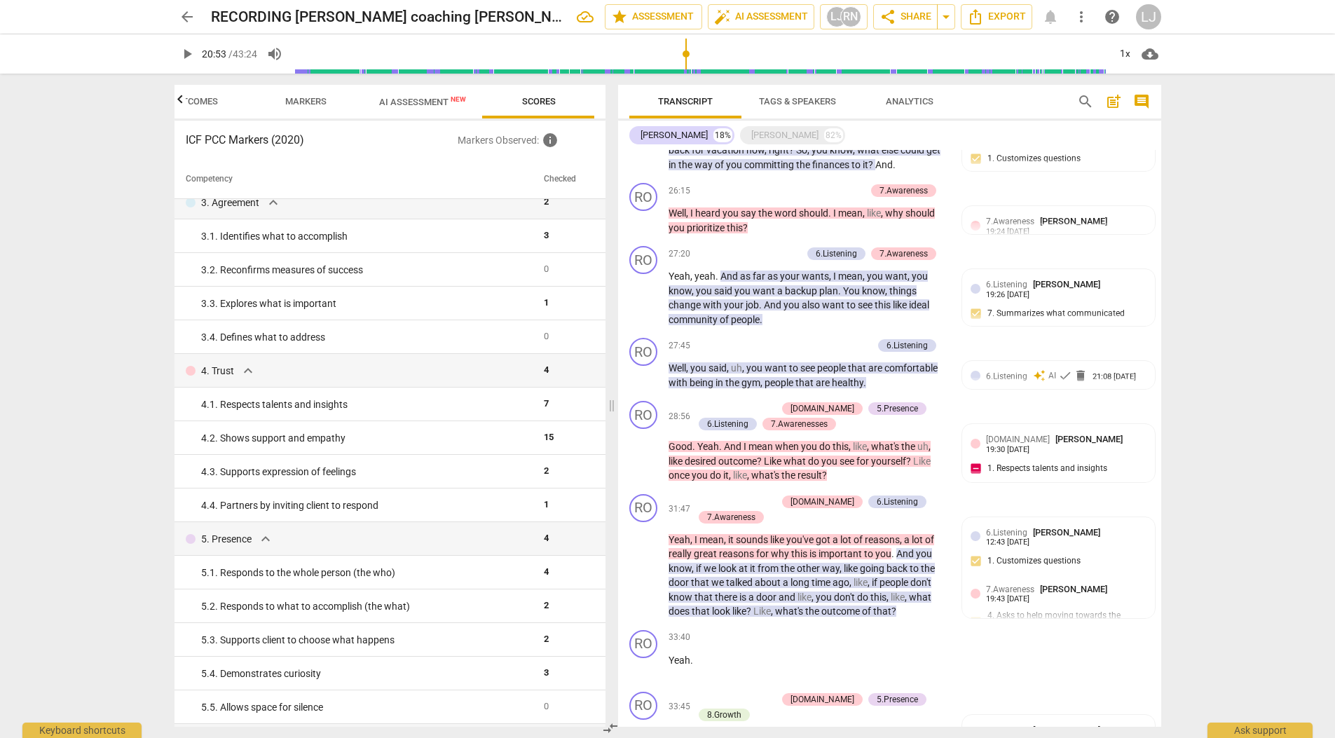
scroll to position [2469, 0]
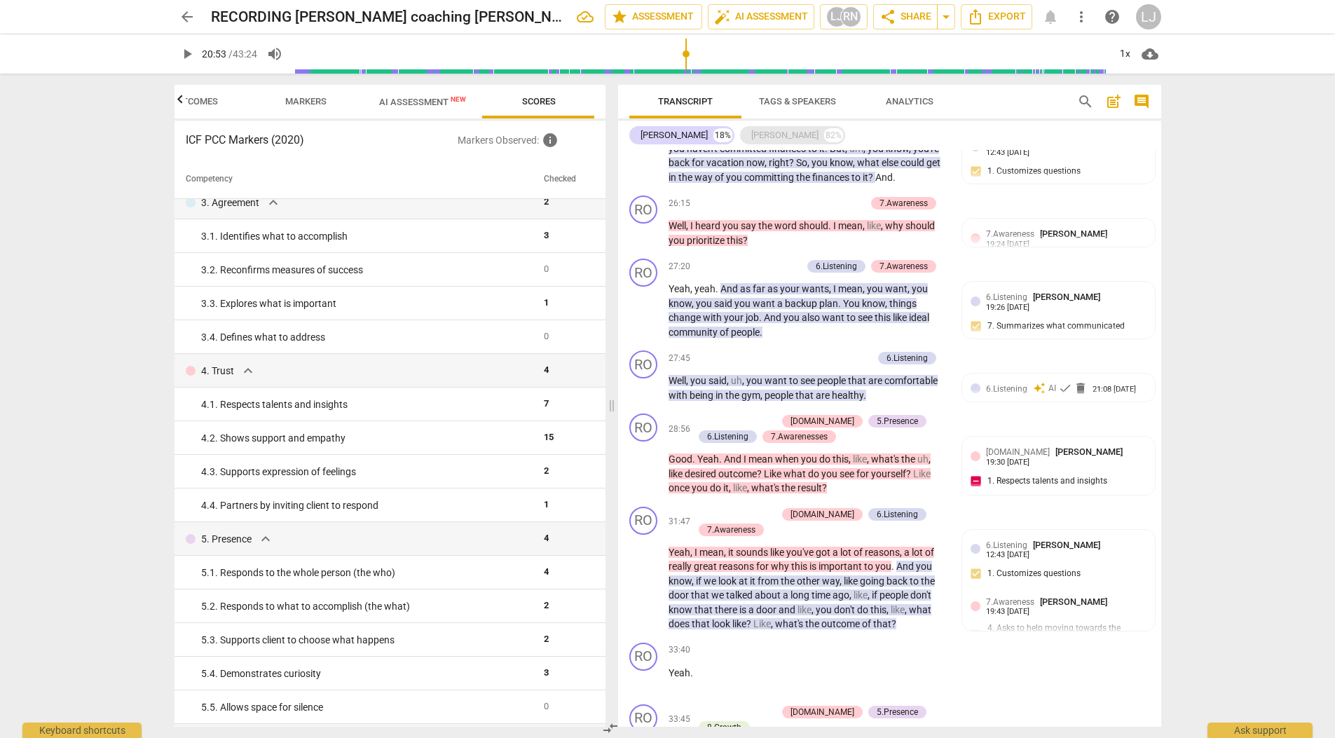
click at [751, 135] on div "[PERSON_NAME]" at bounding box center [784, 135] width 67 height 14
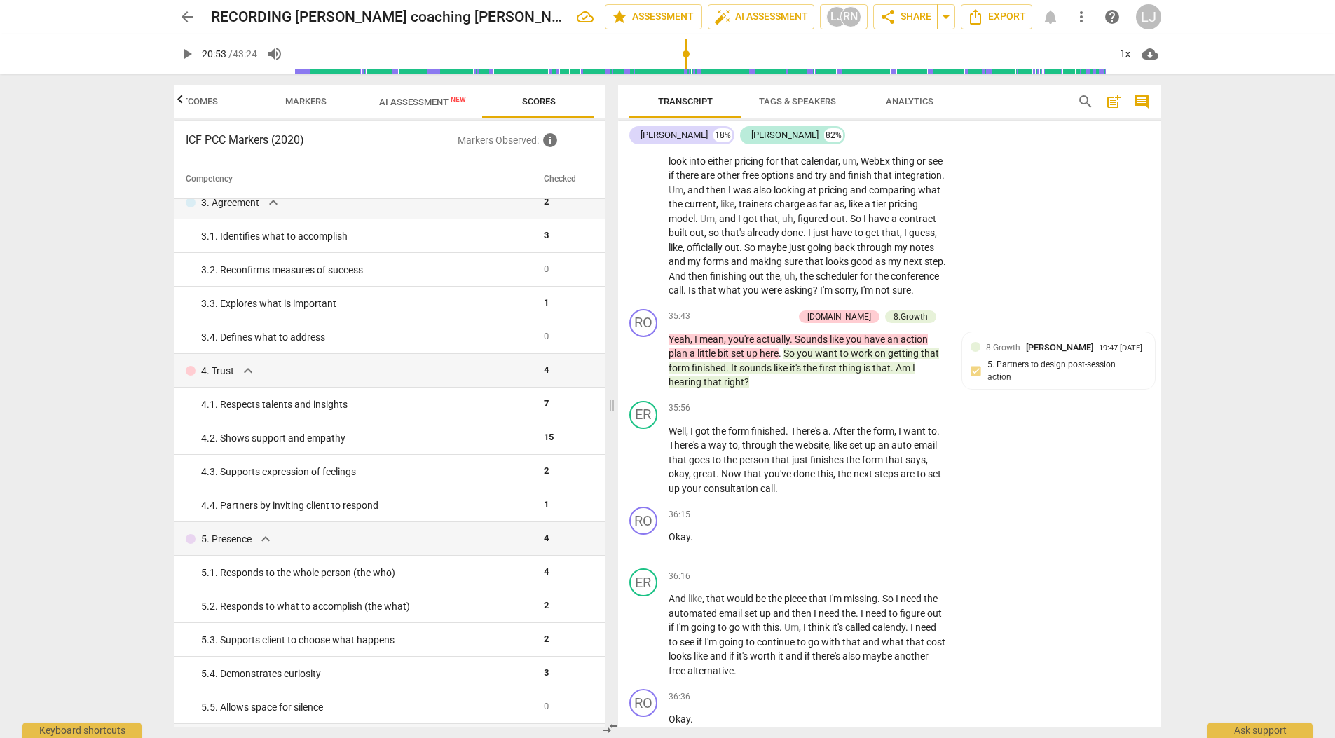
scroll to position [9967, 0]
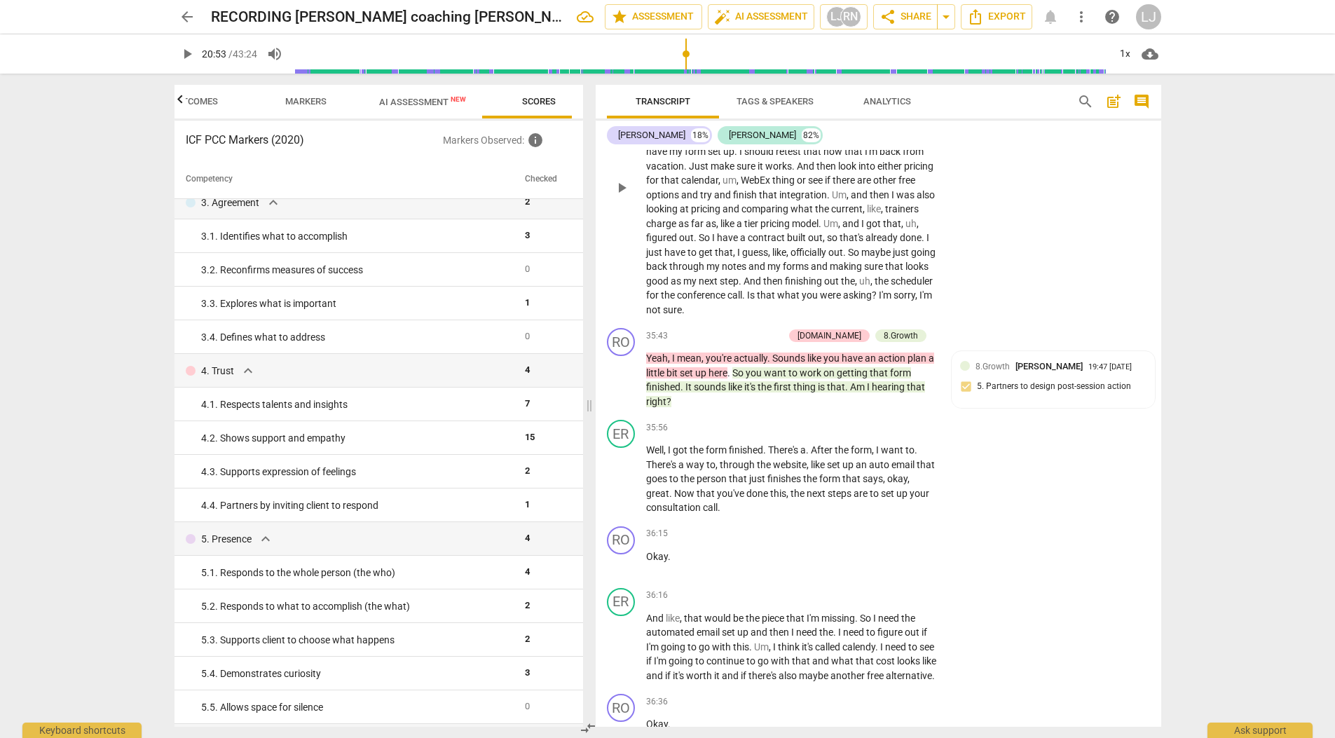
drag, startPoint x: 589, startPoint y: 406, endPoint x: 608, endPoint y: 402, distance: 18.7
click at [589, 406] on span at bounding box center [589, 406] width 8 height 664
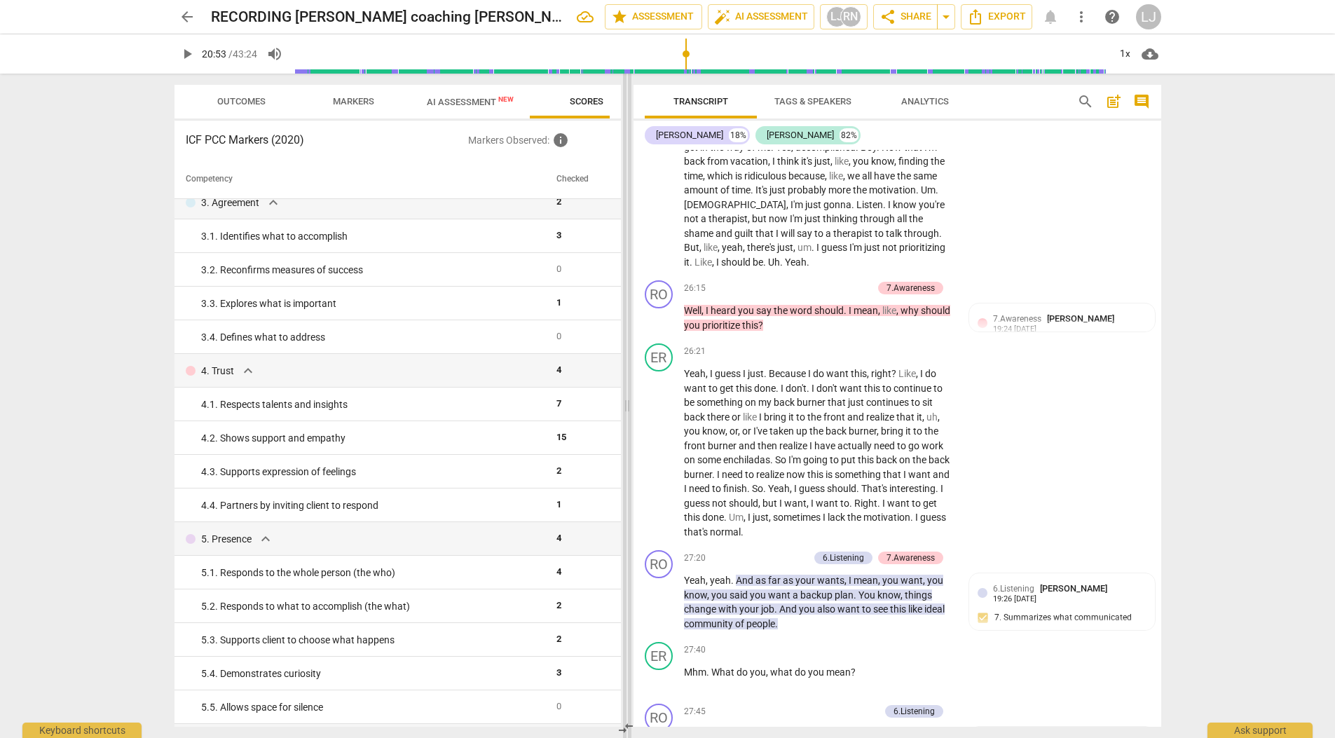
scroll to position [7771, 0]
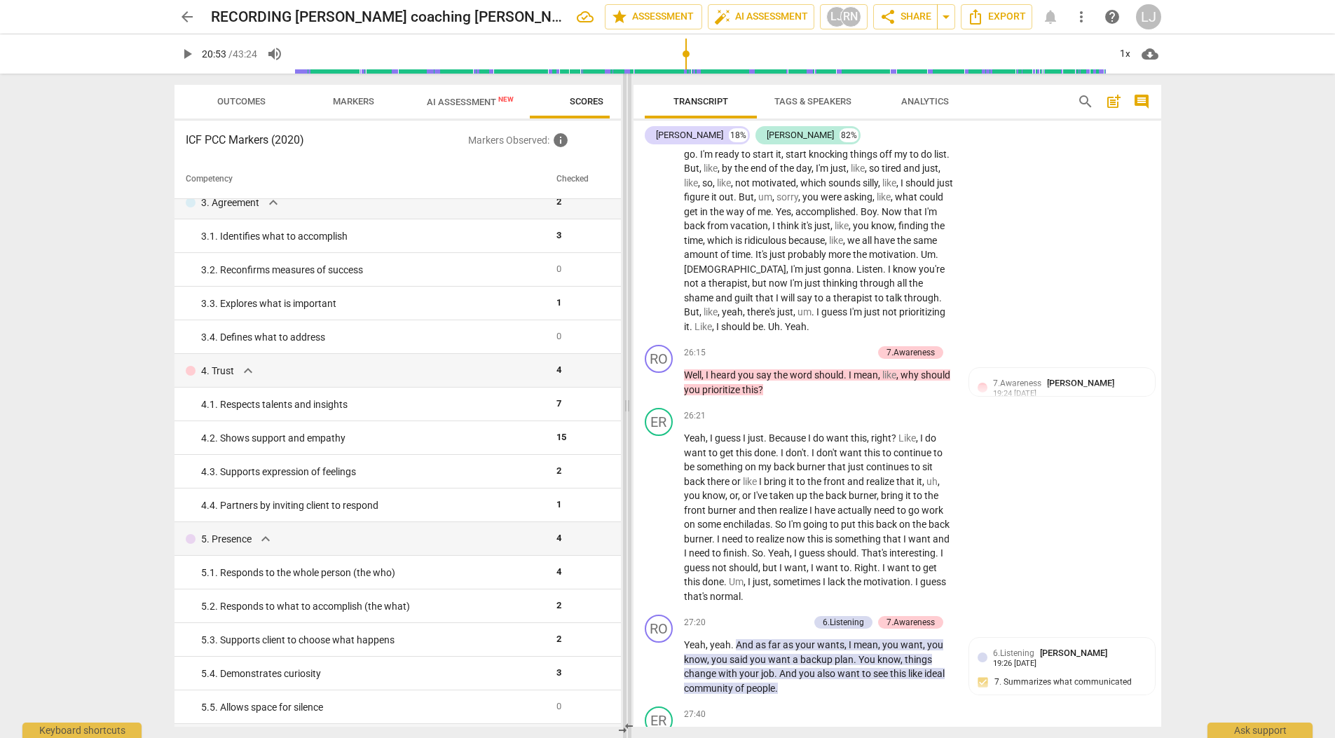
drag, startPoint x: 588, startPoint y: 404, endPoint x: 627, endPoint y: 402, distance: 38.6
click at [627, 402] on span at bounding box center [627, 406] width 8 height 664
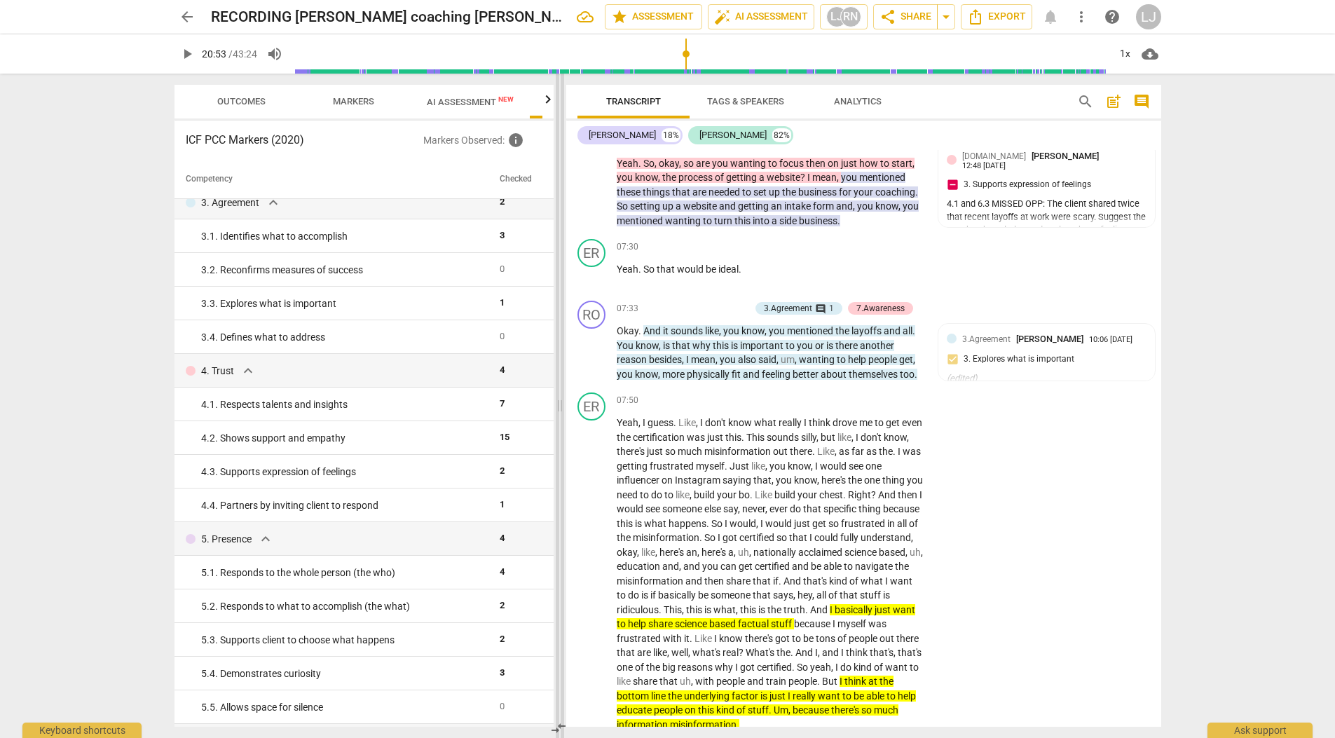
scroll to position [1528, 0]
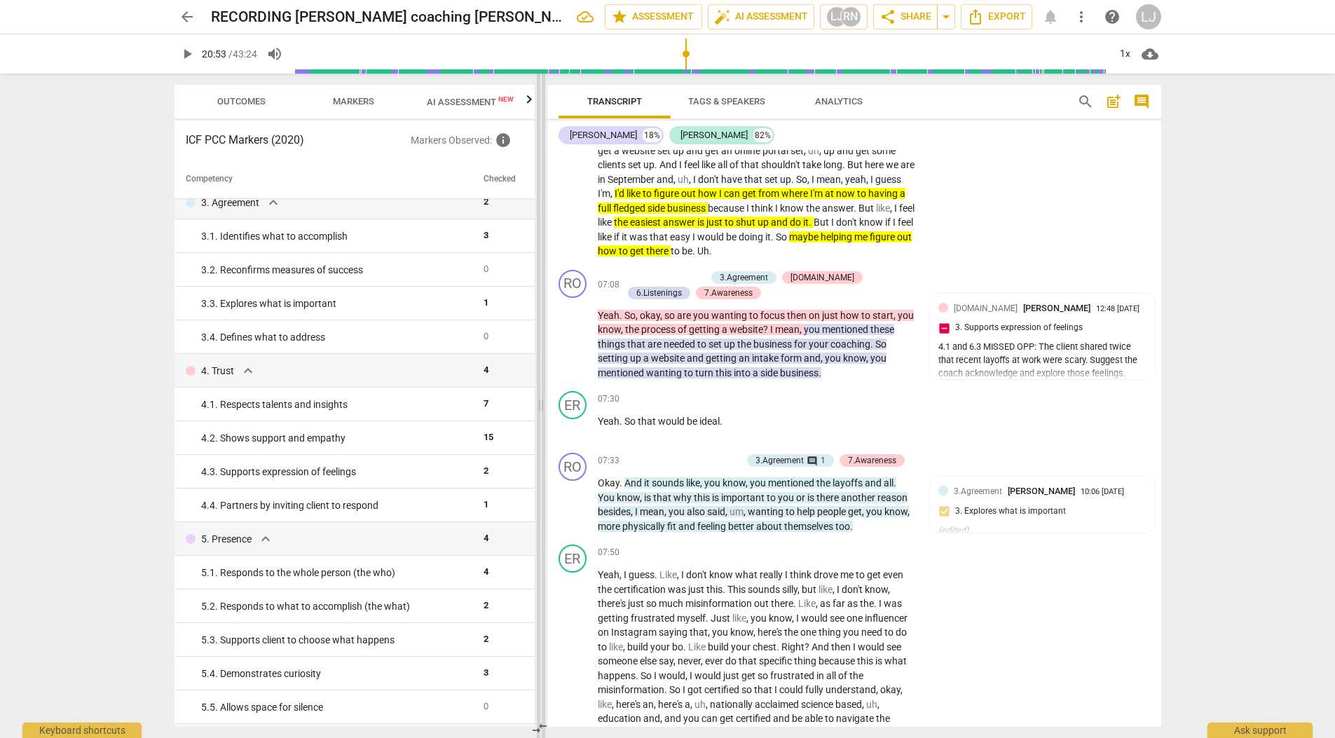
drag, startPoint x: 629, startPoint y: 407, endPoint x: 542, endPoint y: 408, distance: 86.2
click at [542, 408] on span at bounding box center [541, 406] width 8 height 664
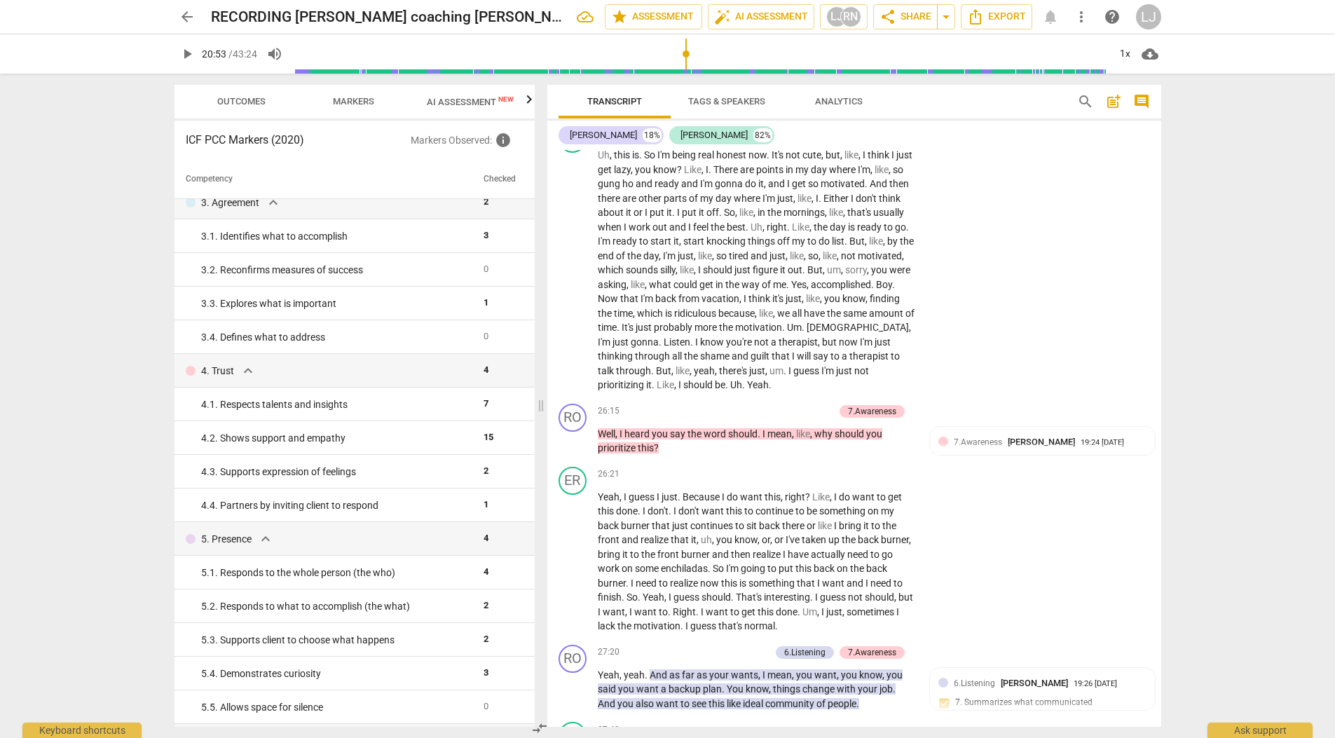
scroll to position [6941, 0]
drag, startPoint x: 659, startPoint y: 479, endPoint x: 596, endPoint y: 467, distance: 64.2
click at [598, 458] on p "Well , I heard you say the word should . I mean , like , why should you priorit…" at bounding box center [756, 443] width 317 height 29
copy p "Well , I heard you say the word should . I mean , like , why should you priorit…"
click at [650, 456] on span "this" at bounding box center [646, 449] width 16 height 11
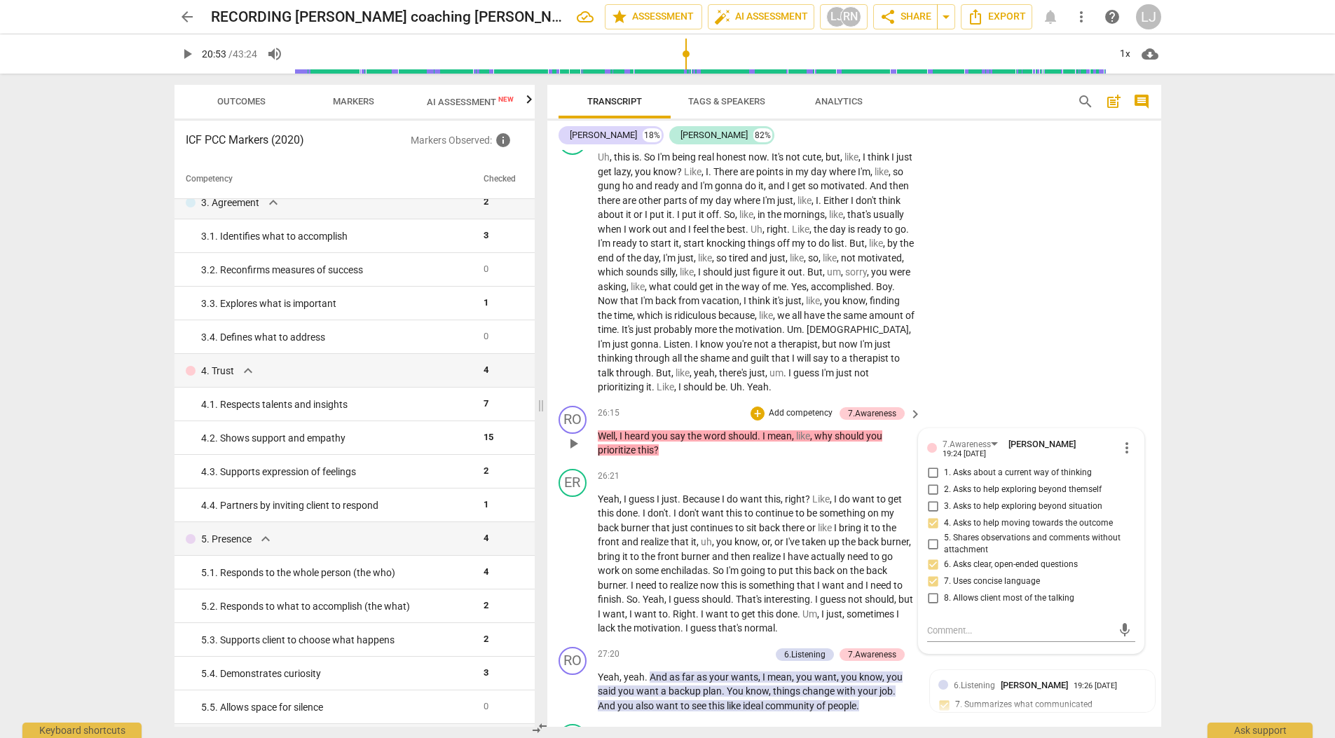
scroll to position [6944, 0]
drag, startPoint x: 666, startPoint y: 477, endPoint x: 737, endPoint y: 430, distance: 85.1
click at [602, 455] on p "Well , I heard you say the word should . I mean , like , why should you priorit…" at bounding box center [756, 440] width 317 height 29
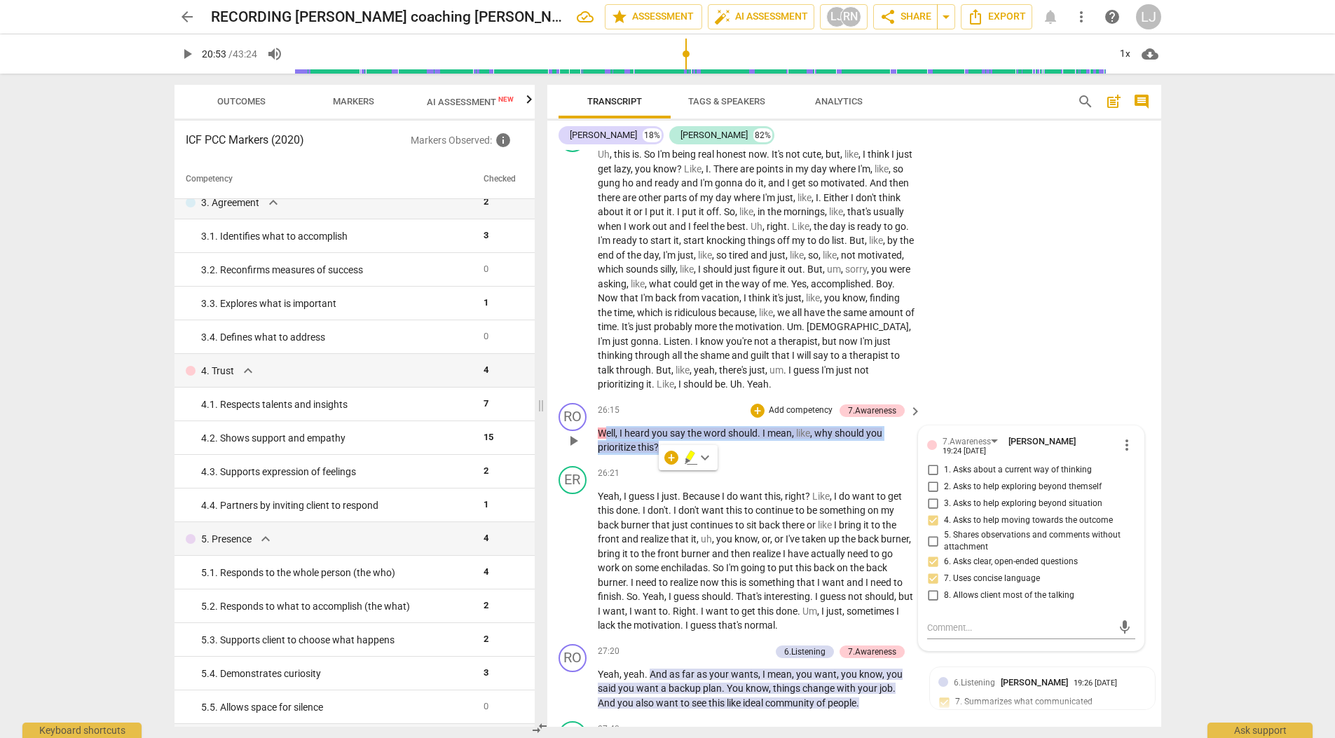
drag, startPoint x: 618, startPoint y: 473, endPoint x: 658, endPoint y: 476, distance: 40.0
click at [618, 453] on span "prioritize" at bounding box center [618, 447] width 40 height 11
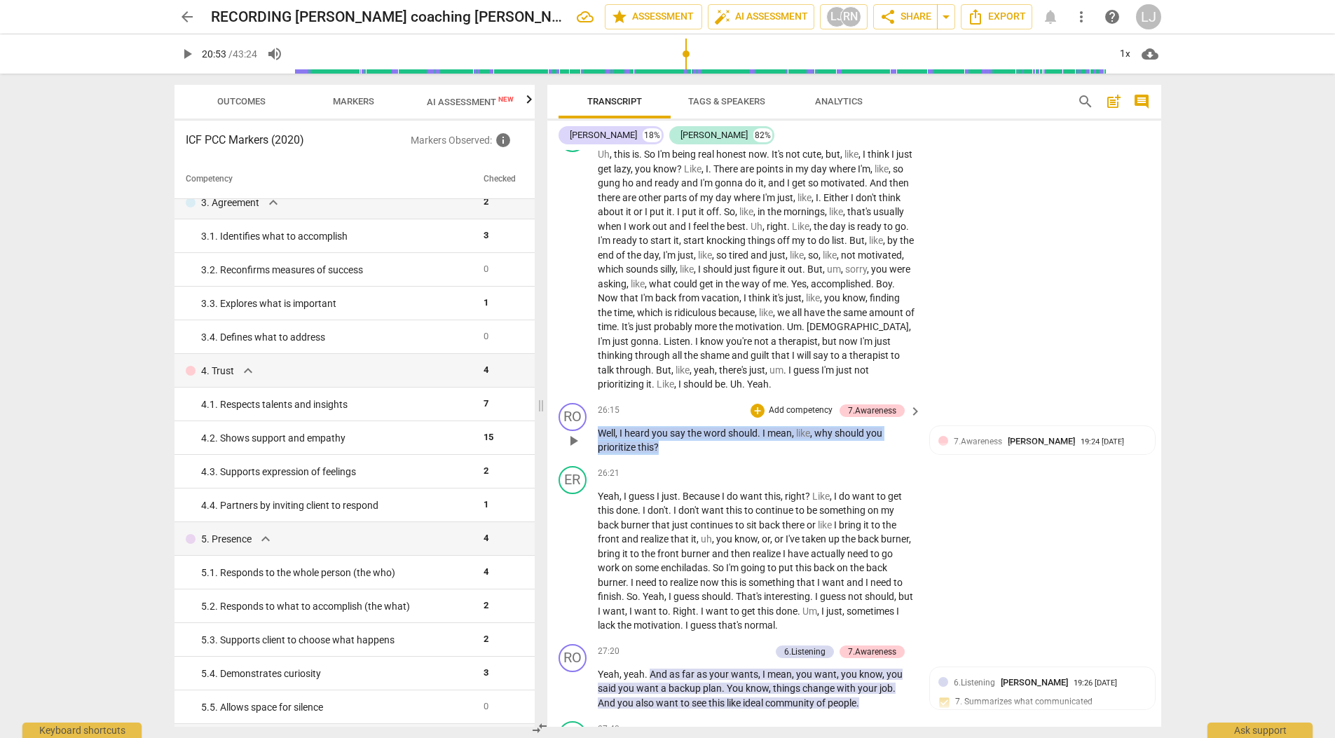
drag, startPoint x: 665, startPoint y: 476, endPoint x: 595, endPoint y: 463, distance: 71.2
click at [596, 460] on div "RO play_arrow pause 26:15 + Add competency 7.Awareness keyboard_arrow_right Wel…" at bounding box center [854, 428] width 614 height 63
click at [669, 454] on div "+" at bounding box center [671, 458] width 14 height 14
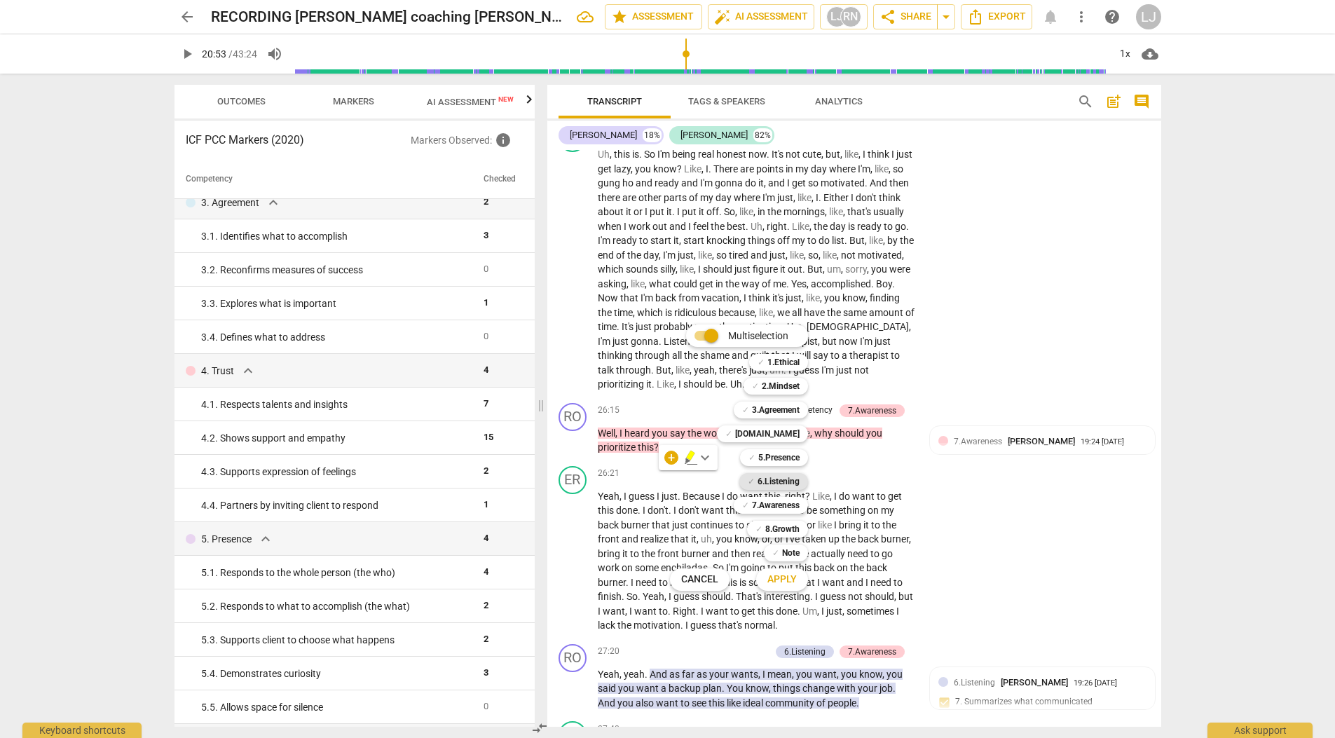
click at [771, 479] on b "6.Listening" at bounding box center [779, 481] width 42 height 17
click at [788, 583] on span "Apply" at bounding box center [781, 580] width 29 height 14
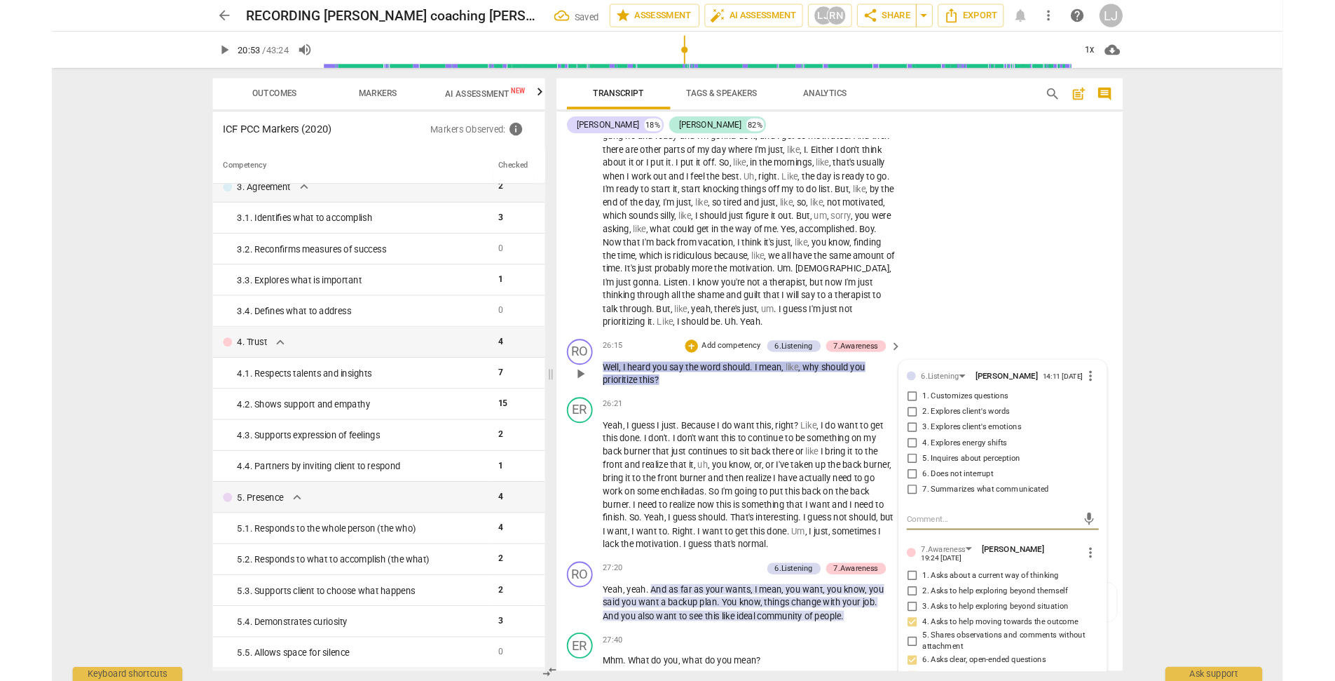
scroll to position [6979, 0]
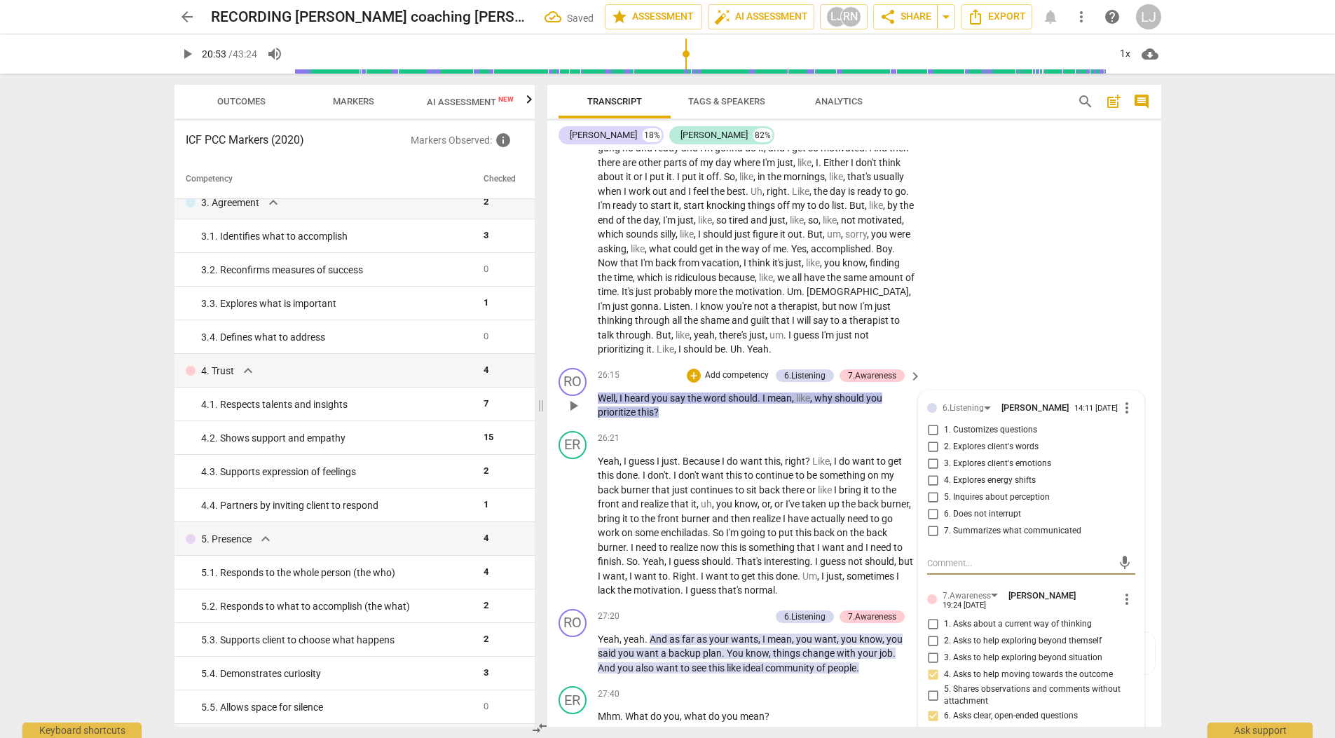
click at [931, 456] on input "2. Explores client's words" at bounding box center [933, 447] width 22 height 17
click at [1270, 397] on div "arrow_back RECORDING [PERSON_NAME] coaching [PERSON_NAME] [DATE] Saved edit sta…" at bounding box center [667, 369] width 1335 height 738
